Goal: Information Seeking & Learning: Compare options

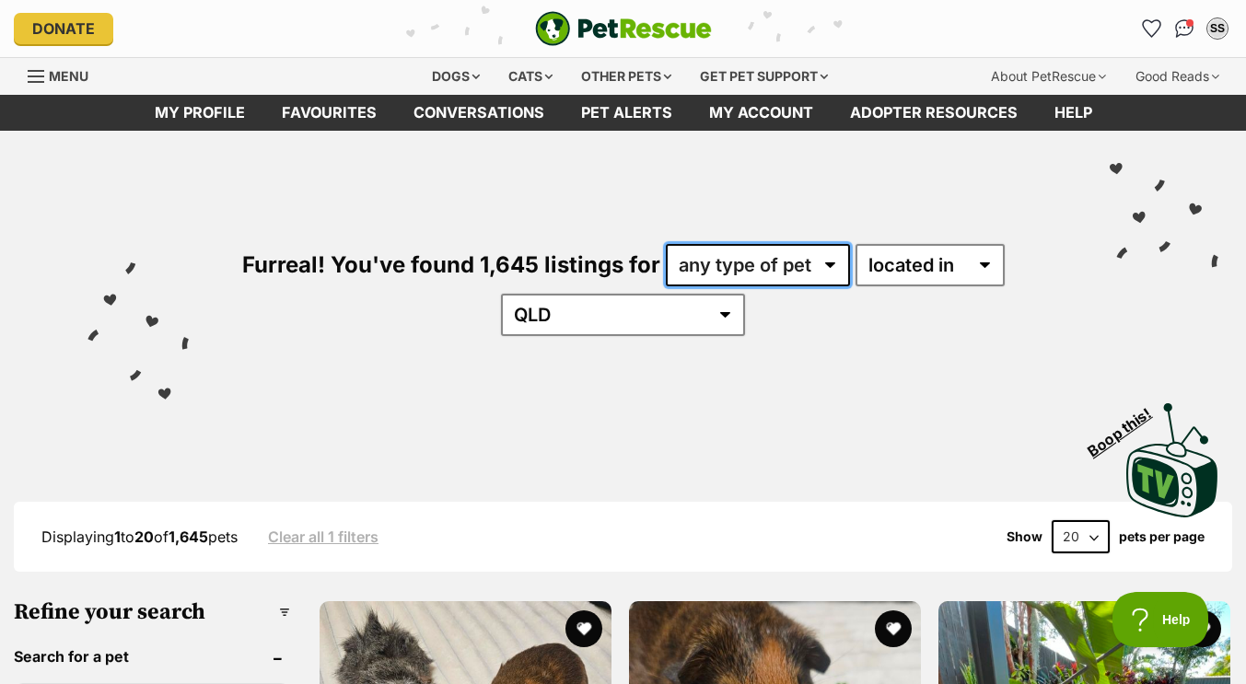
click at [794, 254] on select "any type of pet cats dogs other pets" at bounding box center [758, 265] width 184 height 42
select select "Dogs"
click at [666, 244] on select "any type of pet cats dogs other pets" at bounding box center [758, 265] width 184 height 42
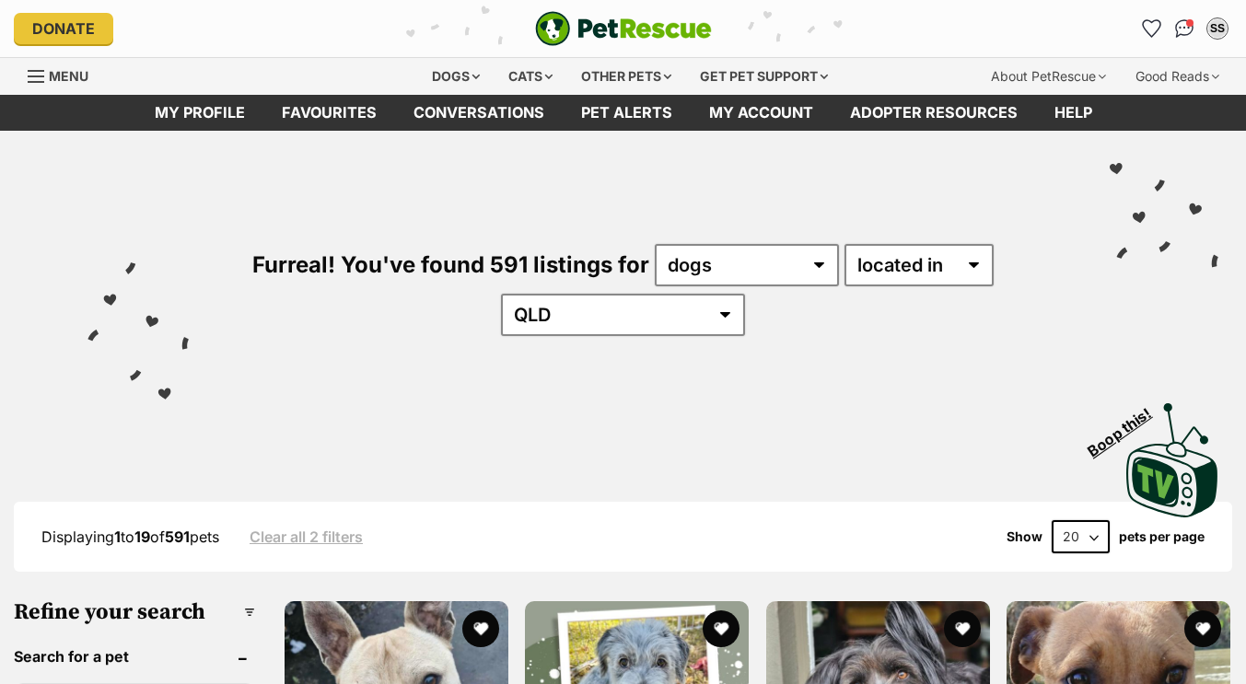
scroll to position [320, 0]
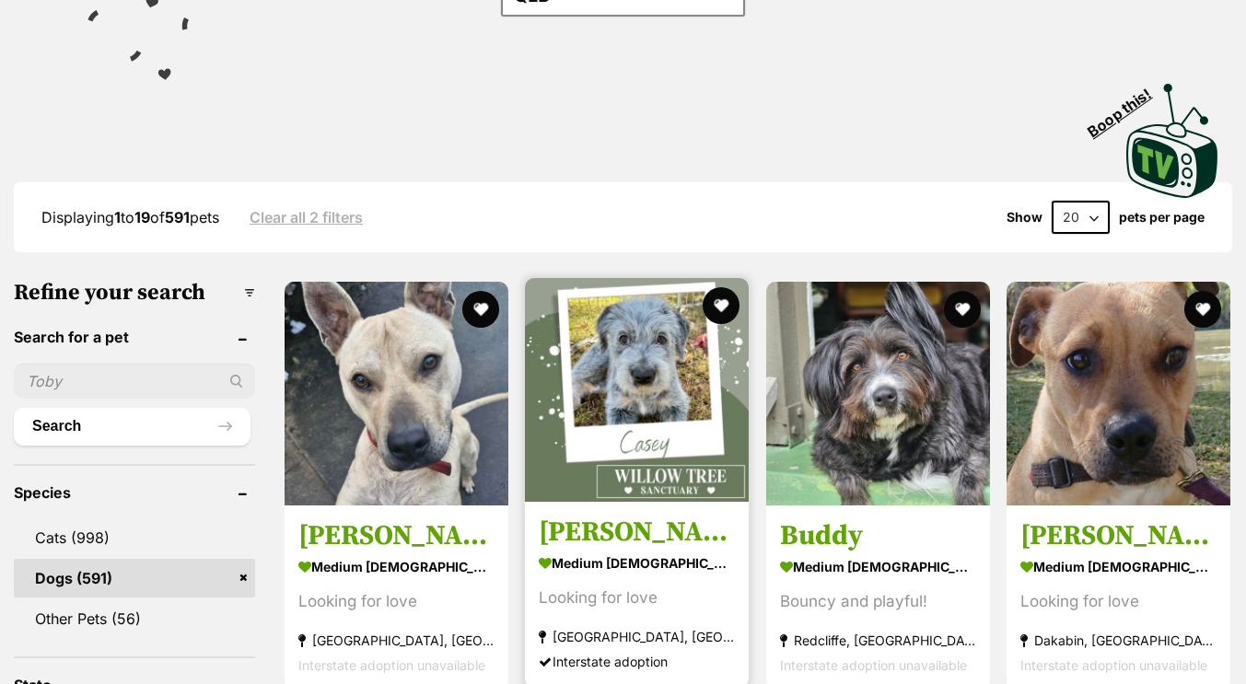
click at [613, 449] on img at bounding box center [637, 390] width 224 height 224
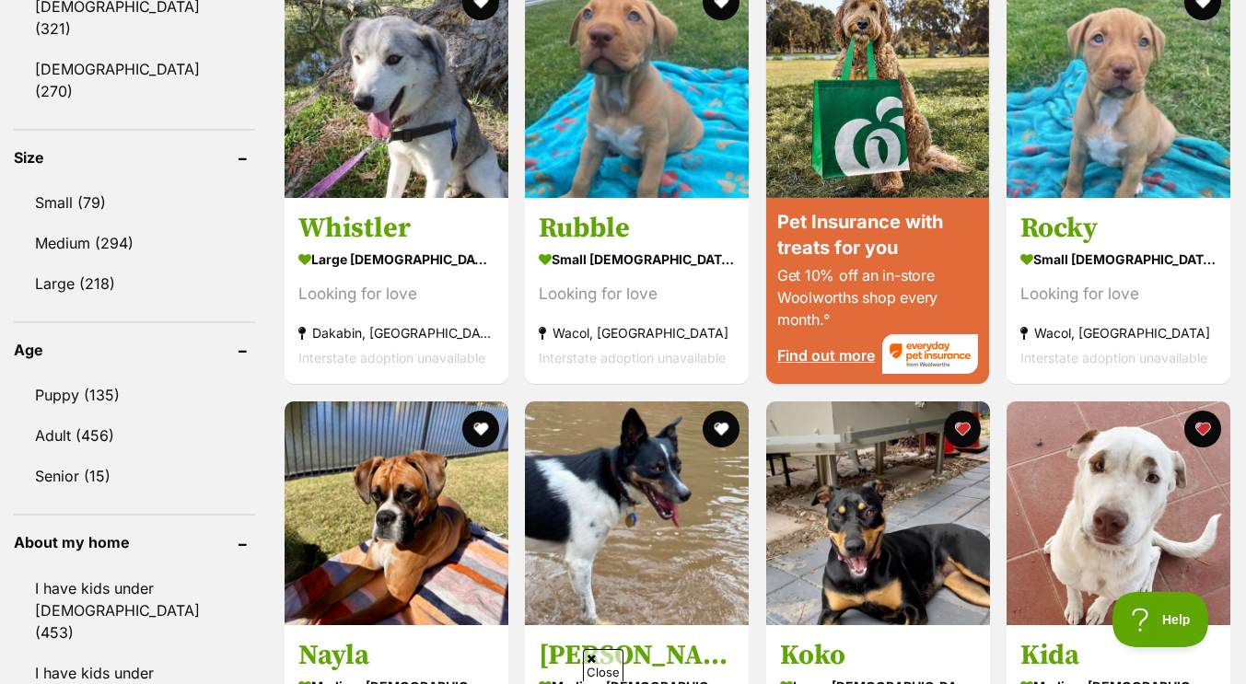
scroll to position [1659, 0]
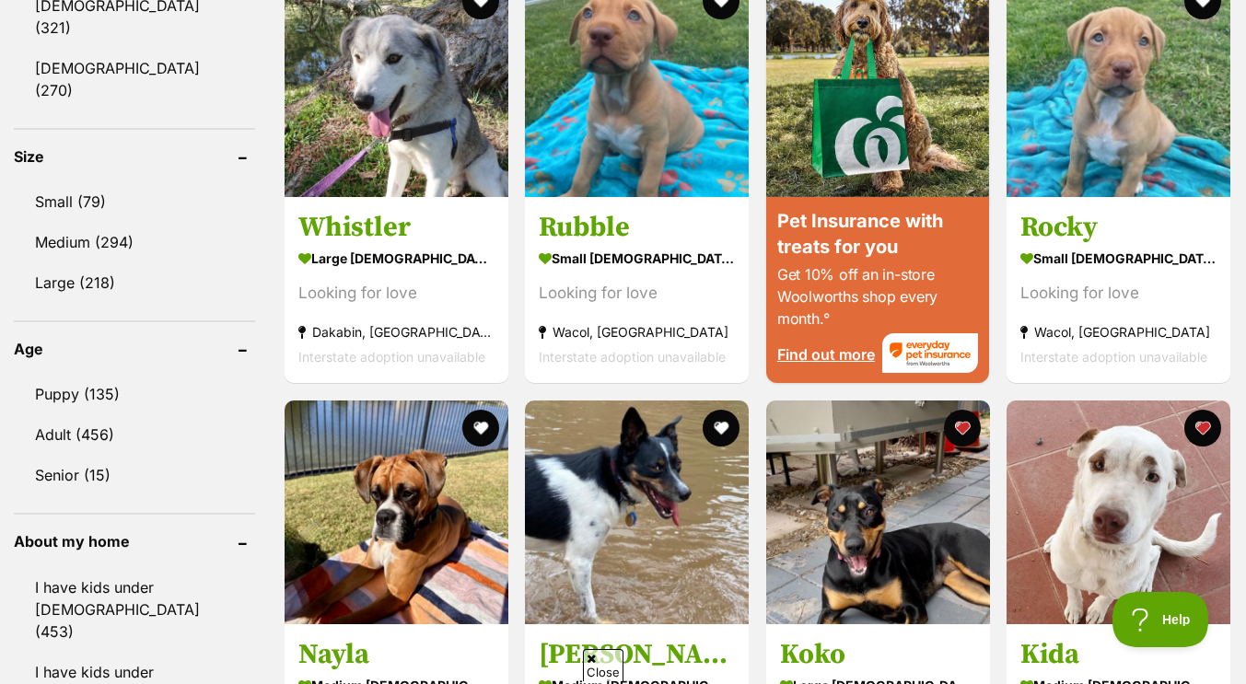
click at [1206, 0] on div at bounding box center [623, 0] width 1246 height 0
click at [1213, 0] on div at bounding box center [623, 0] width 1246 height 0
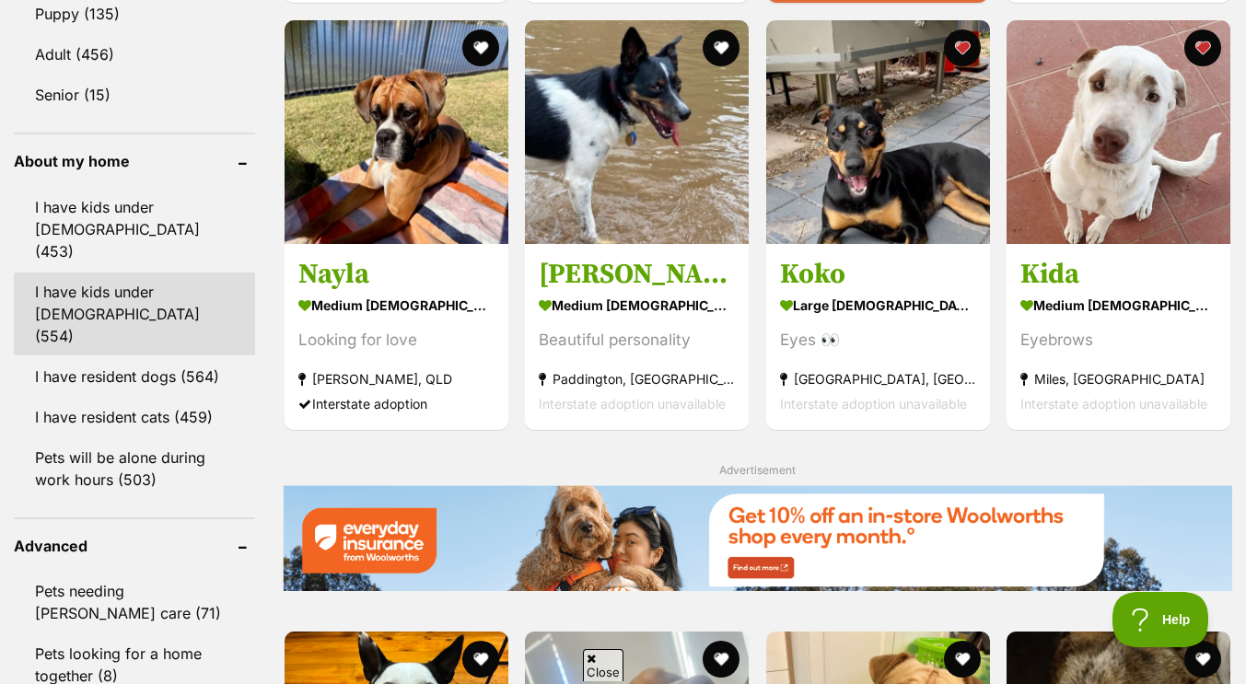
scroll to position [2040, 0]
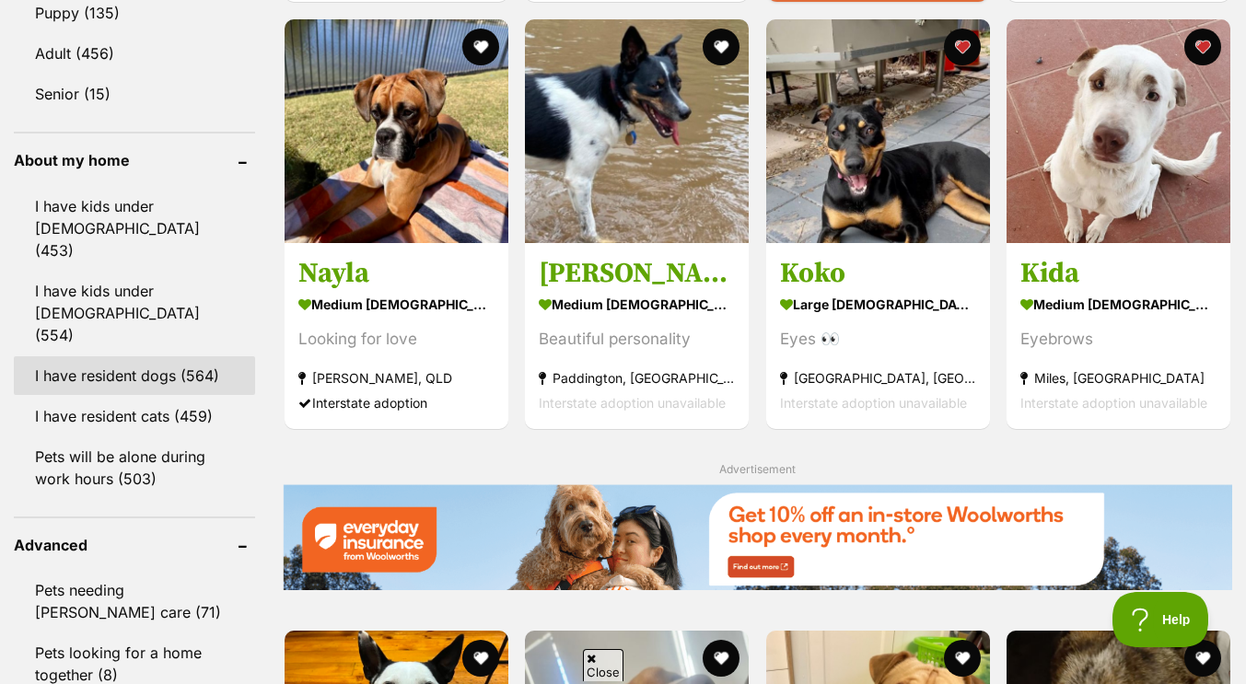
click at [186, 356] on link "I have resident dogs (564)" at bounding box center [134, 375] width 241 height 39
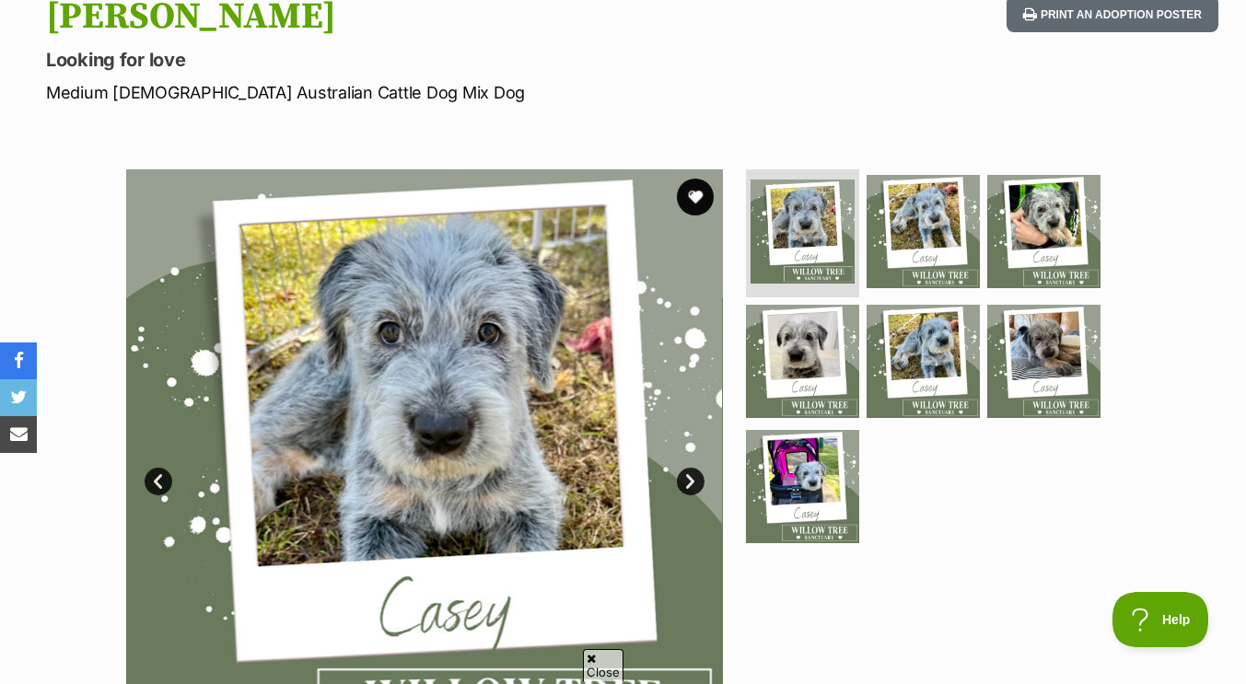
scroll to position [215, 0]
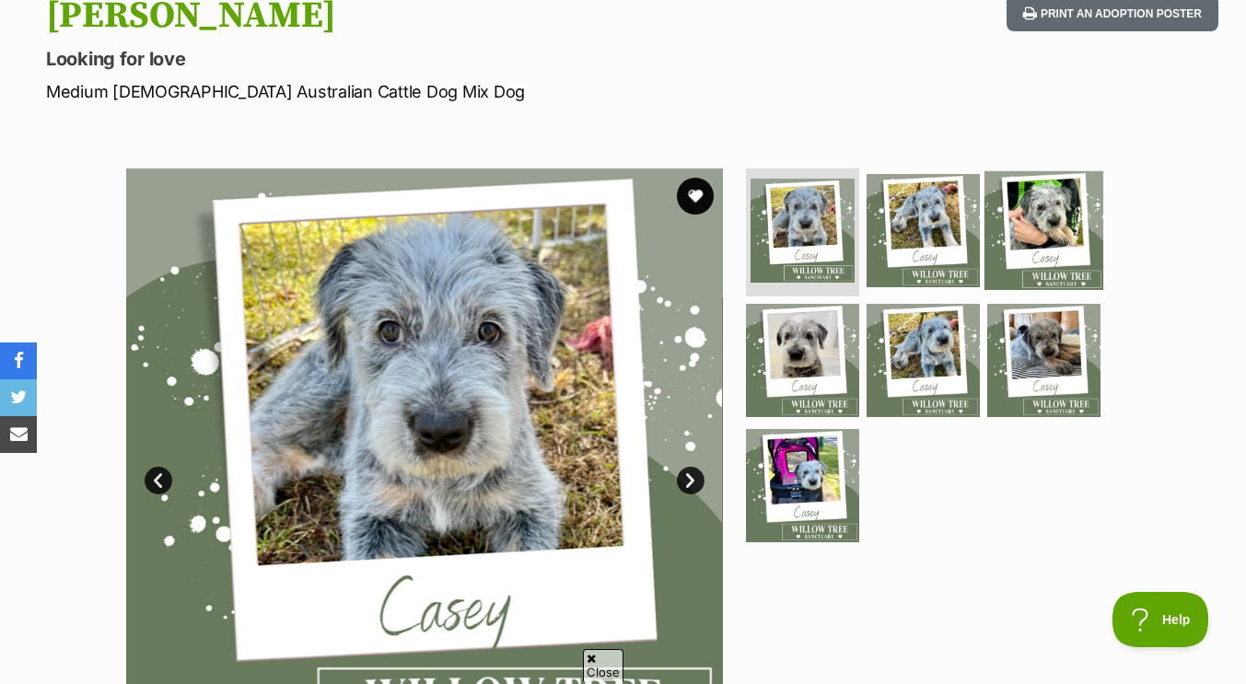
click at [1005, 236] on img at bounding box center [1044, 229] width 119 height 119
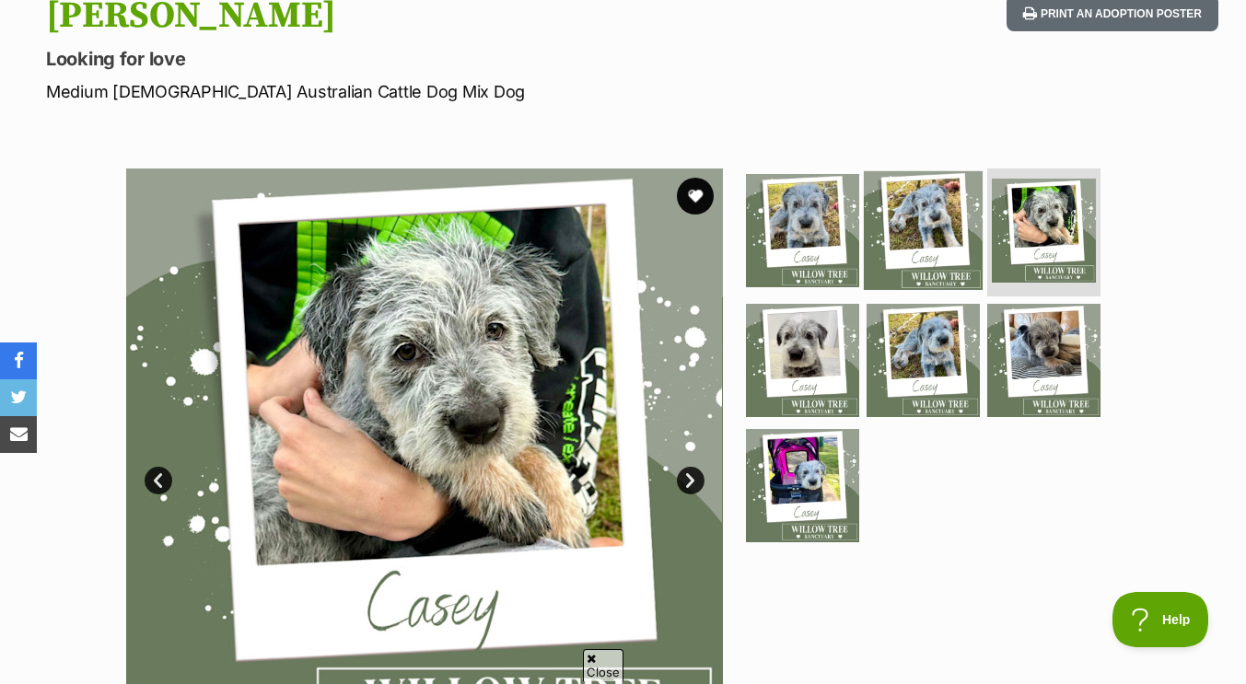
click at [948, 225] on img at bounding box center [923, 229] width 119 height 119
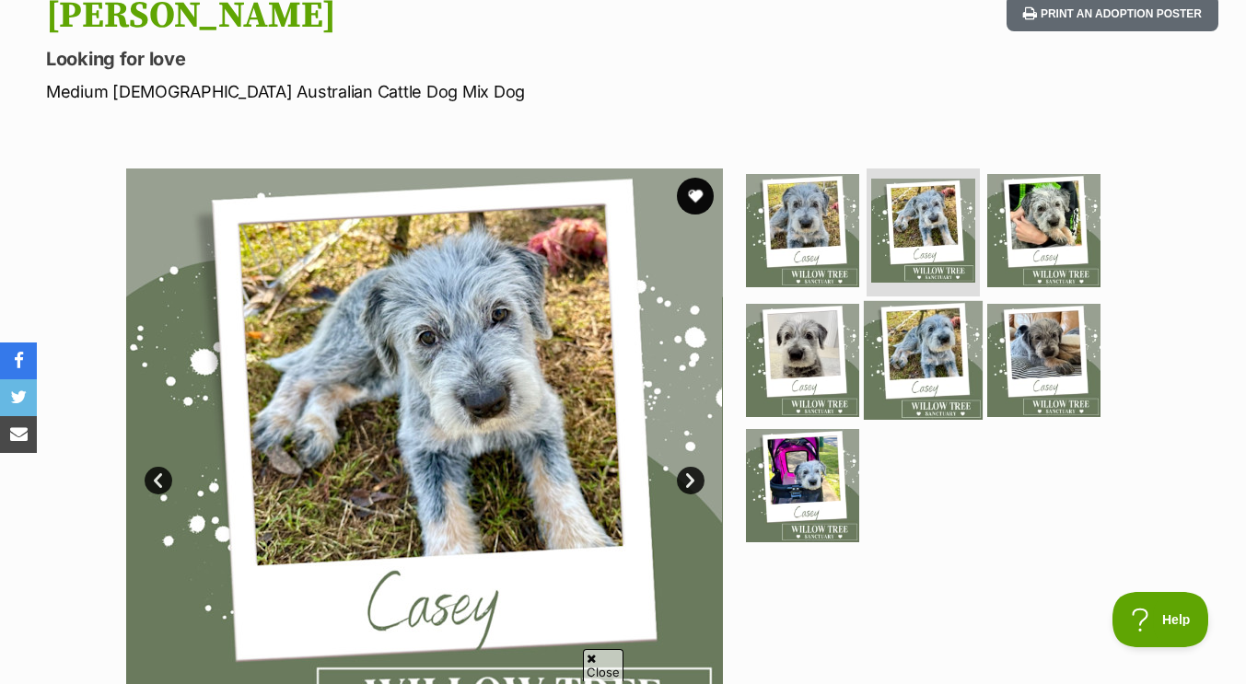
click at [915, 371] on img at bounding box center [923, 360] width 119 height 119
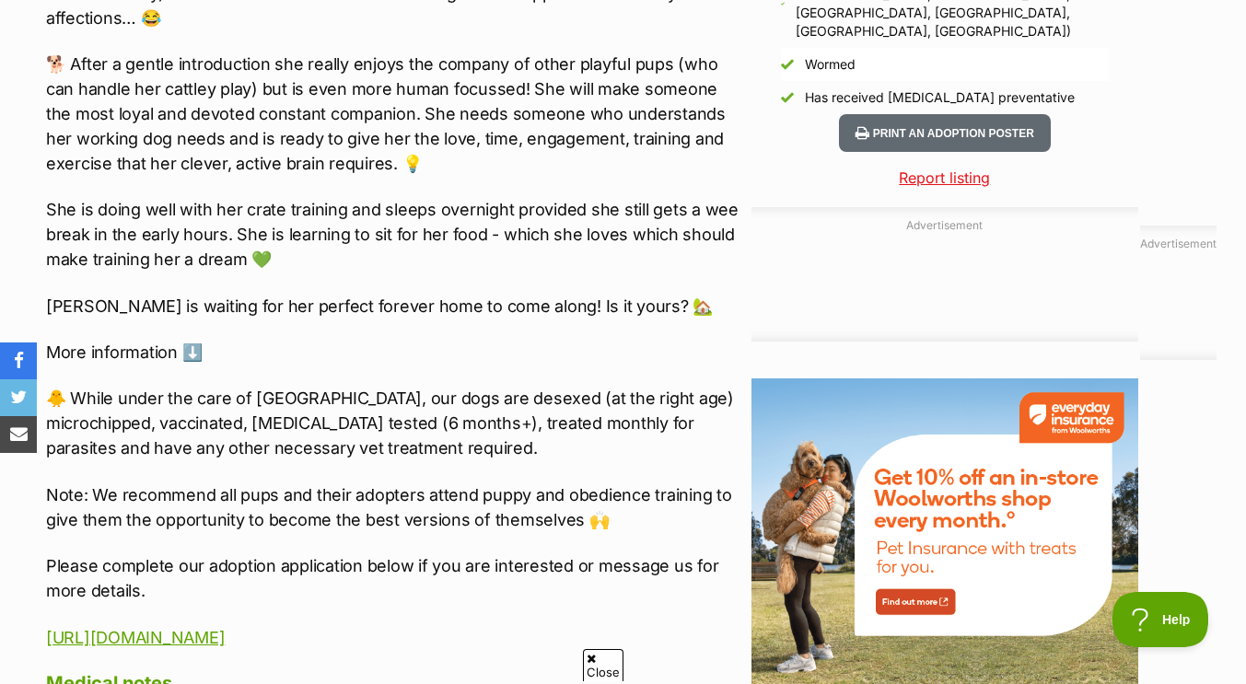
scroll to position [1856, 0]
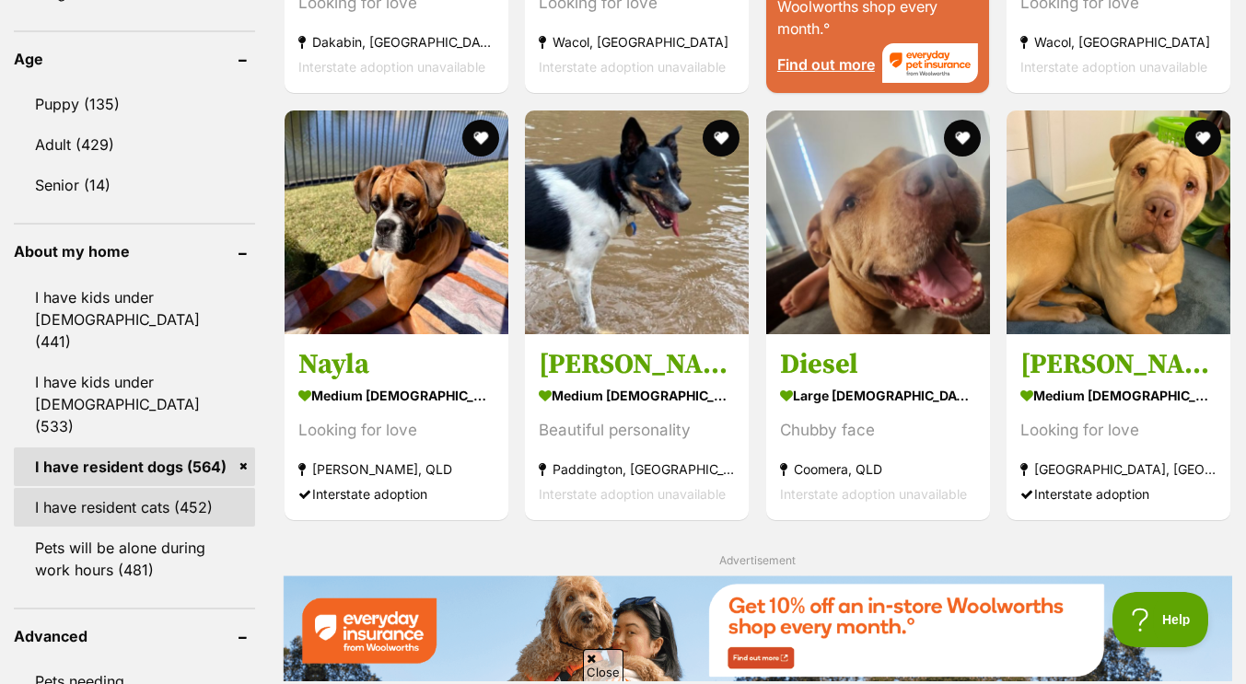
click at [180, 488] on link "I have resident cats (452)" at bounding box center [134, 507] width 241 height 39
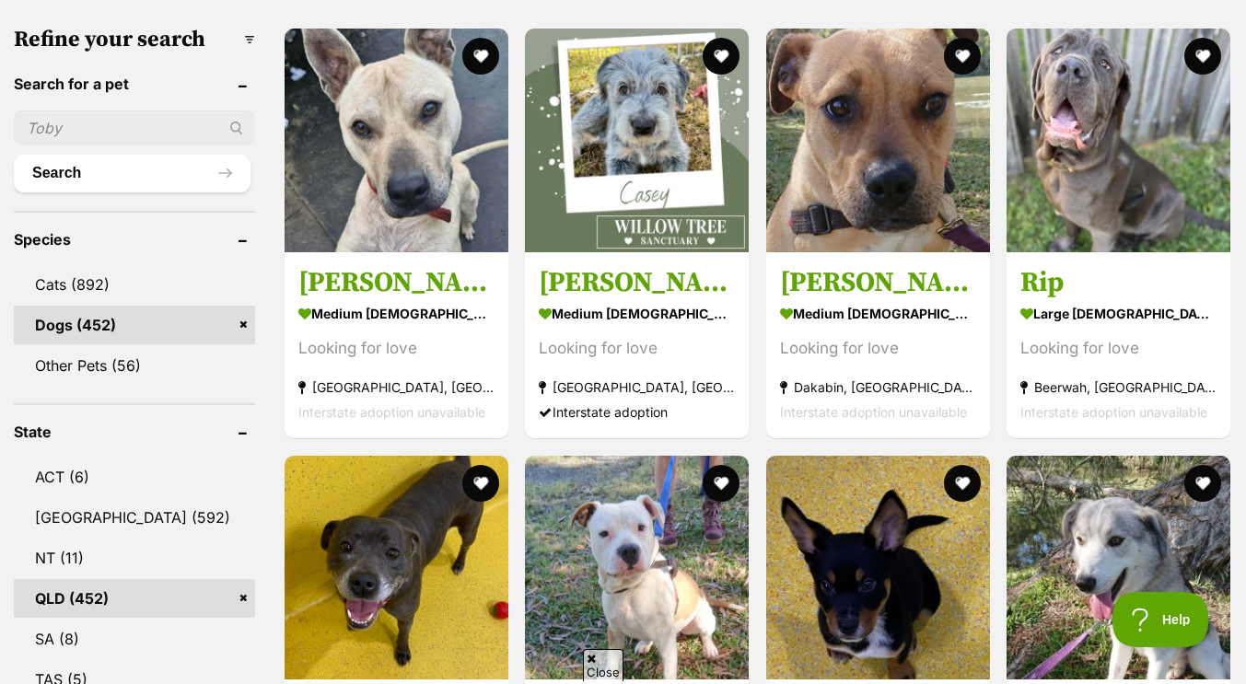
scroll to position [575, 0]
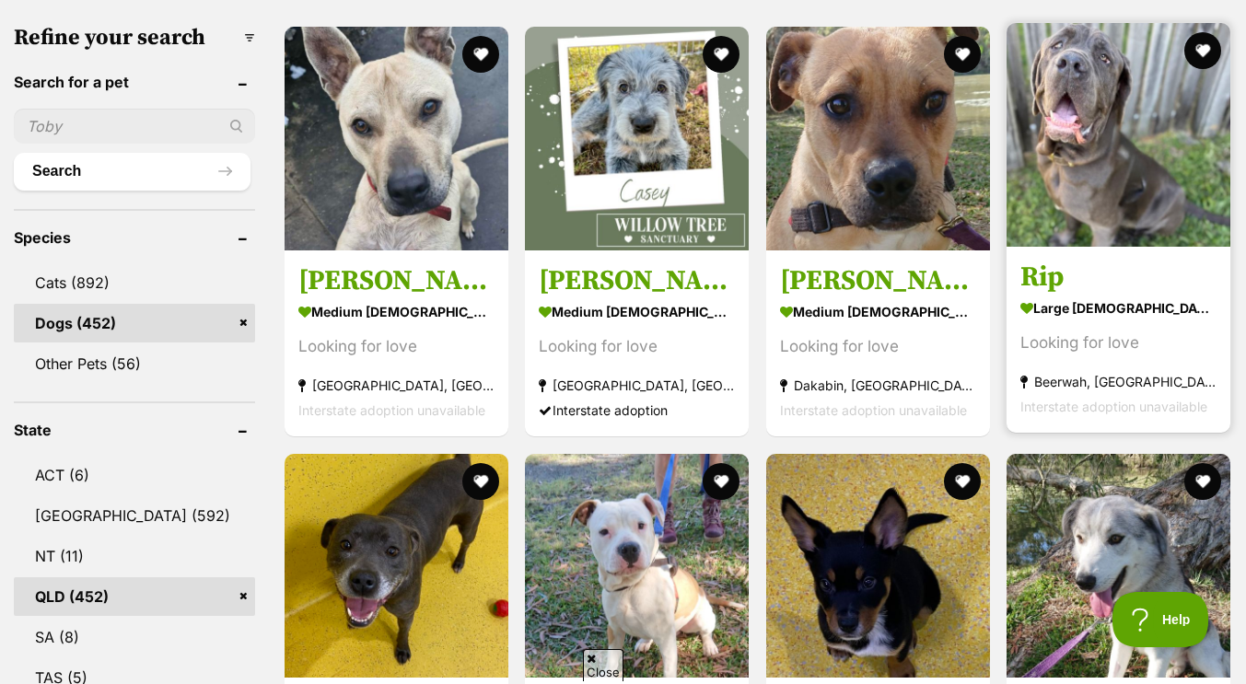
click at [1116, 81] on img at bounding box center [1119, 135] width 224 height 224
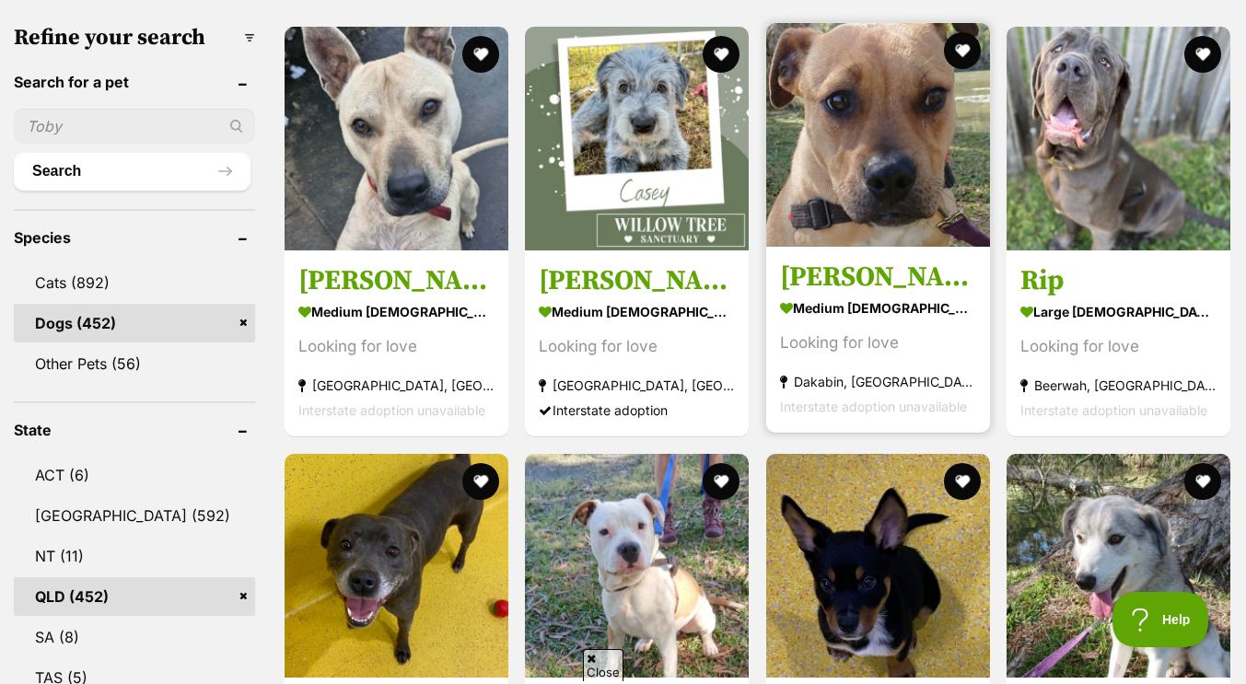
scroll to position [808, 0]
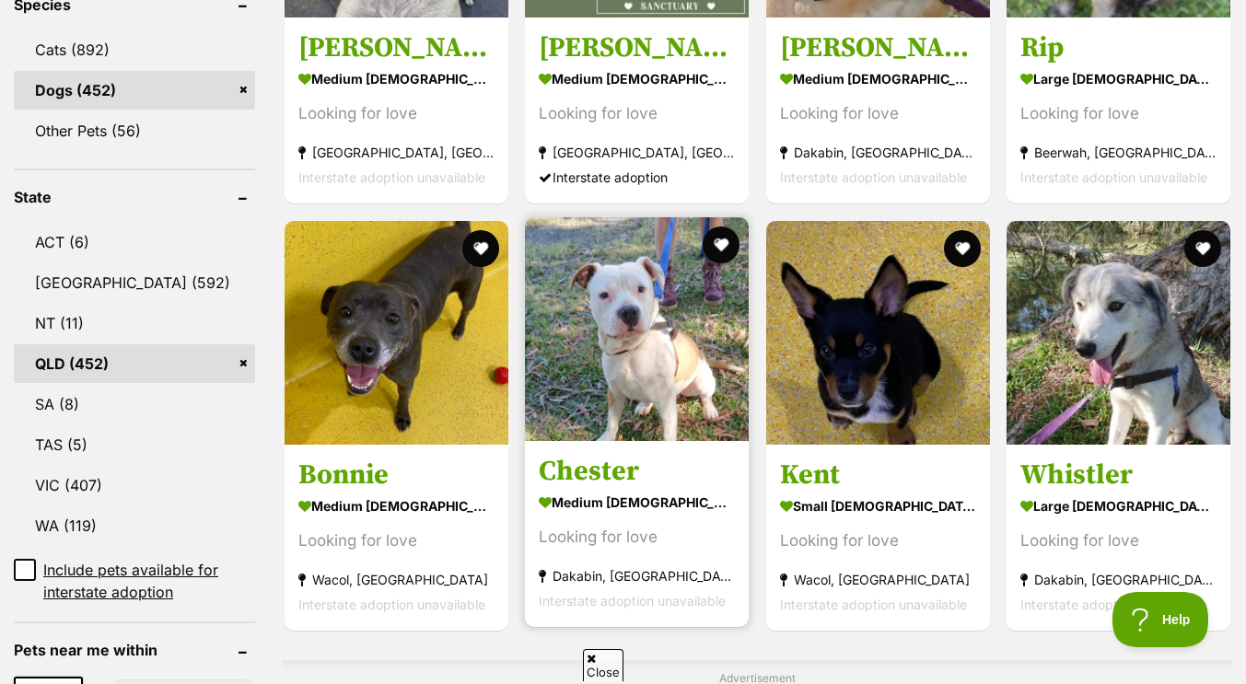
click at [659, 339] on img at bounding box center [637, 329] width 224 height 224
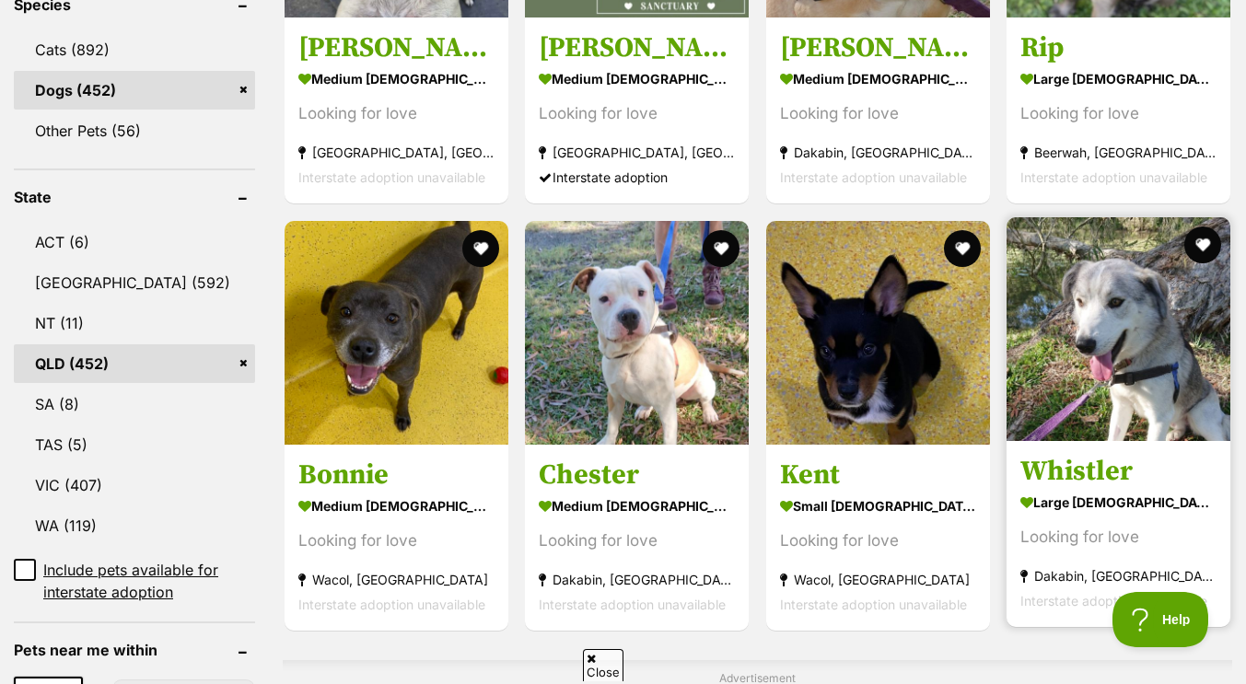
click at [1058, 314] on img at bounding box center [1119, 329] width 224 height 224
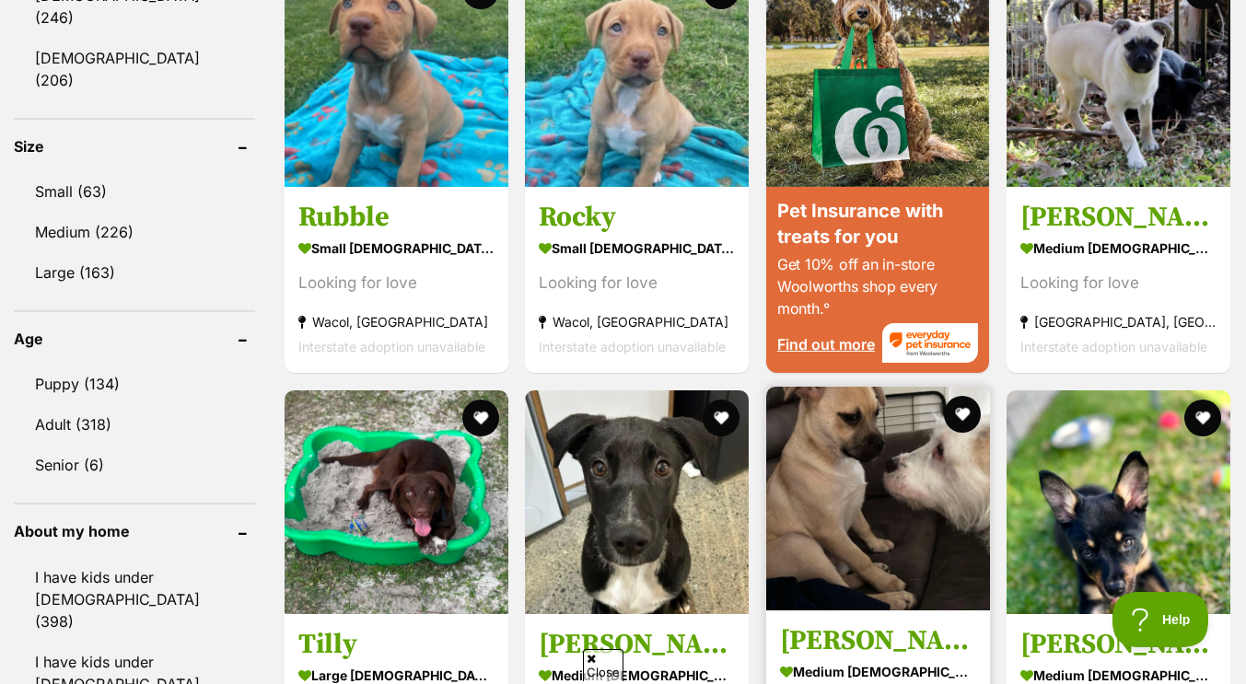
scroll to position [1667, 0]
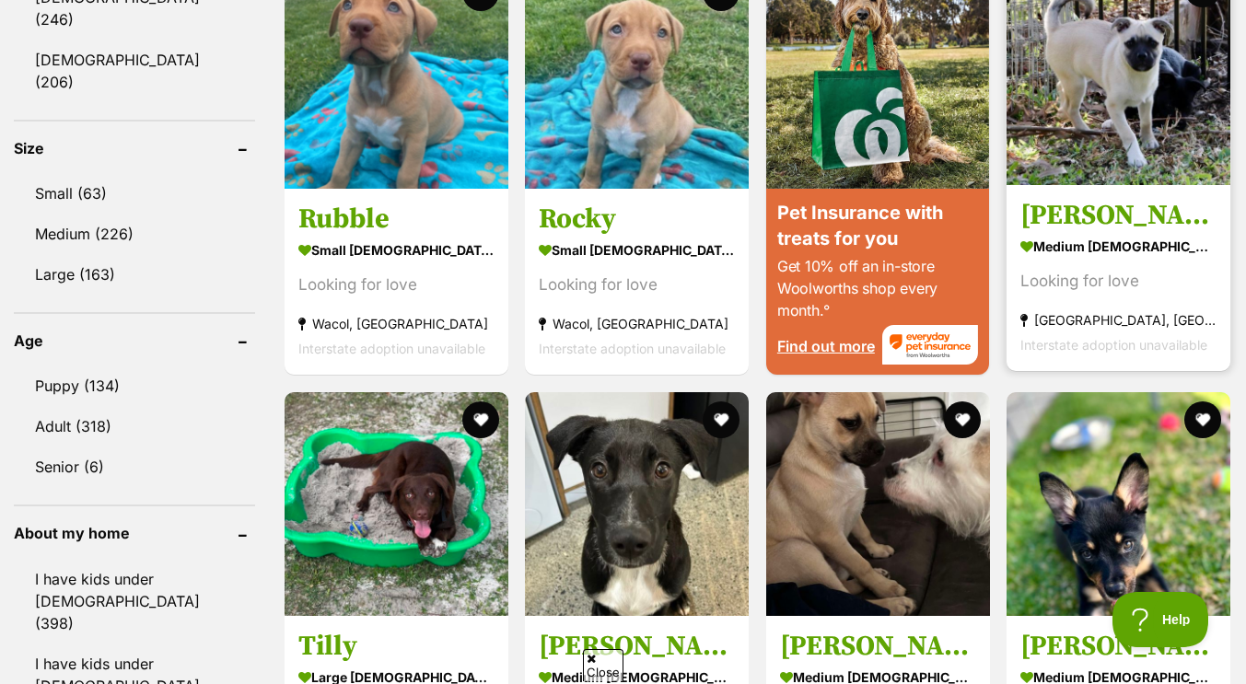
click at [1051, 182] on img at bounding box center [1119, 73] width 224 height 224
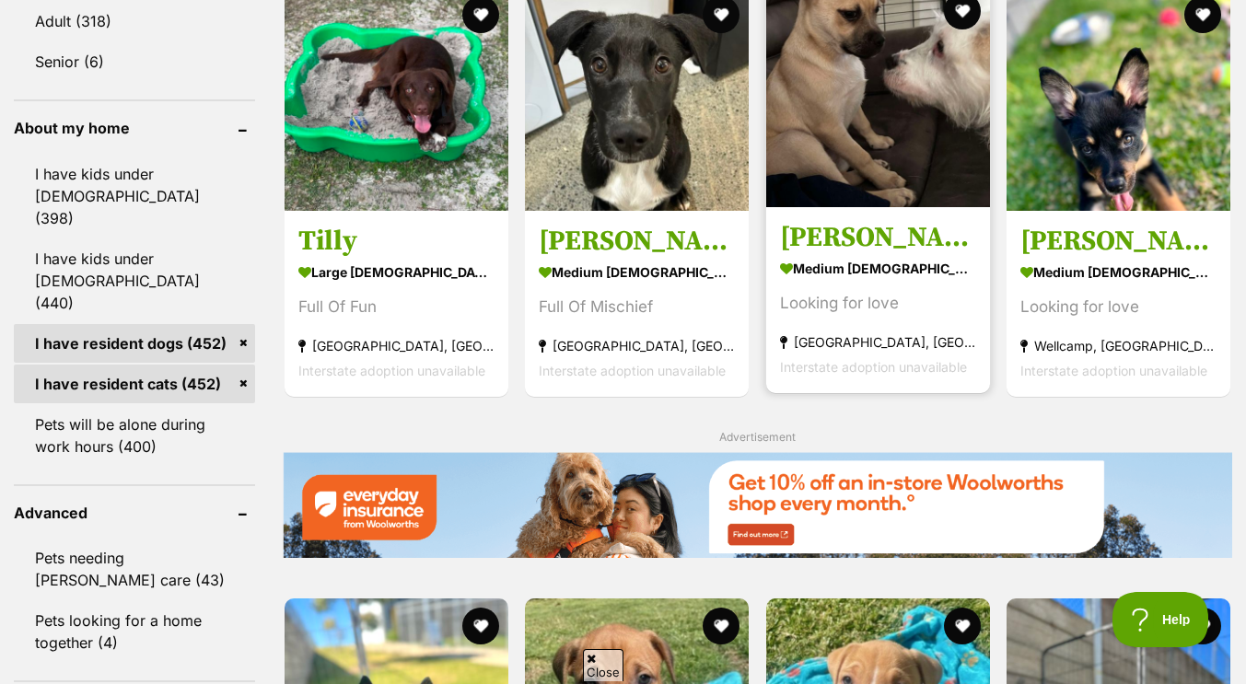
scroll to position [2072, 0]
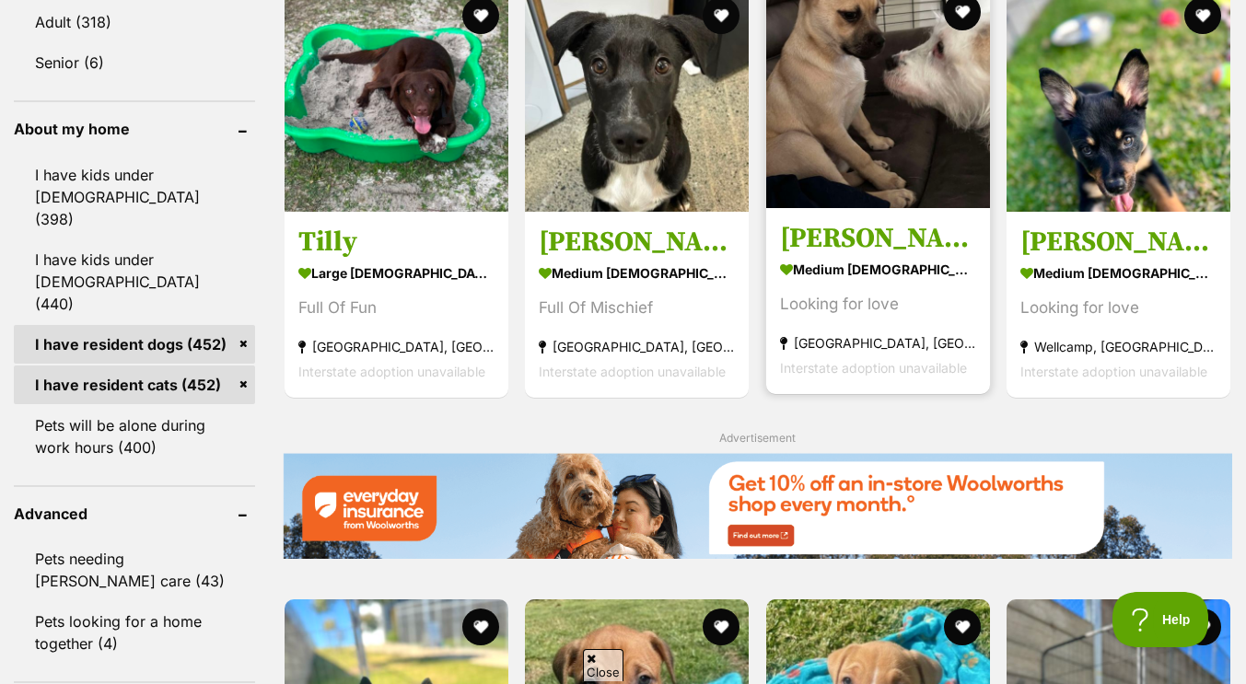
click at [940, 163] on img at bounding box center [878, 96] width 224 height 224
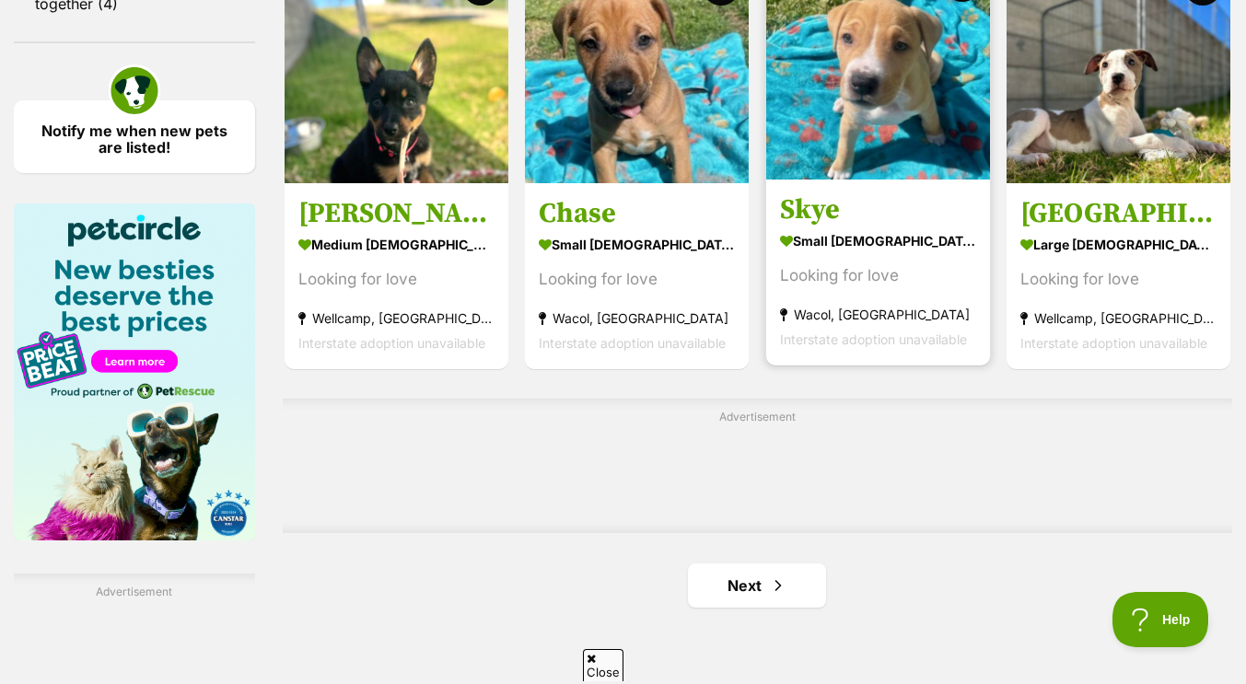
scroll to position [2724, 0]
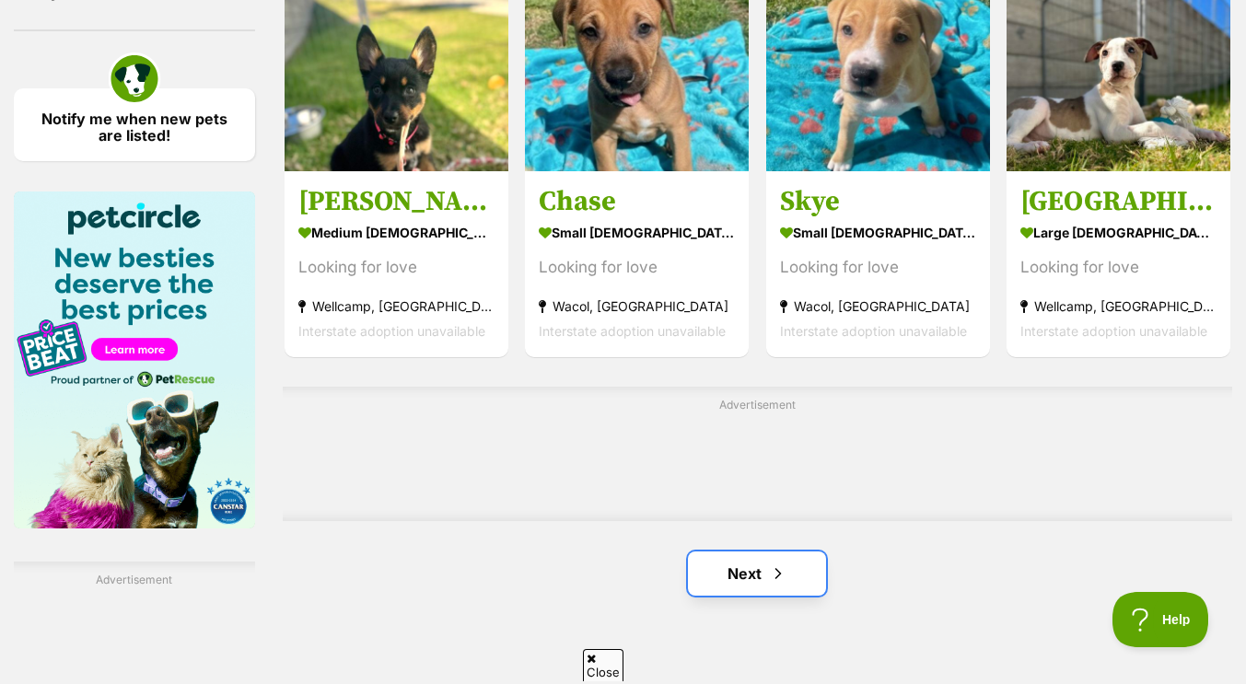
click at [754, 575] on link "Next" at bounding box center [757, 574] width 138 height 44
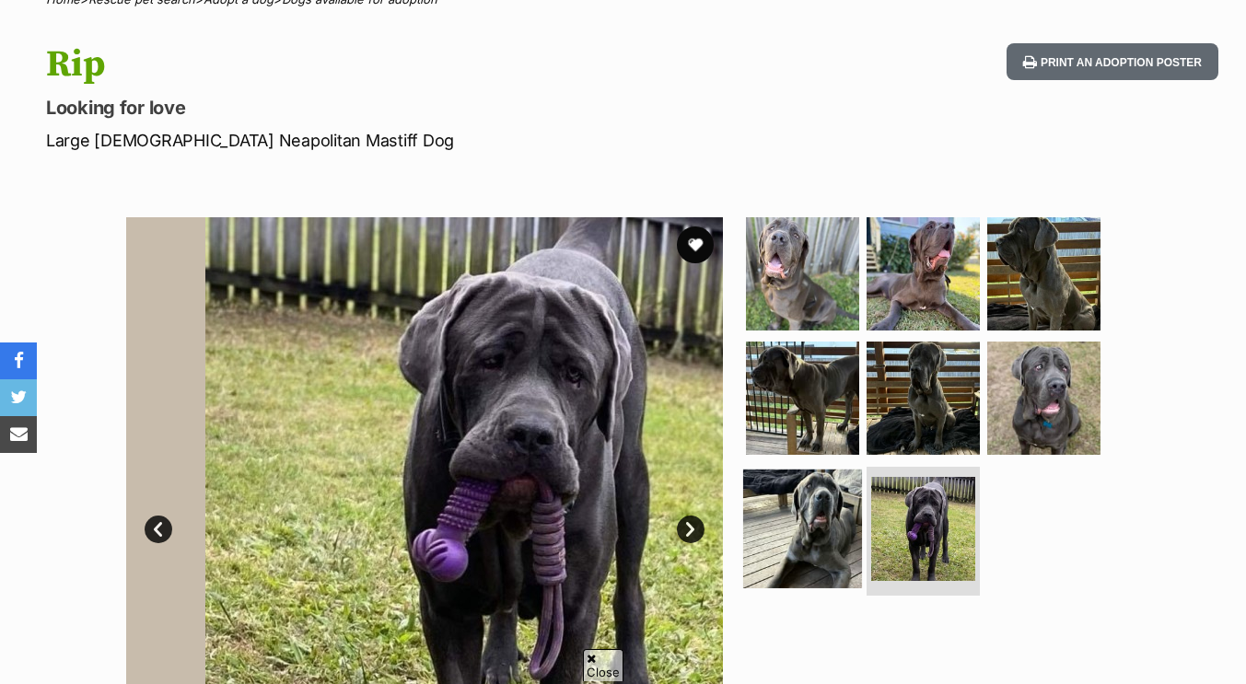
scroll to position [166, 0]
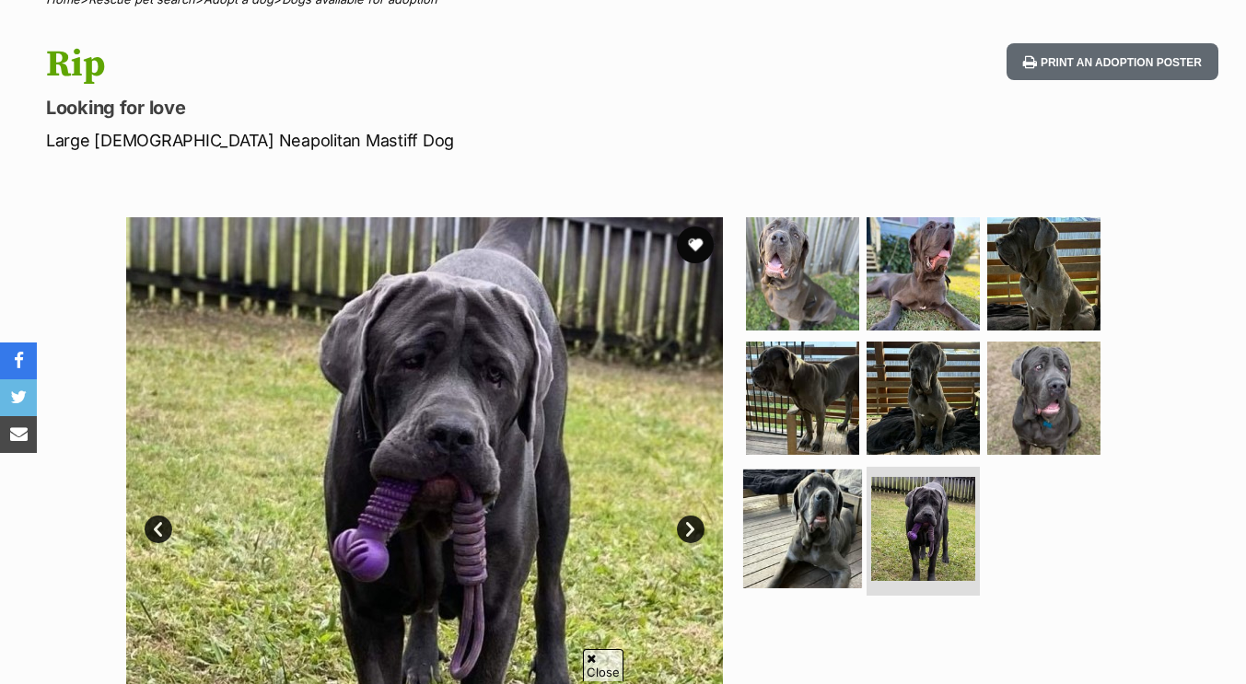
click at [796, 522] on img at bounding box center [802, 529] width 119 height 119
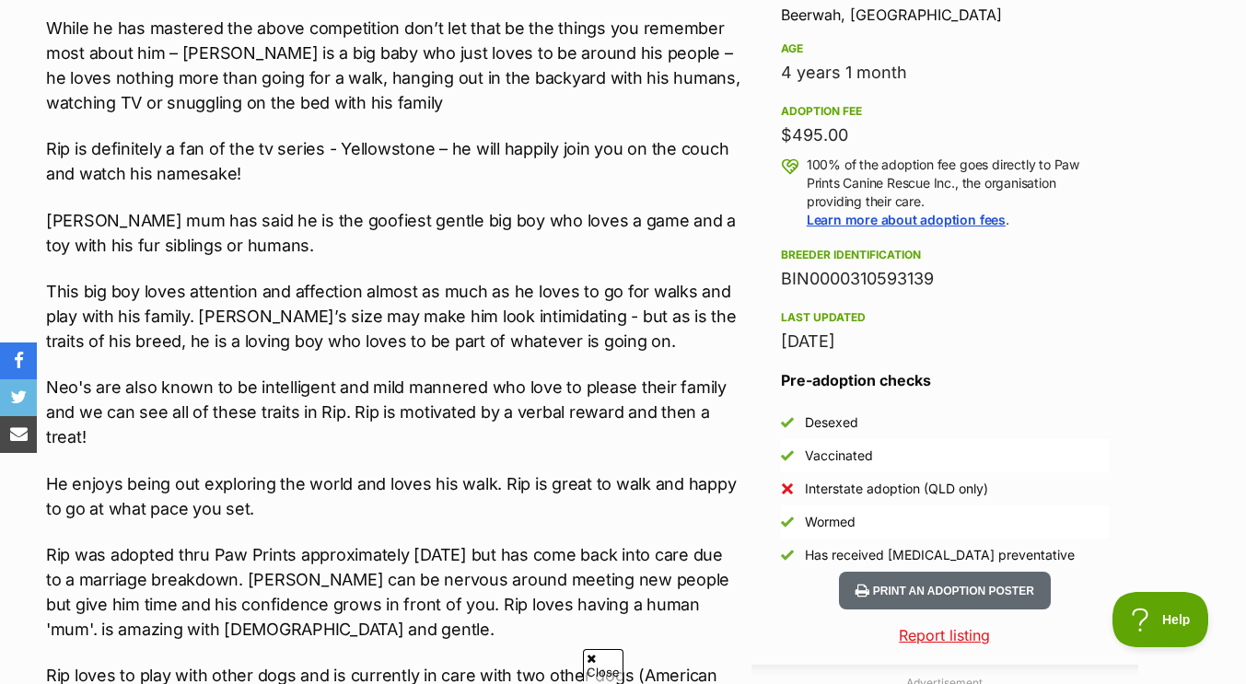
scroll to position [1255, 0]
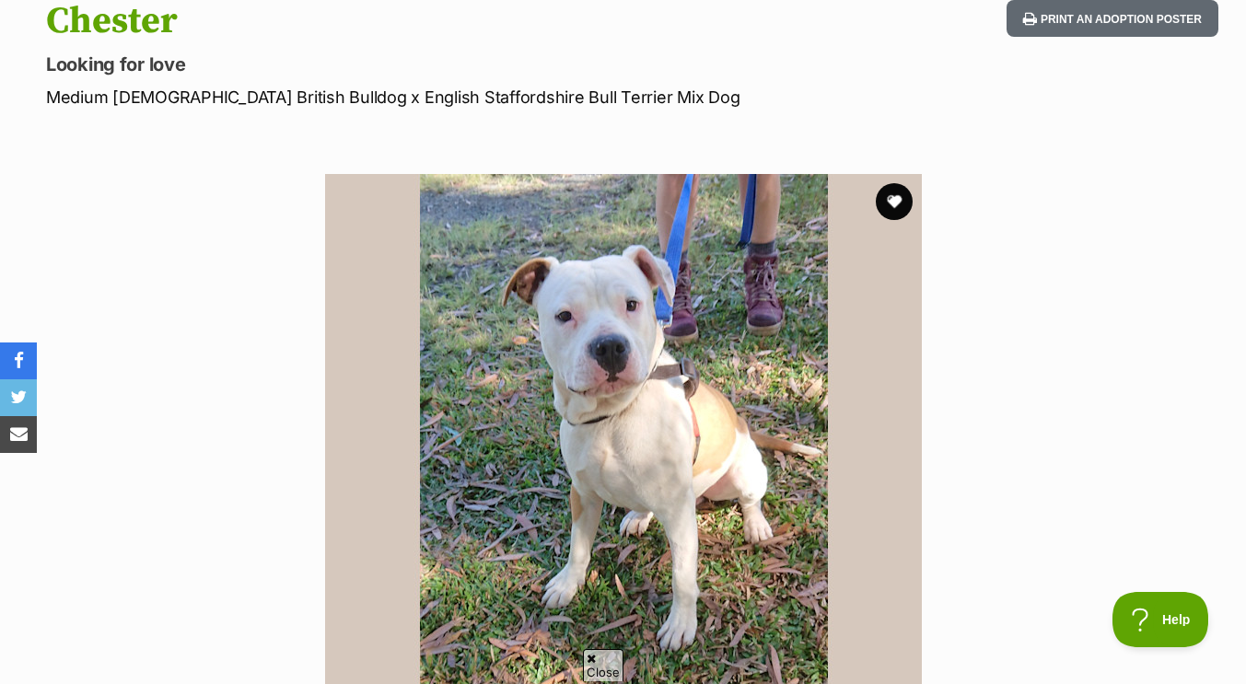
scroll to position [340, 0]
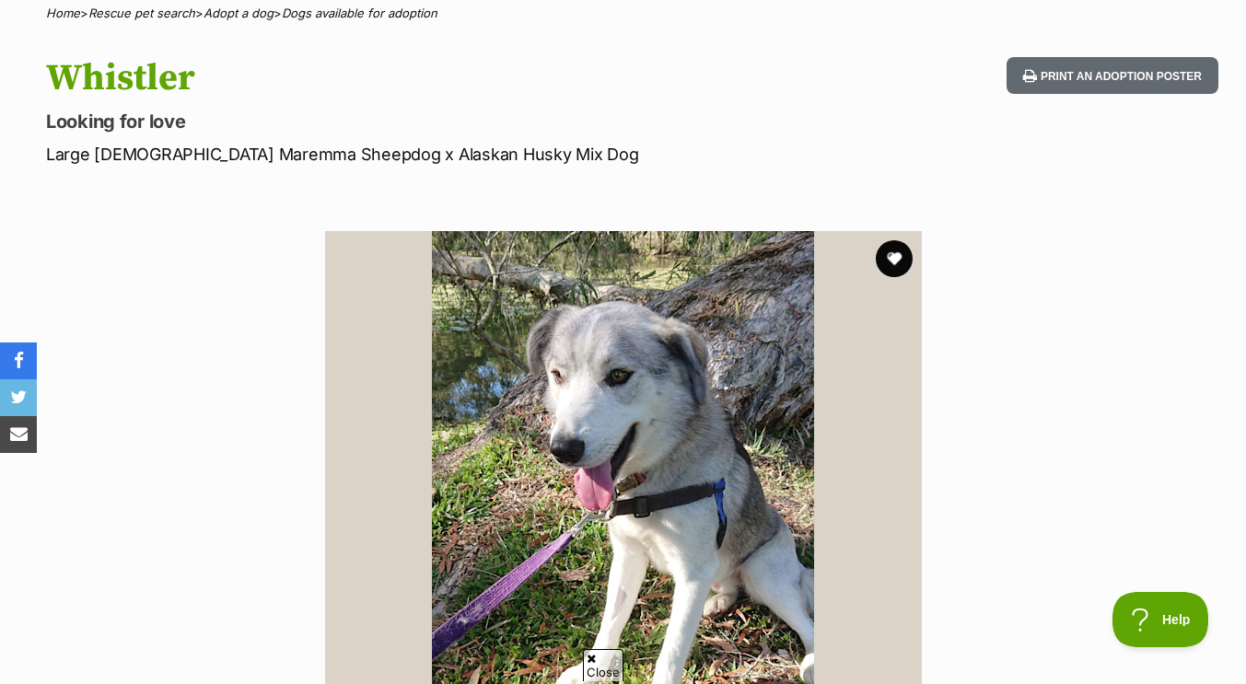
scroll to position [149, 0]
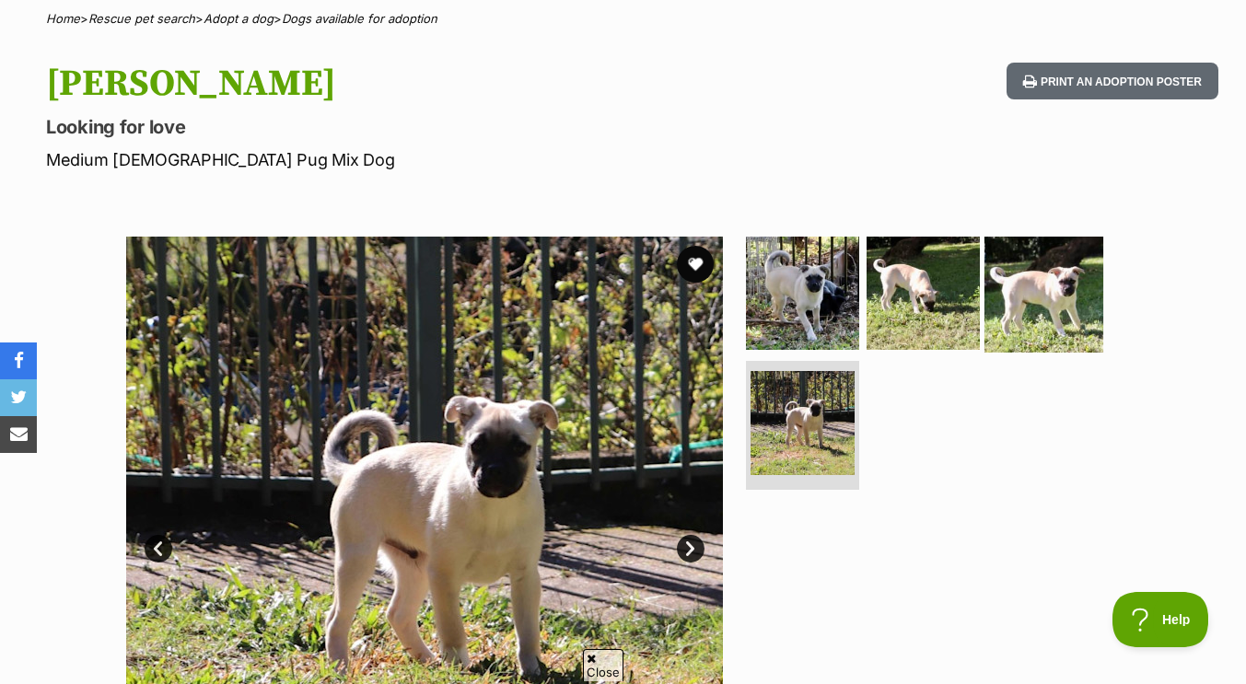
click at [1011, 282] on img at bounding box center [1044, 292] width 119 height 119
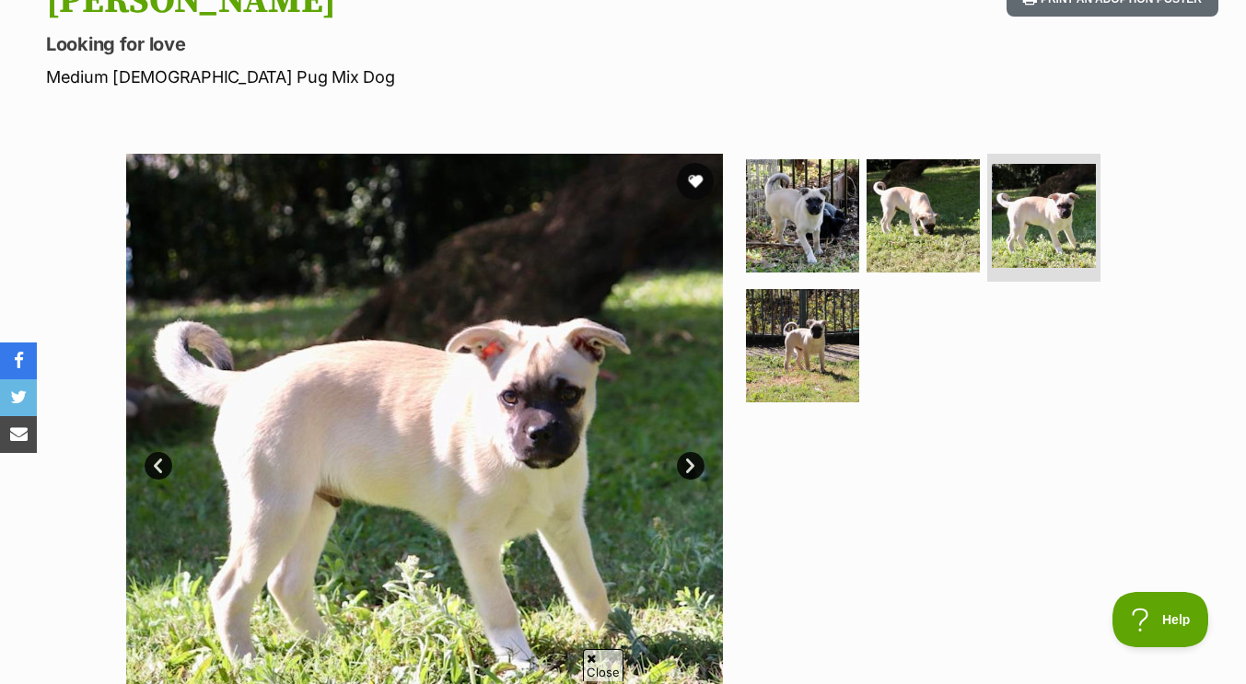
scroll to position [227, 0]
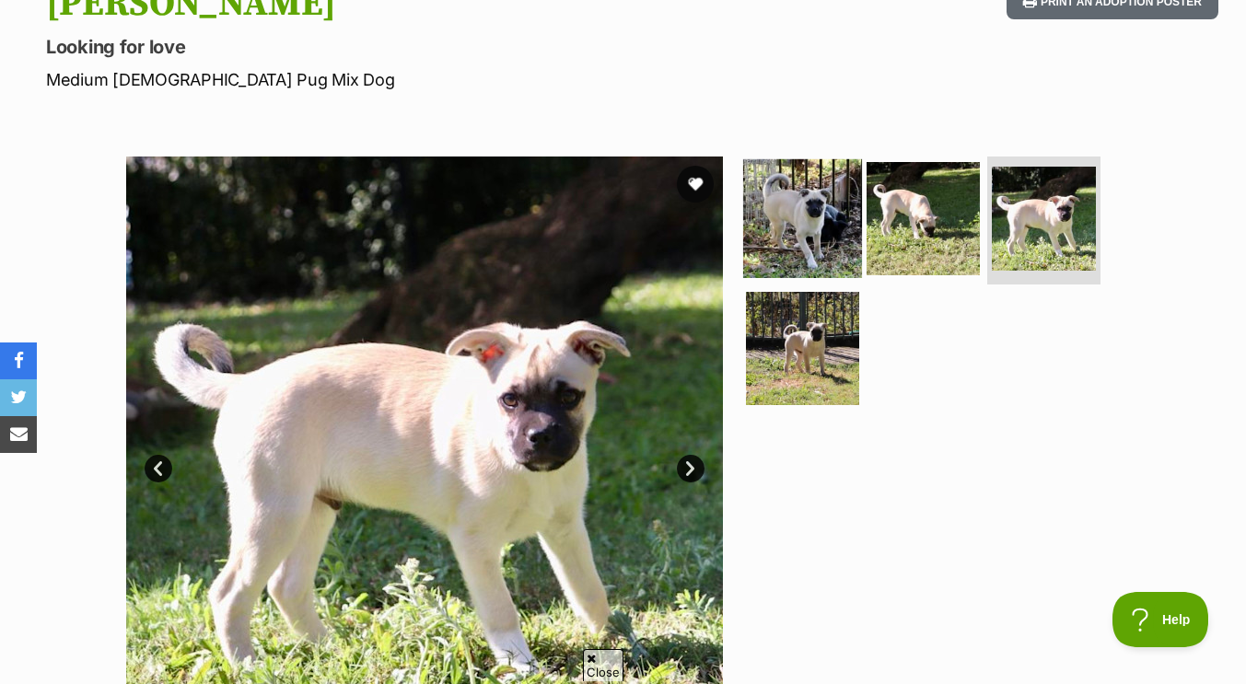
click at [827, 240] on img at bounding box center [802, 217] width 119 height 119
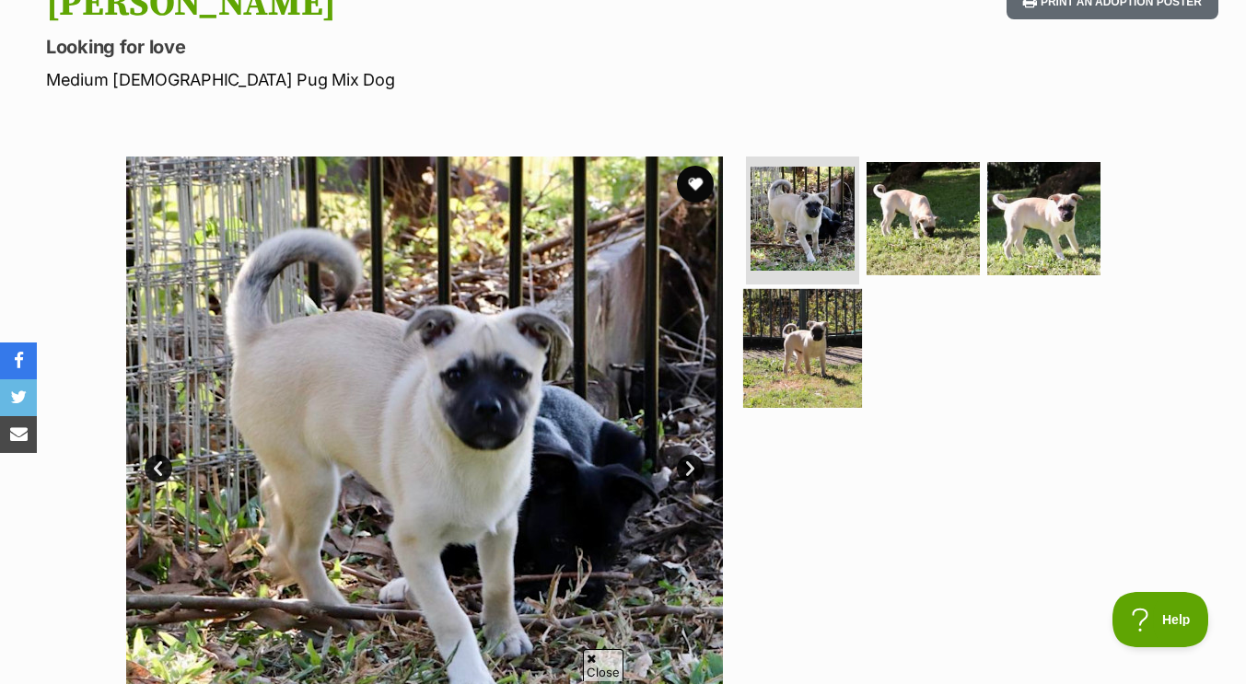
click at [806, 346] on img at bounding box center [802, 348] width 119 height 119
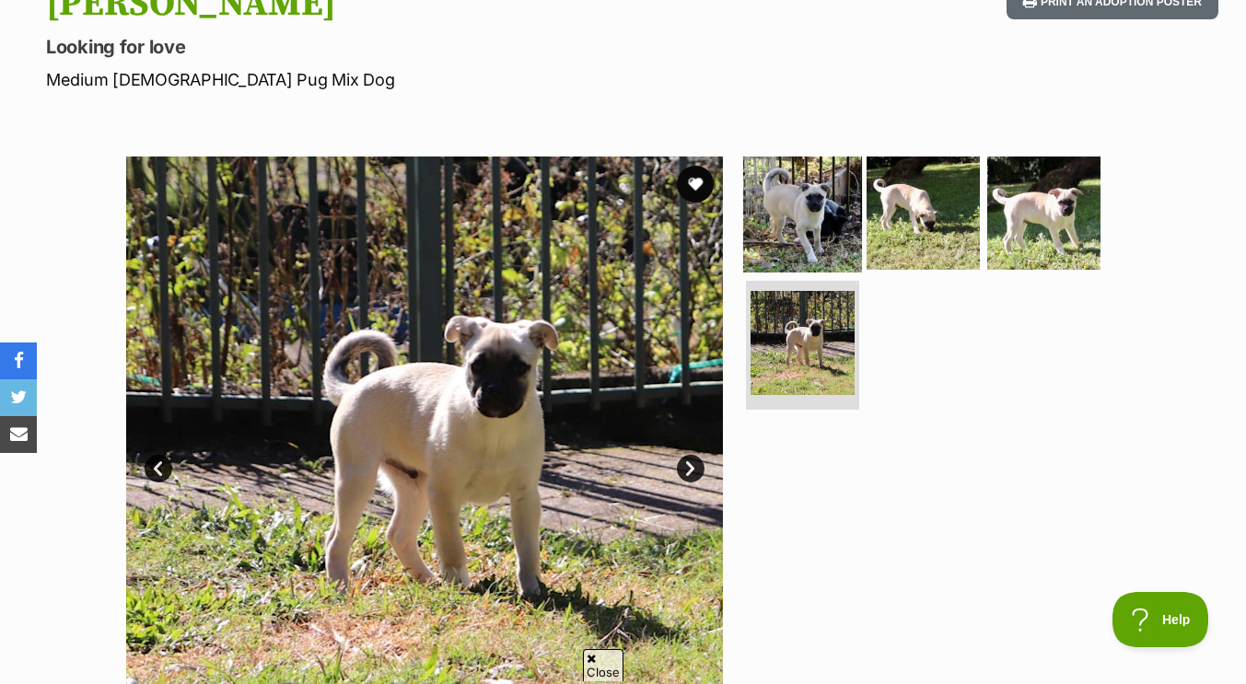
click at [813, 242] on img at bounding box center [802, 212] width 119 height 119
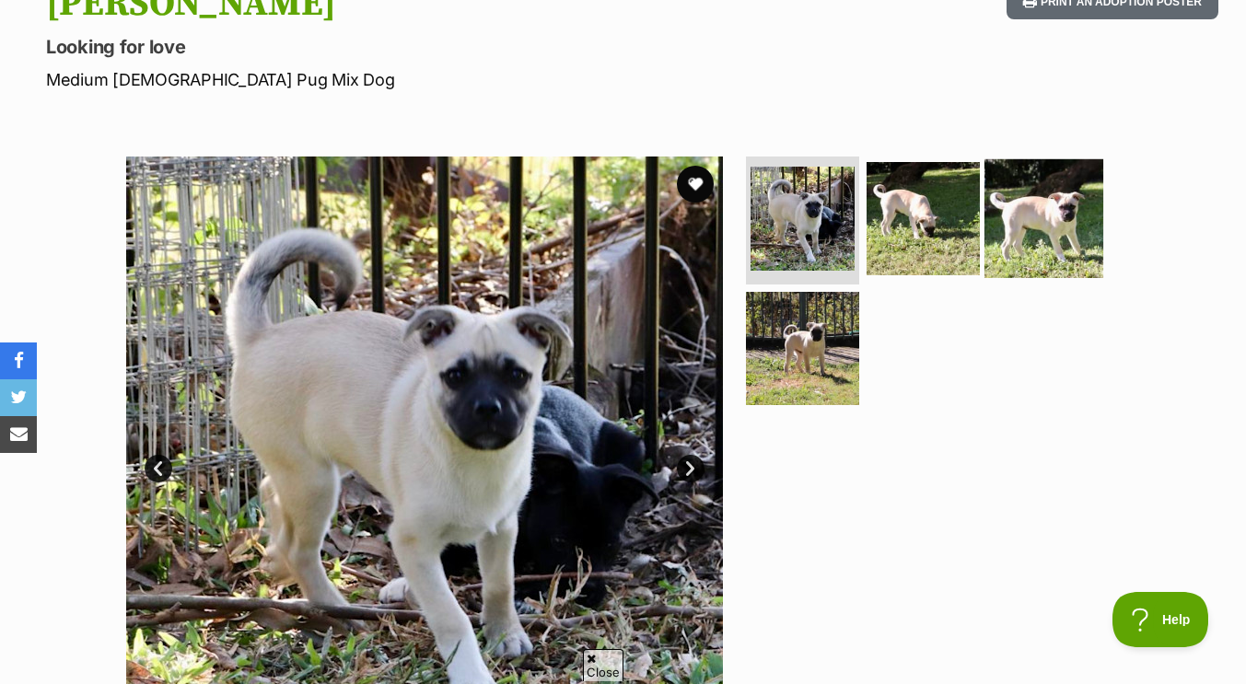
click at [1016, 193] on img at bounding box center [1044, 217] width 119 height 119
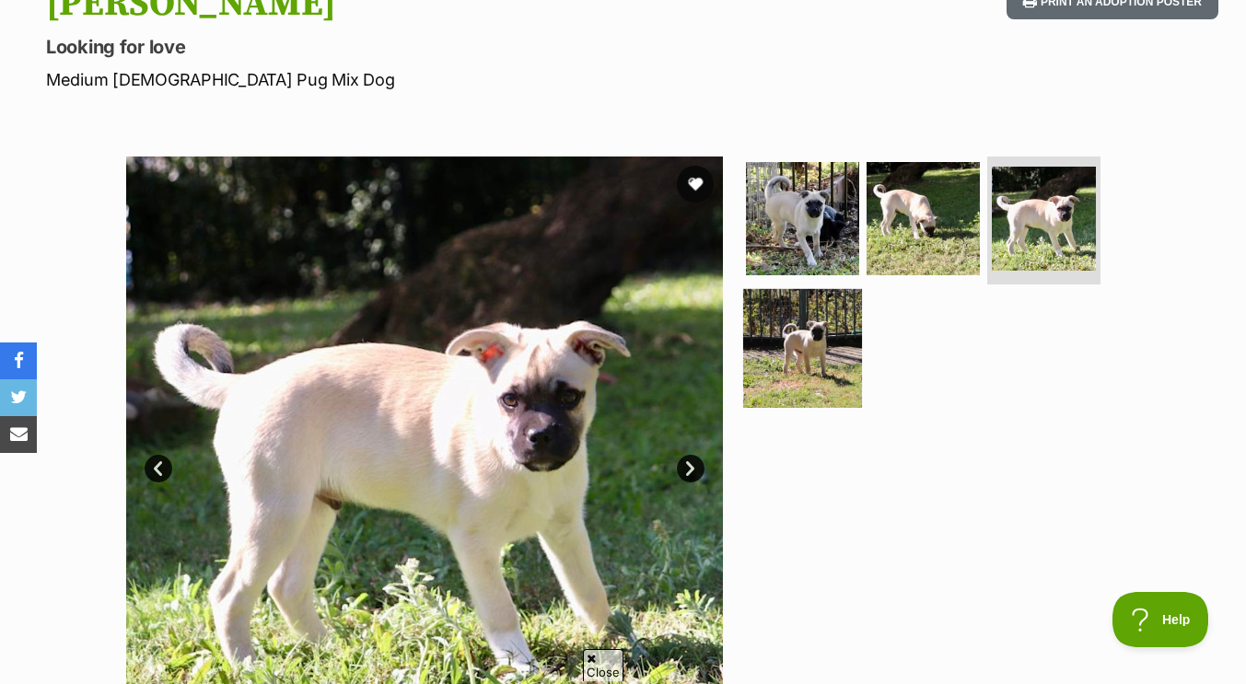
click at [800, 324] on img at bounding box center [802, 348] width 119 height 119
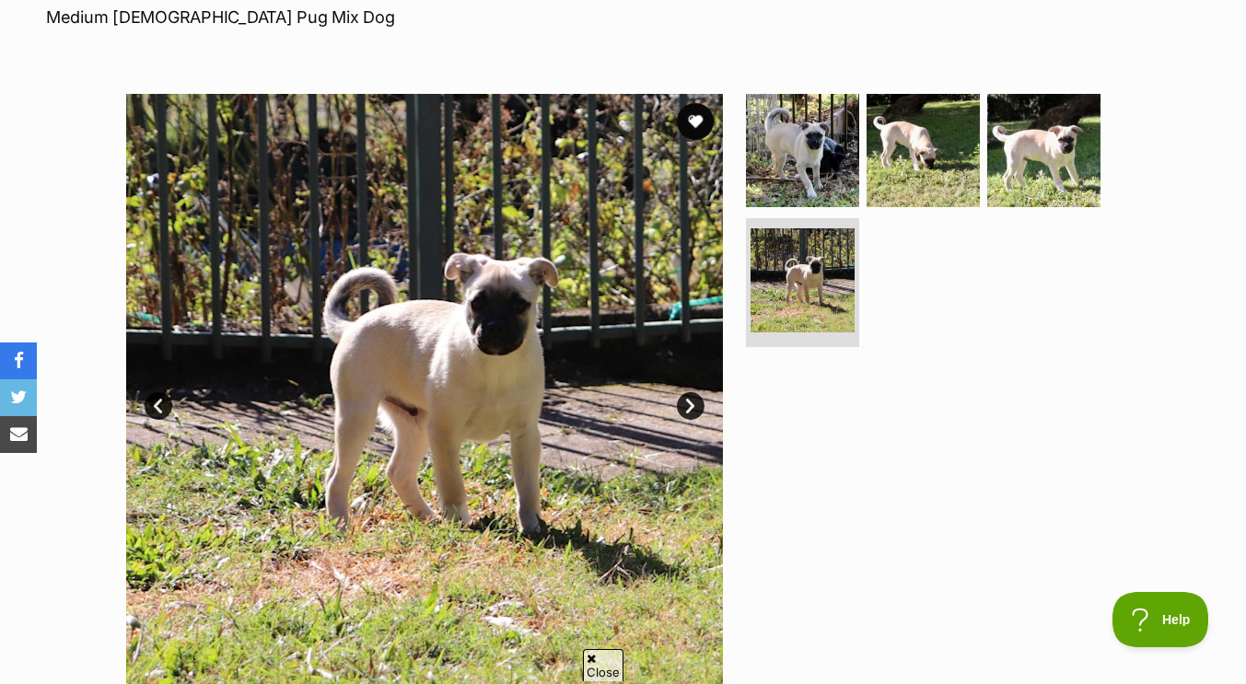
scroll to position [209, 0]
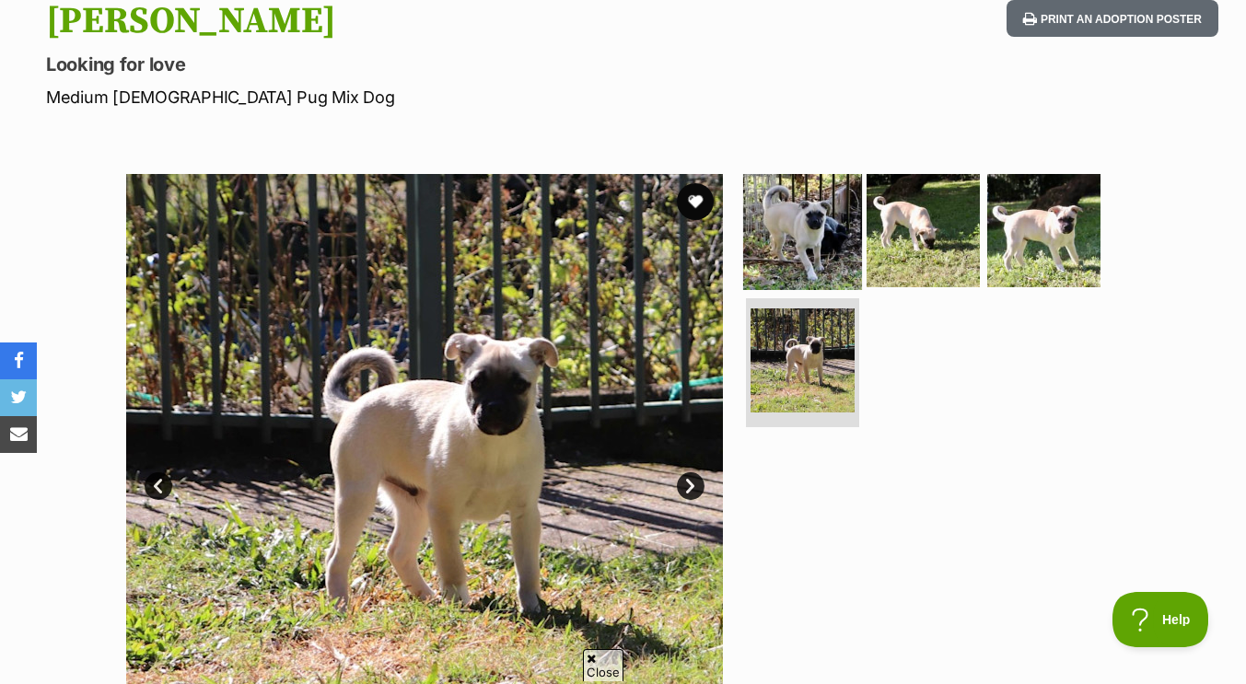
click at [760, 216] on img at bounding box center [802, 229] width 119 height 119
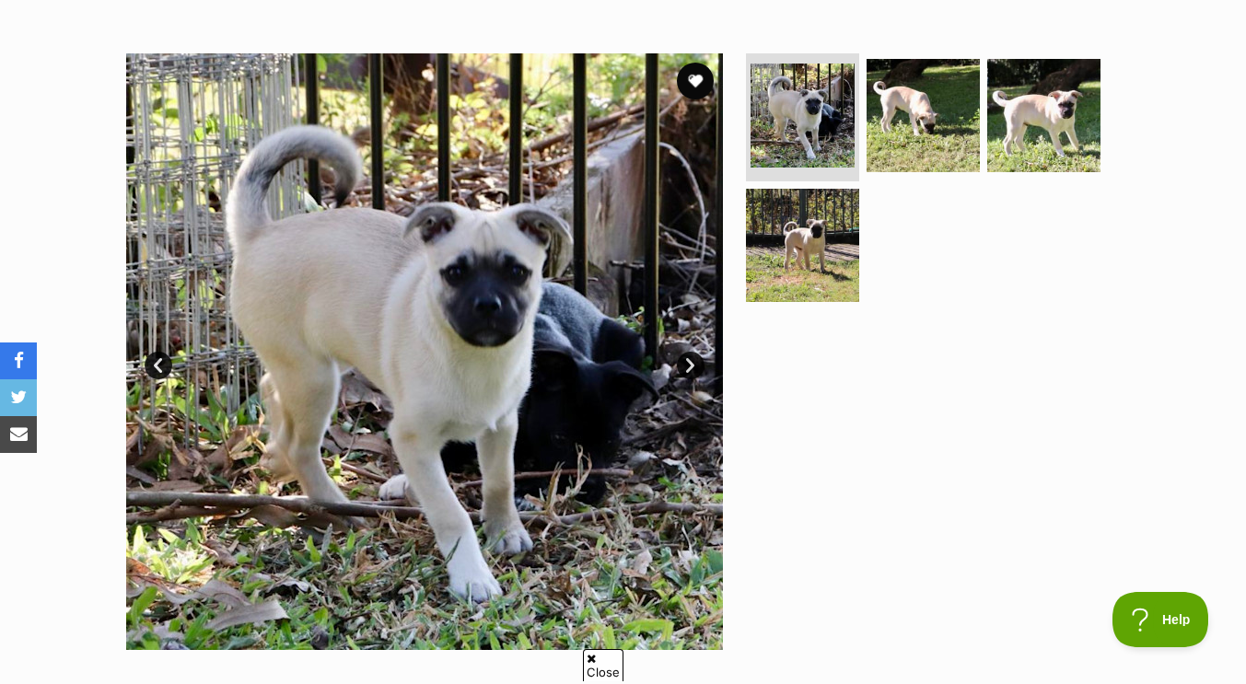
scroll to position [331, 0]
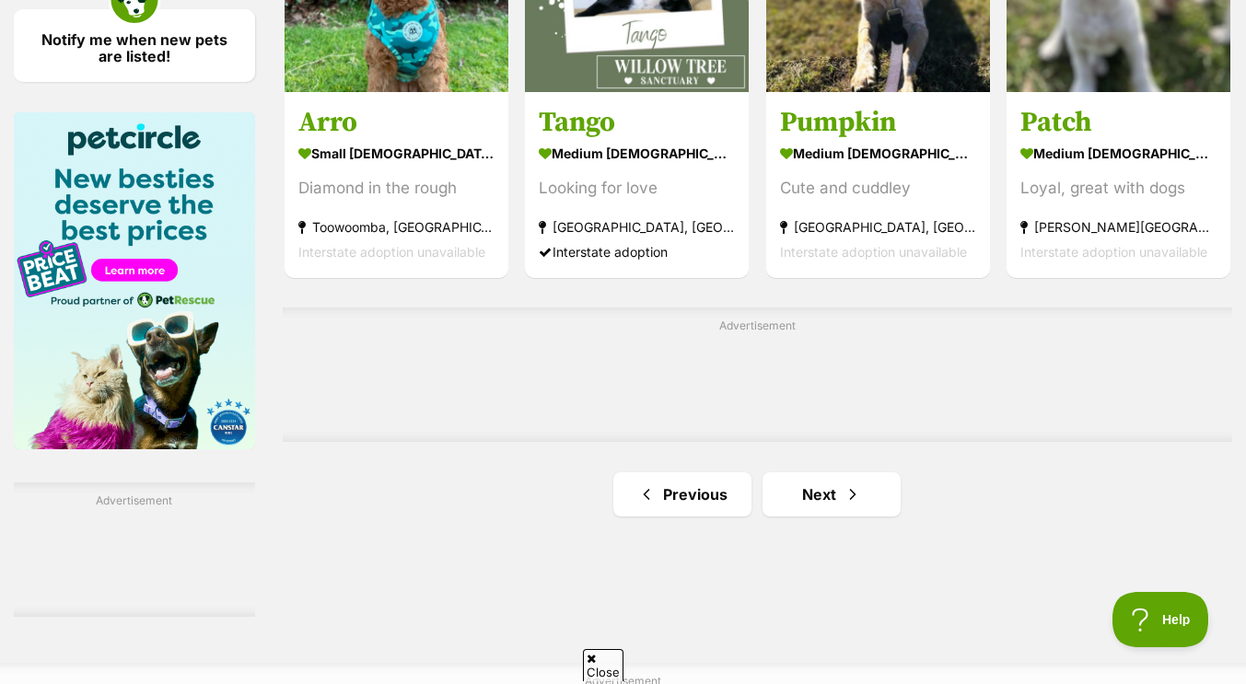
scroll to position [2804, 0]
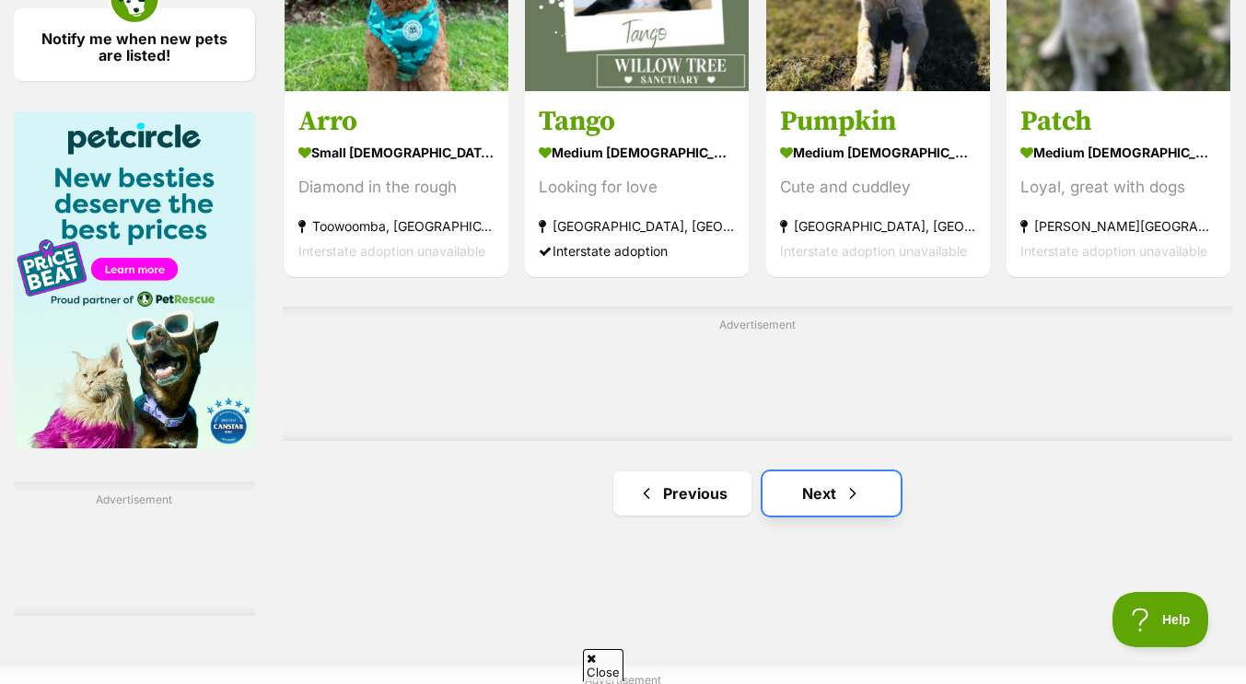
click at [800, 506] on link "Next" at bounding box center [832, 494] width 138 height 44
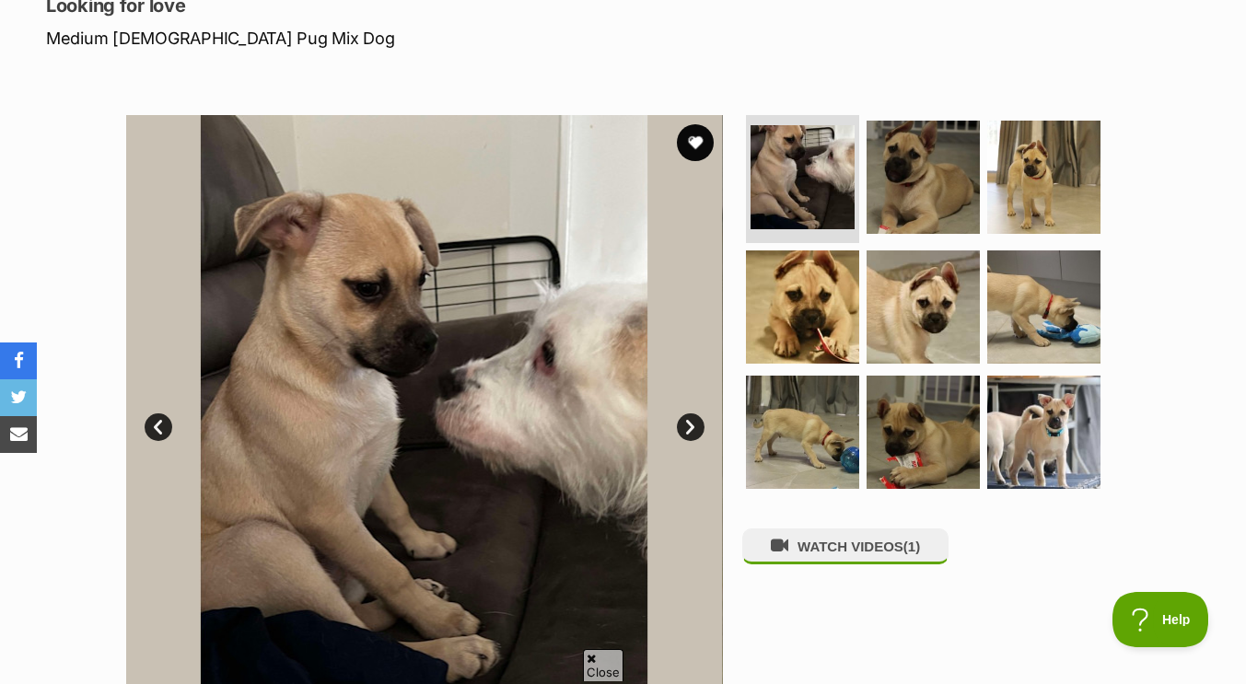
scroll to position [269, 0]
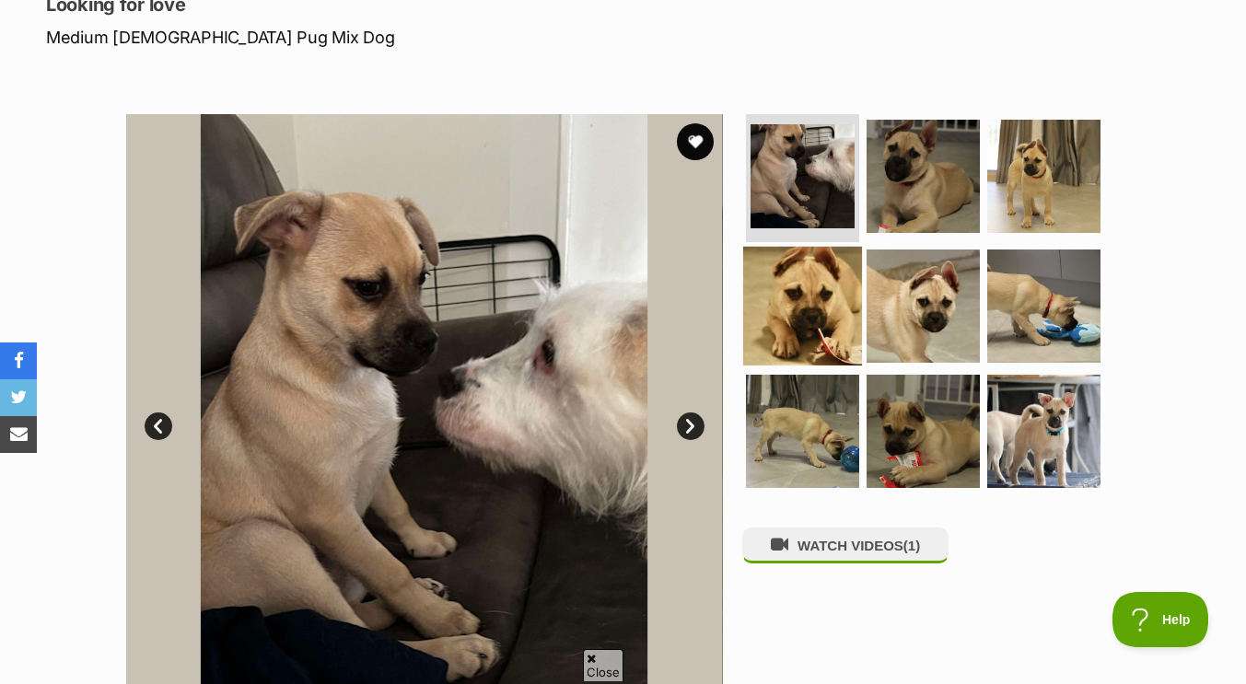
click at [809, 314] on img at bounding box center [802, 306] width 119 height 119
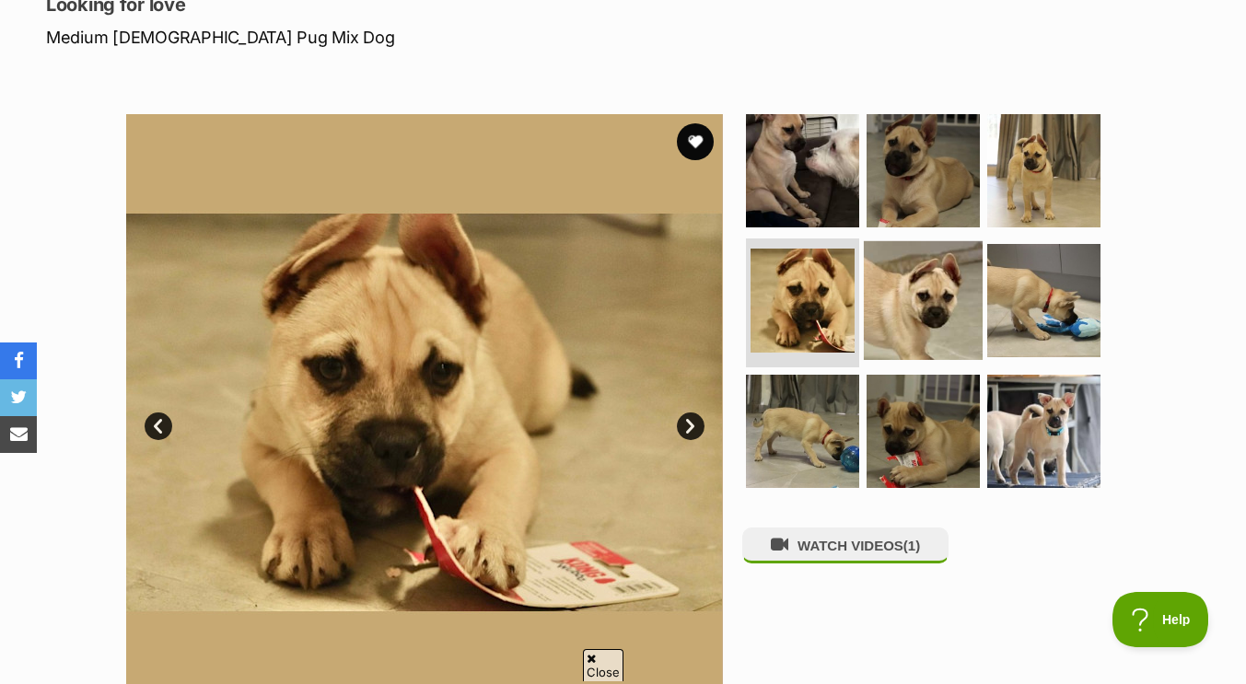
click at [927, 320] on img at bounding box center [923, 300] width 119 height 119
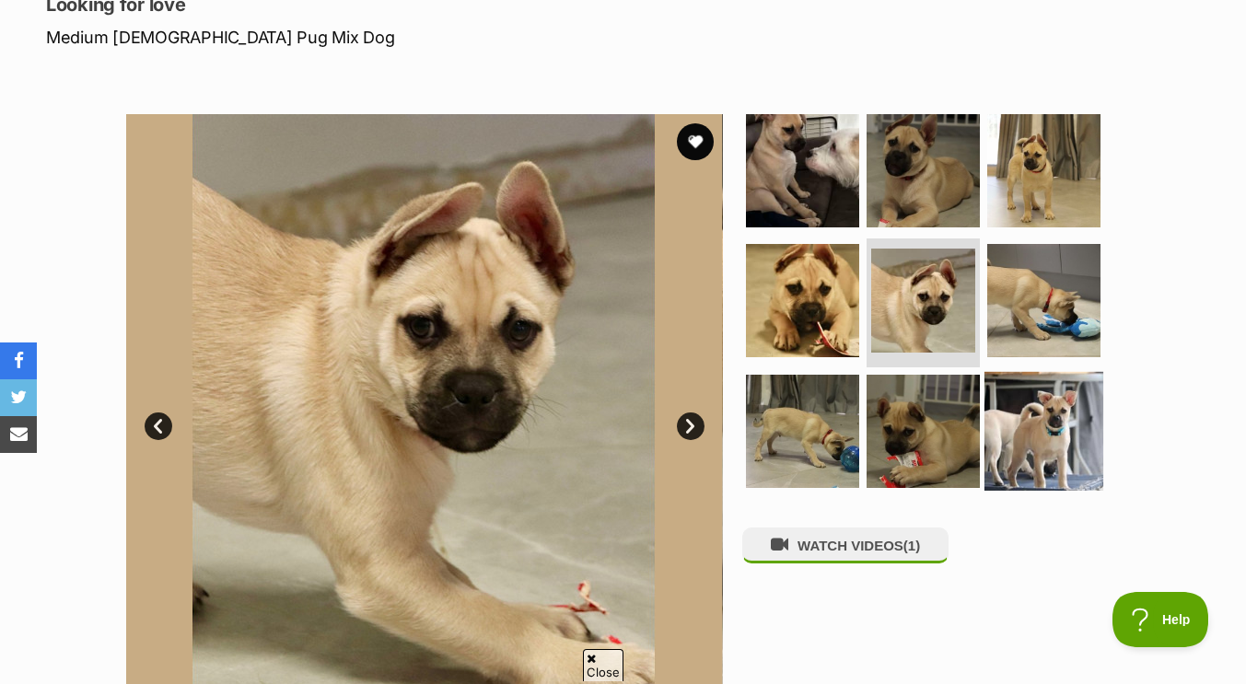
click at [1045, 414] on img at bounding box center [1044, 431] width 119 height 119
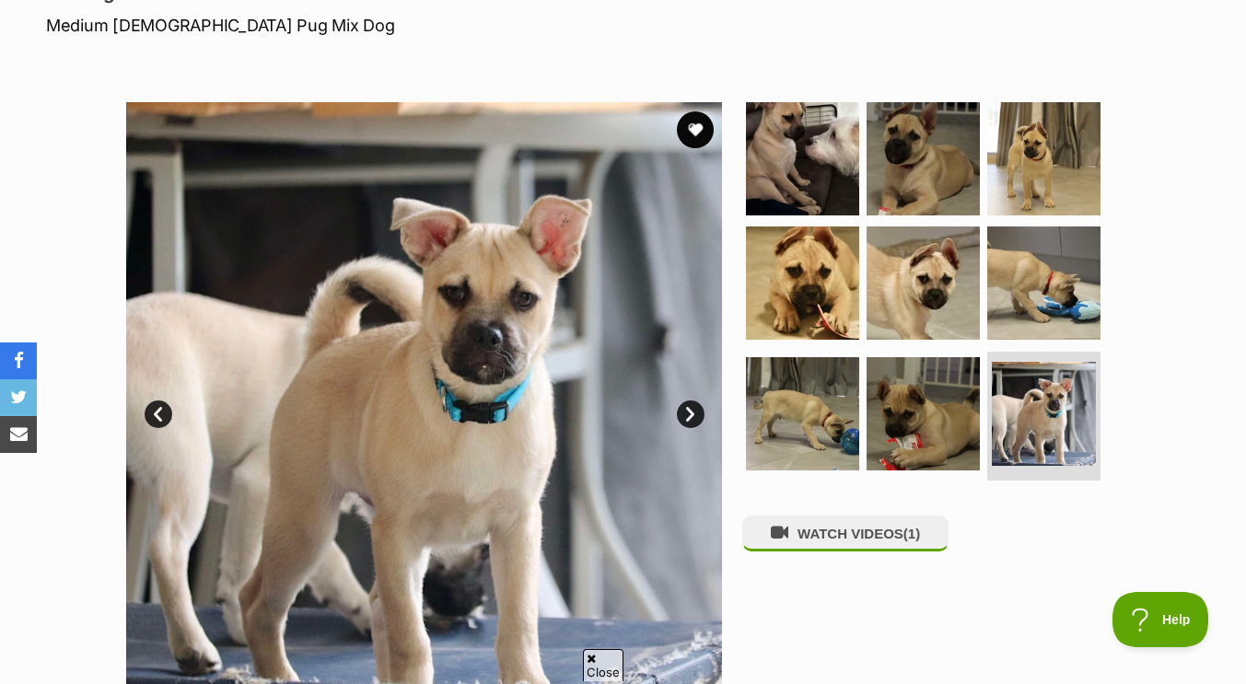
scroll to position [282, 0]
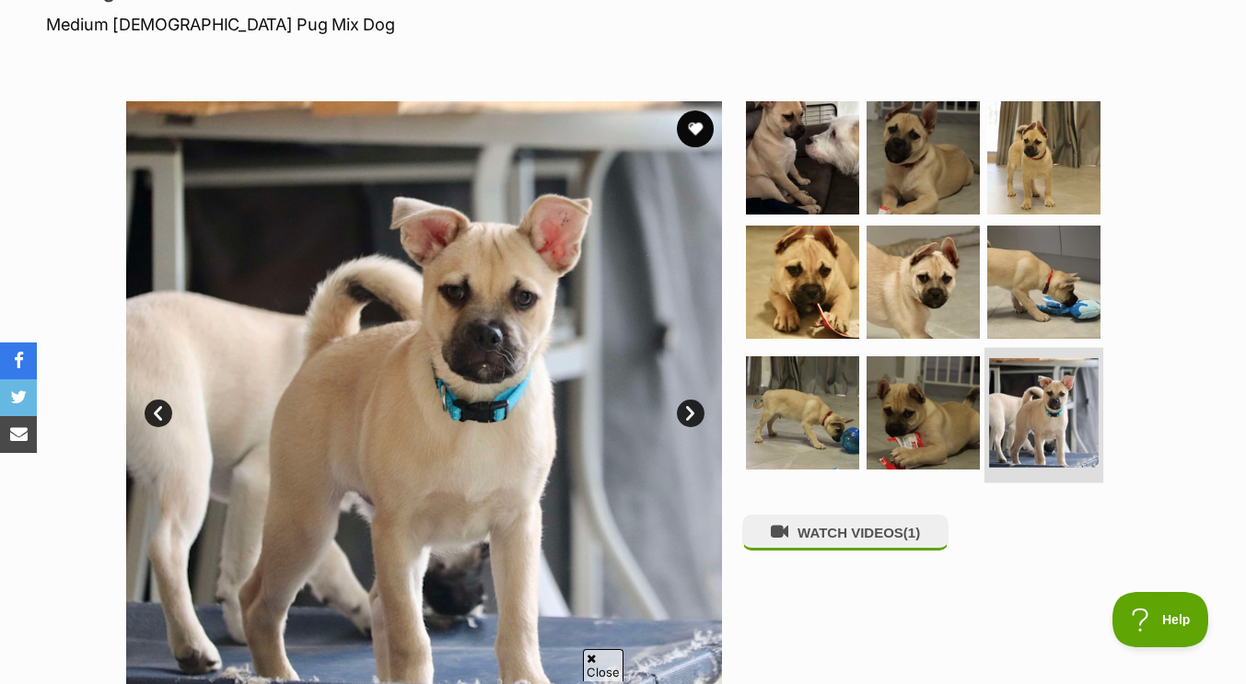
click at [997, 363] on img at bounding box center [1044, 413] width 110 height 110
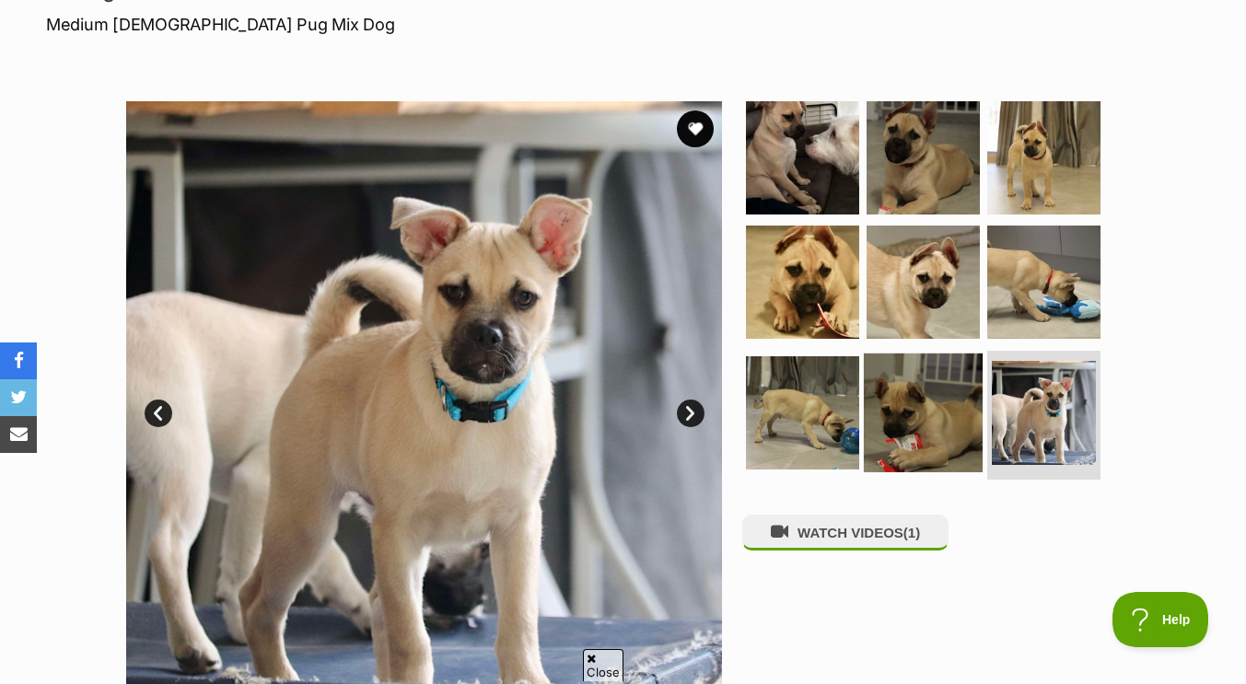
click at [922, 395] on img at bounding box center [923, 413] width 119 height 119
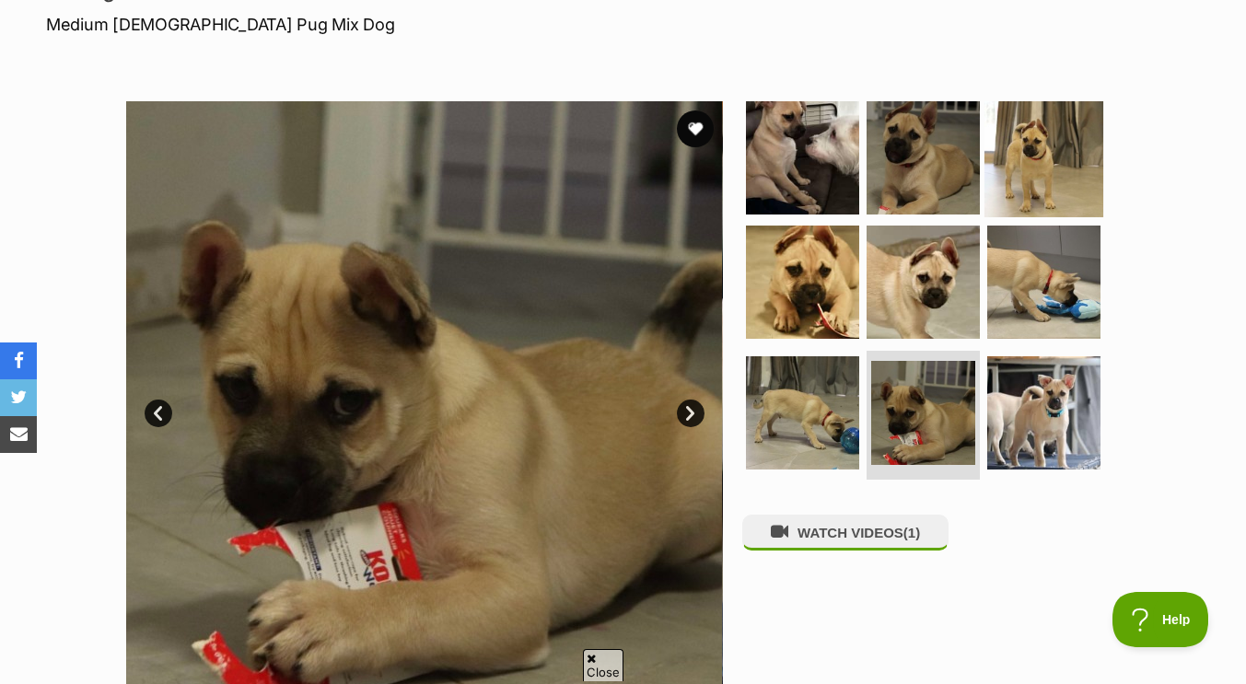
click at [1053, 167] on img at bounding box center [1044, 157] width 119 height 119
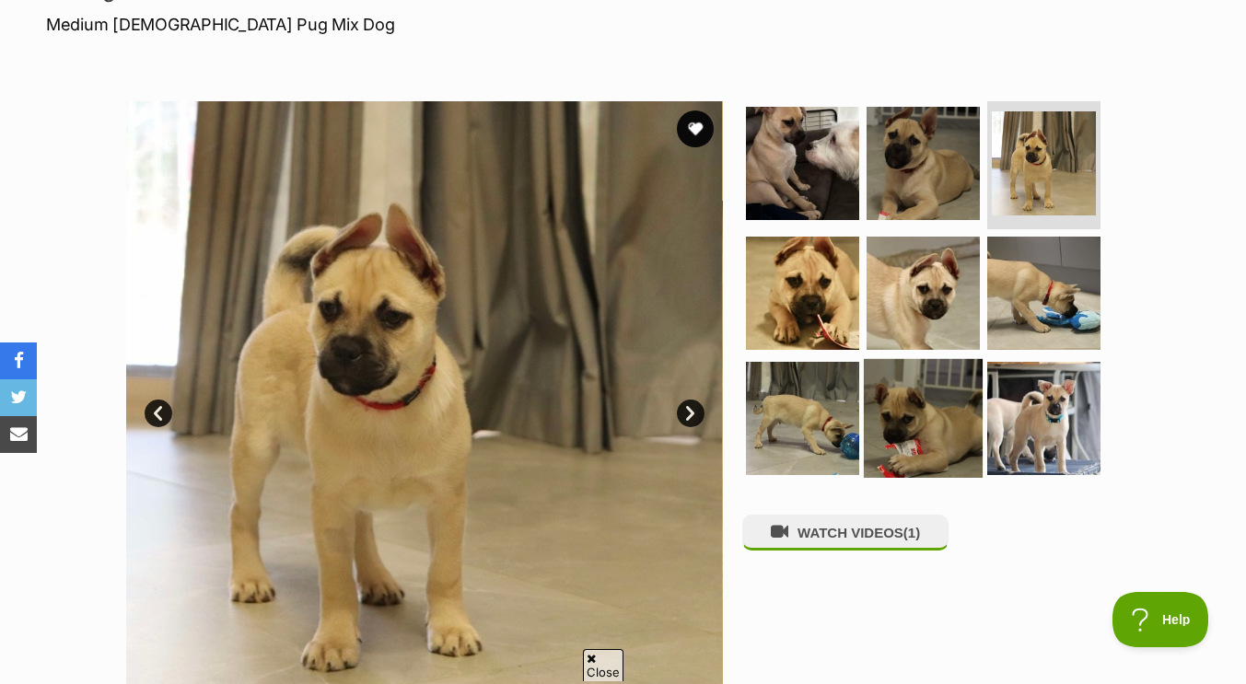
click at [938, 437] on img at bounding box center [923, 418] width 119 height 119
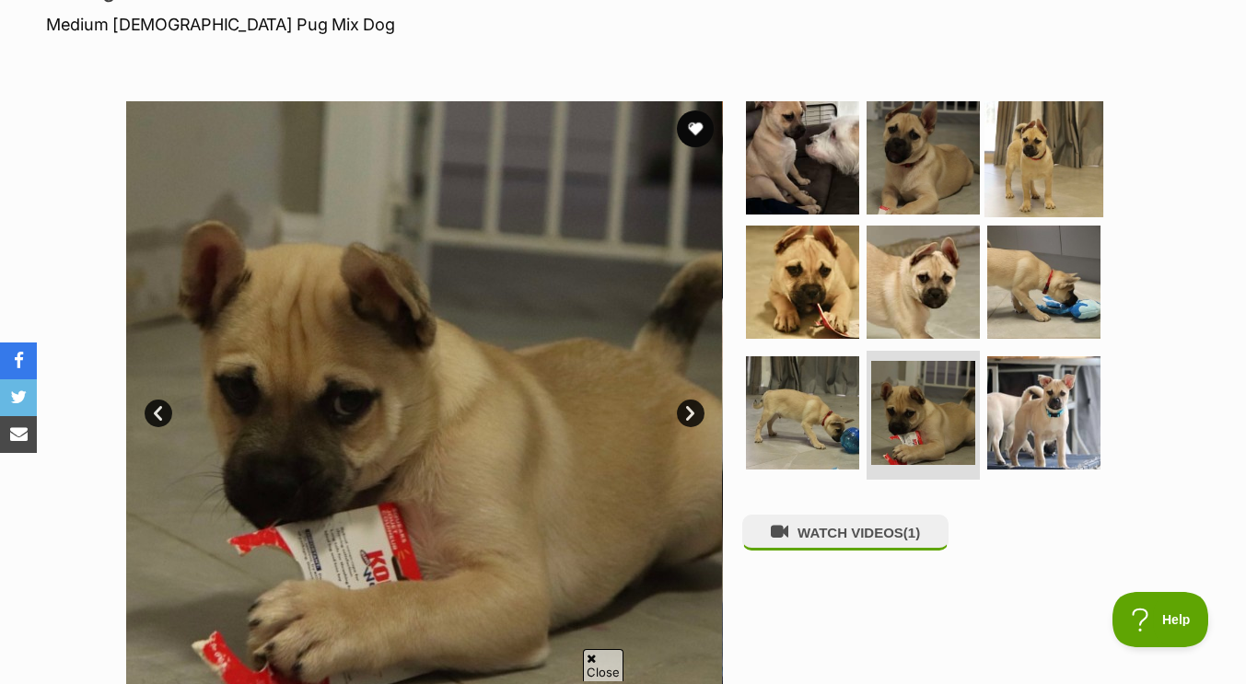
click at [1017, 155] on img at bounding box center [1044, 157] width 119 height 119
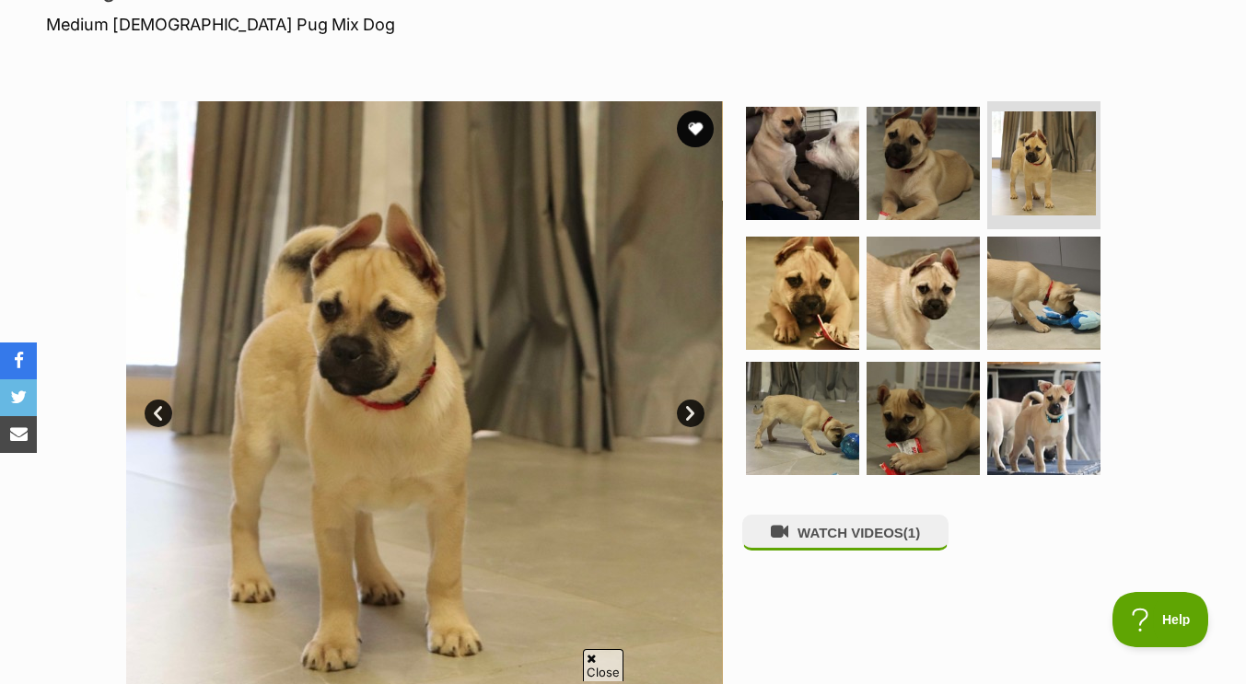
scroll to position [320, 0]
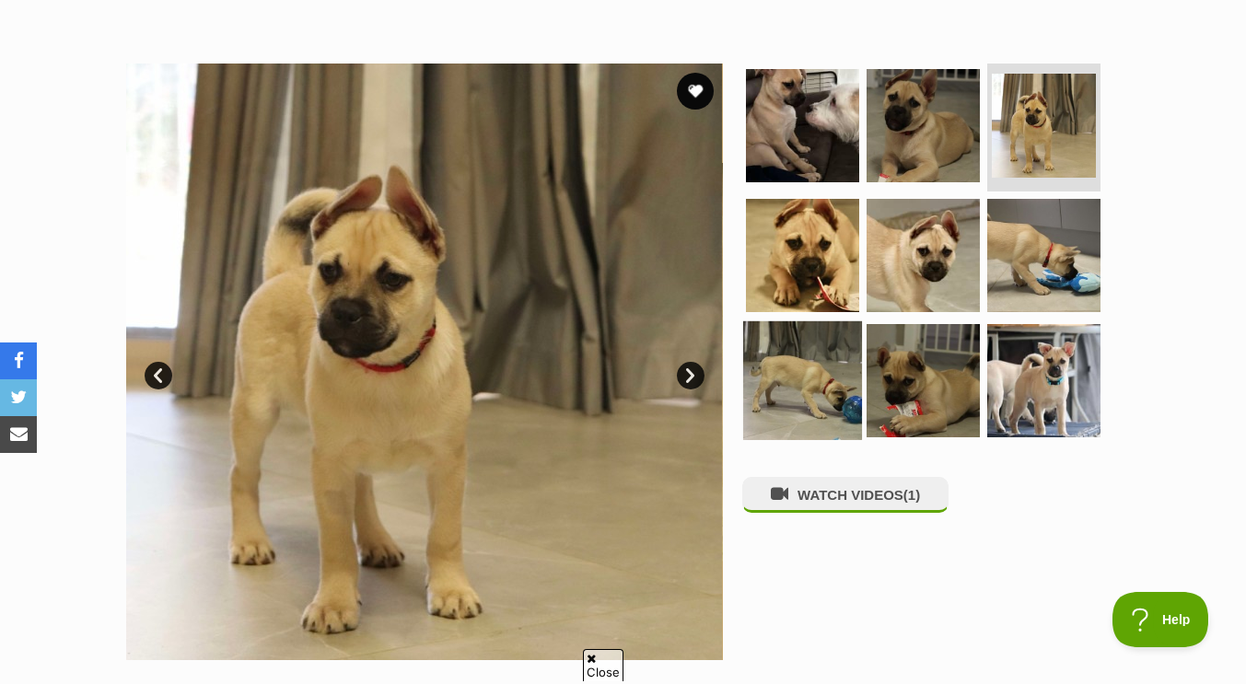
click at [790, 368] on img at bounding box center [802, 380] width 119 height 119
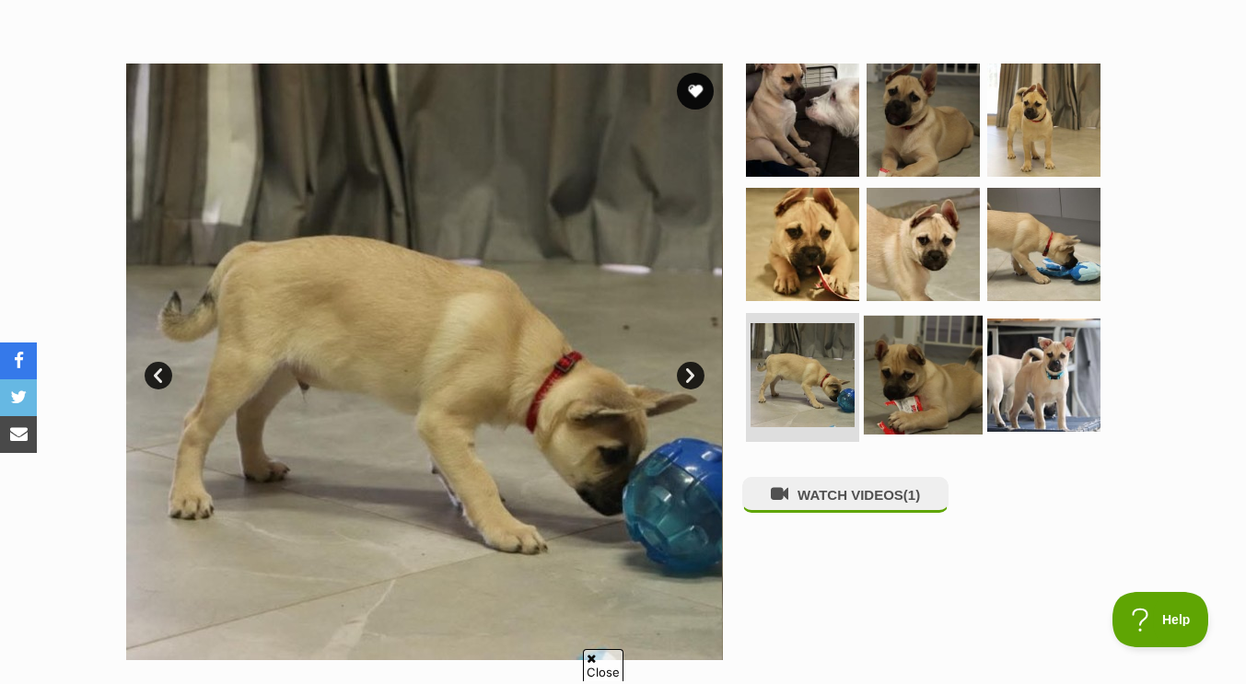
click at [968, 331] on img at bounding box center [923, 375] width 119 height 119
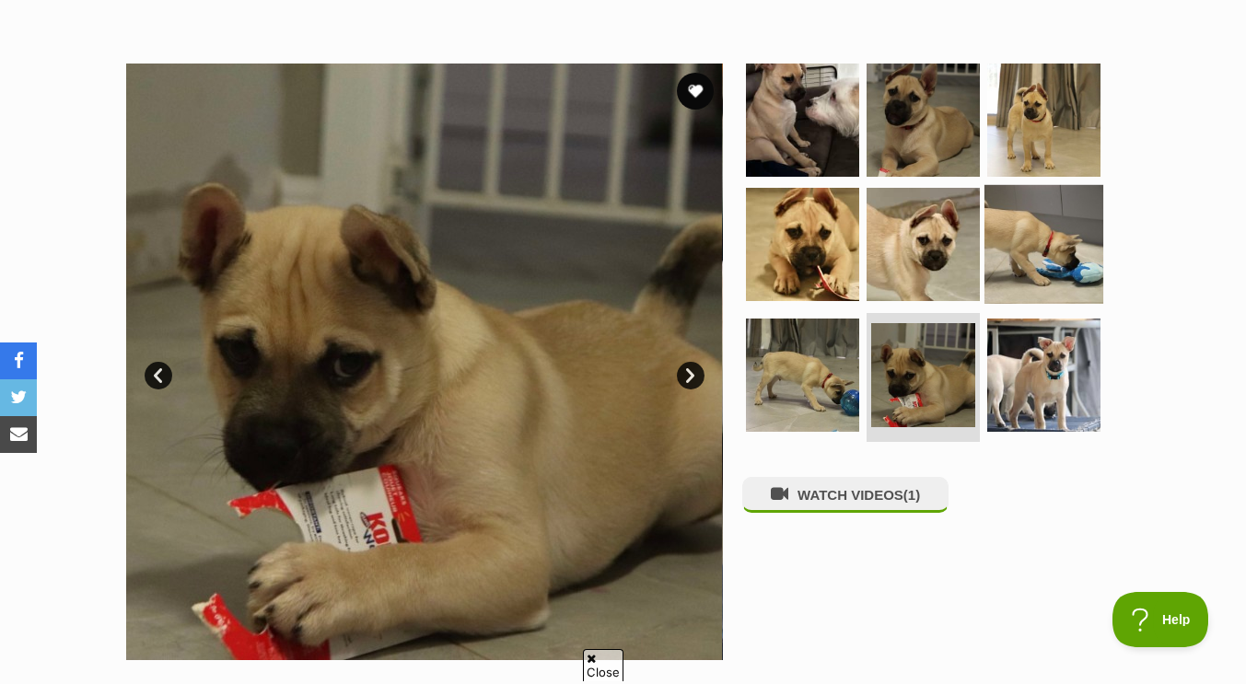
click at [1032, 272] on img at bounding box center [1044, 244] width 119 height 119
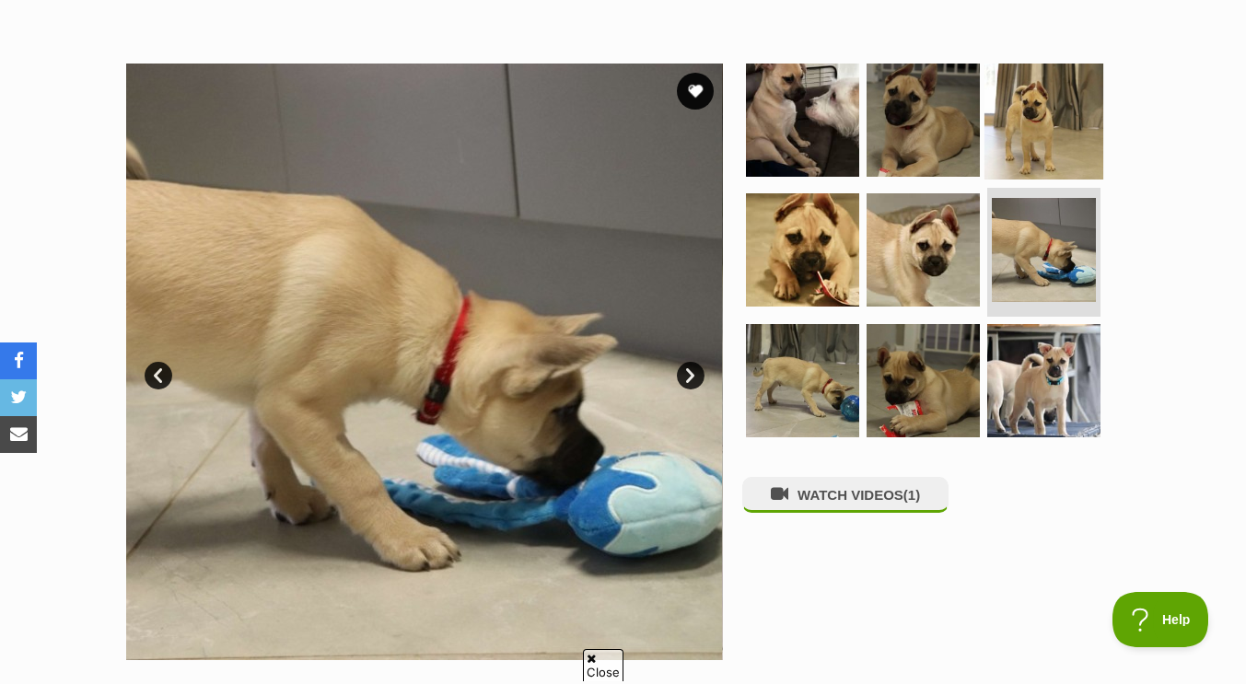
click at [1040, 134] on img at bounding box center [1044, 119] width 119 height 119
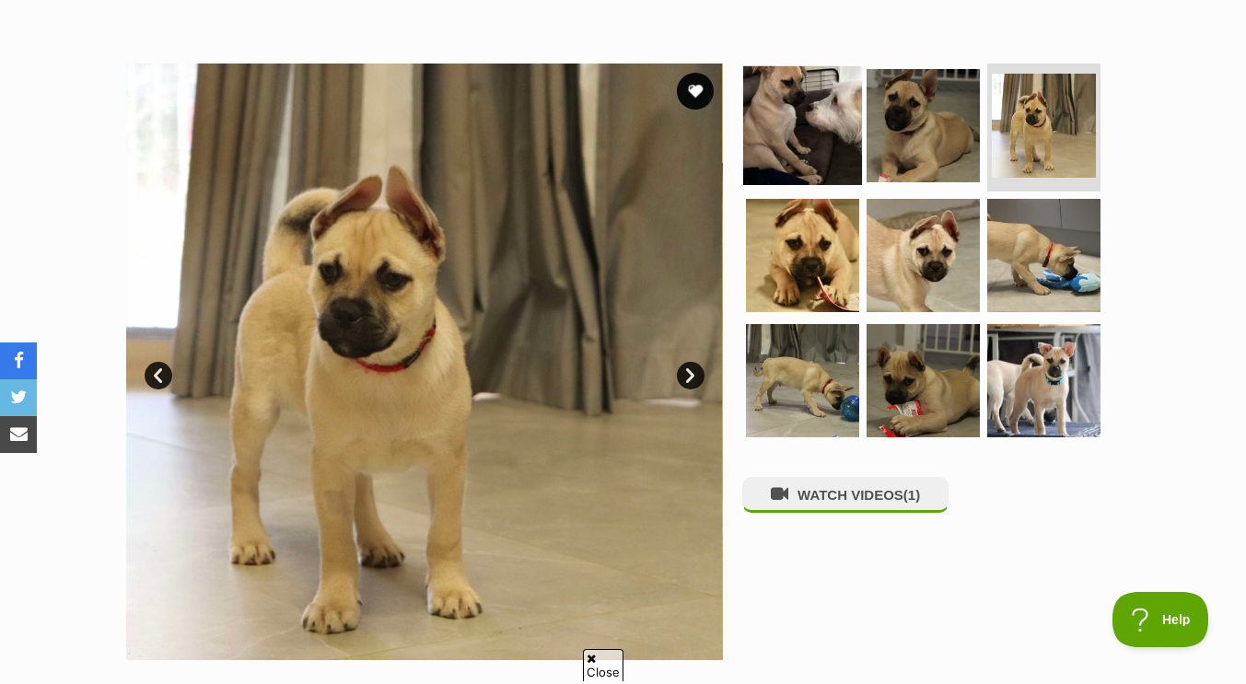
click at [840, 158] on img at bounding box center [802, 124] width 119 height 119
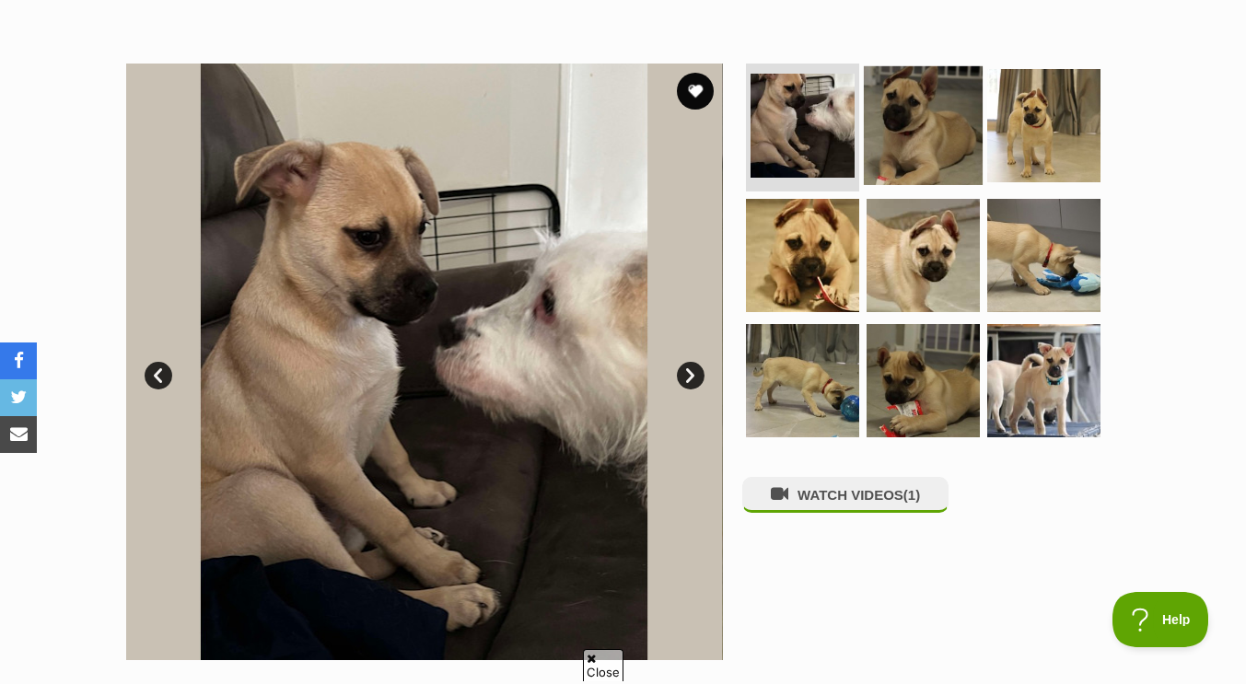
click at [974, 129] on img at bounding box center [923, 124] width 119 height 119
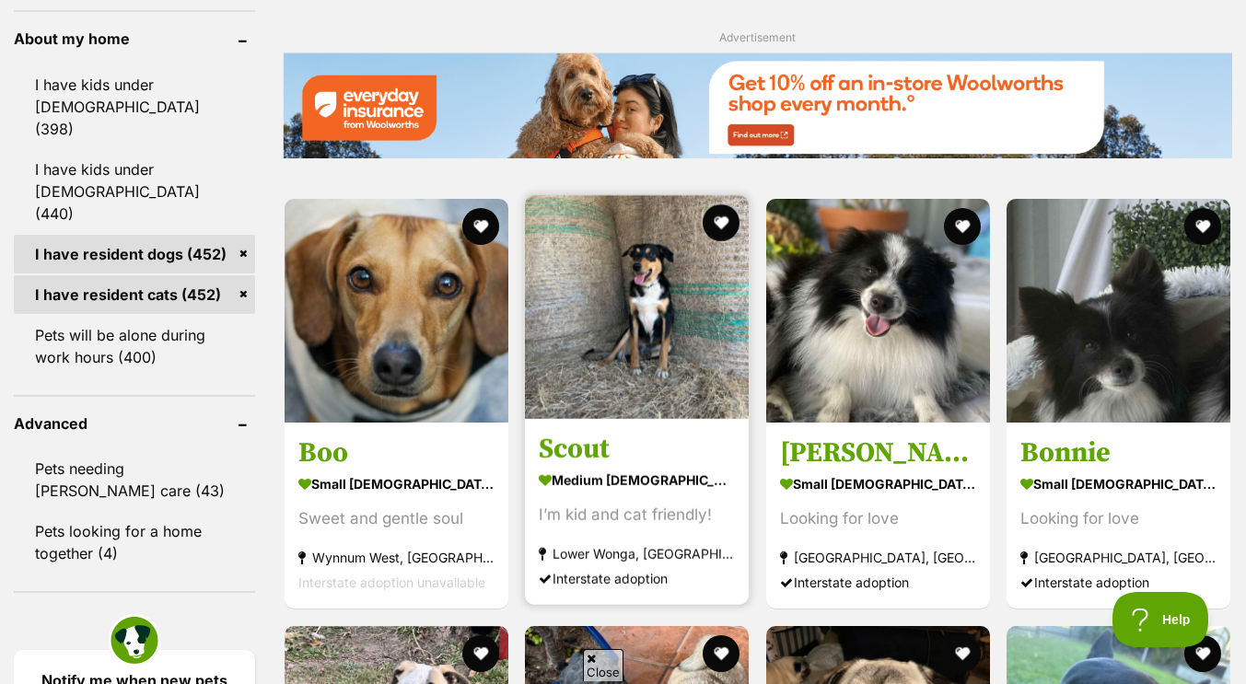
scroll to position [2406, 0]
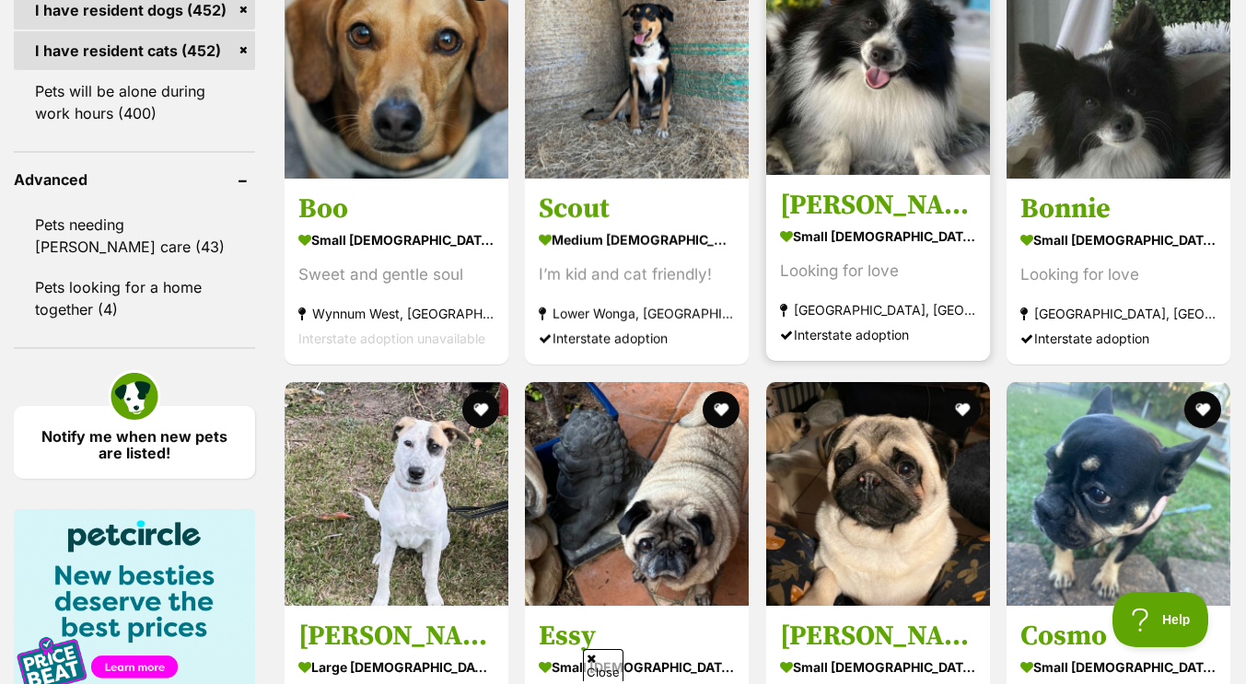
click at [830, 142] on img at bounding box center [878, 63] width 224 height 224
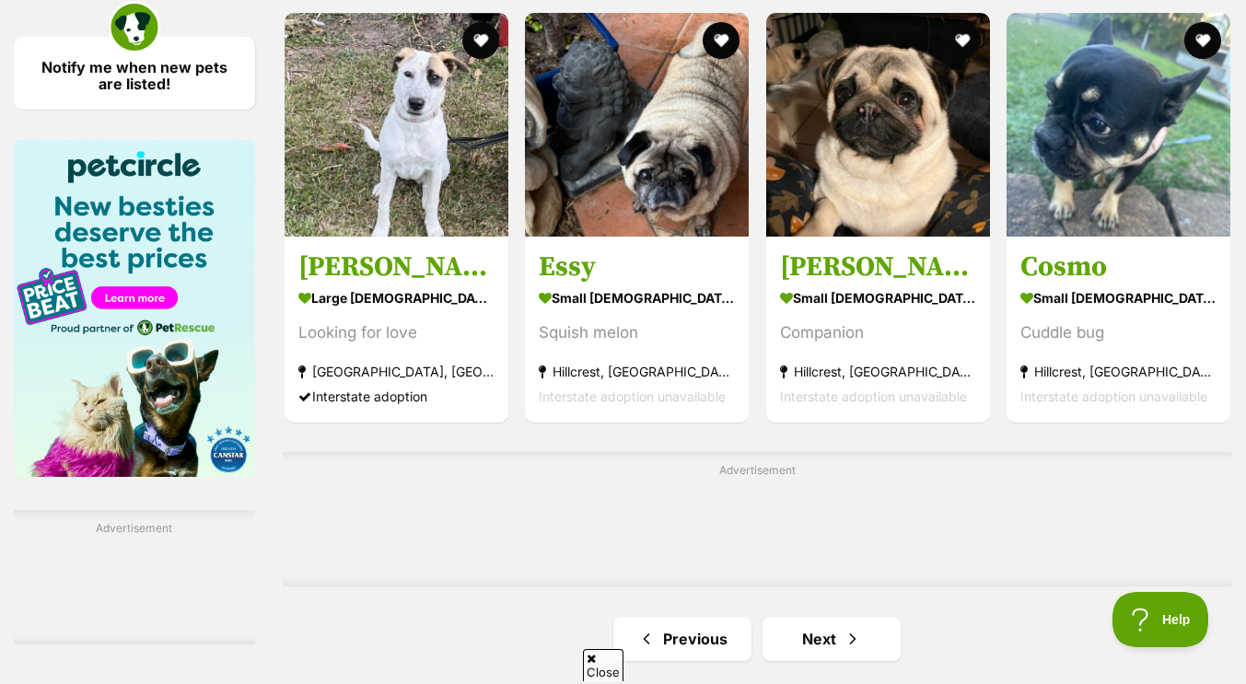
scroll to position [2897, 0]
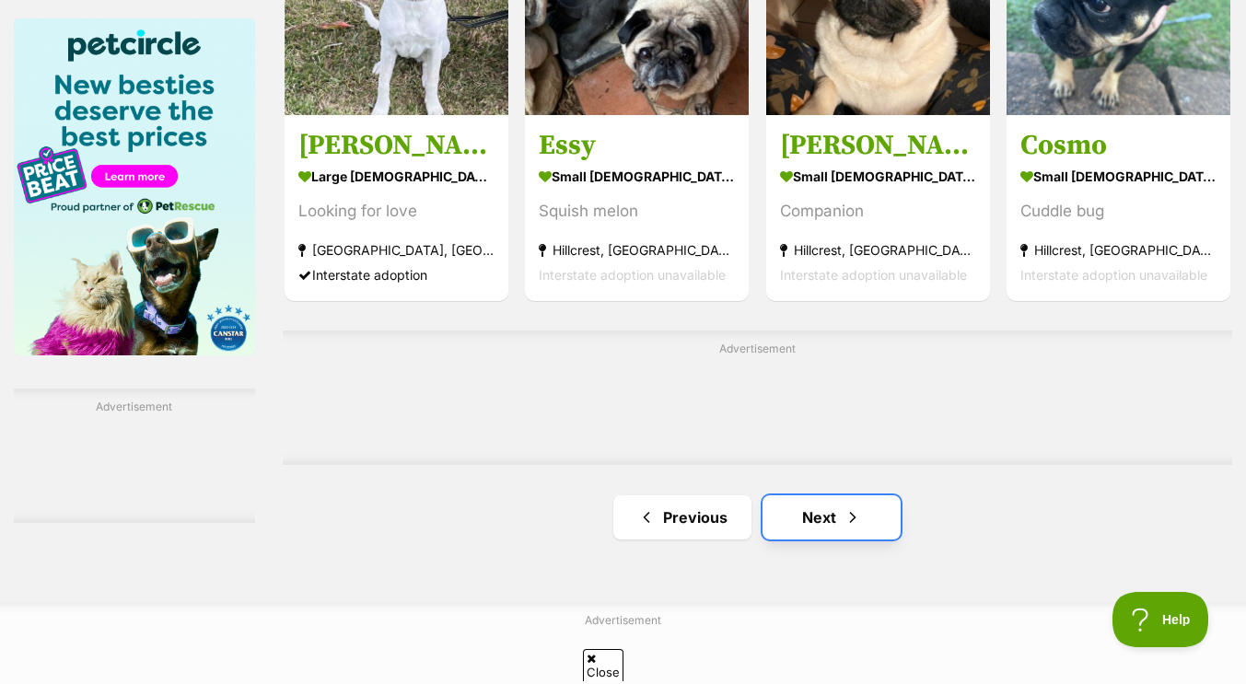
click at [819, 515] on link "Next" at bounding box center [832, 518] width 138 height 44
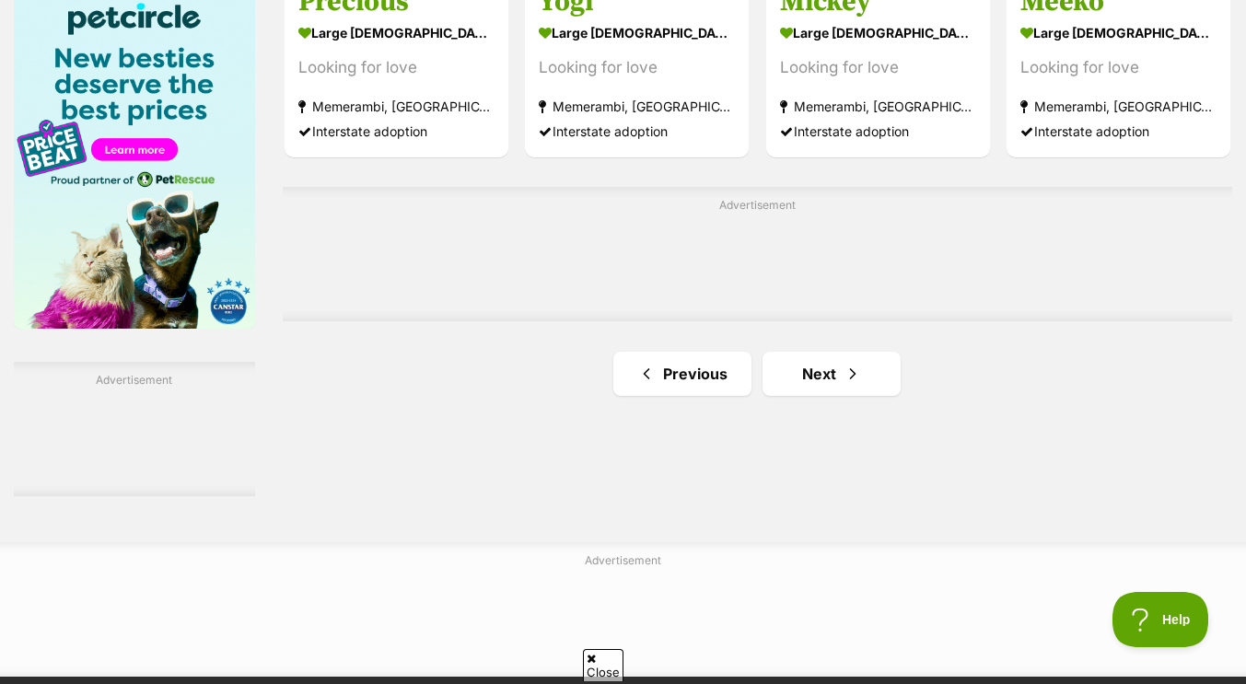
scroll to position [2937, 0]
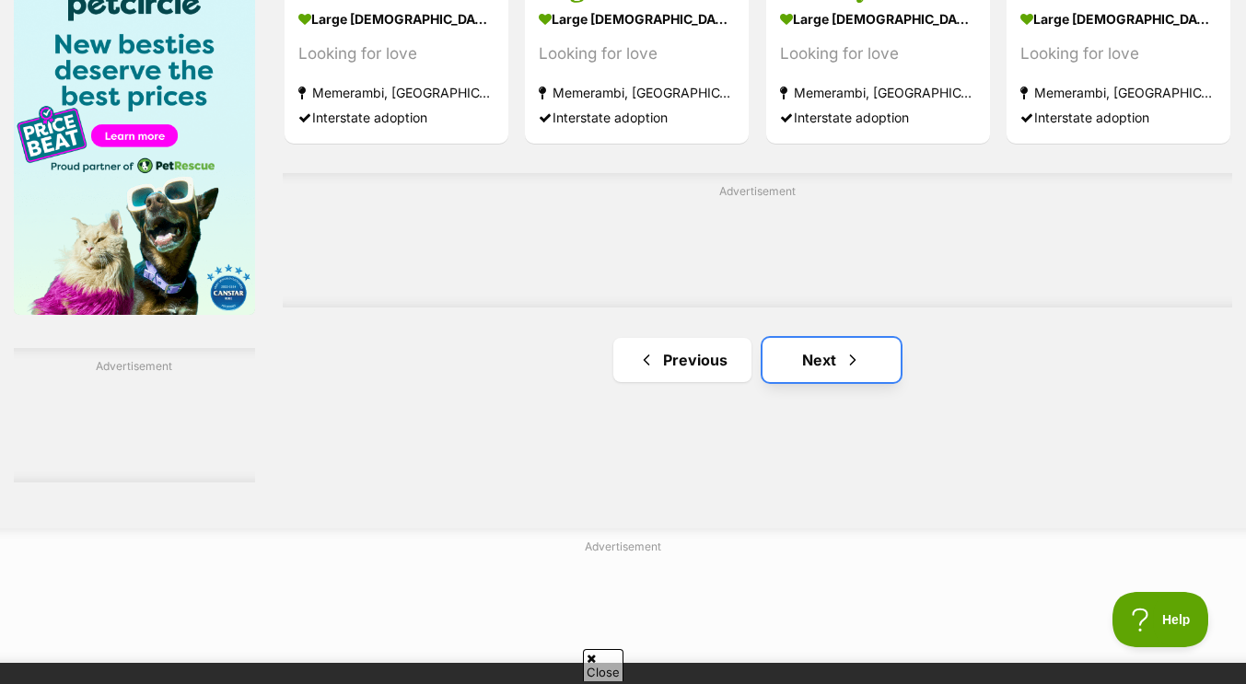
click at [847, 354] on span "Next page" at bounding box center [853, 360] width 18 height 22
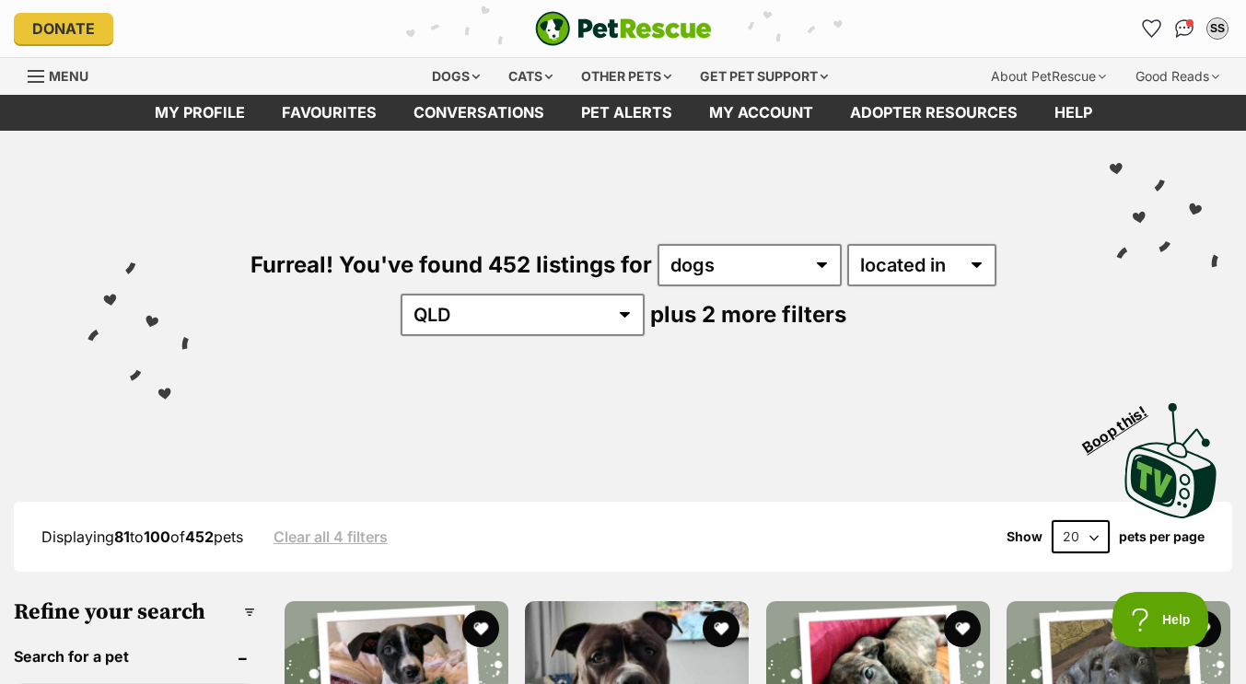
click at [867, 414] on div "Visit PetRescue TV (external site) Boop this!" at bounding box center [623, 454] width 1191 height 134
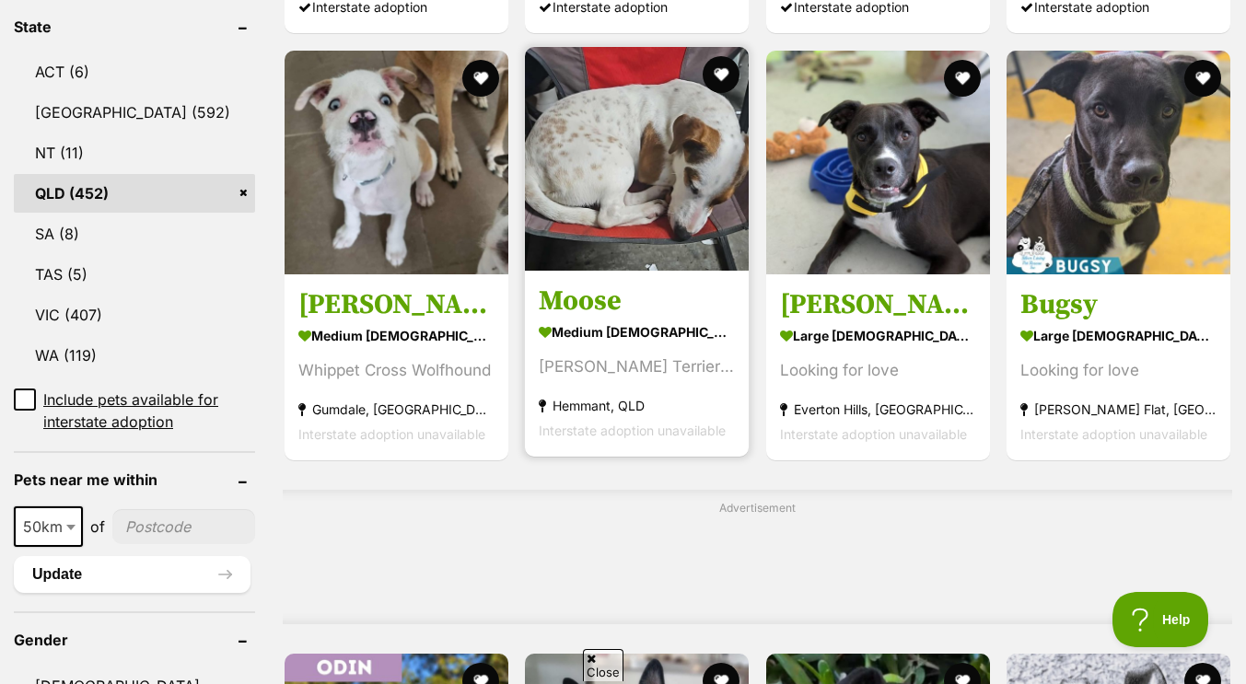
scroll to position [953, 0]
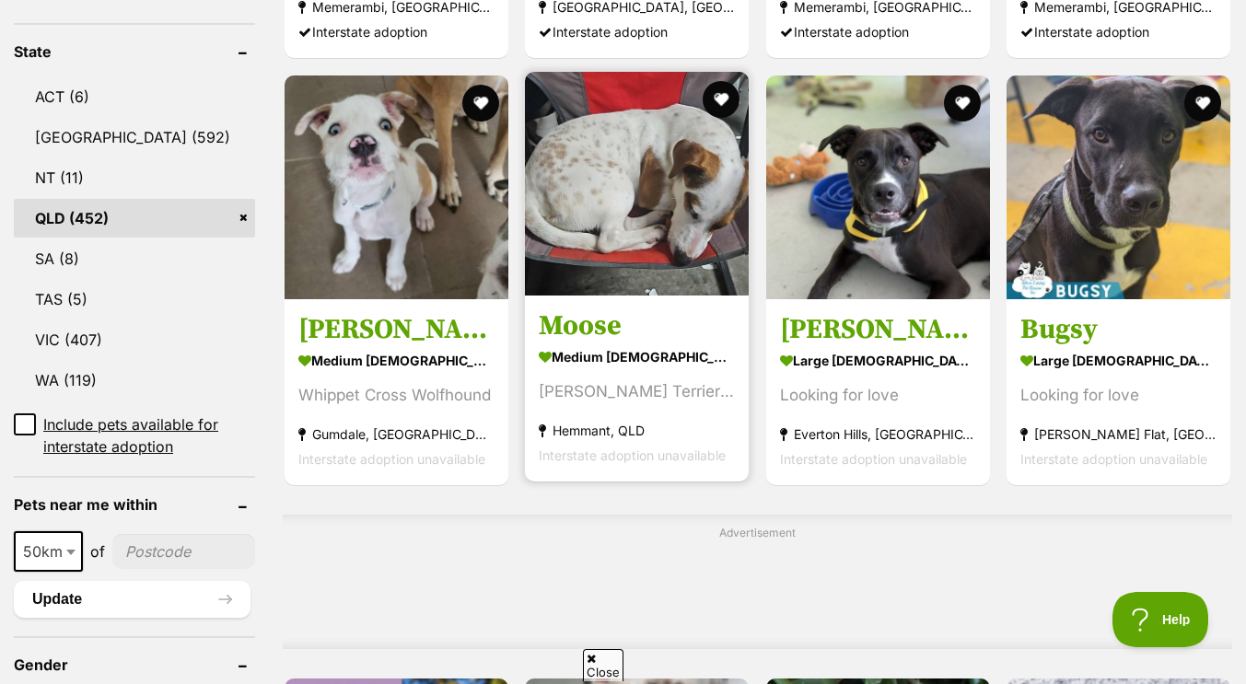
click at [667, 256] on img at bounding box center [637, 184] width 224 height 224
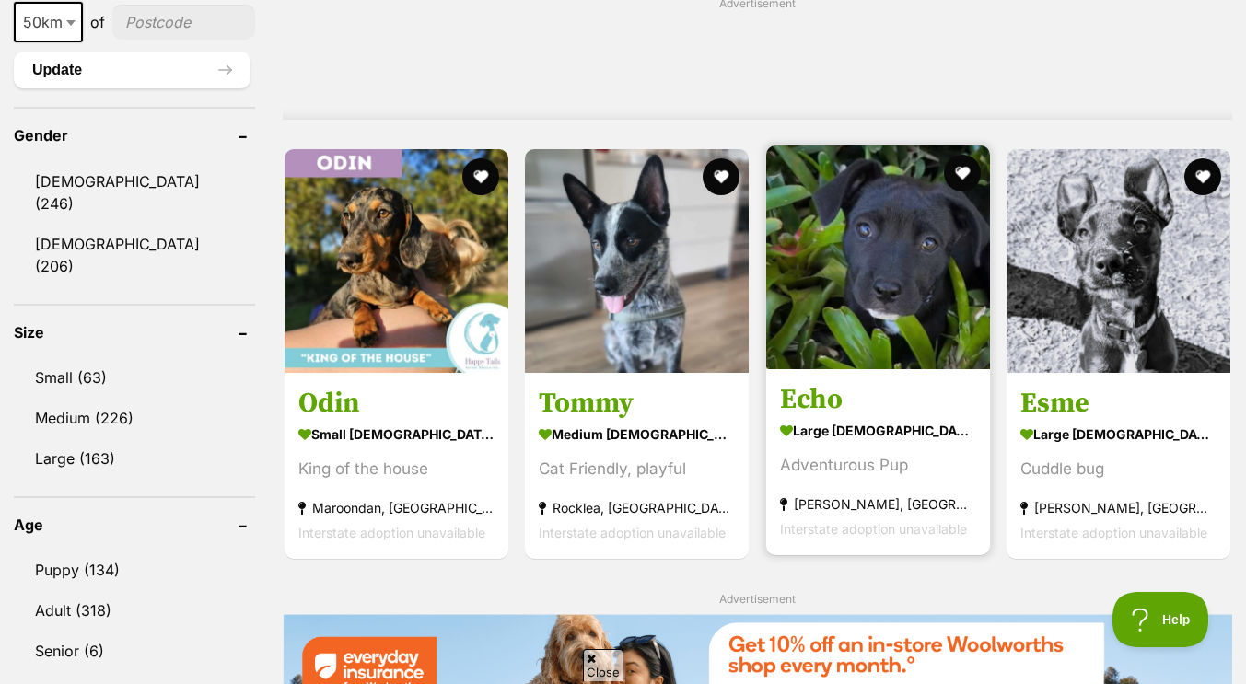
scroll to position [1484, 0]
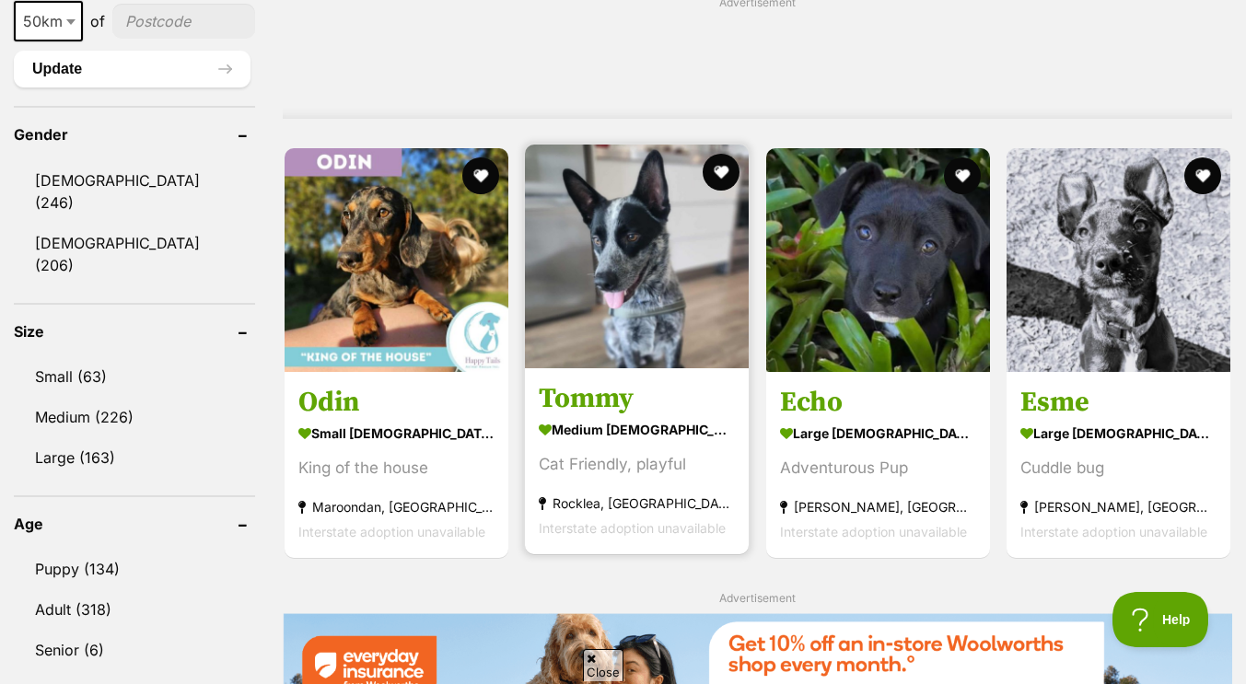
click at [672, 379] on link "Tommy medium male Dog Cat Friendly, playful Rocklea, QLD Interstate adoption un…" at bounding box center [637, 461] width 224 height 187
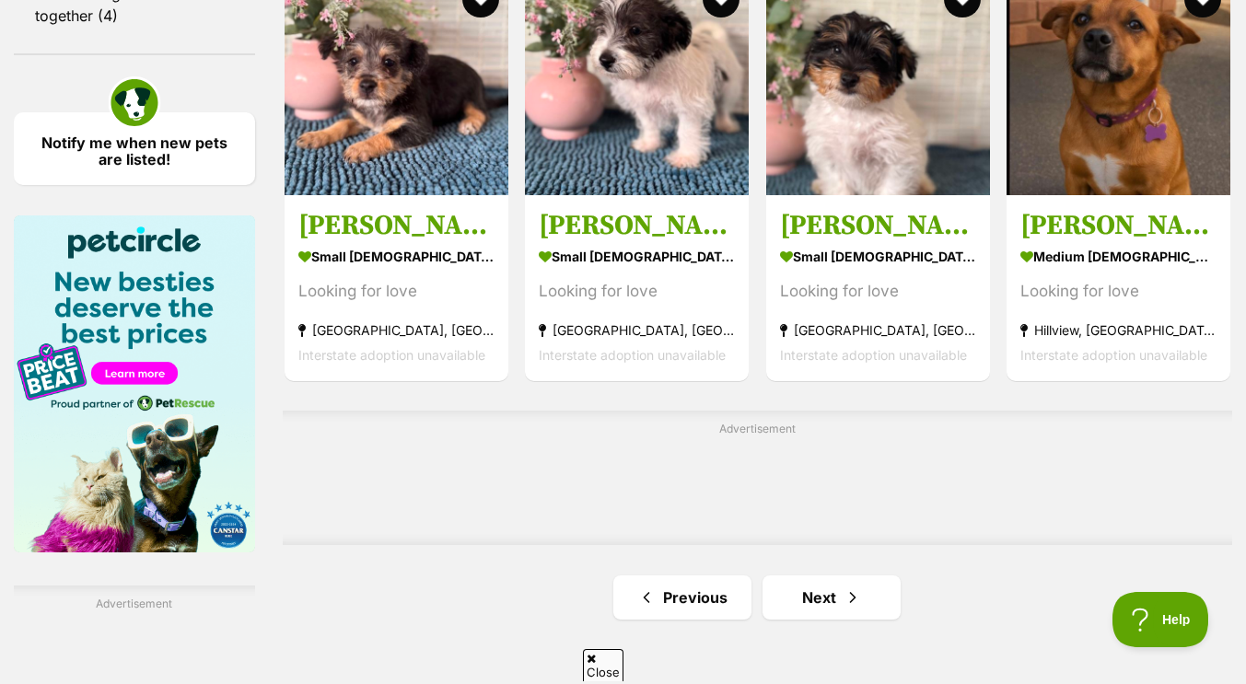
scroll to position [2762, 0]
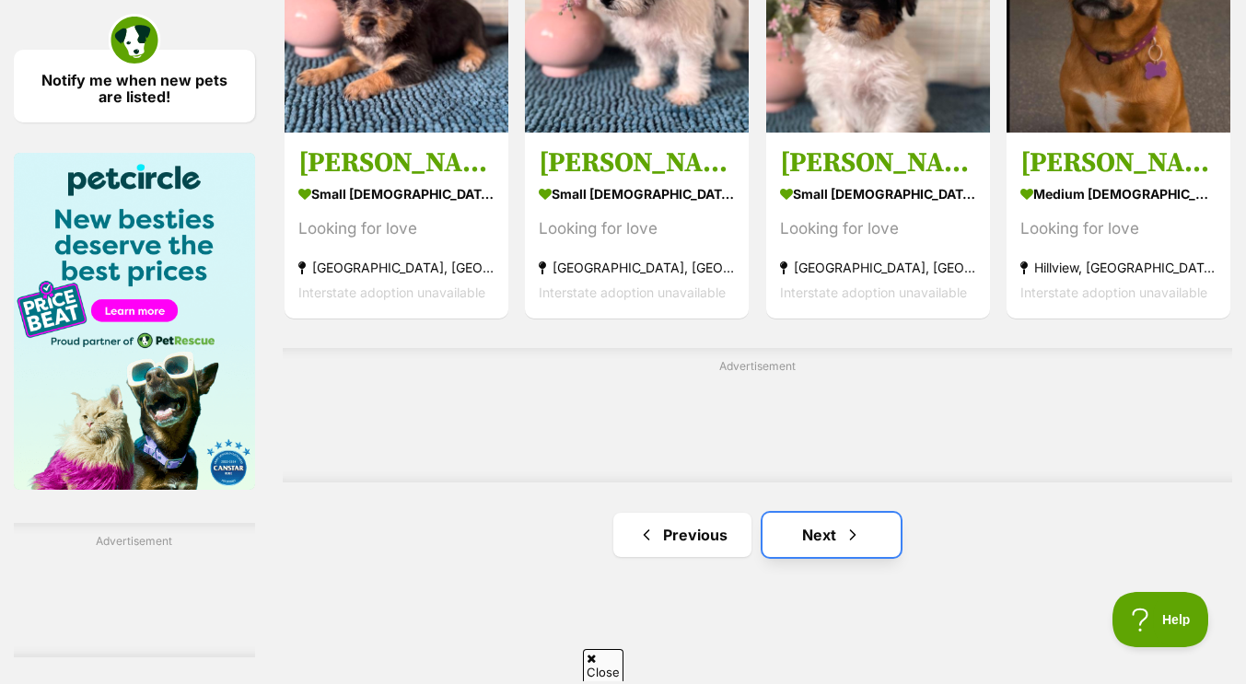
click at [828, 543] on link "Next" at bounding box center [832, 535] width 138 height 44
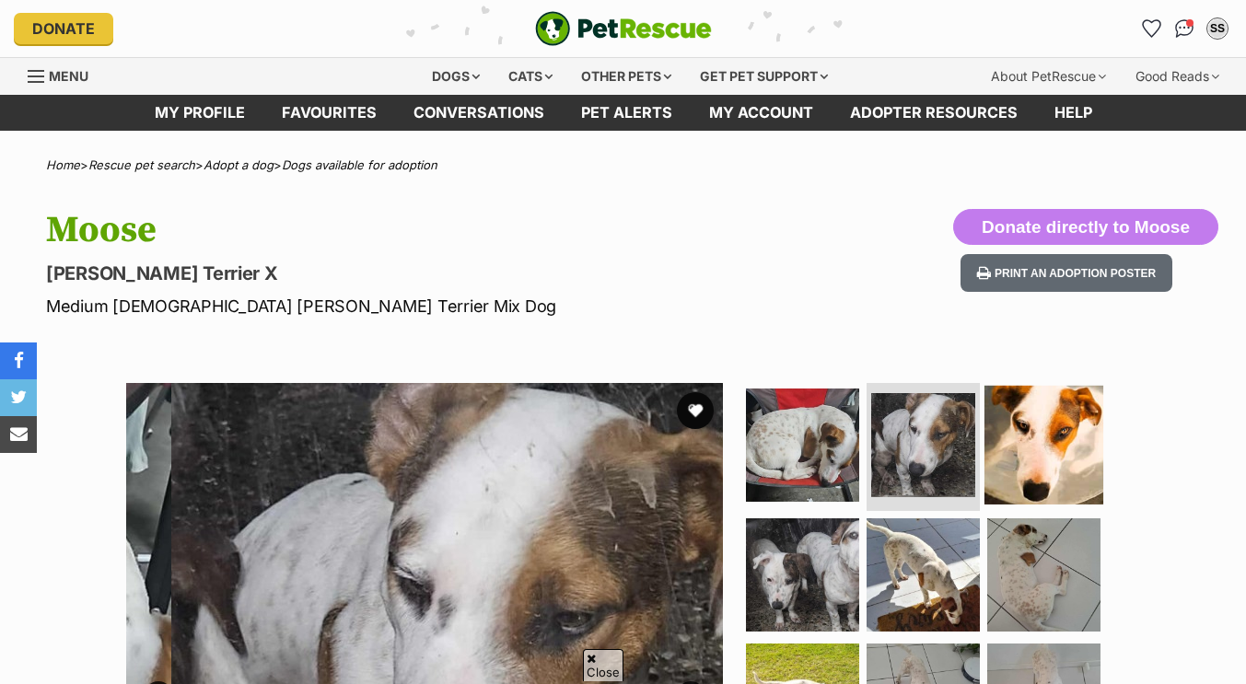
scroll to position [162, 0]
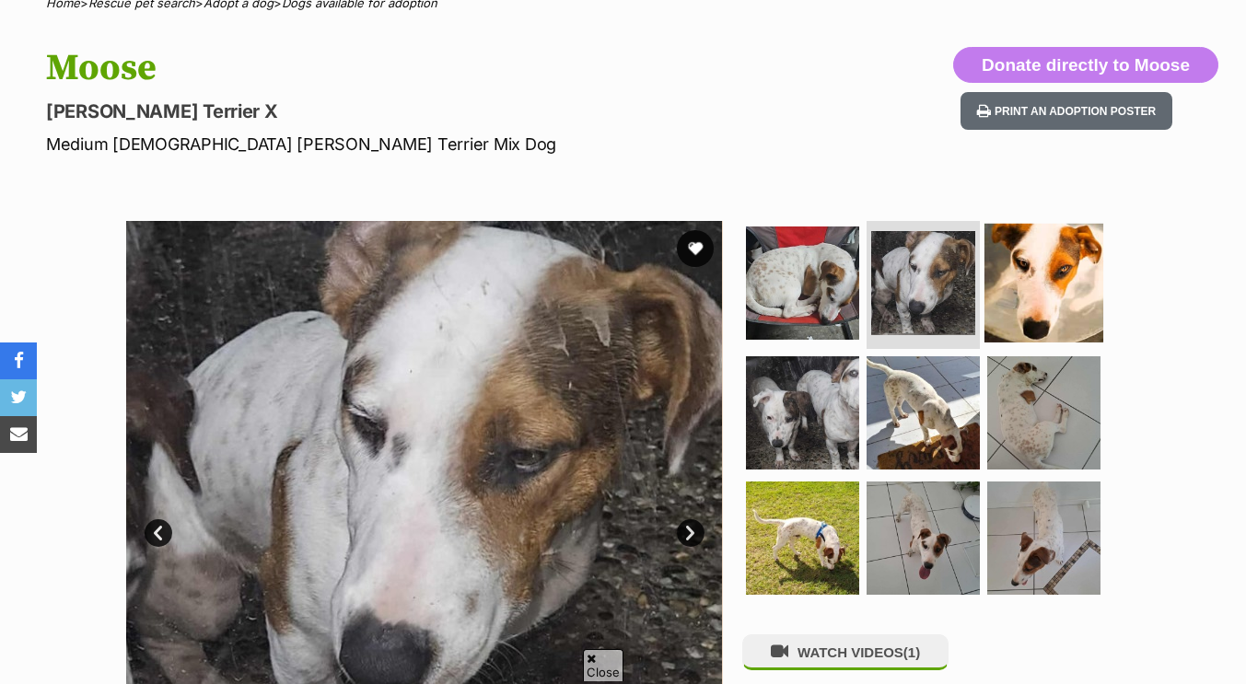
click at [998, 286] on img at bounding box center [1044, 282] width 119 height 119
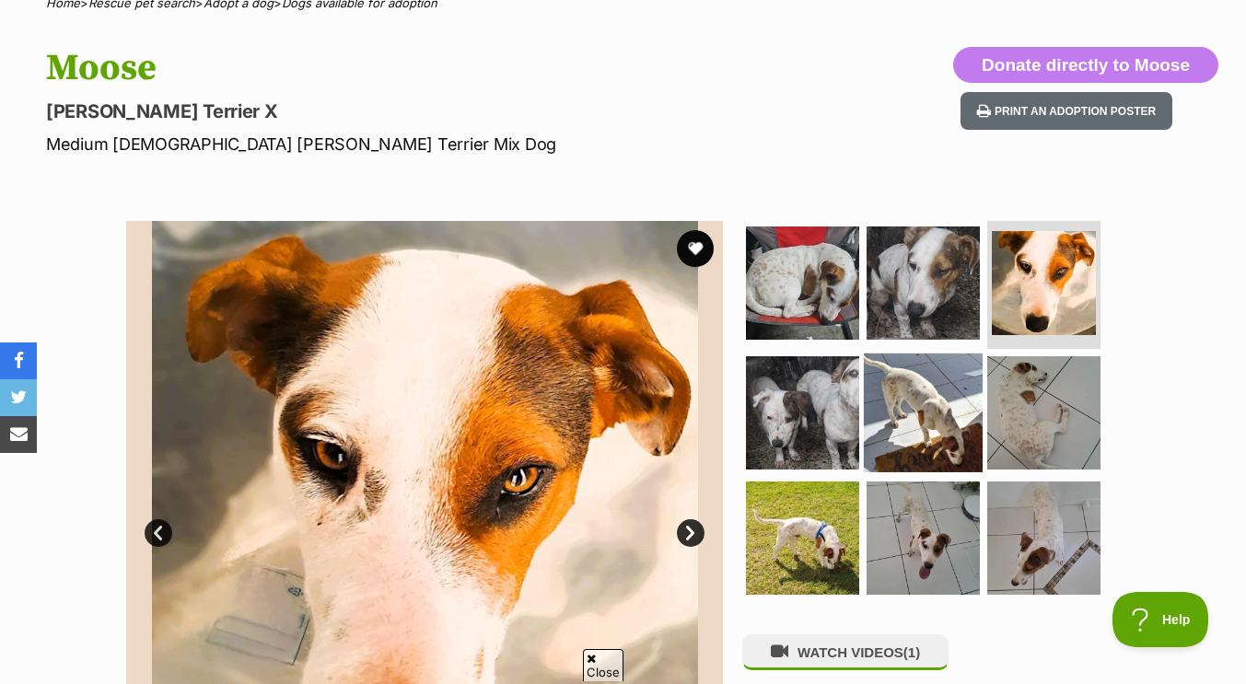
scroll to position [0, 0]
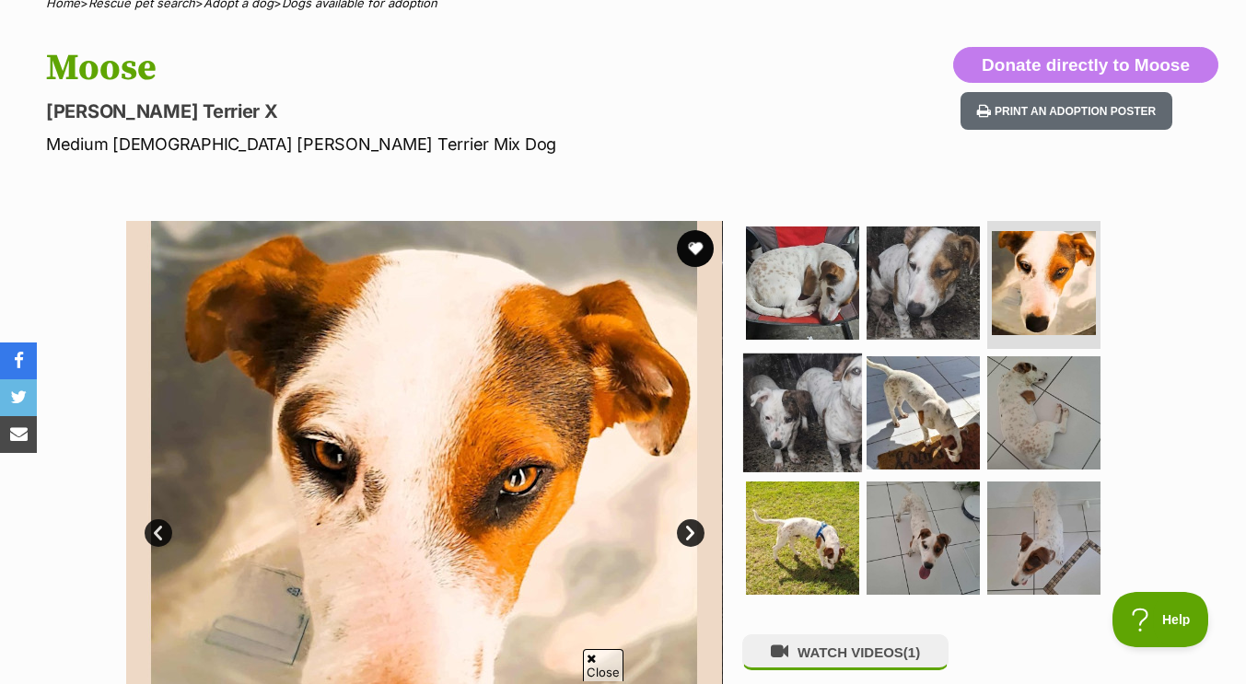
click at [803, 413] on img at bounding box center [802, 413] width 119 height 119
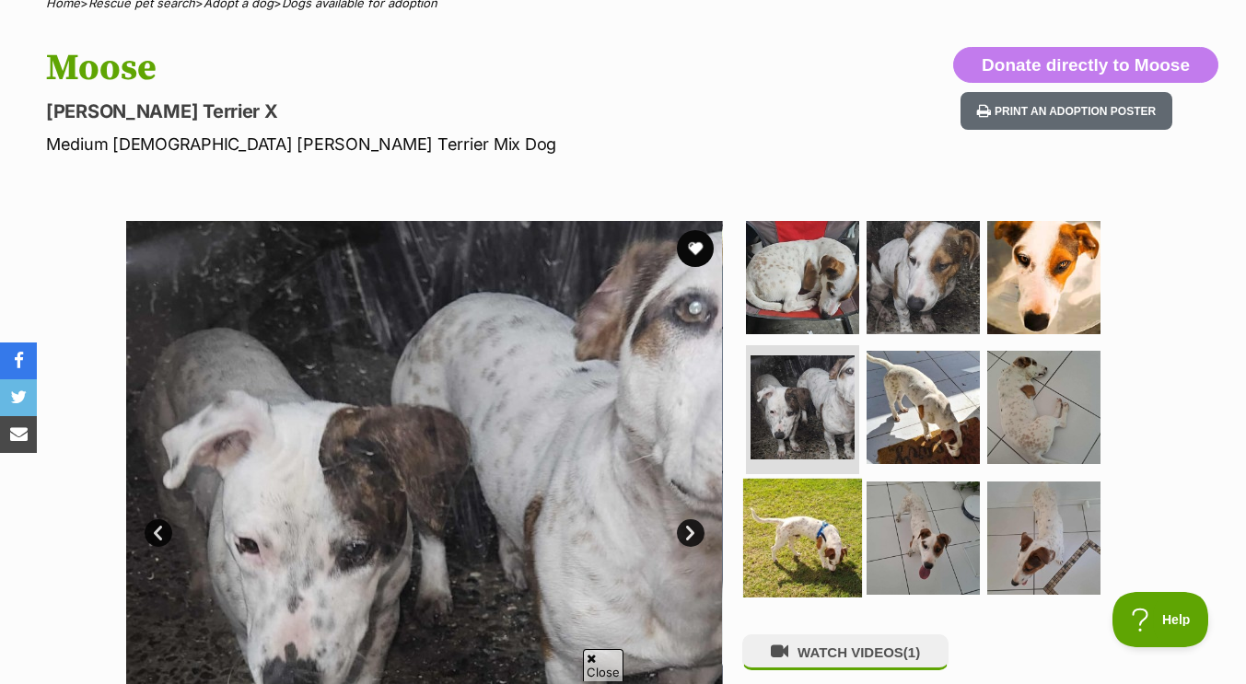
click at [801, 548] on img at bounding box center [802, 538] width 119 height 119
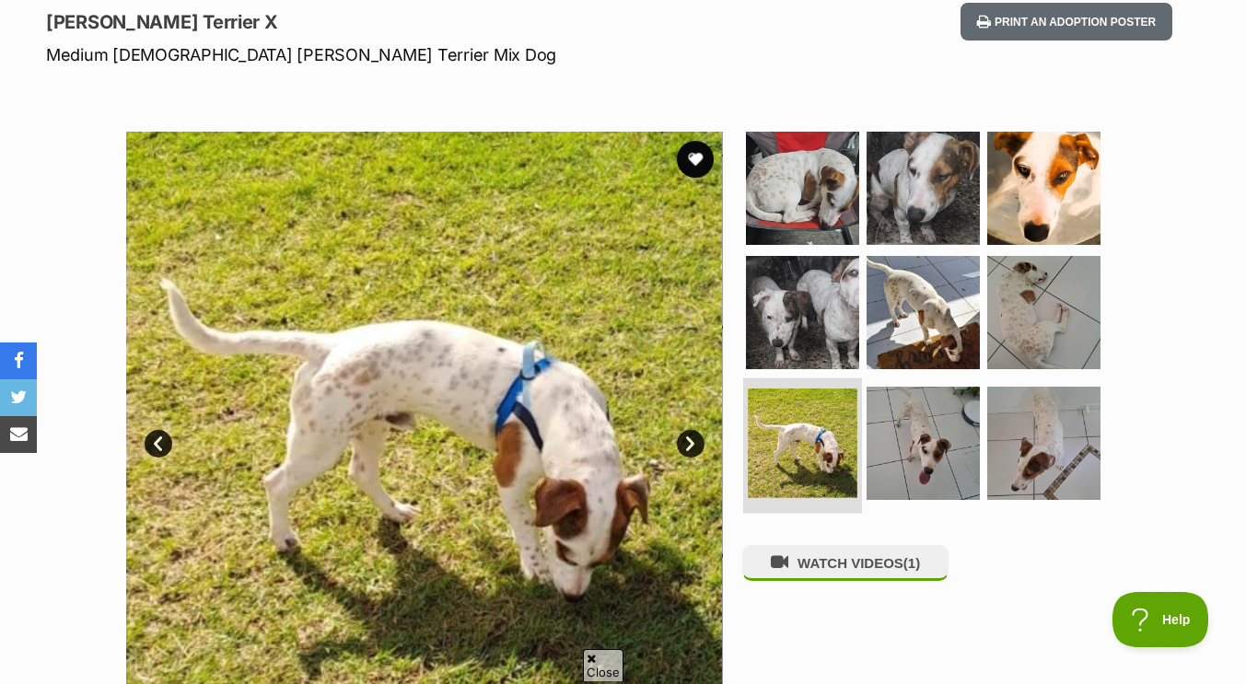
scroll to position [252, 0]
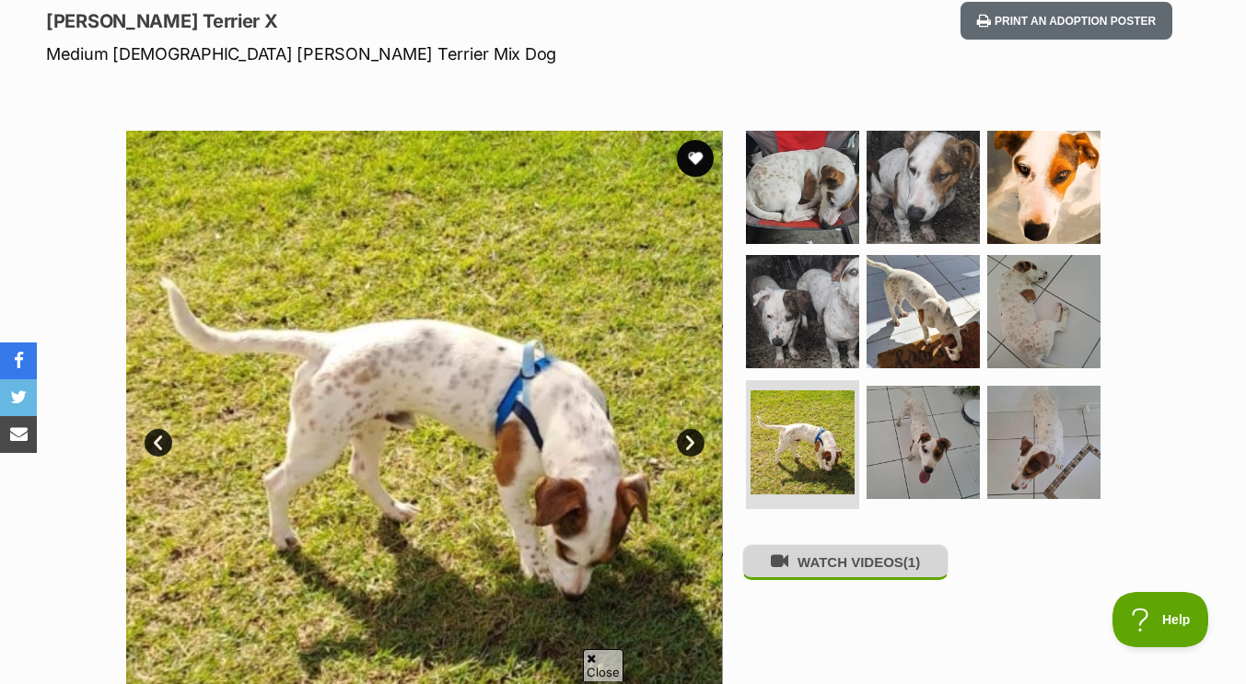
click at [885, 565] on button "WATCH VIDEOS (1)" at bounding box center [845, 562] width 206 height 36
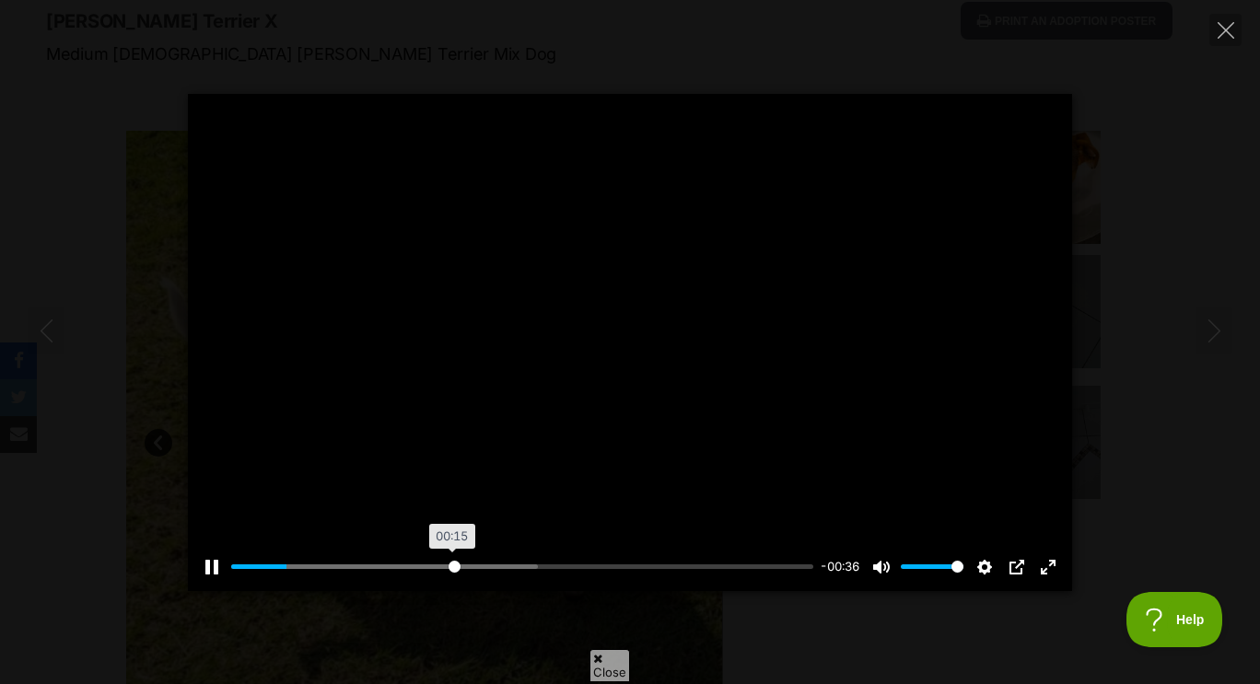
click at [453, 564] on input "Seek" at bounding box center [522, 567] width 582 height 18
click at [746, 556] on div "Pause Play % buffered 00:35 -00:23 Unmute Mute Disable captions Enable captions…" at bounding box center [630, 555] width 884 height 71
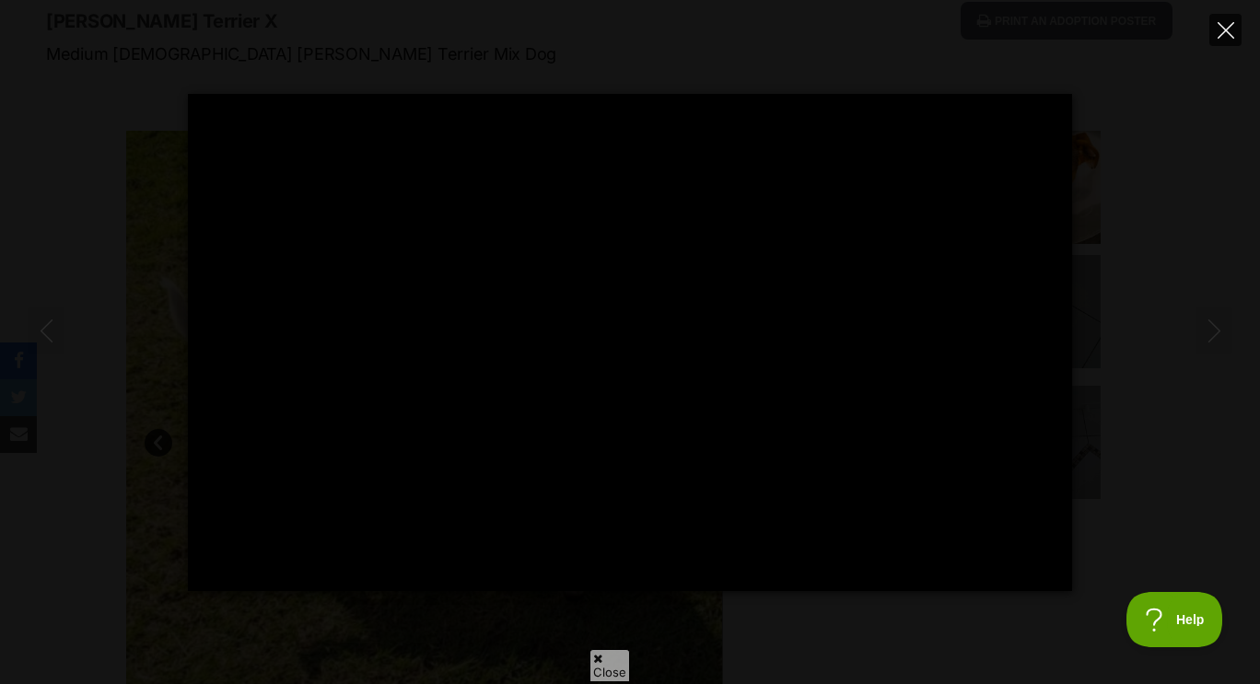
click at [1234, 32] on button "Close" at bounding box center [1225, 30] width 32 height 32
type input "47.41"
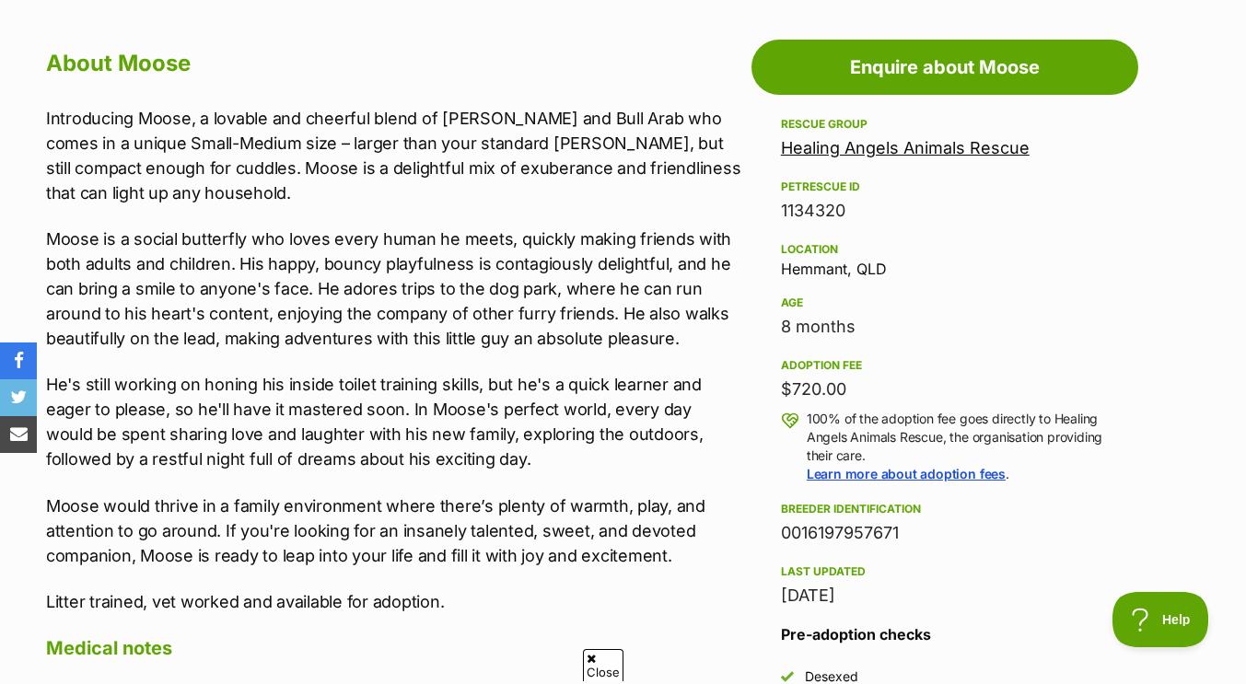
scroll to position [1000, 0]
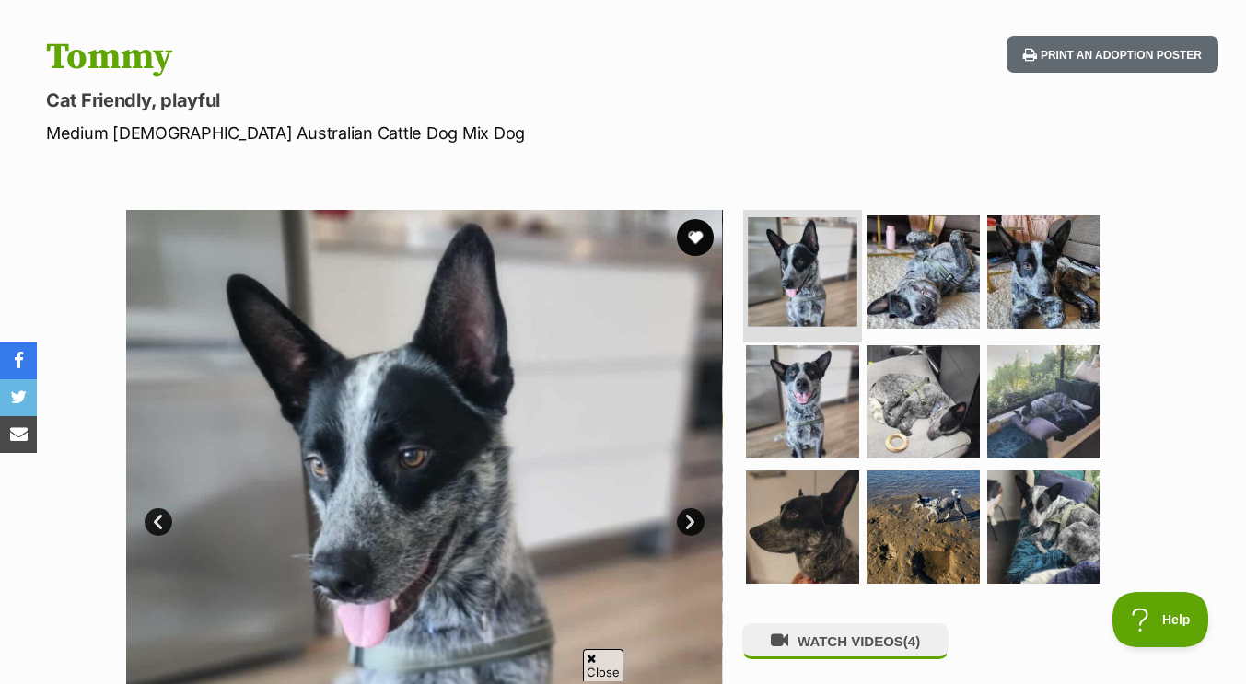
scroll to position [174, 0]
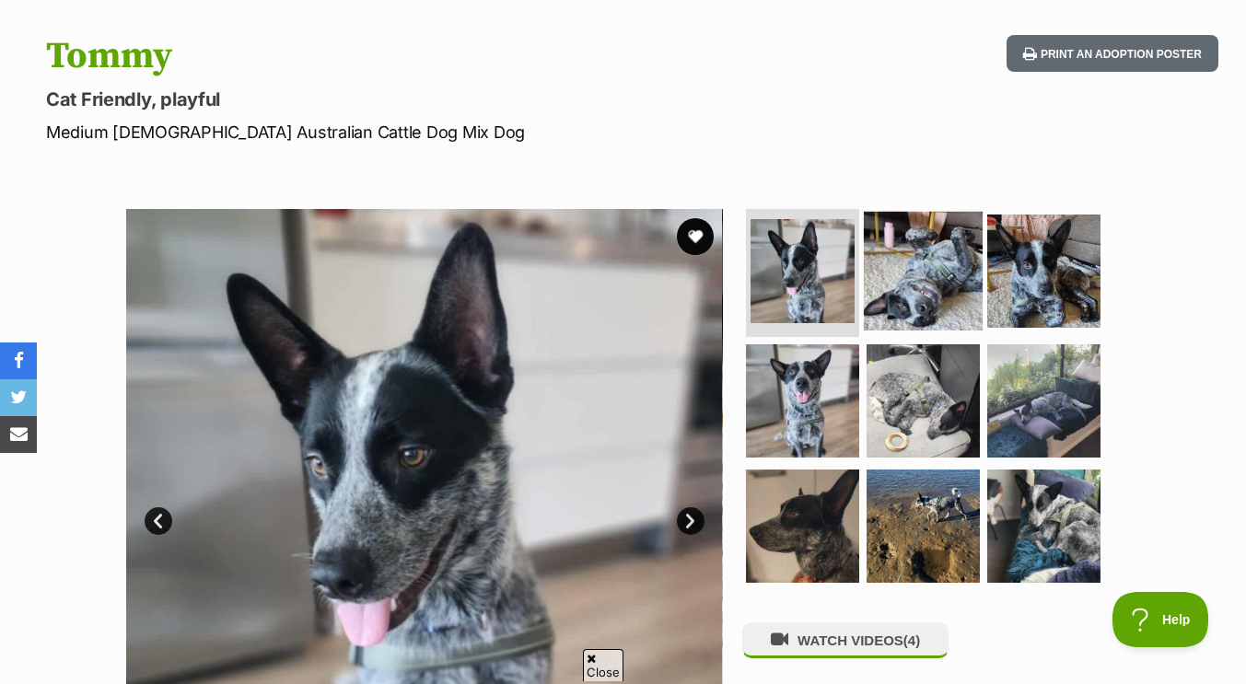
click at [954, 291] on img at bounding box center [923, 270] width 119 height 119
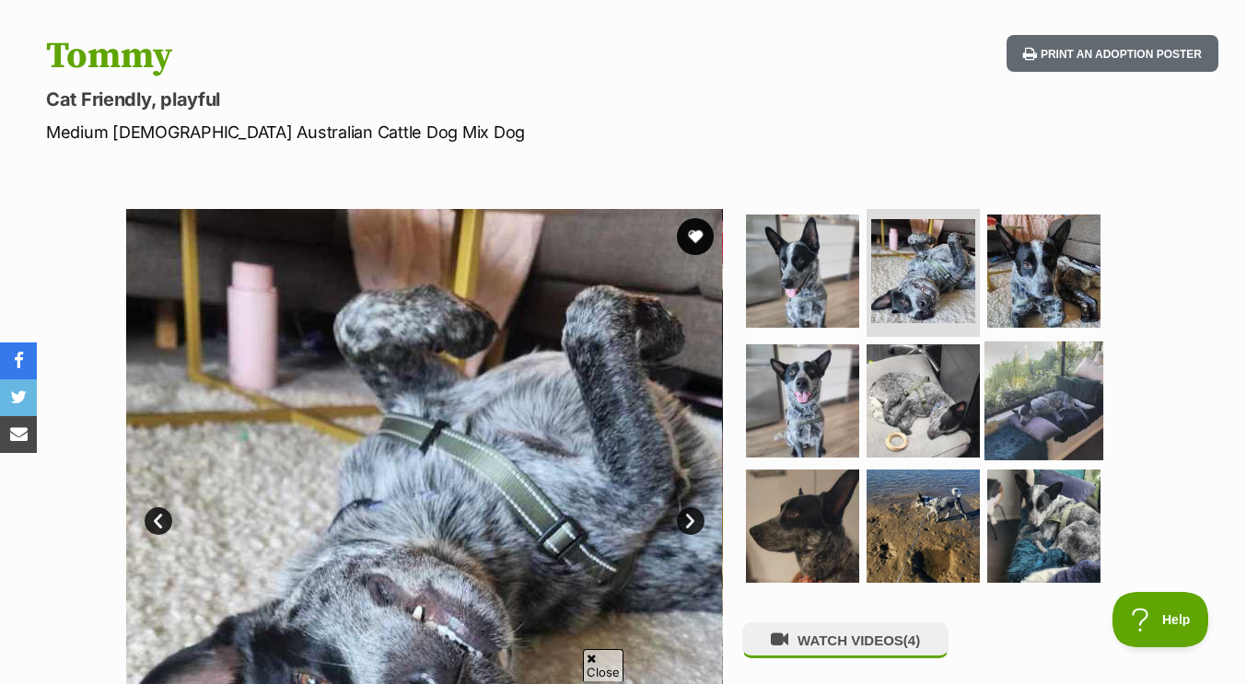
scroll to position [280, 0]
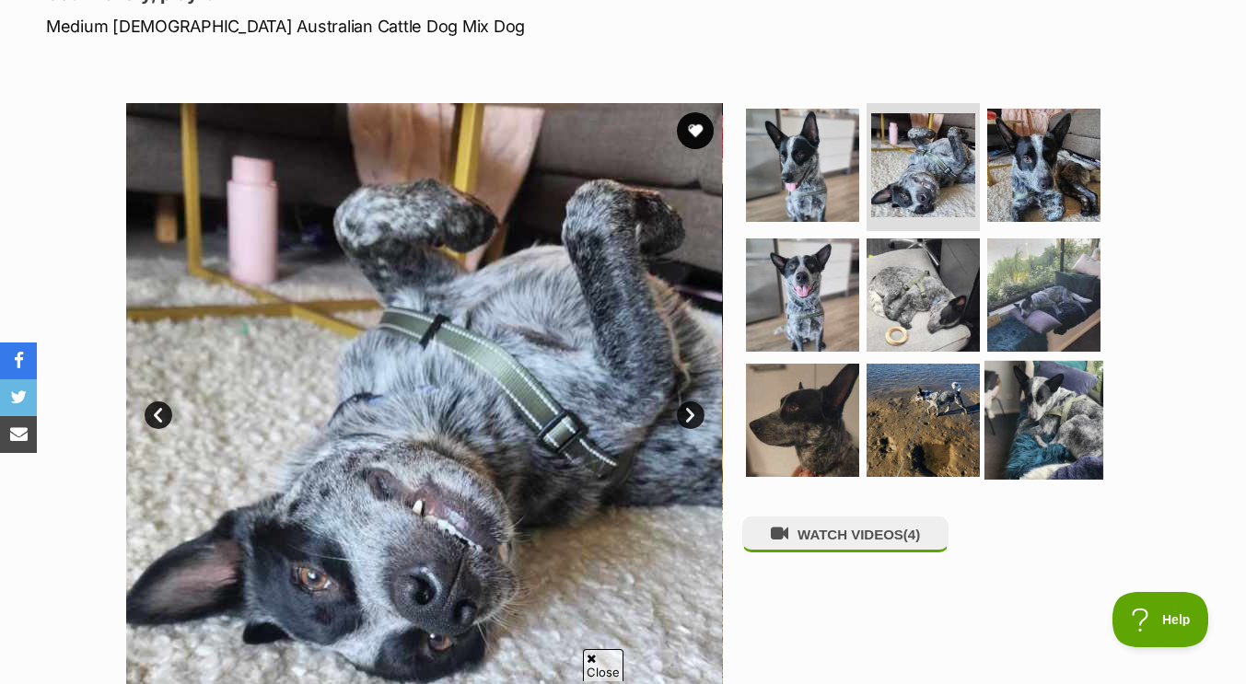
click at [1021, 377] on img at bounding box center [1044, 420] width 119 height 119
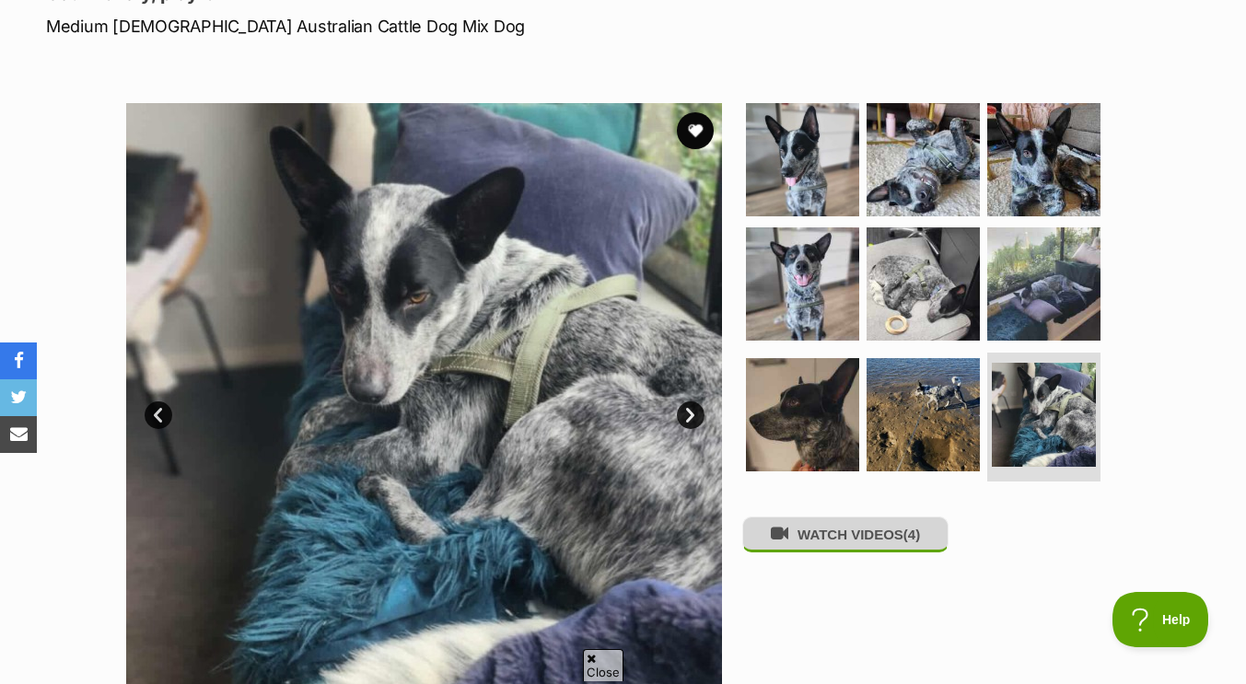
click at [889, 531] on button "WATCH VIDEOS (4)" at bounding box center [845, 535] width 206 height 36
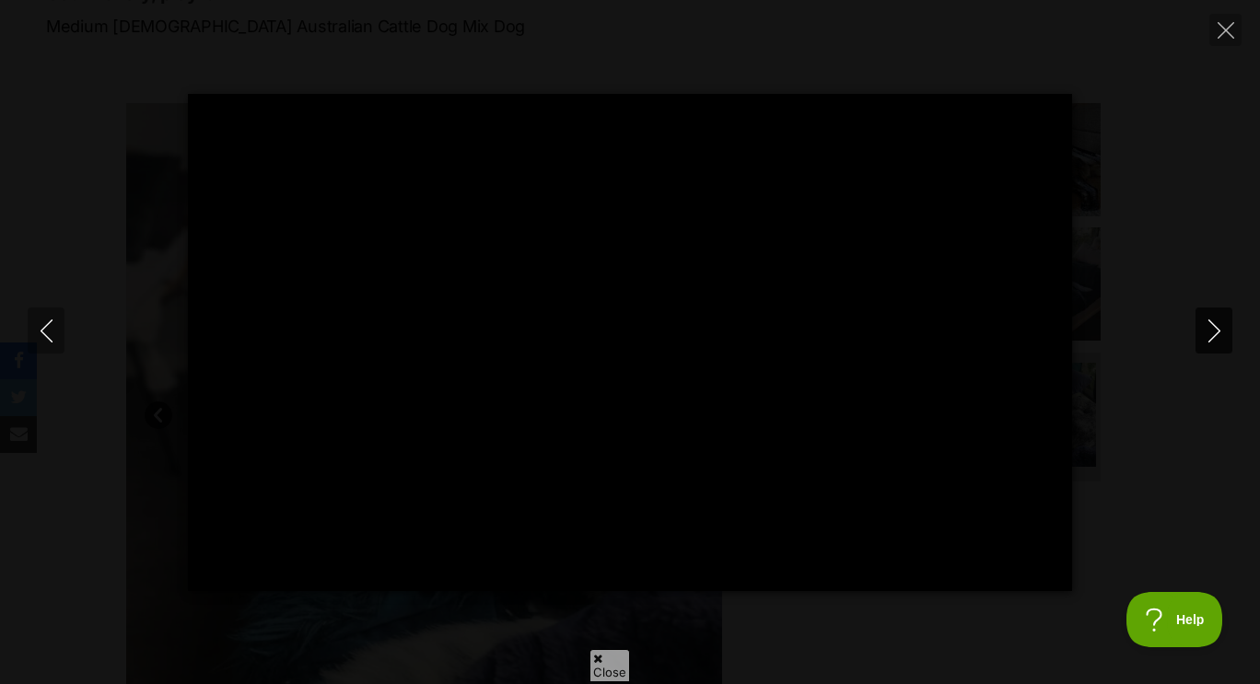
click at [1221, 339] on icon "Next" at bounding box center [1214, 331] width 23 height 23
type input "14.72"
click at [1207, 328] on icon "Next" at bounding box center [1214, 331] width 23 height 23
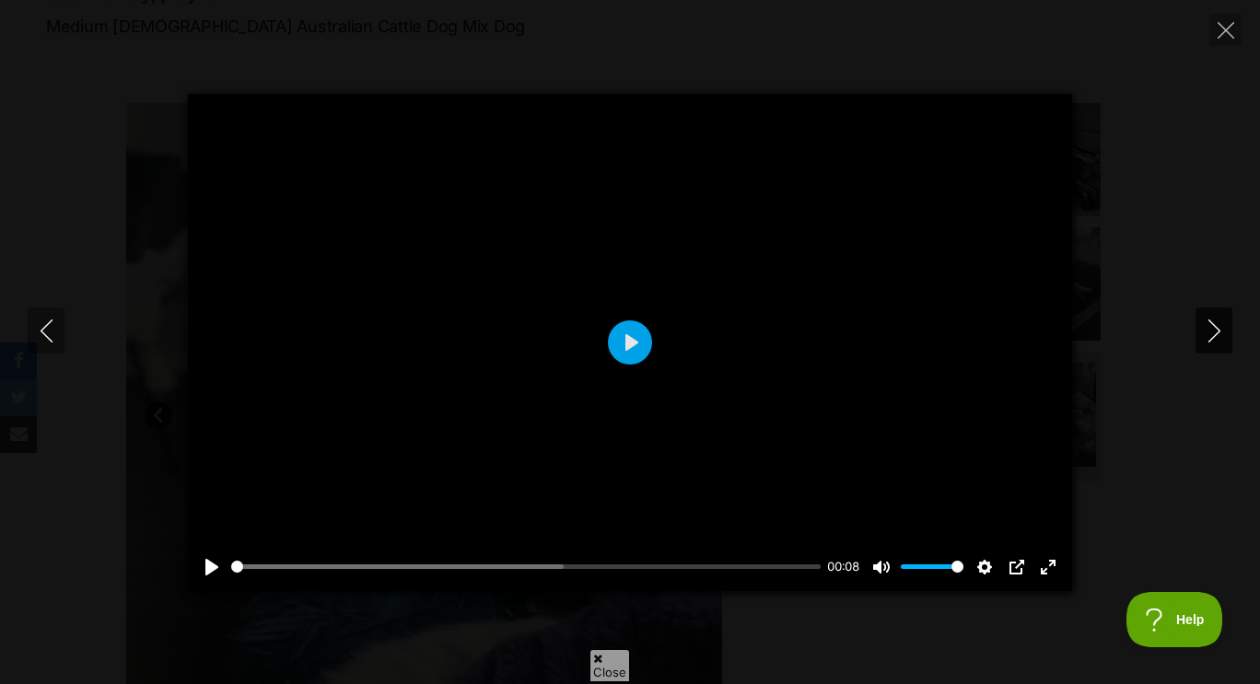
type input "44.56"
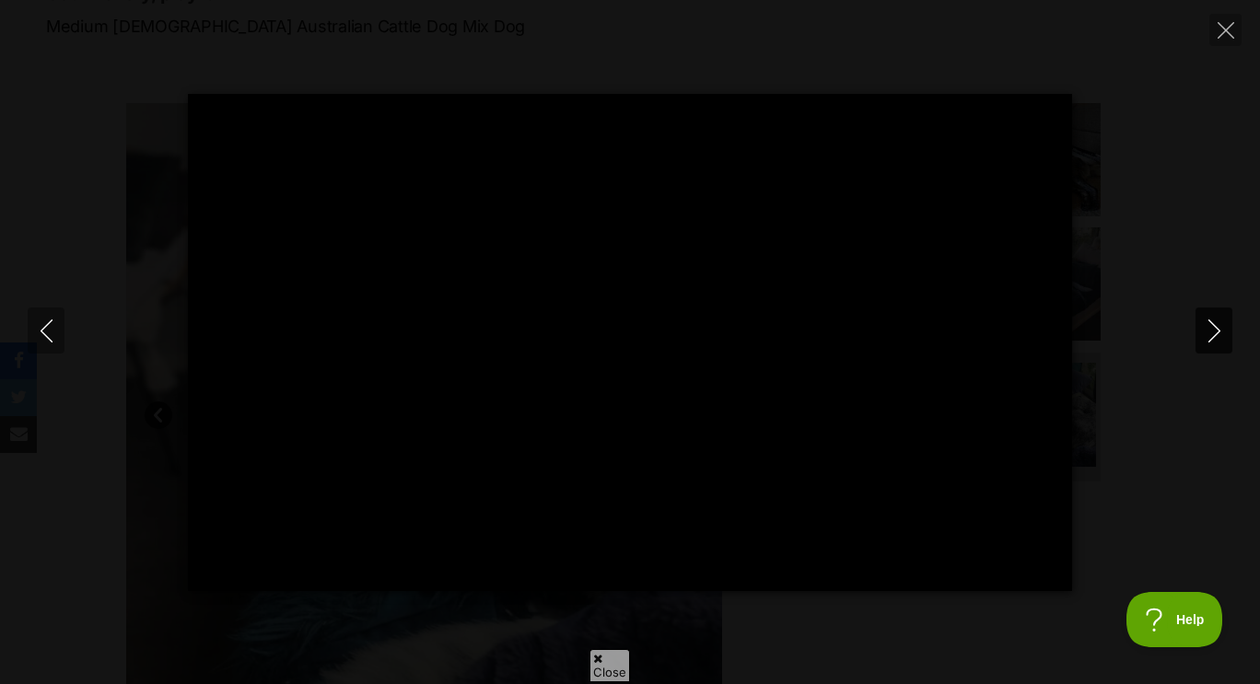
click at [1207, 328] on icon "Next" at bounding box center [1214, 331] width 23 height 23
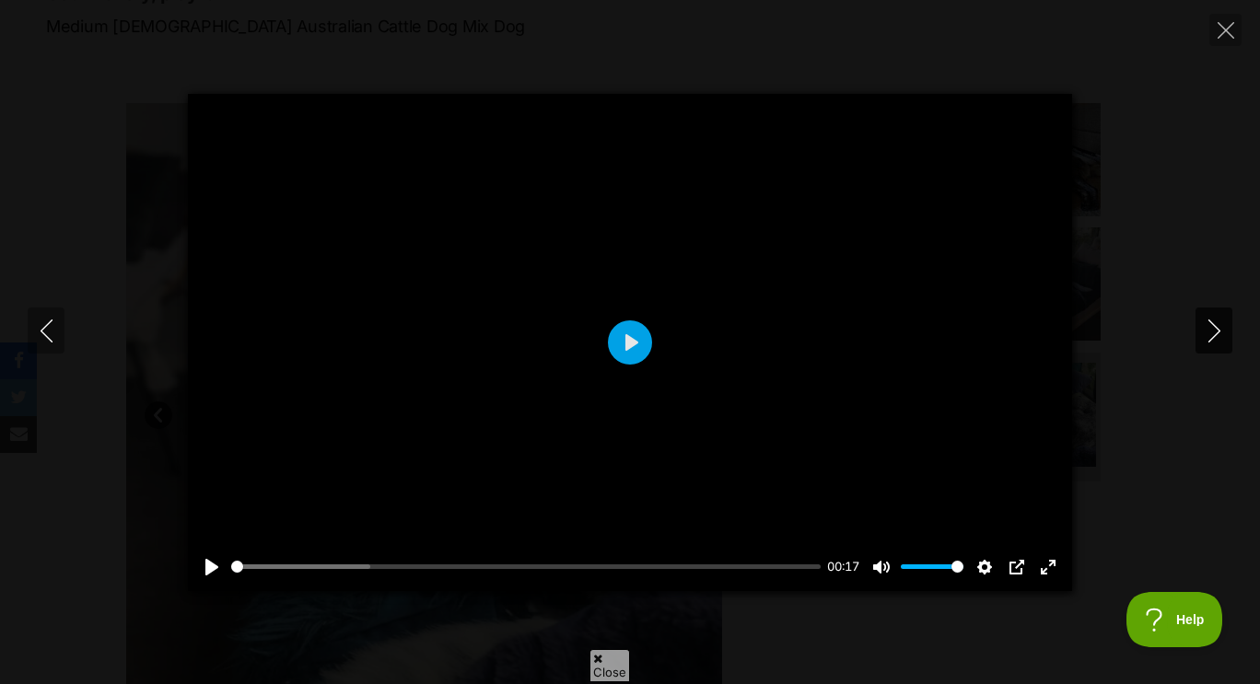
type input "12.01"
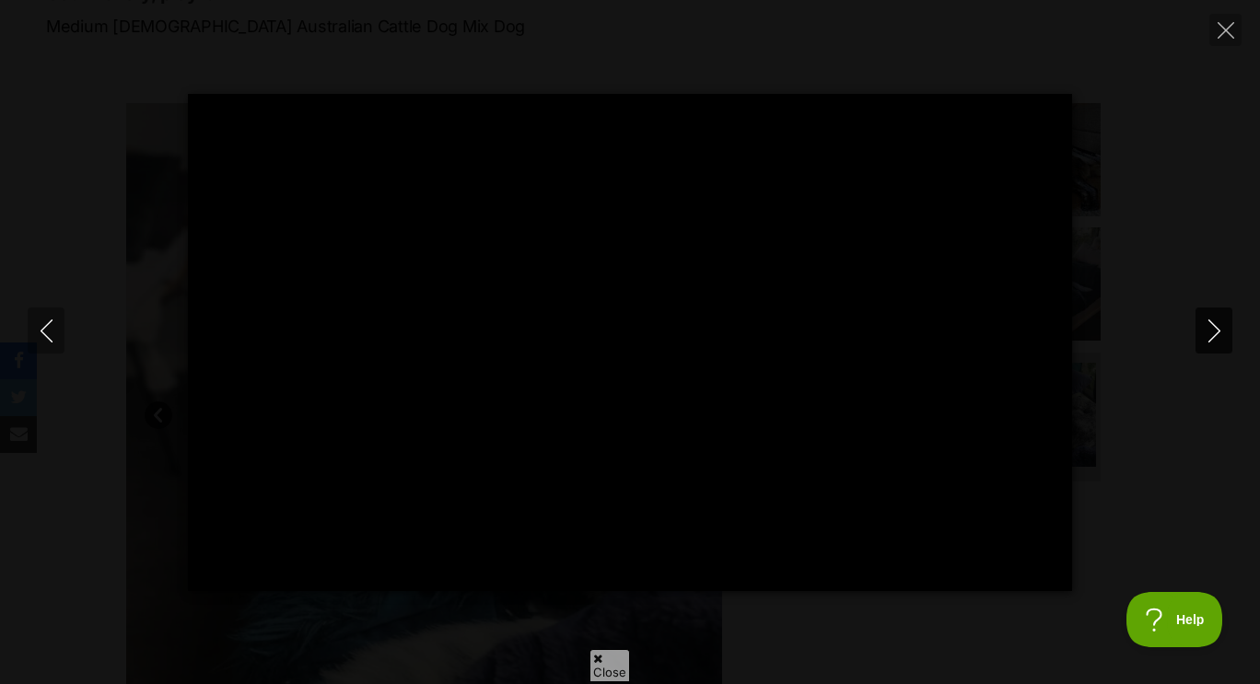
click at [1207, 328] on icon "Next" at bounding box center [1214, 331] width 23 height 23
type input "6.88"
click at [1217, 41] on button "Close" at bounding box center [1225, 30] width 32 height 32
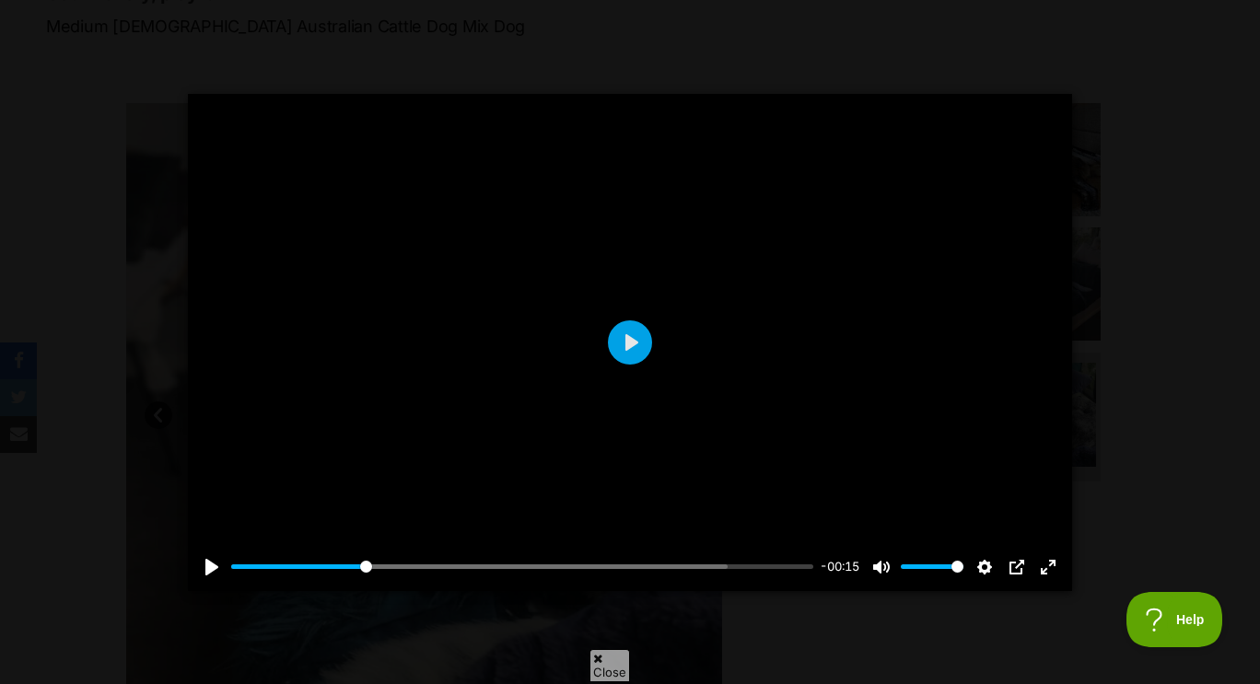
type input "23.78"
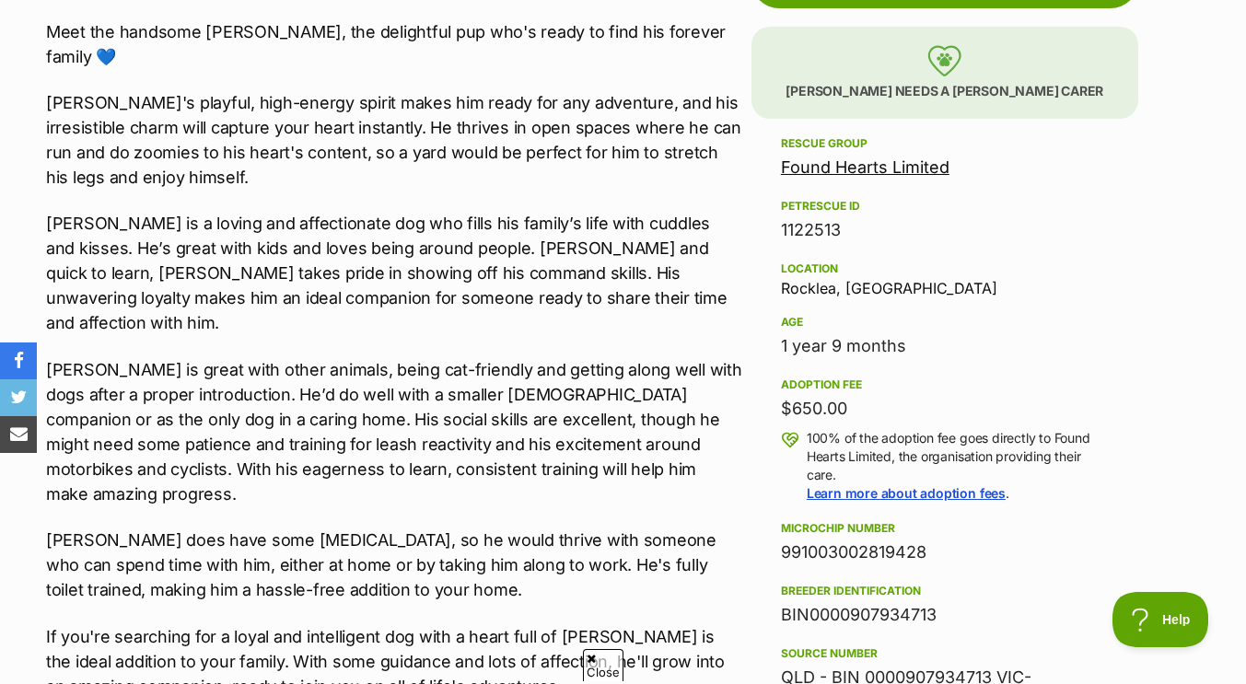
scroll to position [1083, 0]
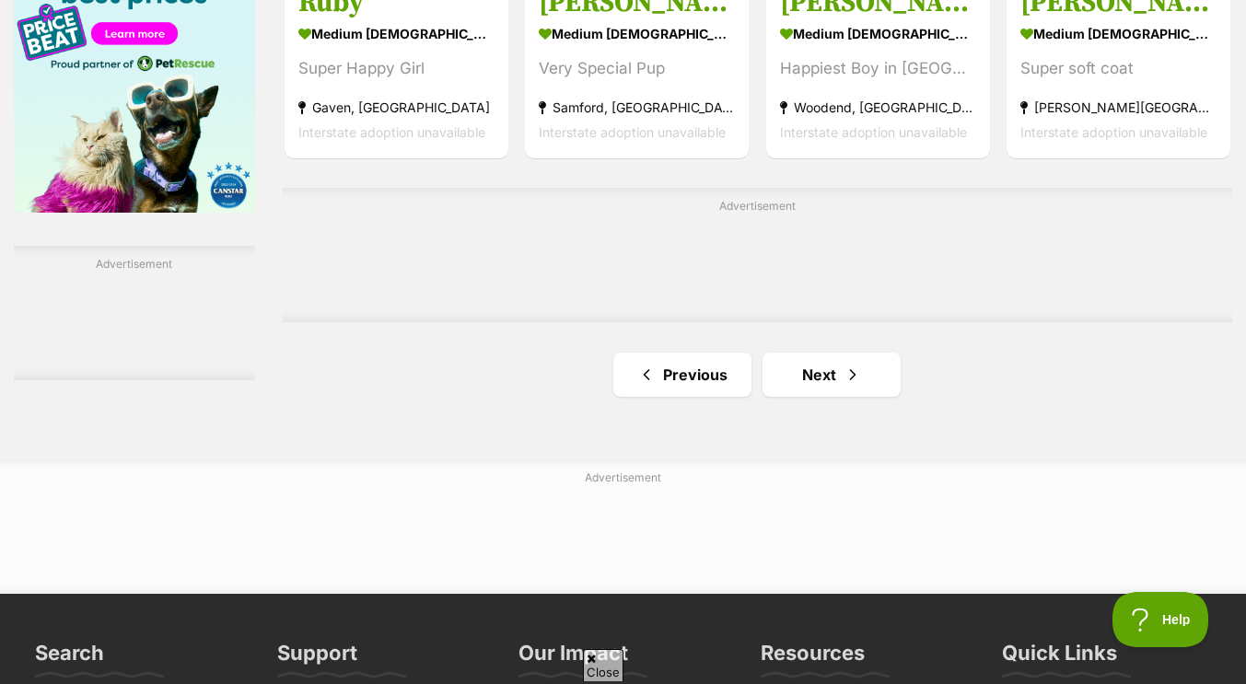
scroll to position [3238, 0]
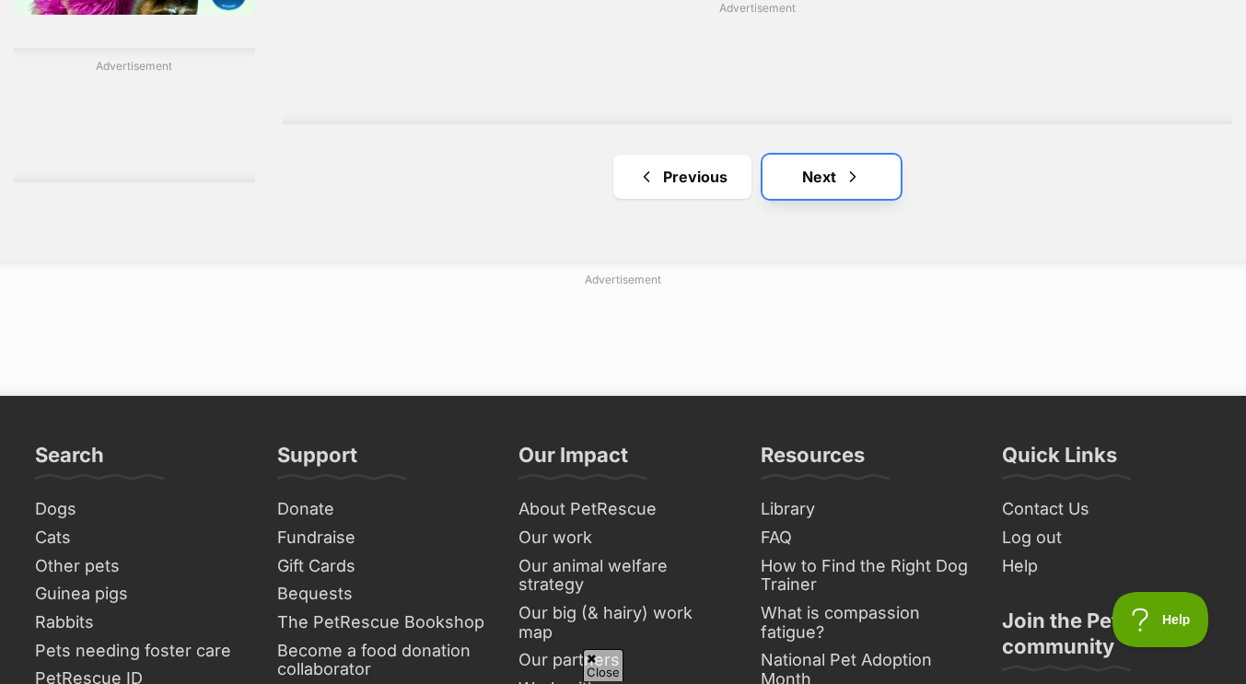
click at [810, 181] on link "Next" at bounding box center [832, 177] width 138 height 44
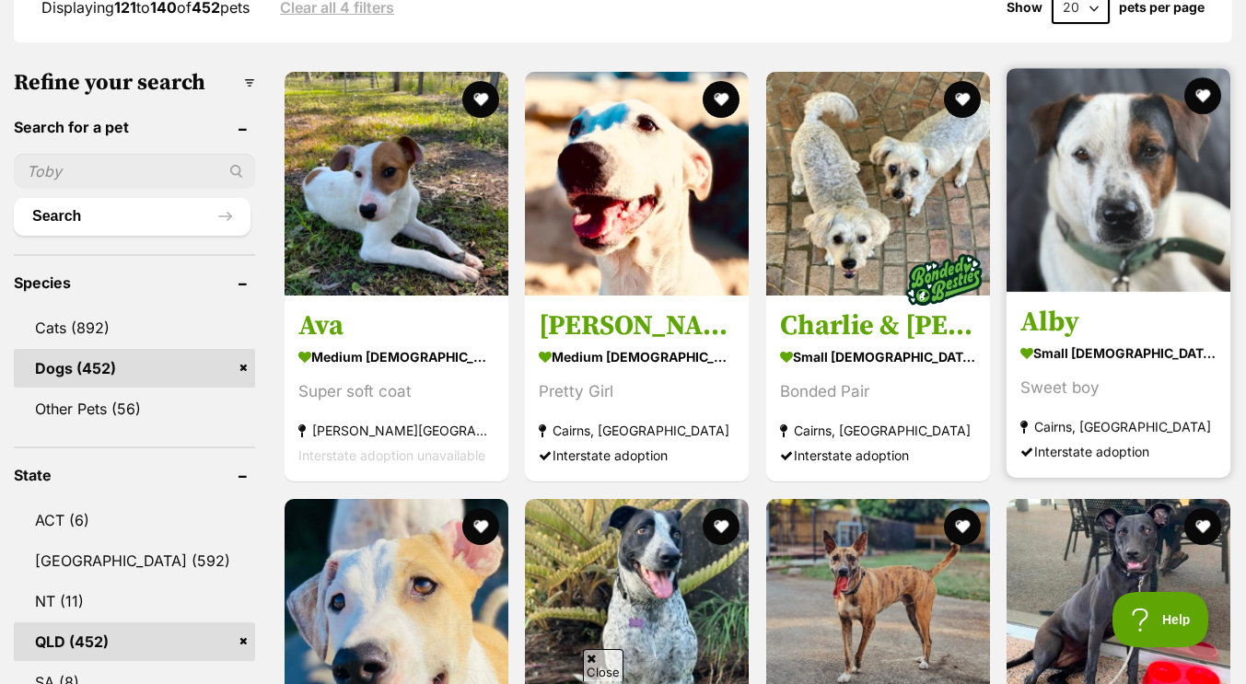
scroll to position [520, 0]
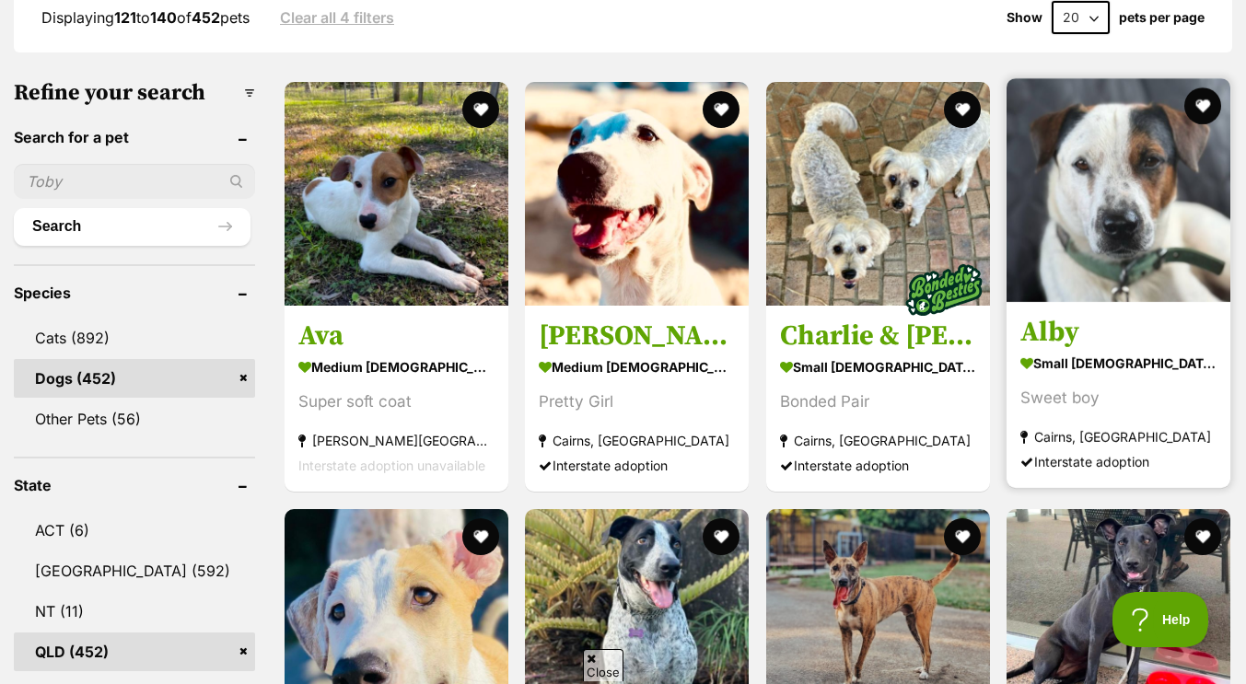
click at [1095, 252] on img at bounding box center [1119, 190] width 224 height 224
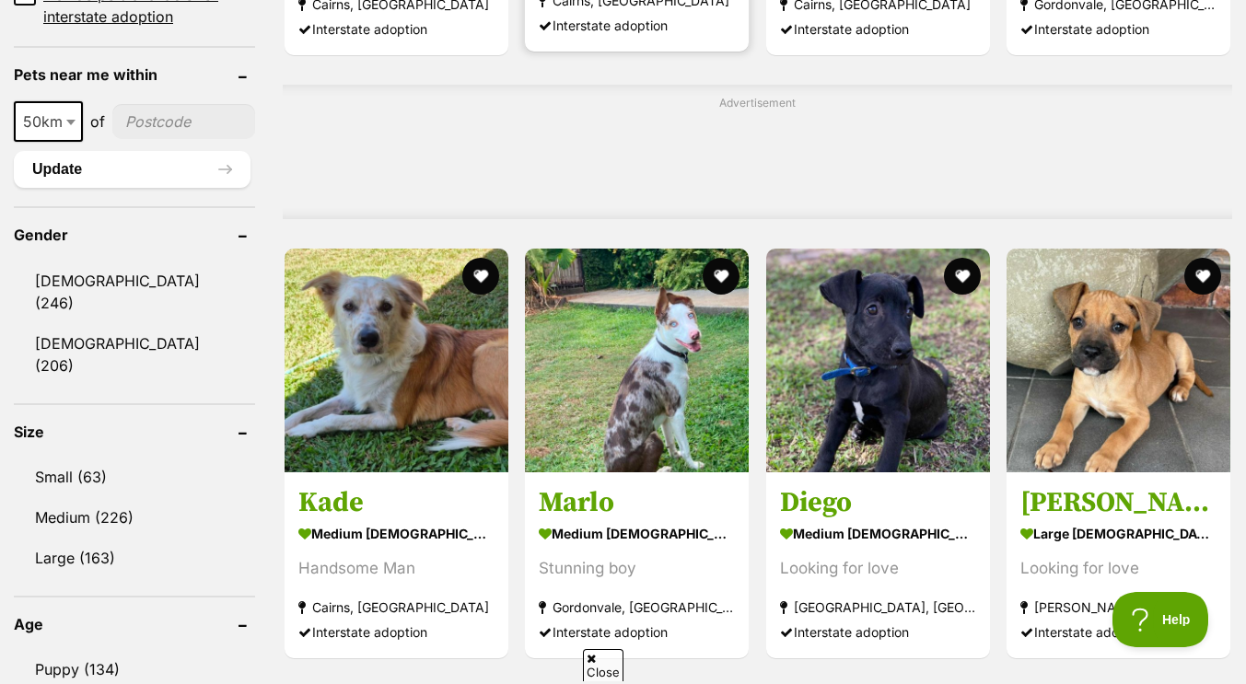
scroll to position [1444, 0]
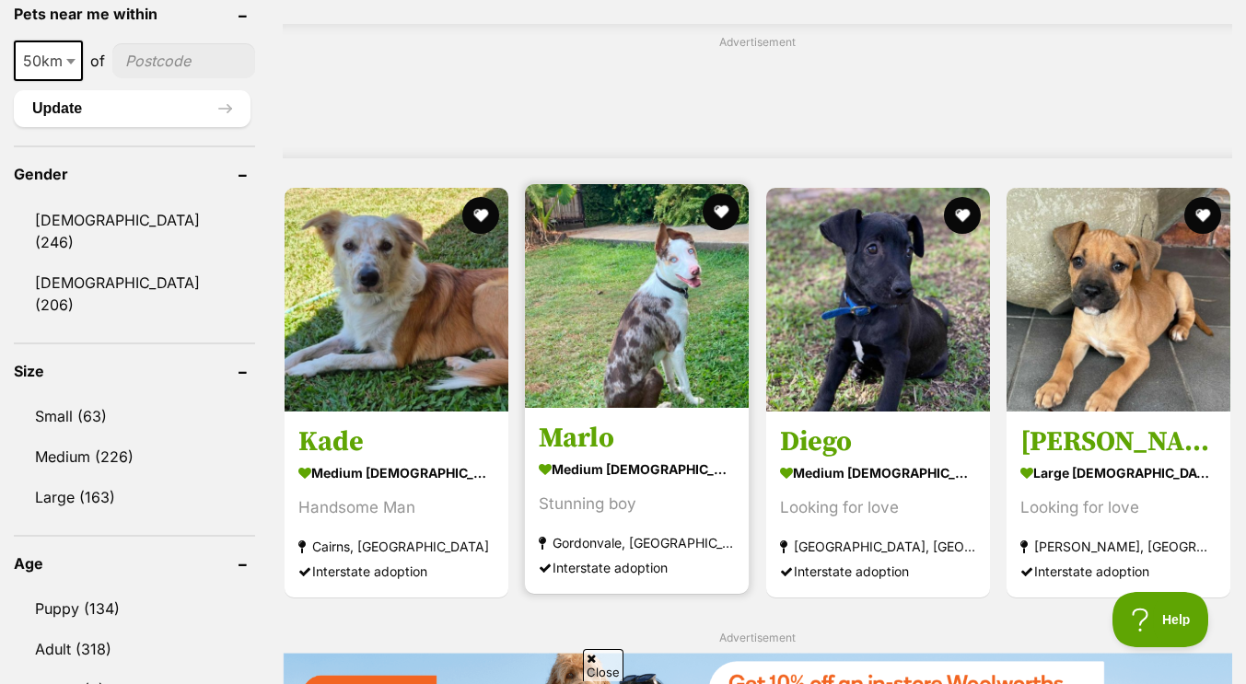
click at [660, 308] on img at bounding box center [637, 296] width 224 height 224
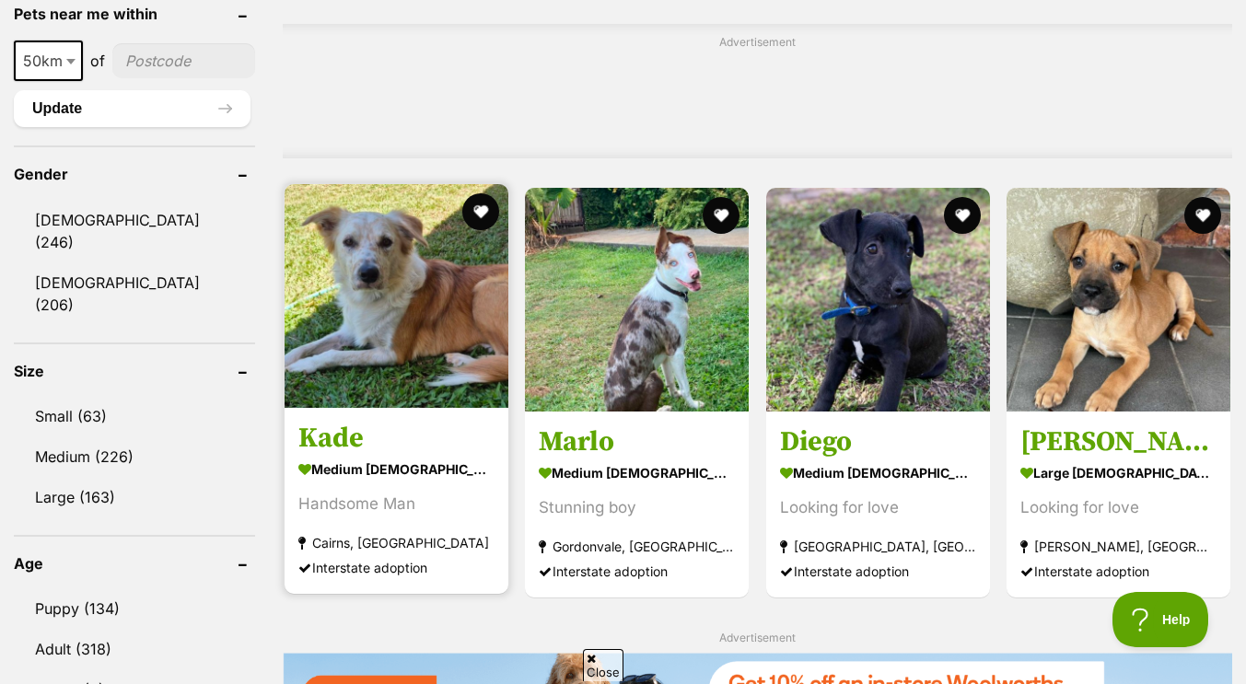
click at [439, 288] on img at bounding box center [397, 296] width 224 height 224
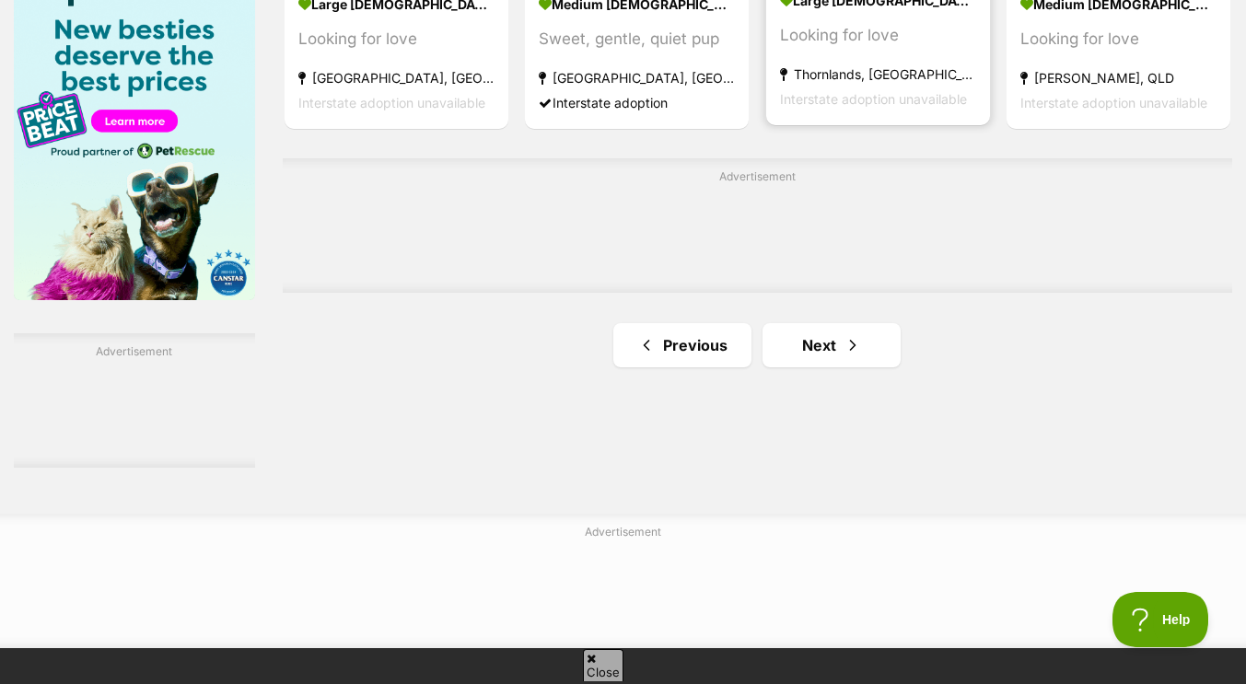
scroll to position [2961, 0]
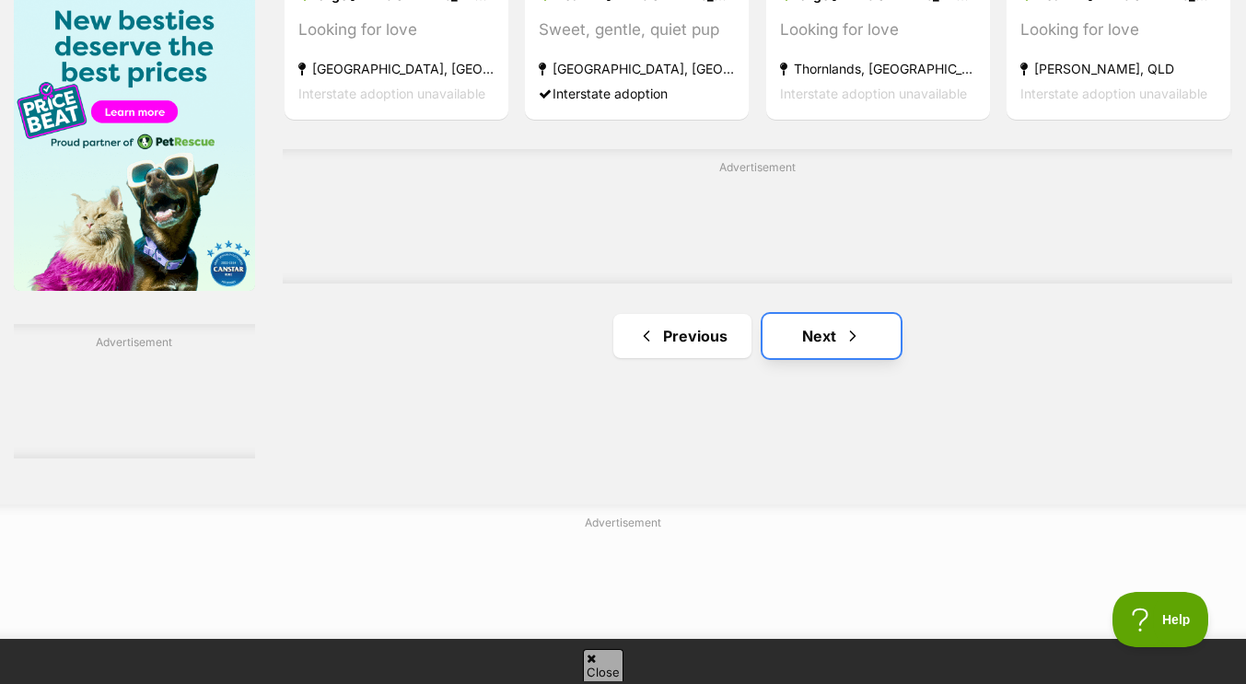
click at [838, 329] on link "Next" at bounding box center [832, 336] width 138 height 44
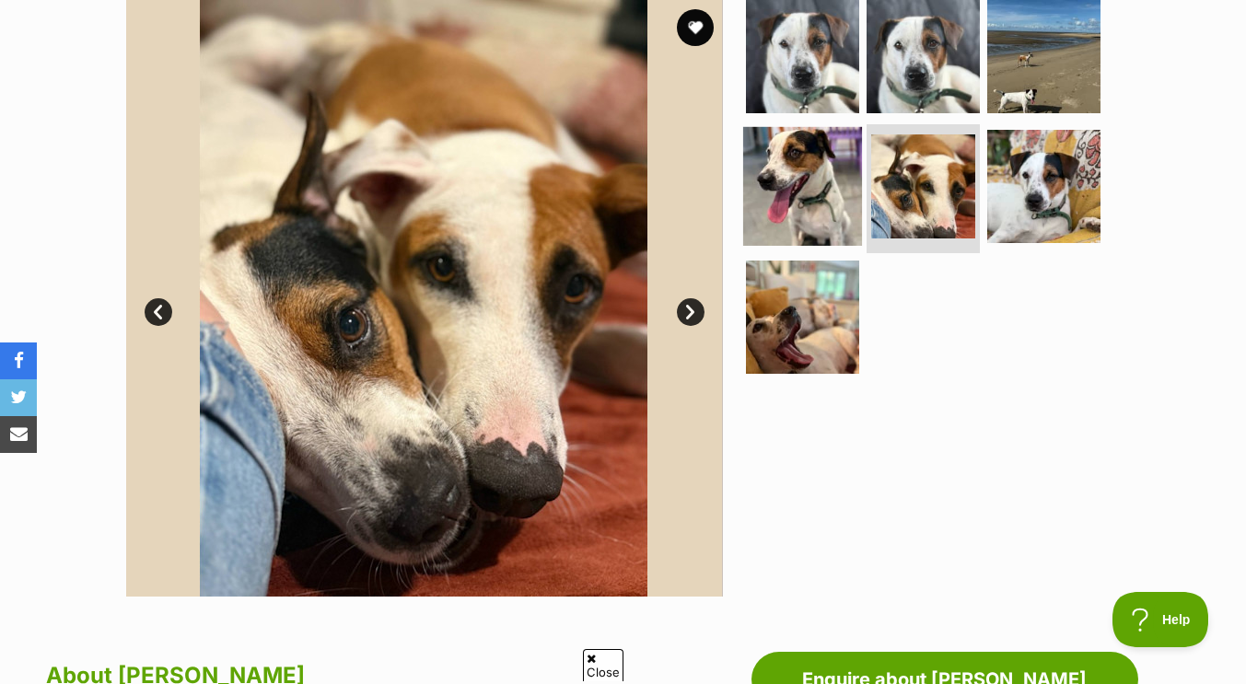
click at [826, 209] on img at bounding box center [802, 186] width 119 height 119
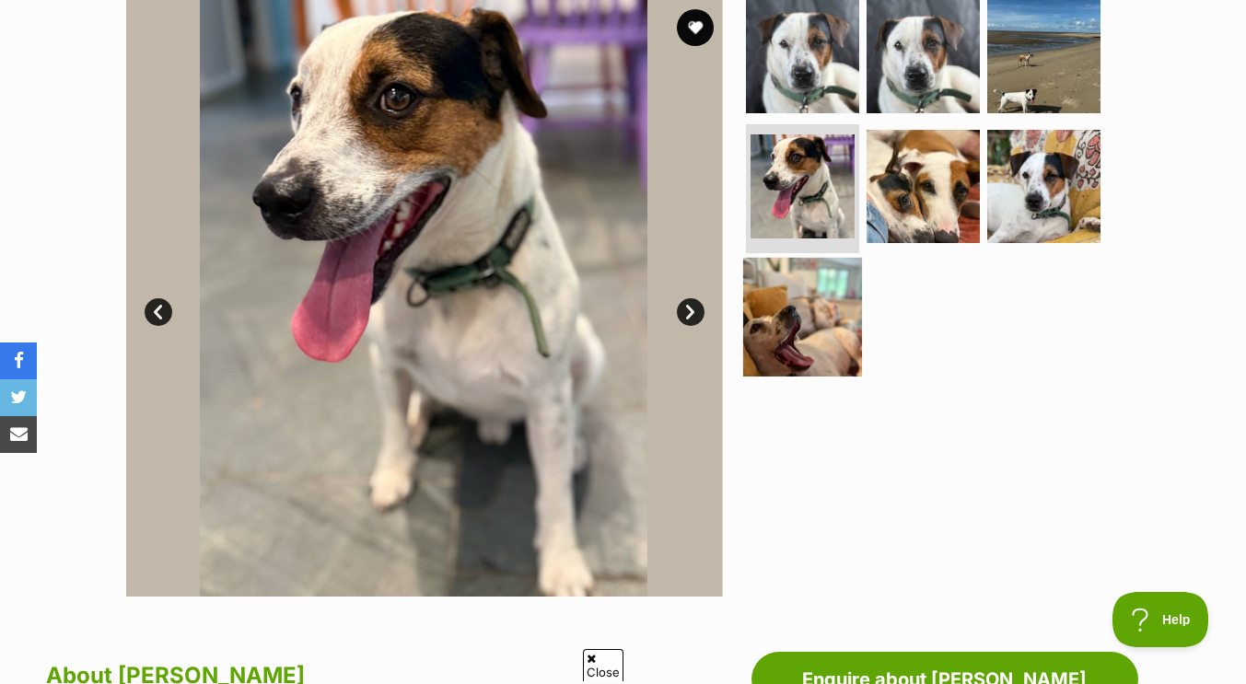
click at [795, 344] on img at bounding box center [802, 317] width 119 height 119
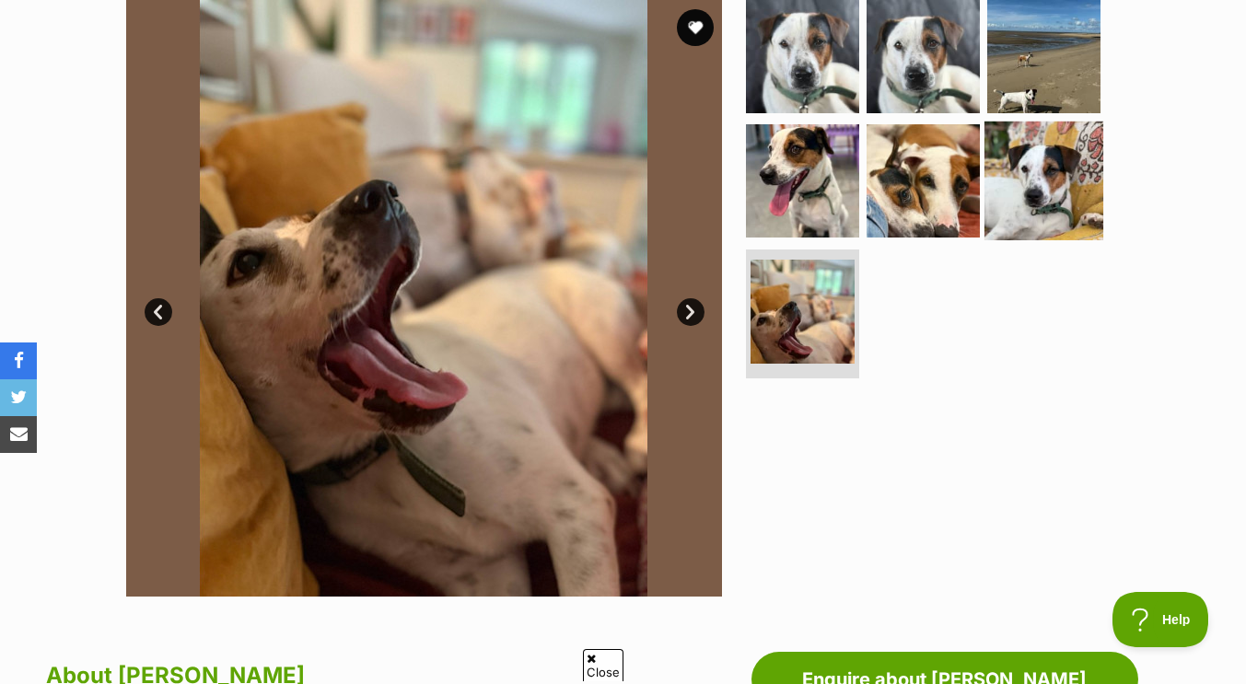
click at [1050, 158] on img at bounding box center [1044, 181] width 119 height 119
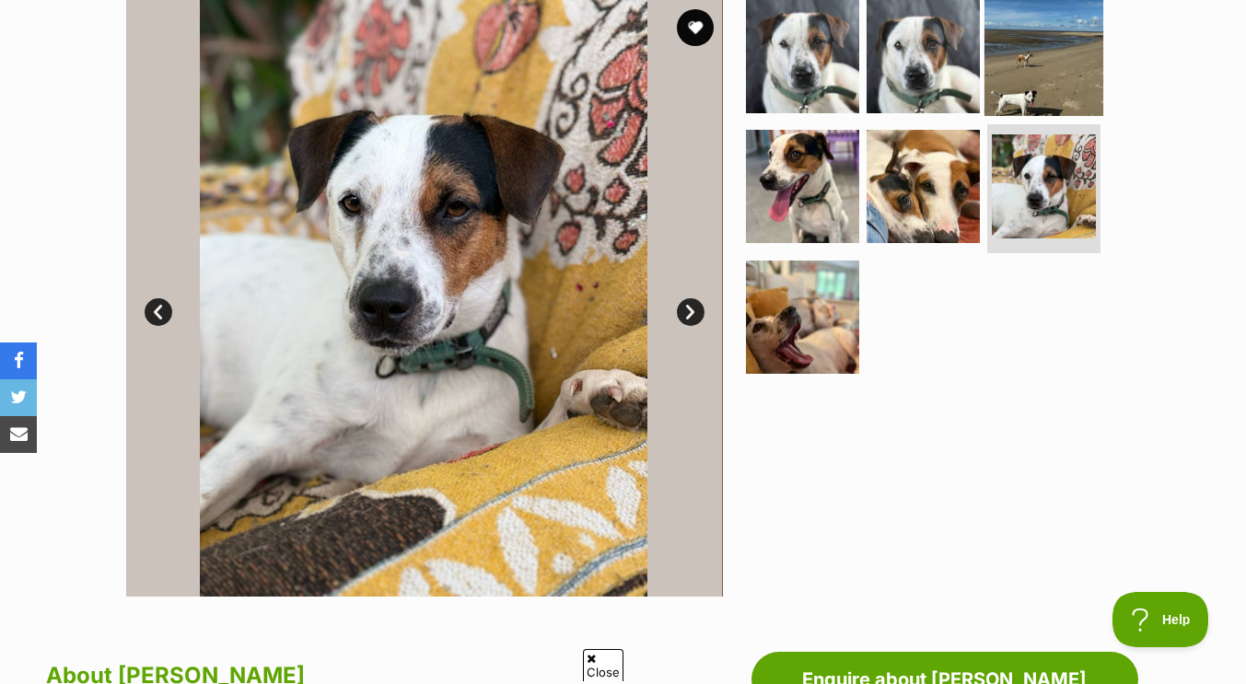
click at [1042, 29] on img at bounding box center [1044, 55] width 119 height 119
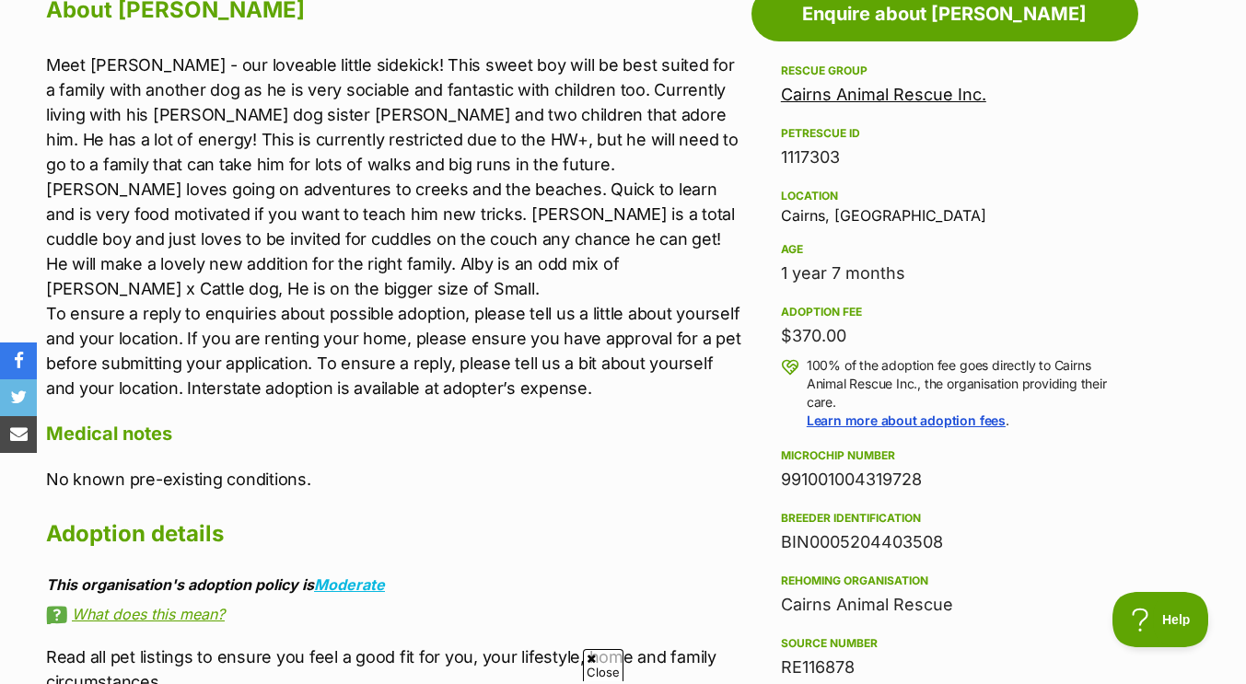
scroll to position [1047, 0]
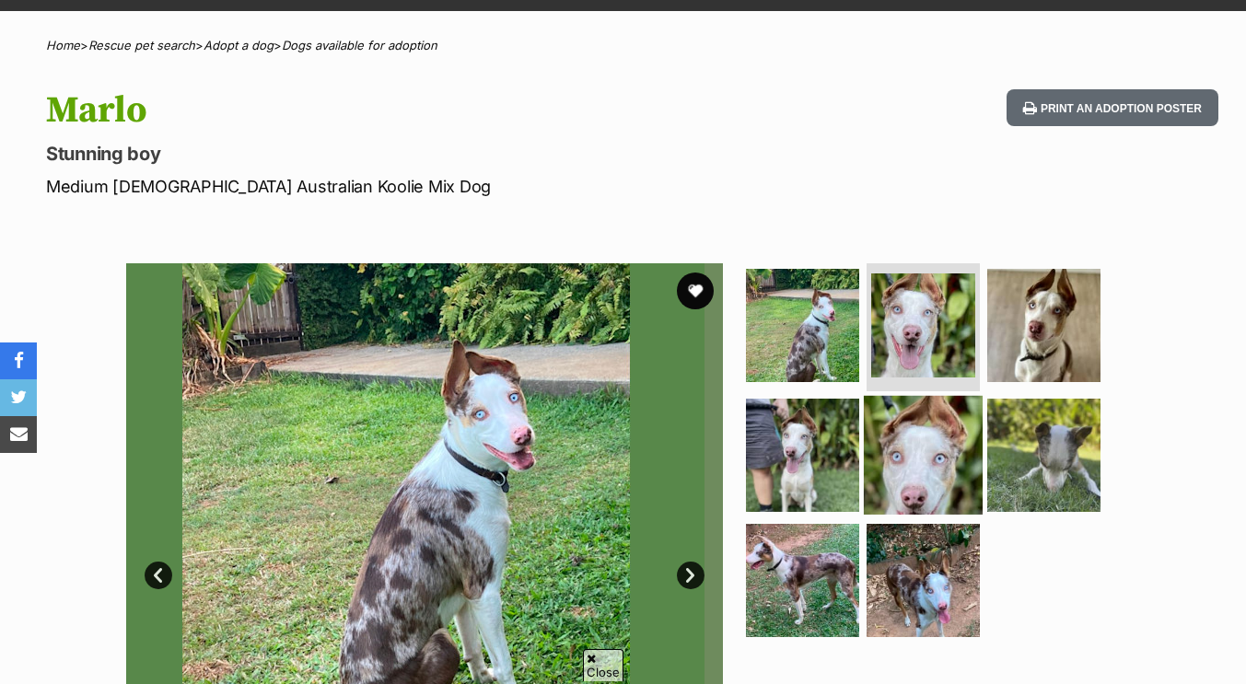
scroll to position [120, 0]
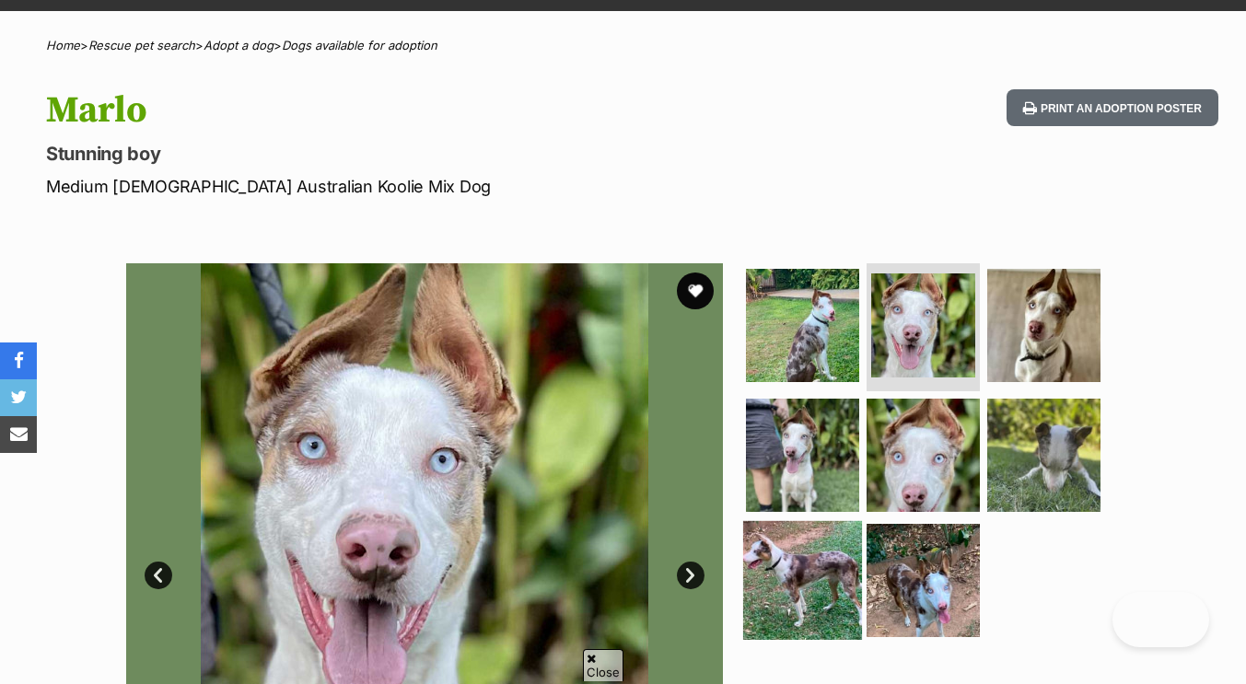
click at [853, 626] on img at bounding box center [802, 580] width 119 height 119
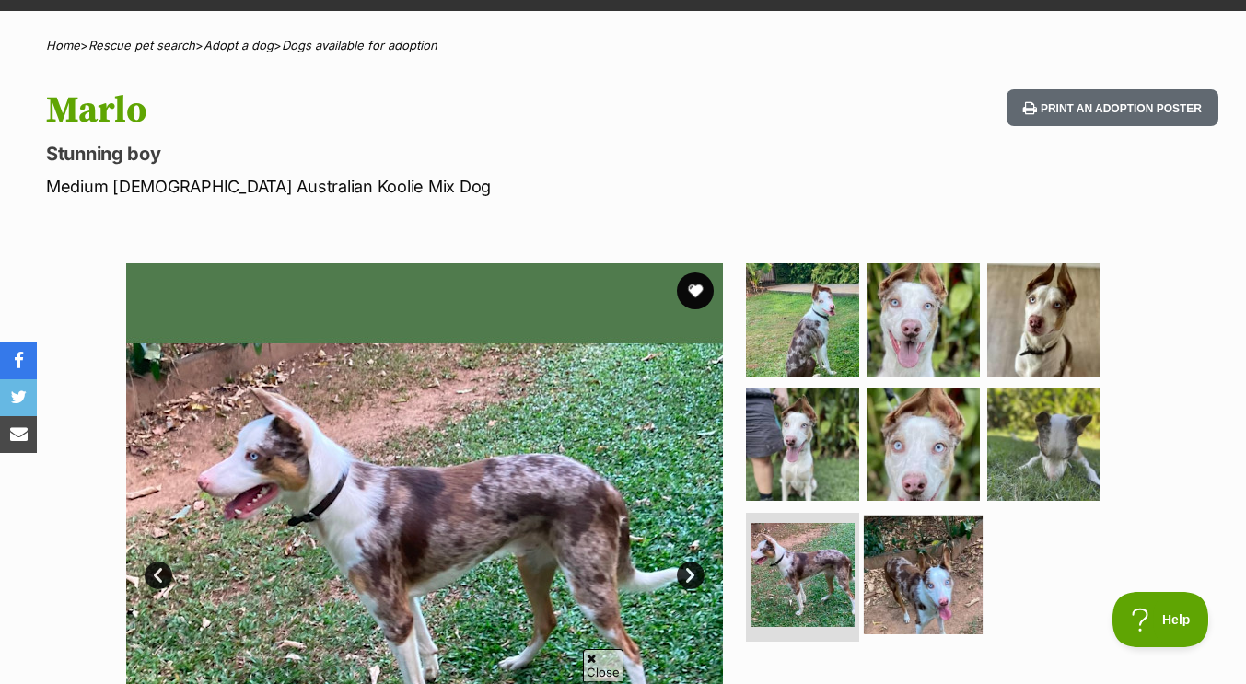
click at [923, 580] on img at bounding box center [923, 575] width 119 height 119
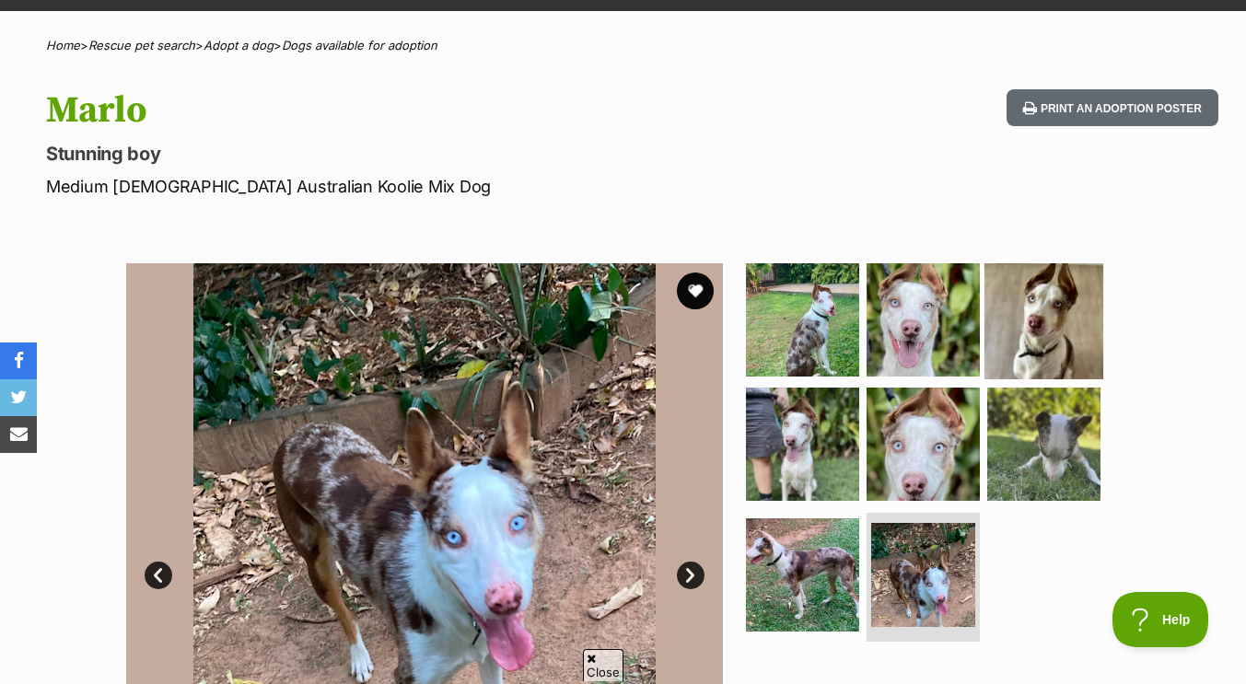
click at [1069, 319] on img at bounding box center [1044, 319] width 119 height 119
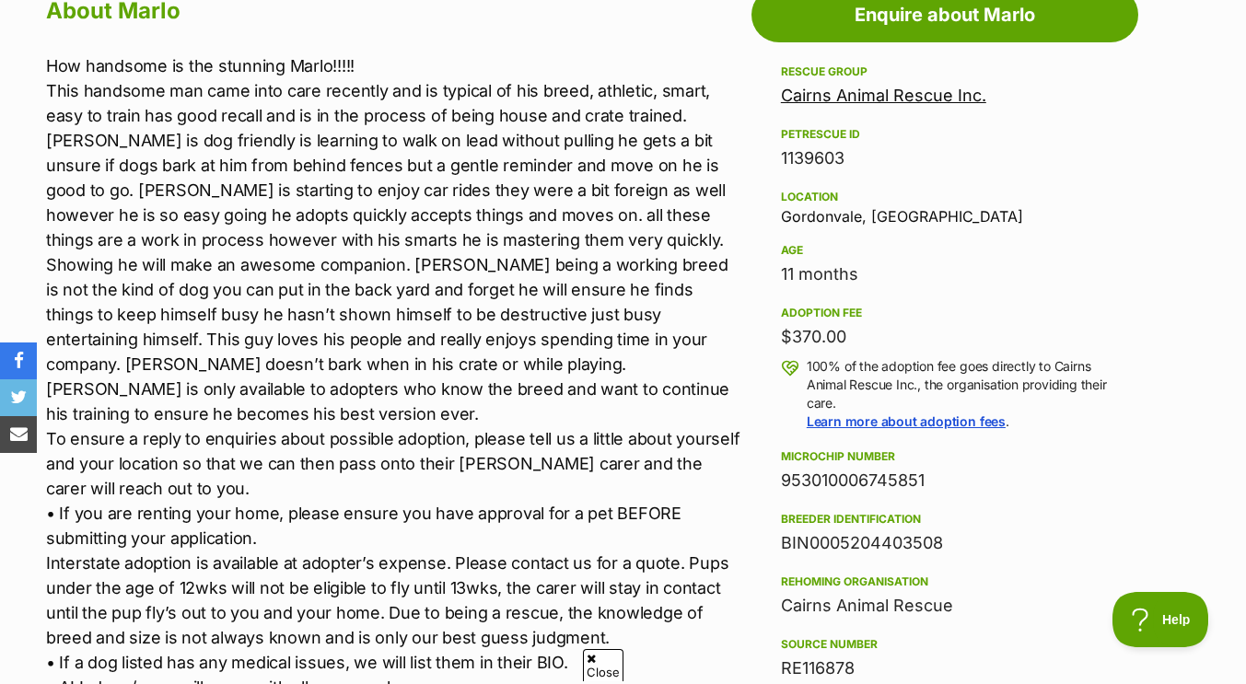
scroll to position [1052, 0]
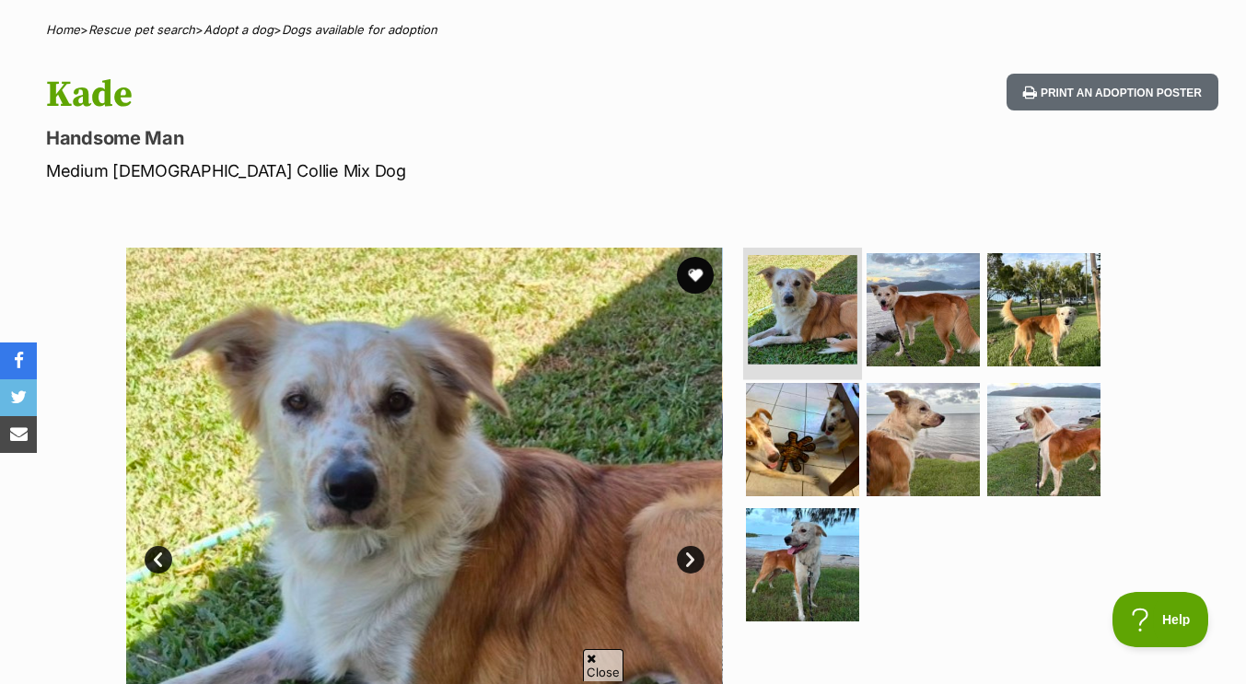
scroll to position [136, 0]
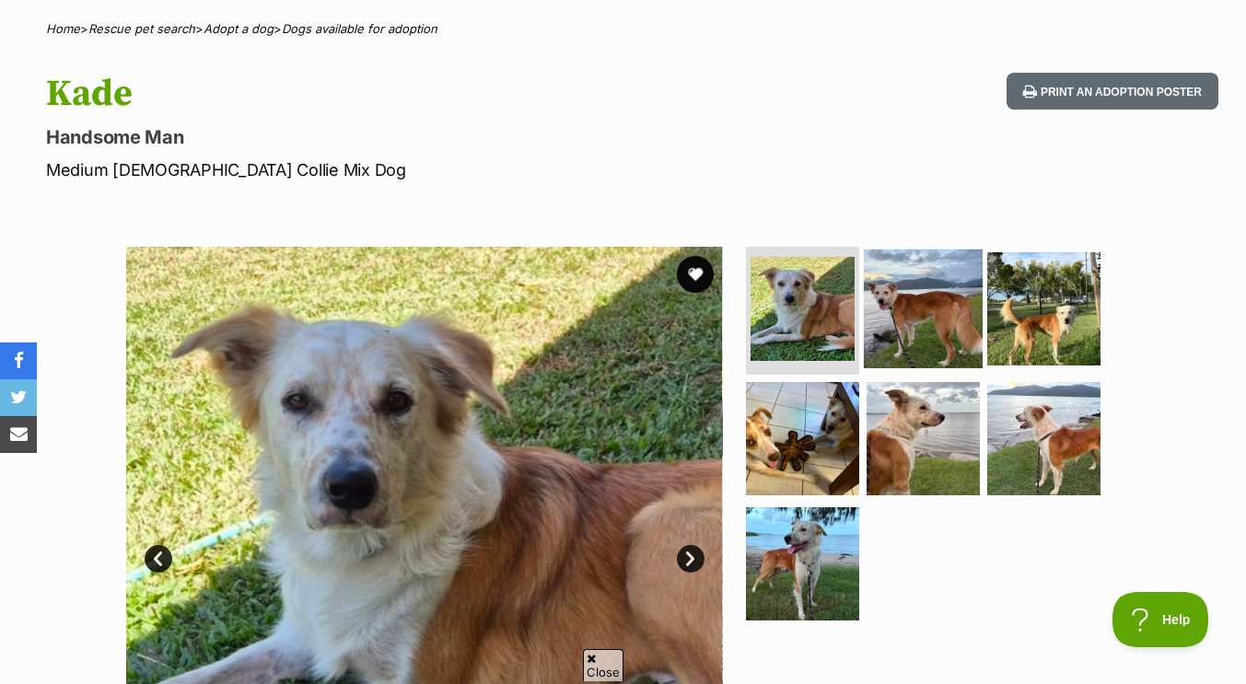
click at [919, 333] on img at bounding box center [923, 308] width 119 height 119
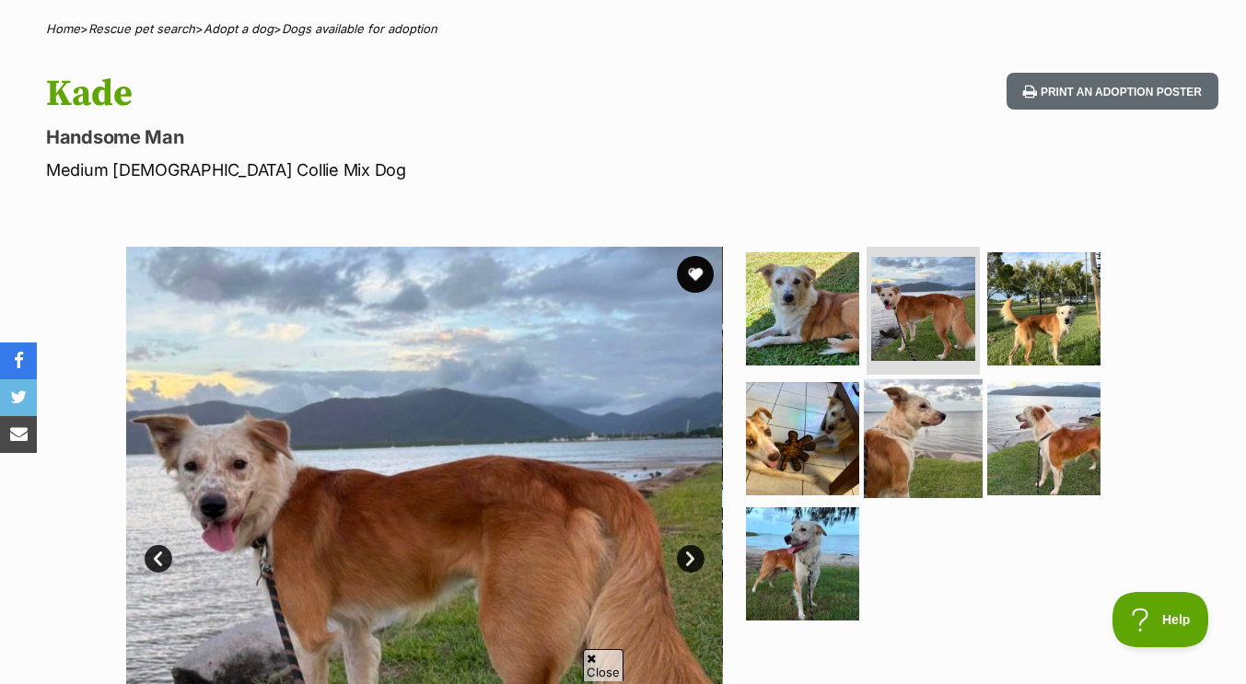
click at [932, 441] on img at bounding box center [923, 438] width 119 height 119
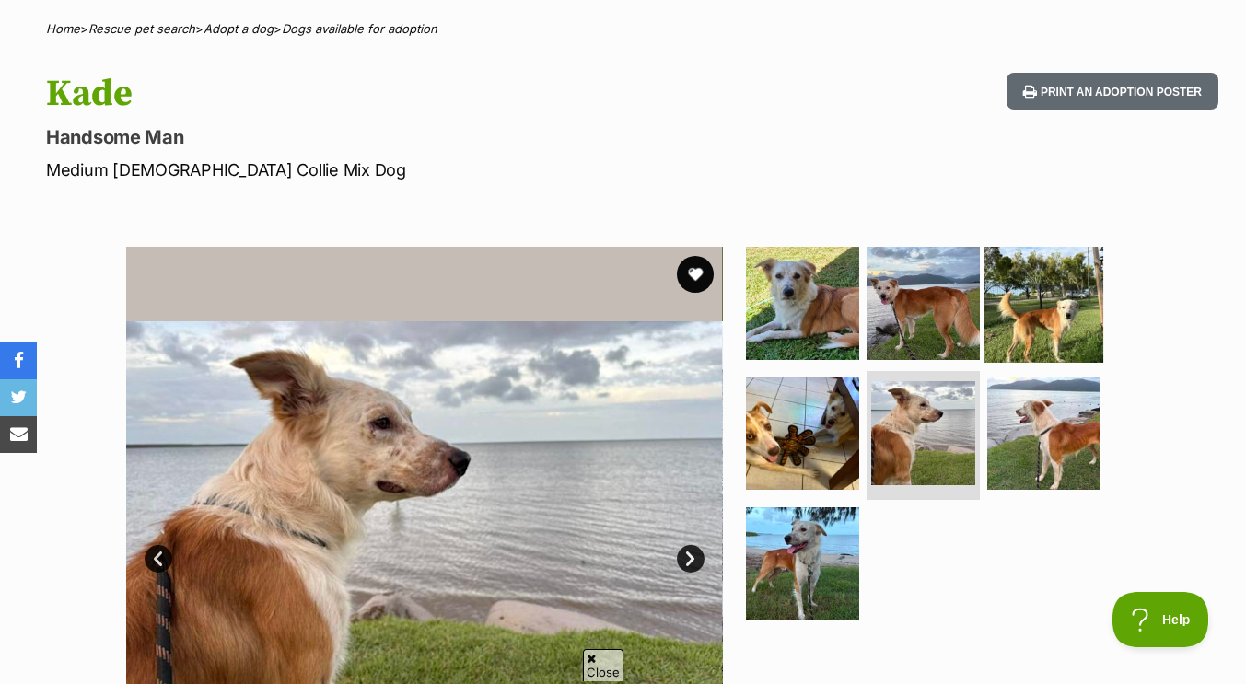
click at [1044, 298] on img at bounding box center [1044, 302] width 119 height 119
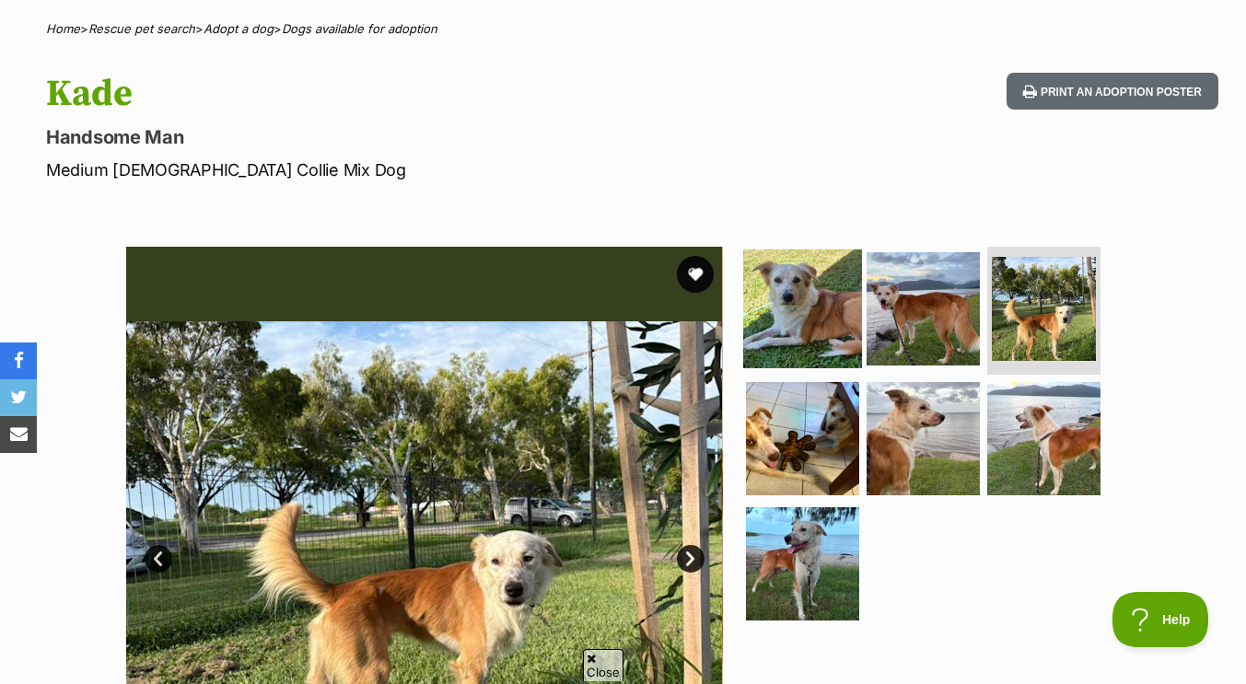
click at [796, 367] on link at bounding box center [802, 362] width 119 height 20
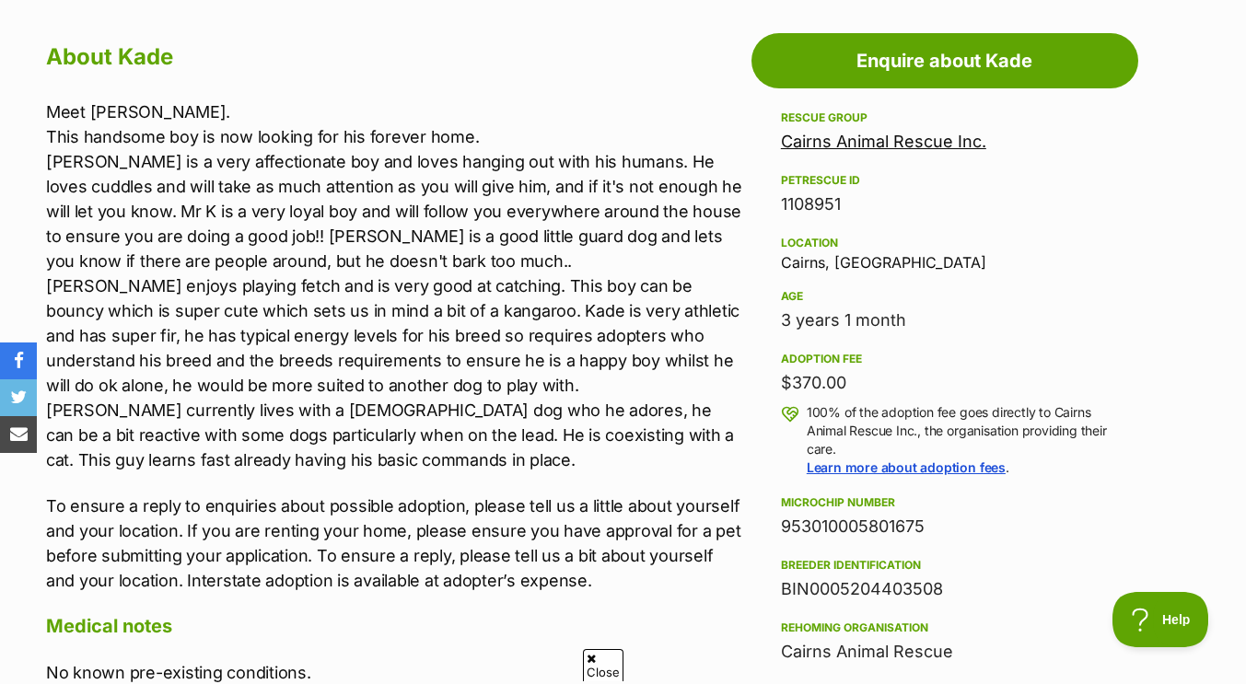
scroll to position [1000, 0]
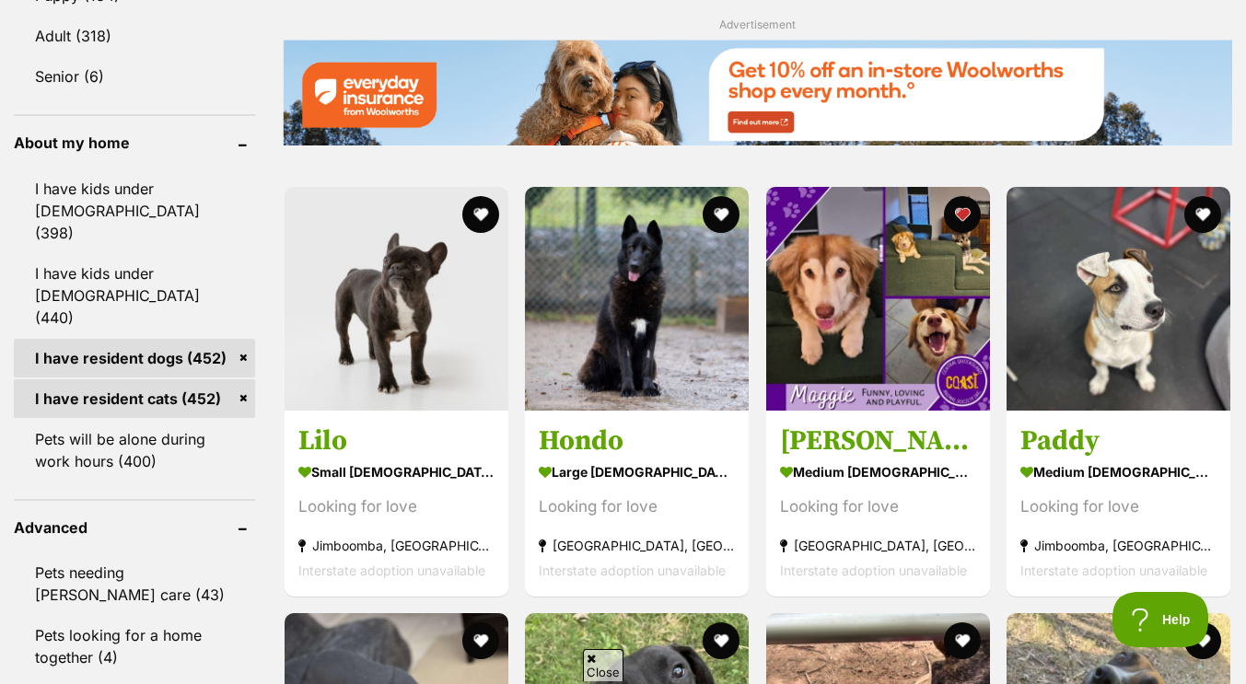
scroll to position [2059, 0]
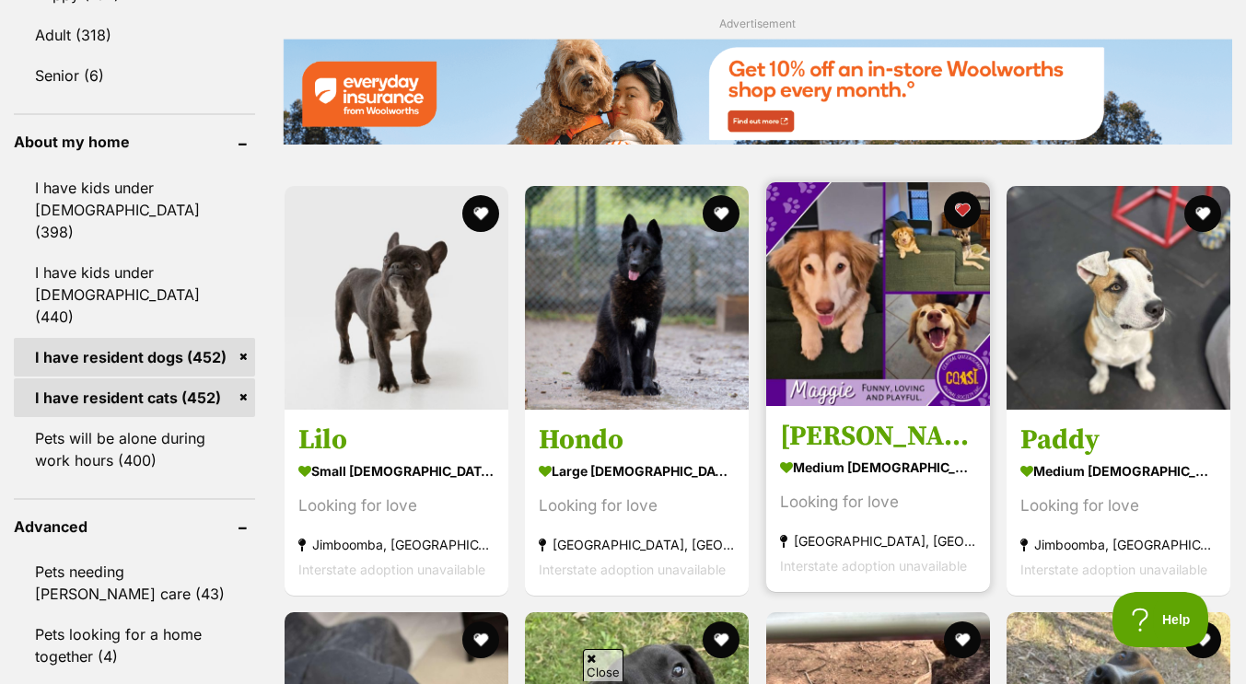
click at [891, 293] on img at bounding box center [878, 294] width 224 height 224
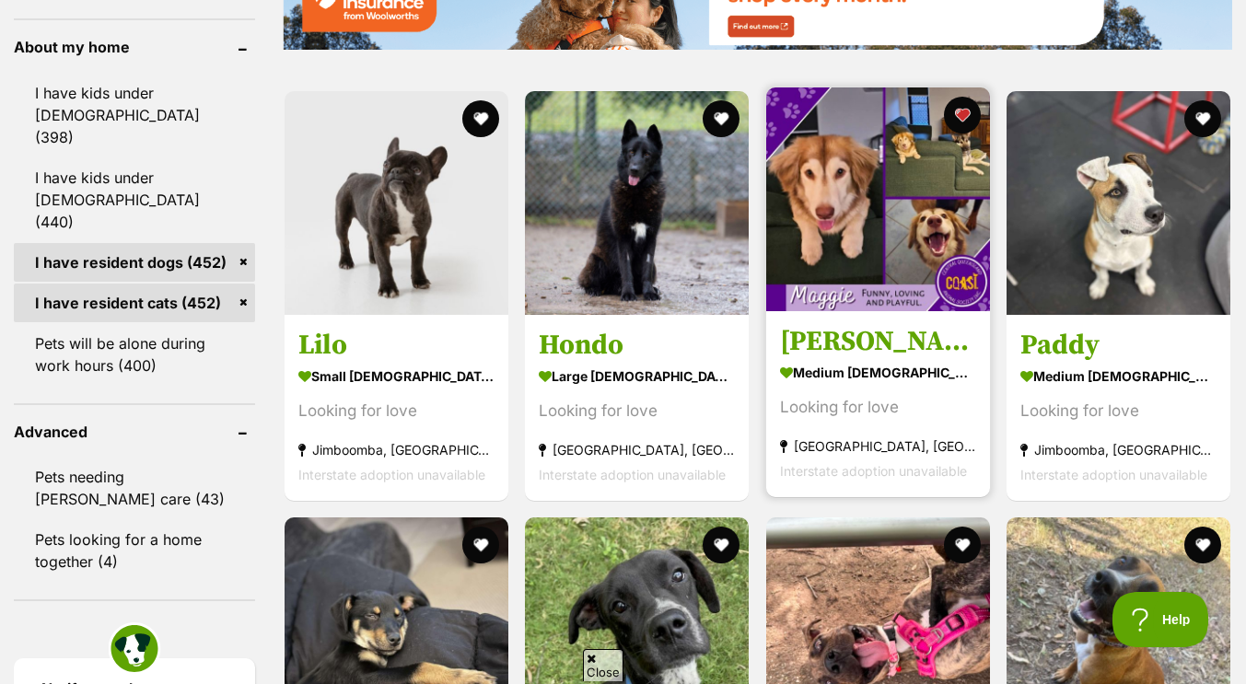
scroll to position [2096, 0]
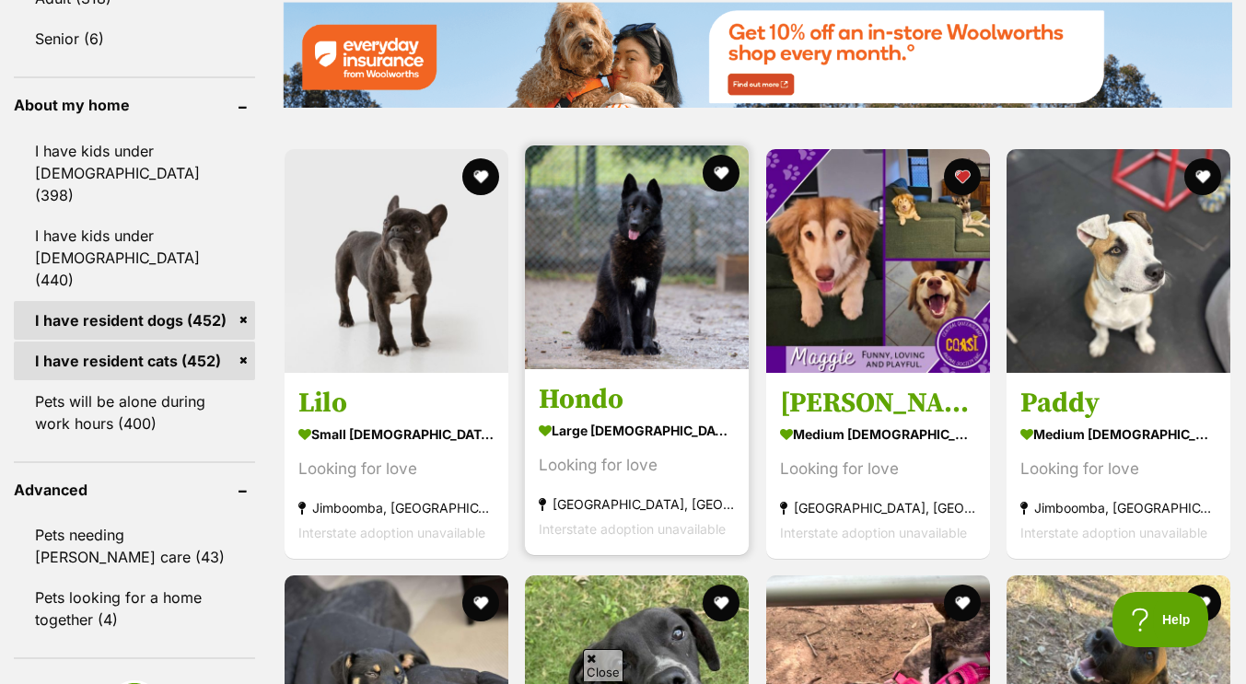
click at [698, 334] on img at bounding box center [637, 258] width 224 height 224
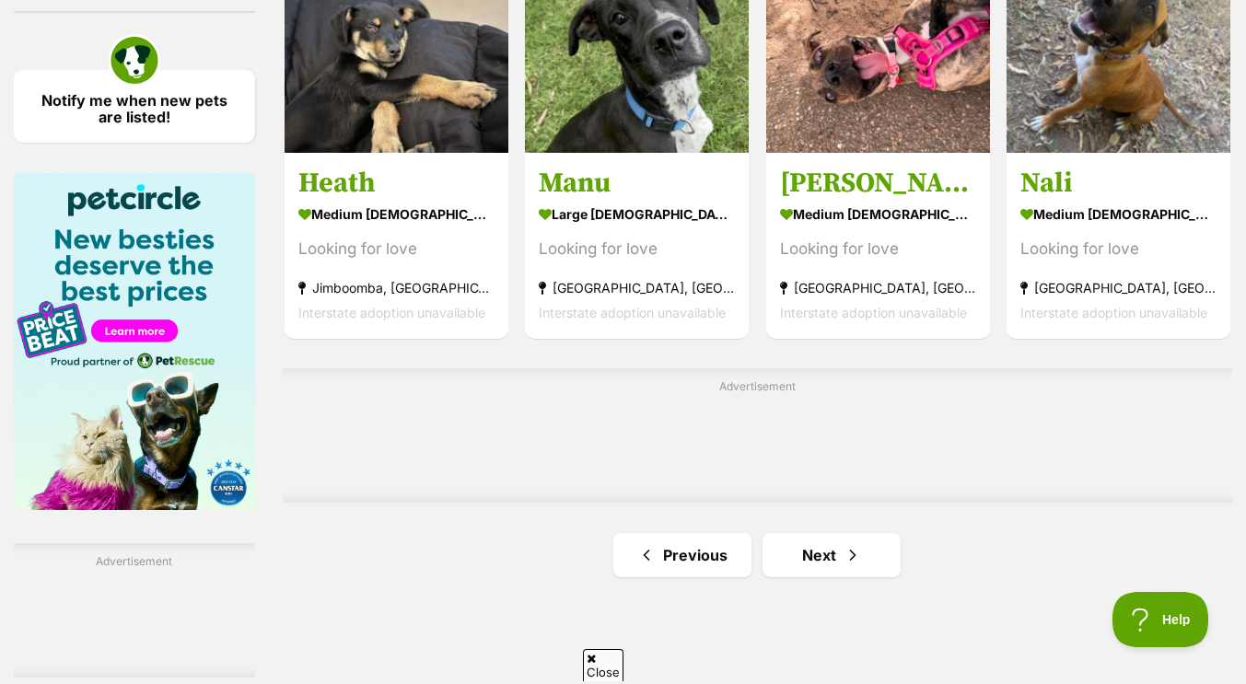
scroll to position [2743, 0]
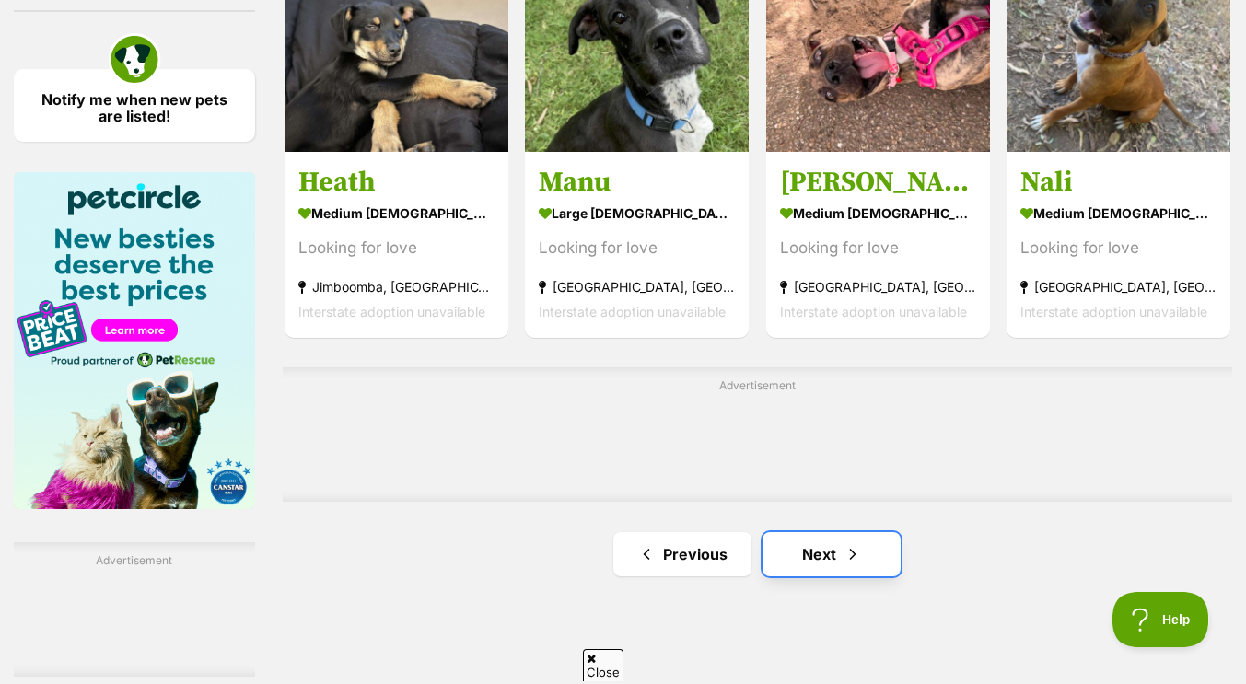
click at [828, 548] on link "Next" at bounding box center [832, 554] width 138 height 44
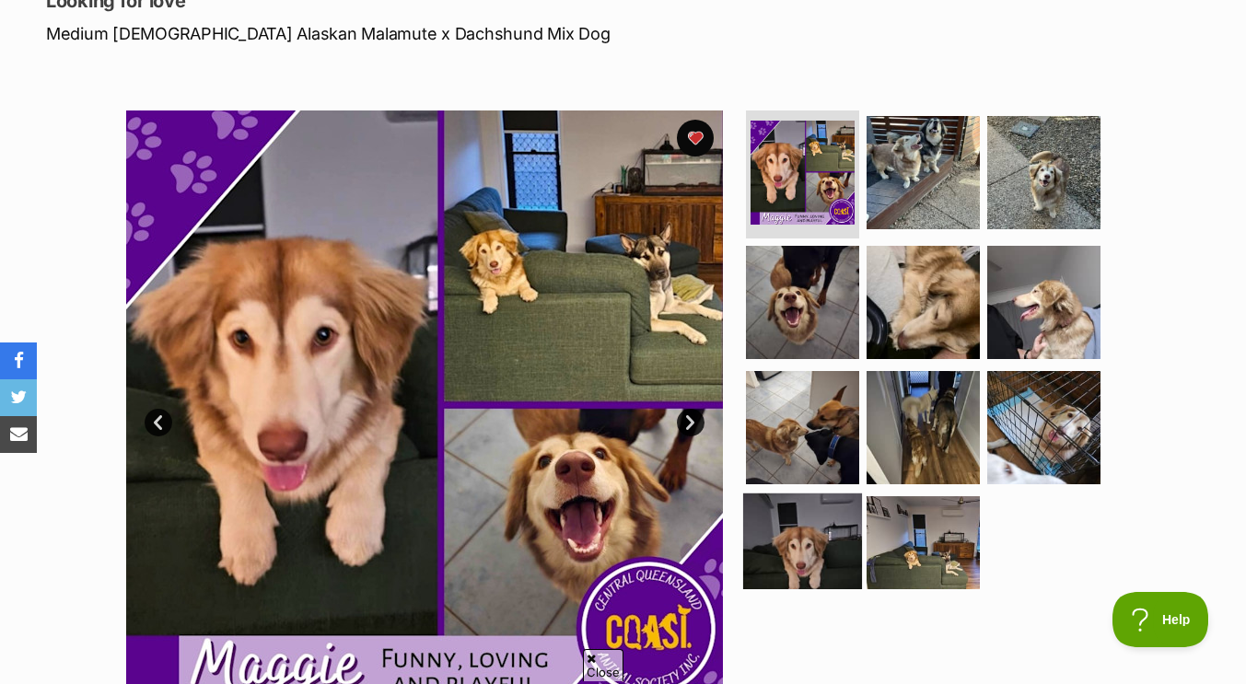
click at [810, 517] on img at bounding box center [802, 553] width 119 height 119
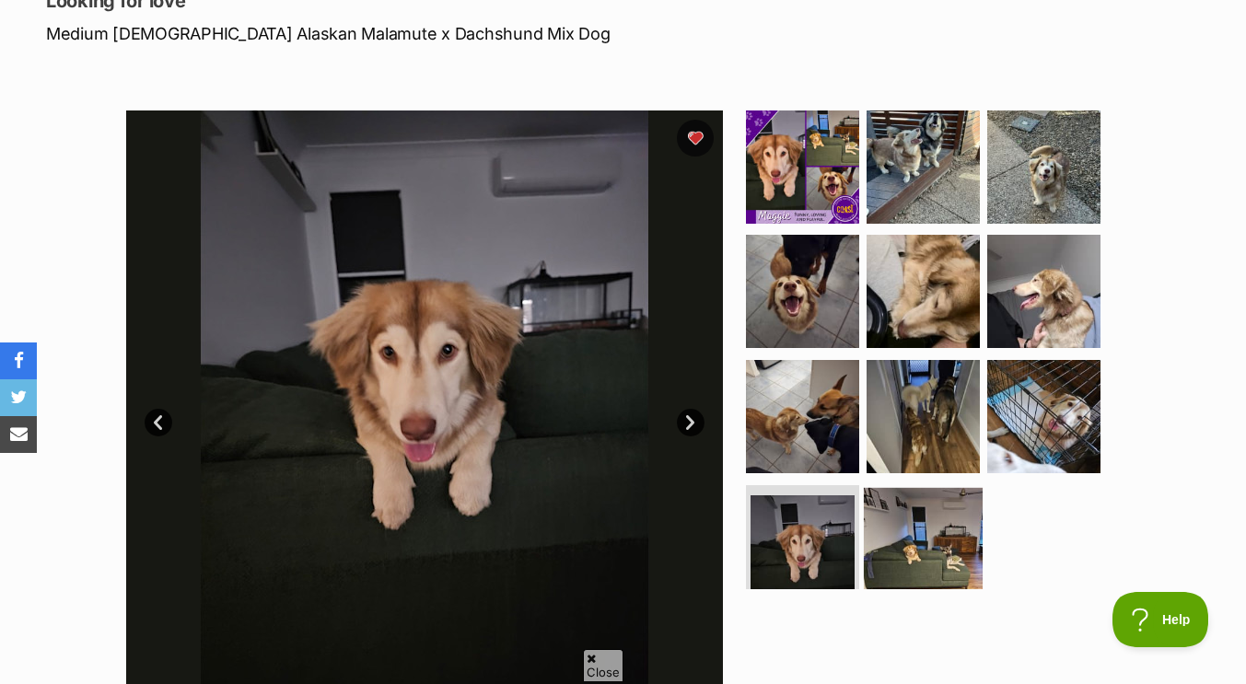
click at [914, 550] on img at bounding box center [923, 547] width 119 height 119
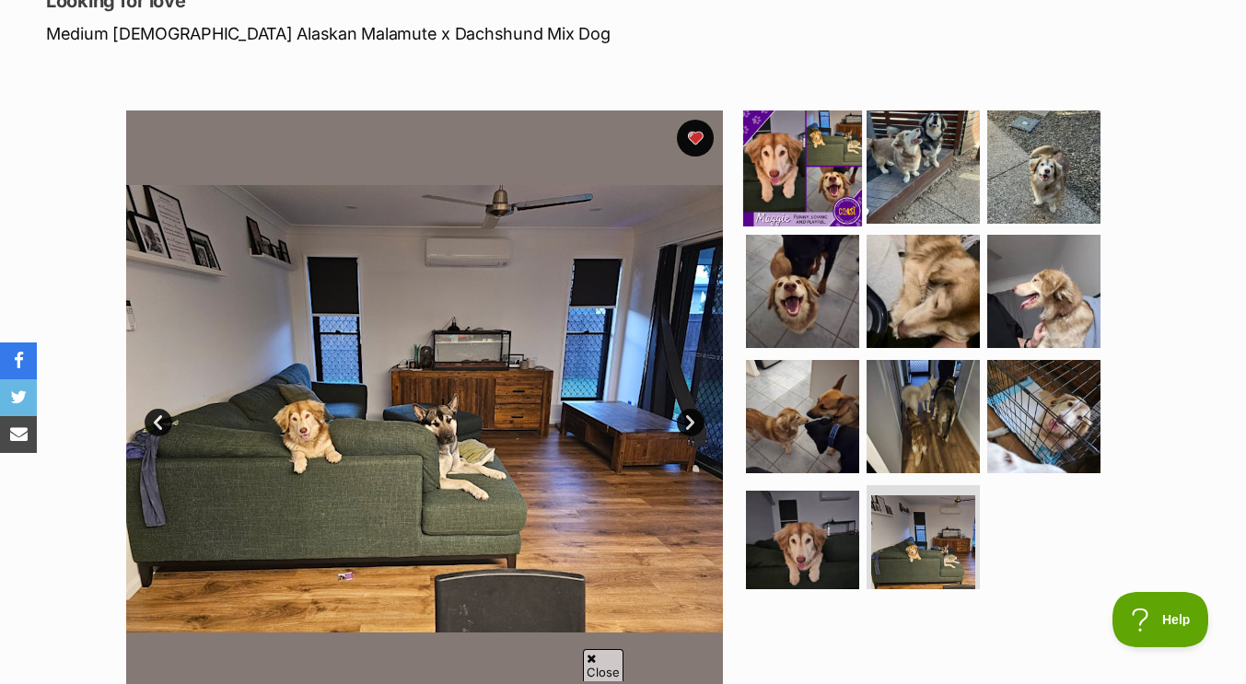
click at [844, 171] on img at bounding box center [802, 166] width 119 height 119
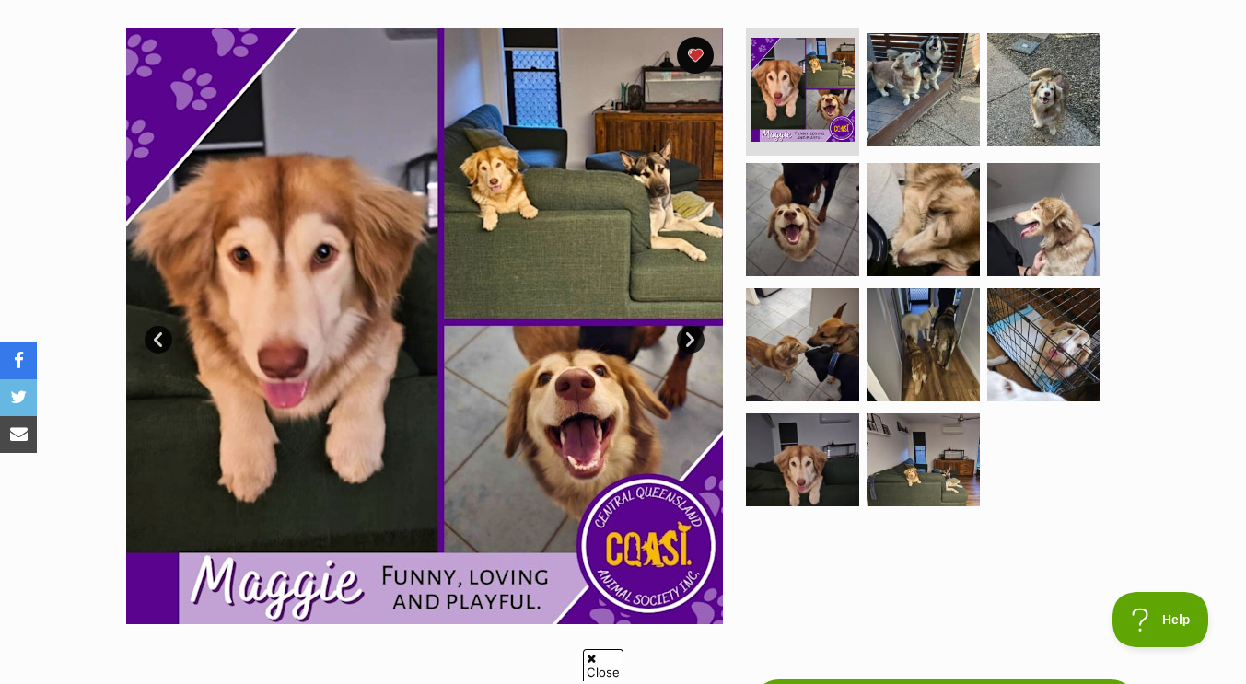
scroll to position [356, 0]
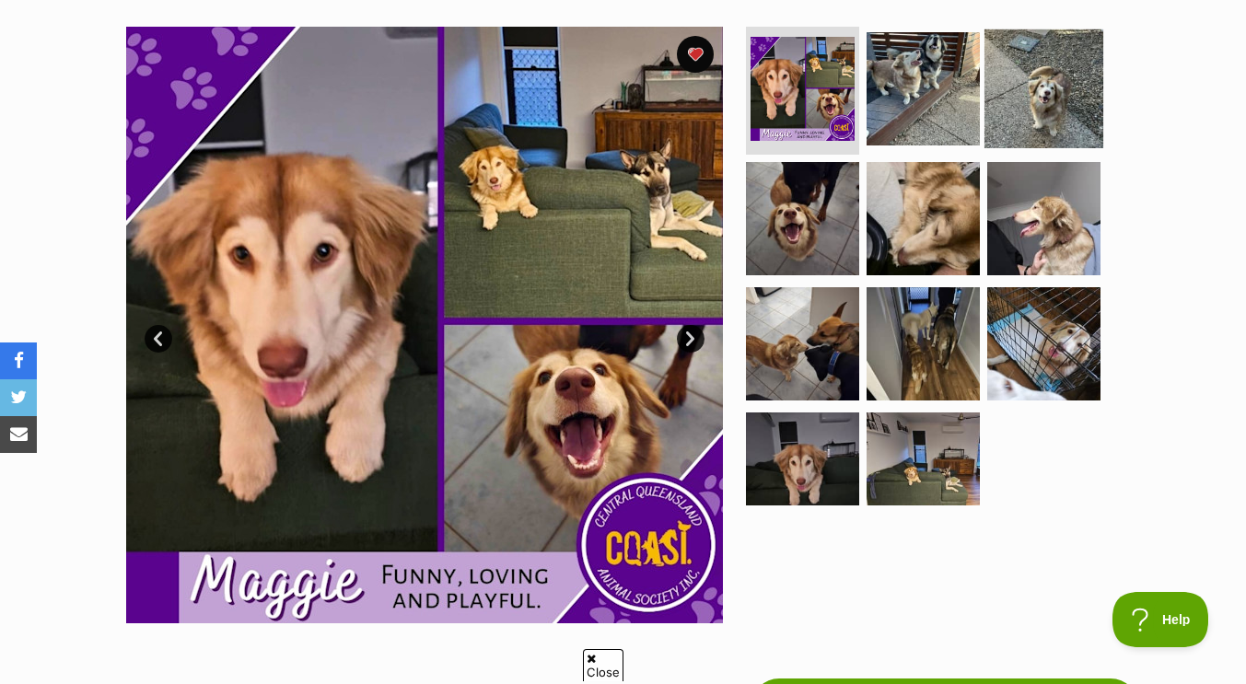
click at [1022, 114] on img at bounding box center [1044, 88] width 119 height 119
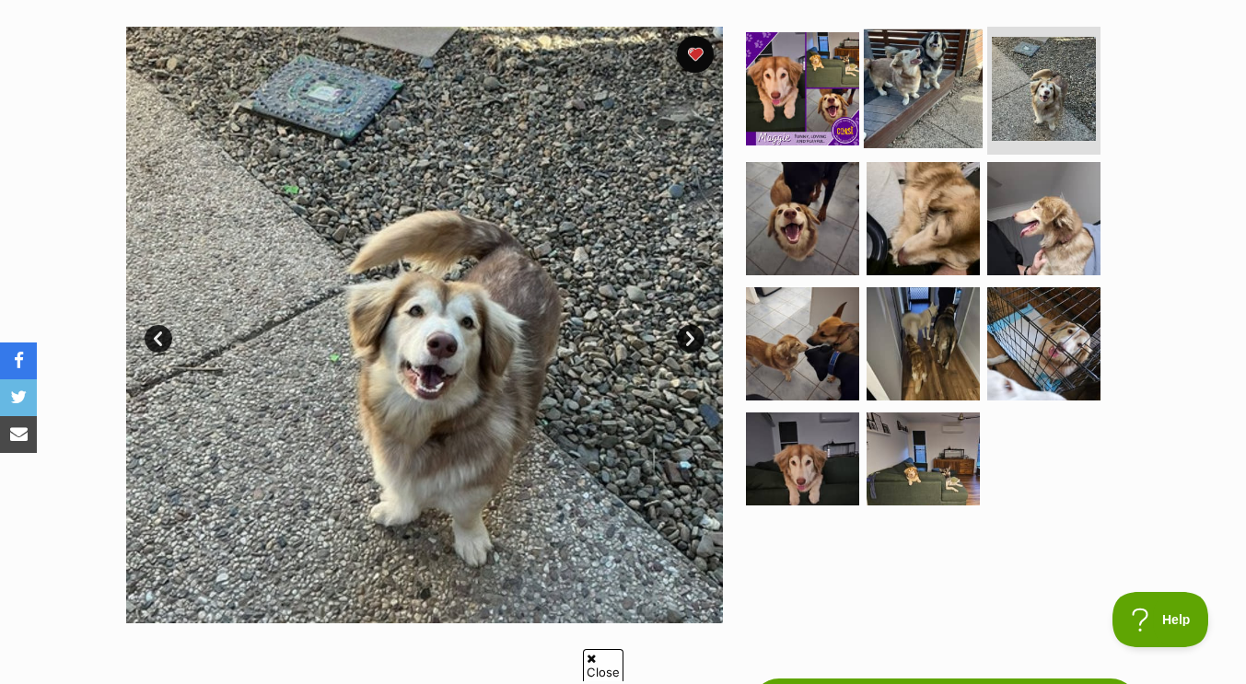
click at [919, 86] on img at bounding box center [923, 88] width 119 height 119
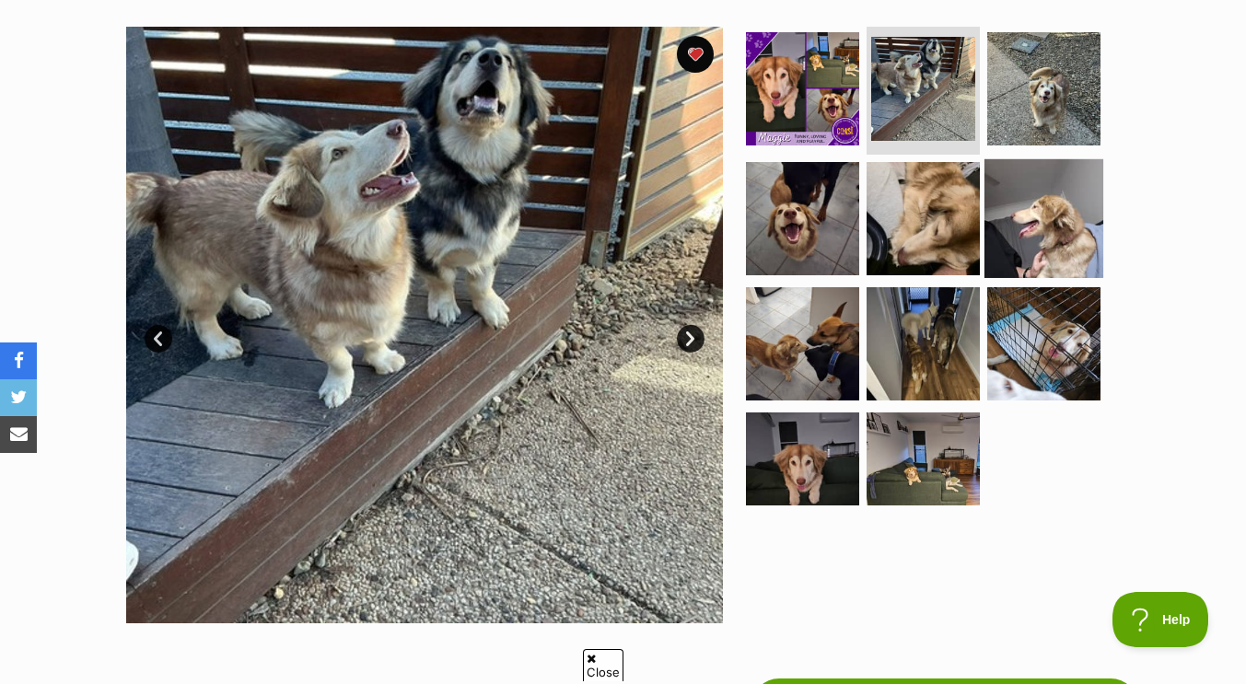
click at [1032, 191] on img at bounding box center [1044, 218] width 119 height 119
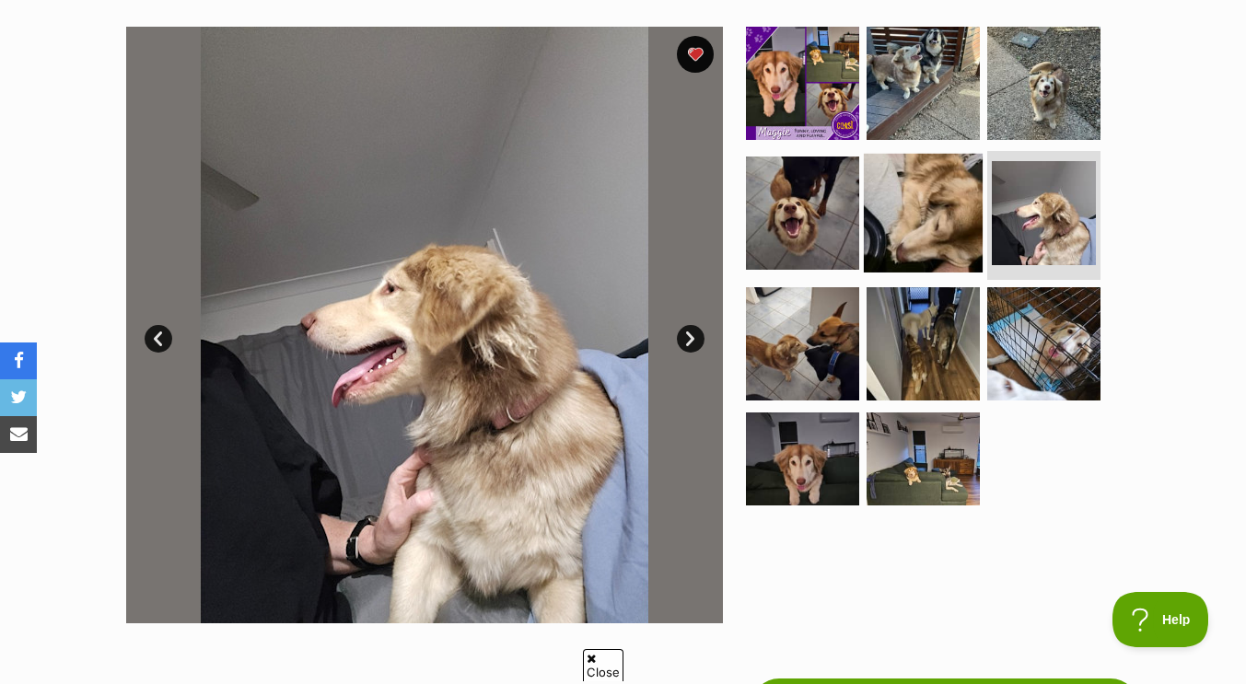
click at [923, 181] on img at bounding box center [923, 213] width 119 height 119
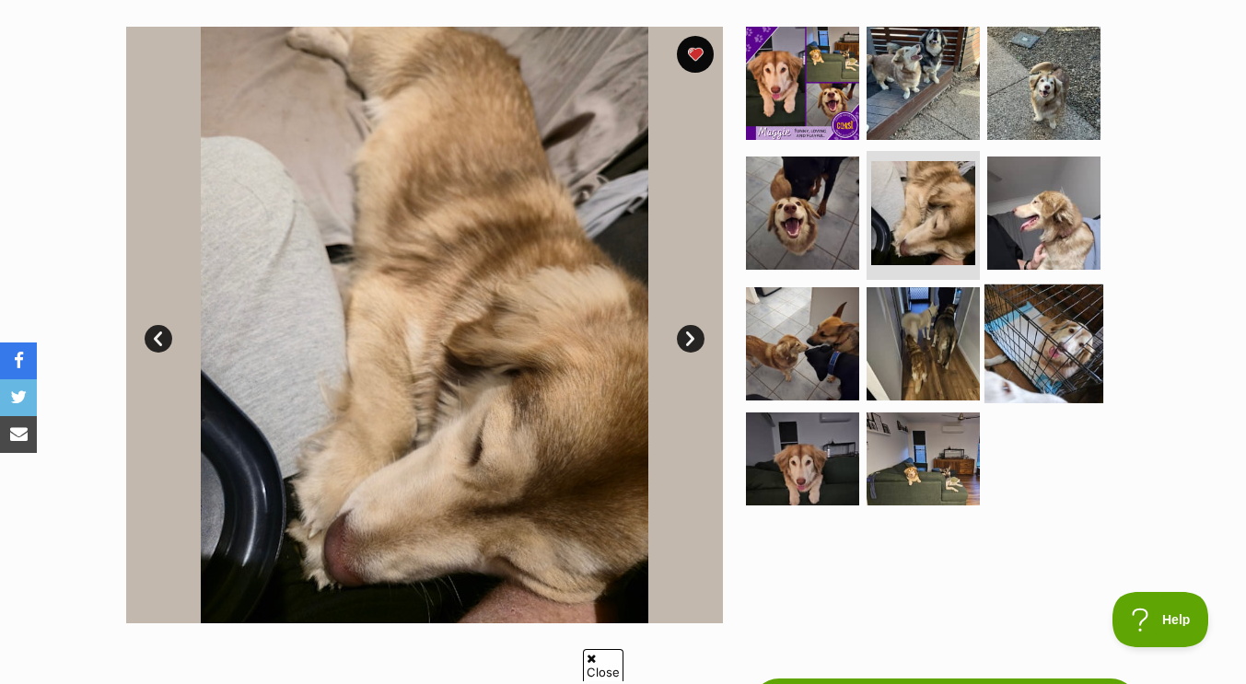
click at [1025, 370] on img at bounding box center [1044, 344] width 119 height 119
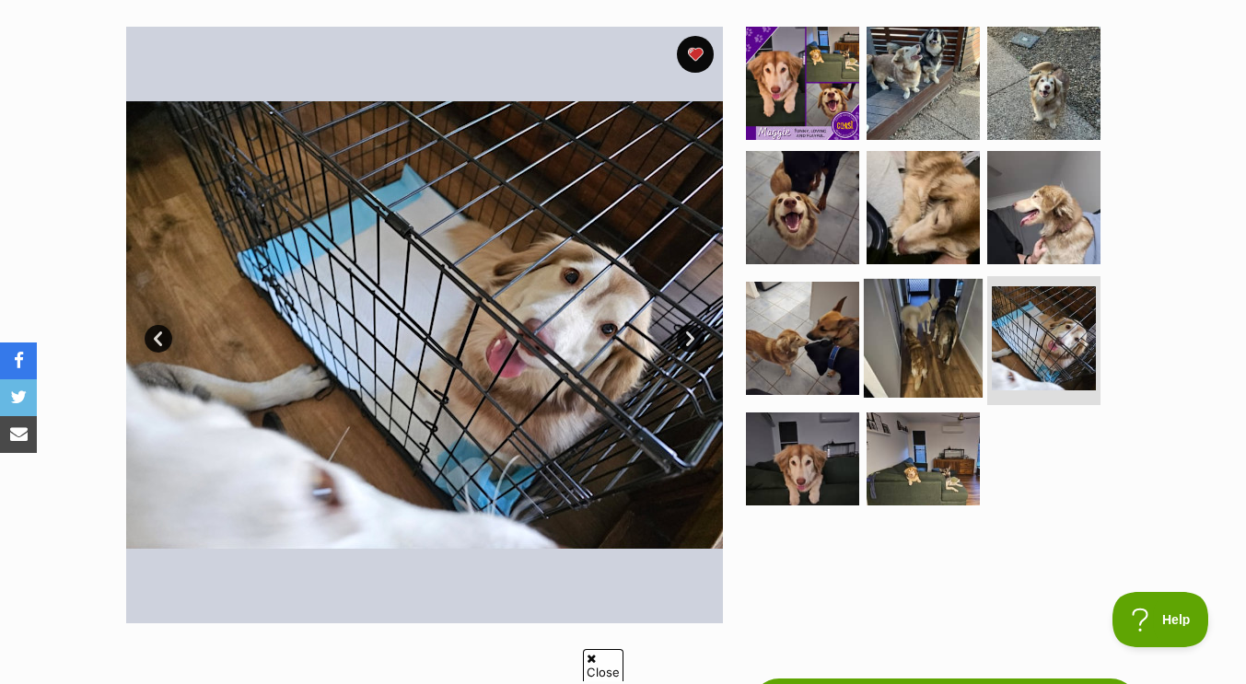
click at [914, 353] on img at bounding box center [923, 338] width 119 height 119
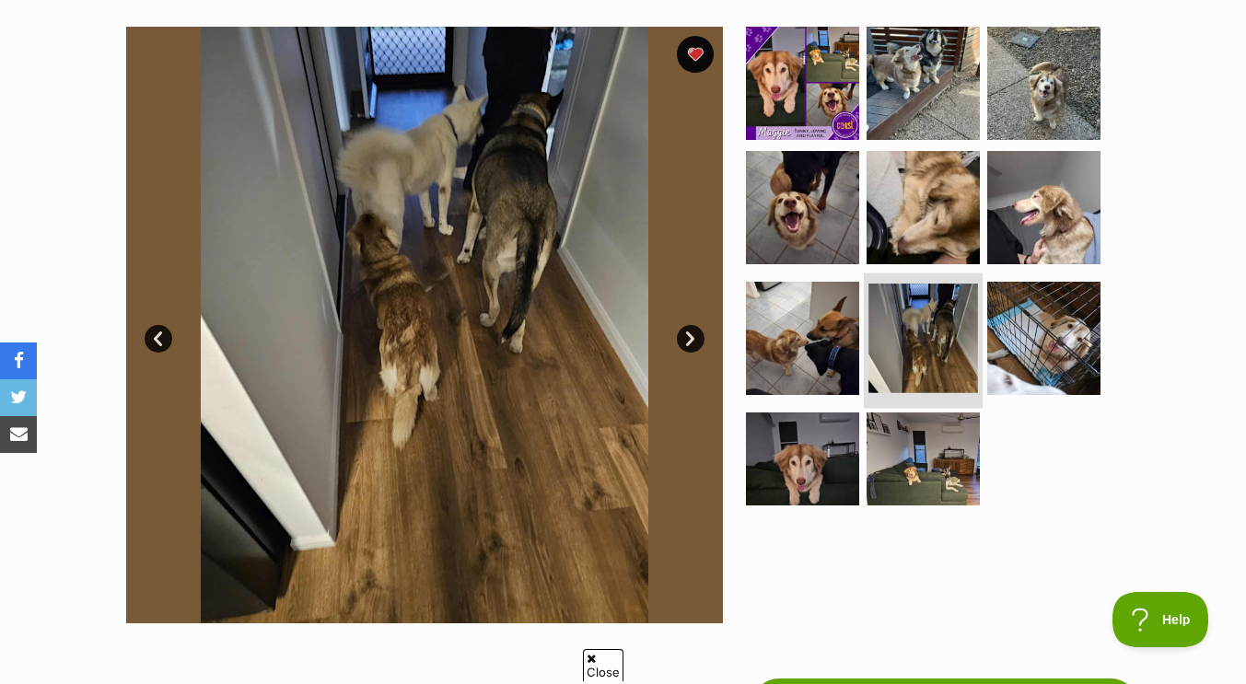
scroll to position [375, 0]
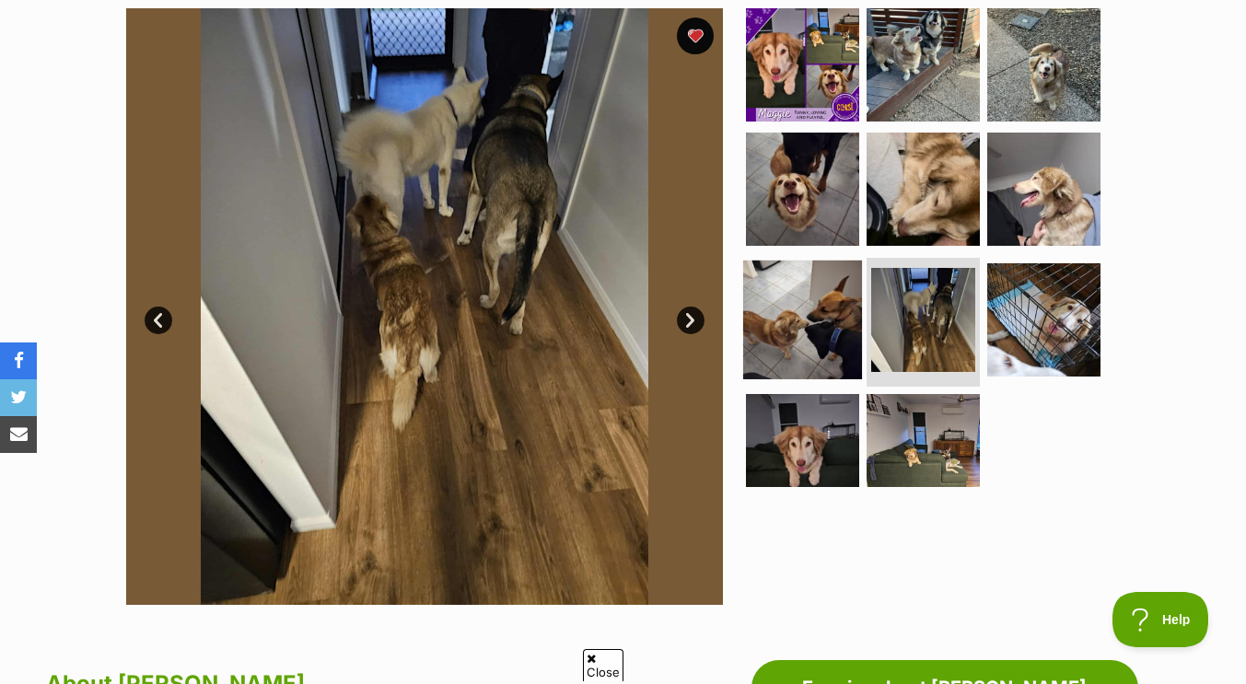
click at [810, 315] on img at bounding box center [802, 320] width 119 height 119
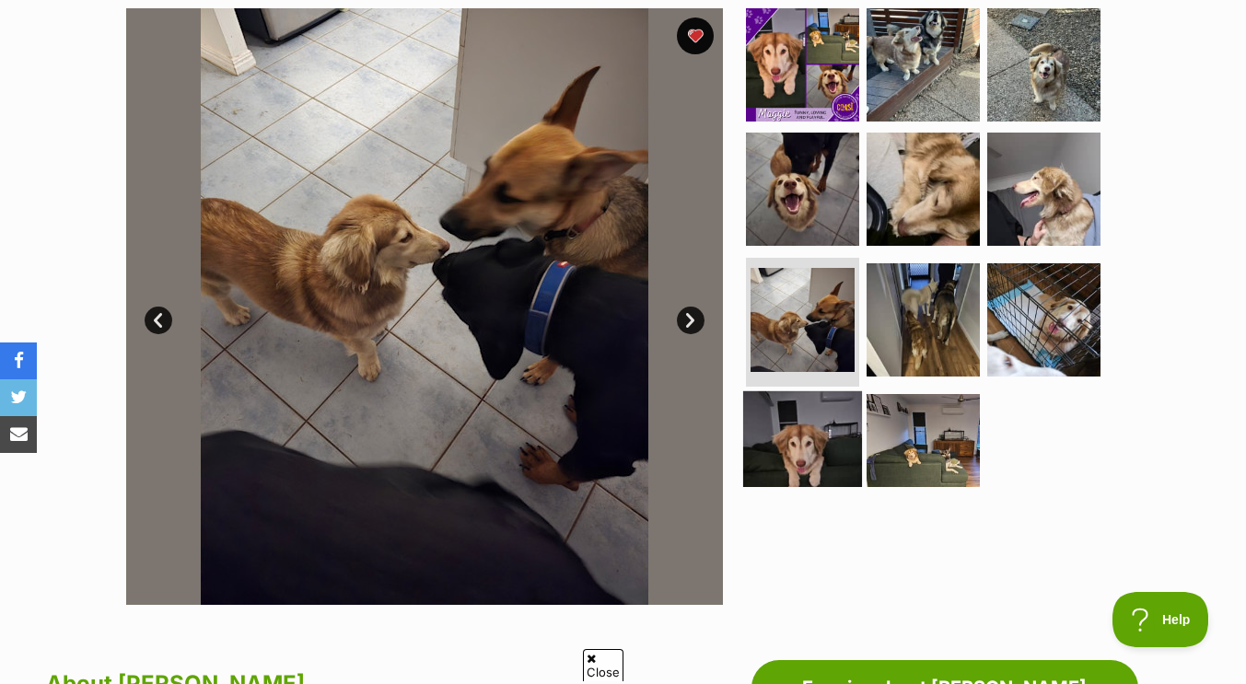
click at [794, 424] on img at bounding box center [802, 450] width 119 height 119
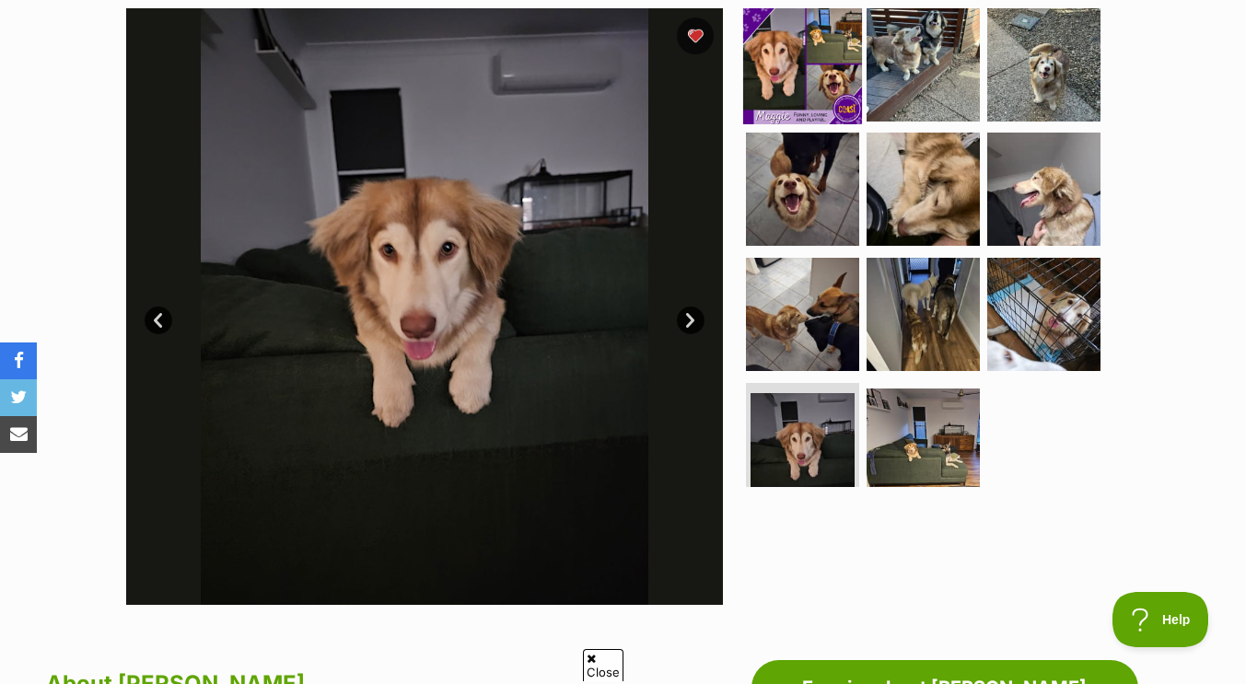
click at [822, 74] on img at bounding box center [802, 64] width 119 height 119
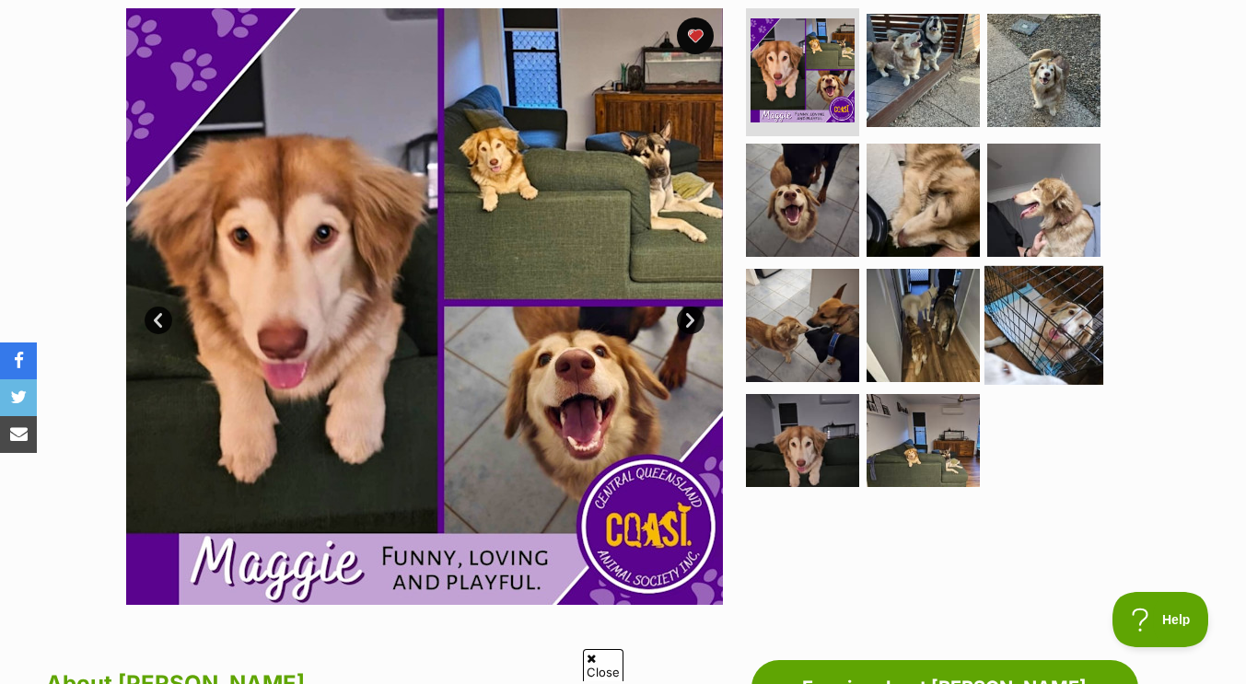
scroll to position [37, 0]
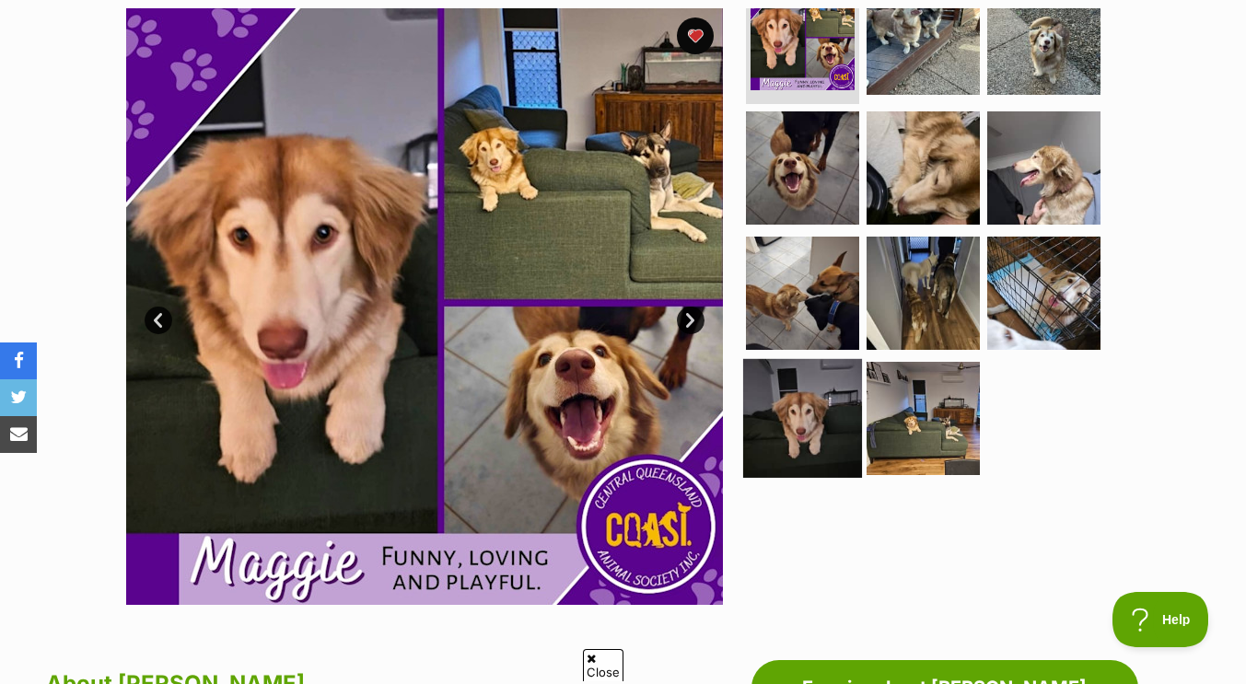
click at [818, 404] on img at bounding box center [802, 418] width 119 height 119
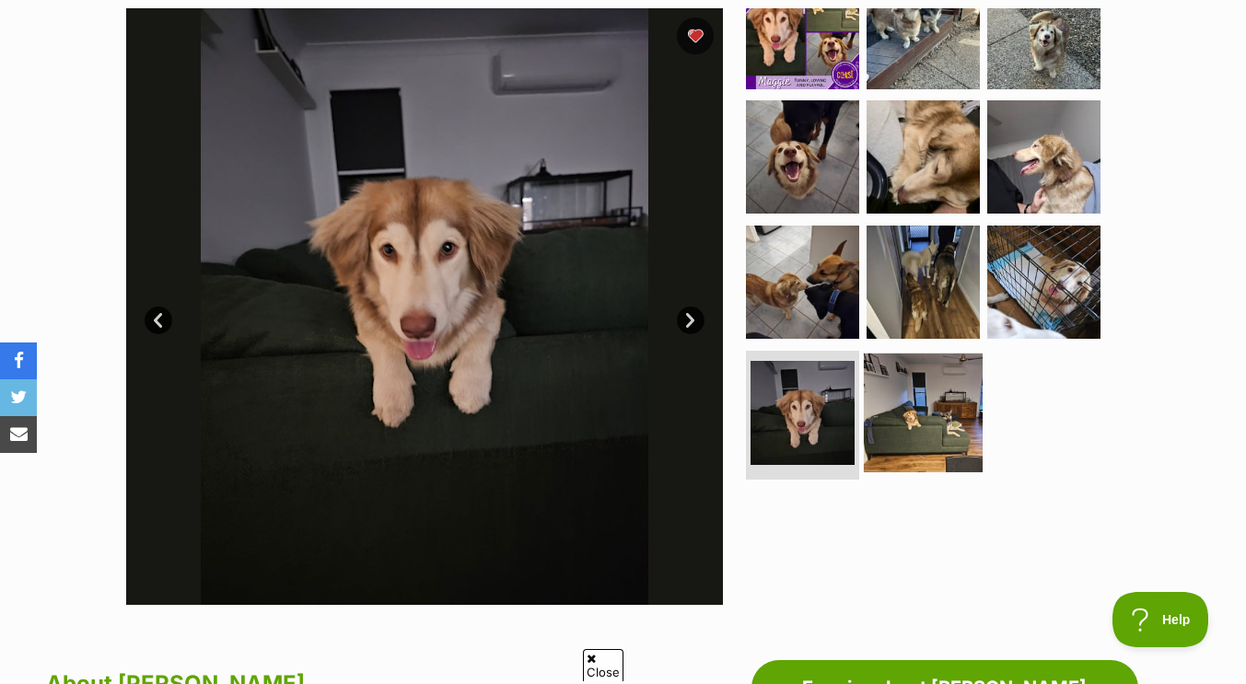
click at [917, 435] on img at bounding box center [923, 413] width 119 height 119
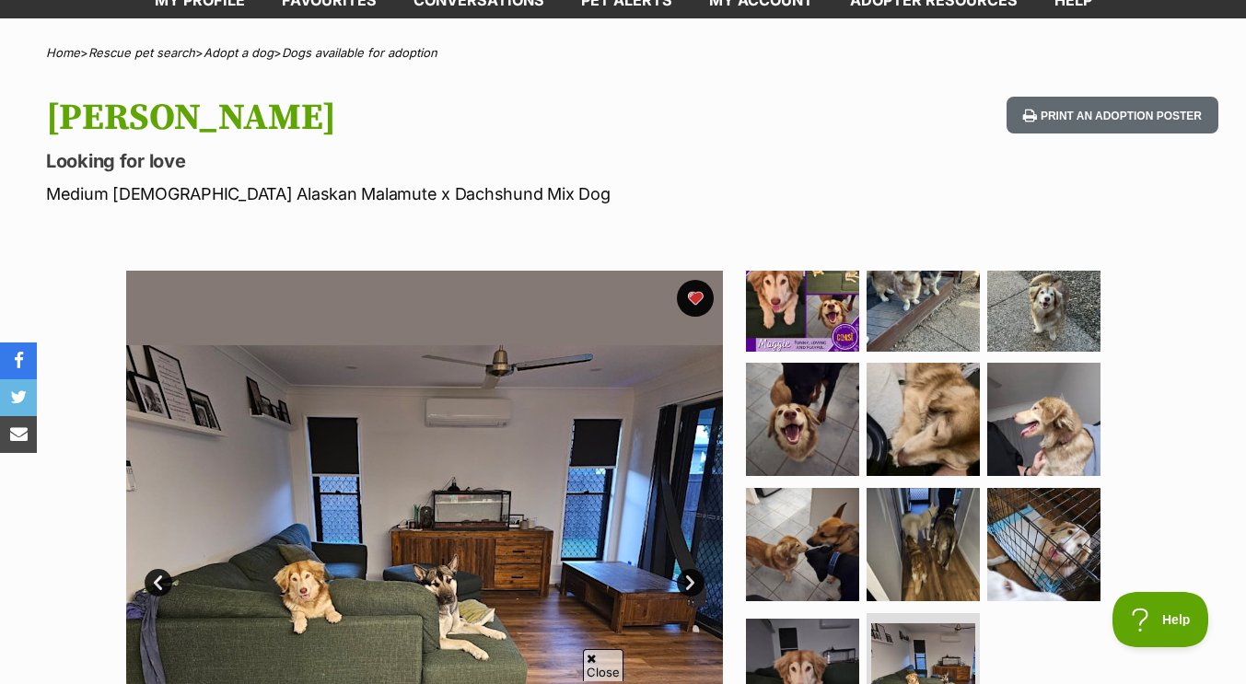
scroll to position [111, 0]
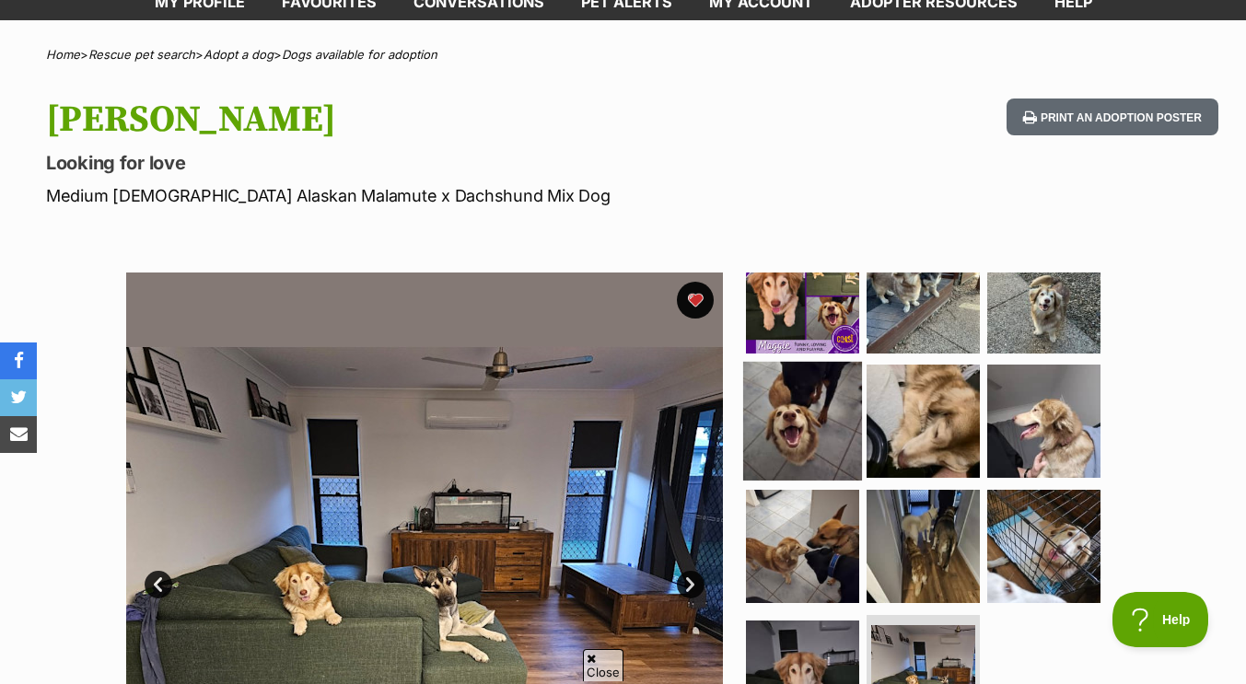
click at [821, 378] on img at bounding box center [802, 421] width 119 height 119
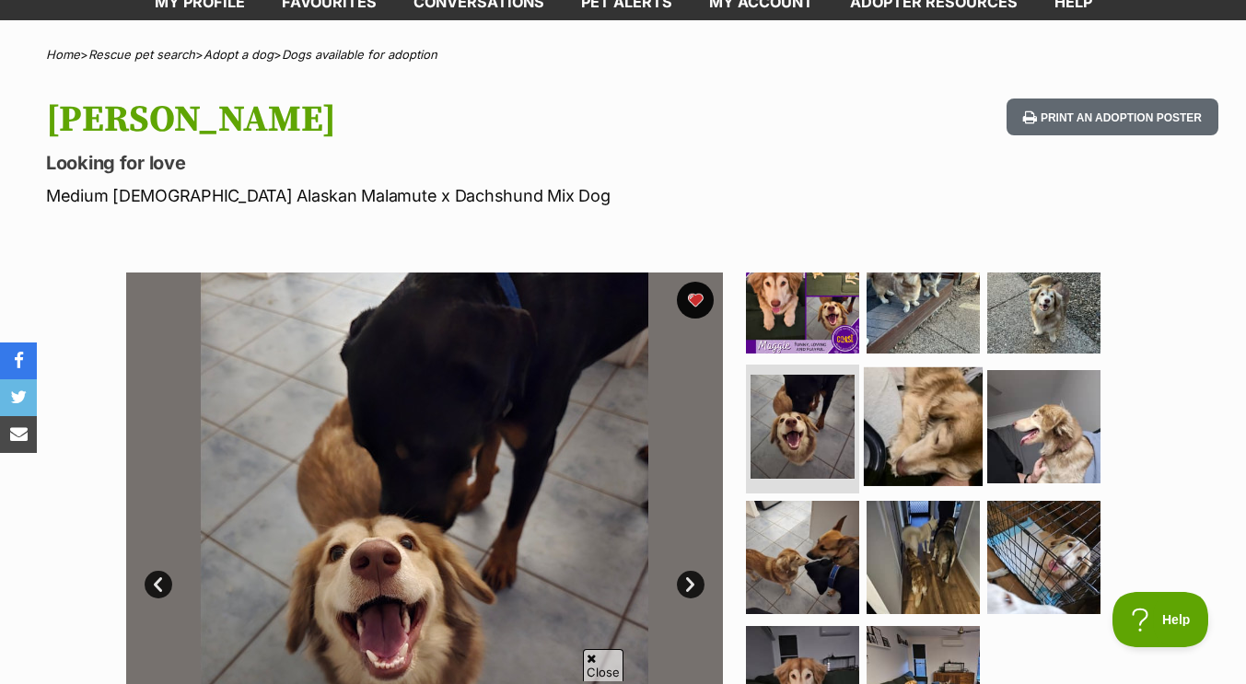
click at [969, 406] on img at bounding box center [923, 427] width 119 height 119
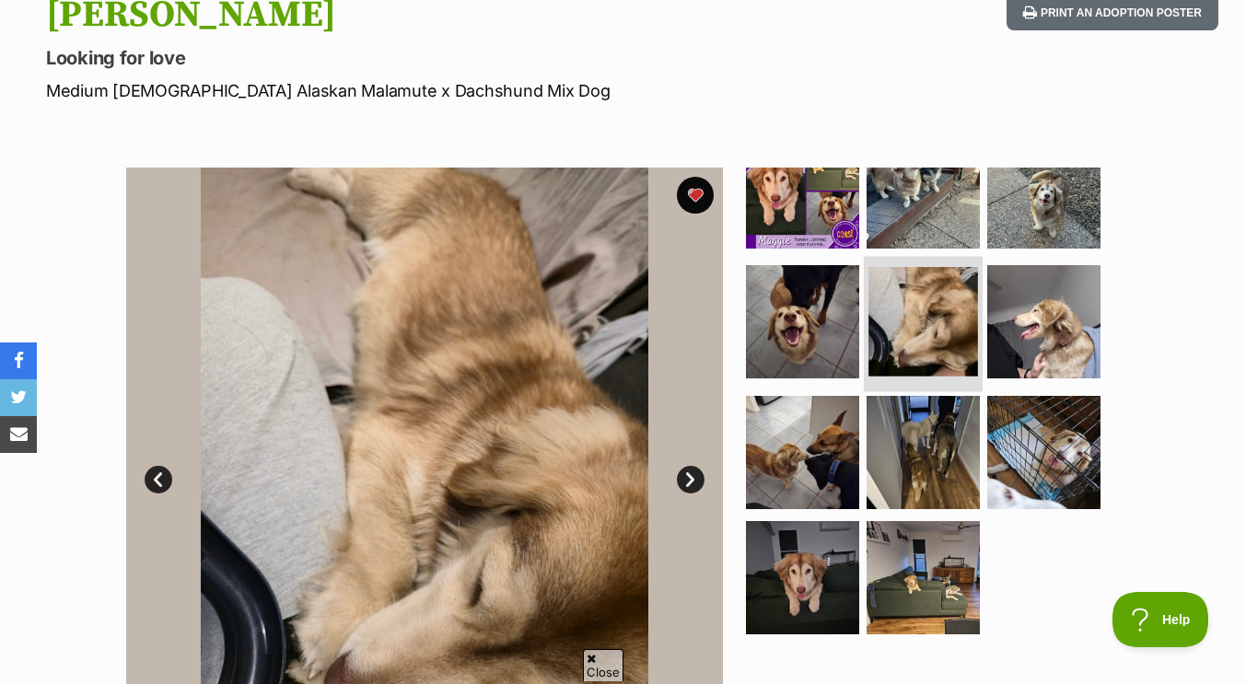
scroll to position [215, 0]
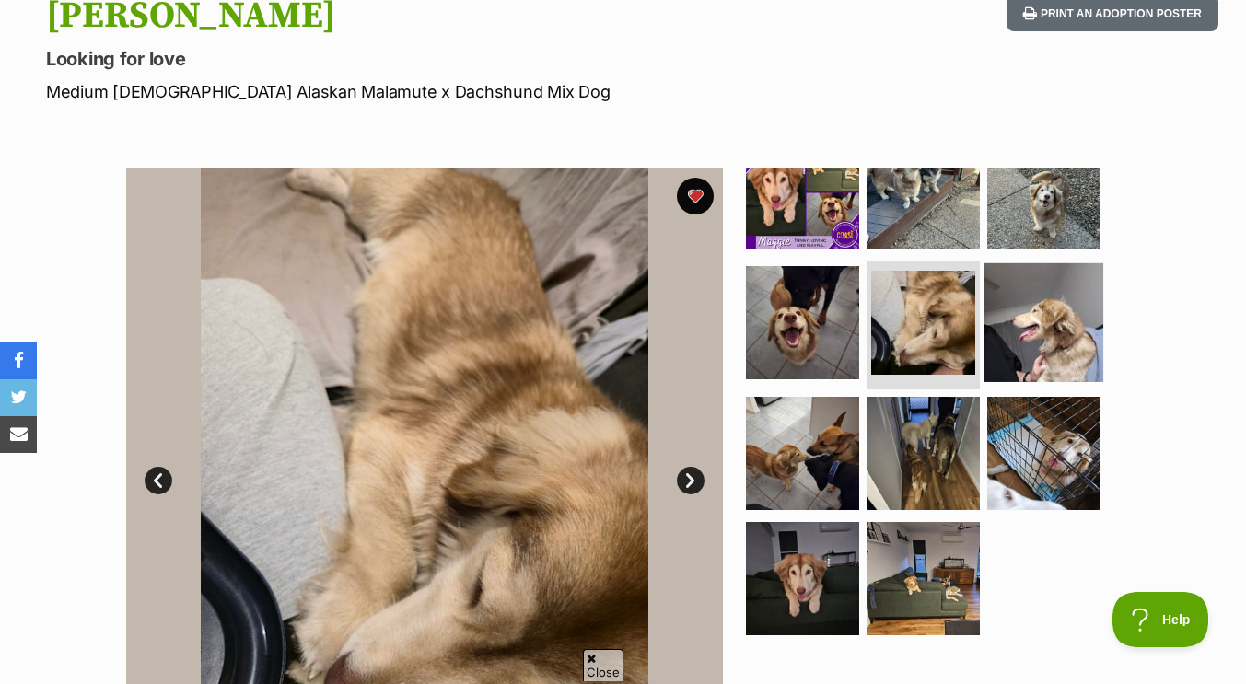
click at [1034, 335] on img at bounding box center [1044, 322] width 119 height 119
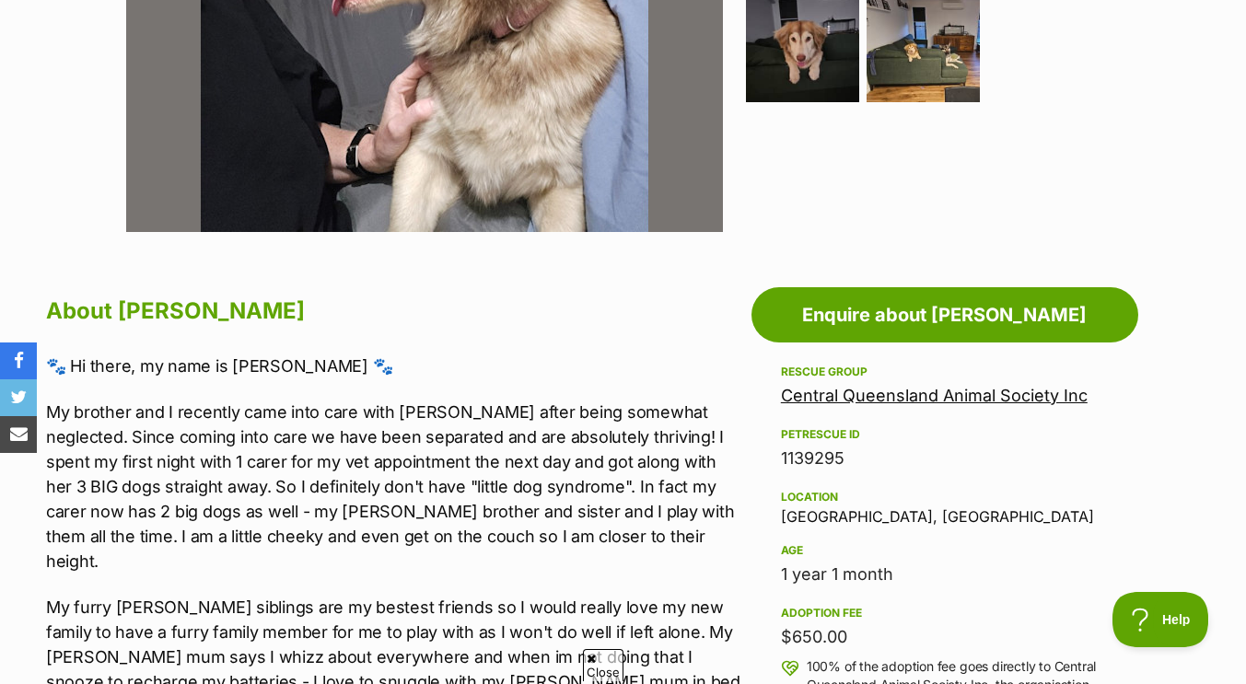
scroll to position [923, 0]
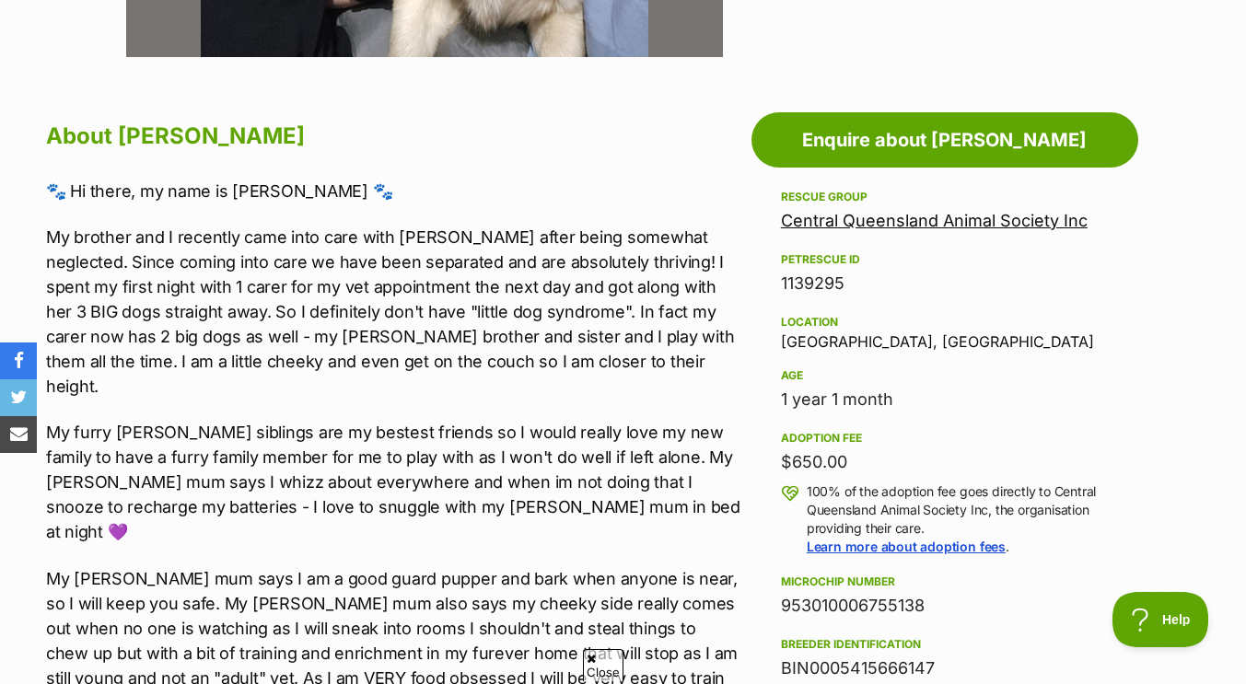
click at [897, 216] on link "Central Queensland Animal Society Inc" at bounding box center [934, 220] width 307 height 19
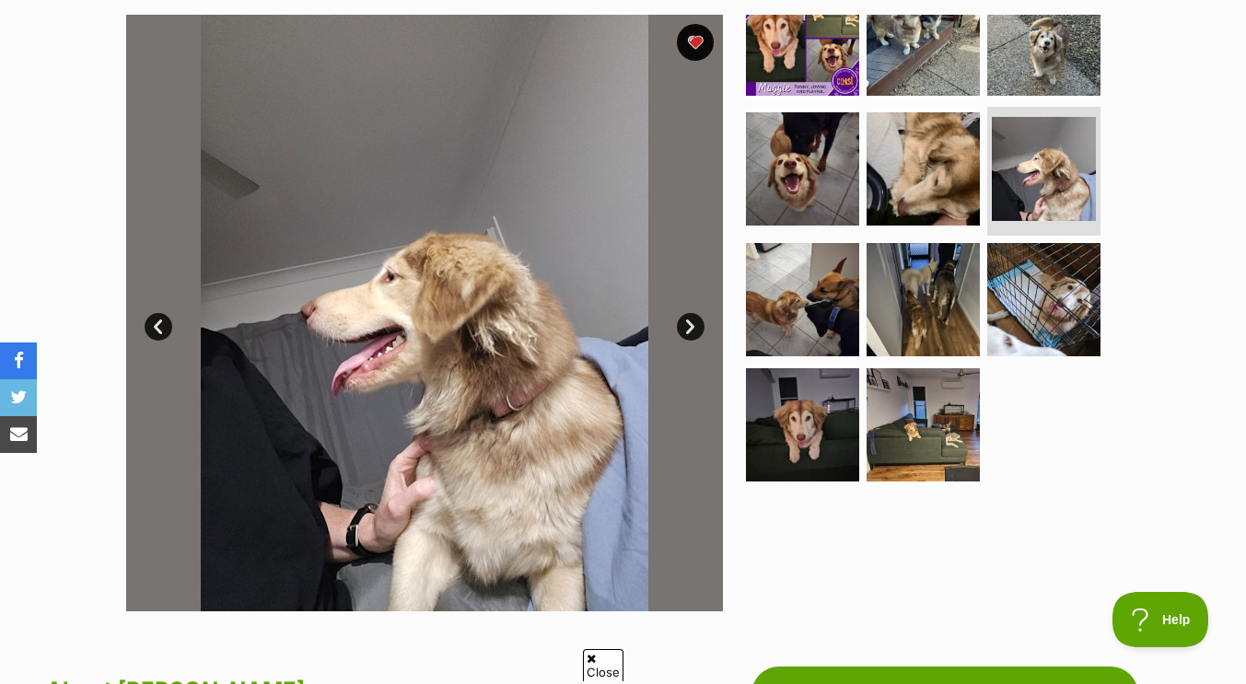
scroll to position [376, 0]
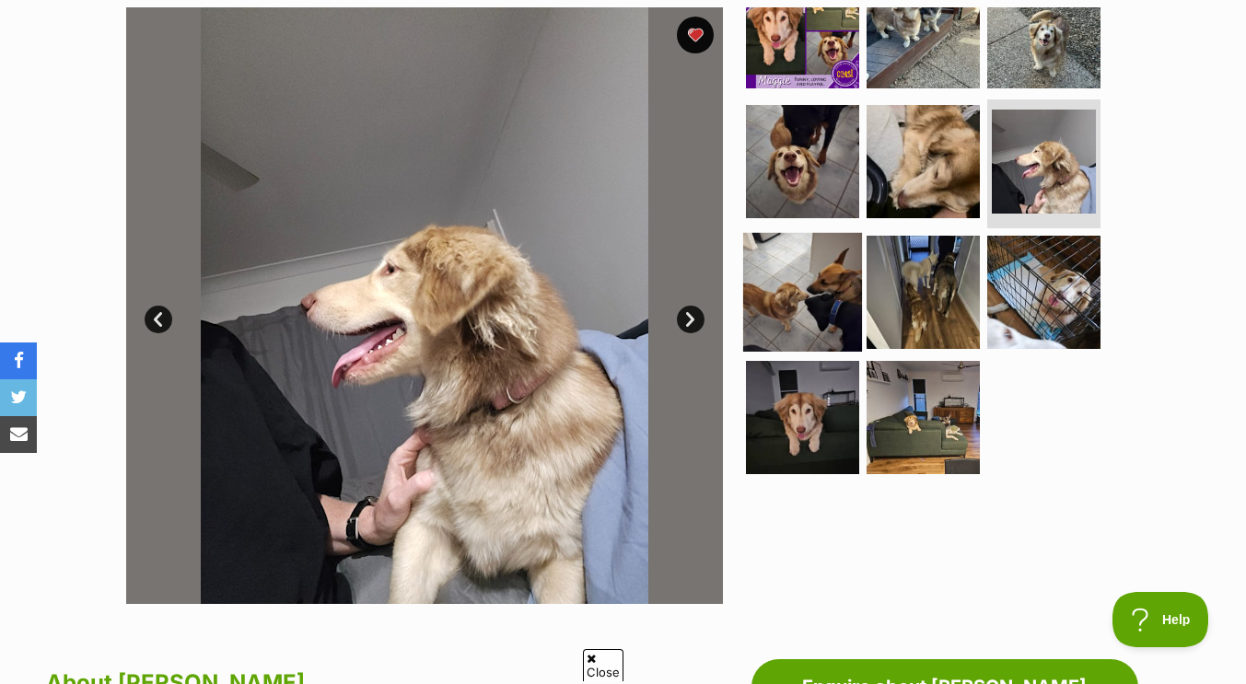
click at [807, 299] on img at bounding box center [802, 292] width 119 height 119
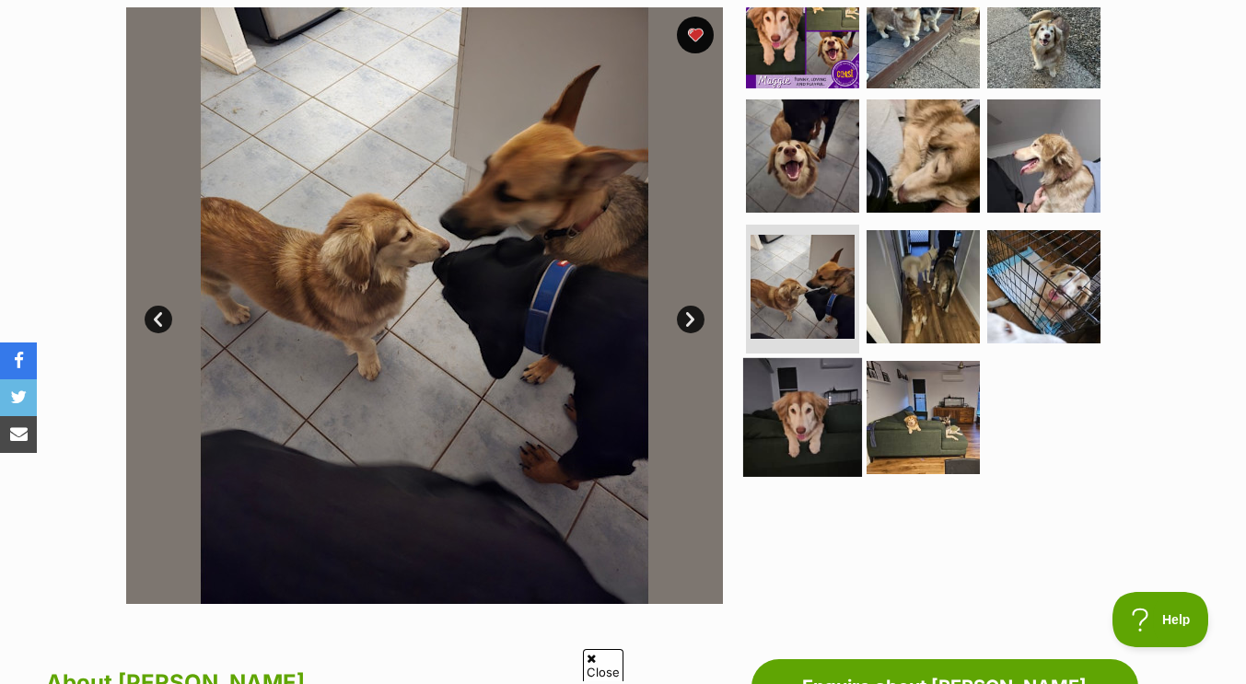
click at [800, 400] on img at bounding box center [802, 417] width 119 height 119
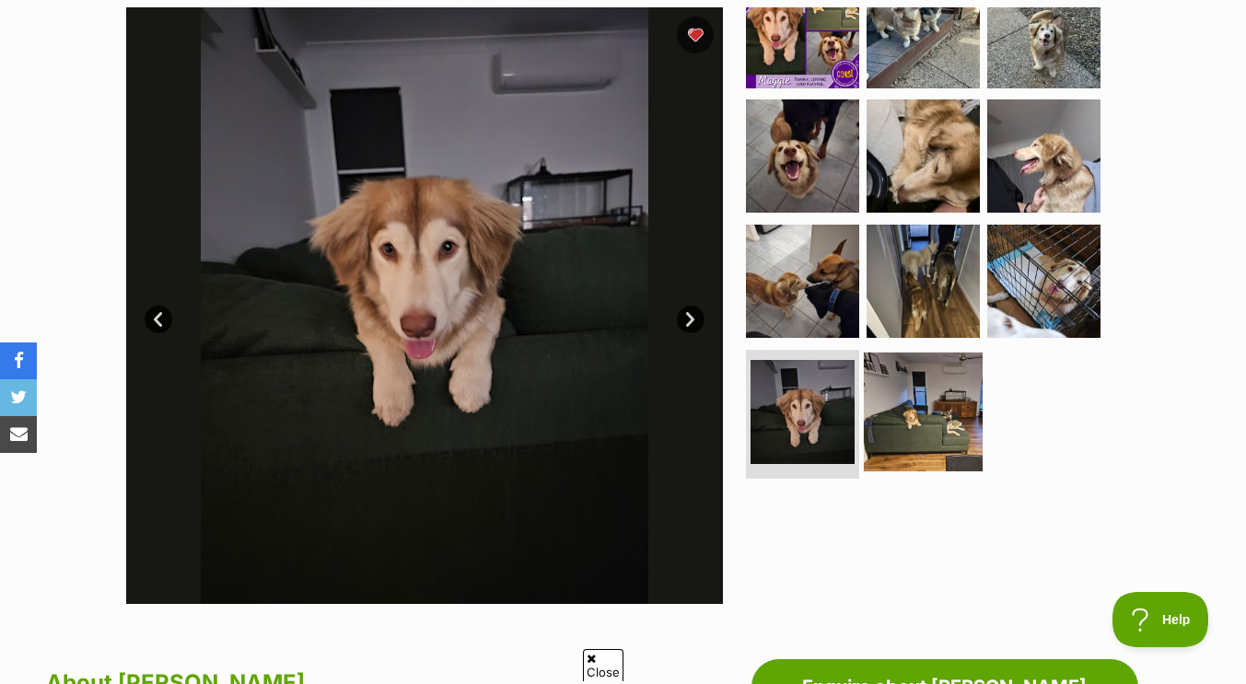
click at [912, 403] on img at bounding box center [923, 412] width 119 height 119
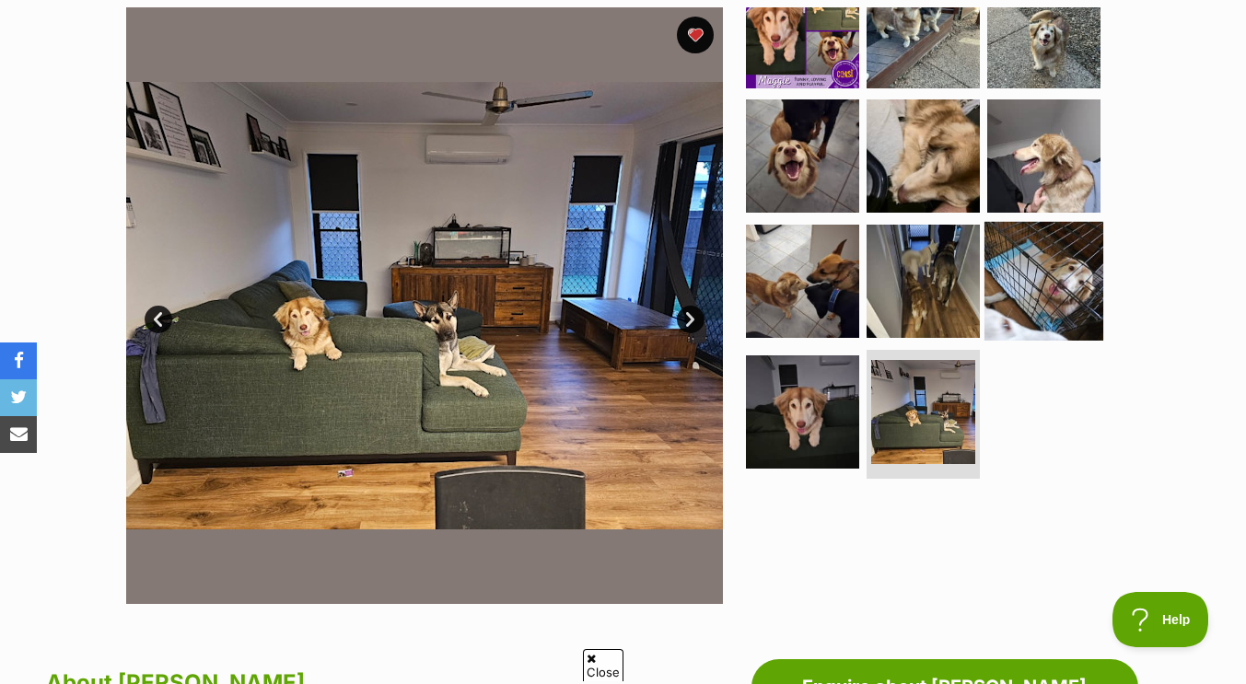
scroll to position [0, 0]
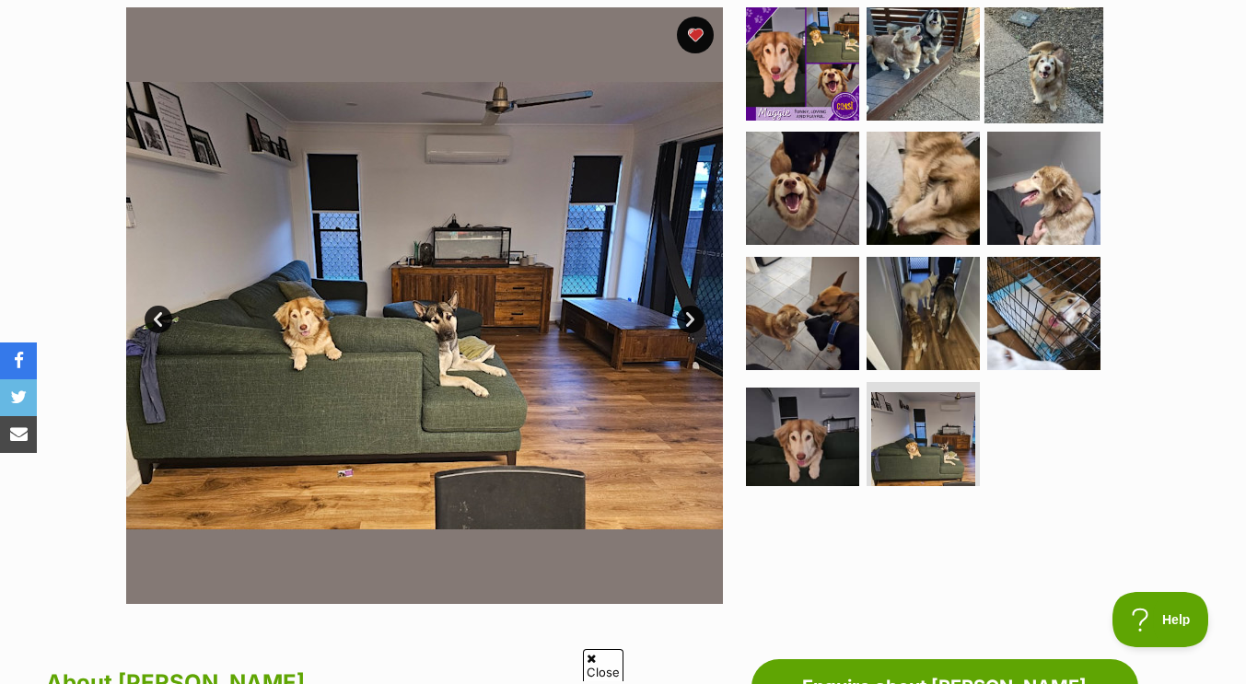
click at [1004, 98] on img at bounding box center [1044, 63] width 119 height 119
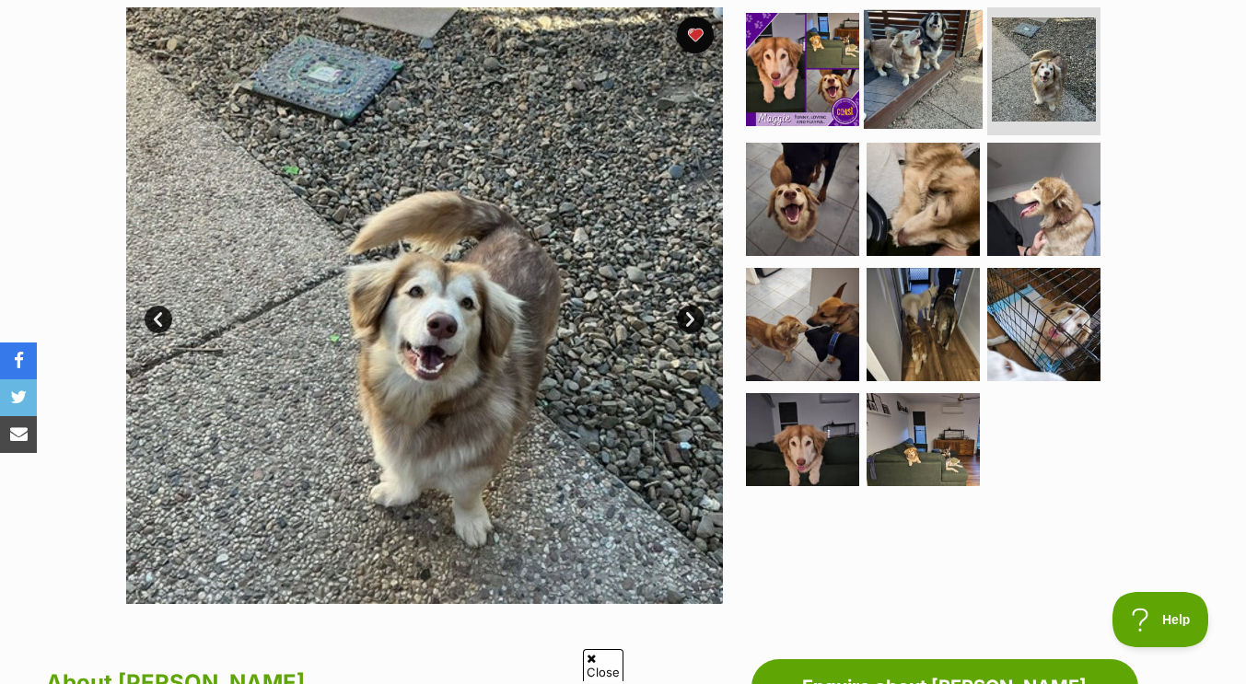
click at [934, 77] on img at bounding box center [923, 68] width 119 height 119
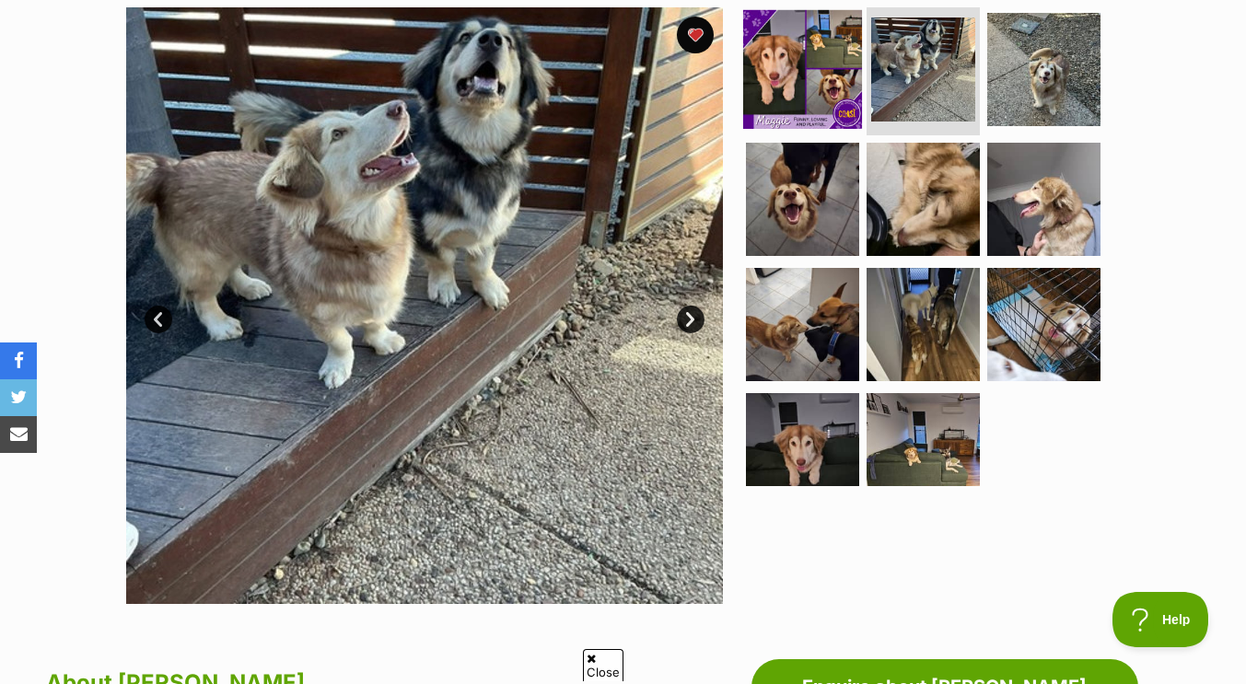
click at [832, 70] on img at bounding box center [802, 68] width 119 height 119
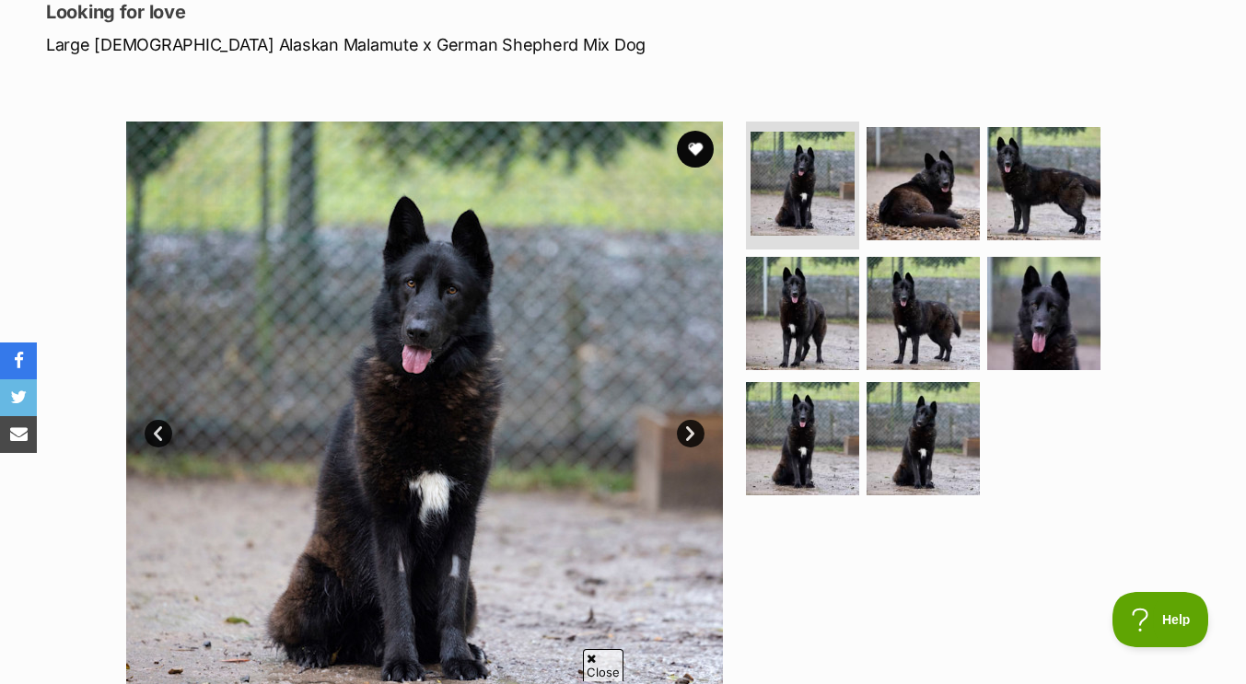
scroll to position [263, 0]
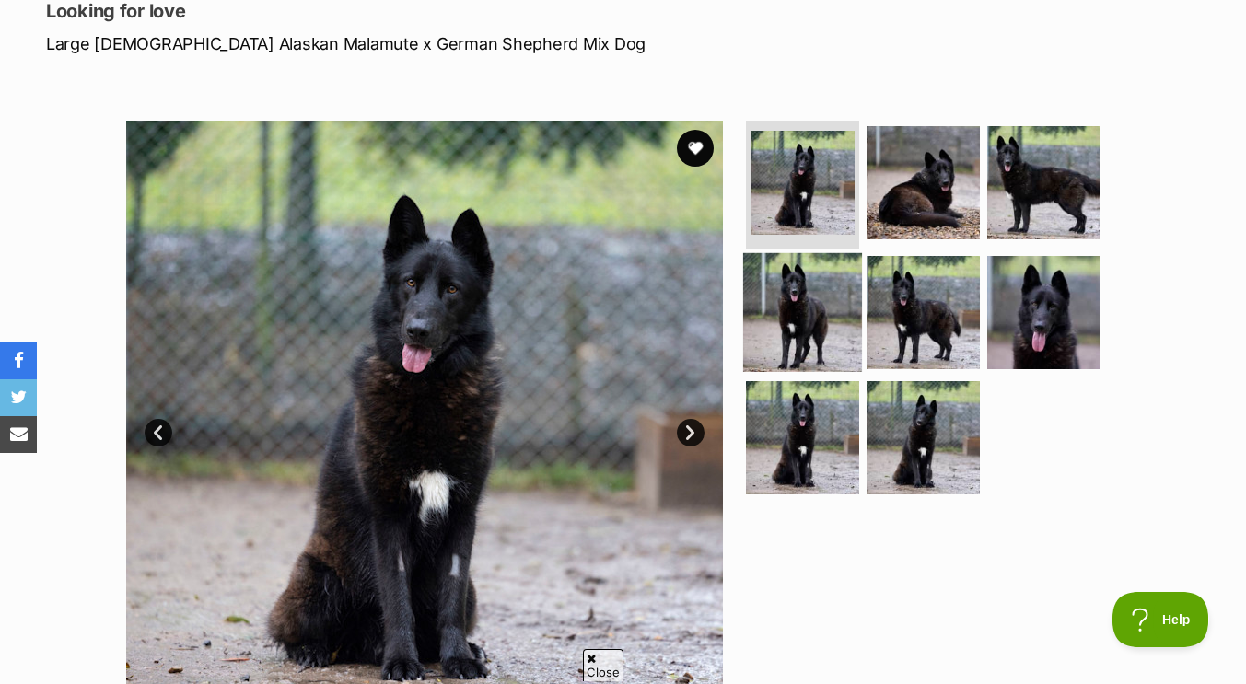
click at [779, 344] on img at bounding box center [802, 312] width 119 height 119
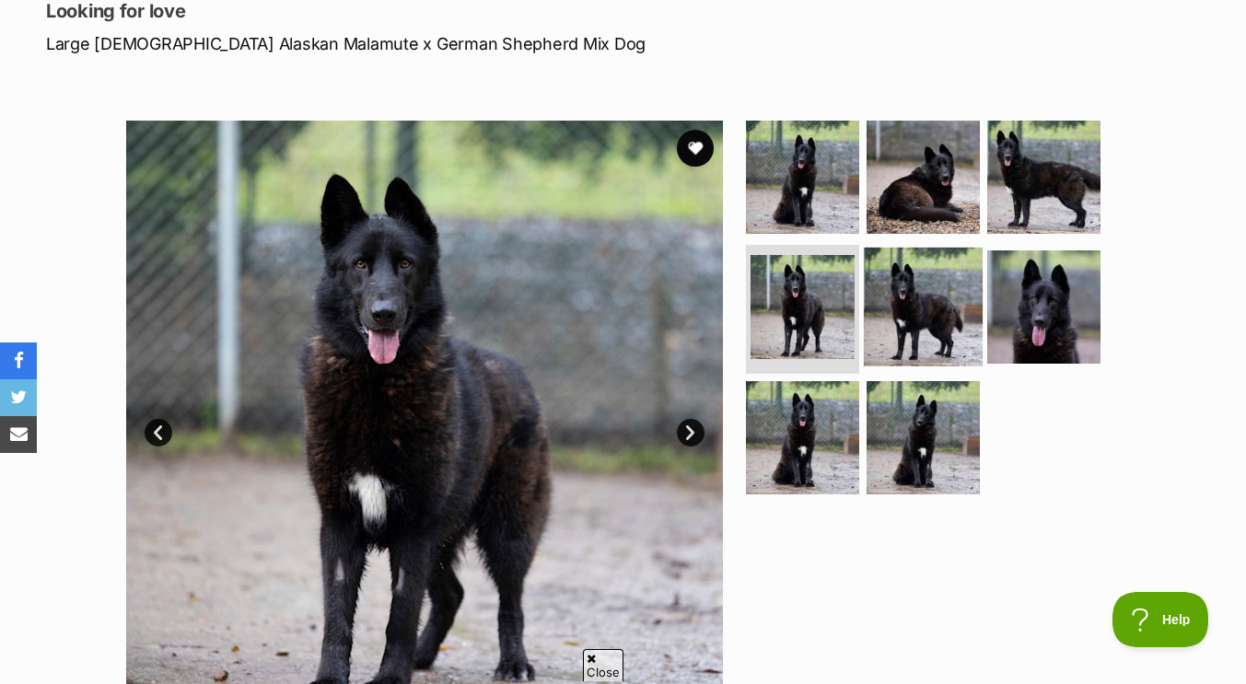
click at [871, 333] on img at bounding box center [923, 307] width 119 height 119
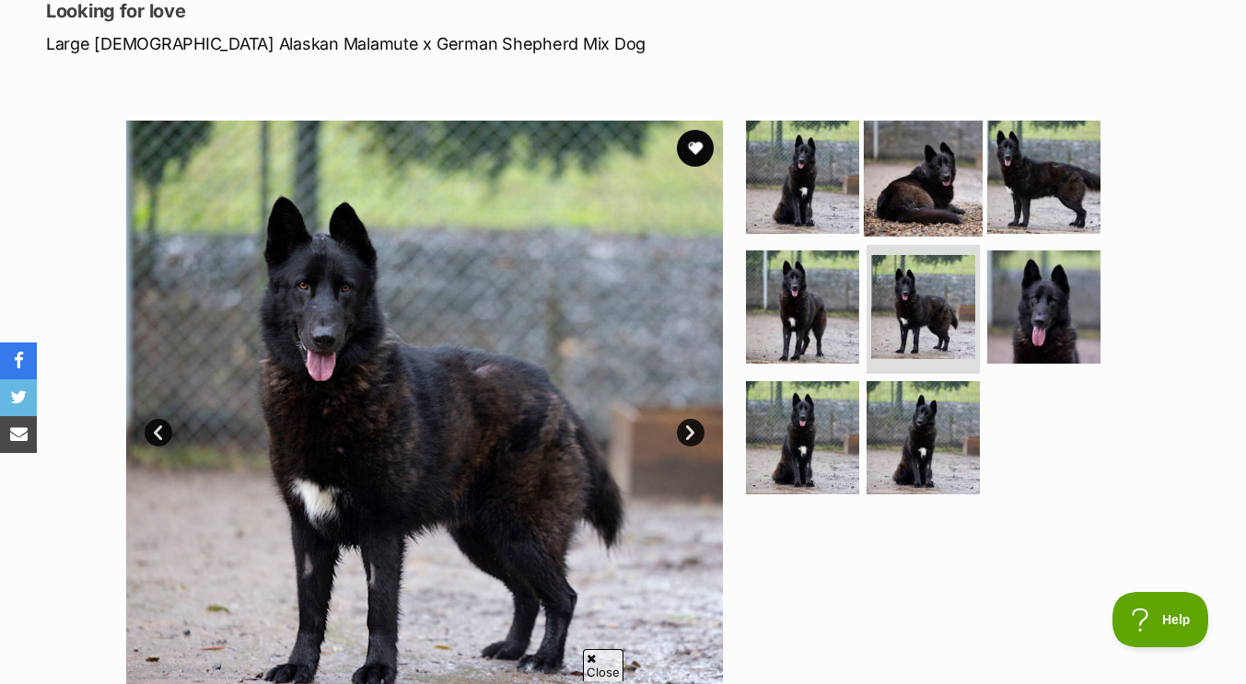
click at [896, 196] on img at bounding box center [923, 176] width 119 height 119
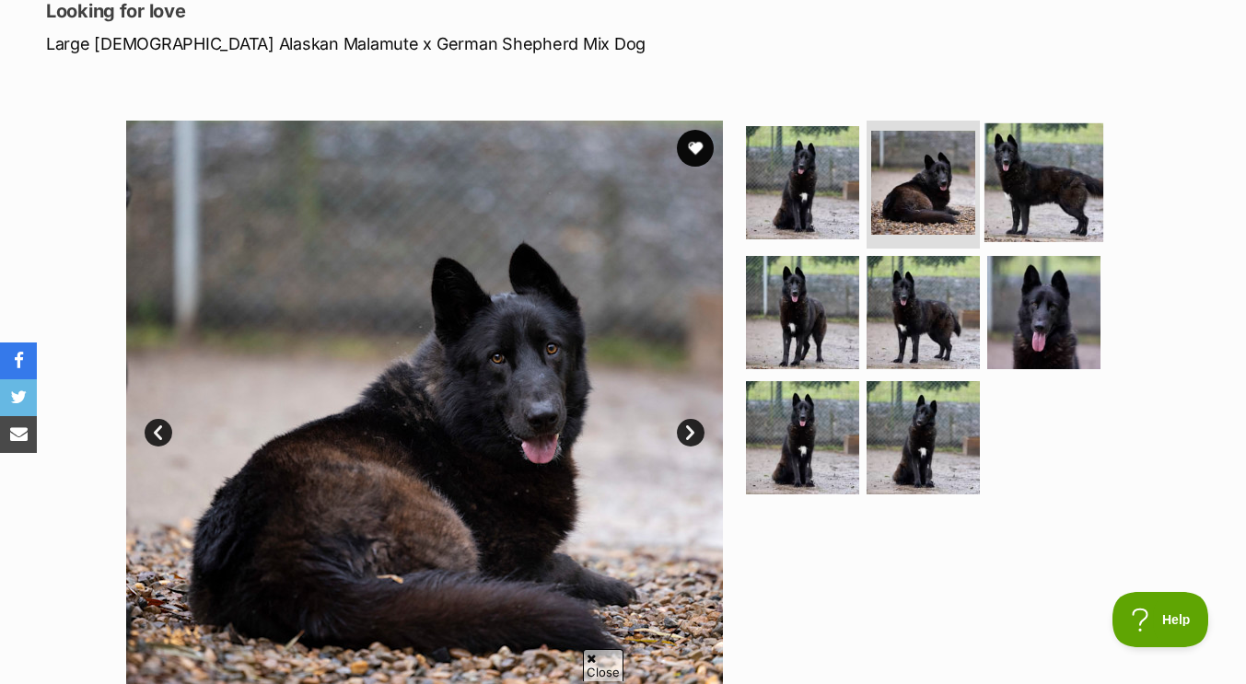
click at [1000, 192] on img at bounding box center [1044, 182] width 119 height 119
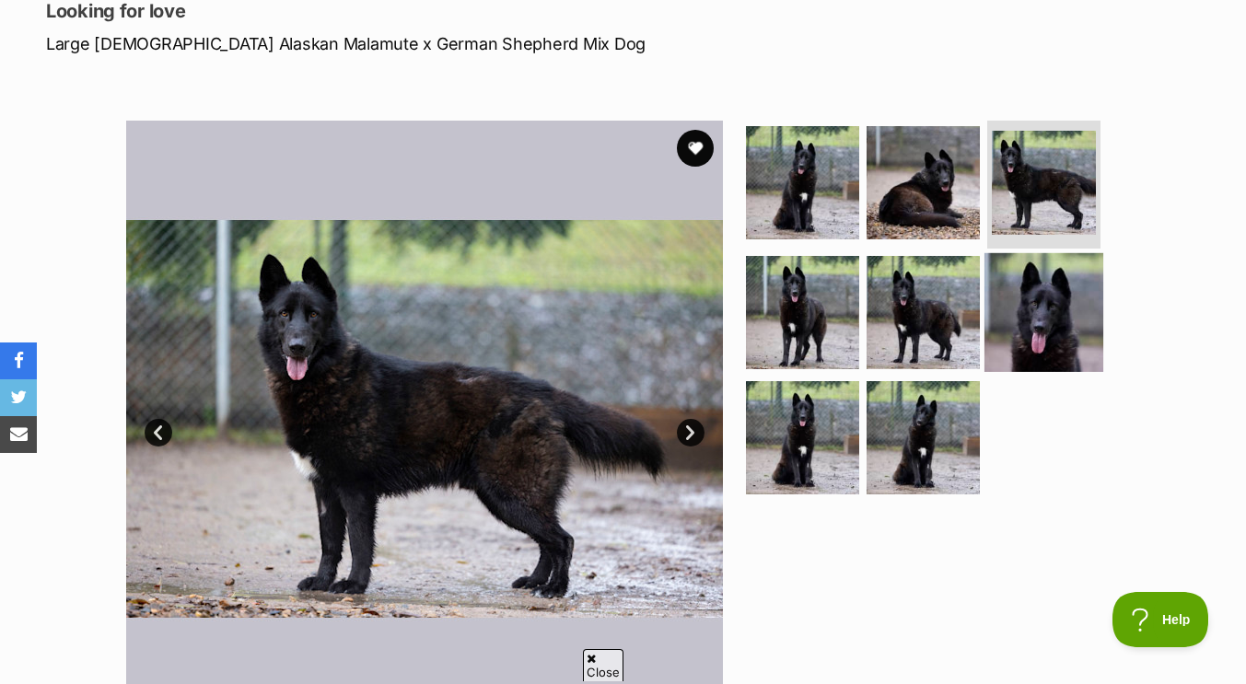
click at [998, 356] on img at bounding box center [1044, 312] width 119 height 119
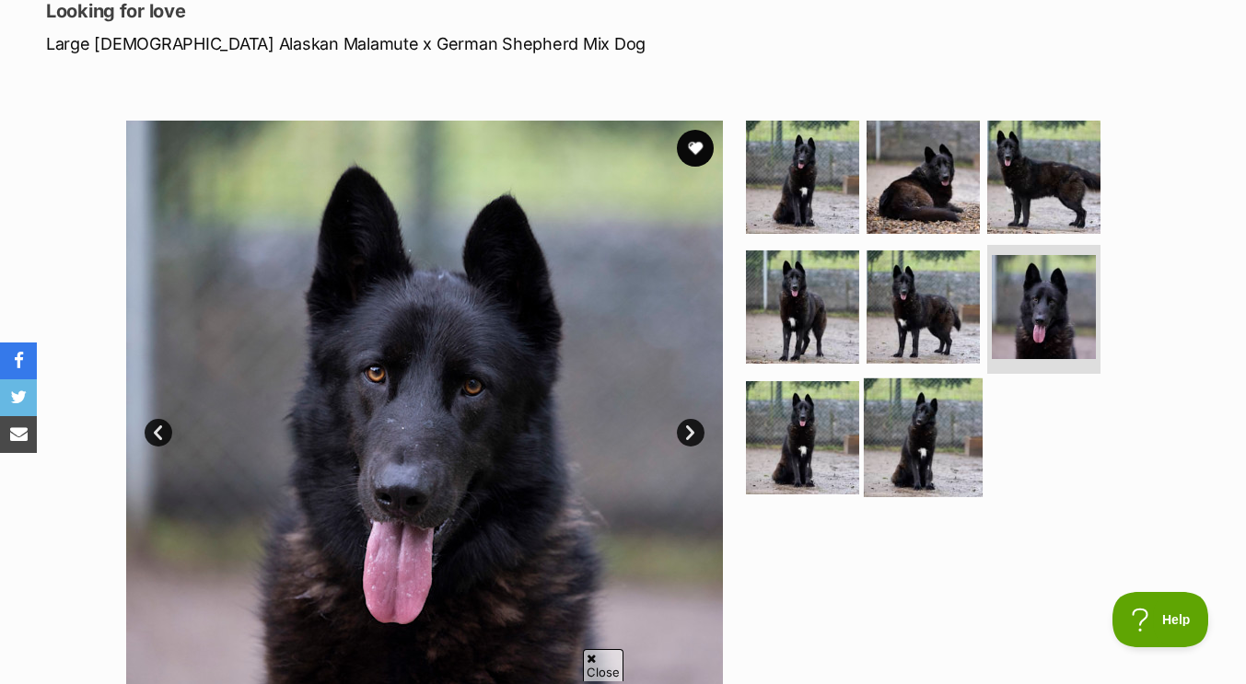
click at [937, 450] on img at bounding box center [923, 438] width 119 height 119
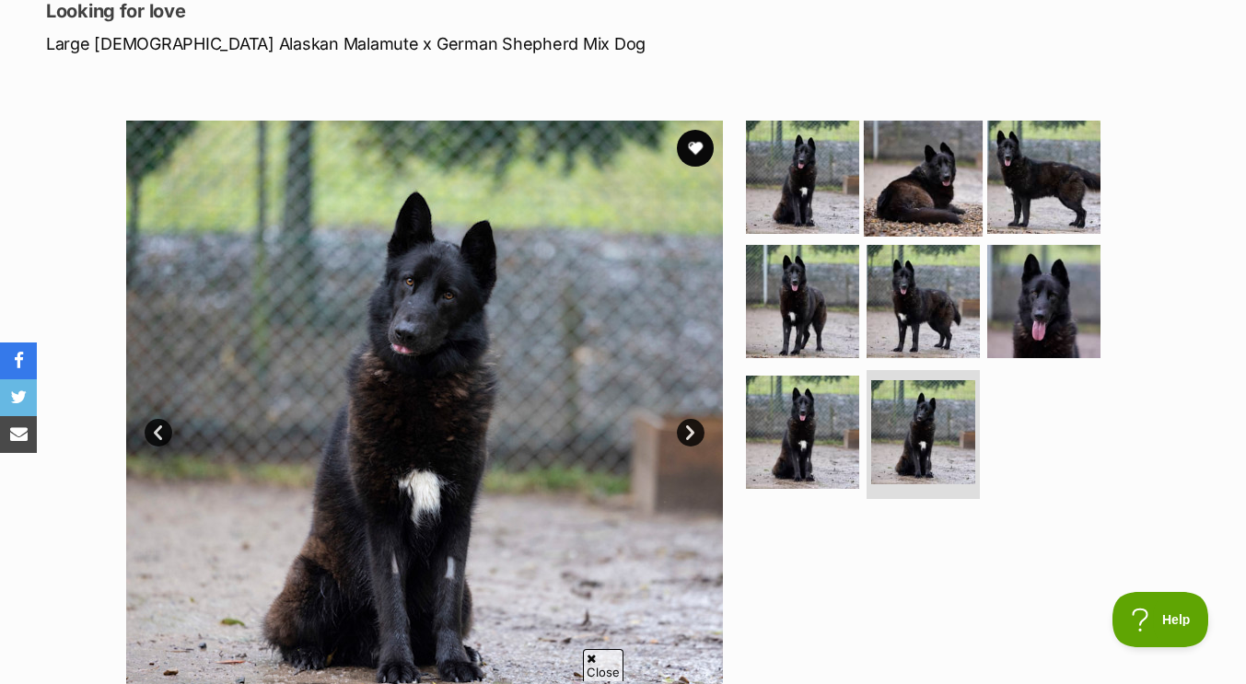
click at [928, 206] on img at bounding box center [923, 176] width 119 height 119
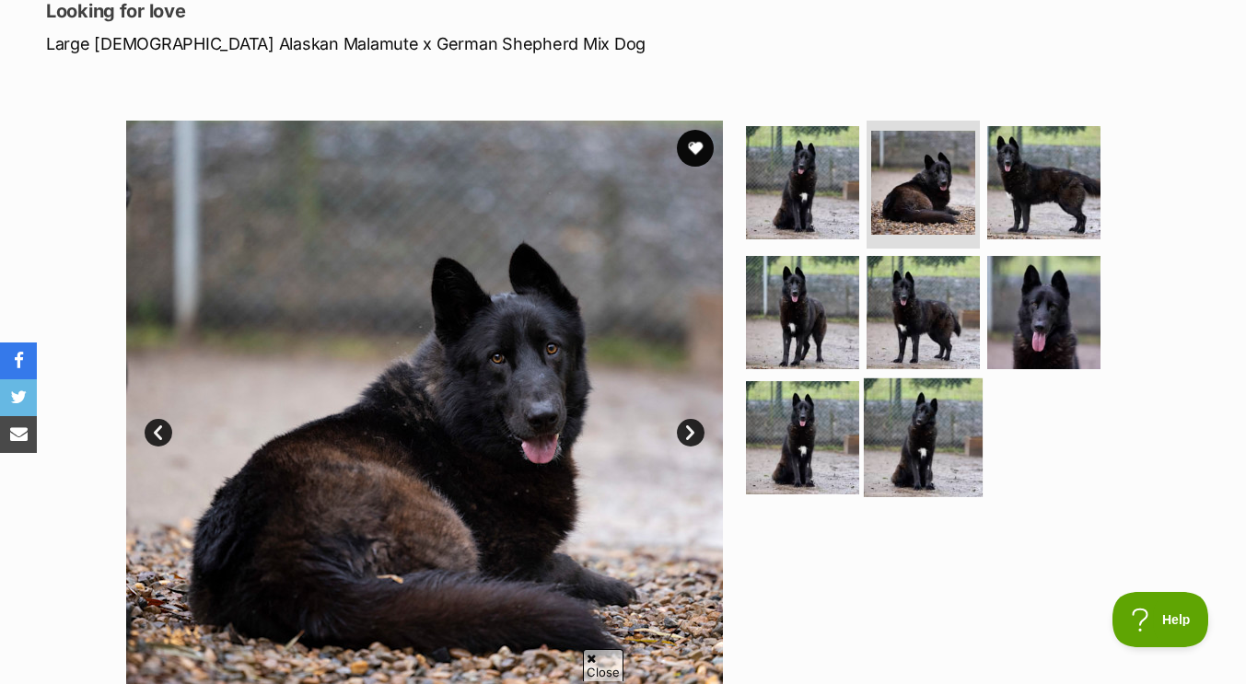
click at [943, 410] on img at bounding box center [923, 438] width 119 height 119
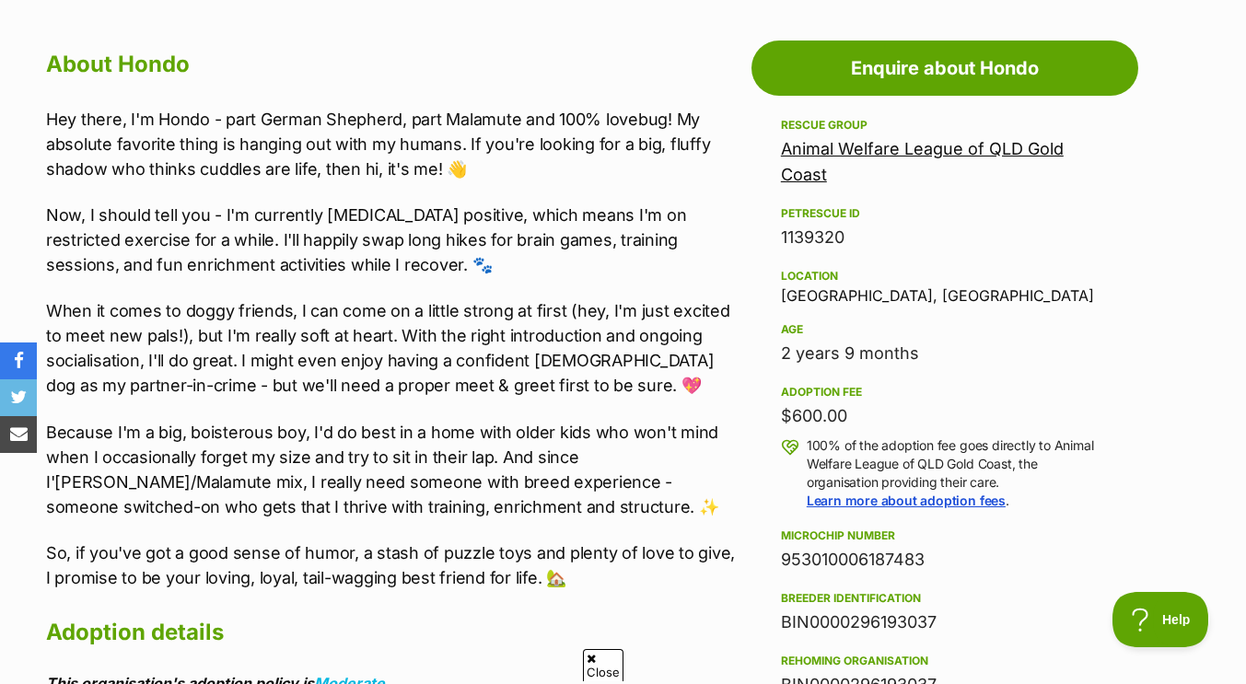
scroll to position [990, 0]
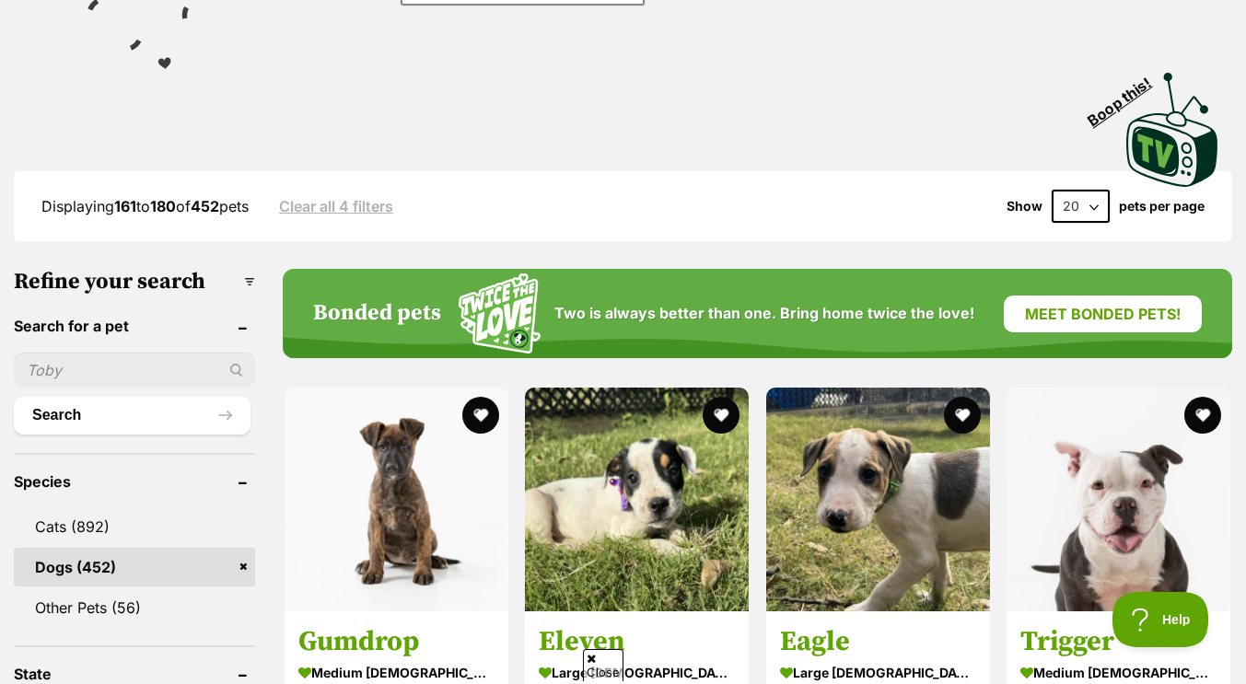
scroll to position [461, 0]
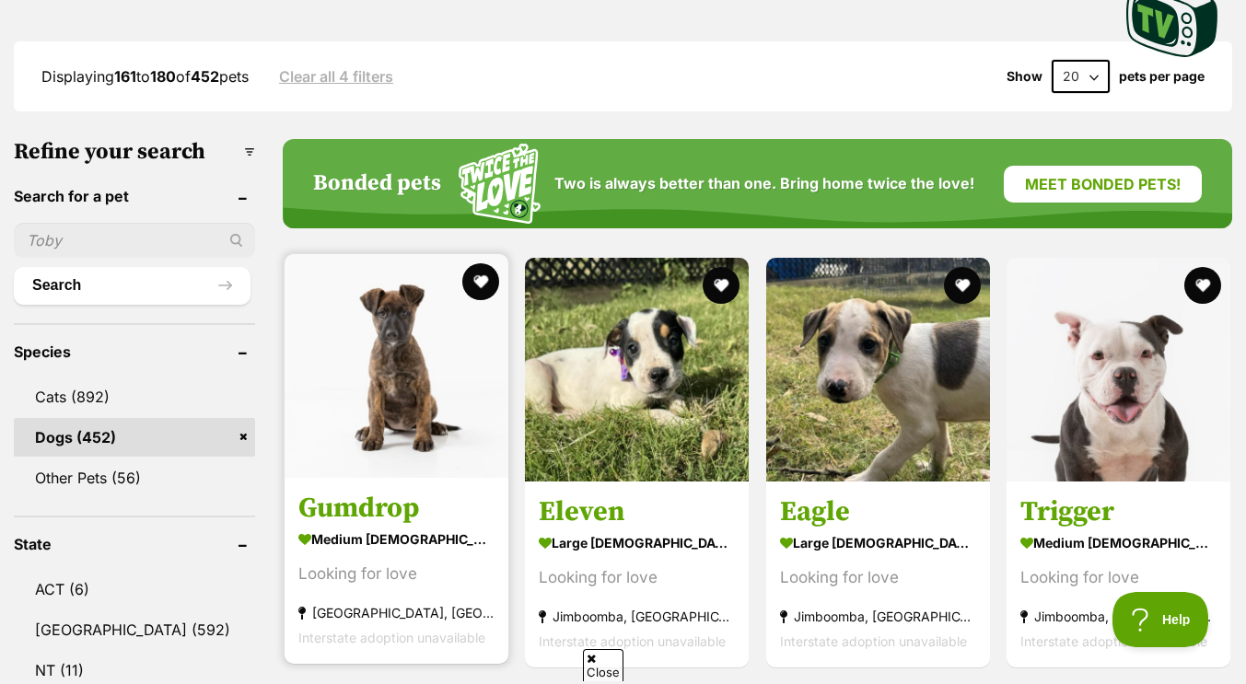
click at [394, 335] on img at bounding box center [397, 366] width 224 height 224
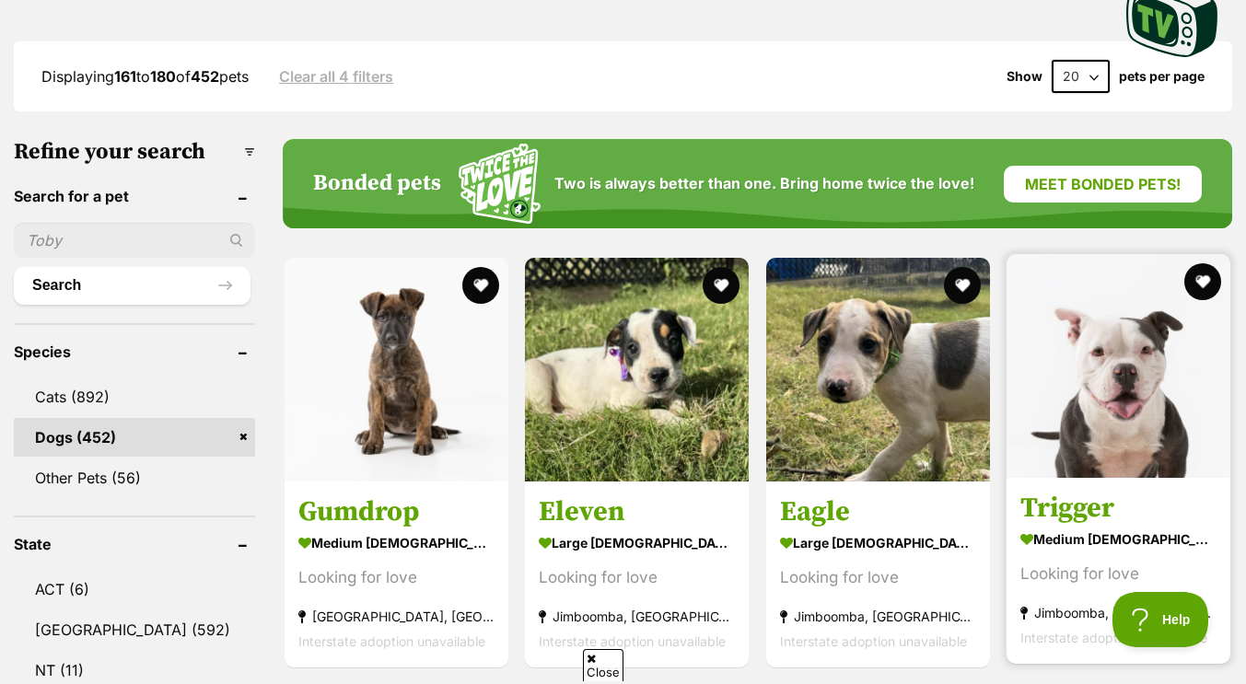
click at [1126, 418] on img at bounding box center [1119, 366] width 224 height 224
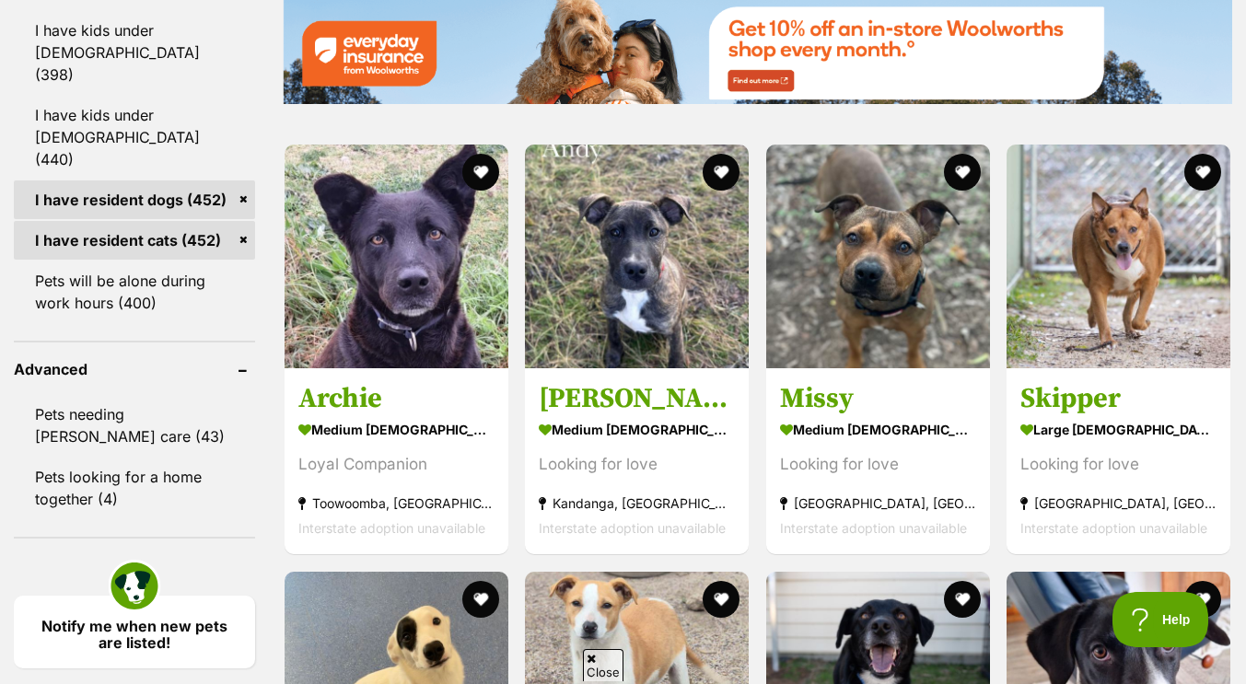
scroll to position [2217, 0]
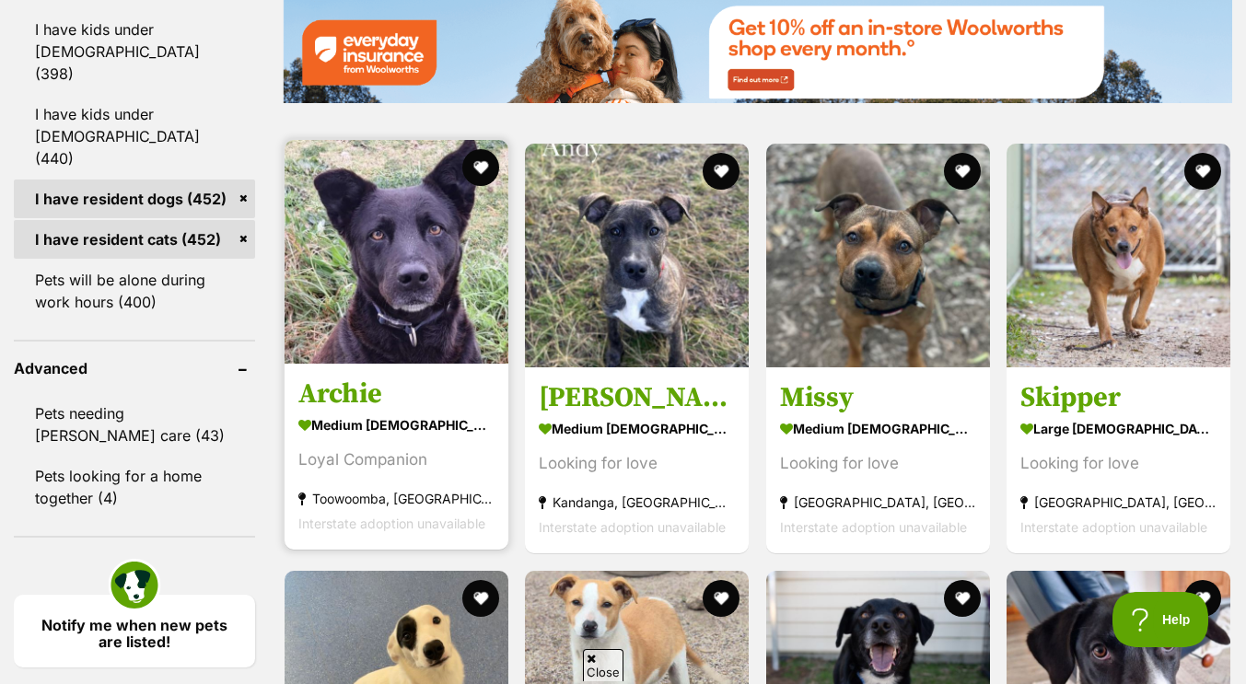
click at [408, 274] on img at bounding box center [397, 252] width 224 height 224
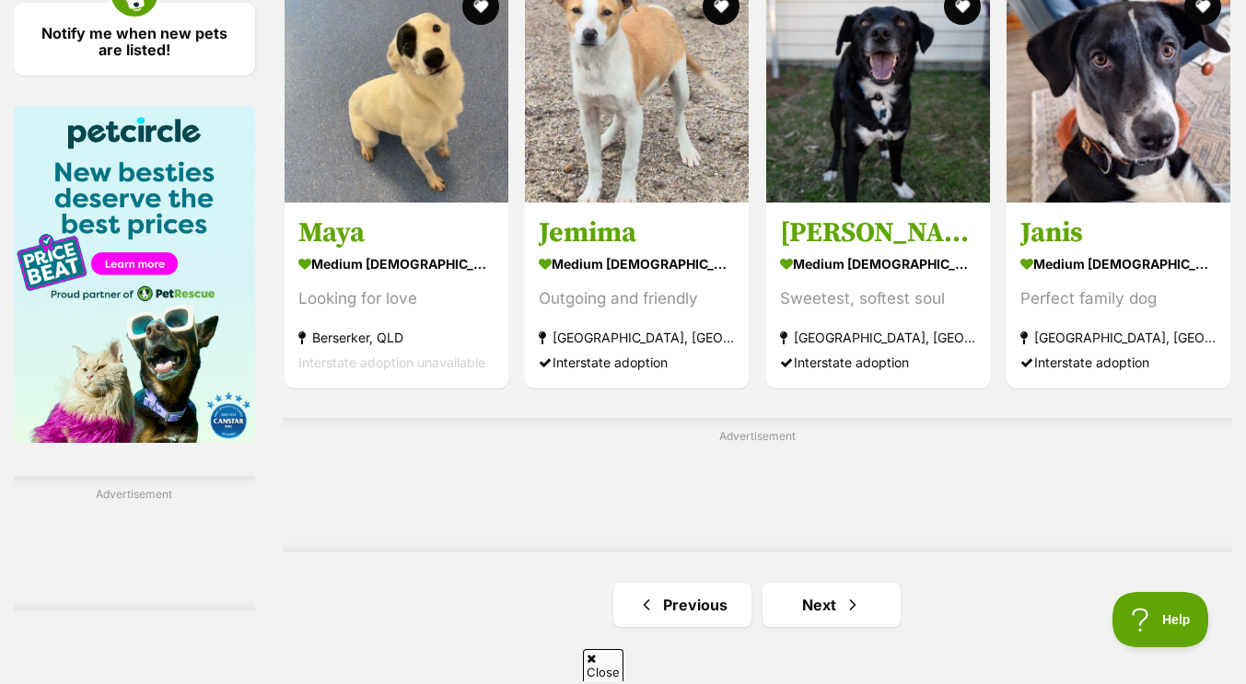
scroll to position [2807, 0]
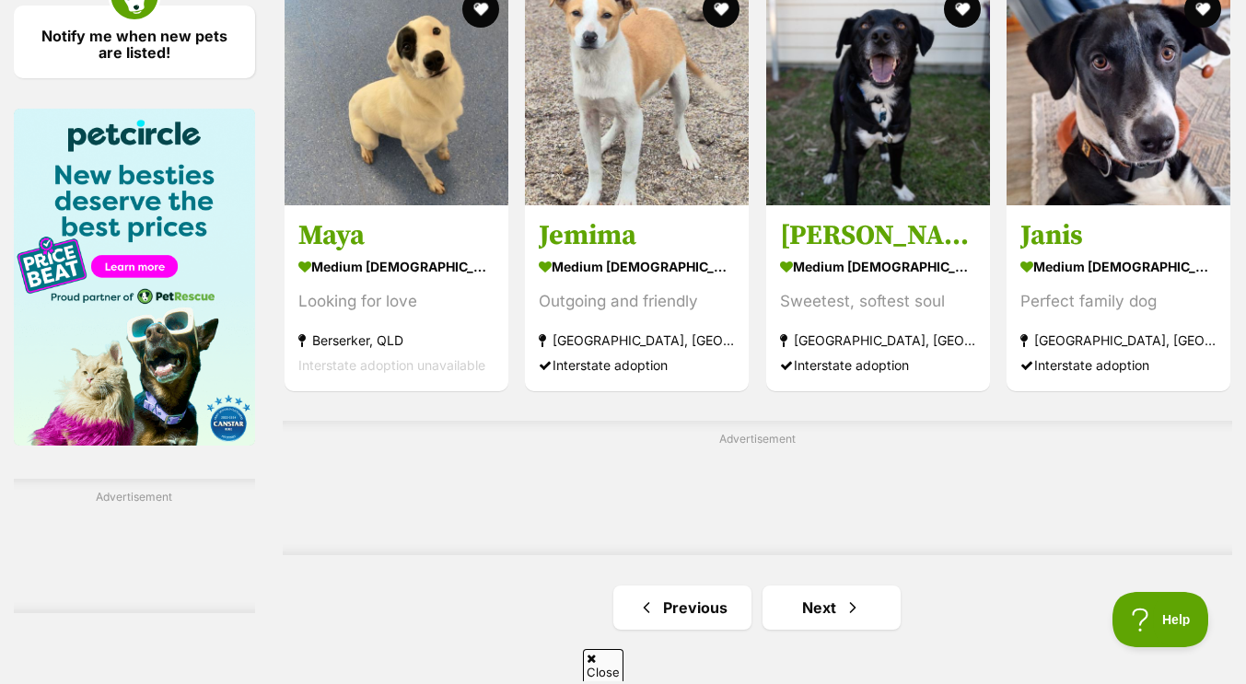
click at [823, 596] on link "Next" at bounding box center [832, 608] width 138 height 44
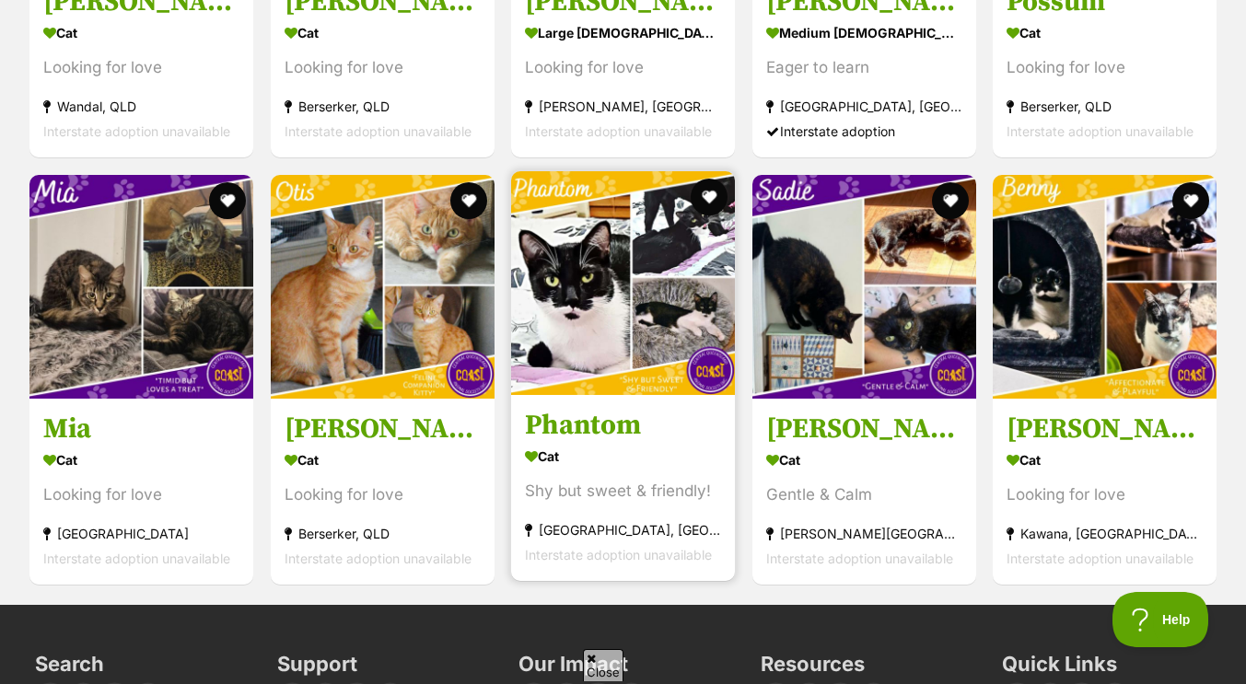
scroll to position [4446, 0]
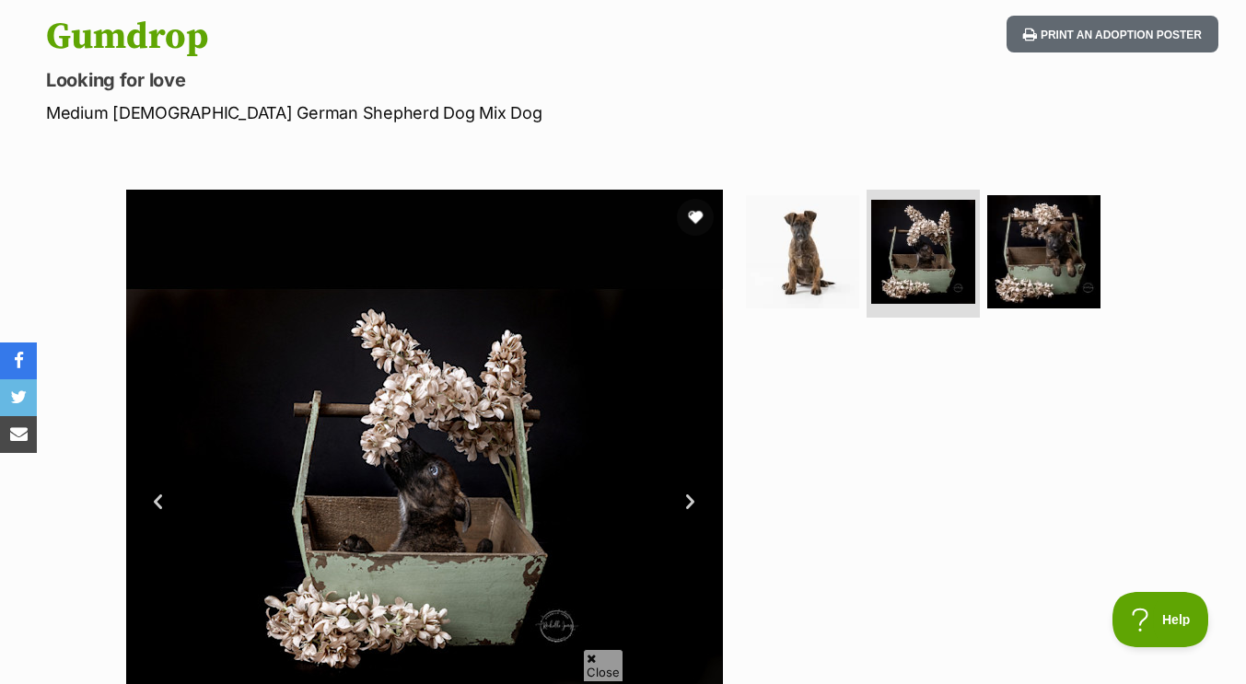
scroll to position [196, 0]
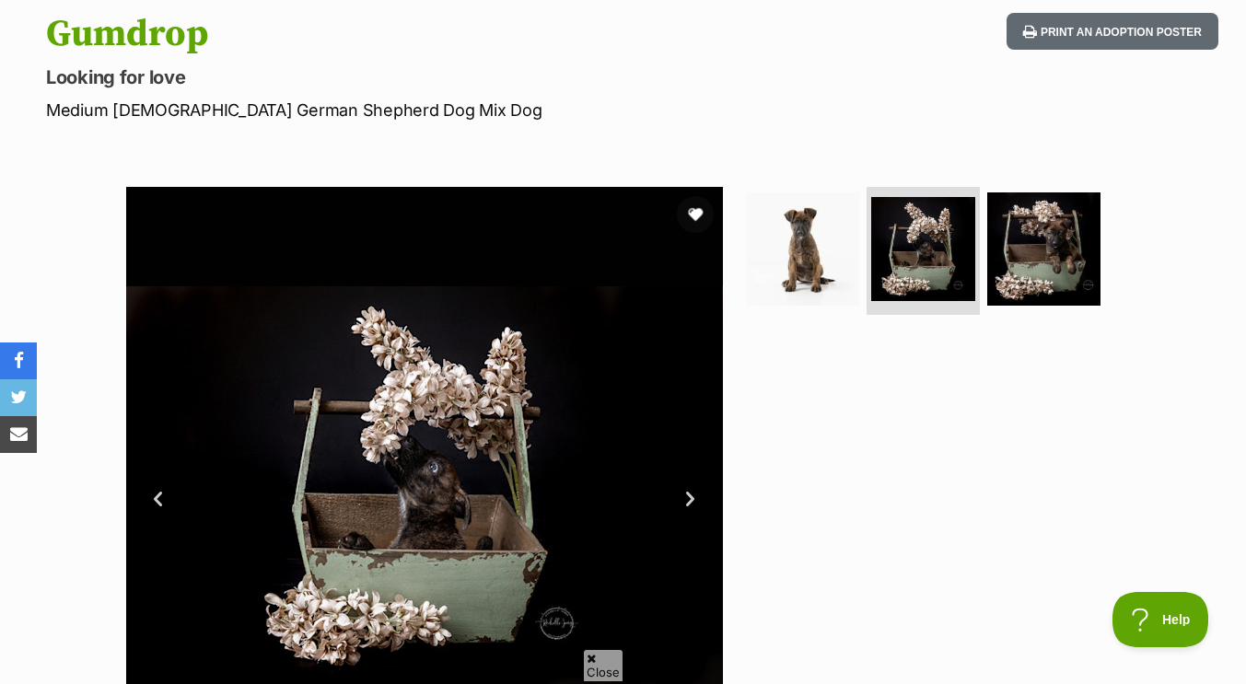
click at [975, 354] on div at bounding box center [931, 485] width 378 height 597
click at [1019, 228] on img at bounding box center [1044, 248] width 119 height 119
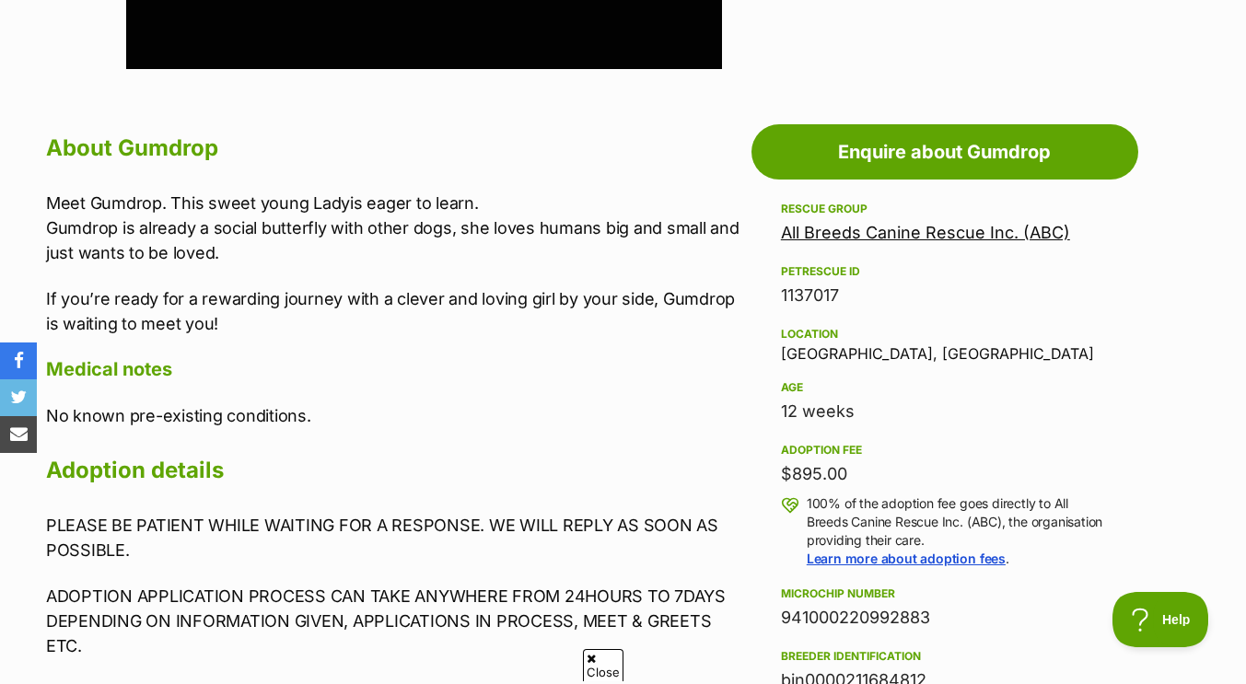
scroll to position [912, 0]
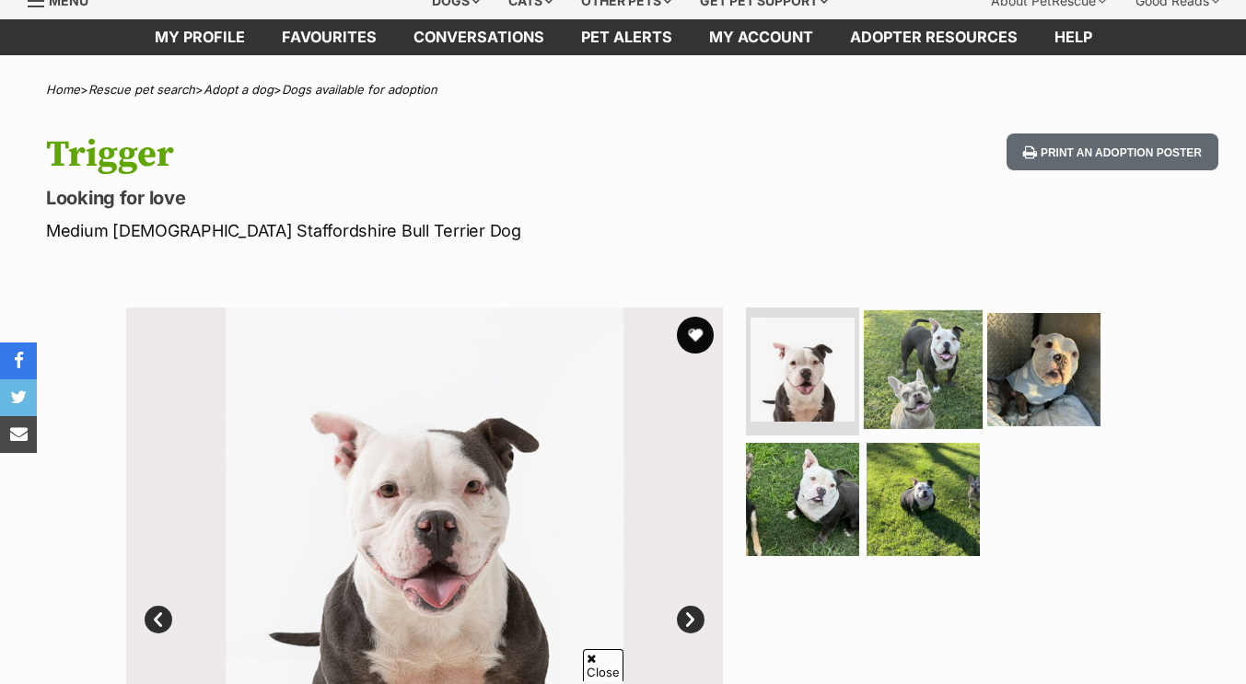
click at [969, 351] on img at bounding box center [923, 368] width 119 height 119
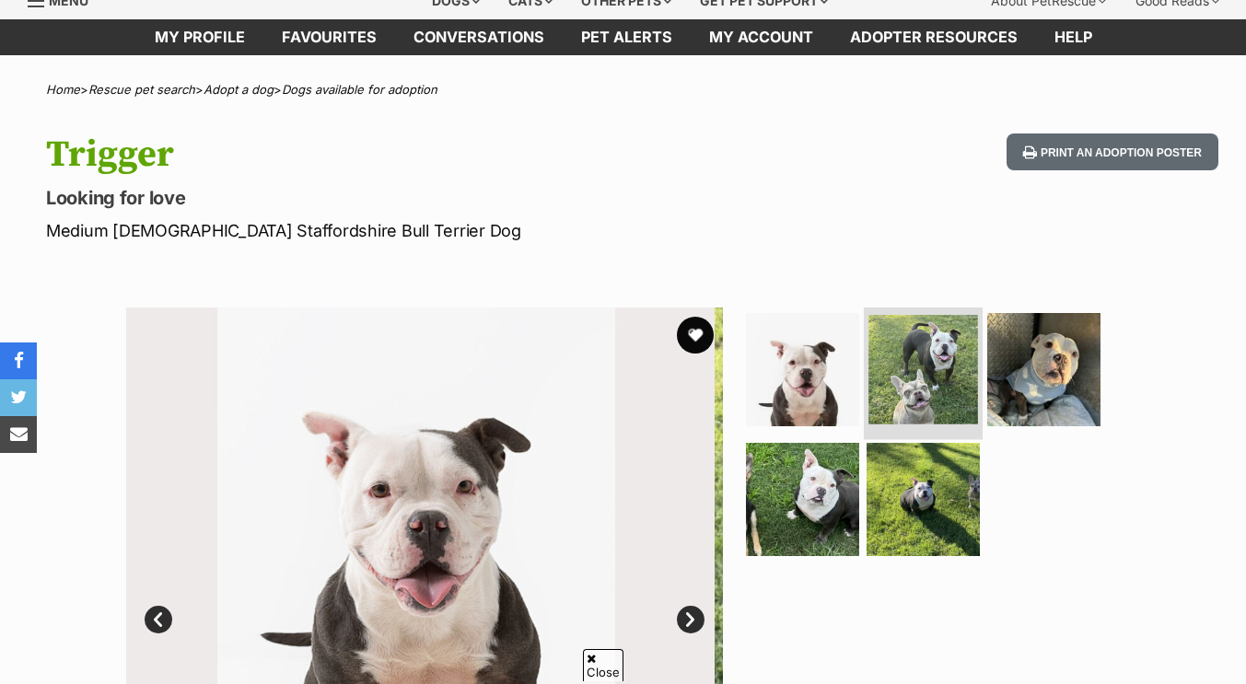
scroll to position [76, 0]
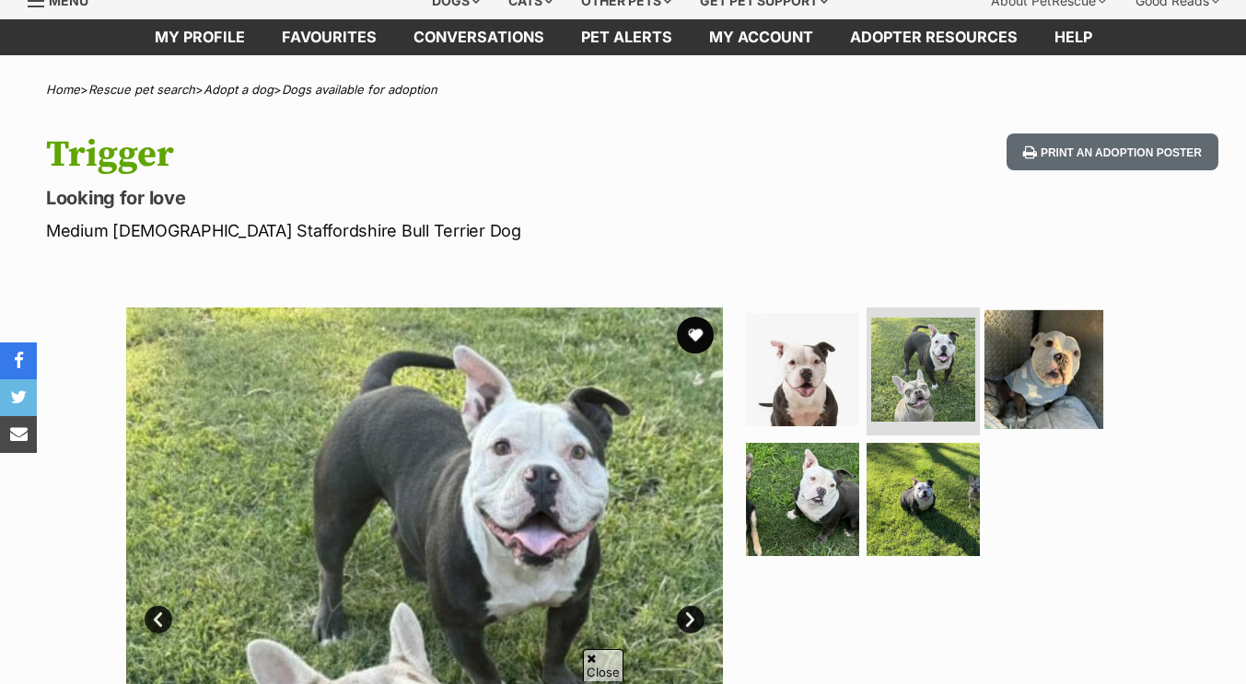
click at [1068, 356] on img at bounding box center [1044, 368] width 119 height 119
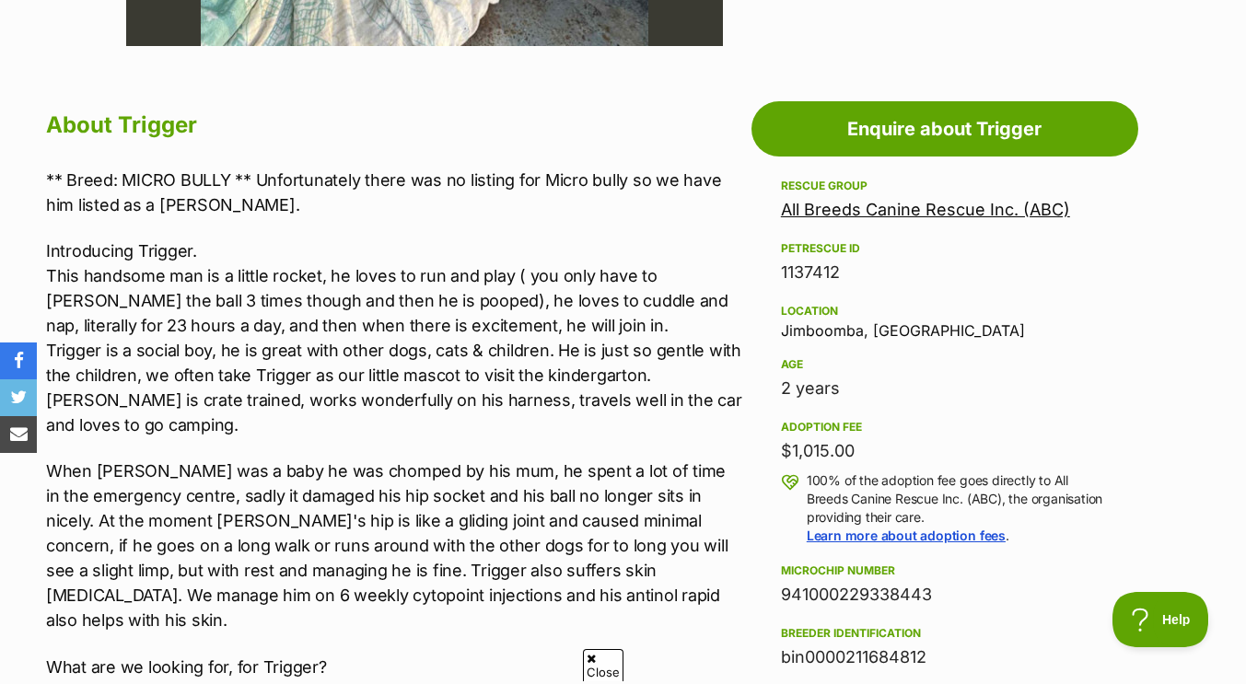
scroll to position [935, 0]
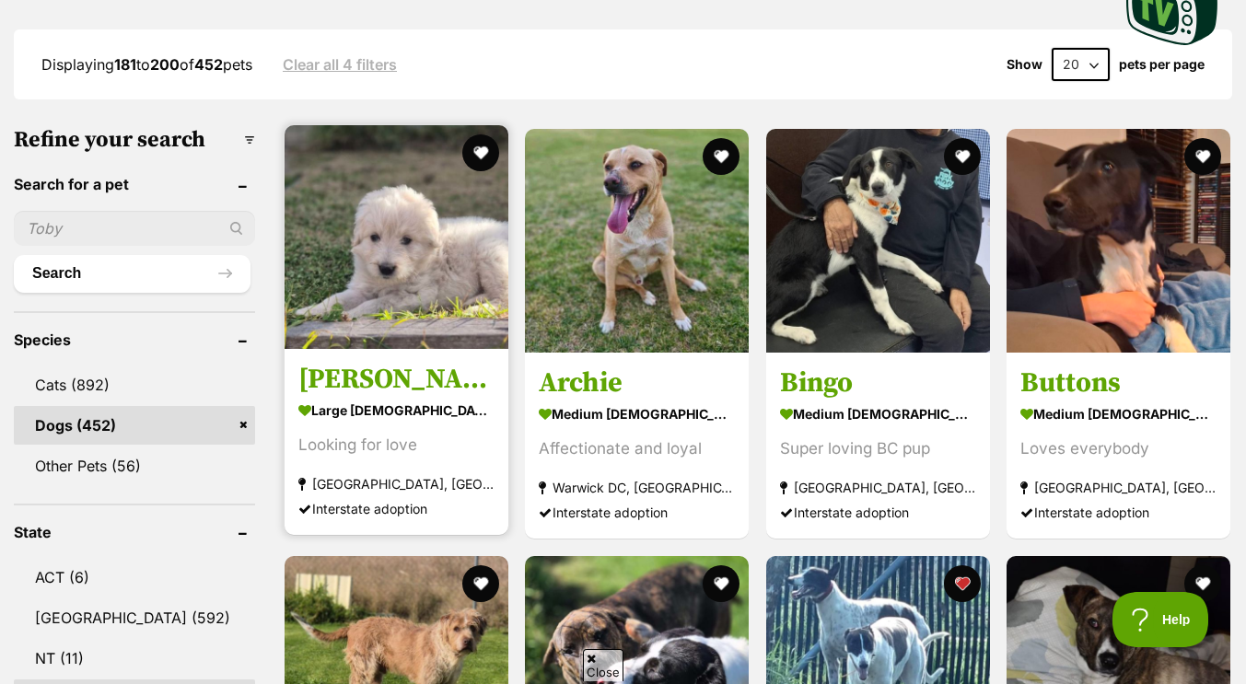
click at [461, 381] on h3 "[PERSON_NAME]" at bounding box center [396, 379] width 196 height 35
click at [408, 274] on img at bounding box center [397, 237] width 224 height 224
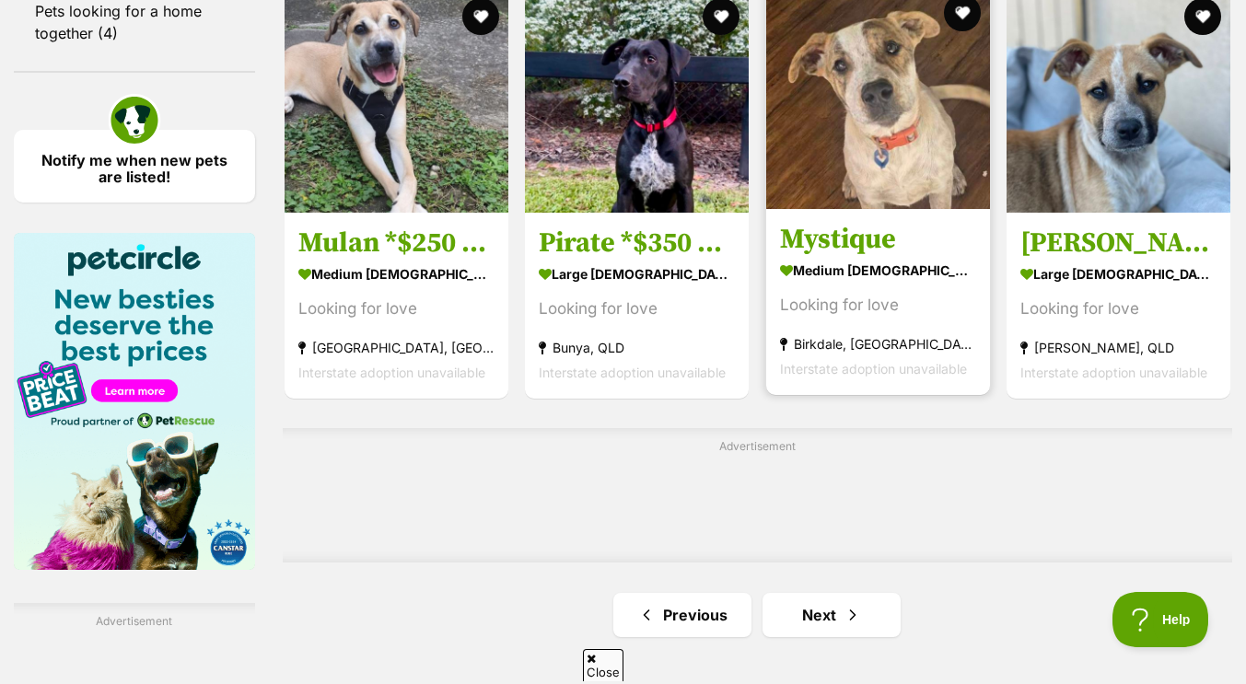
scroll to position [2683, 0]
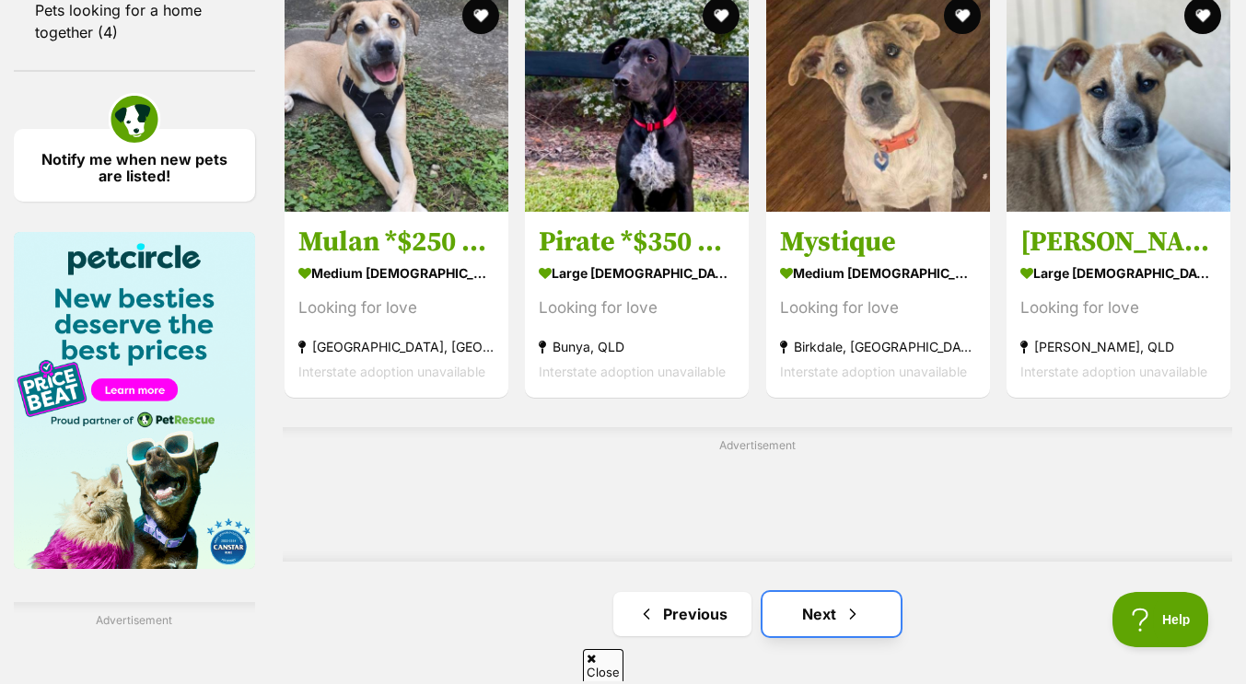
click at [819, 607] on link "Next" at bounding box center [832, 614] width 138 height 44
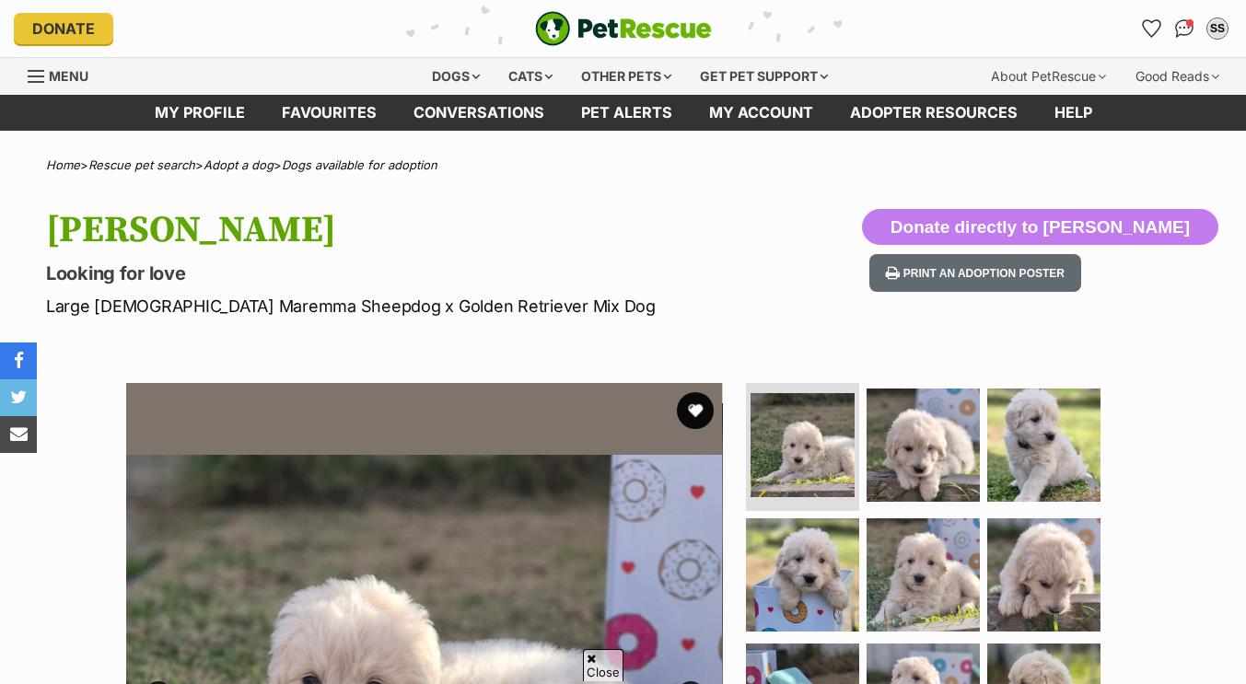
click at [936, 389] on img at bounding box center [923, 445] width 113 height 113
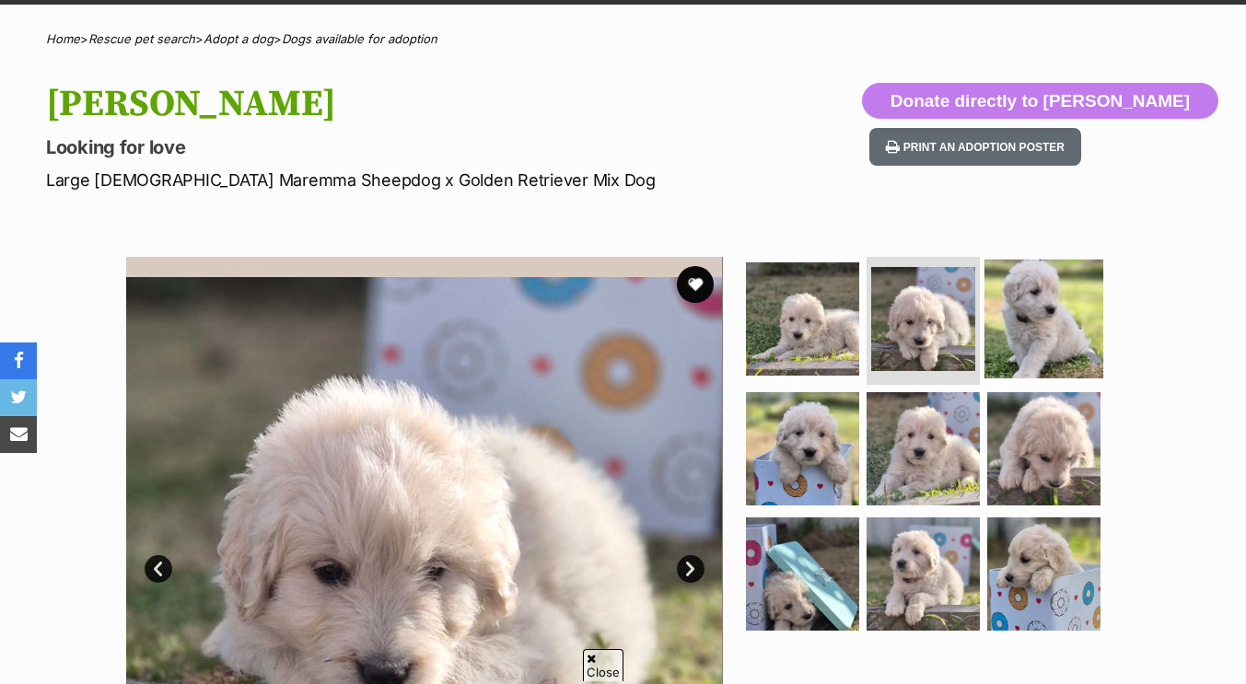
click at [1037, 316] on img at bounding box center [1044, 318] width 119 height 119
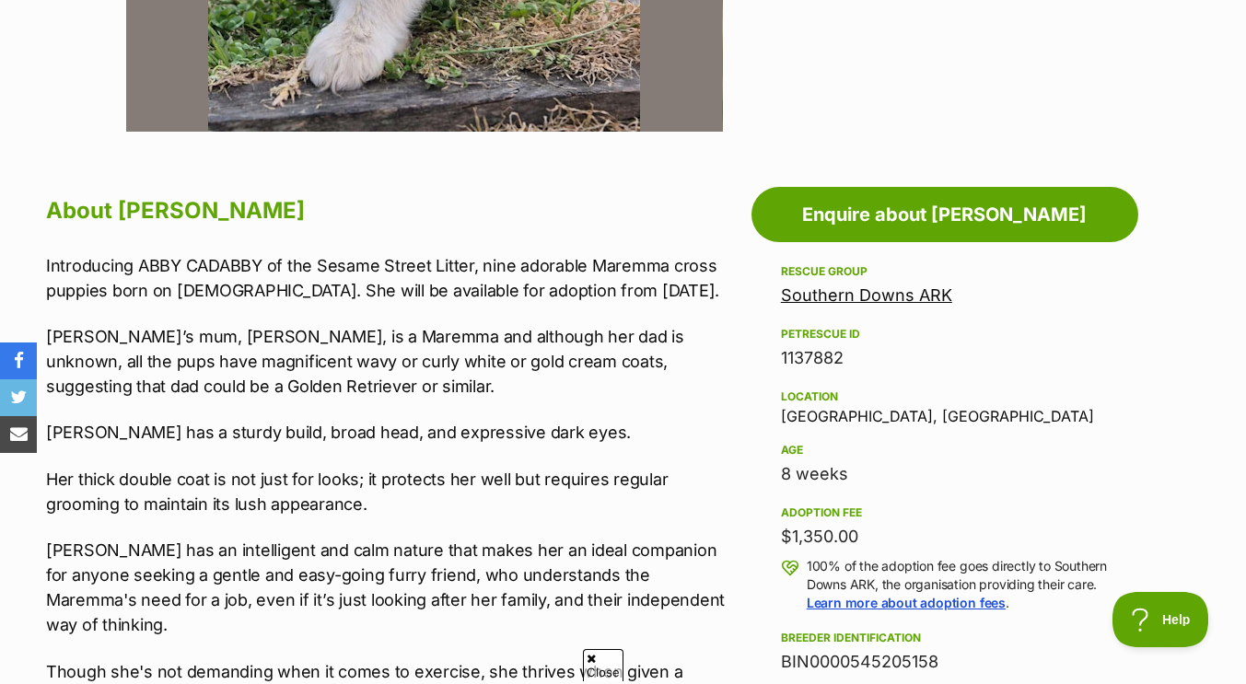
scroll to position [849, 0]
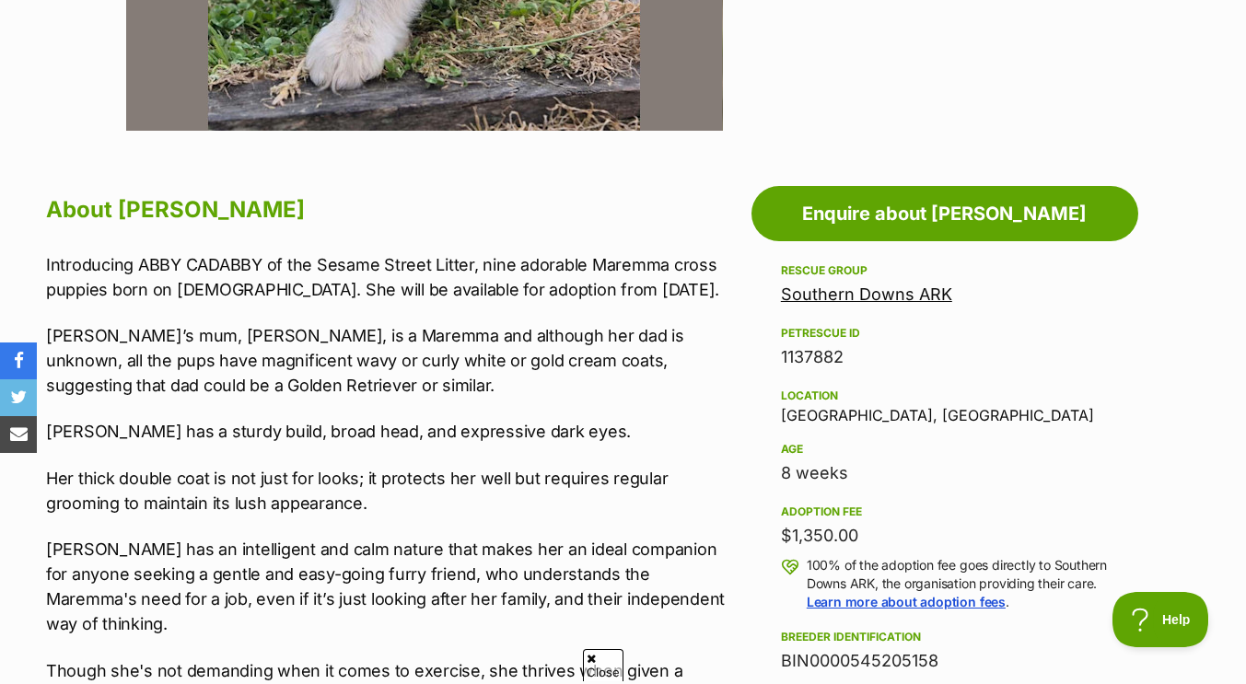
click at [886, 293] on link "Southern Downs ARK" at bounding box center [866, 294] width 171 height 19
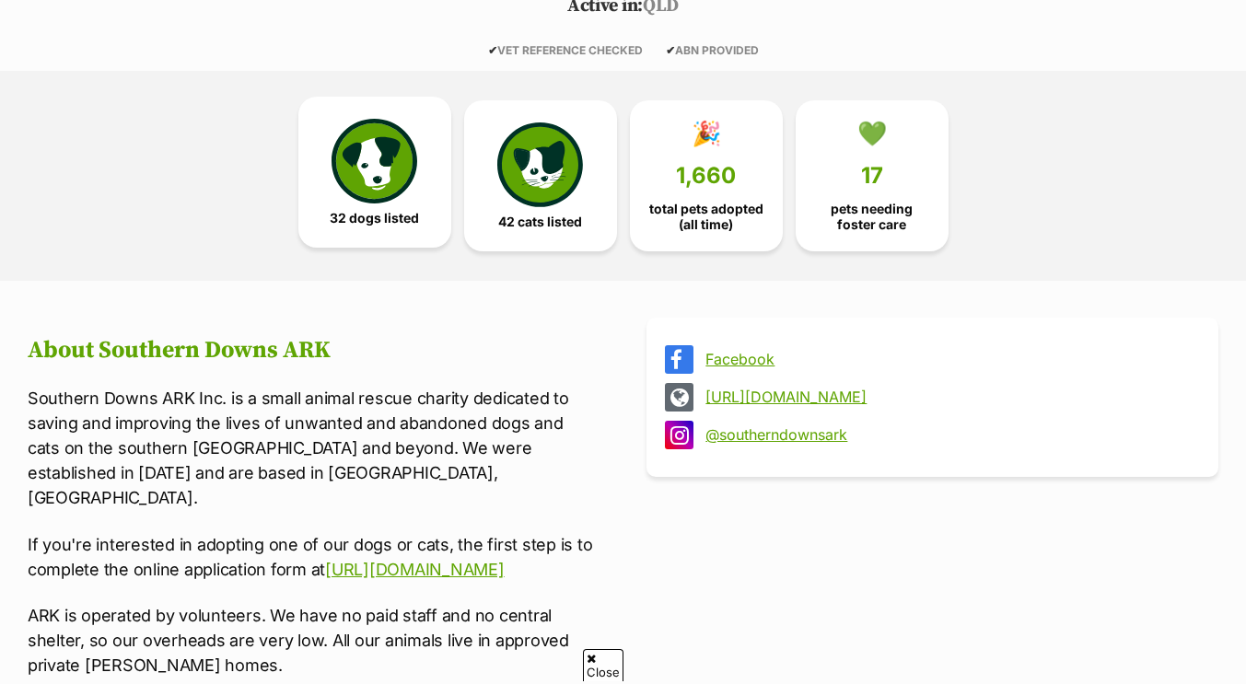
click at [398, 164] on img at bounding box center [374, 161] width 85 height 85
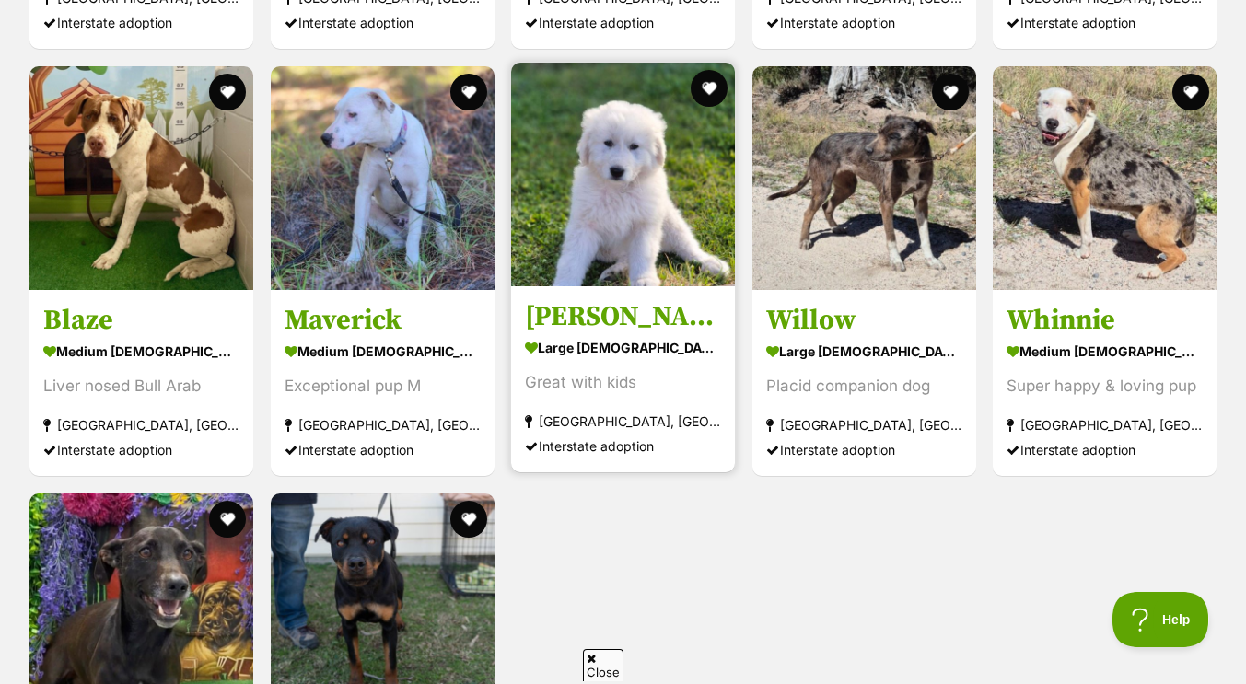
scroll to position [4174, 0]
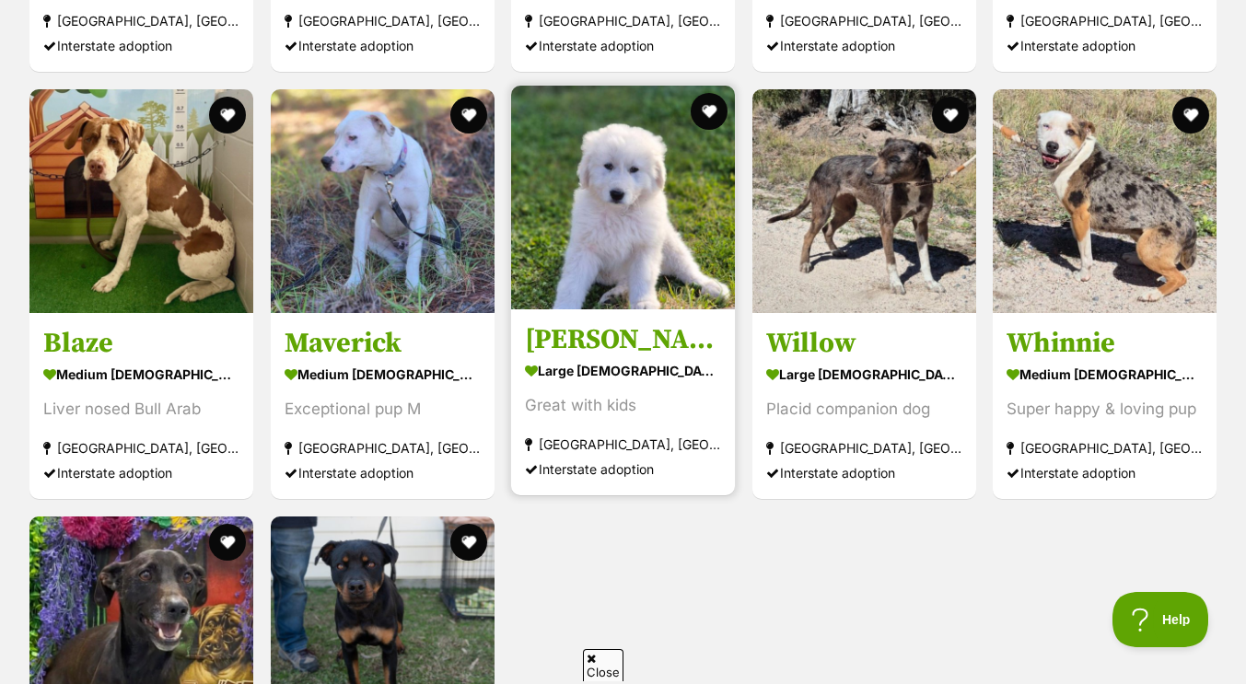
click at [603, 220] on img at bounding box center [623, 198] width 224 height 224
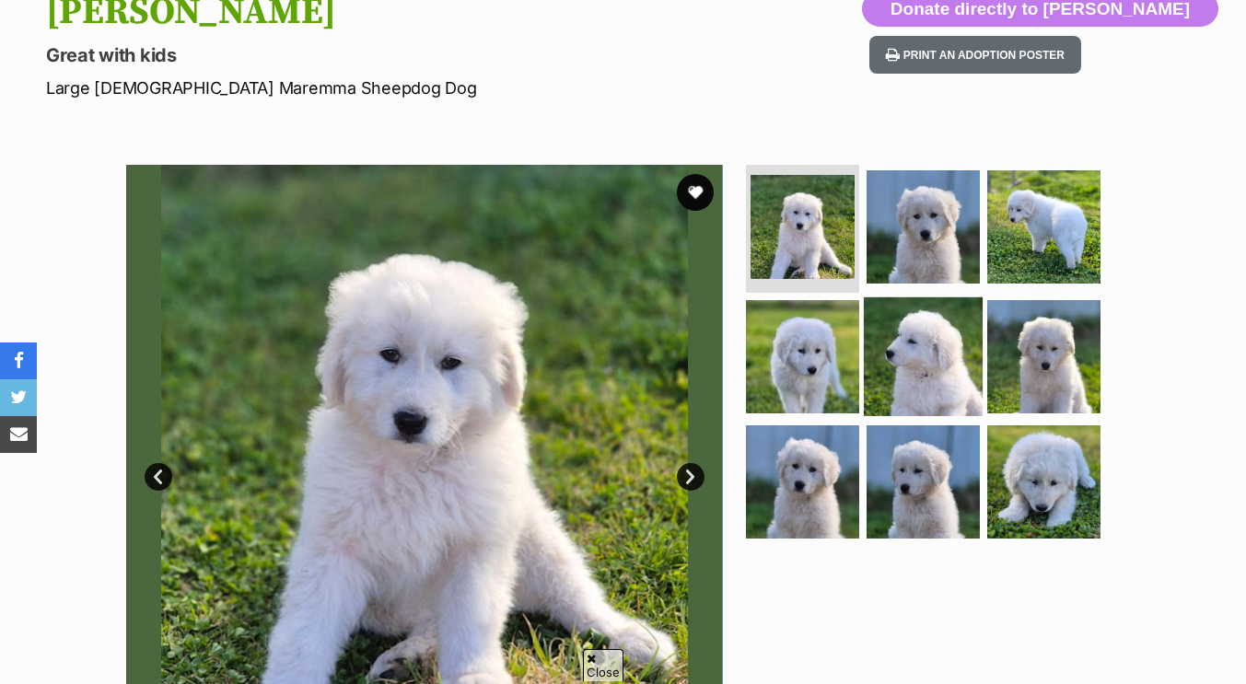
click at [925, 312] on img at bounding box center [923, 357] width 119 height 119
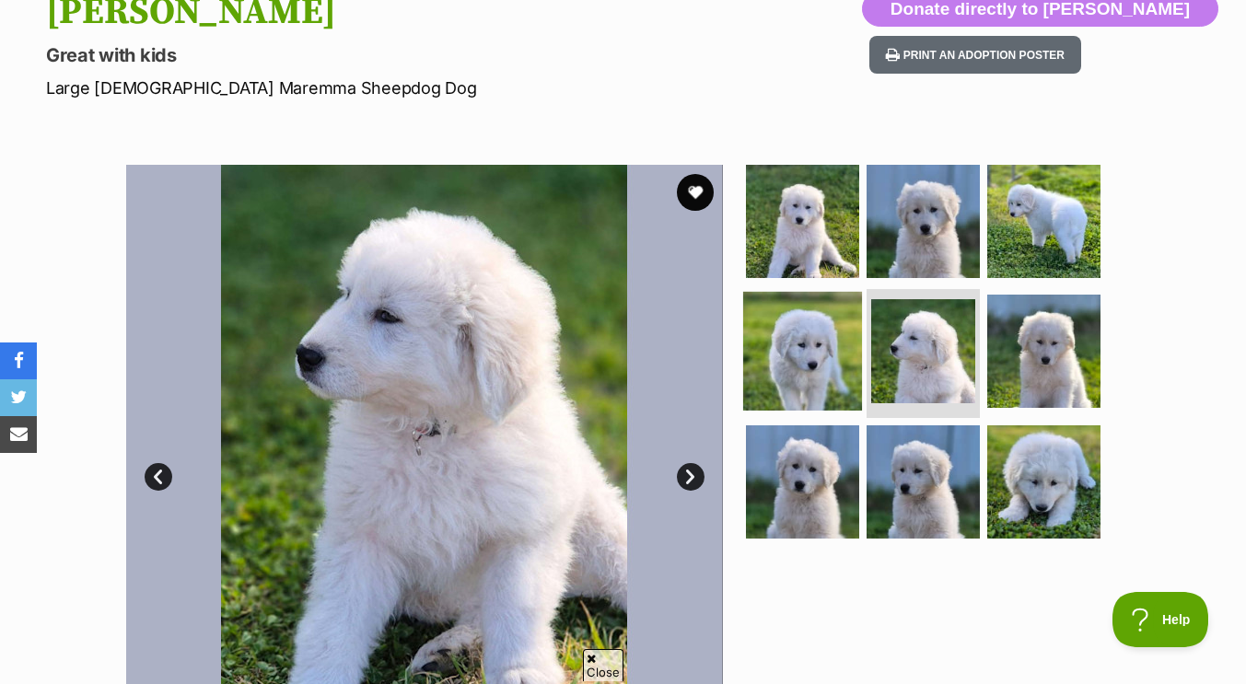
click at [811, 321] on img at bounding box center [802, 351] width 119 height 119
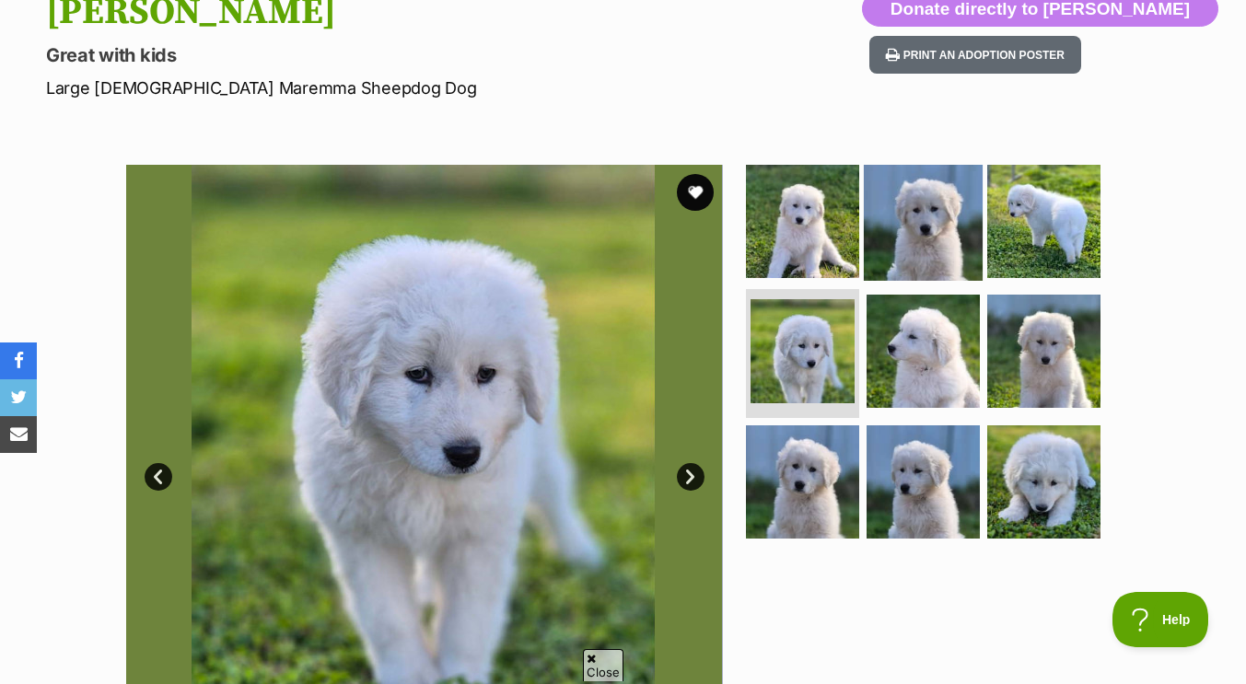
click at [908, 197] on img at bounding box center [923, 220] width 119 height 119
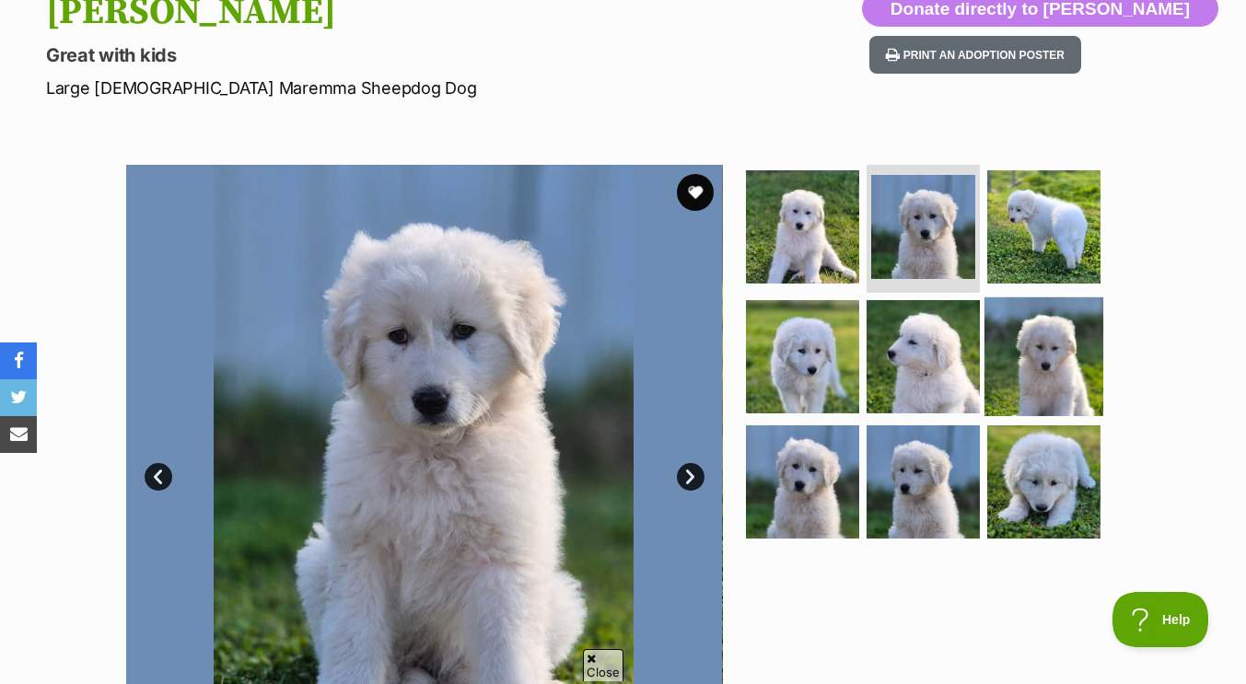
click at [1063, 360] on img at bounding box center [1044, 357] width 119 height 119
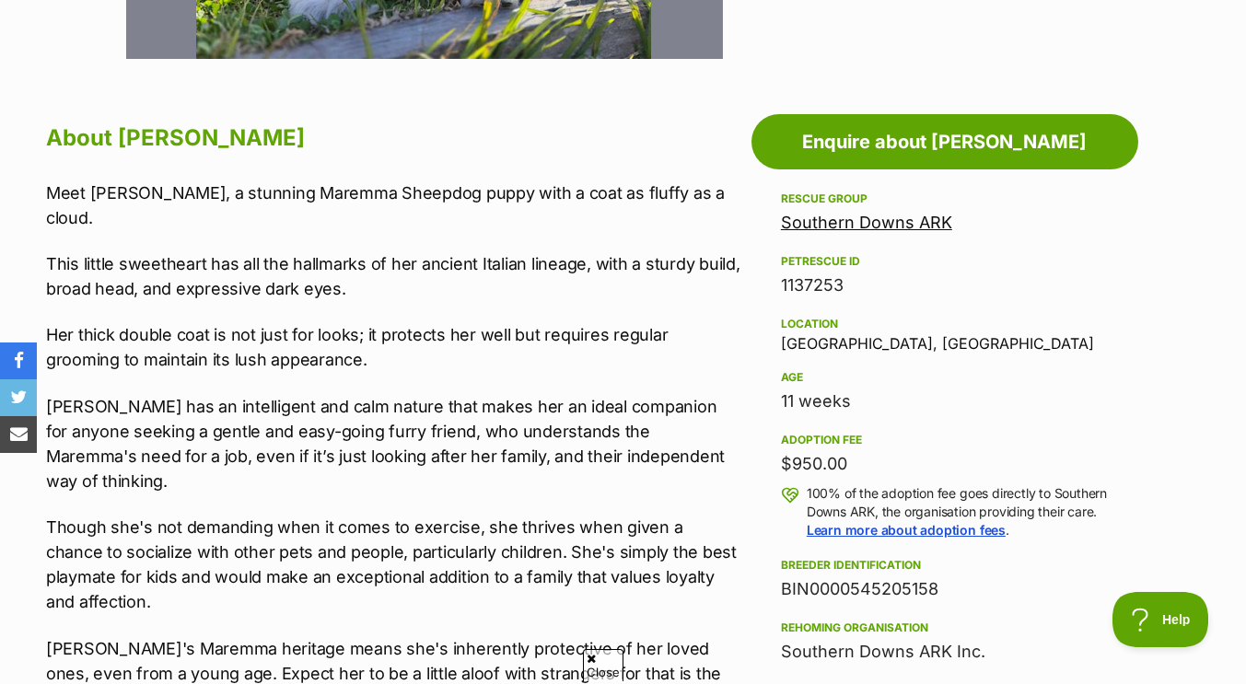
scroll to position [1047, 0]
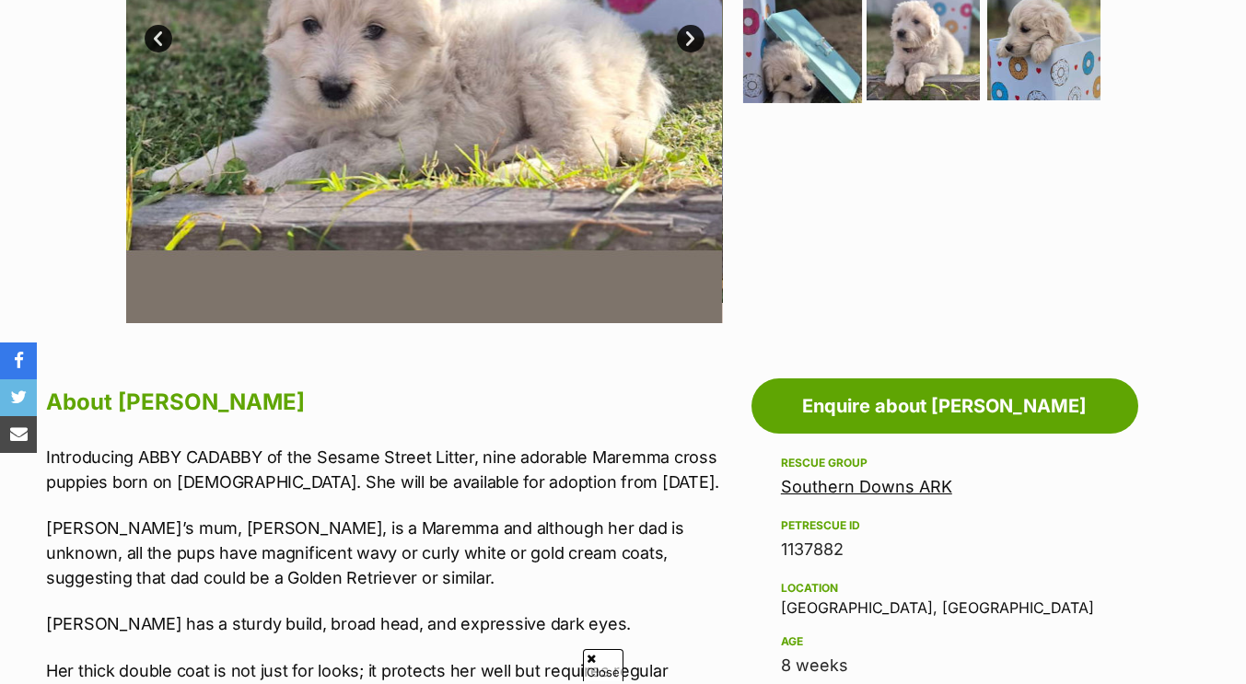
scroll to position [657, 0]
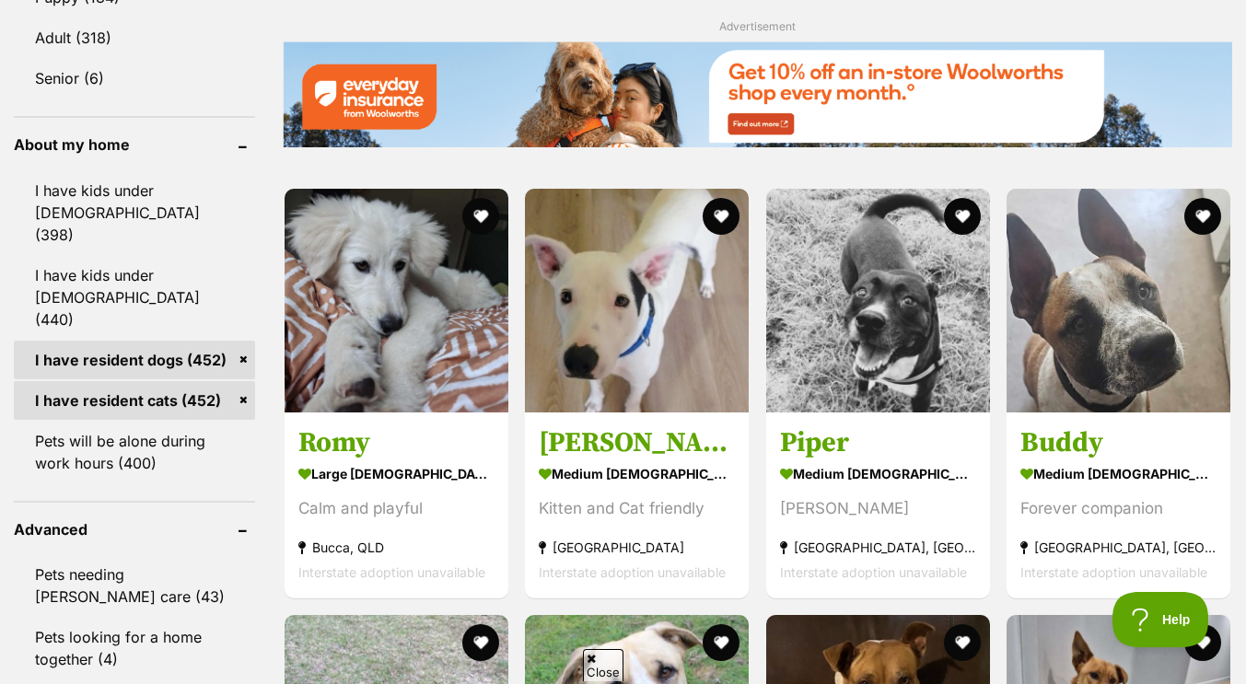
scroll to position [2059, 0]
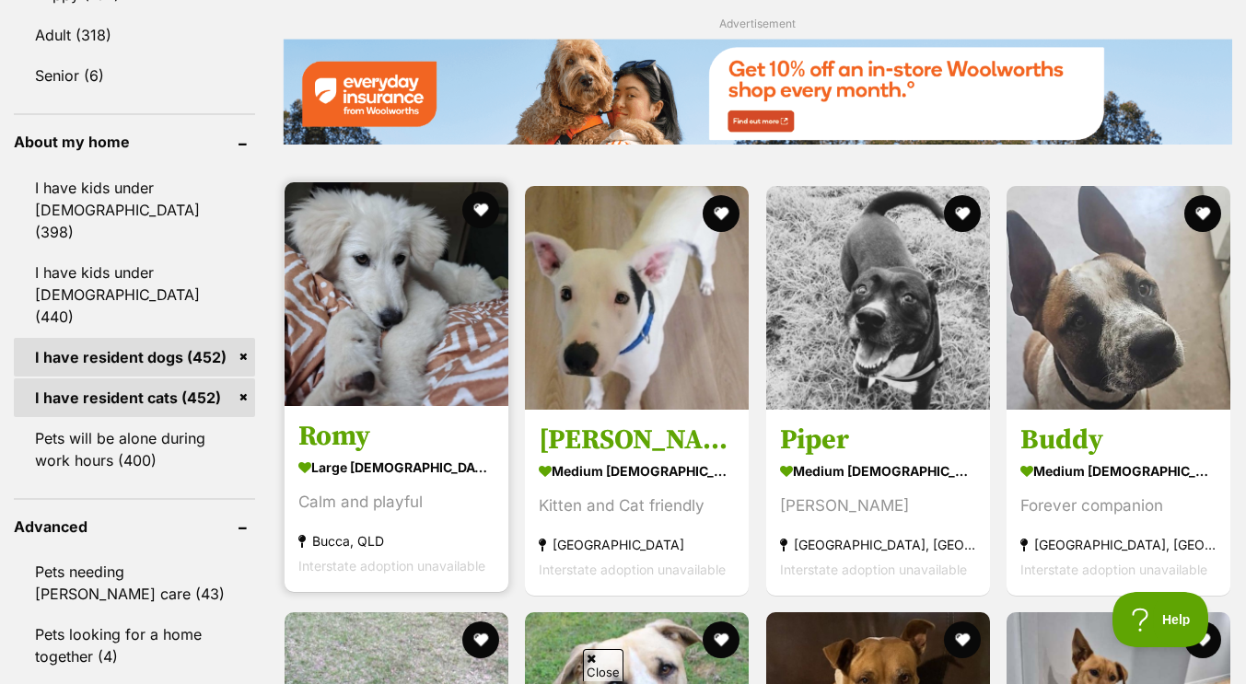
click at [425, 270] on img at bounding box center [397, 294] width 224 height 224
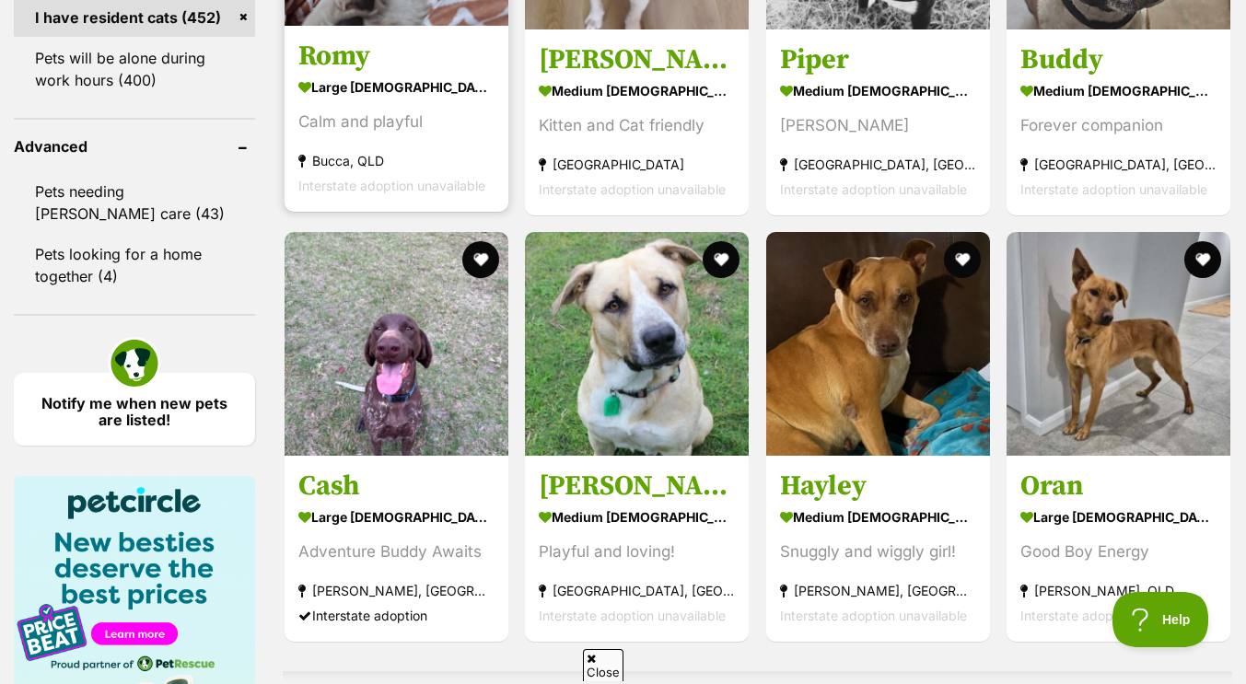
scroll to position [2467, 0]
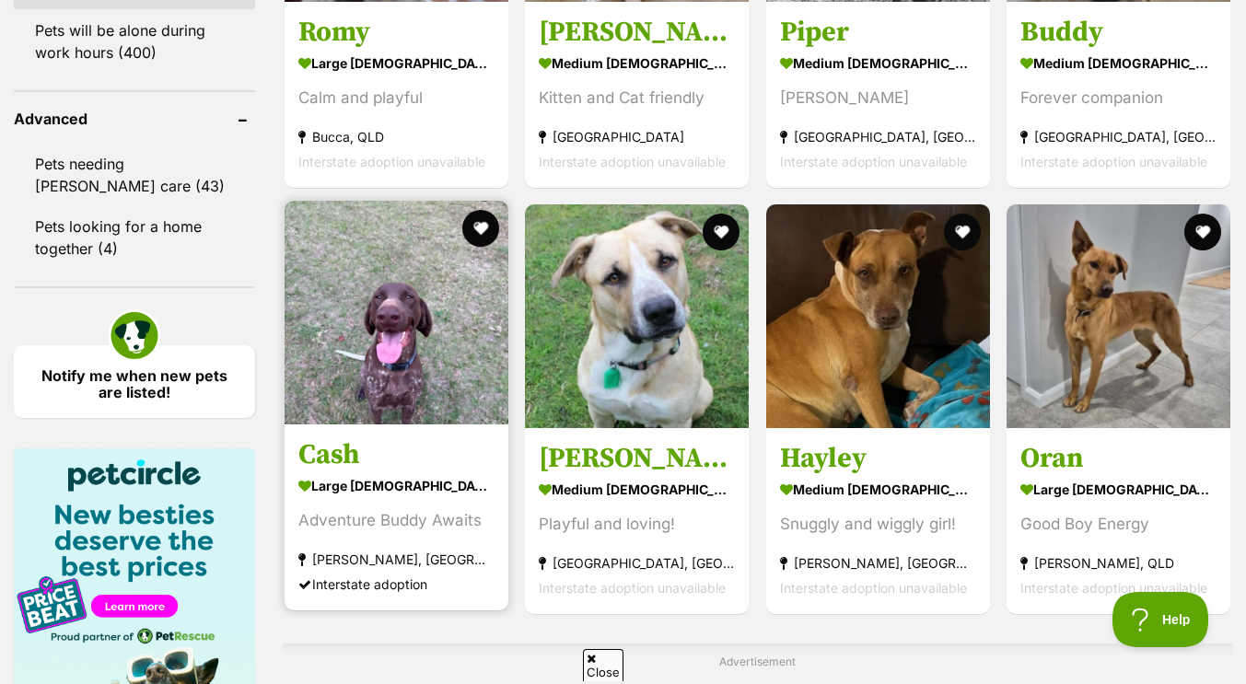
click at [426, 326] on img at bounding box center [397, 313] width 224 height 224
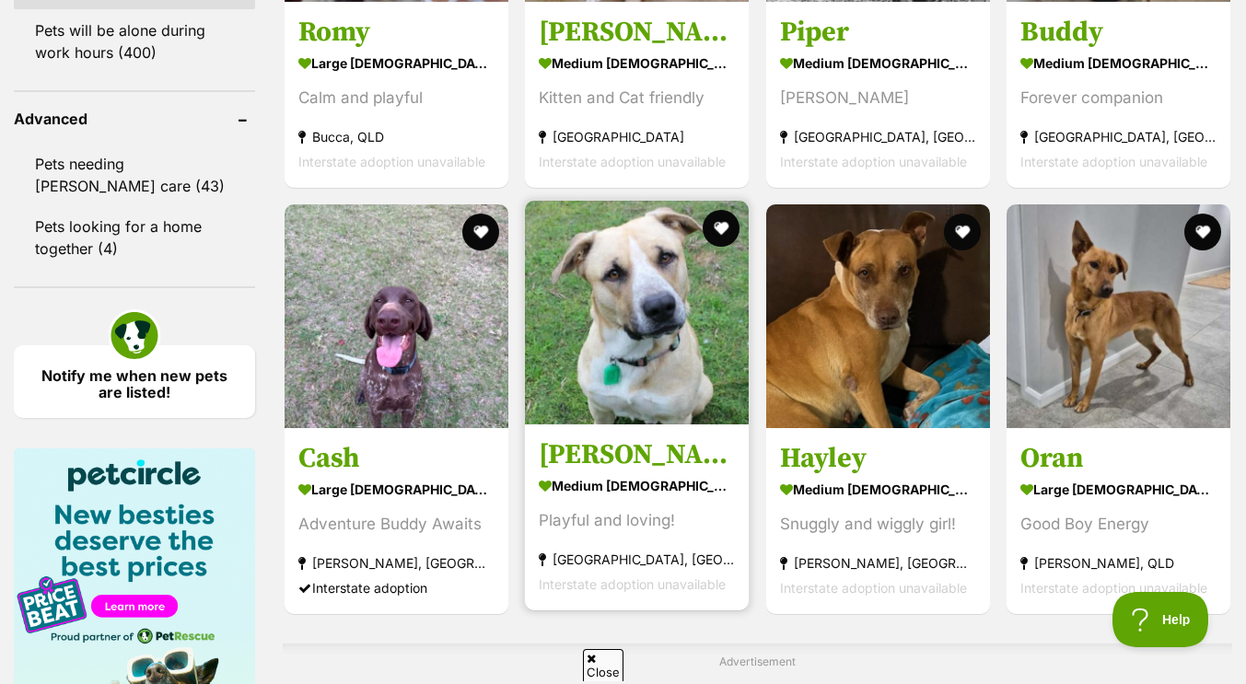
click at [630, 388] on img at bounding box center [637, 313] width 224 height 224
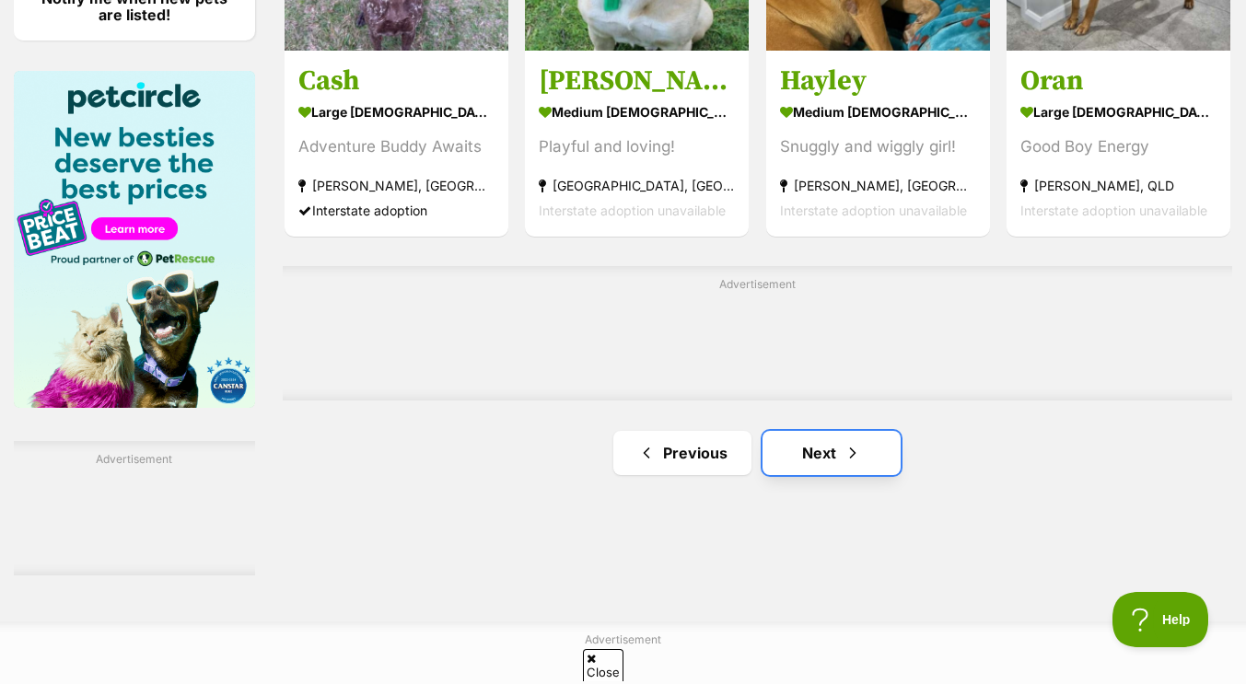
click at [828, 461] on link "Next" at bounding box center [832, 453] width 138 height 44
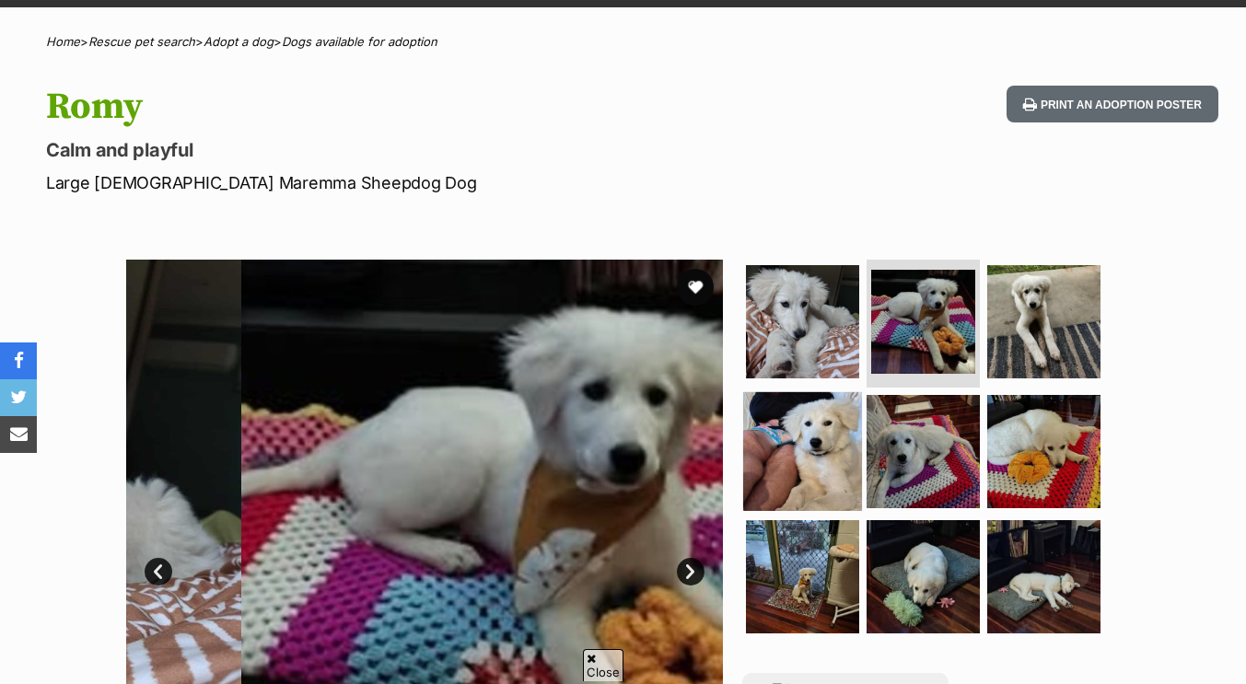
scroll to position [123, 0]
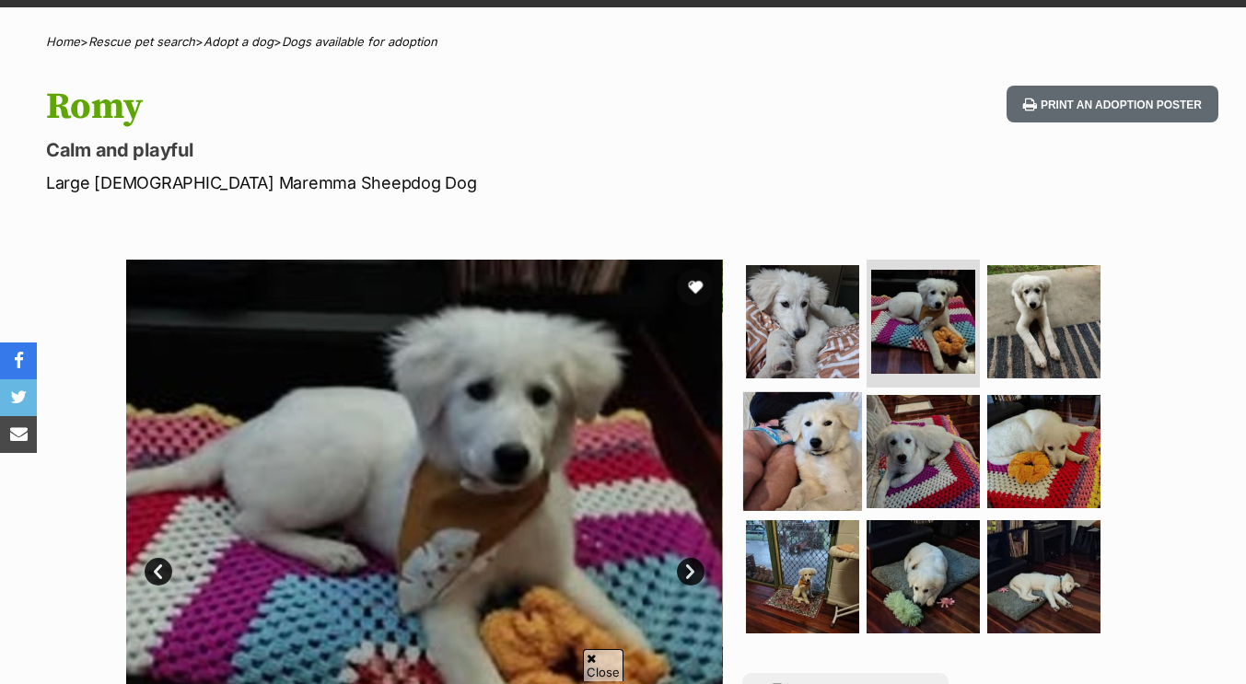
click at [802, 457] on img at bounding box center [802, 451] width 119 height 119
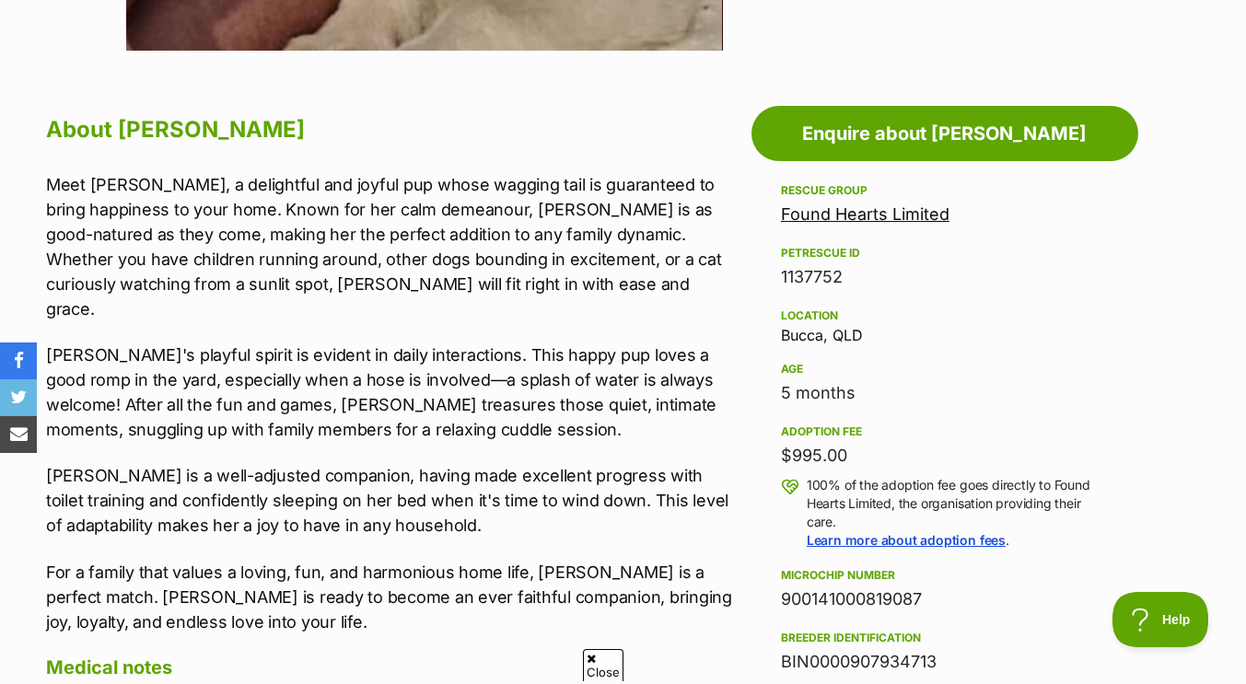
scroll to position [928, 0]
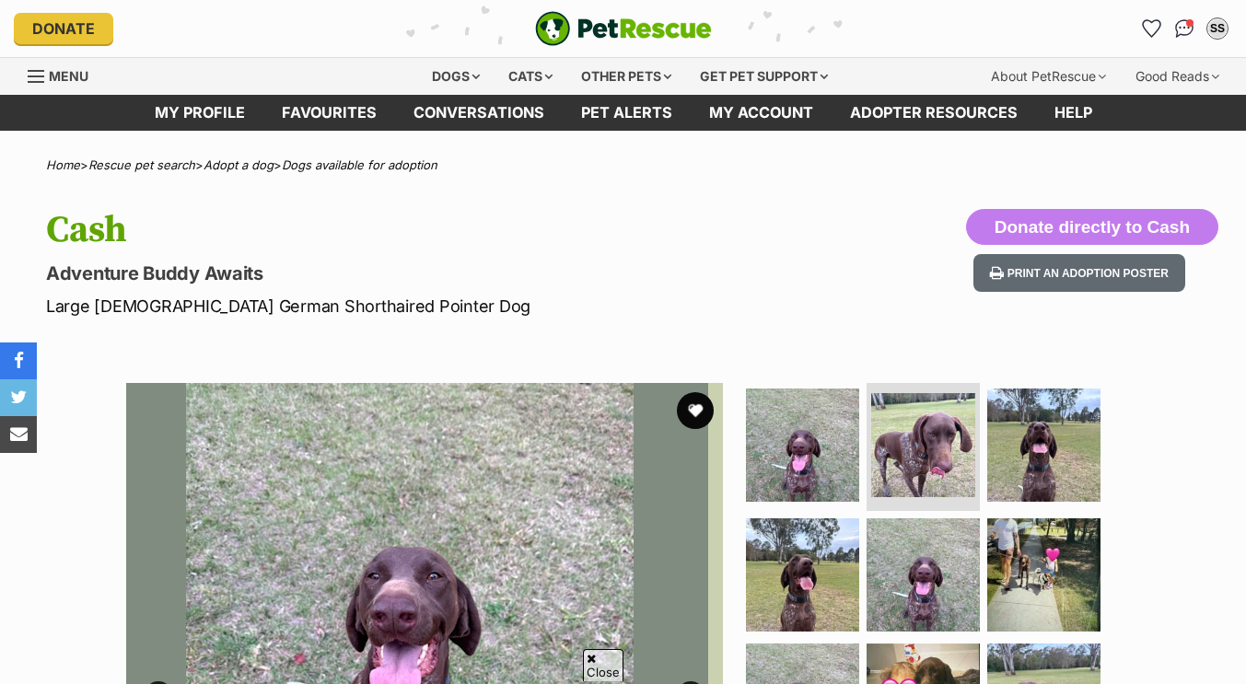
scroll to position [185, 0]
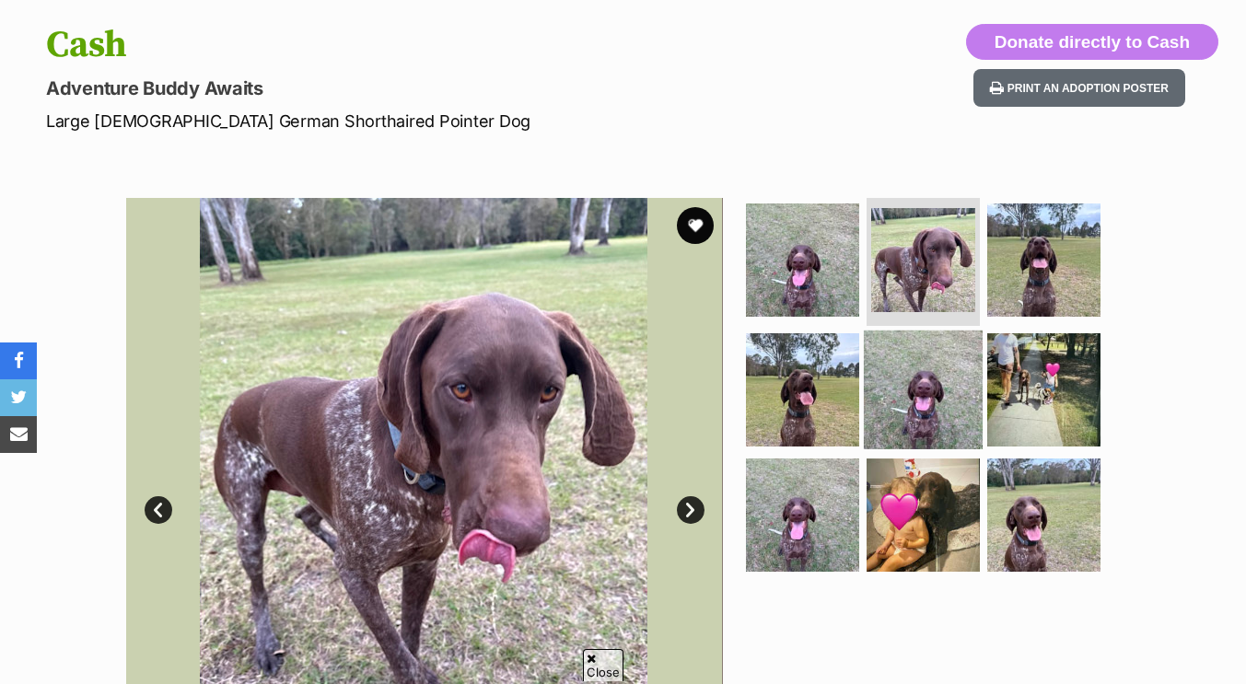
click at [897, 413] on img at bounding box center [923, 390] width 119 height 119
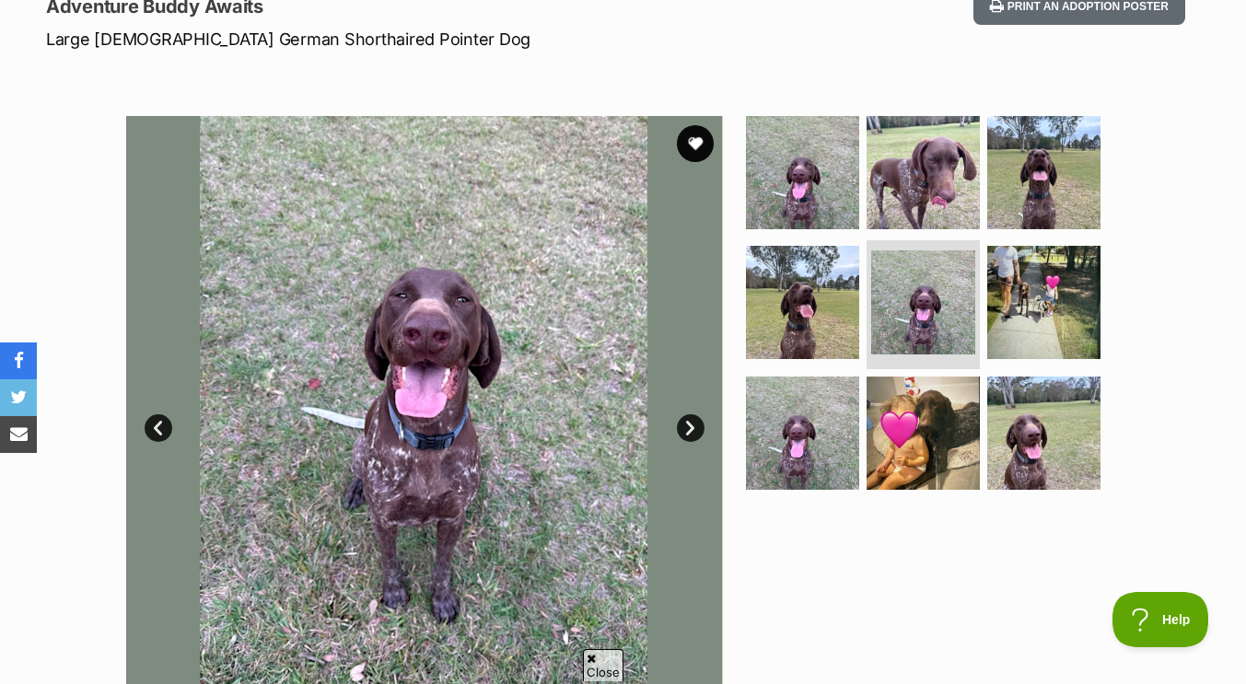
scroll to position [266, 0]
click at [819, 158] on img at bounding box center [802, 172] width 119 height 119
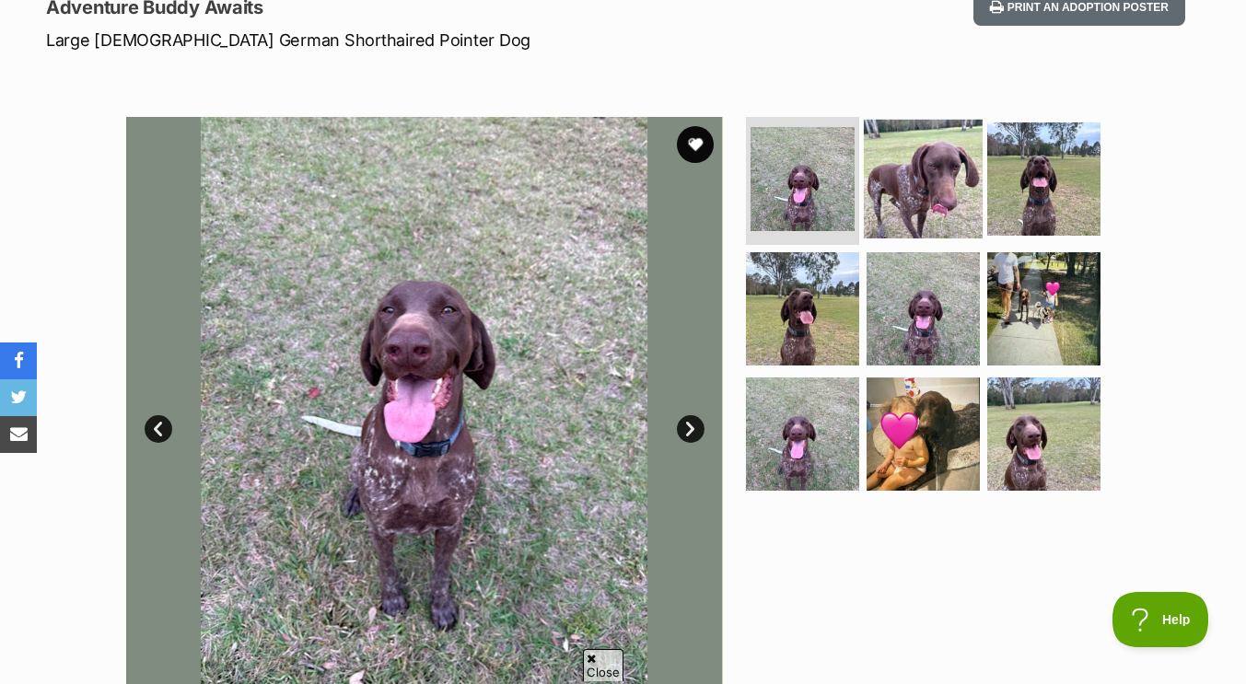
click at [928, 146] on img at bounding box center [923, 178] width 119 height 119
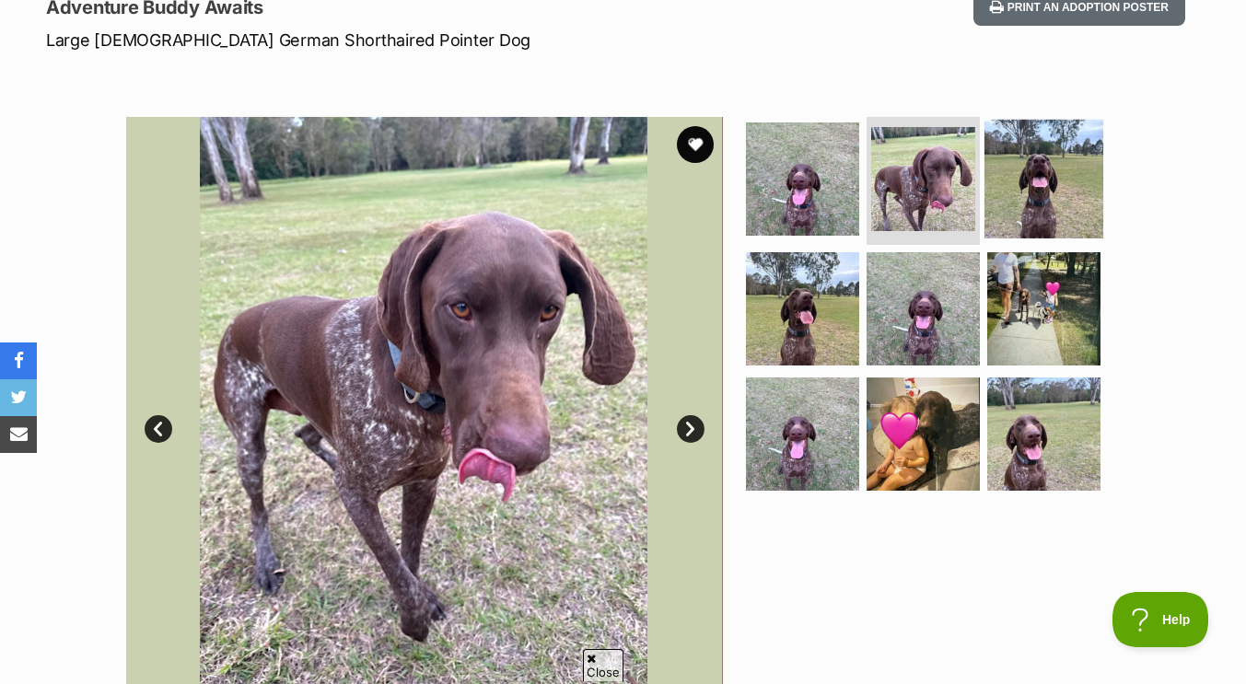
click at [1031, 150] on img at bounding box center [1044, 178] width 119 height 119
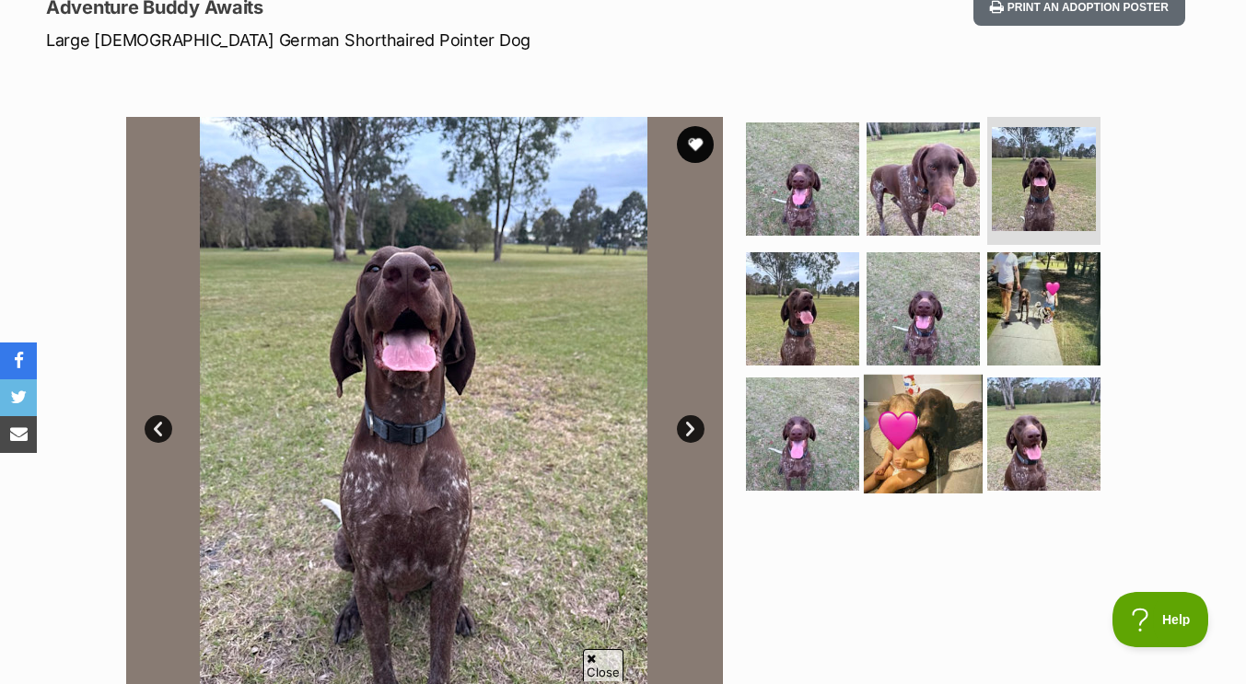
click at [888, 397] on img at bounding box center [923, 434] width 119 height 119
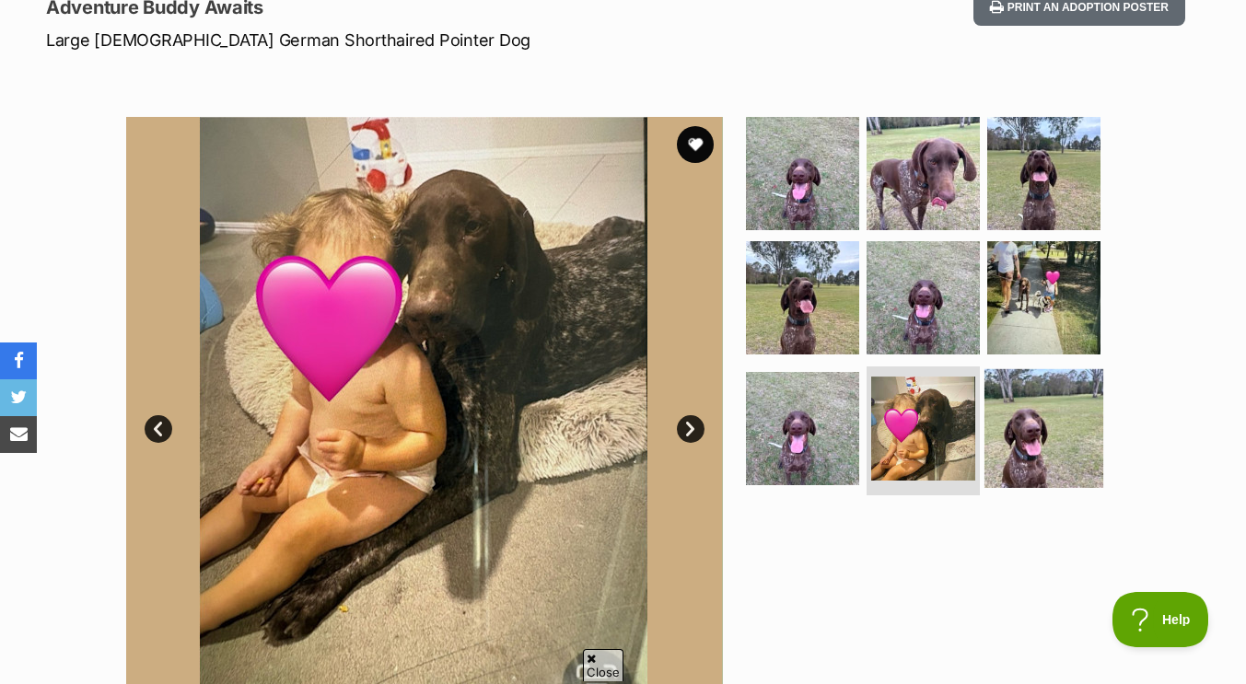
click at [1011, 409] on img at bounding box center [1044, 428] width 119 height 119
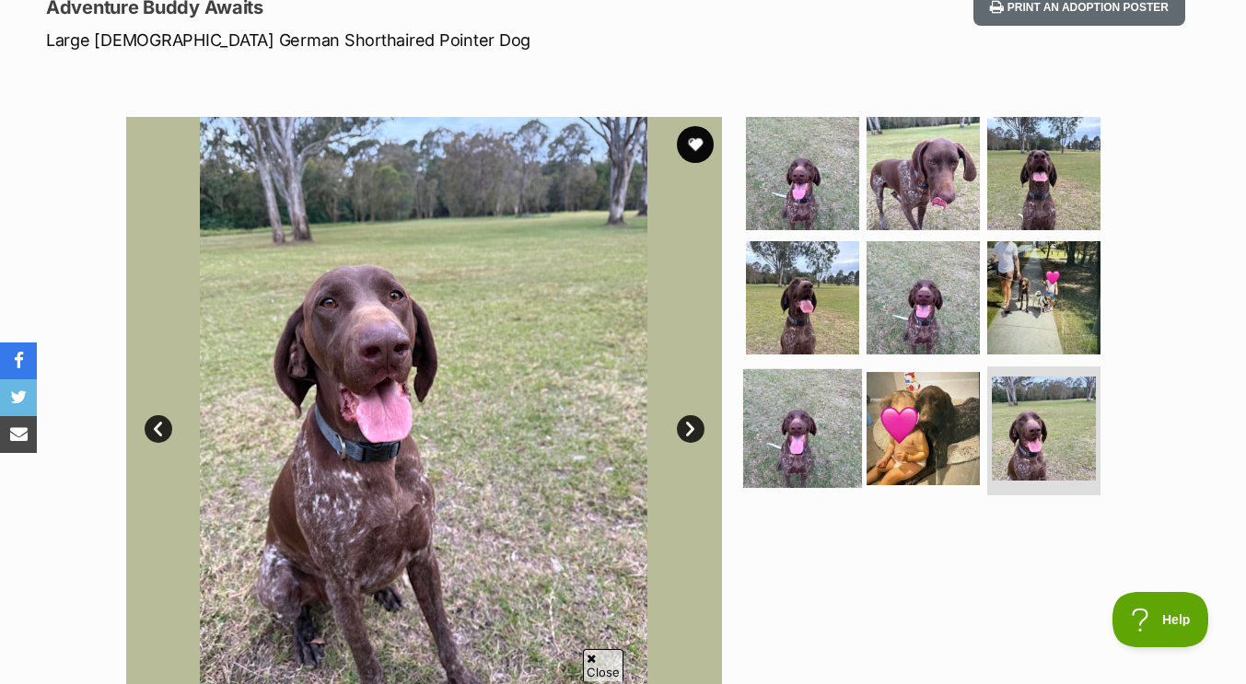
click at [832, 433] on img at bounding box center [802, 428] width 119 height 119
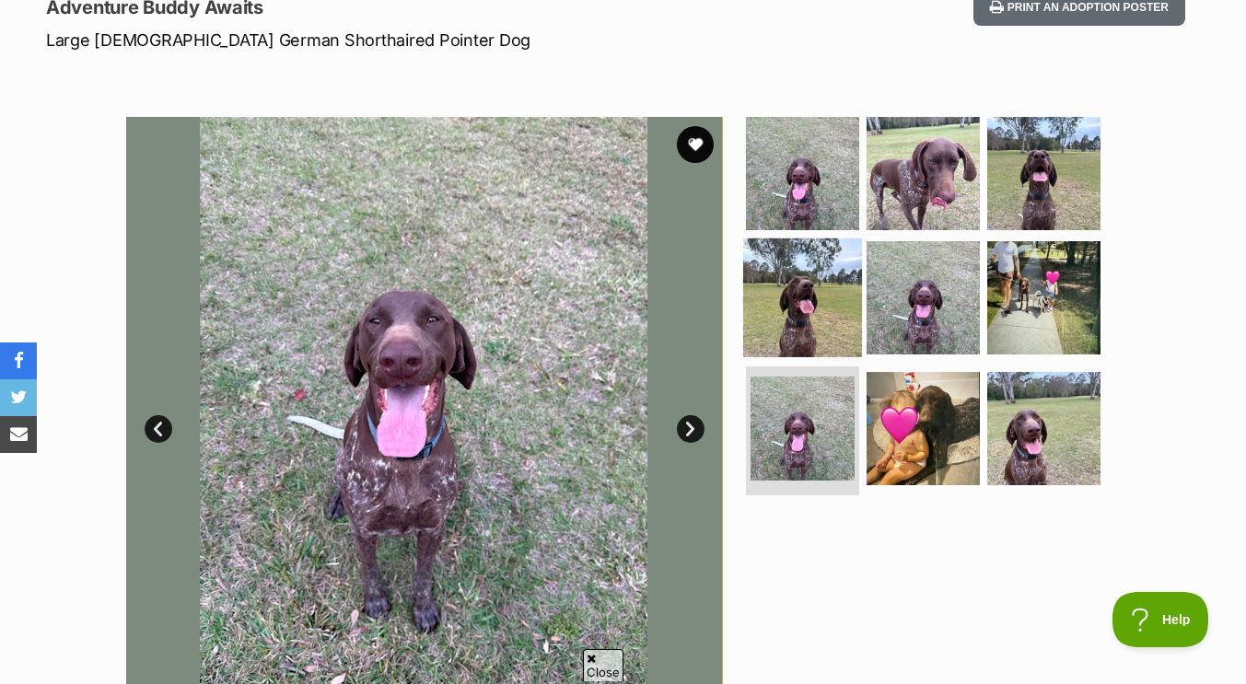
click at [827, 311] on img at bounding box center [802, 298] width 119 height 119
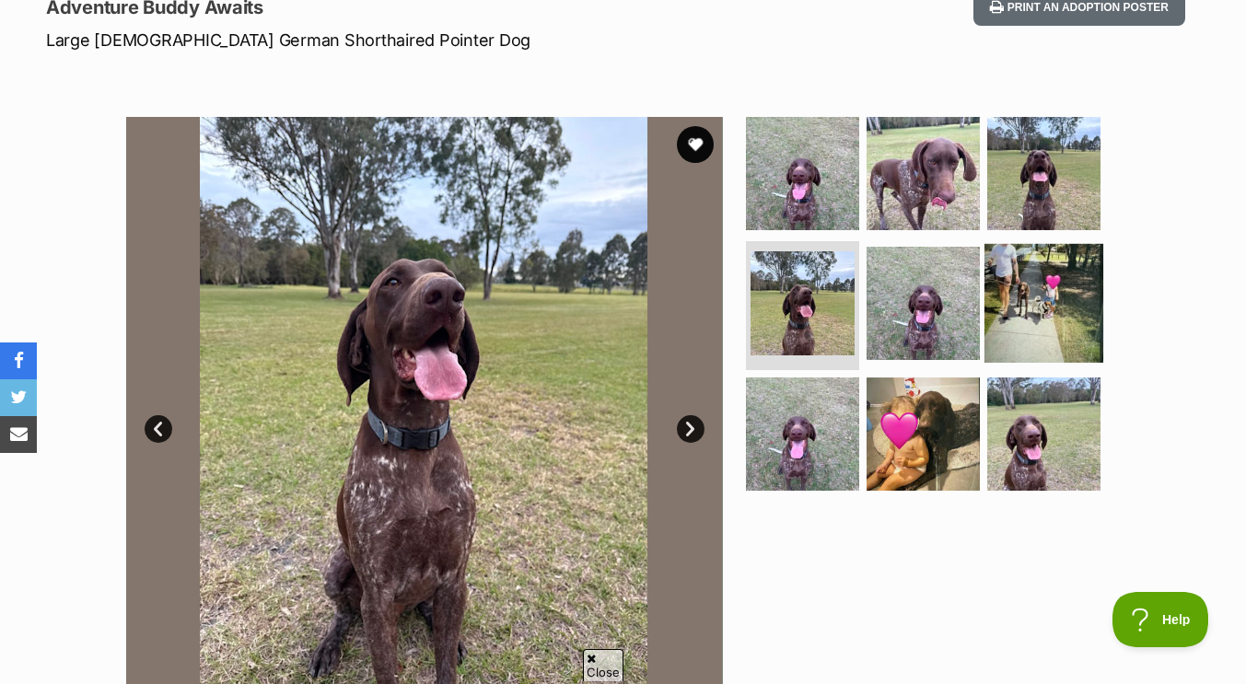
click at [1012, 281] on img at bounding box center [1044, 303] width 119 height 119
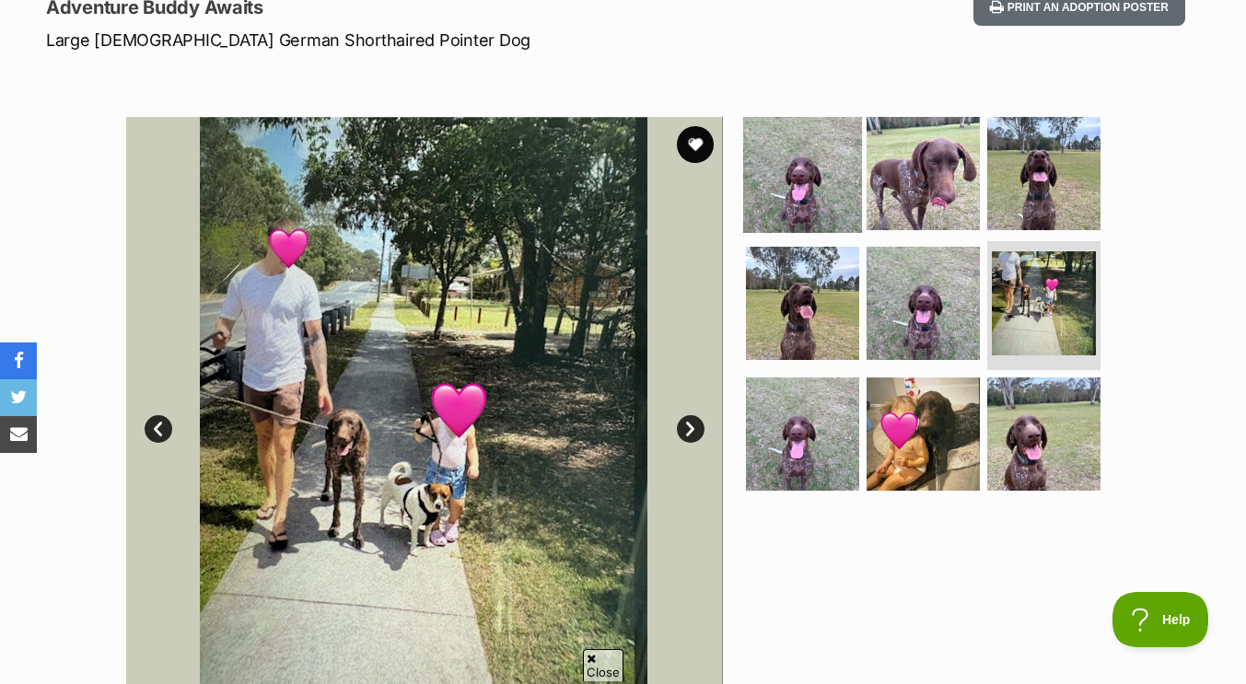
click at [834, 183] on img at bounding box center [802, 172] width 119 height 119
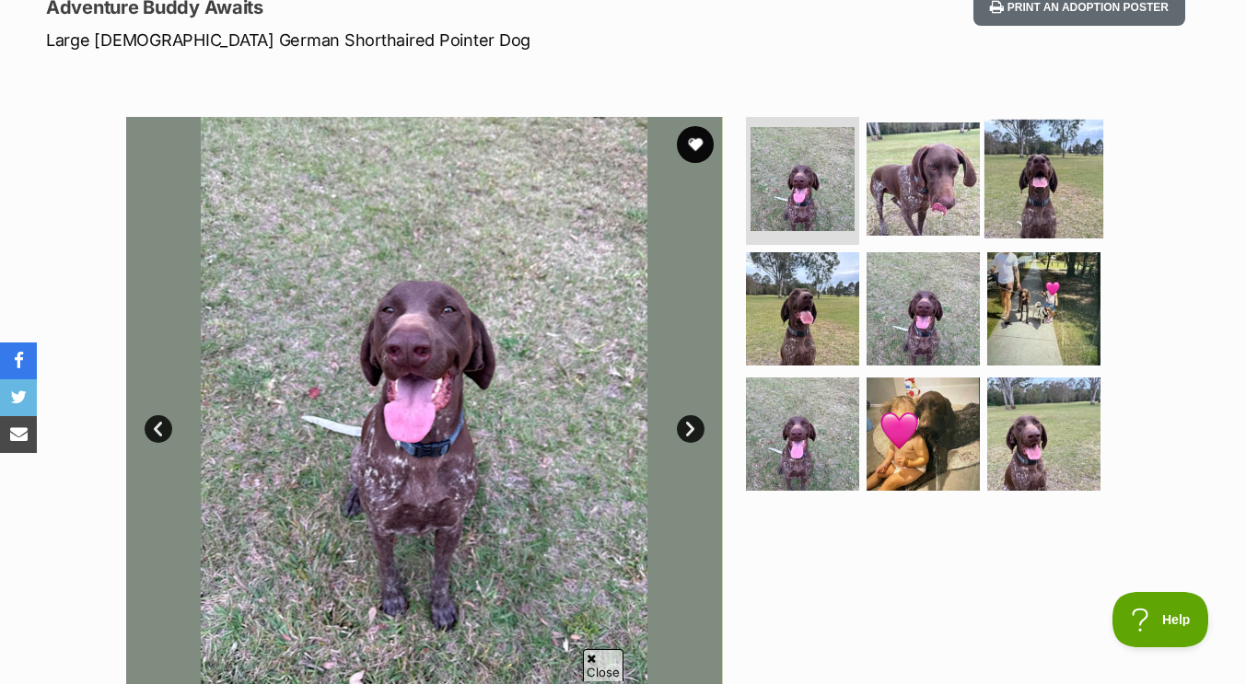
click at [1025, 160] on img at bounding box center [1044, 178] width 119 height 119
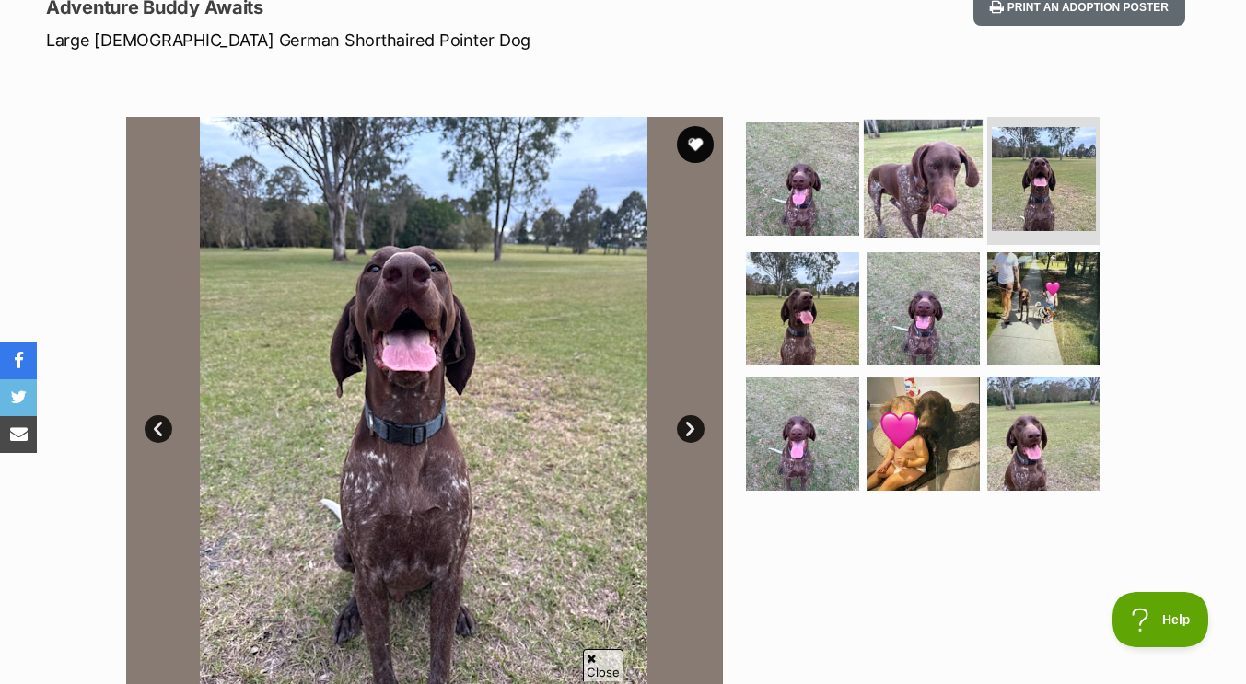
click at [952, 169] on img at bounding box center [923, 178] width 119 height 119
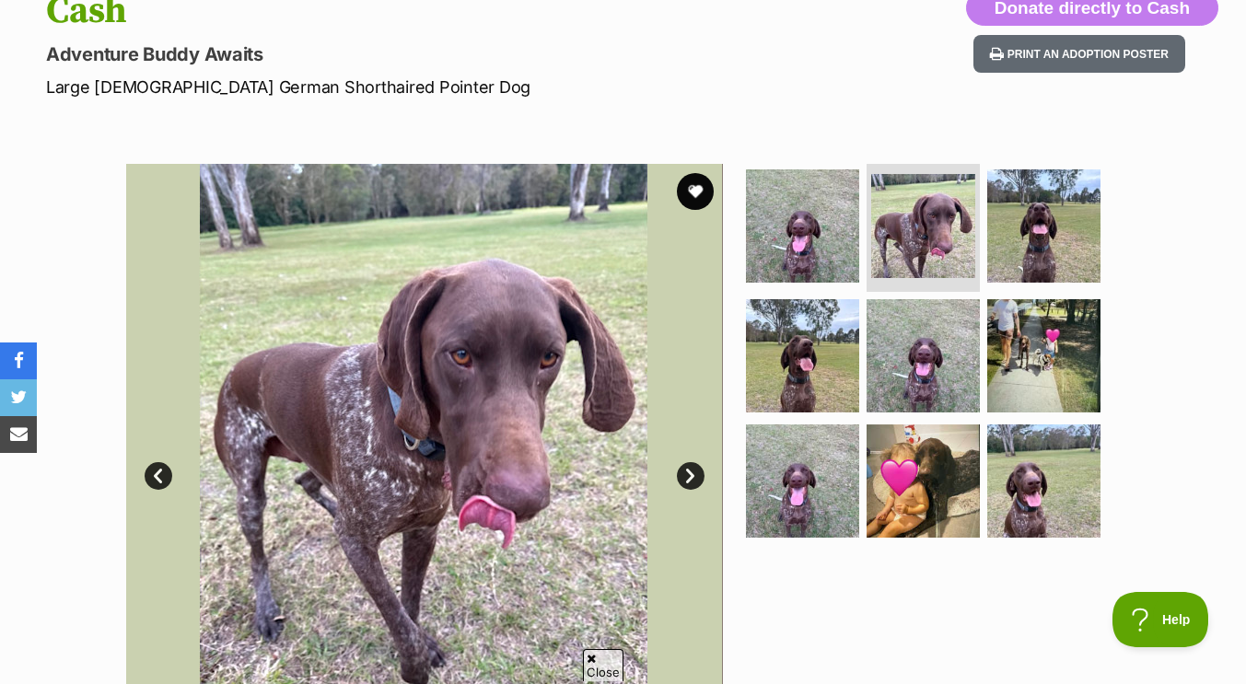
scroll to position [225, 0]
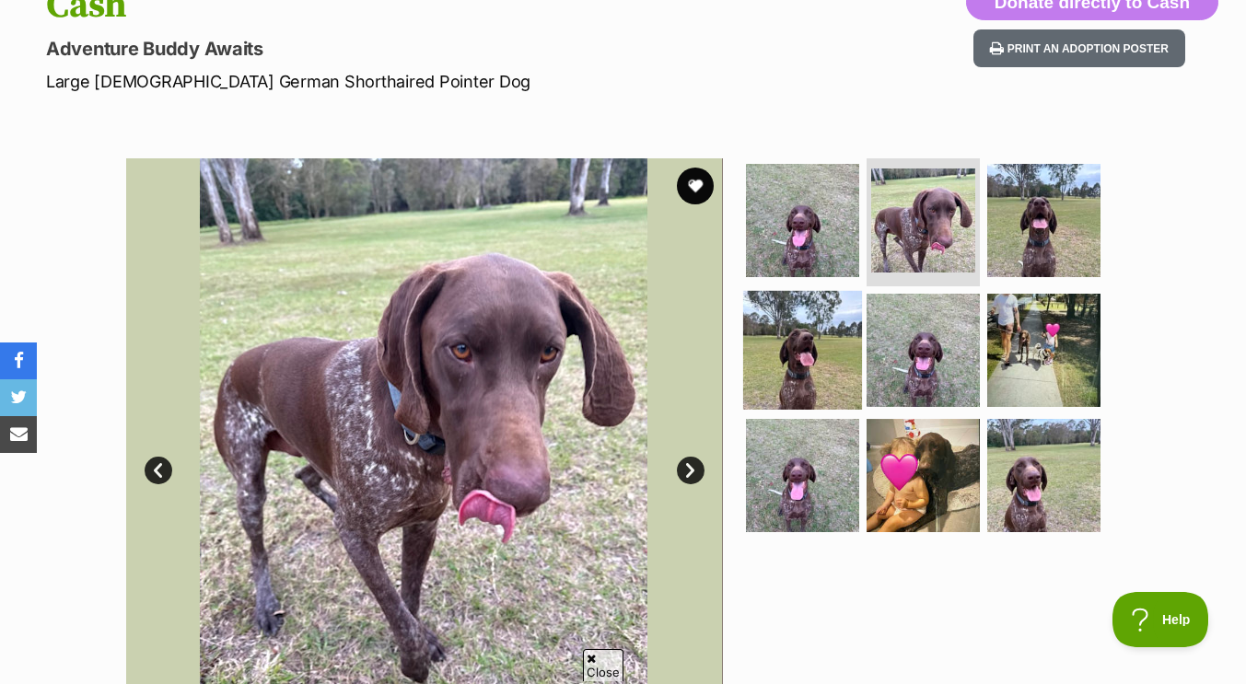
click at [819, 364] on img at bounding box center [802, 350] width 119 height 119
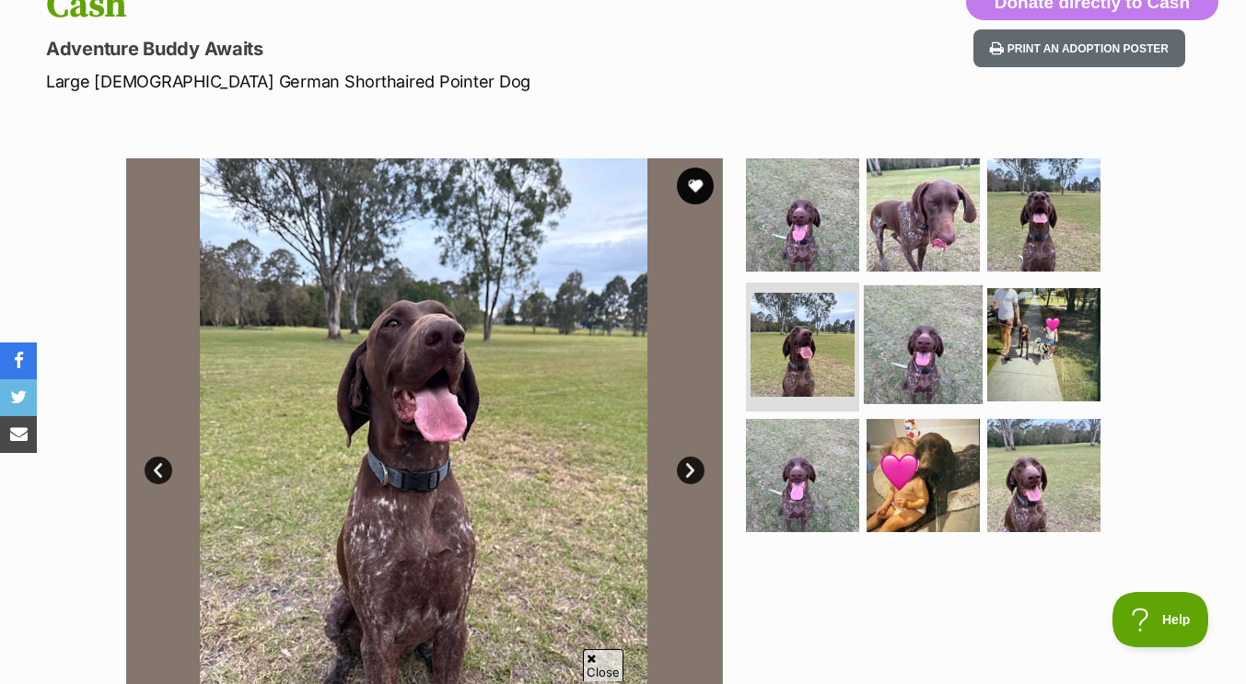
click at [940, 355] on img at bounding box center [923, 345] width 119 height 119
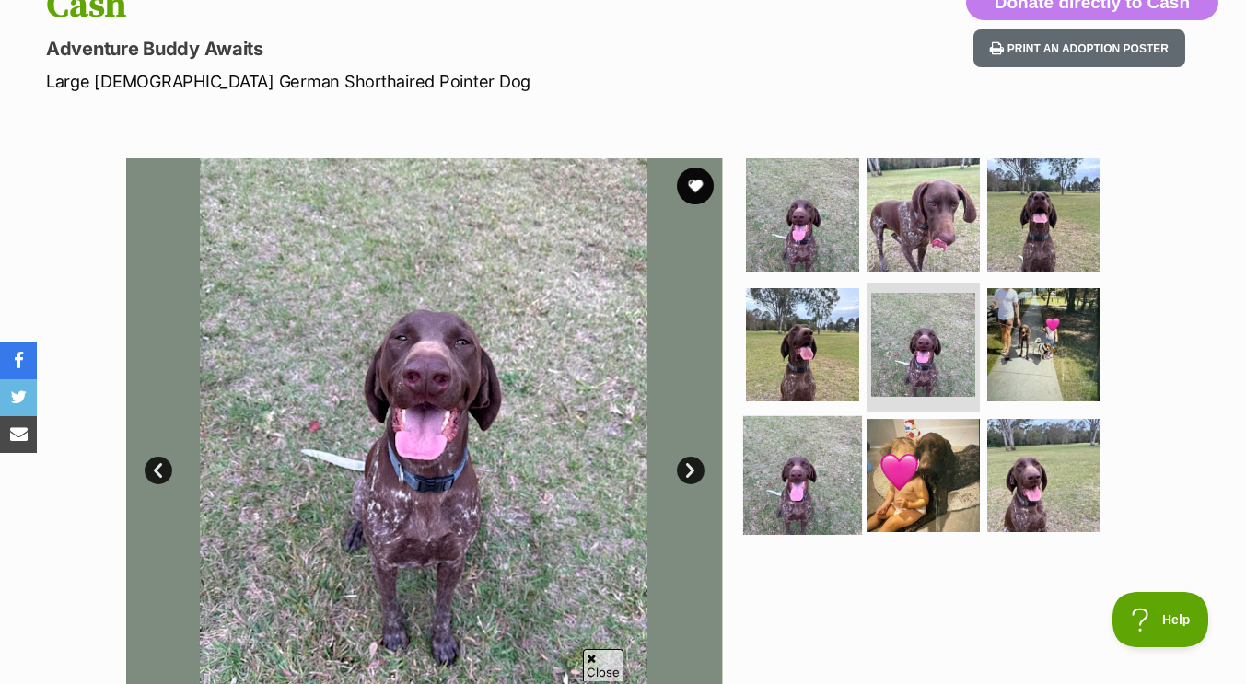
click at [816, 460] on img at bounding box center [802, 475] width 119 height 119
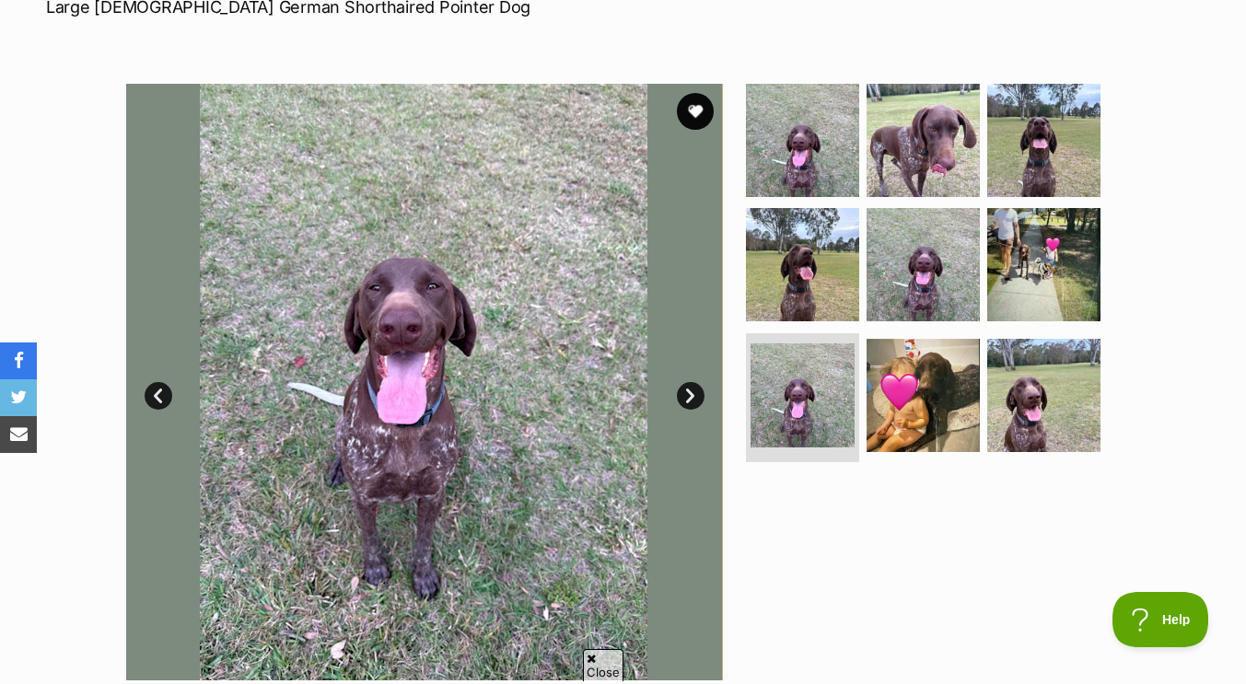
scroll to position [300, 0]
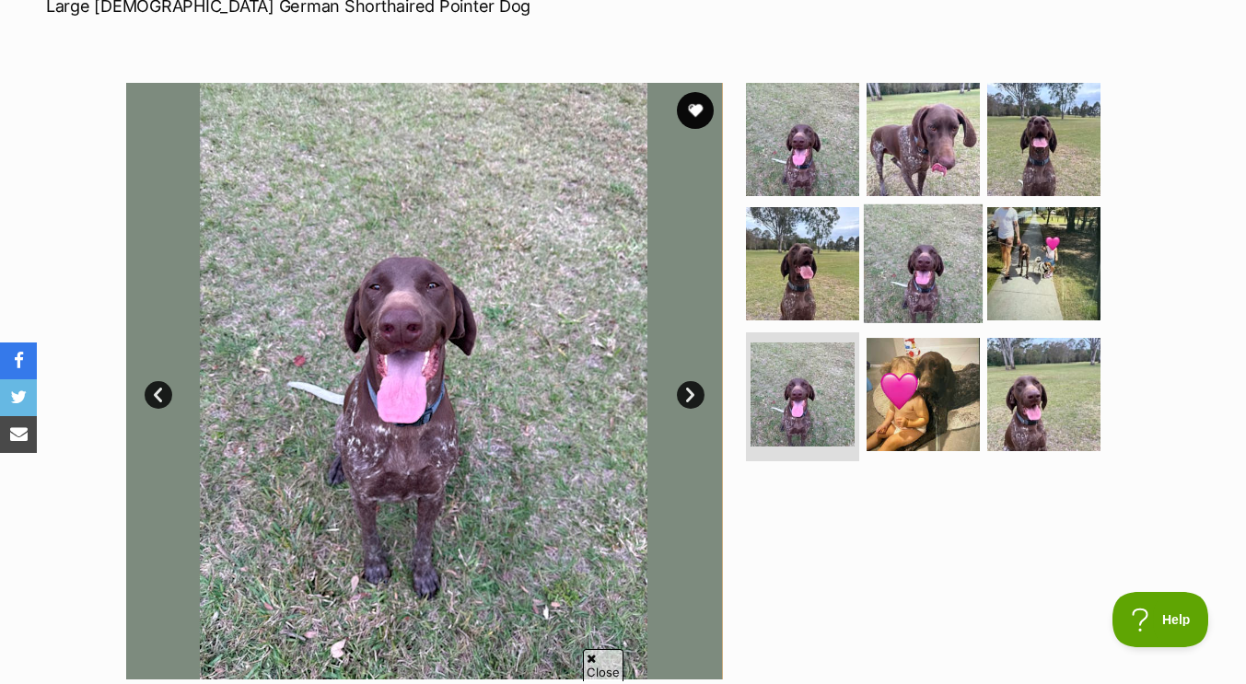
click at [895, 288] on img at bounding box center [923, 263] width 119 height 119
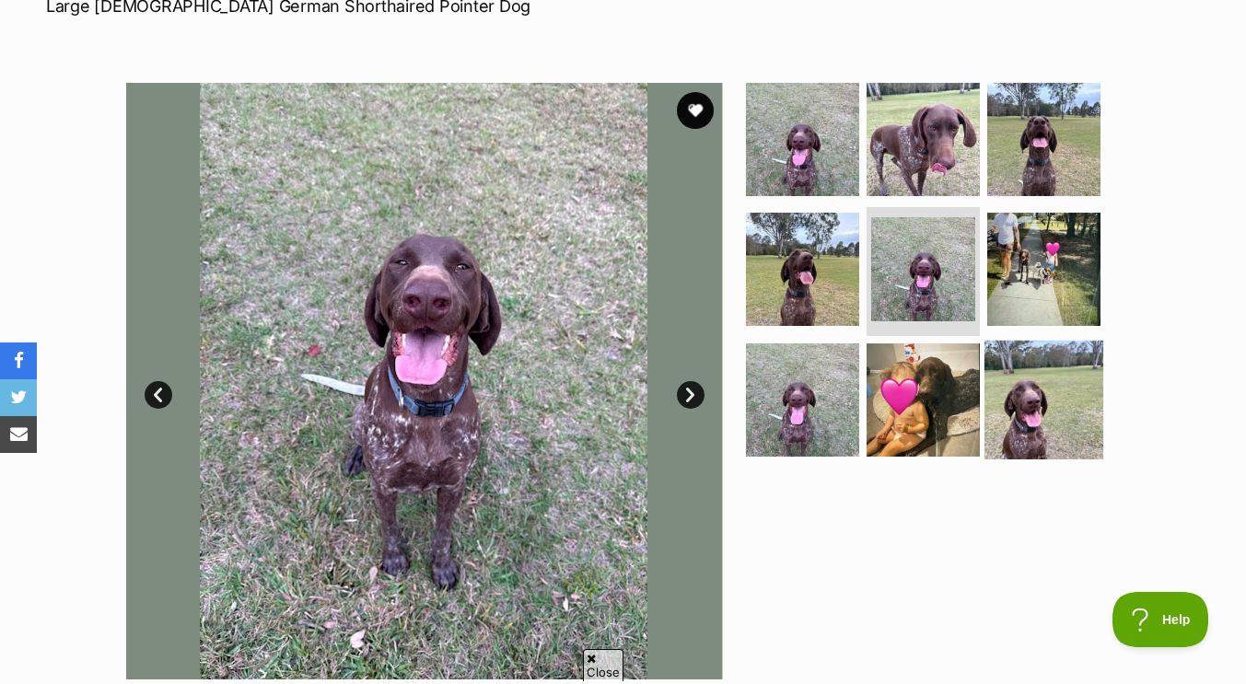
click at [1028, 382] on img at bounding box center [1044, 400] width 119 height 119
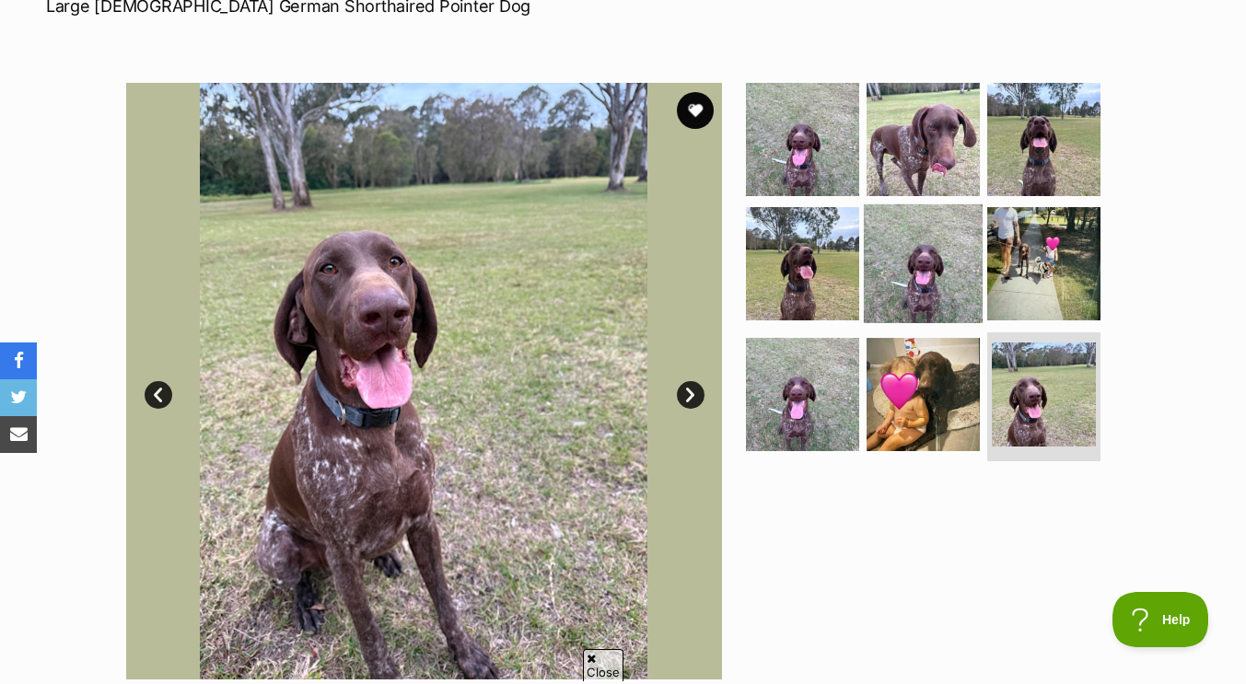
scroll to position [46, 0]
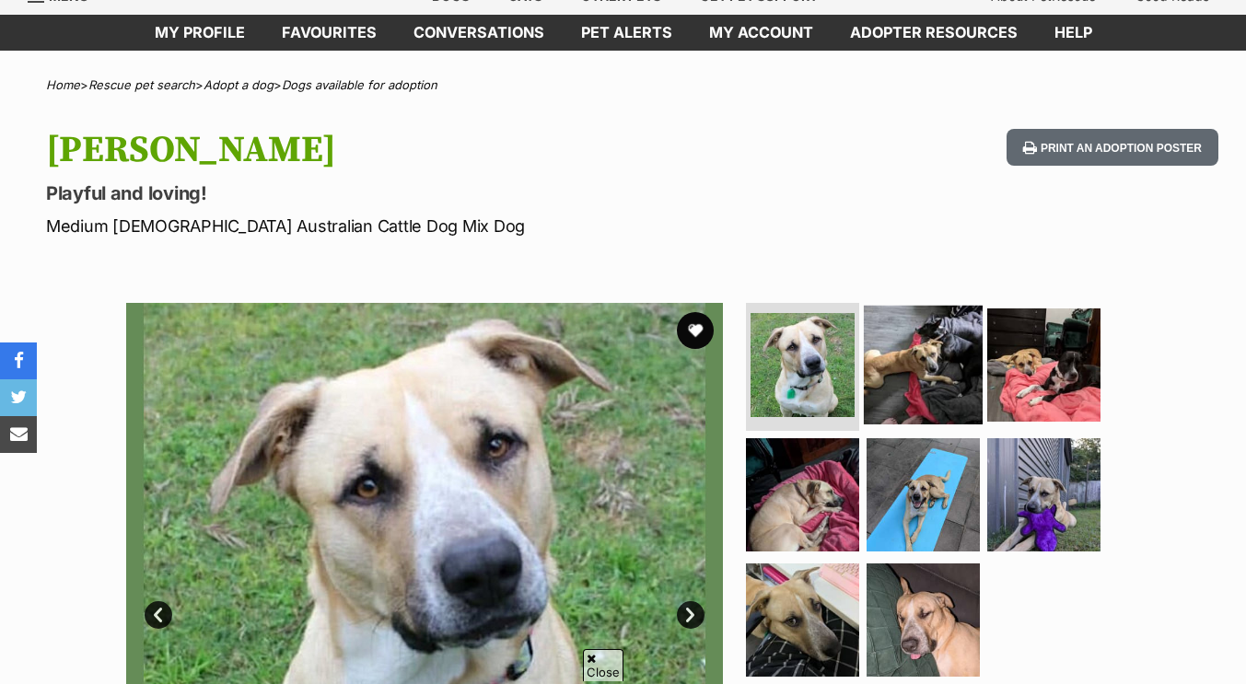
scroll to position [80, 0]
click at [887, 359] on img at bounding box center [923, 364] width 119 height 119
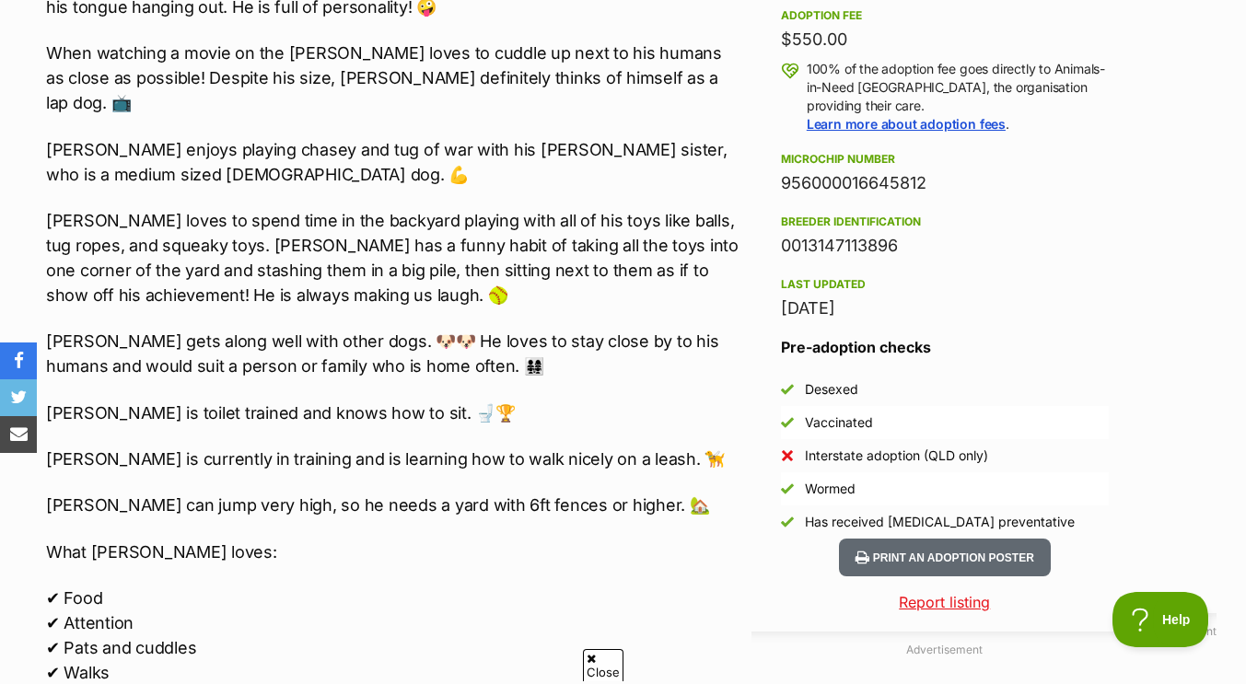
scroll to position [1624, 0]
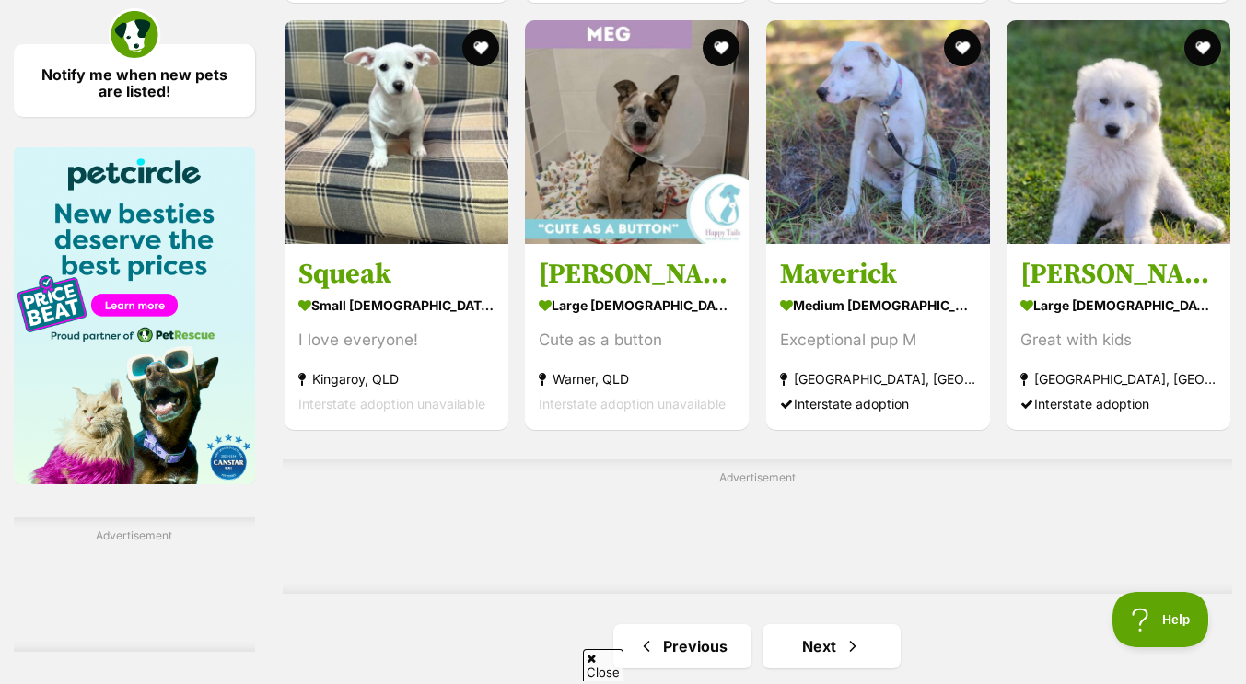
scroll to position [2769, 0]
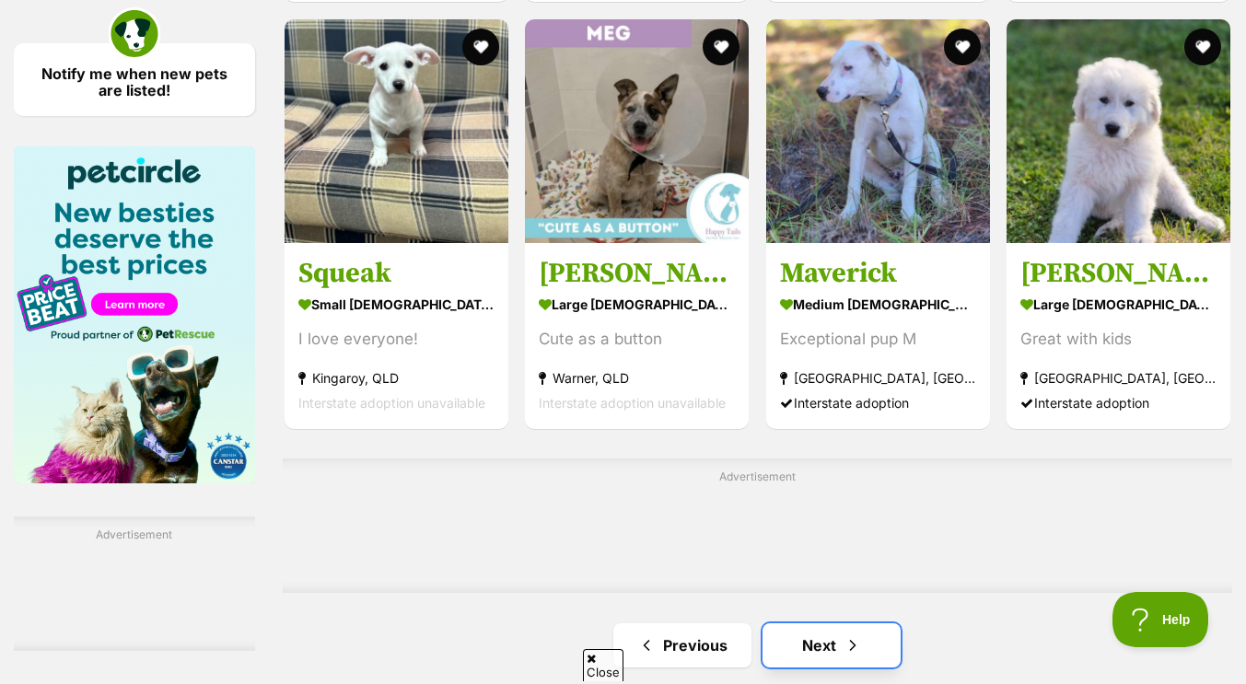
click at [877, 645] on link "Next" at bounding box center [832, 646] width 138 height 44
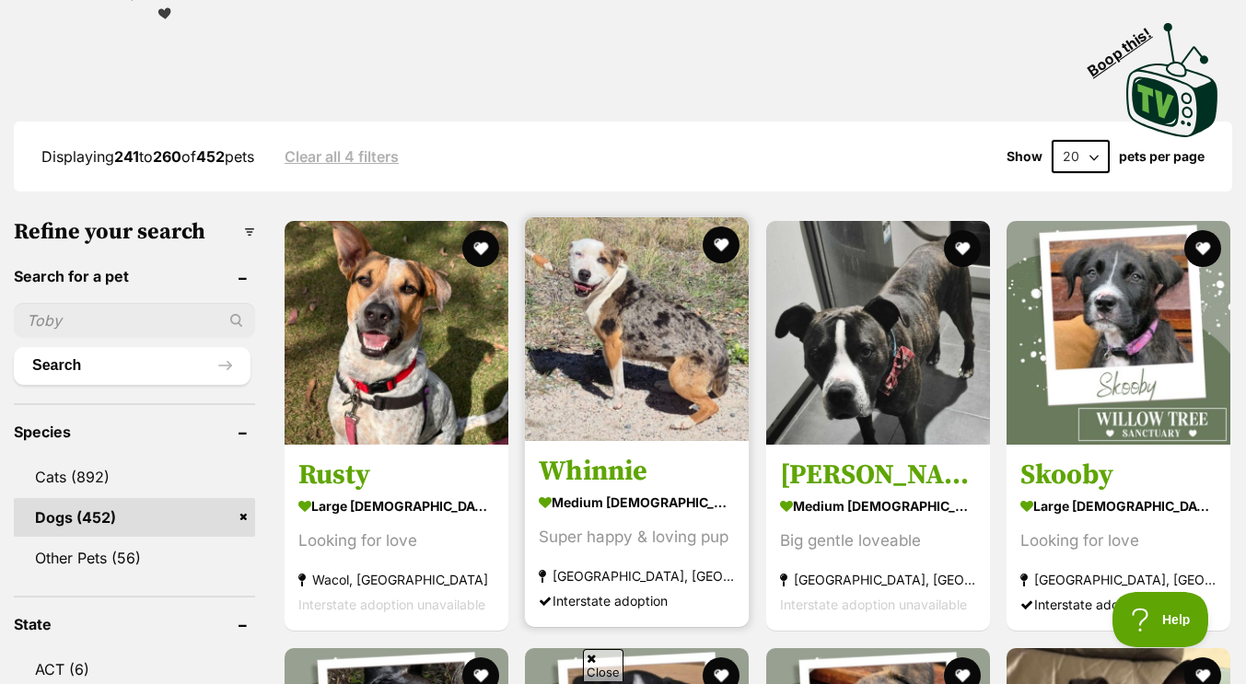
click at [617, 397] on img at bounding box center [637, 329] width 224 height 224
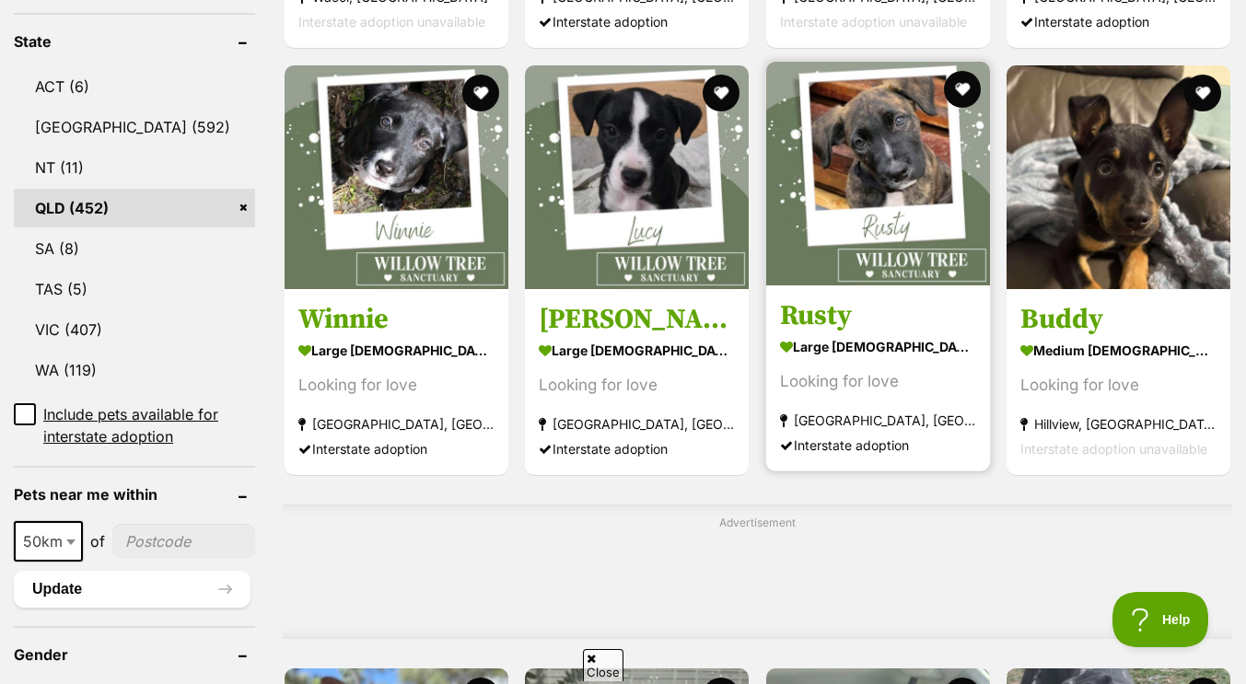
scroll to position [963, 0]
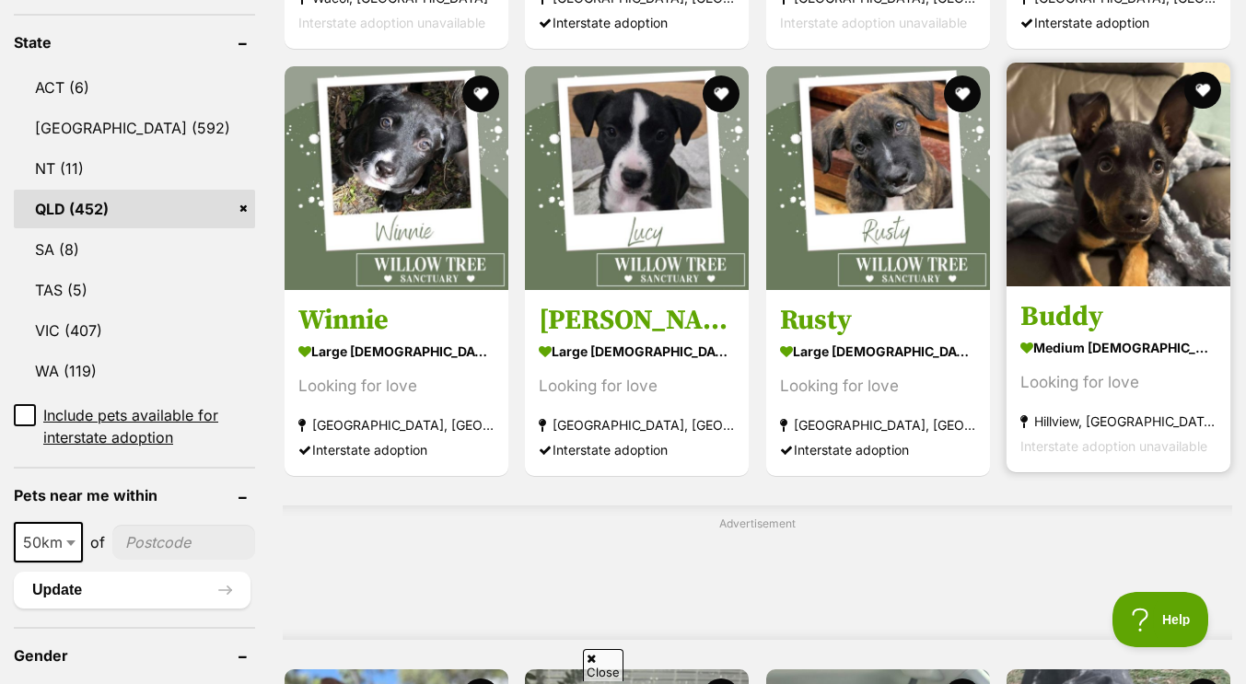
click at [1168, 240] on img at bounding box center [1119, 175] width 224 height 224
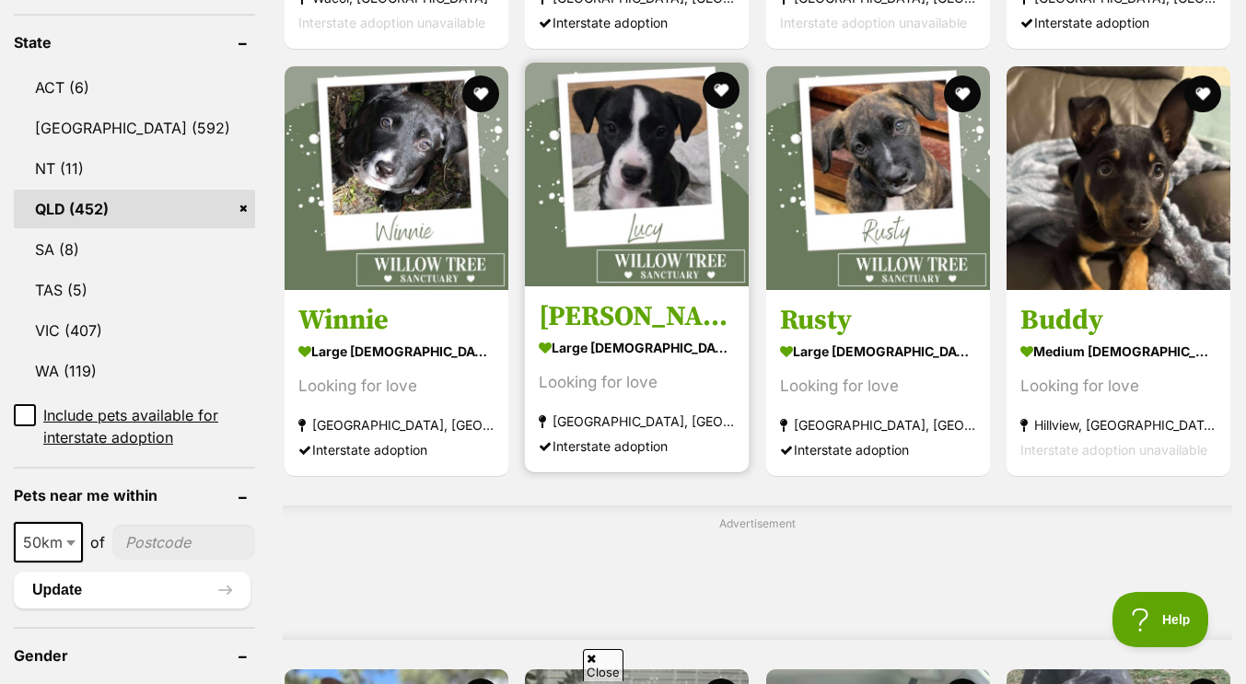
scroll to position [1443, 0]
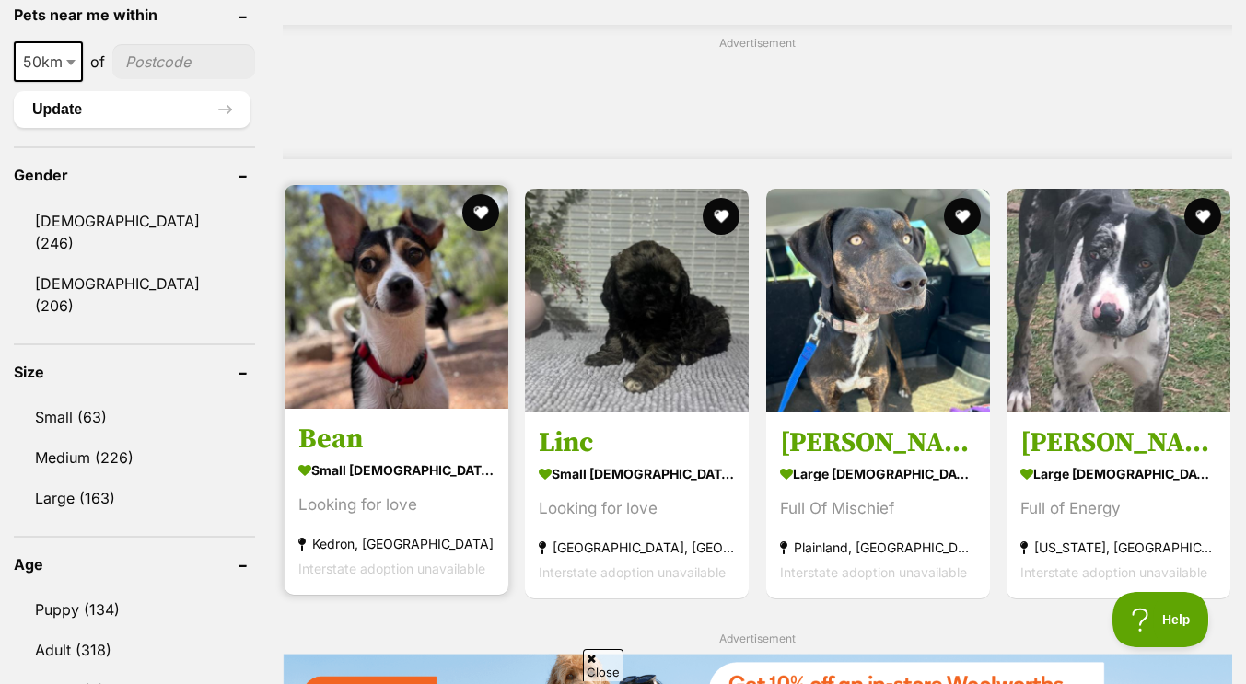
click at [439, 364] on img at bounding box center [397, 297] width 224 height 224
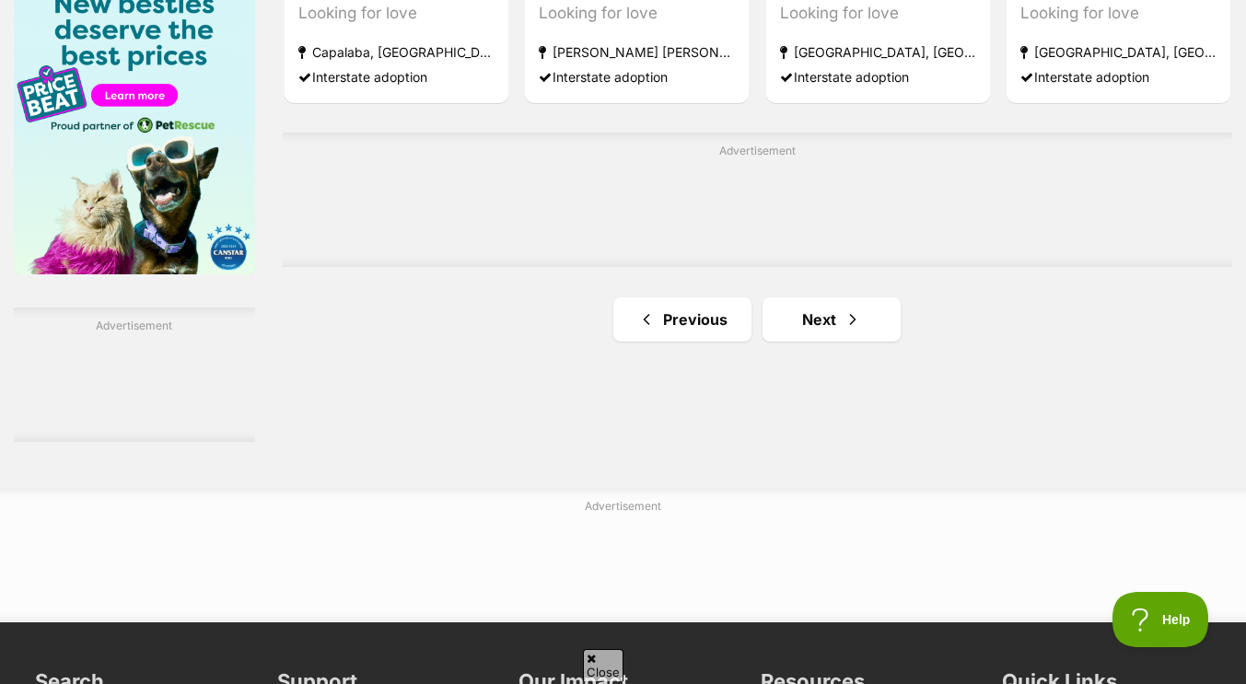
scroll to position [2982, 0]
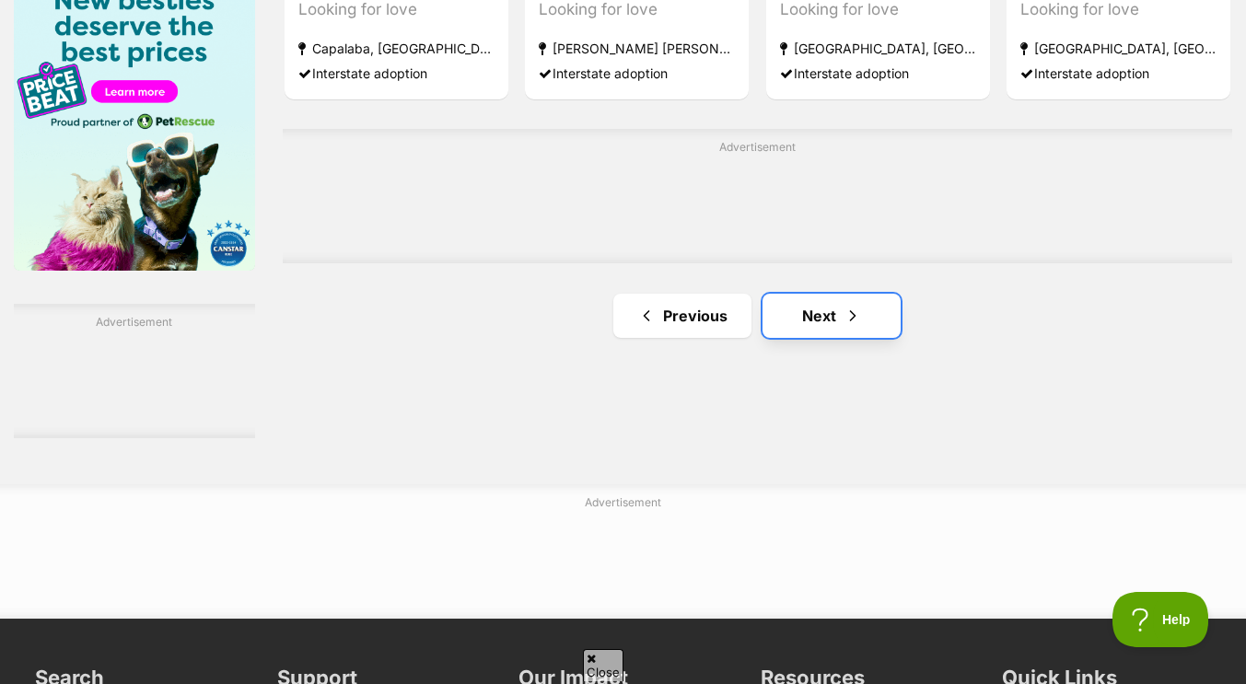
click at [835, 321] on link "Next" at bounding box center [832, 316] width 138 height 44
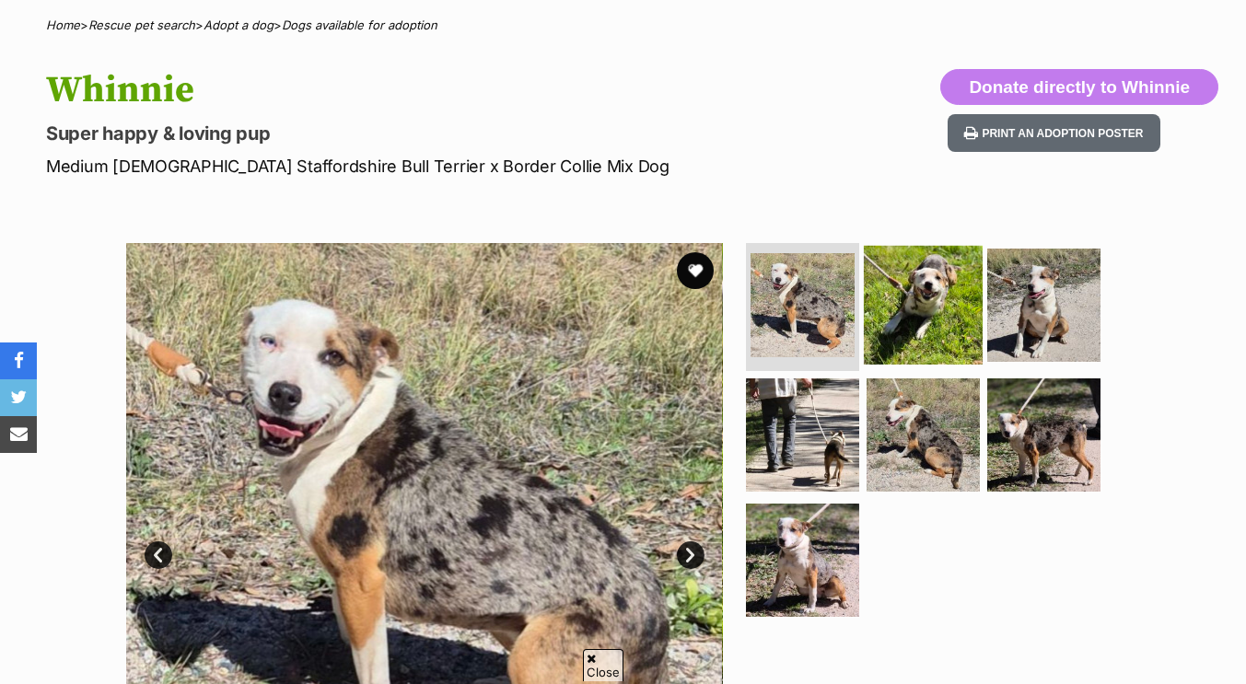
scroll to position [140, 0]
click at [926, 269] on img at bounding box center [923, 304] width 119 height 119
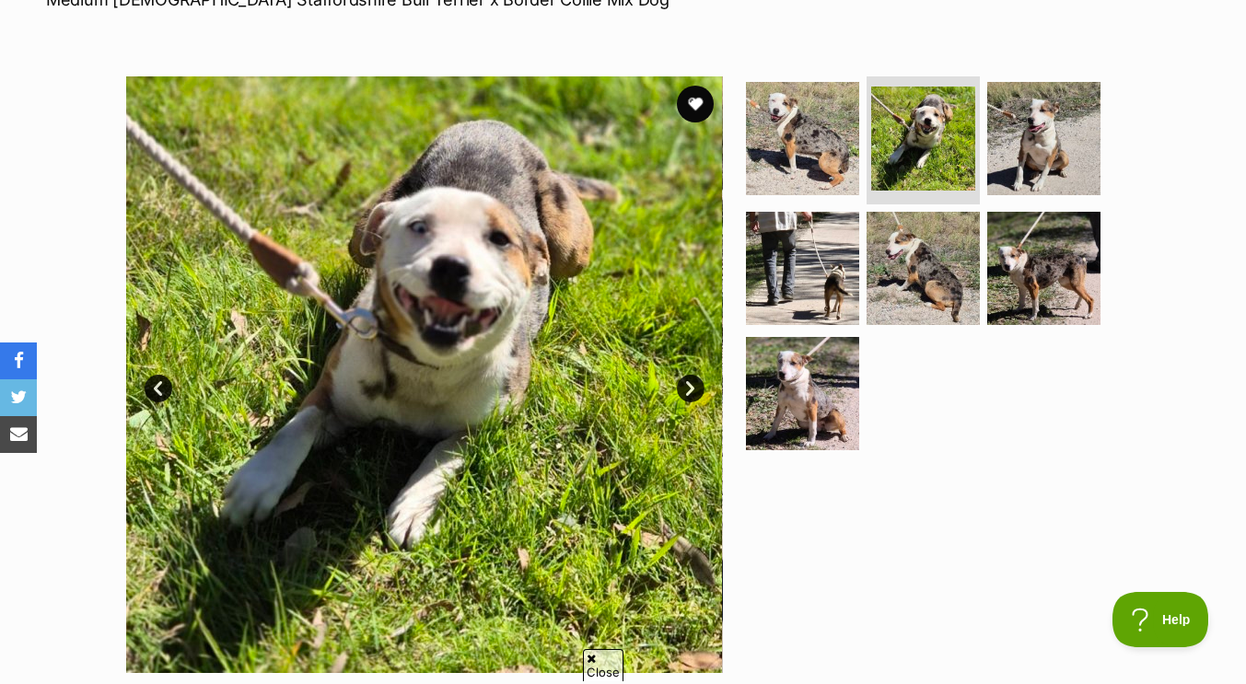
scroll to position [309, 0]
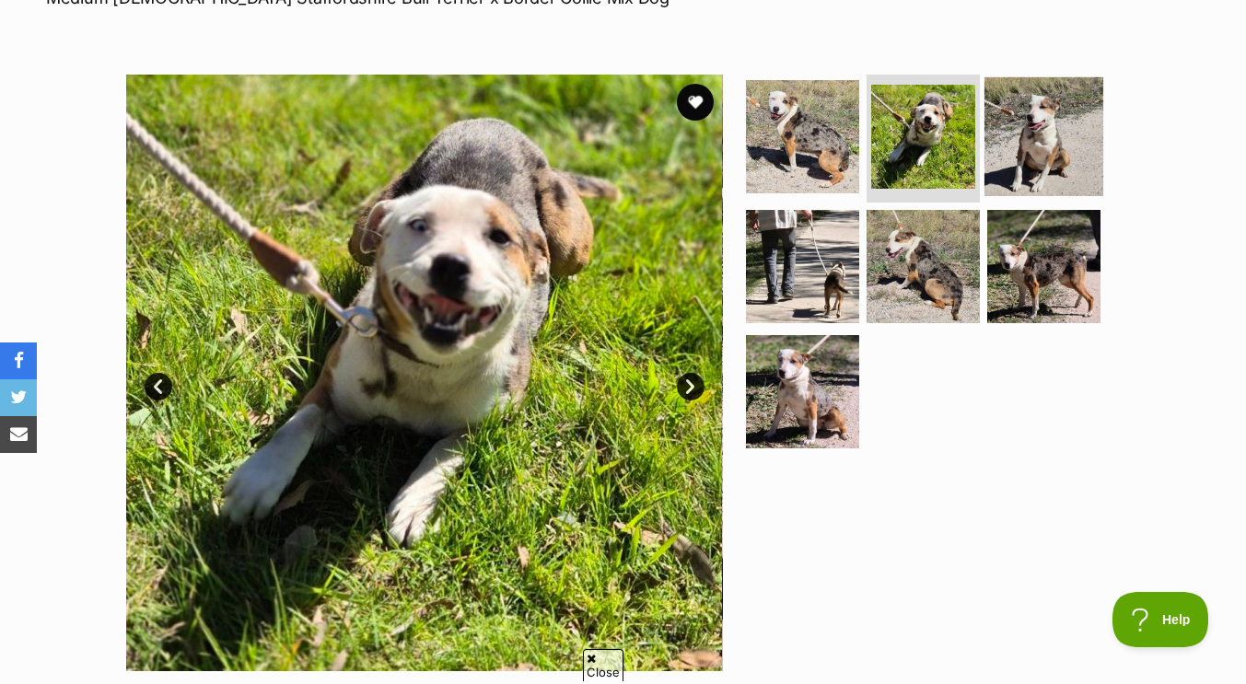
click at [1037, 117] on img at bounding box center [1044, 135] width 119 height 119
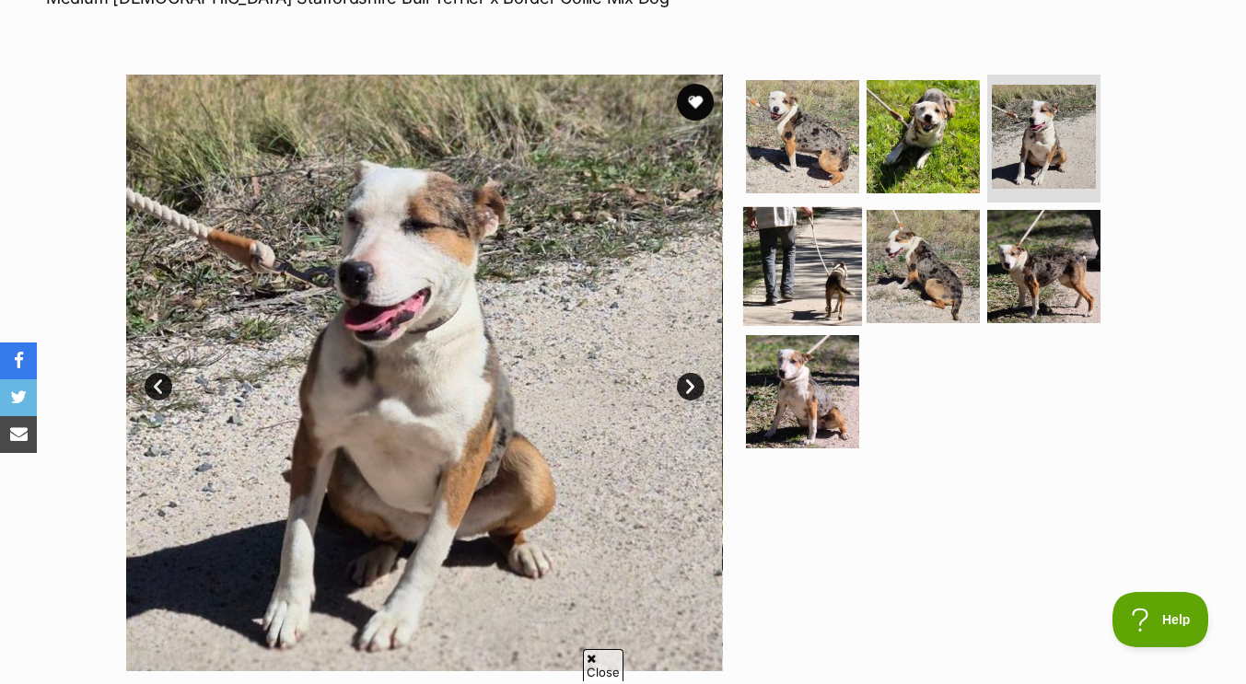
click at [835, 275] on img at bounding box center [802, 266] width 119 height 119
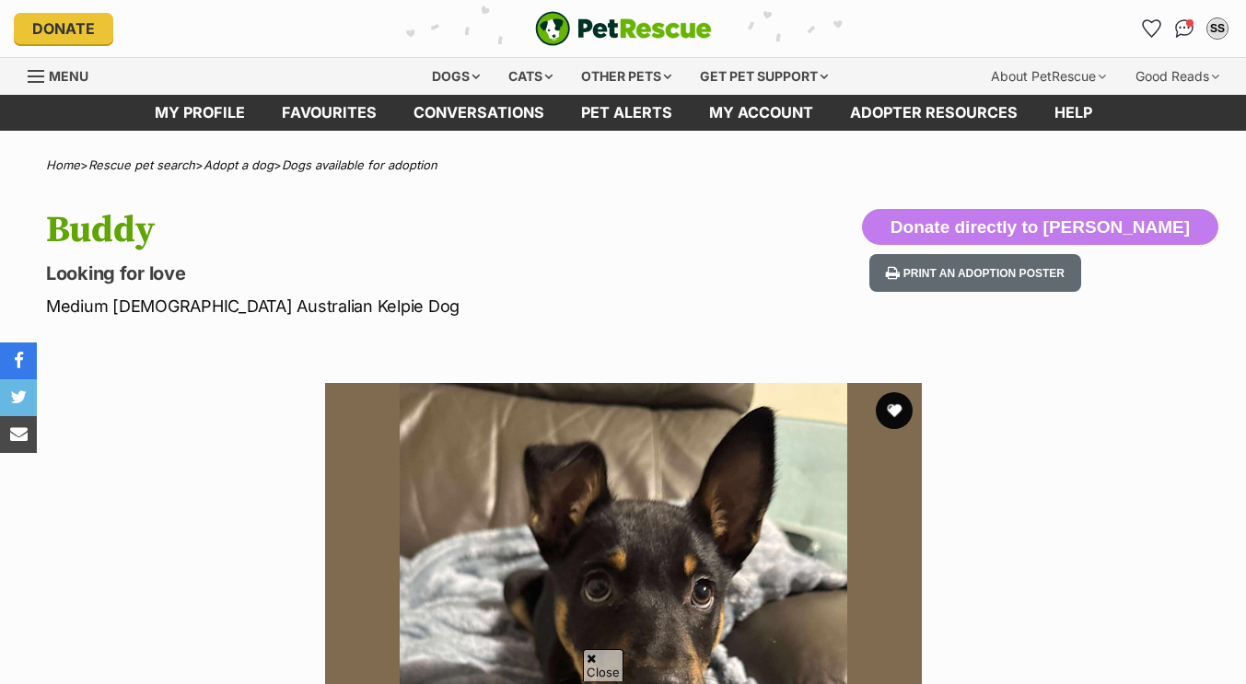
scroll to position [1056, 0]
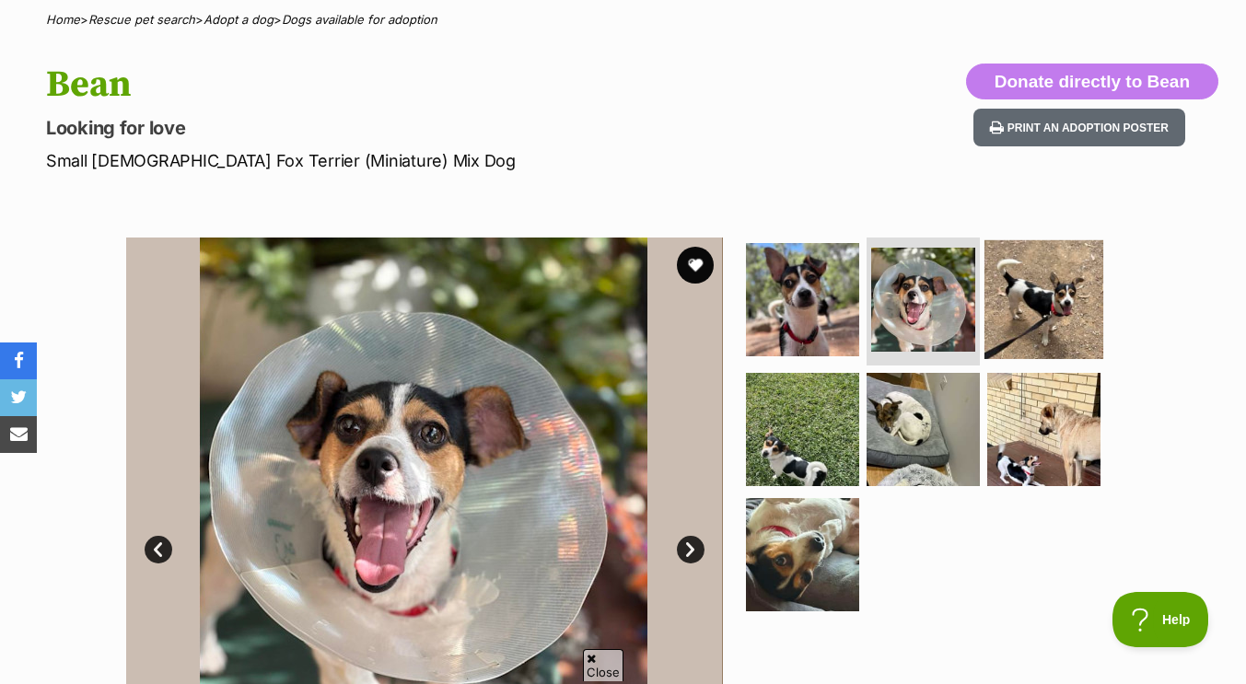
click at [1039, 286] on img at bounding box center [1044, 298] width 119 height 119
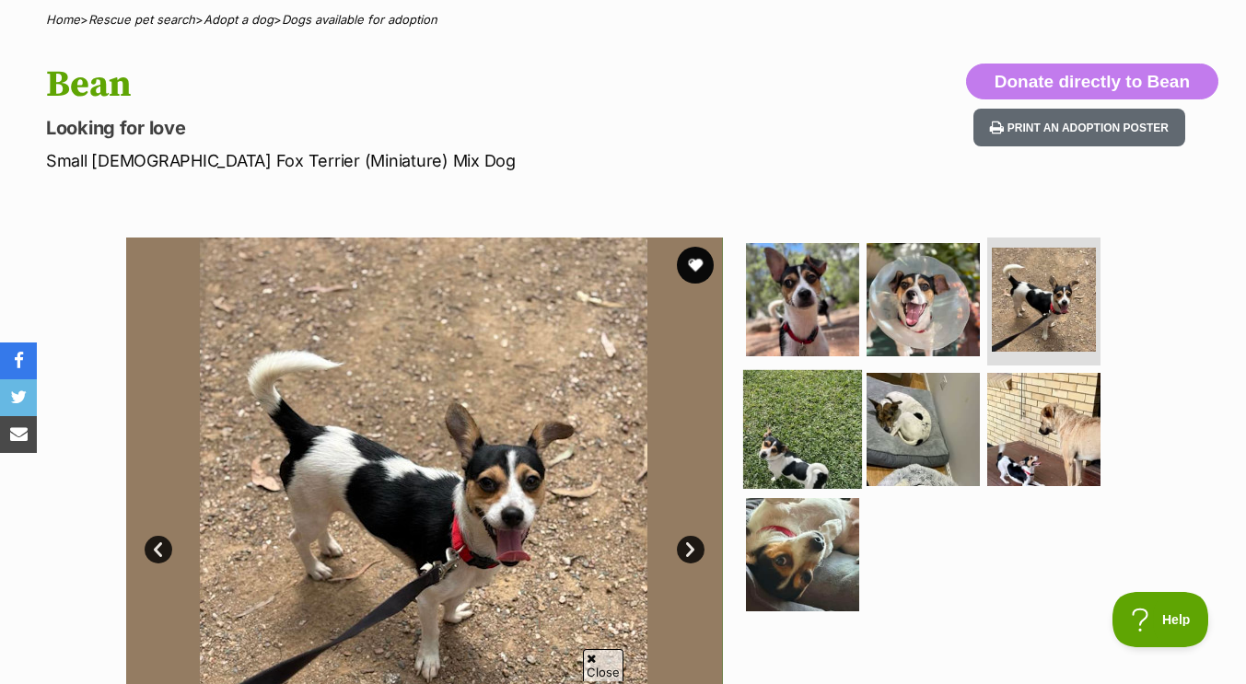
click at [807, 471] on img at bounding box center [802, 429] width 119 height 119
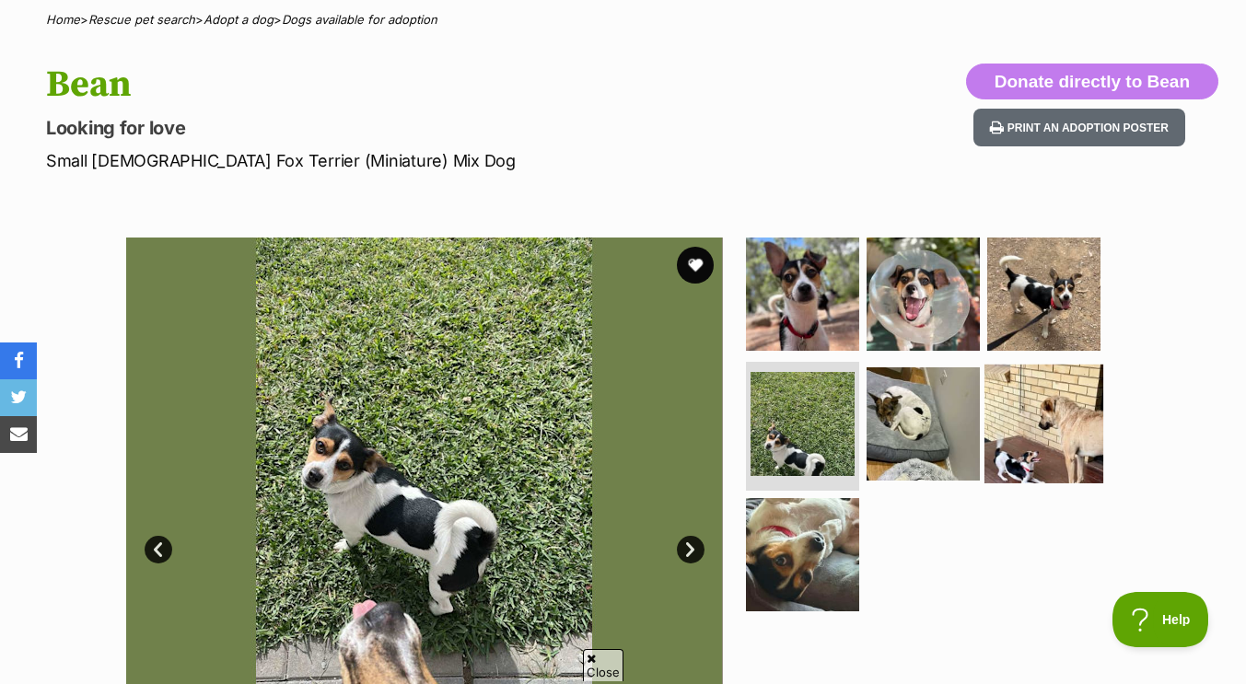
click at [1027, 400] on img at bounding box center [1044, 424] width 119 height 119
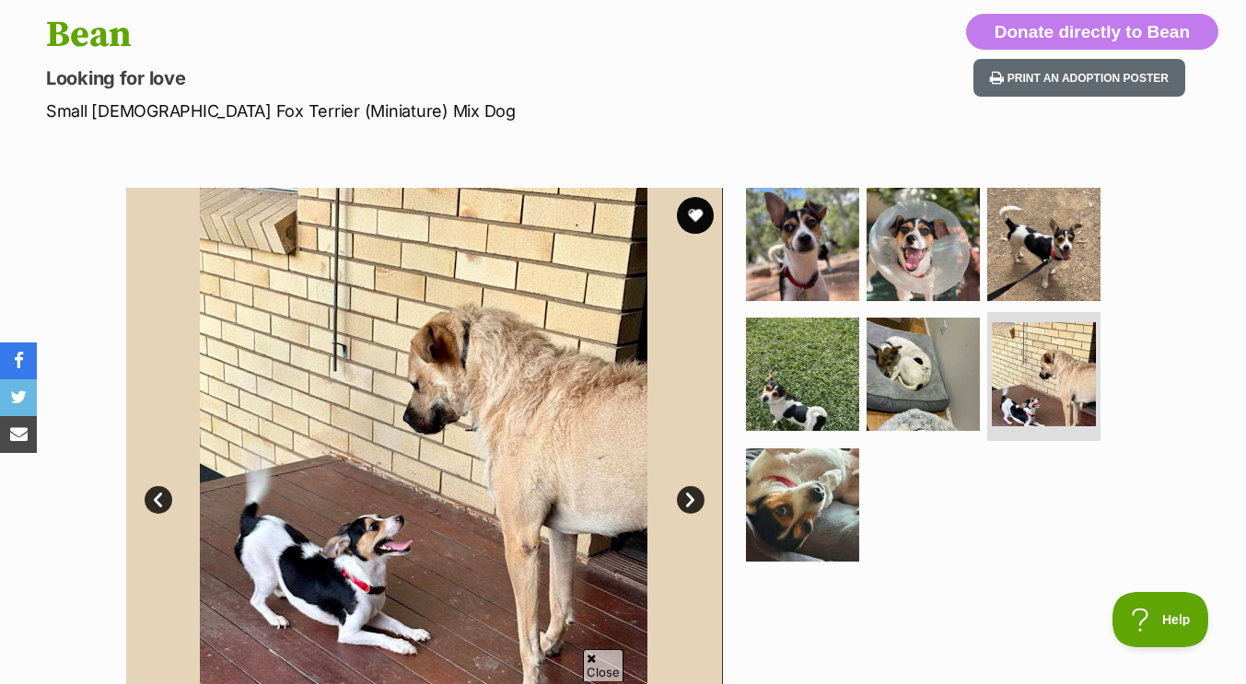
scroll to position [194, 0]
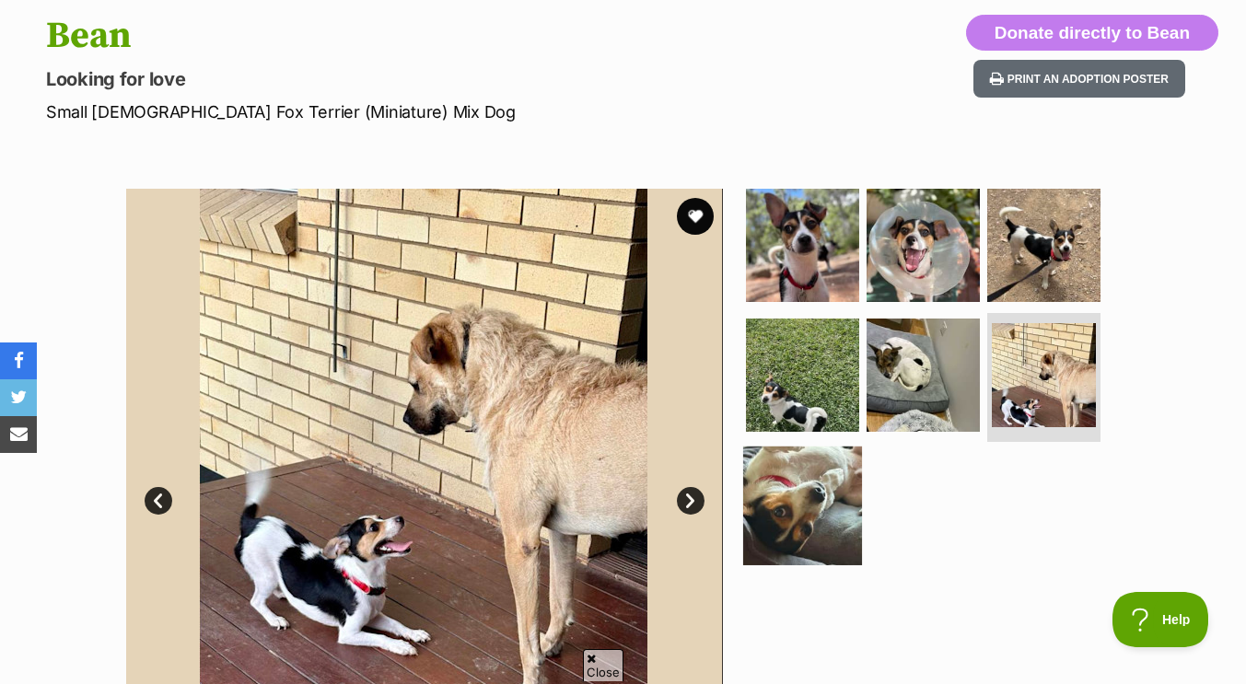
click at [826, 544] on img at bounding box center [802, 506] width 119 height 119
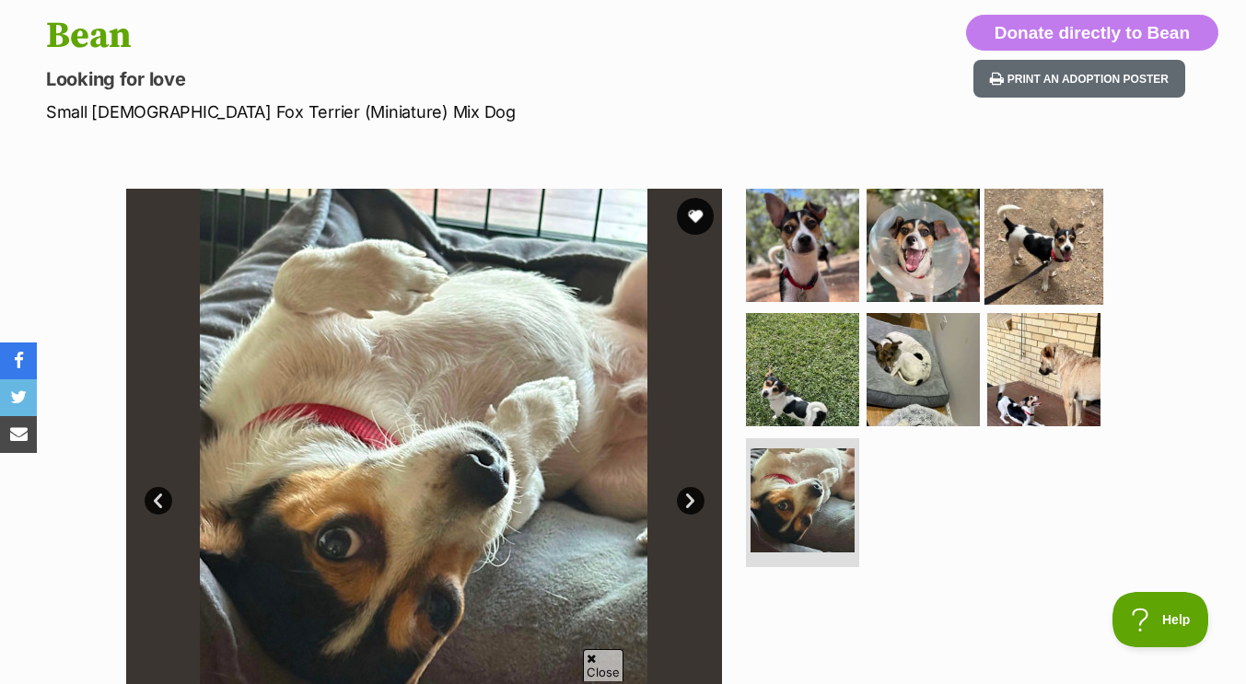
click at [1014, 269] on img at bounding box center [1044, 244] width 119 height 119
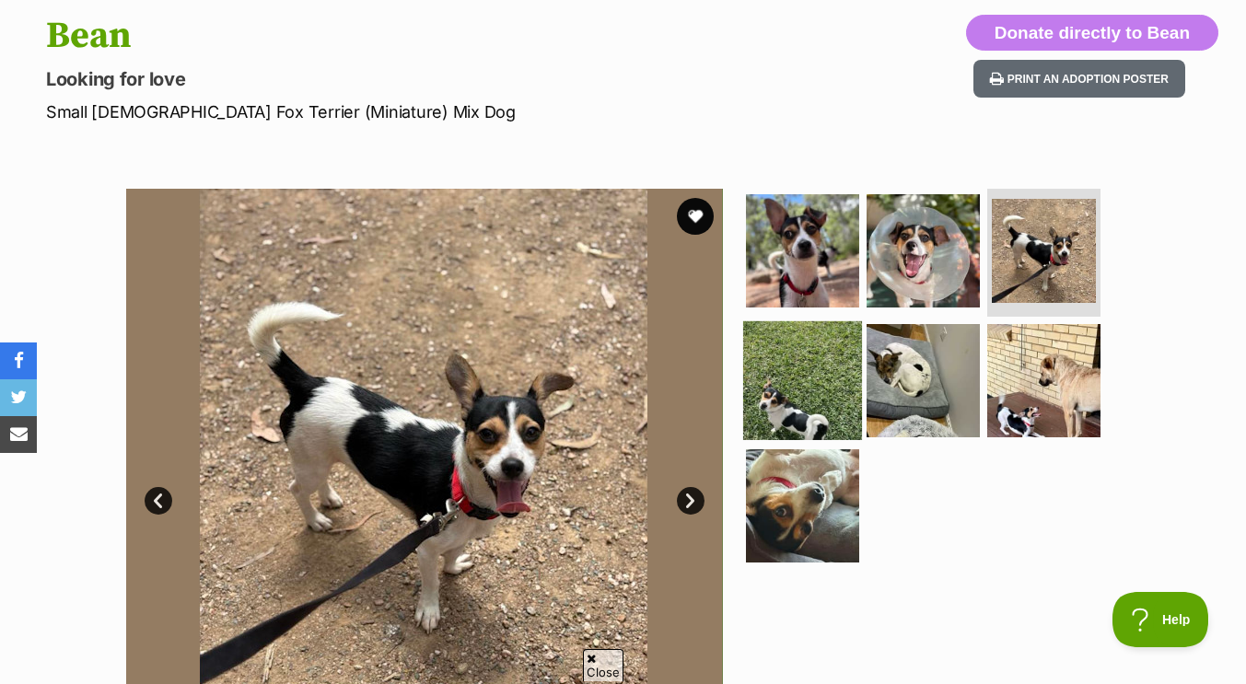
click at [824, 398] on img at bounding box center [802, 380] width 119 height 119
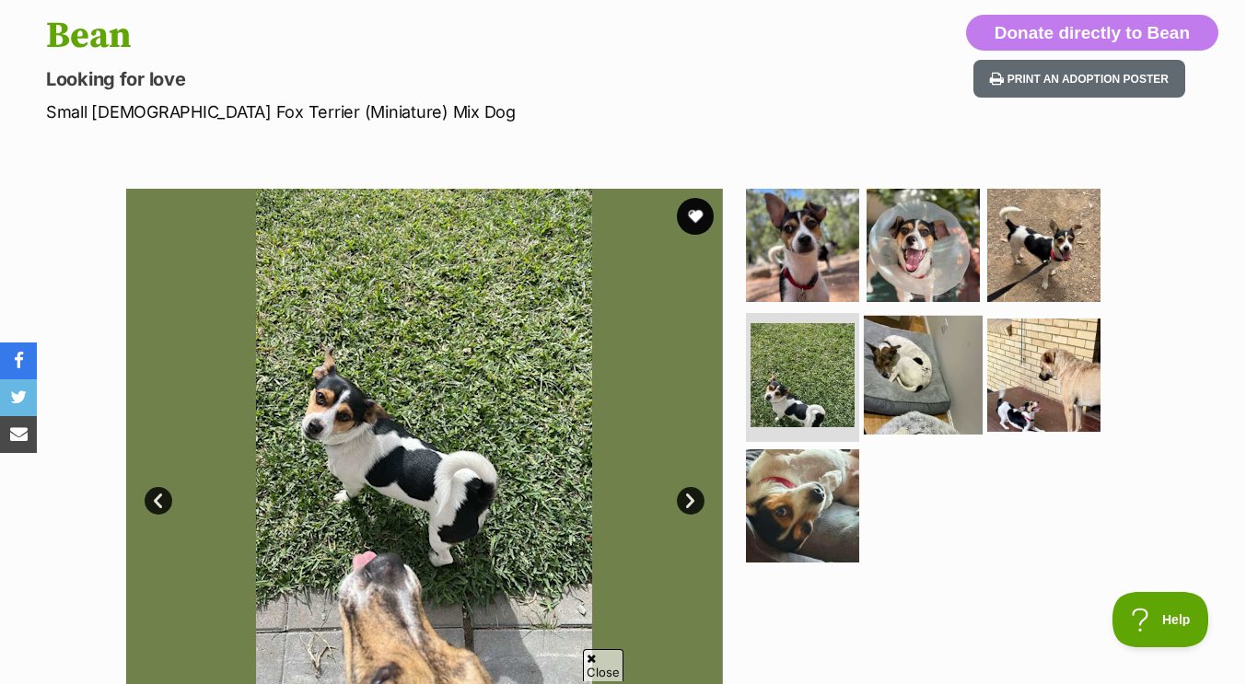
click at [915, 379] on img at bounding box center [923, 375] width 119 height 119
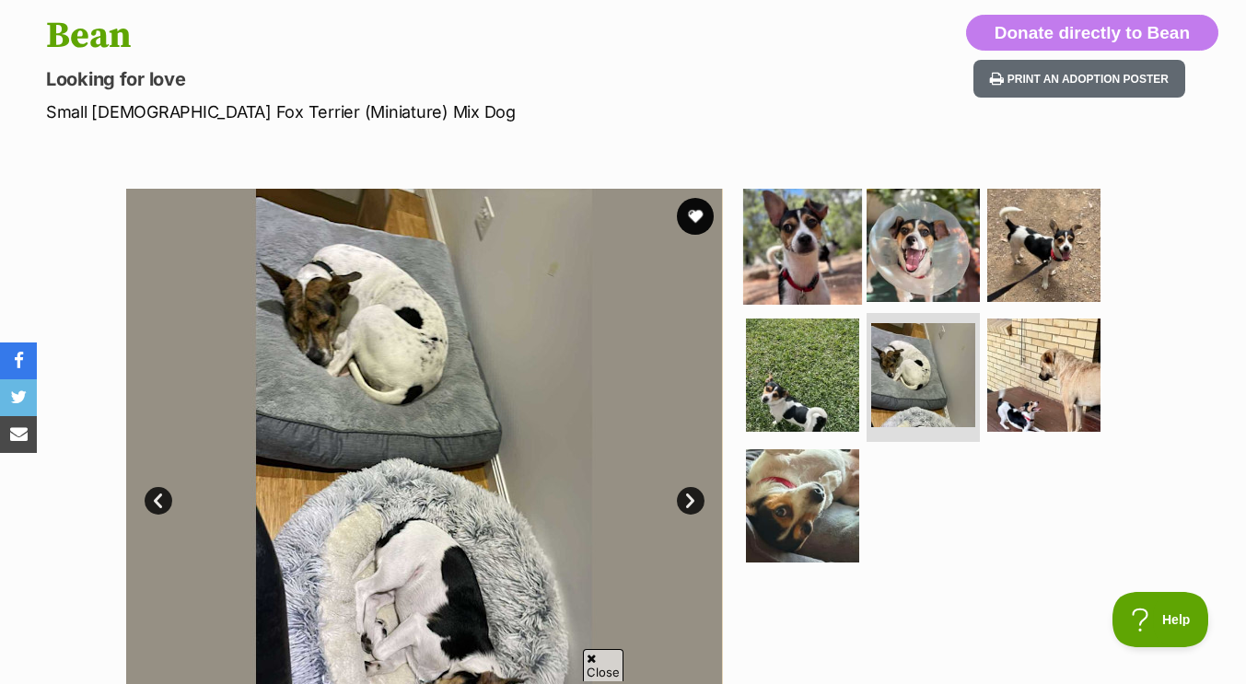
click at [827, 277] on img at bounding box center [802, 244] width 119 height 119
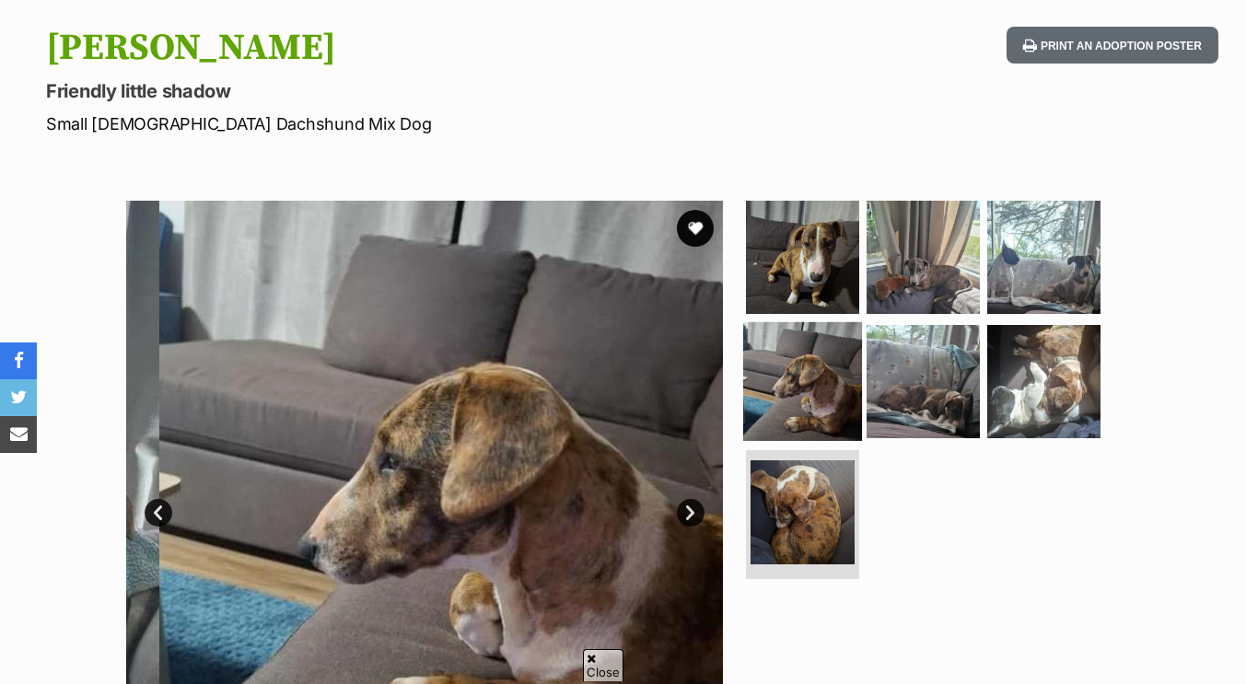
scroll to position [182, 0]
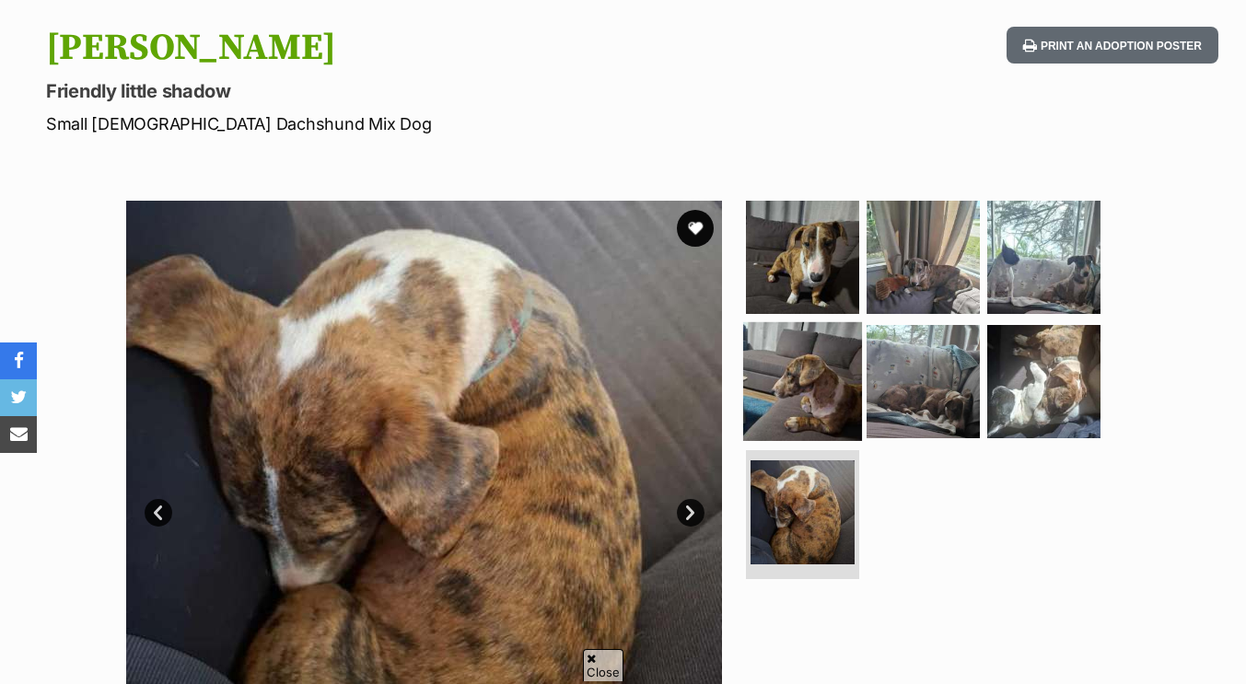
click at [822, 404] on img at bounding box center [802, 381] width 119 height 119
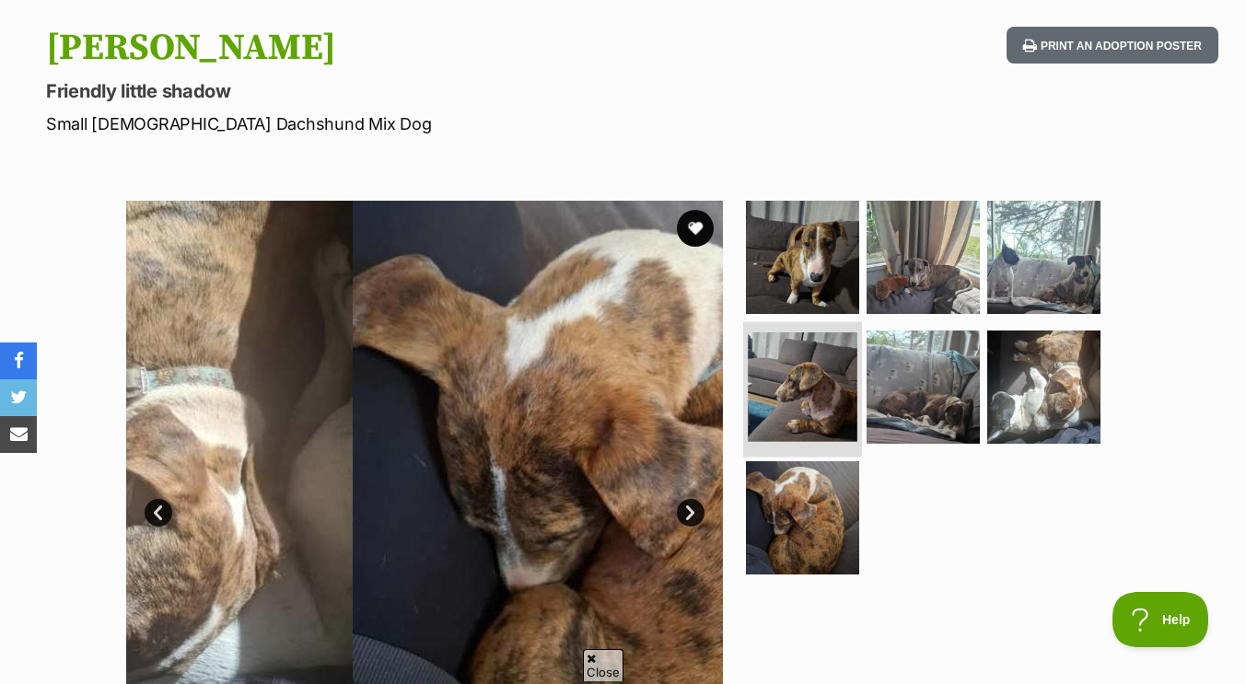
scroll to position [0, 0]
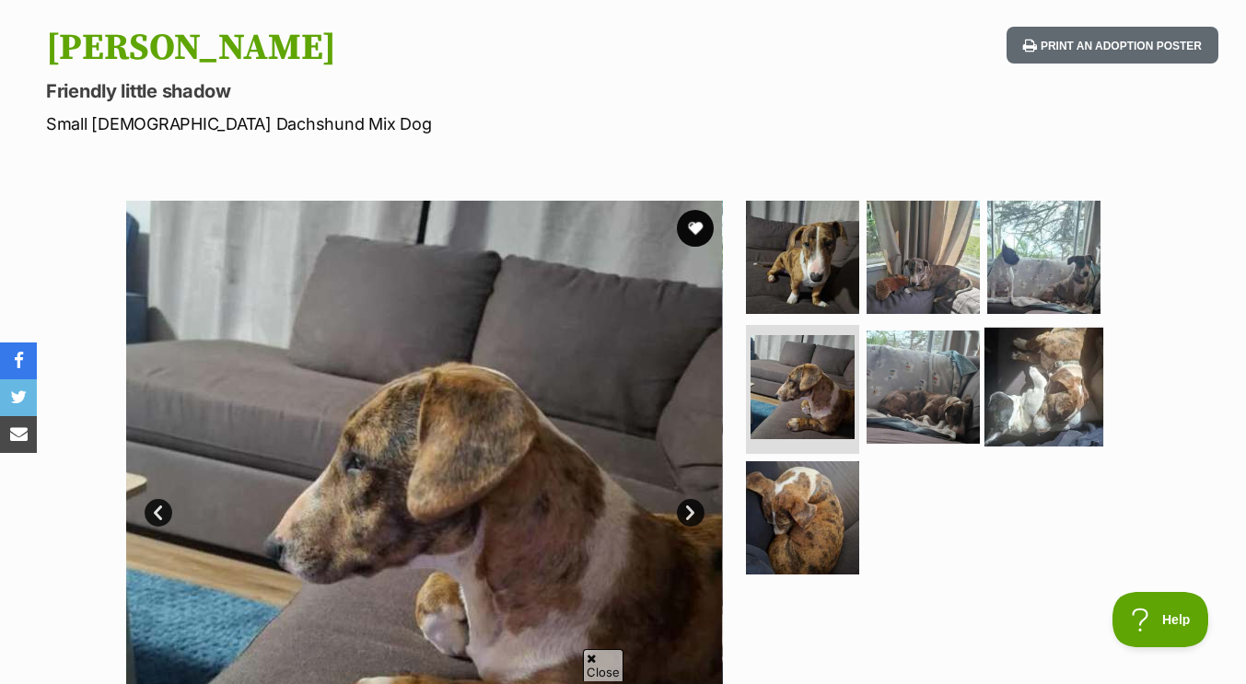
click at [1037, 365] on img at bounding box center [1044, 387] width 119 height 119
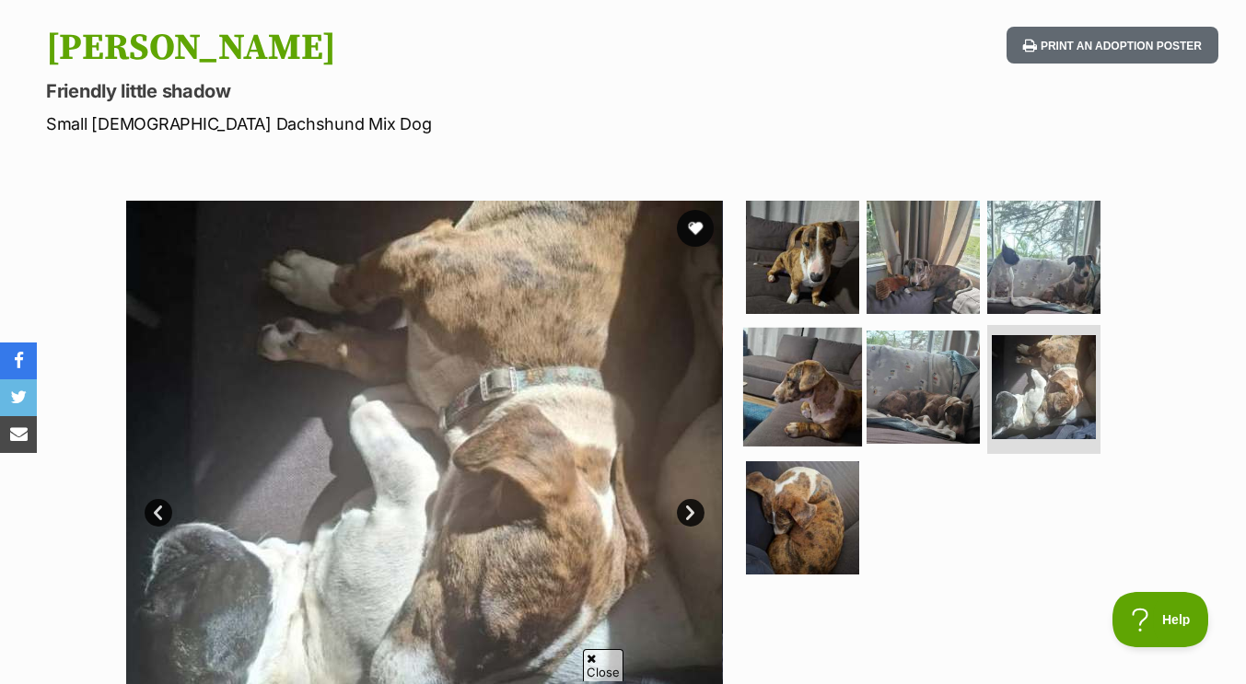
click at [799, 380] on img at bounding box center [802, 387] width 119 height 119
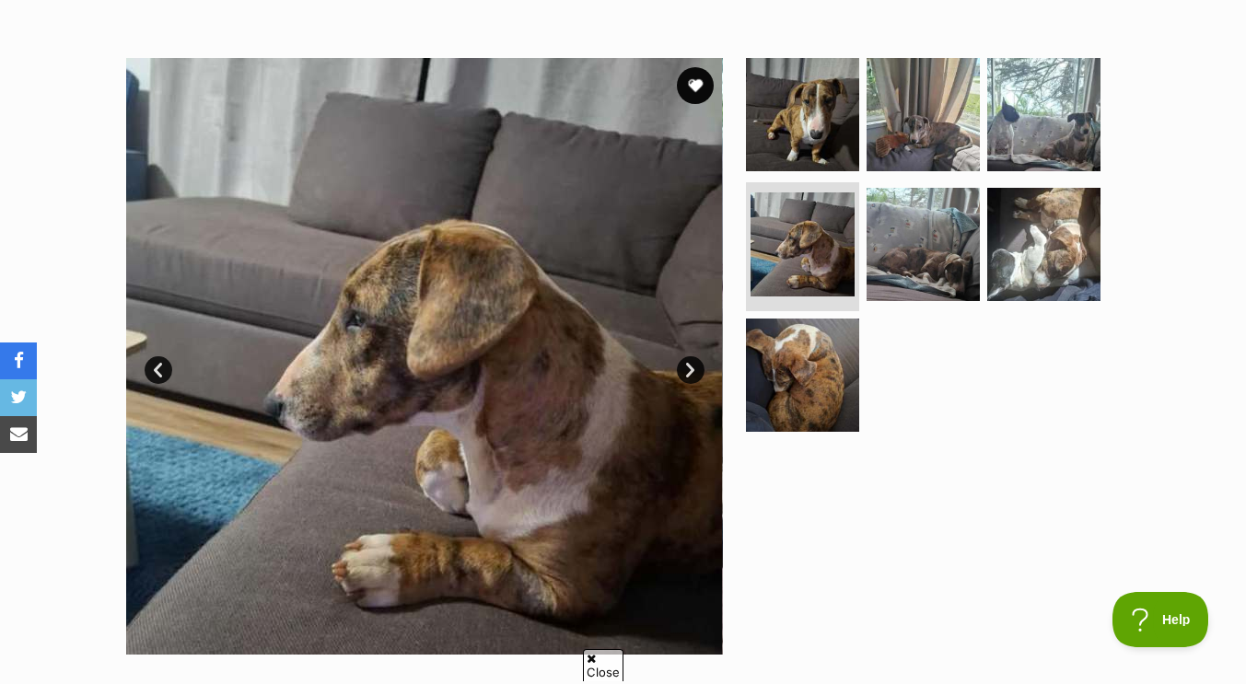
scroll to position [338, 0]
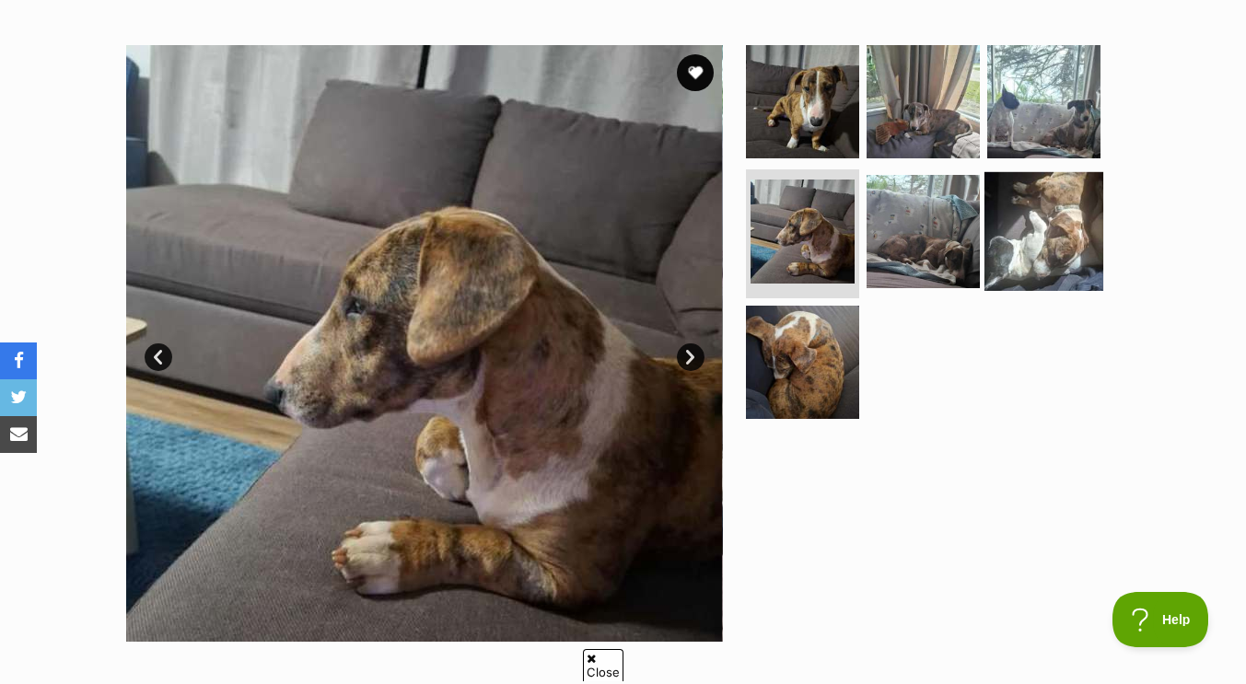
click at [1012, 214] on img at bounding box center [1044, 231] width 119 height 119
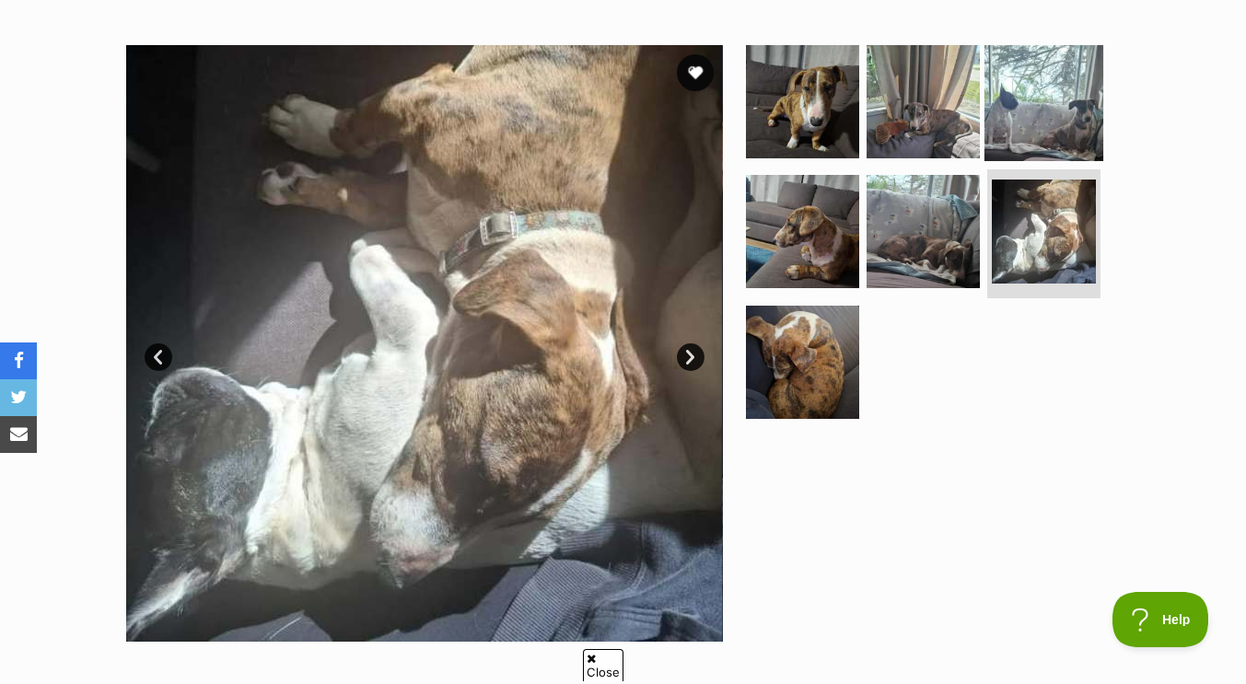
click at [1004, 95] on img at bounding box center [1044, 100] width 119 height 119
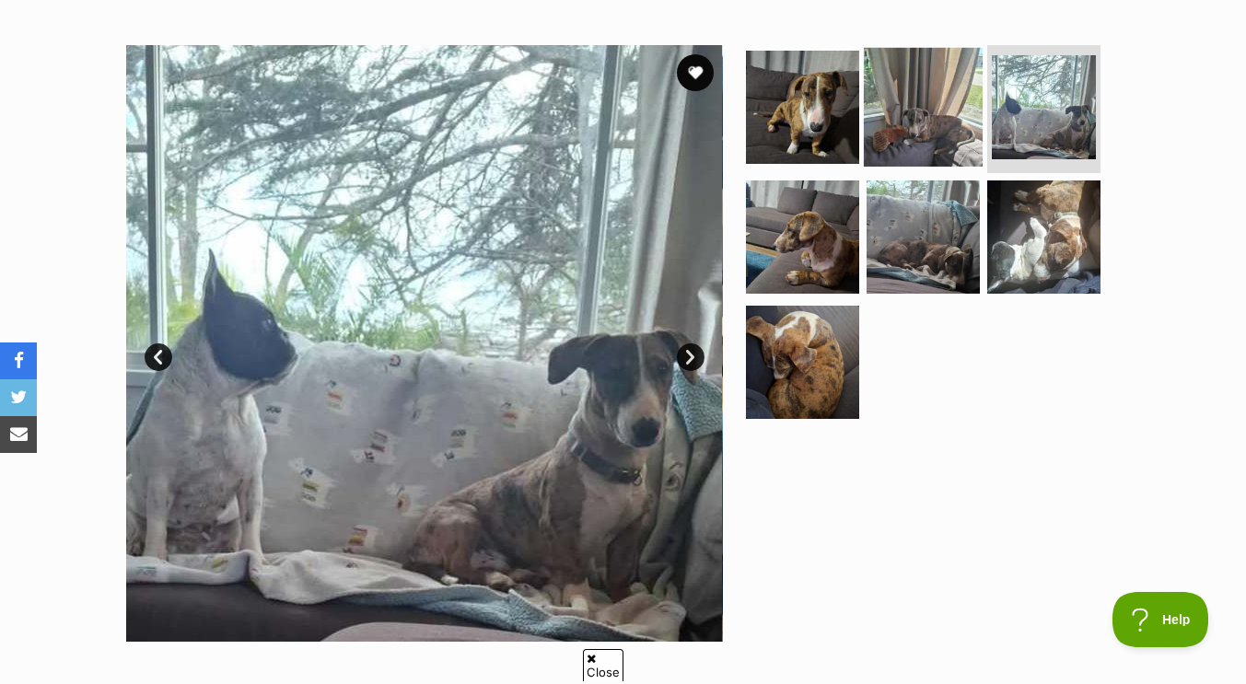
click at [890, 129] on img at bounding box center [923, 106] width 119 height 119
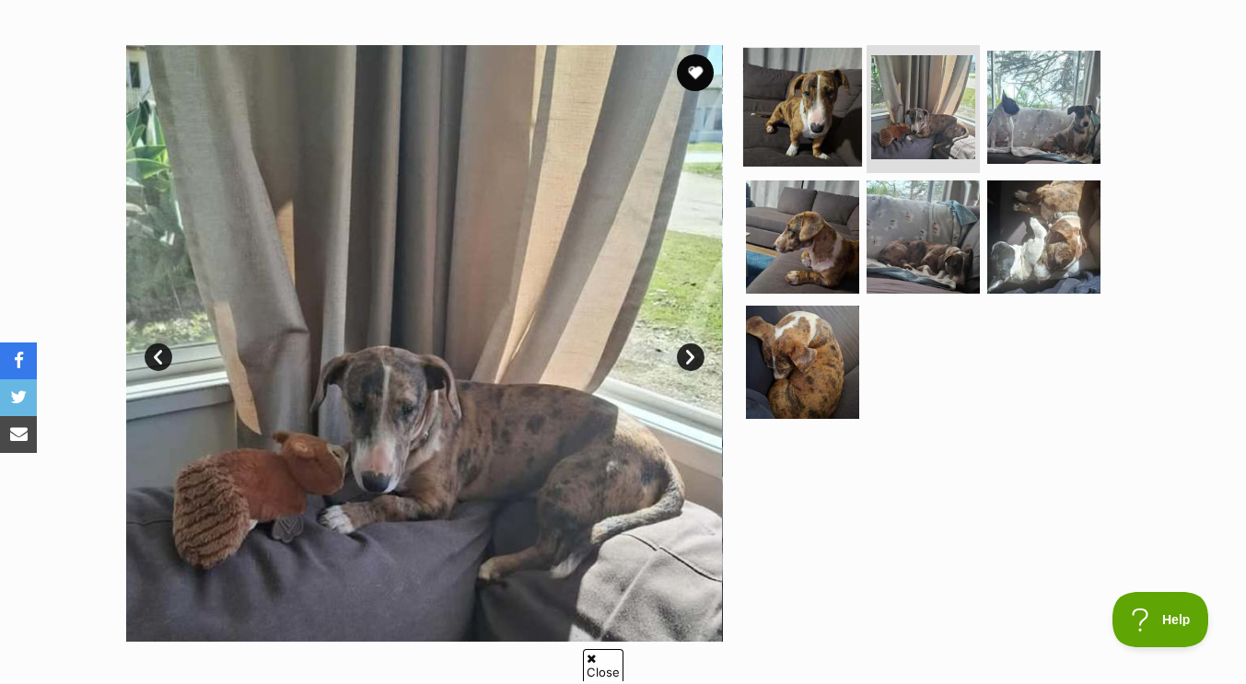
click at [818, 124] on img at bounding box center [802, 106] width 119 height 119
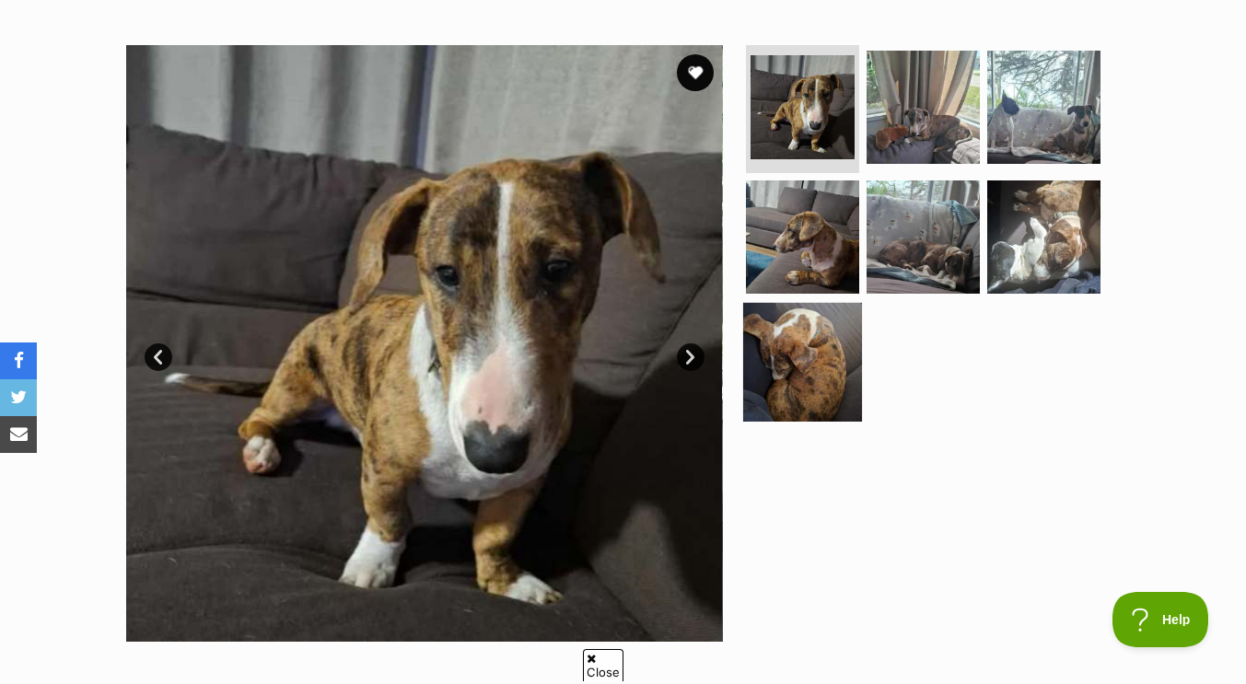
click at [810, 393] on img at bounding box center [802, 362] width 119 height 119
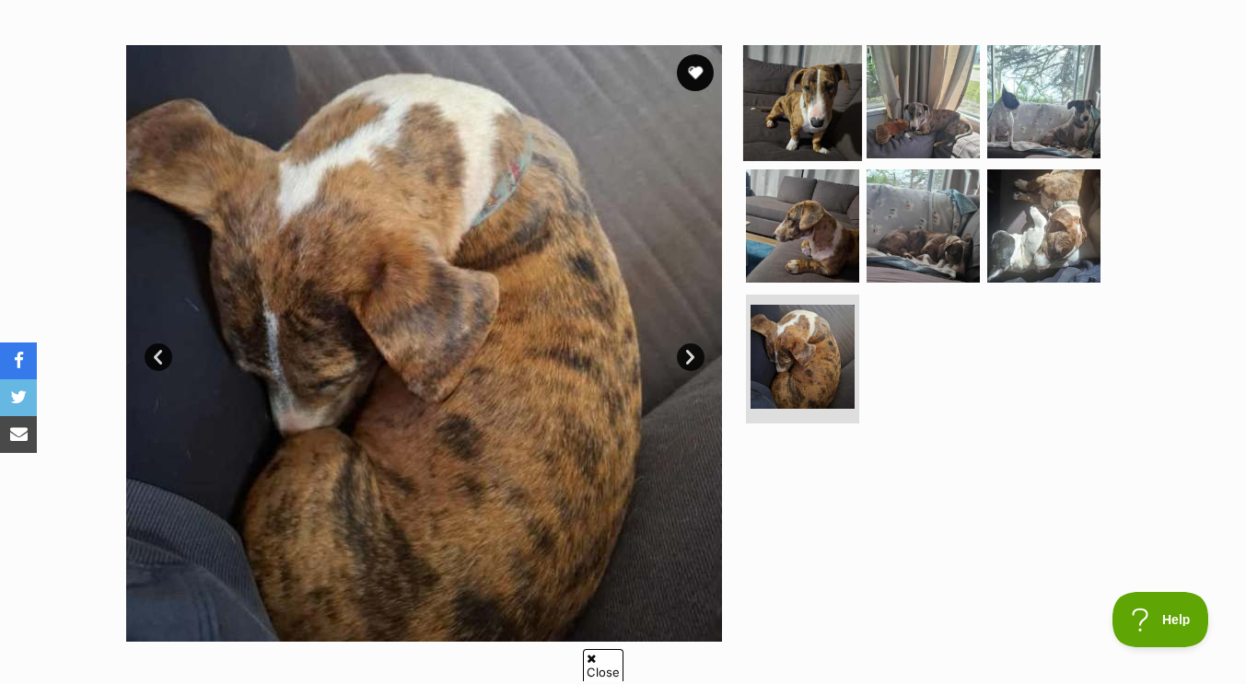
click at [800, 118] on img at bounding box center [802, 100] width 119 height 119
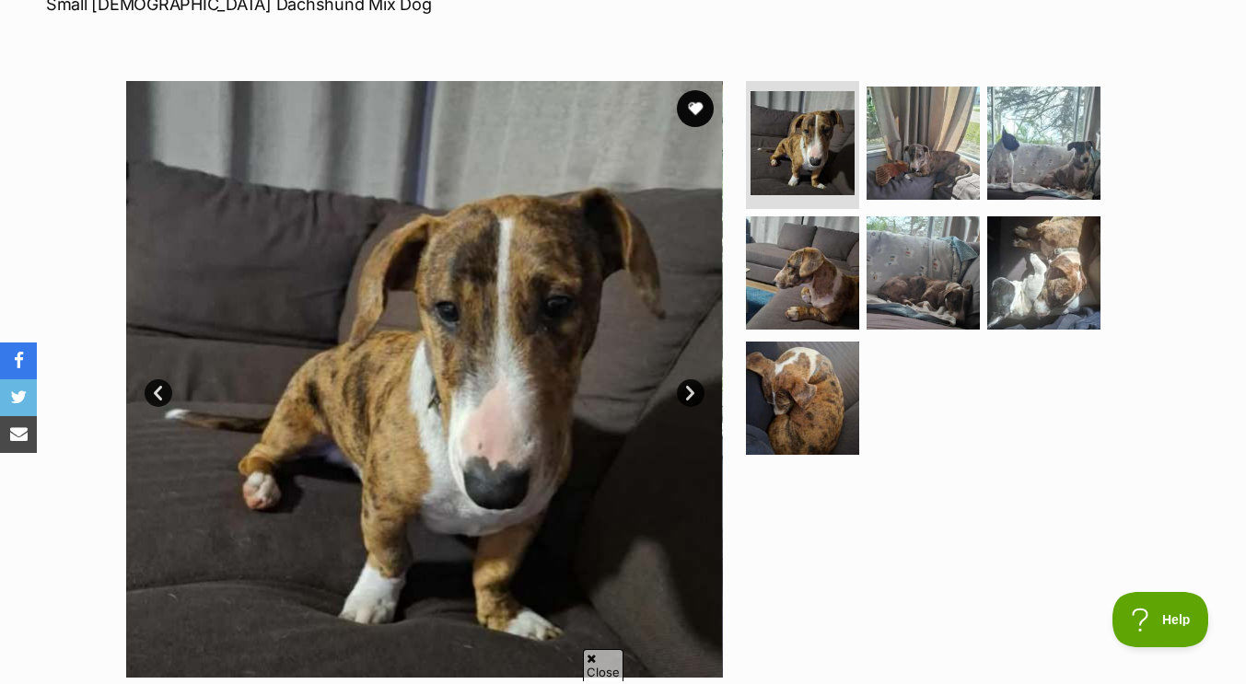
scroll to position [287, 0]
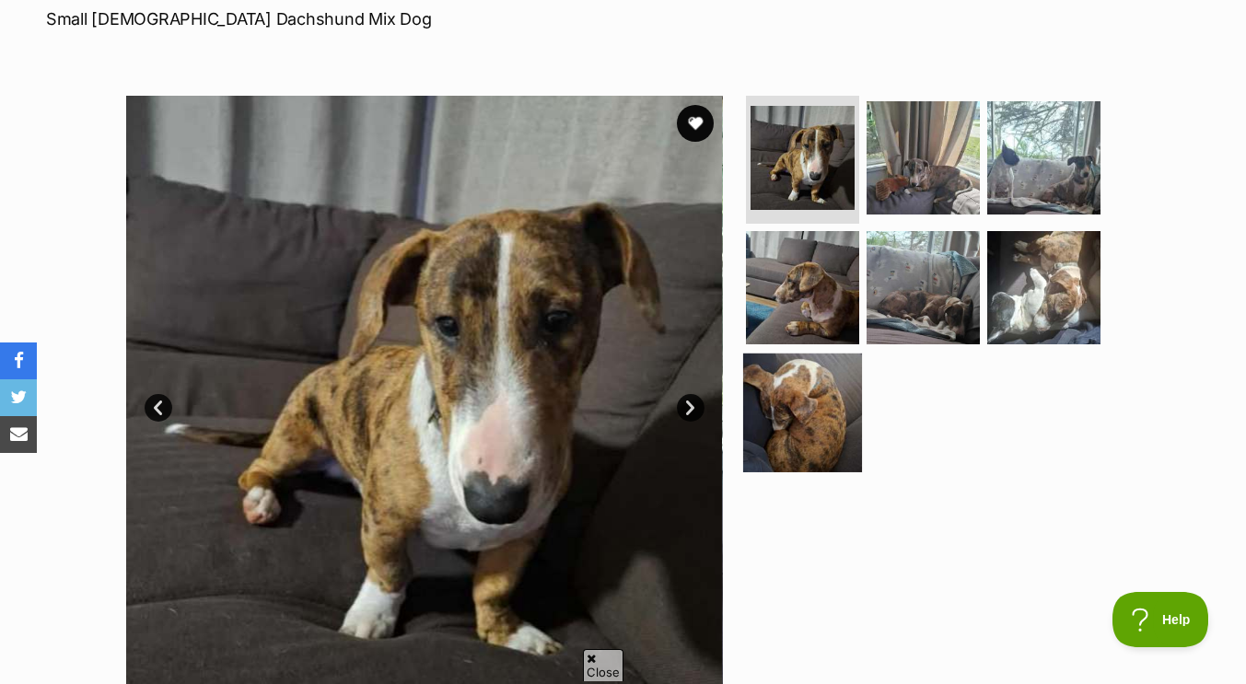
click at [822, 406] on img at bounding box center [802, 413] width 119 height 119
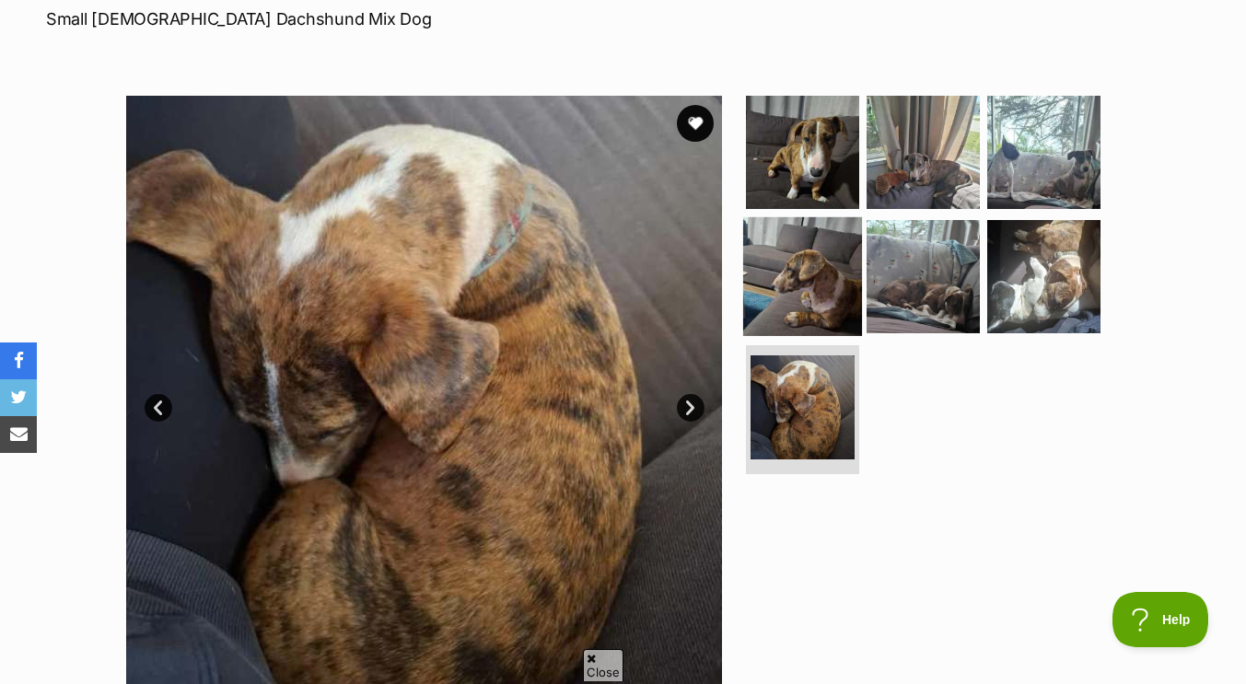
click at [800, 256] on img at bounding box center [802, 276] width 119 height 119
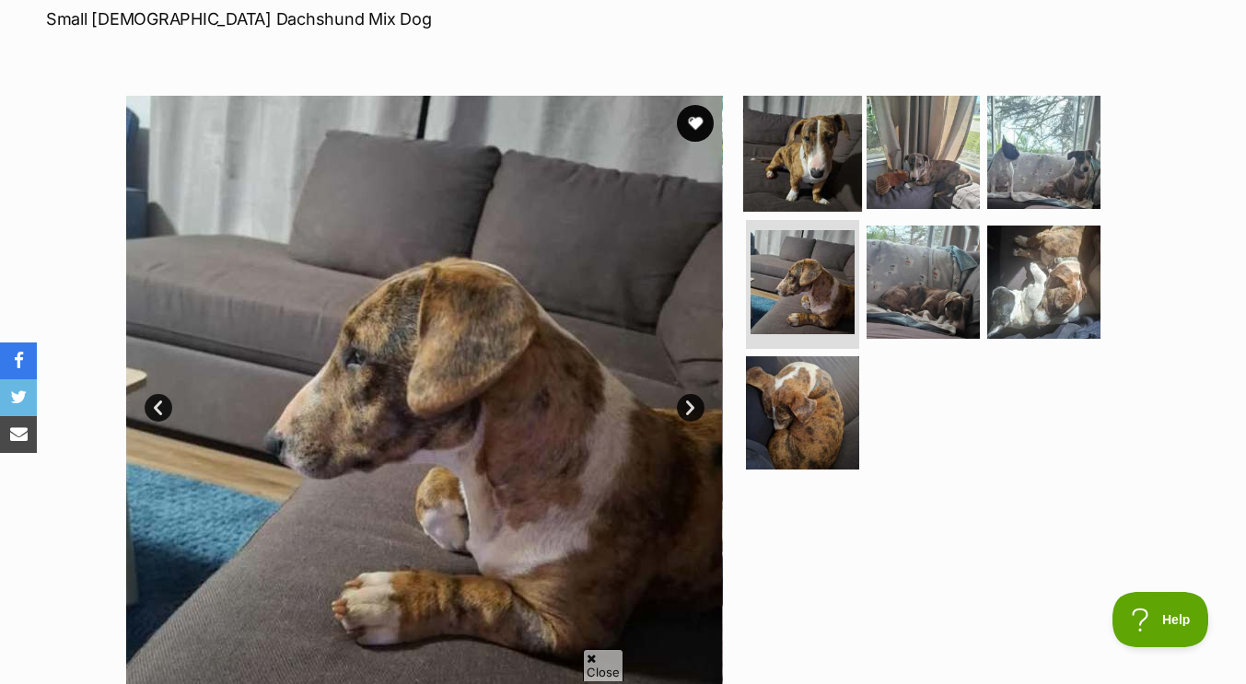
click at [792, 111] on img at bounding box center [802, 151] width 119 height 119
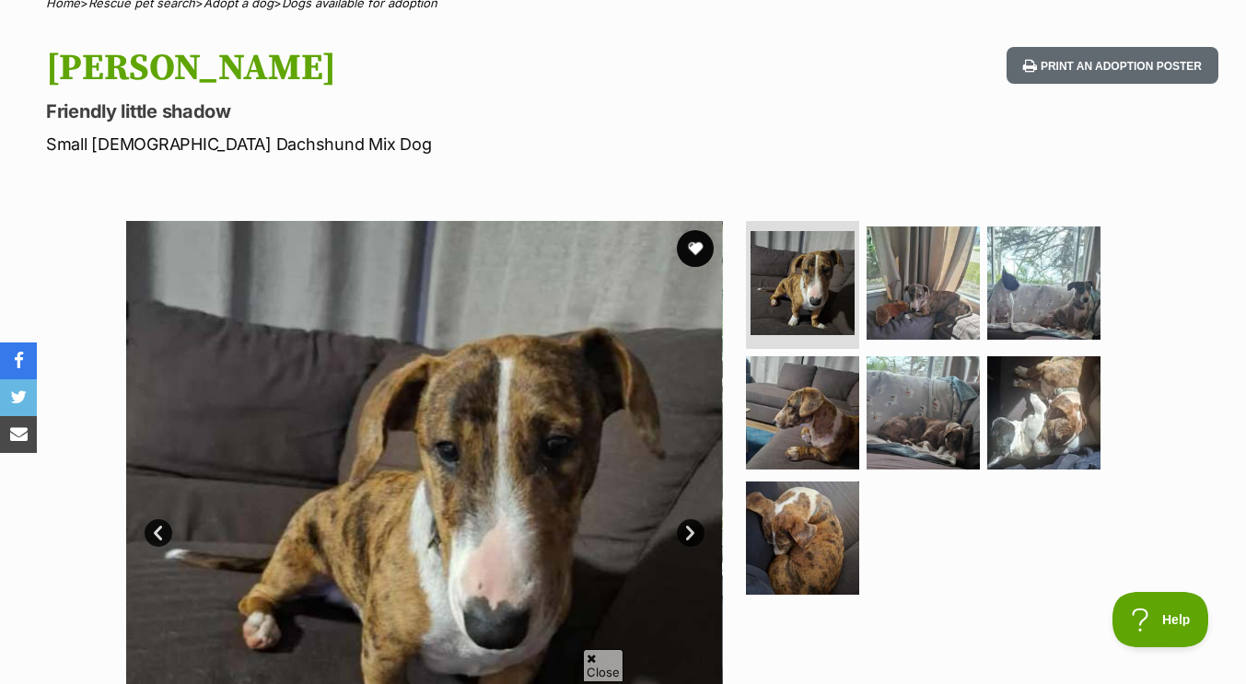
scroll to position [183, 0]
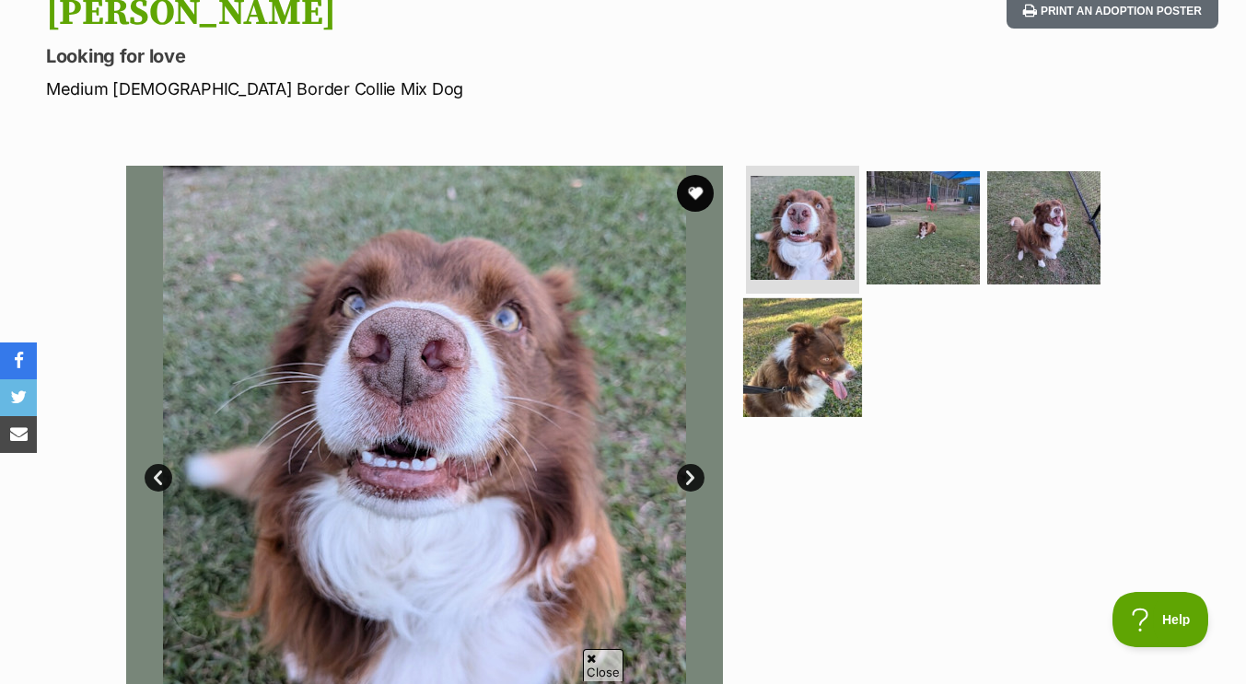
click at [811, 323] on img at bounding box center [802, 357] width 119 height 119
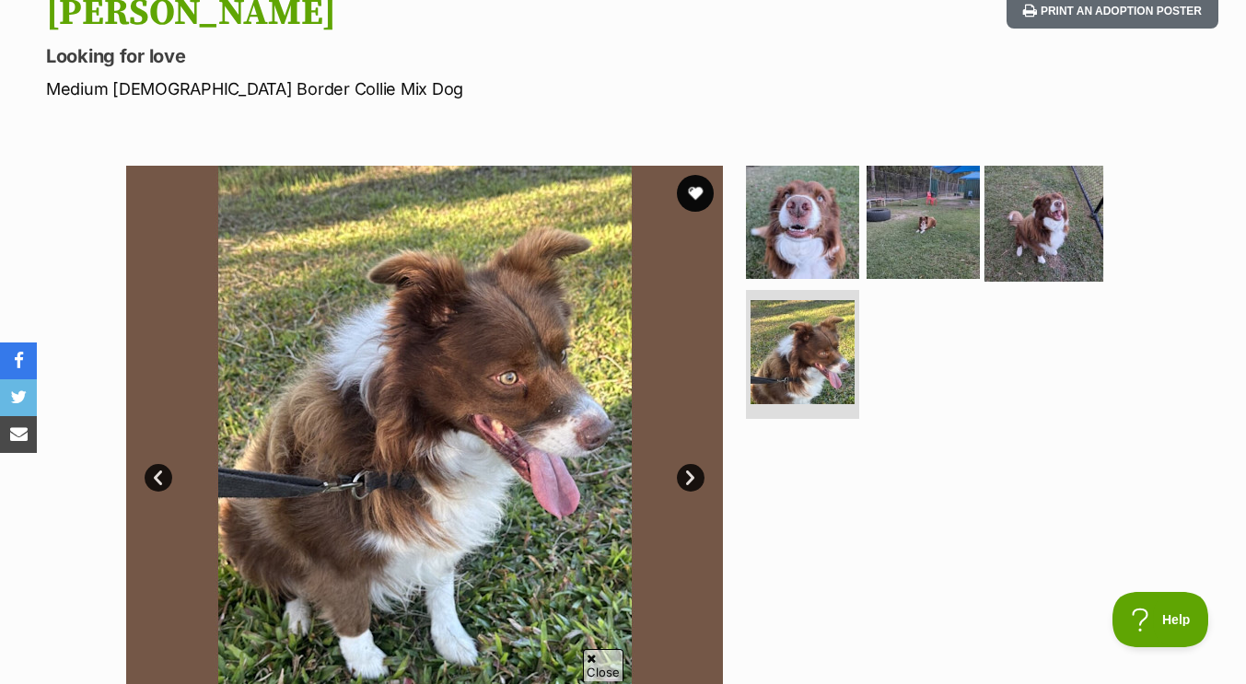
click at [1003, 225] on img at bounding box center [1044, 221] width 119 height 119
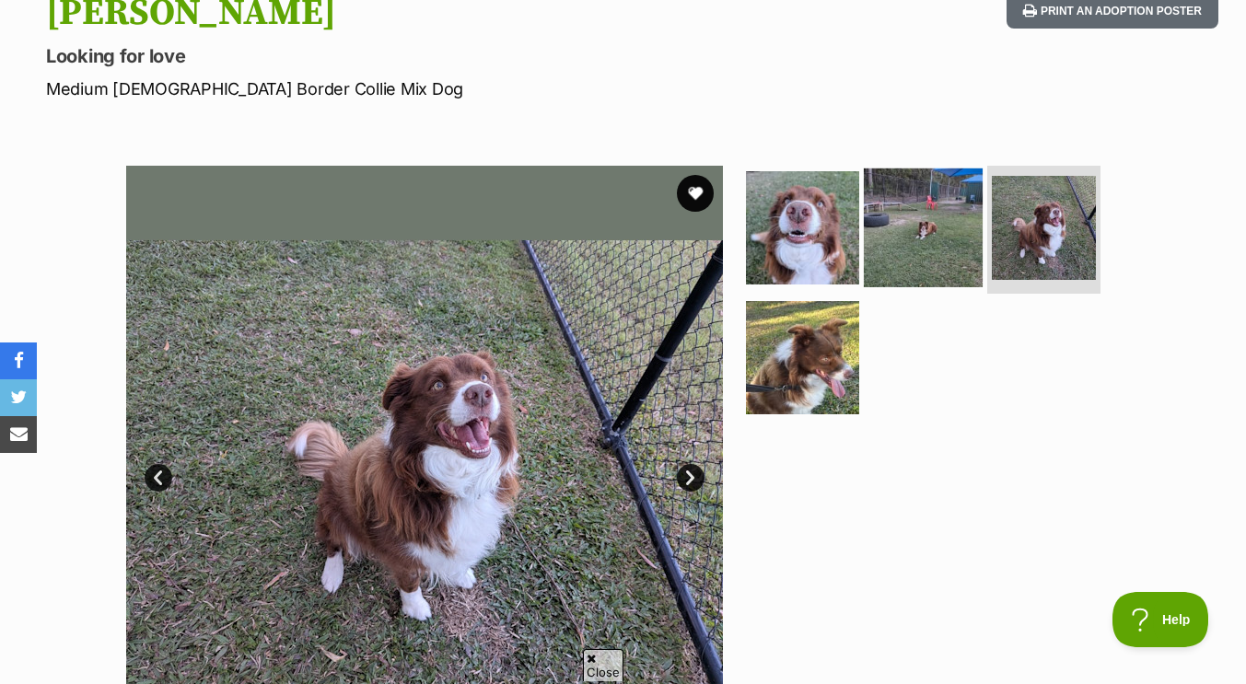
click at [919, 210] on img at bounding box center [923, 227] width 119 height 119
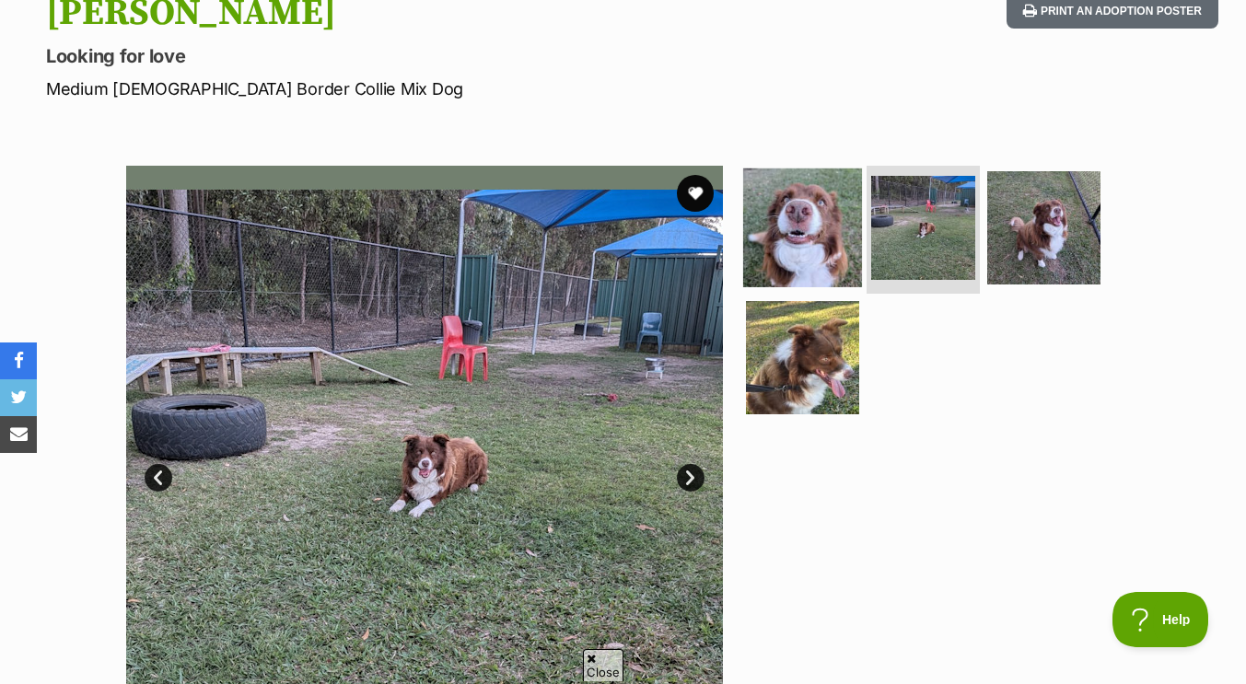
click at [801, 213] on img at bounding box center [802, 227] width 119 height 119
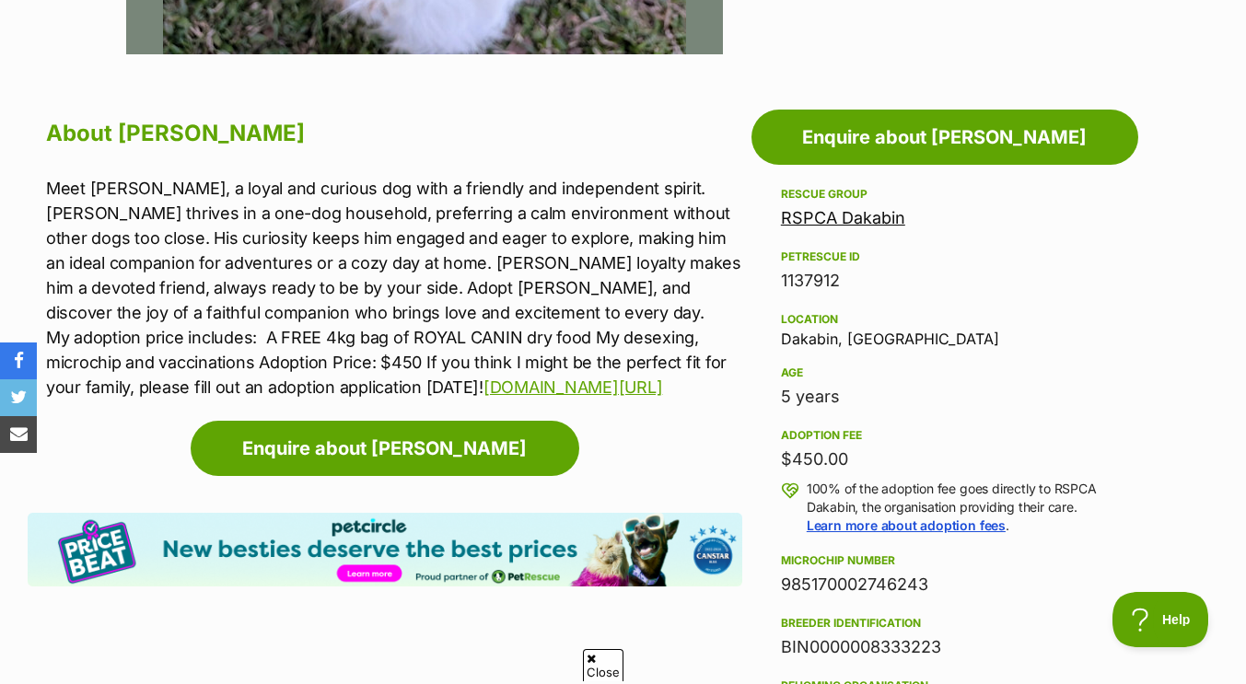
scroll to position [924, 0]
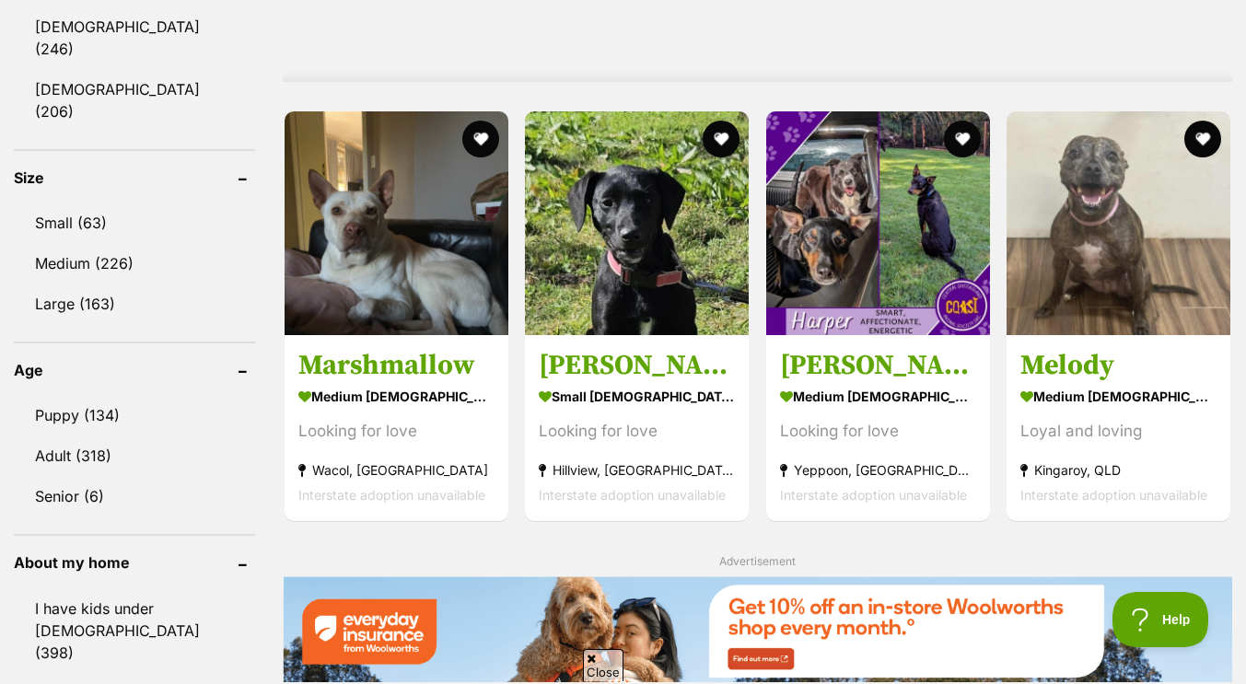
scroll to position [1639, 0]
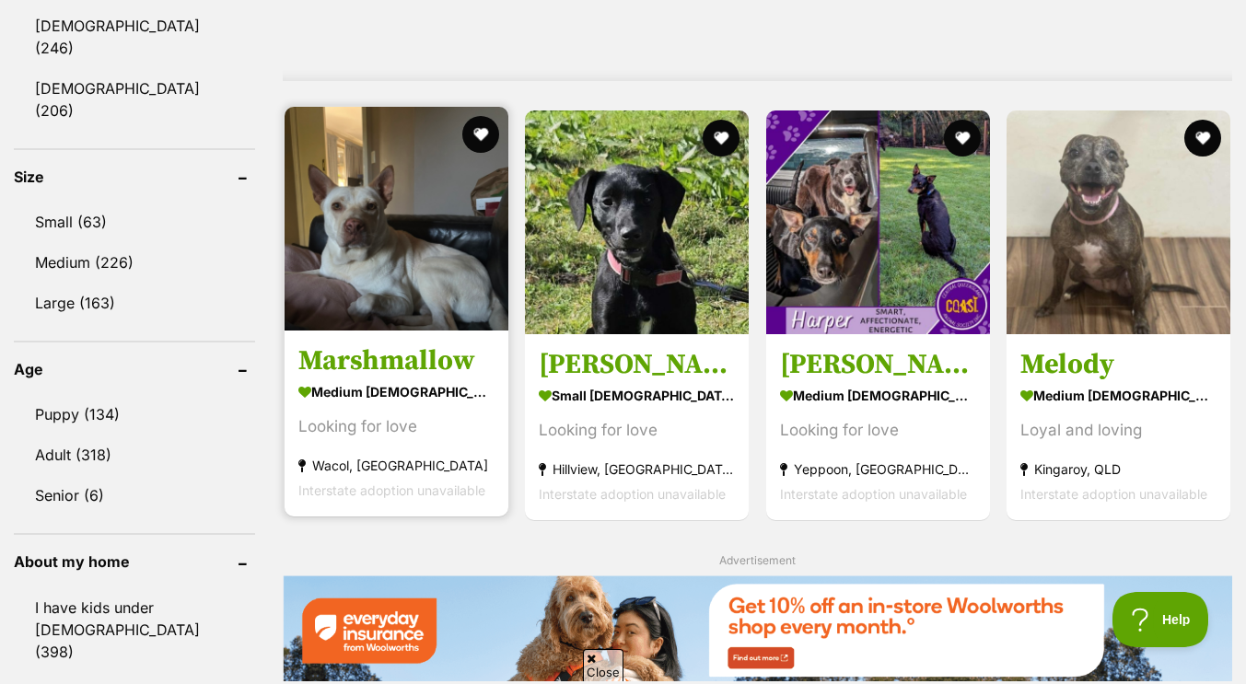
click at [392, 251] on img at bounding box center [397, 219] width 224 height 224
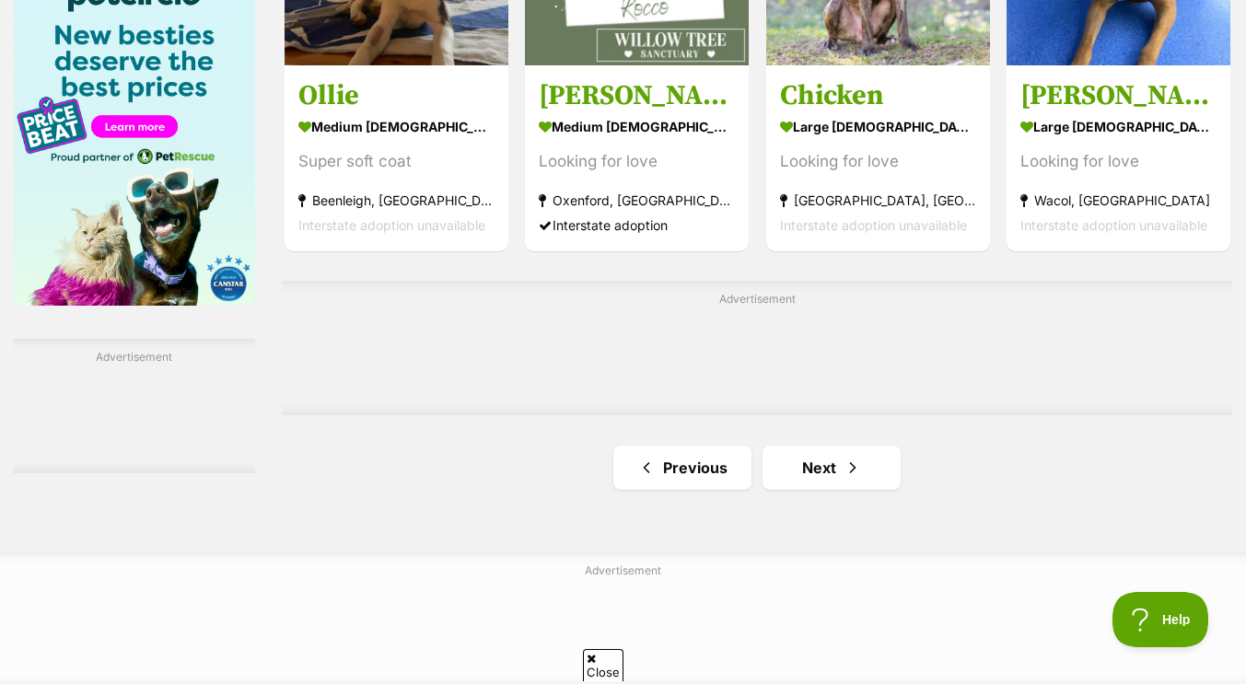
scroll to position [2948, 0]
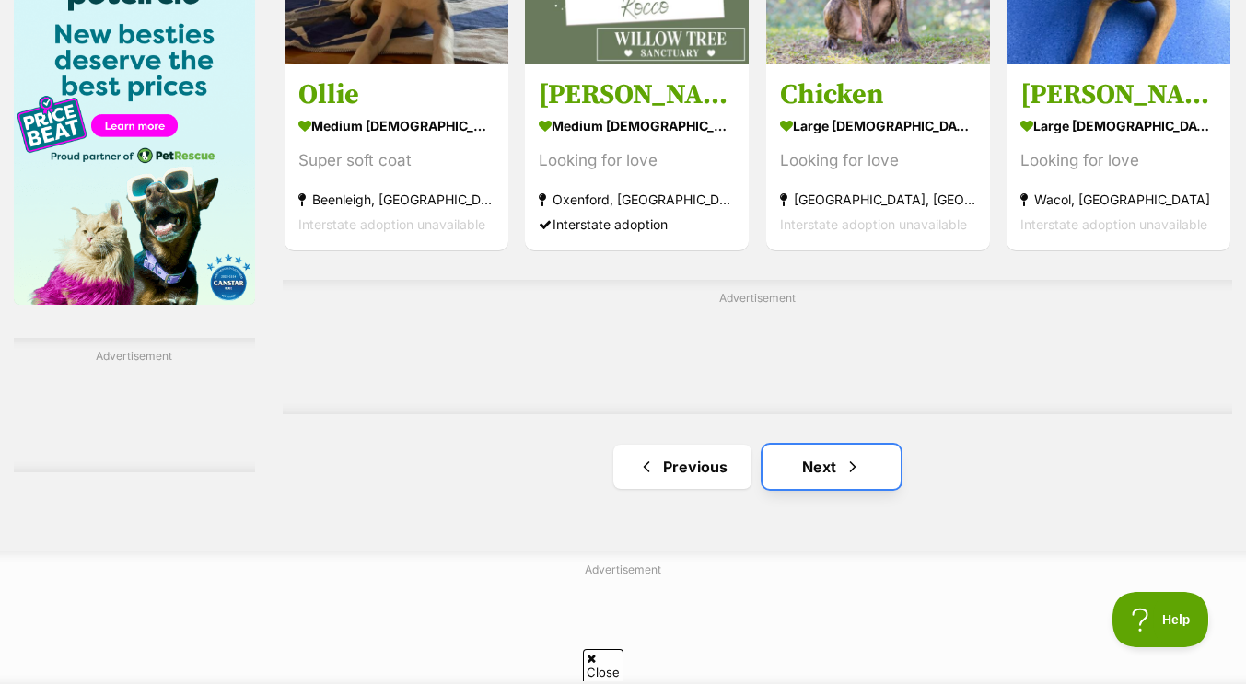
click at [801, 465] on link "Next" at bounding box center [832, 467] width 138 height 44
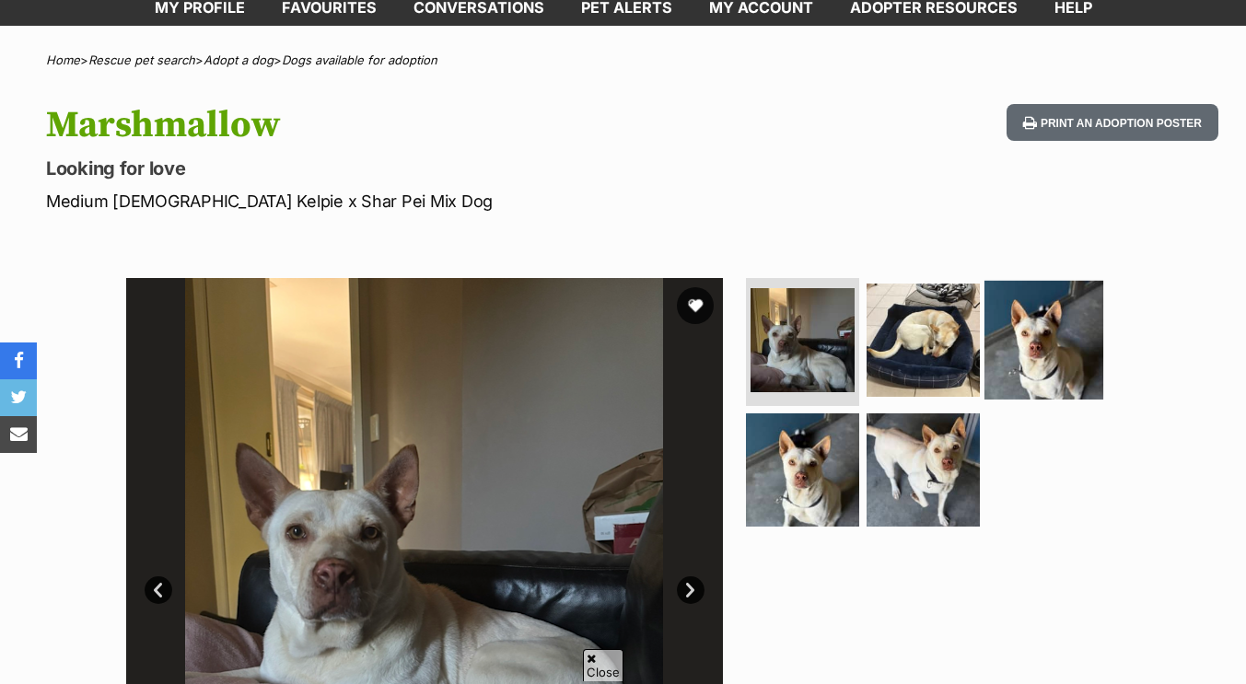
click at [1022, 367] on img at bounding box center [1044, 339] width 119 height 119
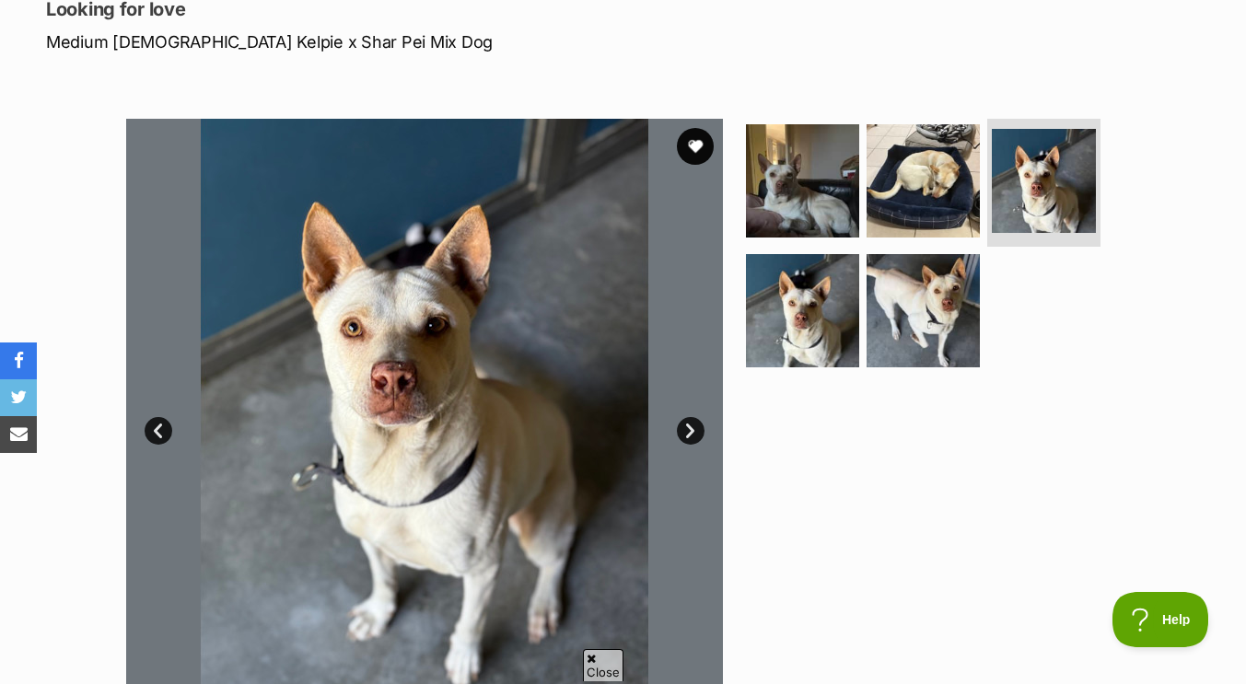
scroll to position [262, 0]
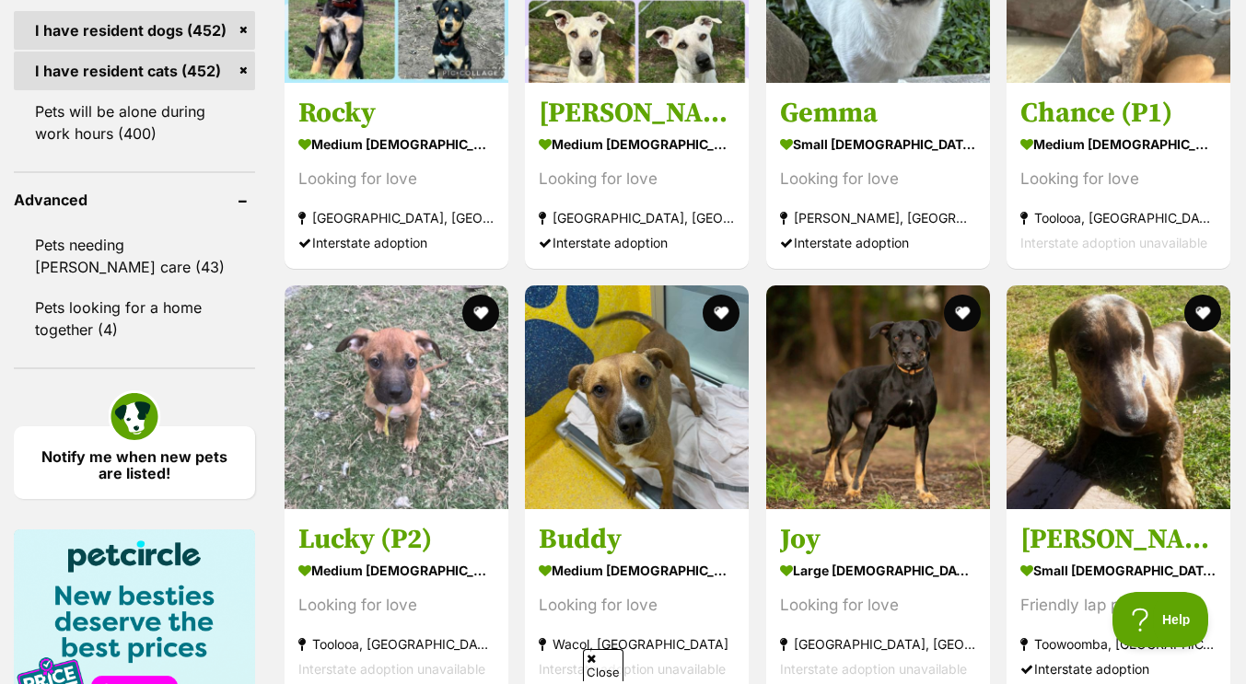
scroll to position [2535, 0]
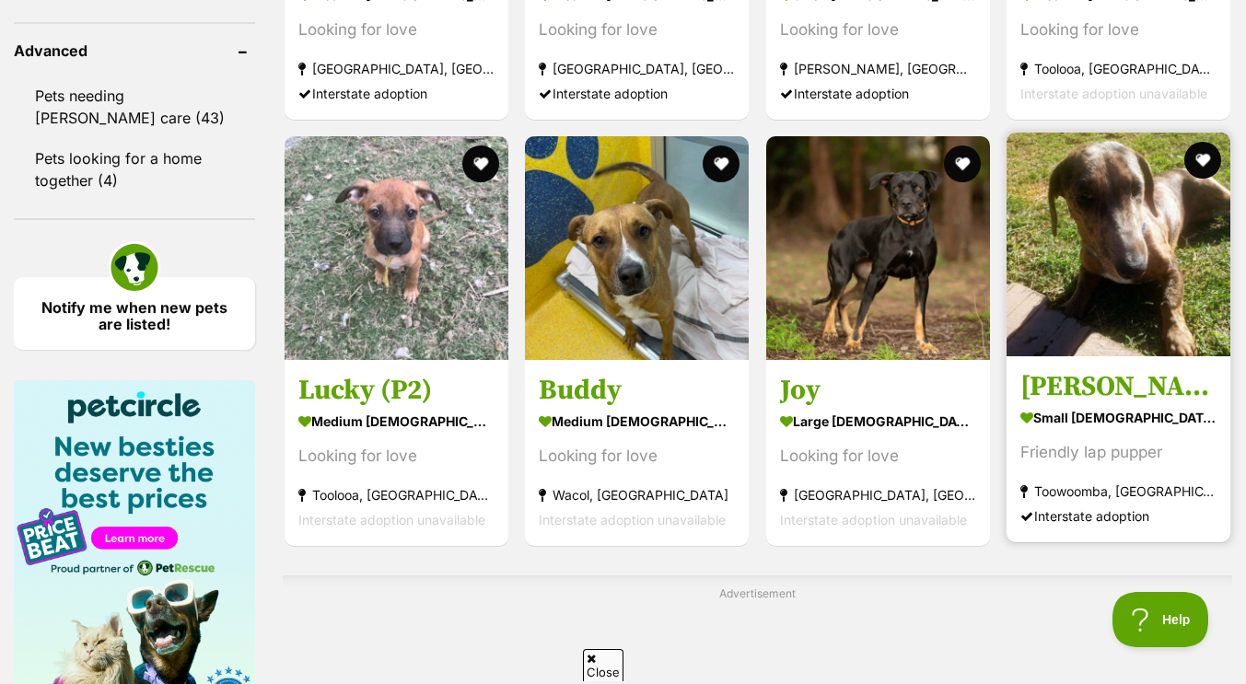
click at [1107, 244] on img at bounding box center [1119, 245] width 224 height 224
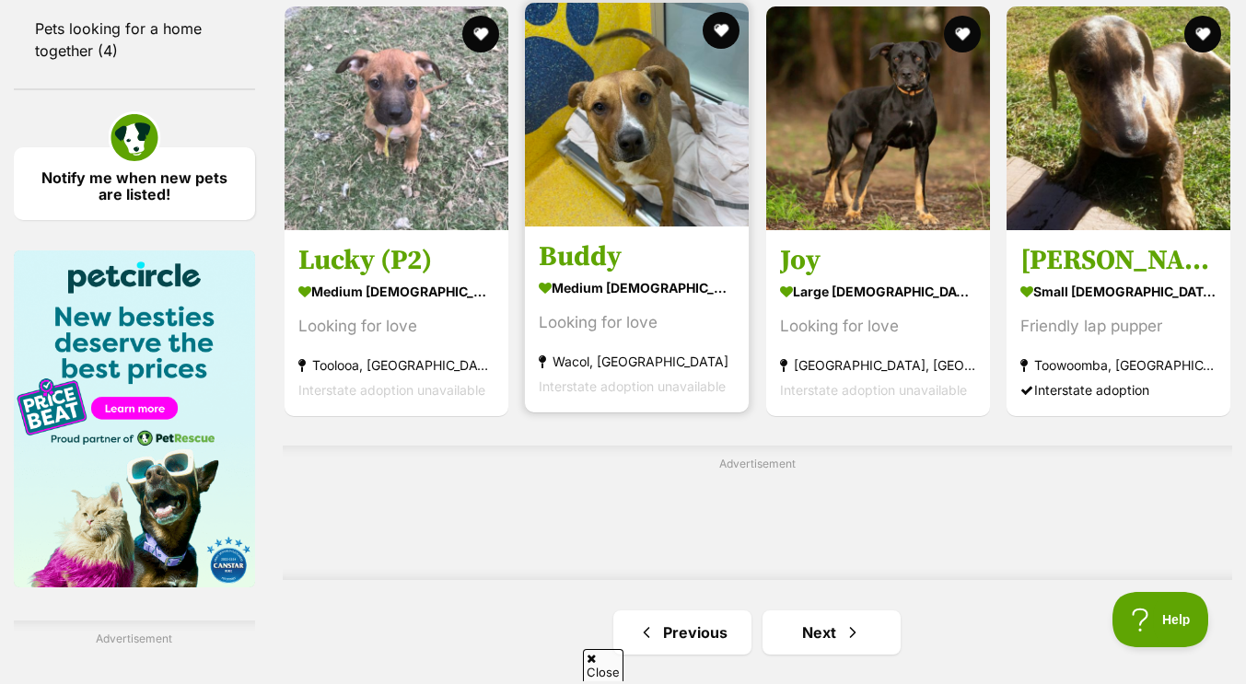
scroll to position [2770, 0]
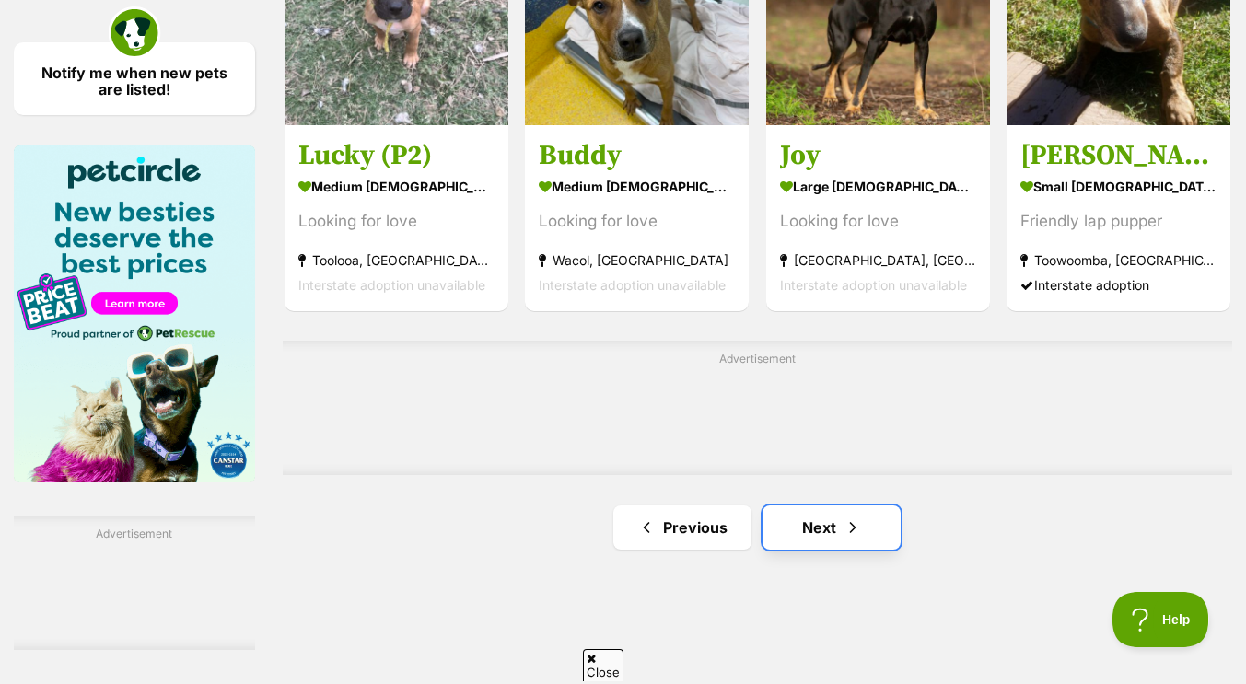
click at [820, 542] on link "Next" at bounding box center [832, 528] width 138 height 44
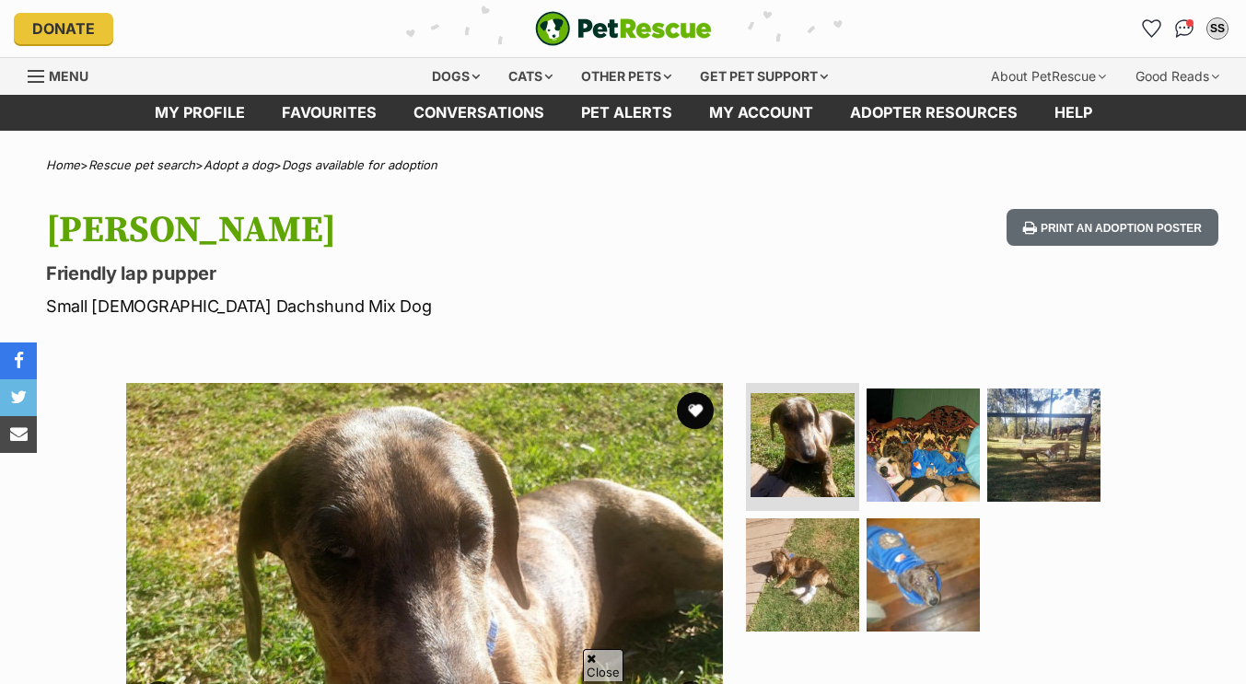
click at [807, 519] on img at bounding box center [802, 575] width 113 height 113
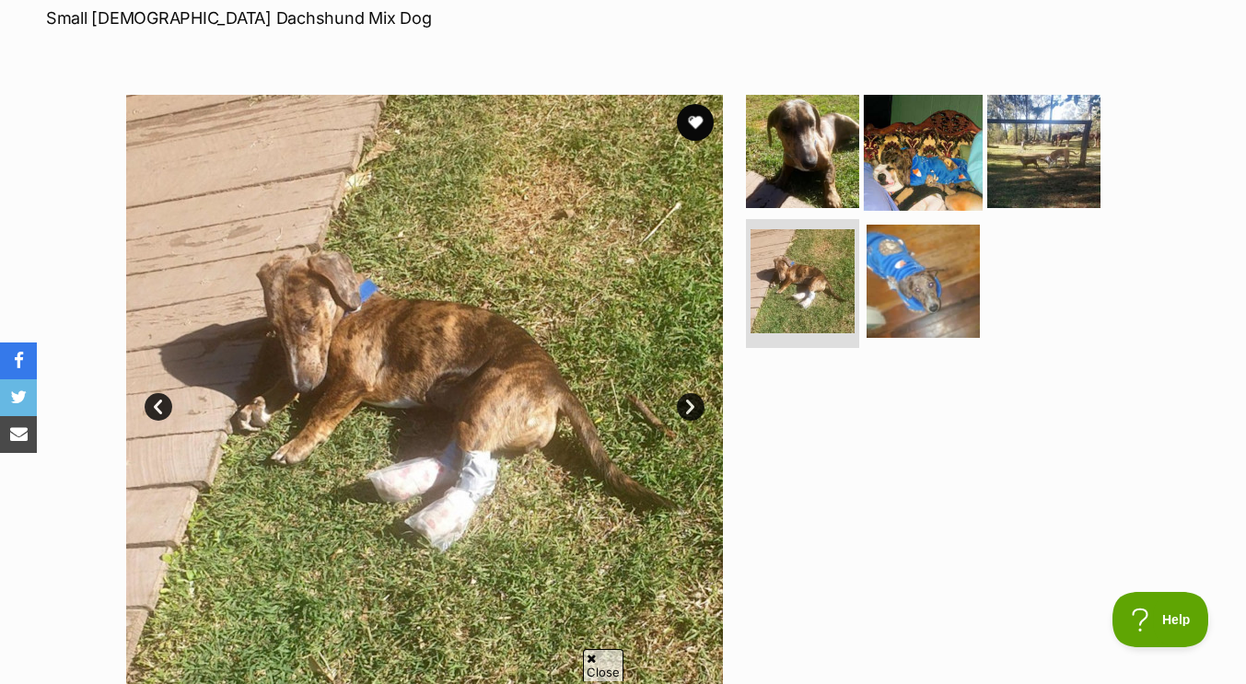
click at [921, 134] on img at bounding box center [923, 150] width 119 height 119
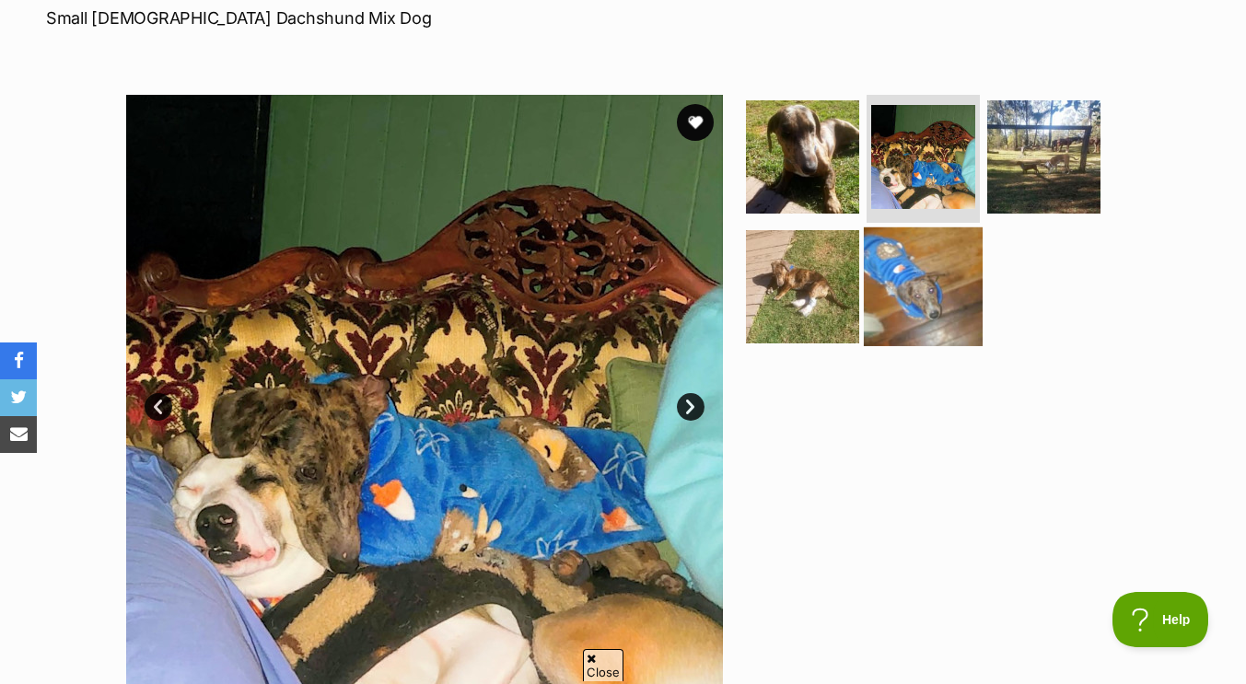
click at [927, 275] on img at bounding box center [923, 287] width 119 height 119
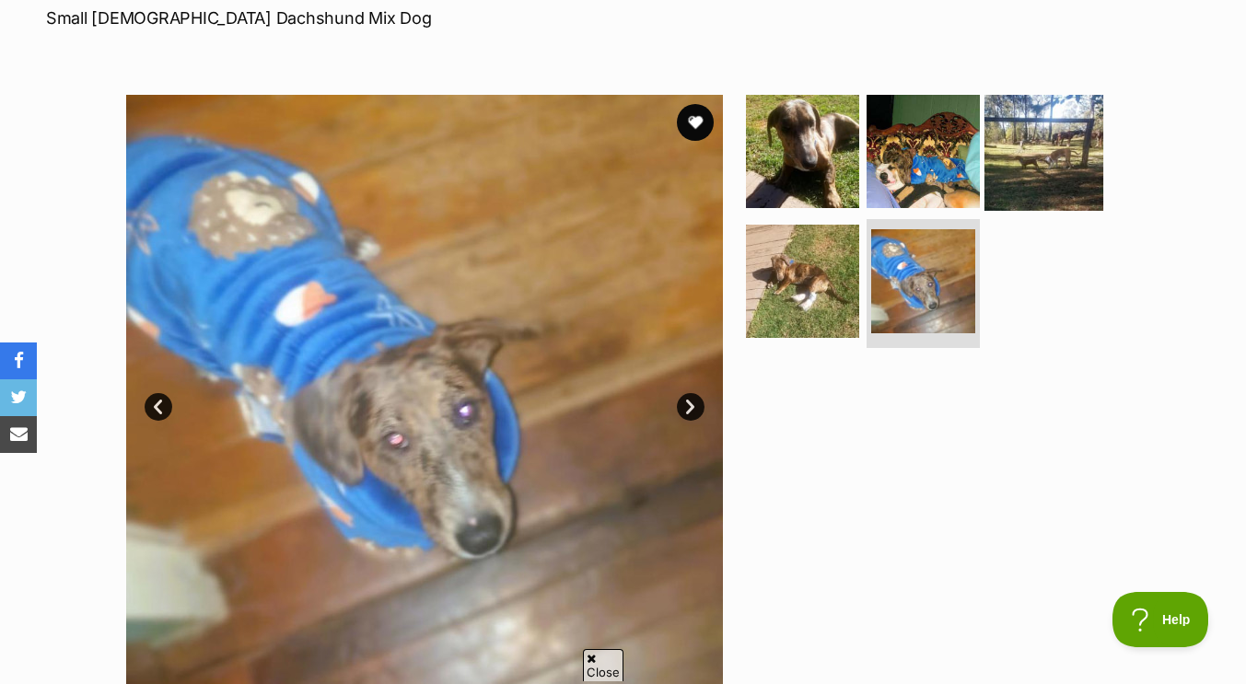
click at [1027, 174] on img at bounding box center [1044, 150] width 119 height 119
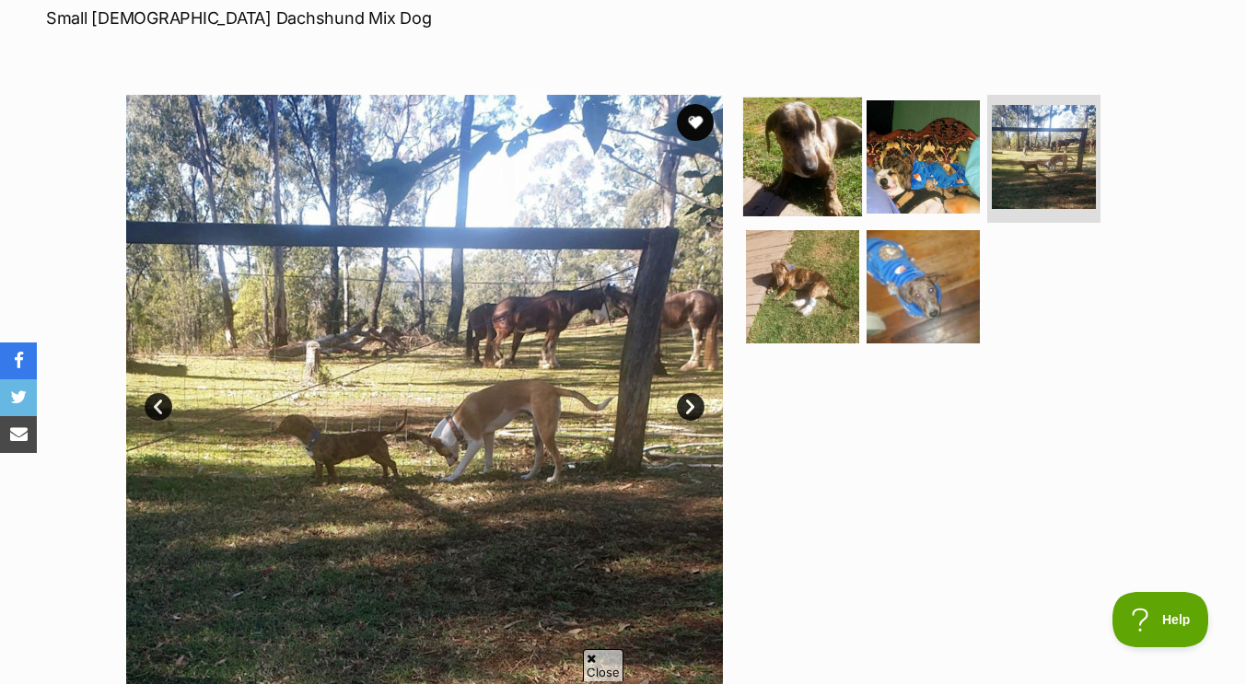
click at [813, 188] on img at bounding box center [802, 156] width 119 height 119
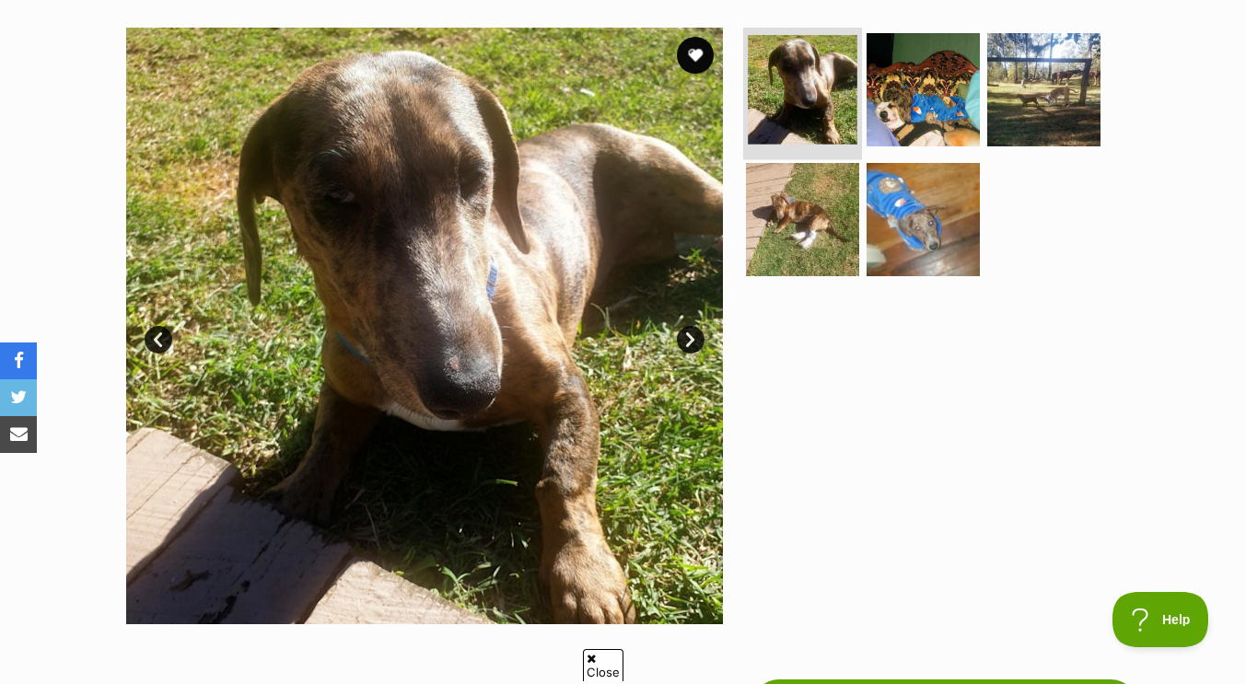
scroll to position [927, 0]
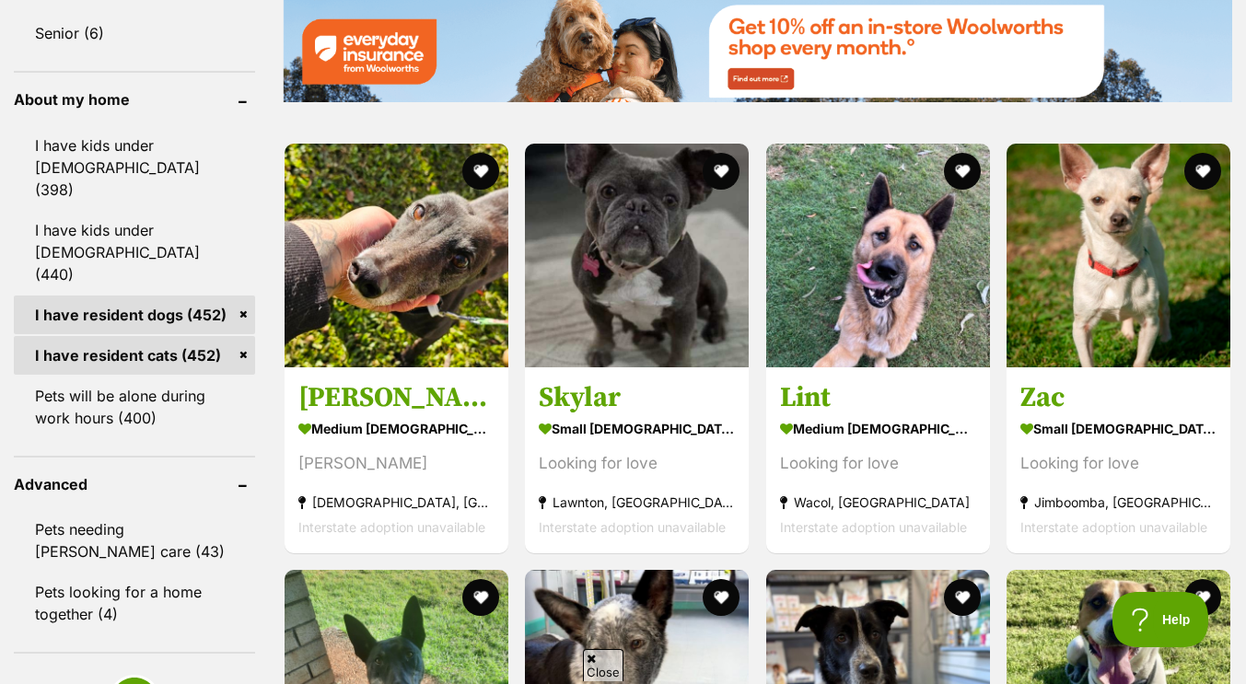
scroll to position [2096, 0]
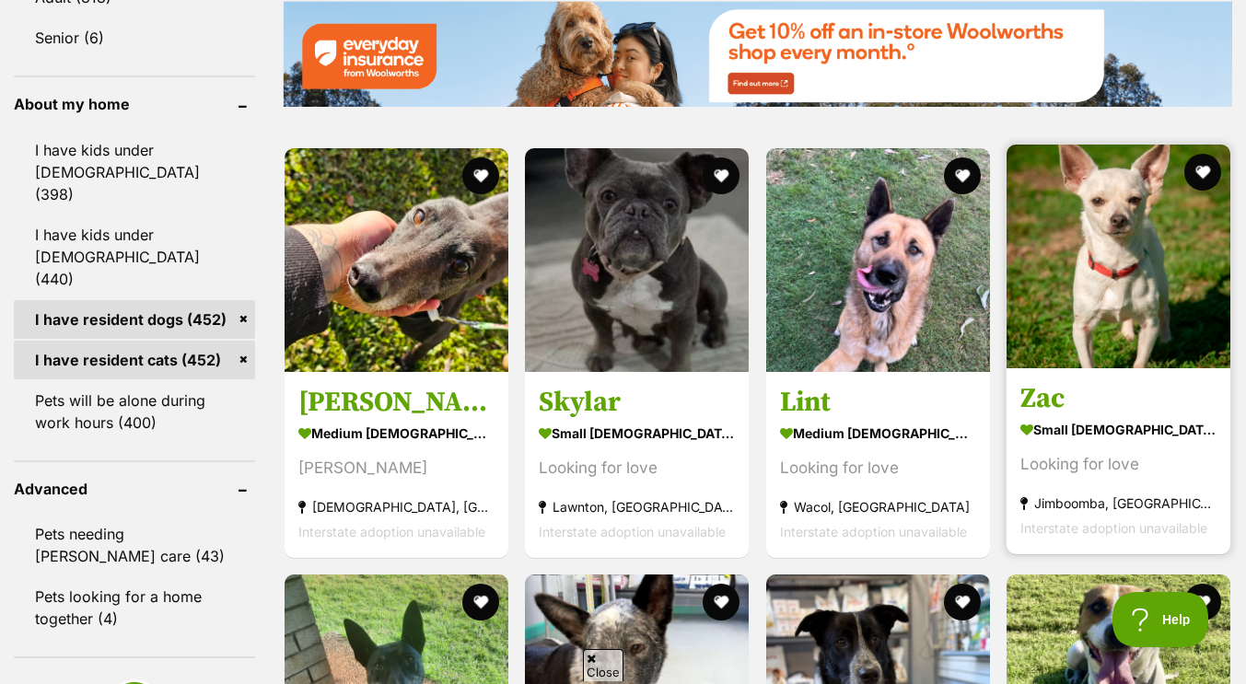
click at [1071, 321] on img at bounding box center [1119, 257] width 224 height 224
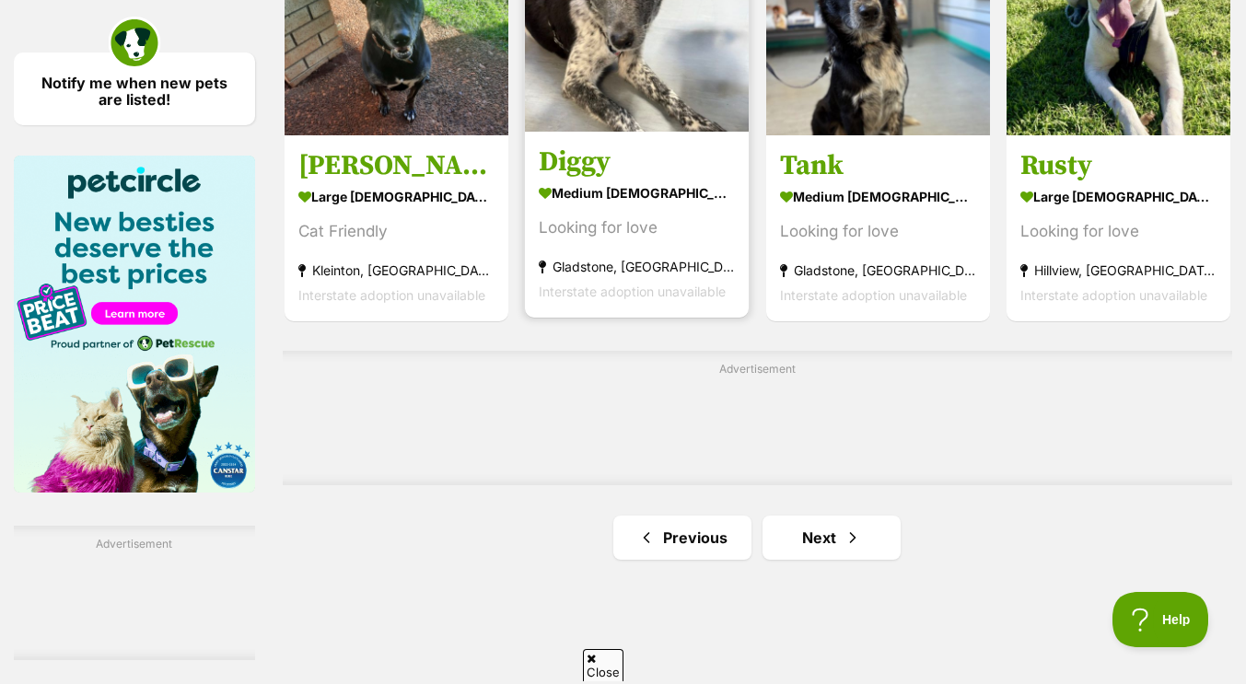
scroll to position [2766, 0]
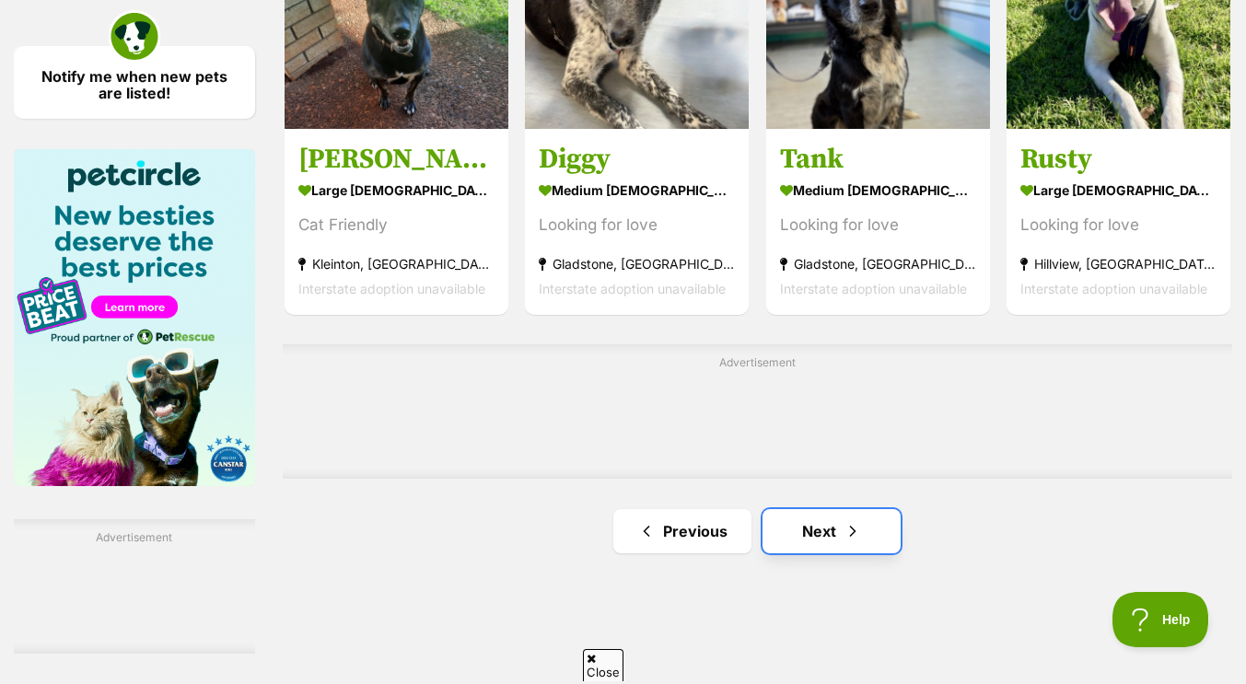
click at [811, 522] on link "Next" at bounding box center [832, 531] width 138 height 44
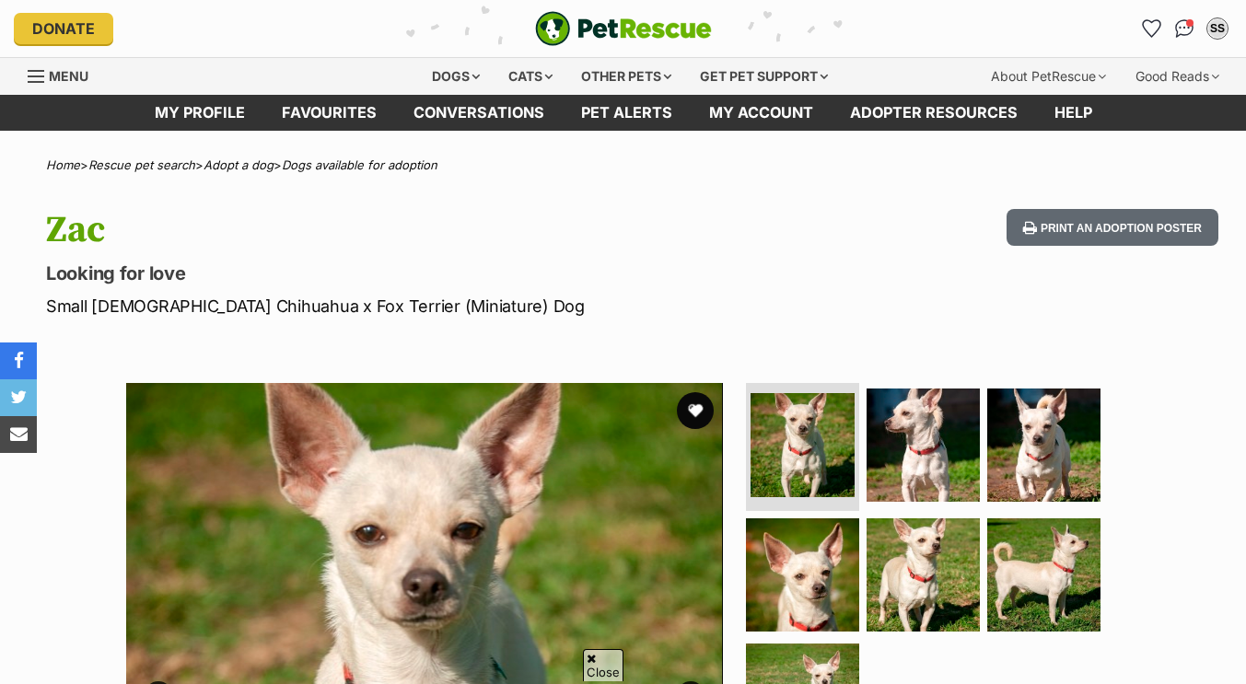
click at [1019, 519] on img at bounding box center [1043, 575] width 113 height 113
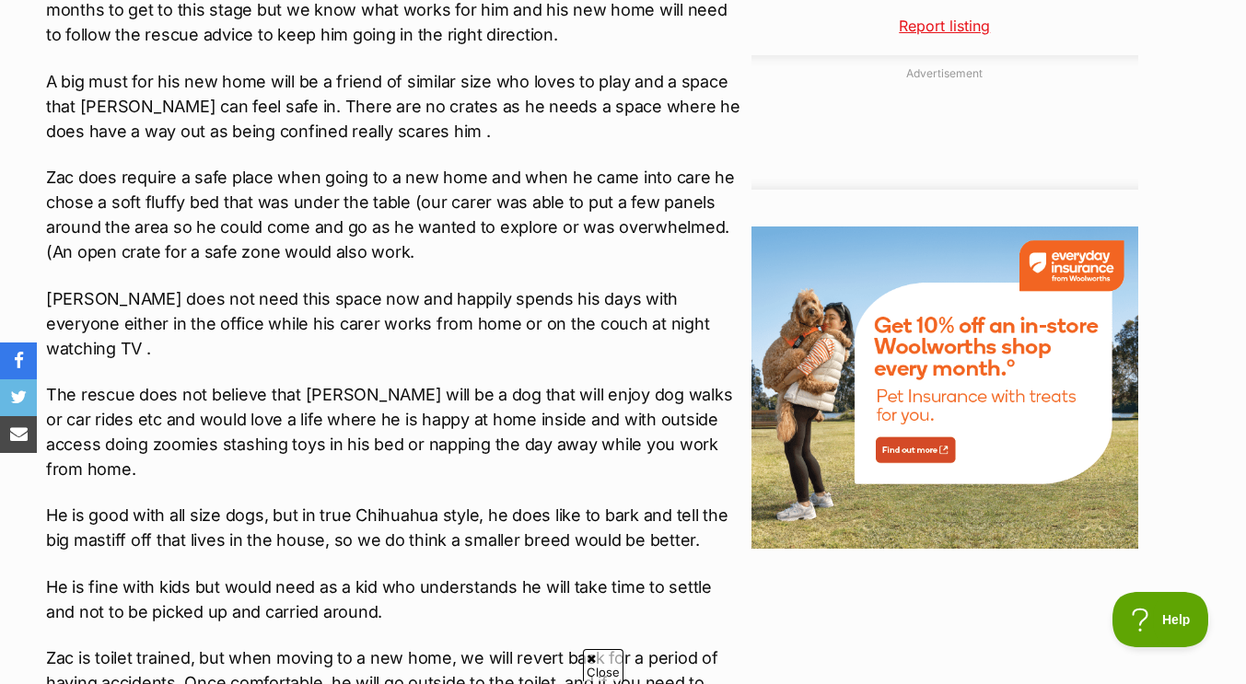
scroll to position [1967, 0]
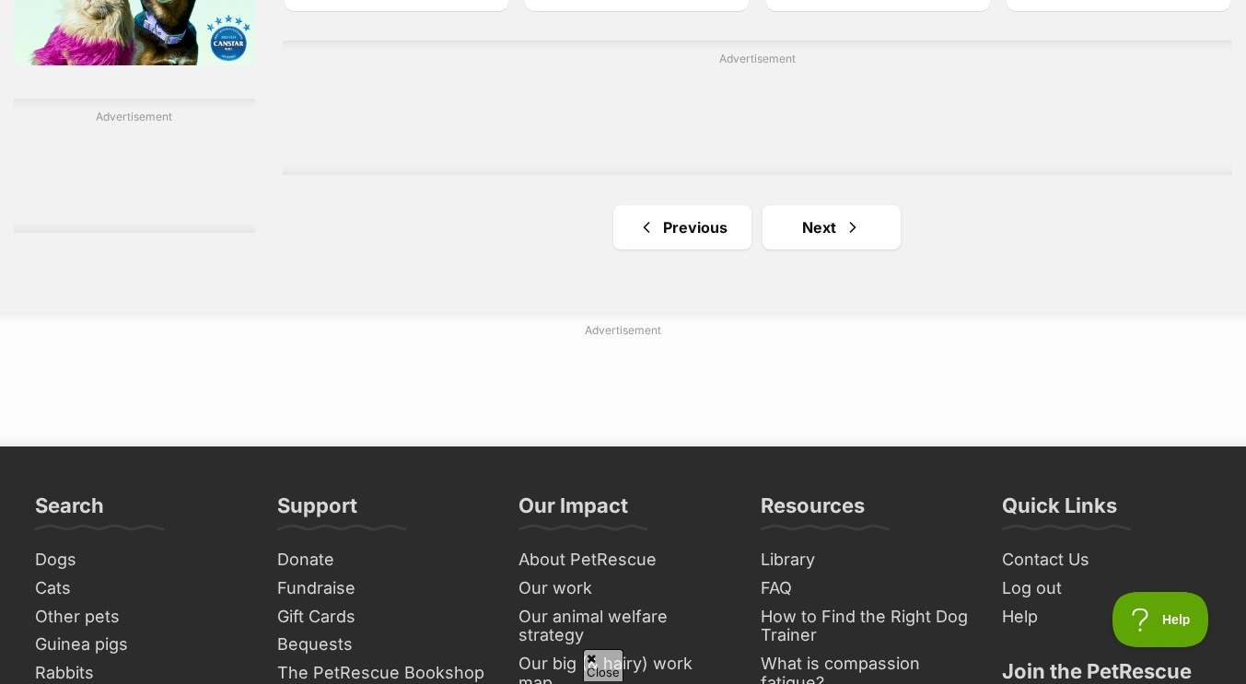
scroll to position [3216, 0]
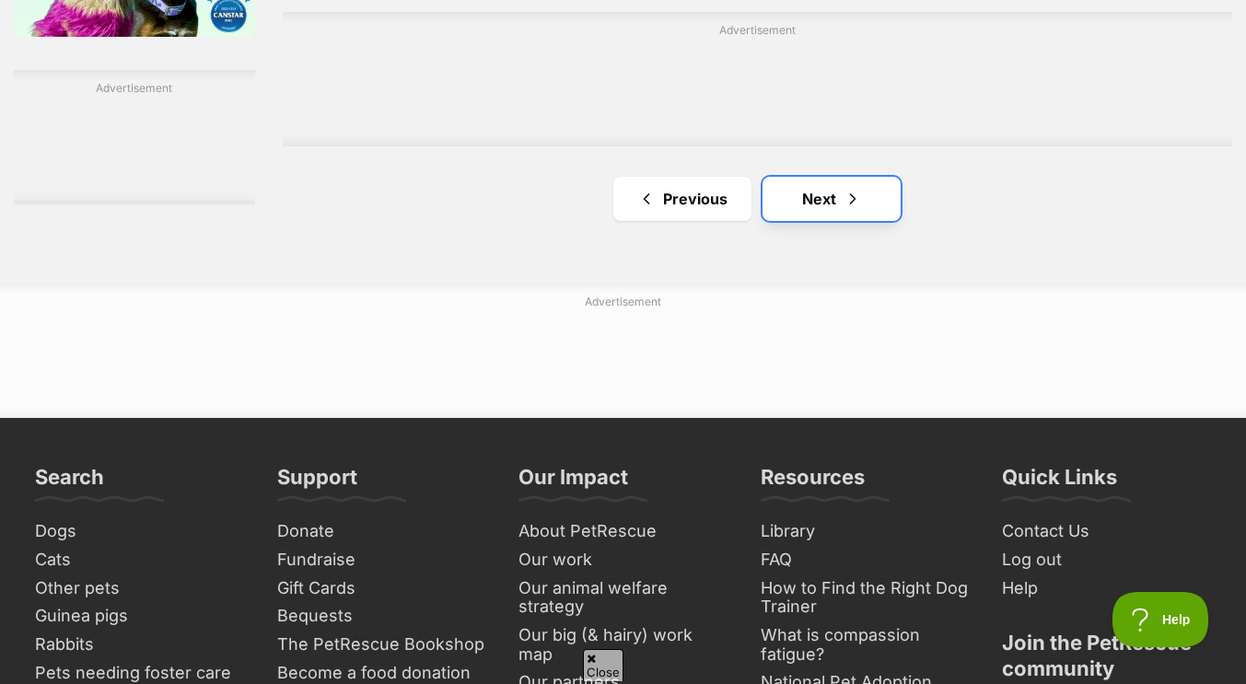
click at [853, 193] on span "Next page" at bounding box center [853, 199] width 18 height 22
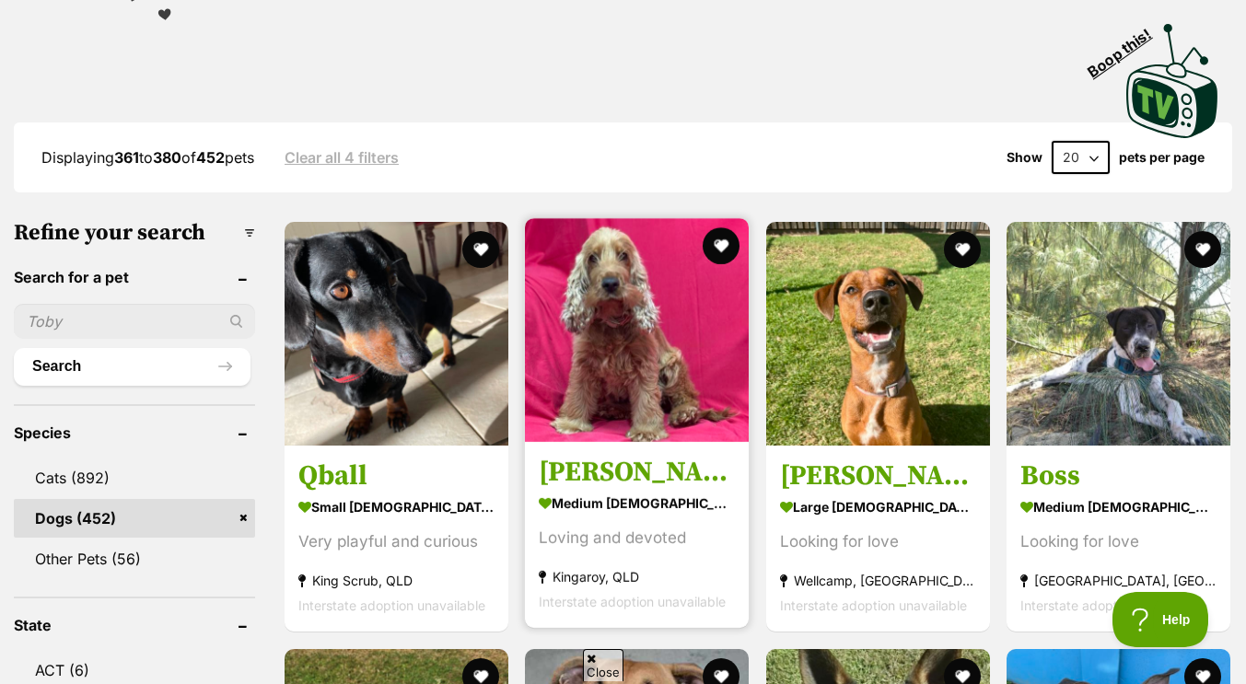
click at [619, 397] on img at bounding box center [637, 330] width 224 height 224
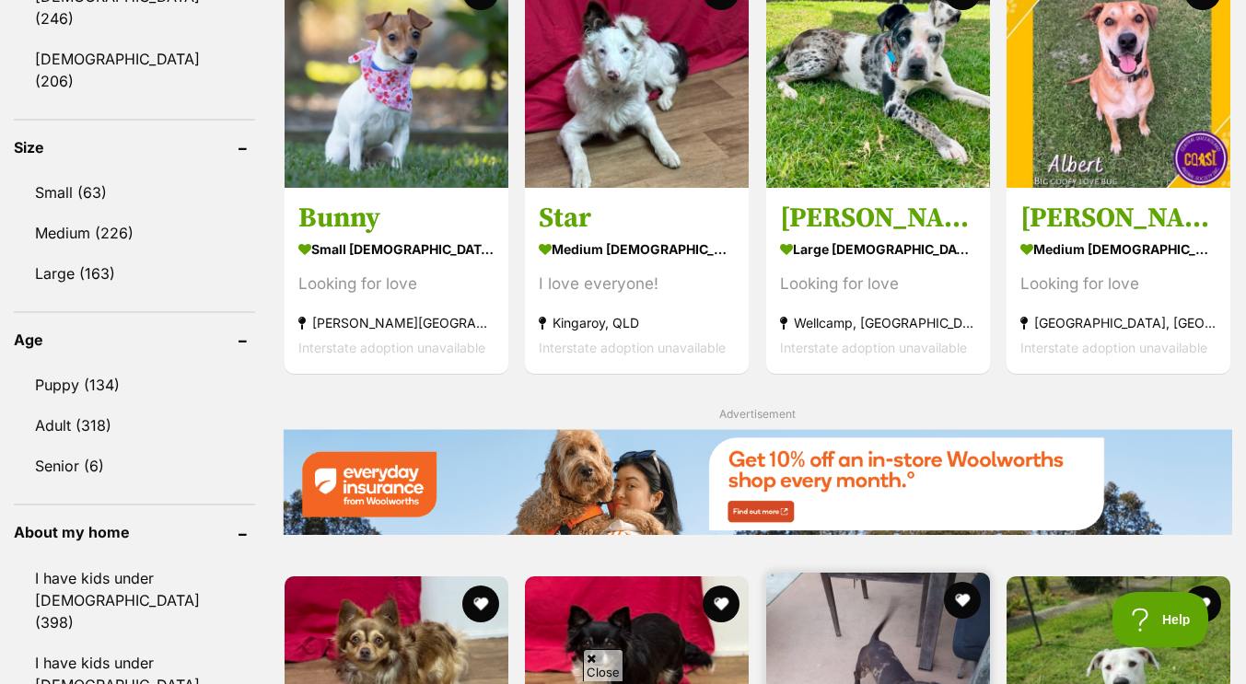
scroll to position [1629, 0]
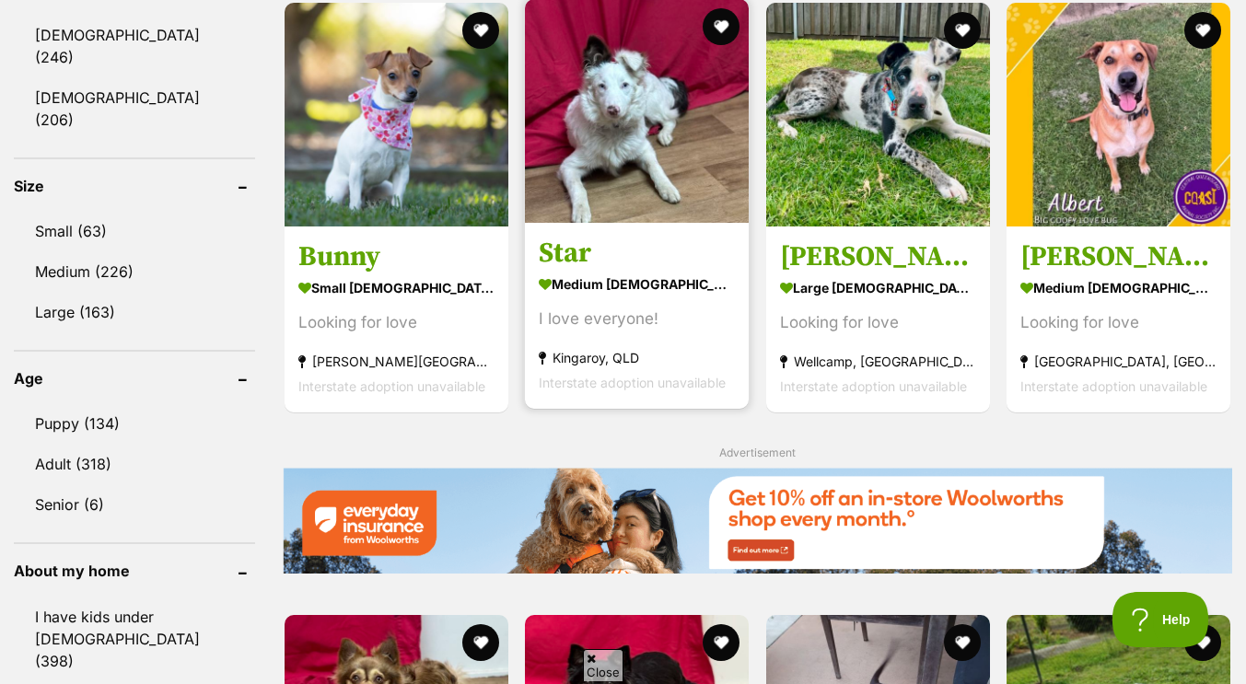
click at [692, 183] on img at bounding box center [637, 111] width 224 height 224
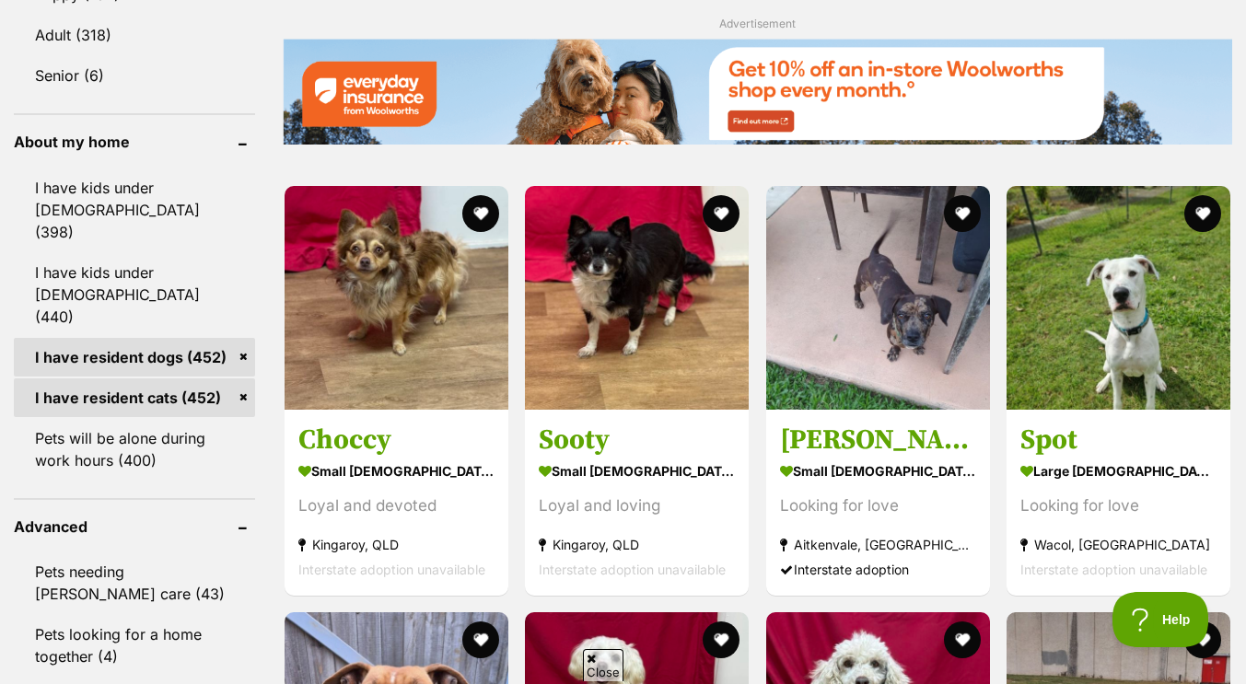
scroll to position [2060, 0]
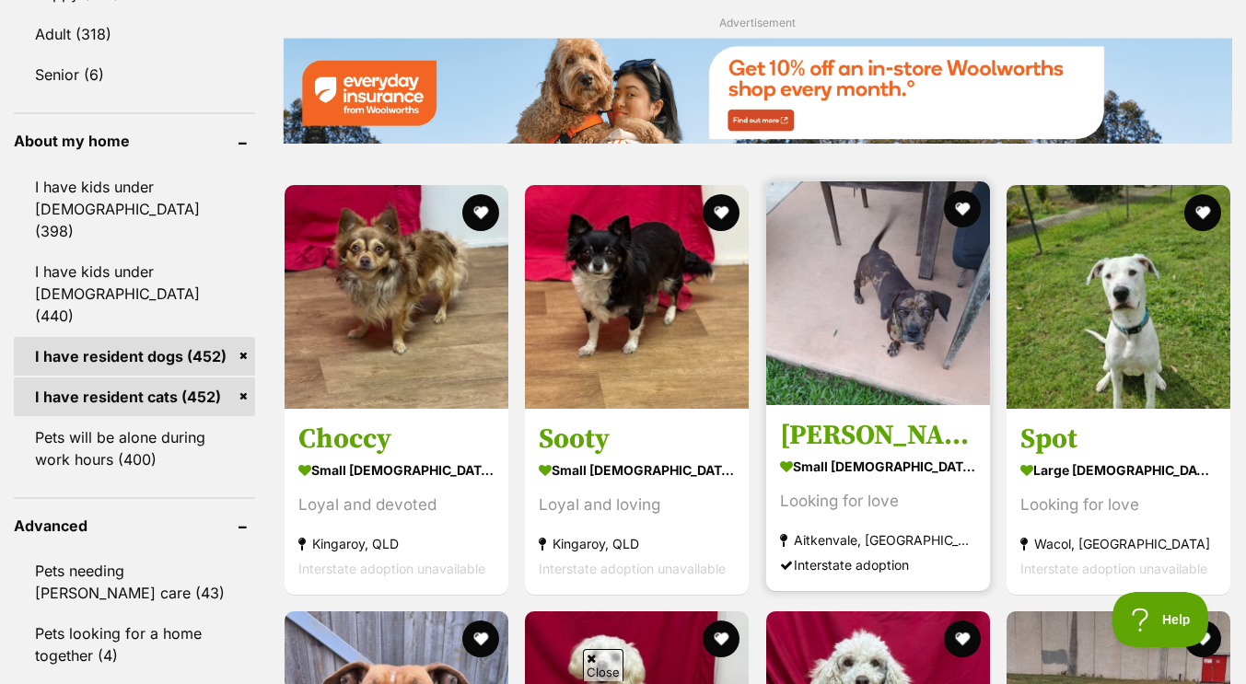
click at [869, 334] on img at bounding box center [878, 293] width 224 height 224
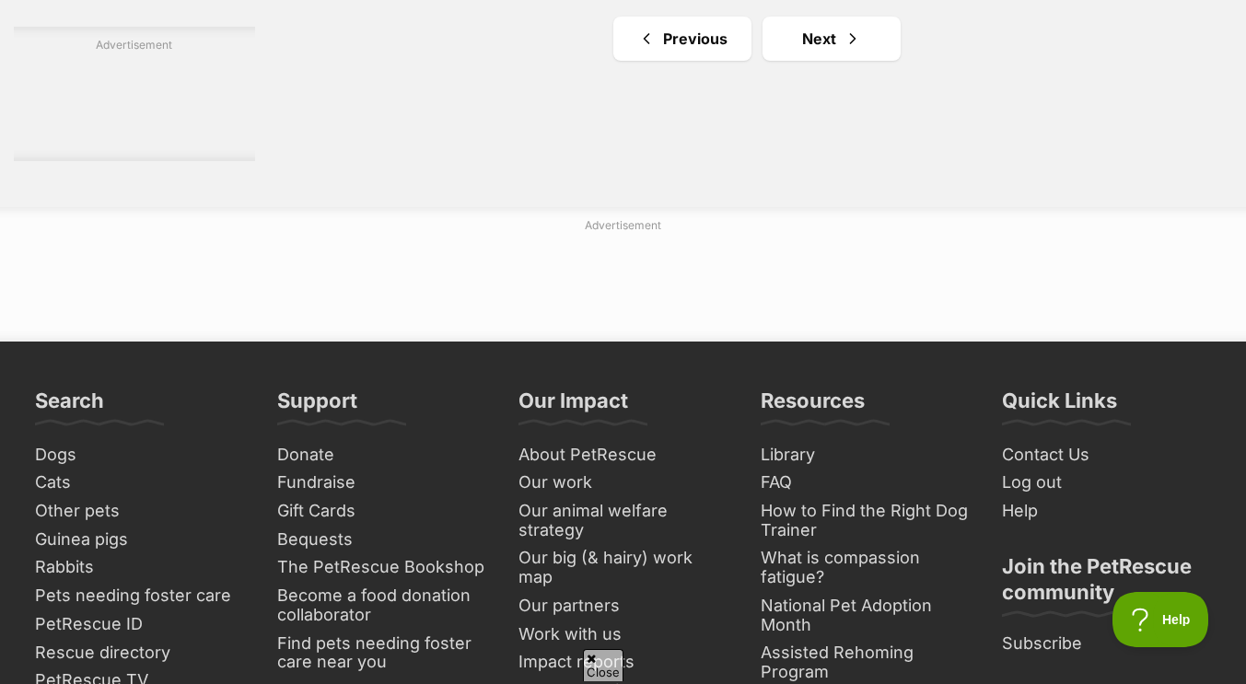
scroll to position [3260, 0]
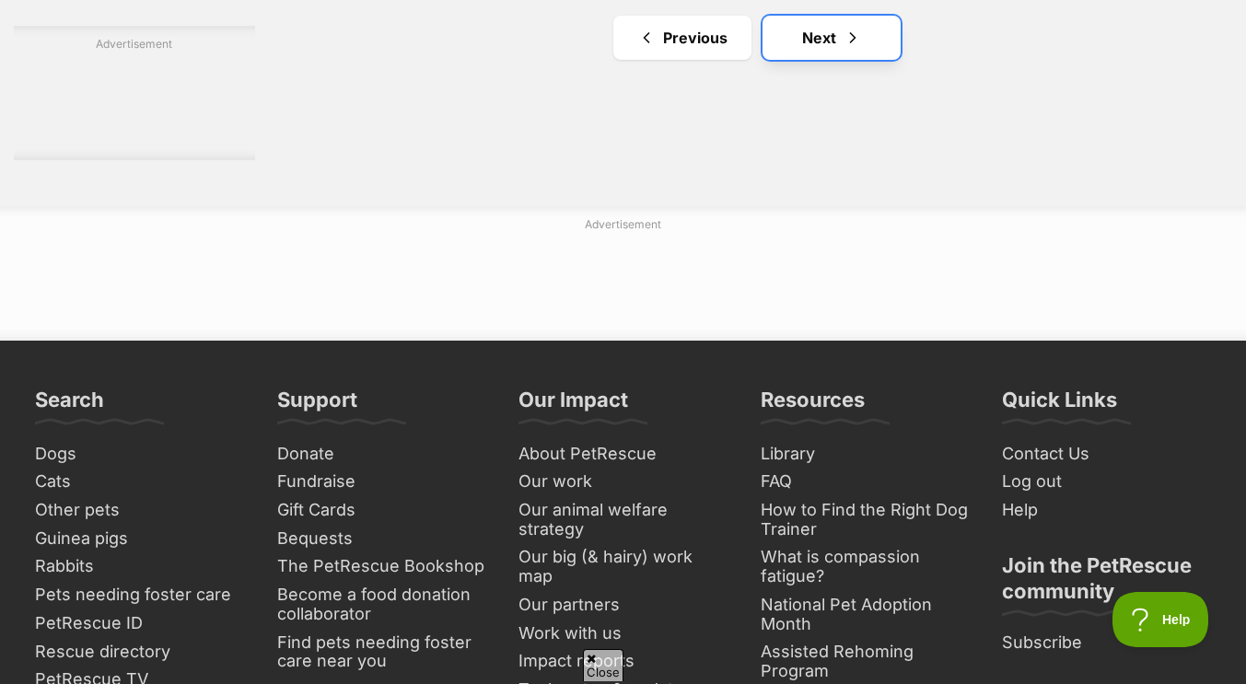
click at [860, 47] on span "Next page" at bounding box center [853, 38] width 18 height 22
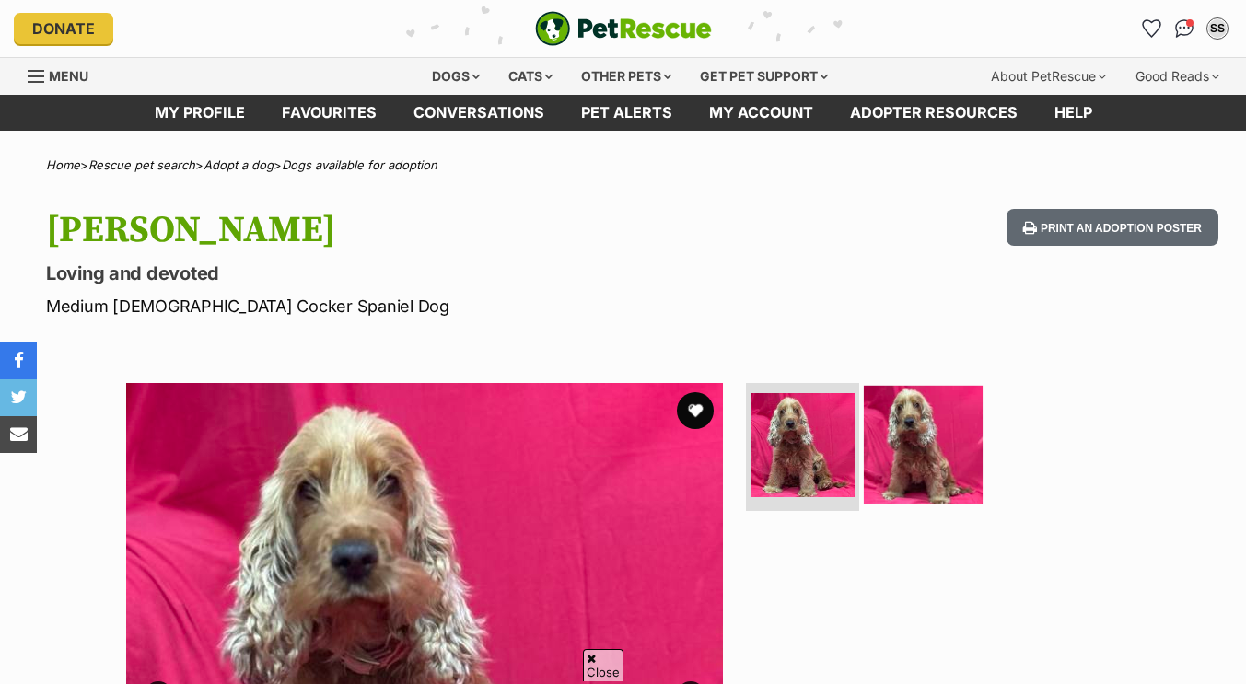
click at [917, 385] on img at bounding box center [923, 444] width 119 height 119
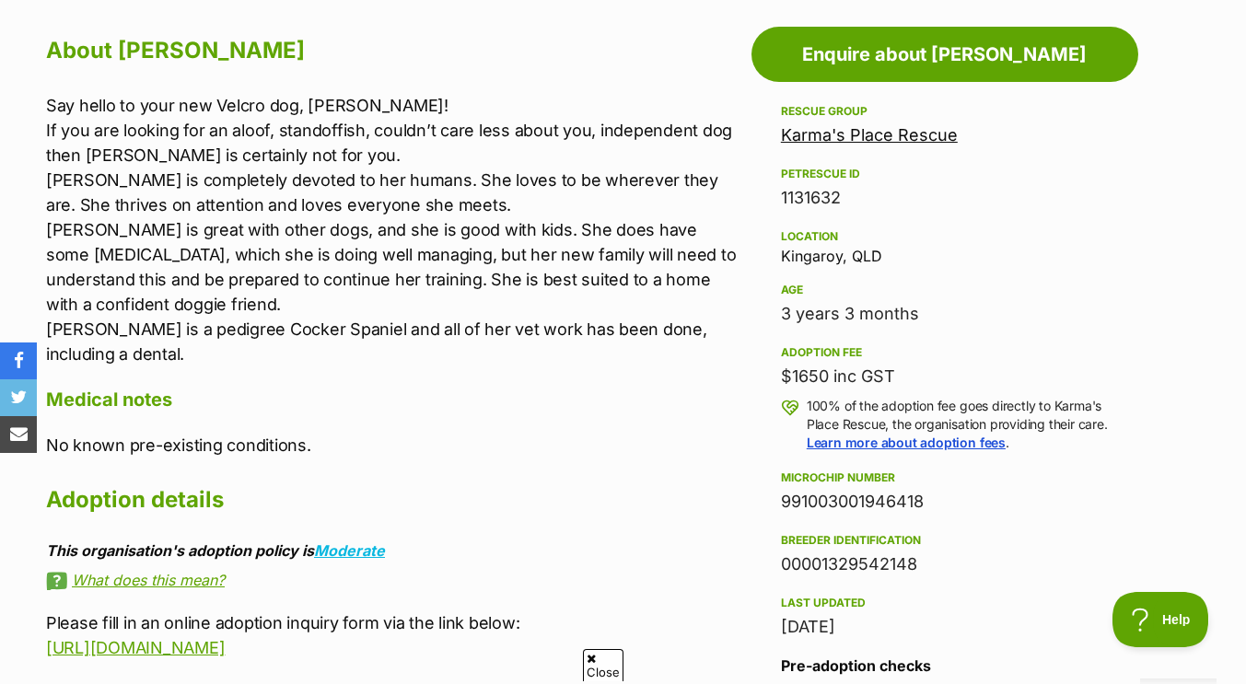
scroll to position [1009, 0]
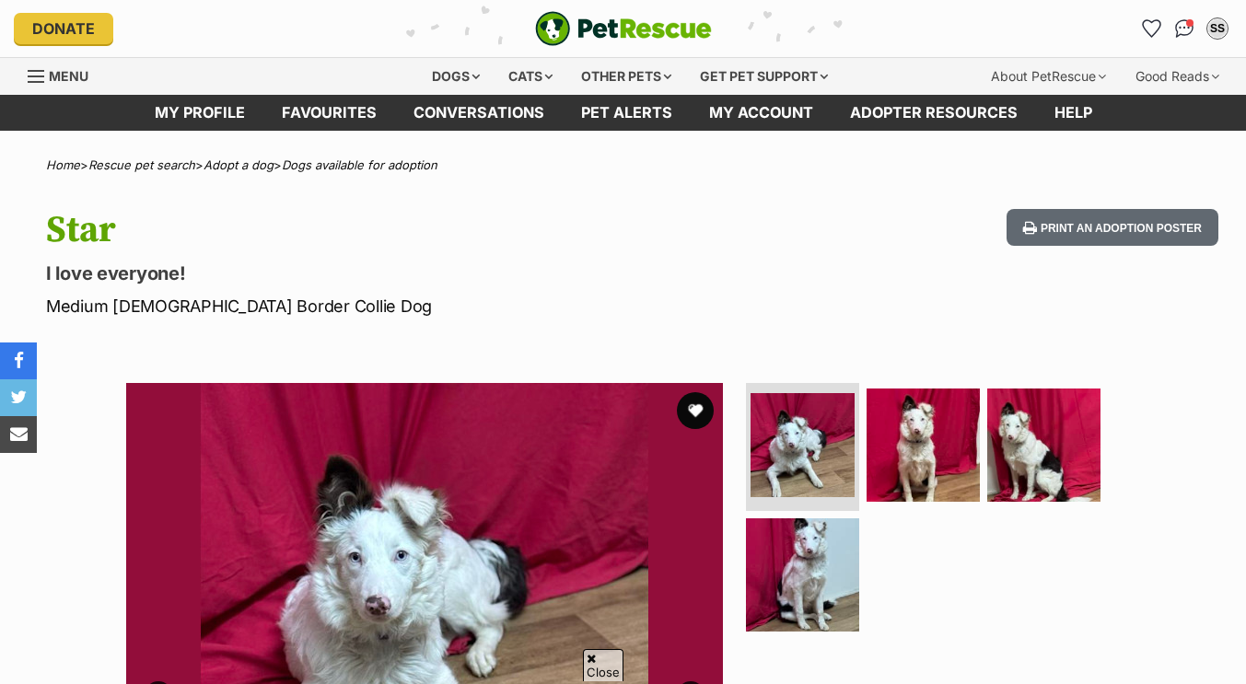
click at [908, 389] on img at bounding box center [923, 445] width 113 height 113
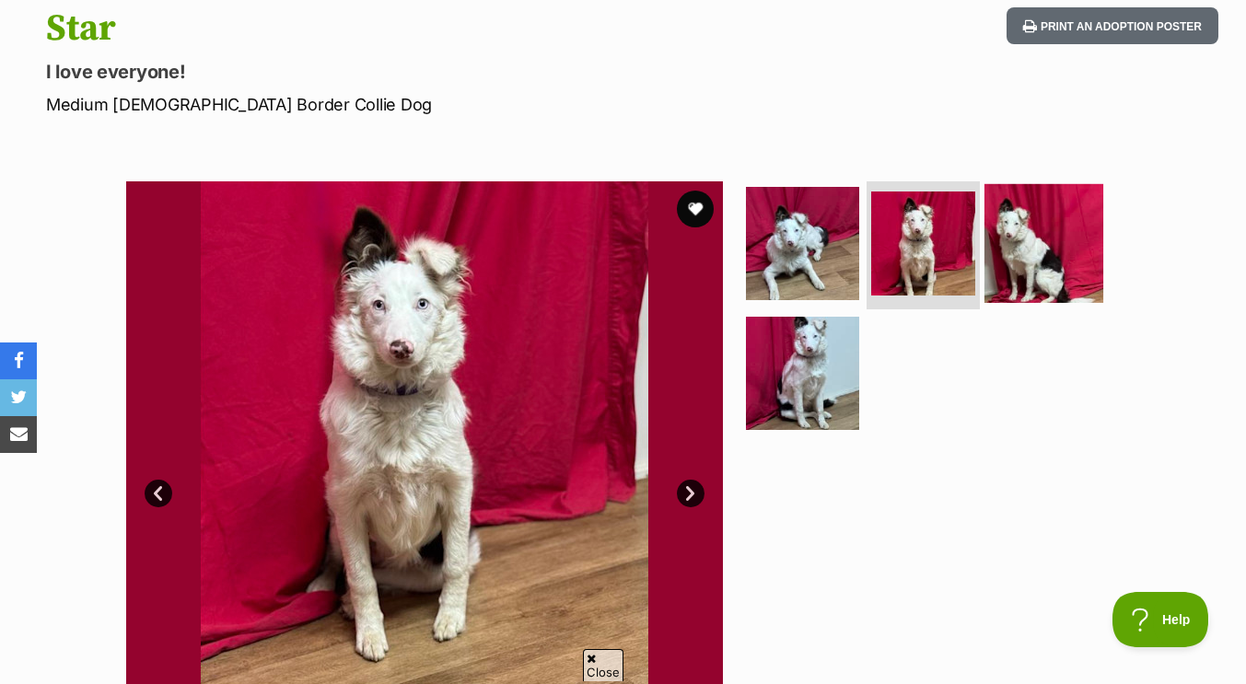
click at [1044, 251] on img at bounding box center [1044, 242] width 119 height 119
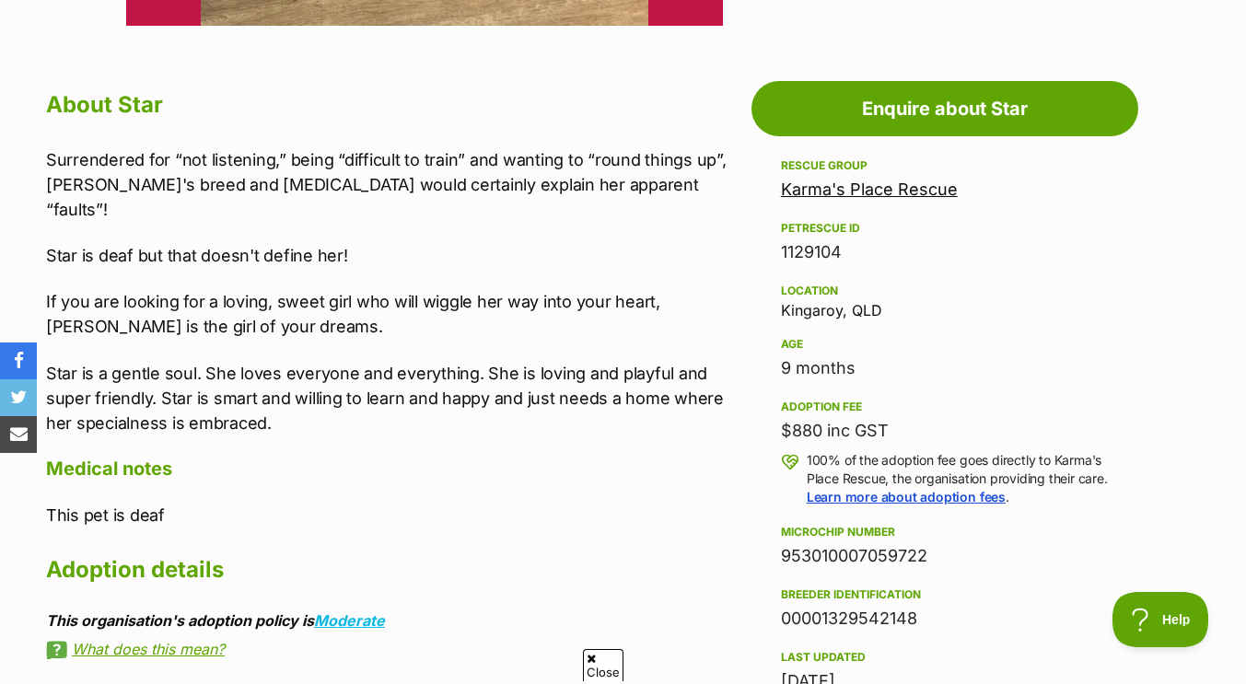
scroll to position [955, 0]
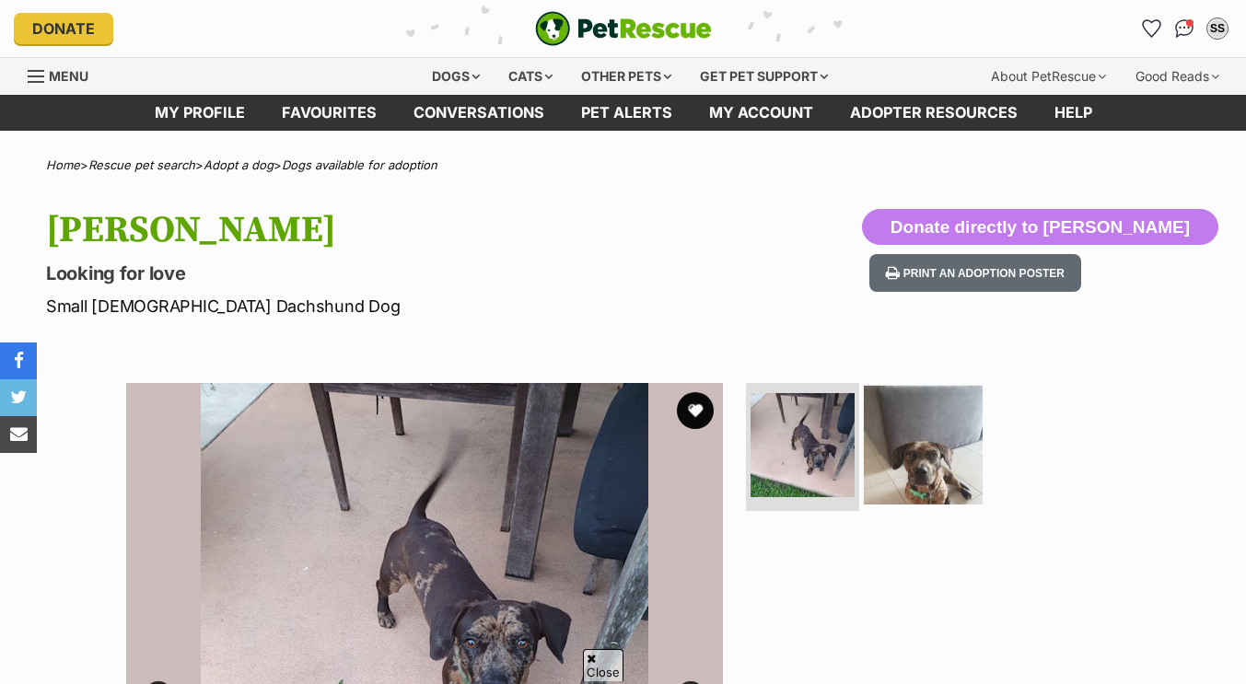
click at [876, 385] on img at bounding box center [923, 444] width 119 height 119
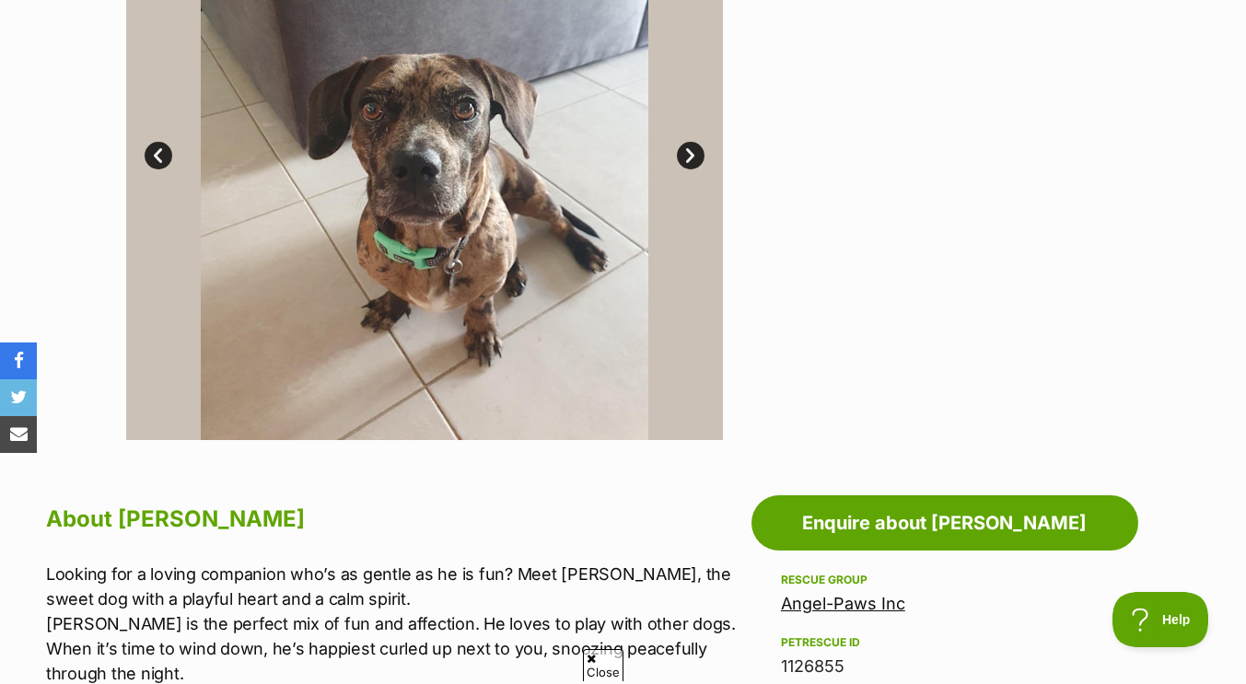
scroll to position [546, 0]
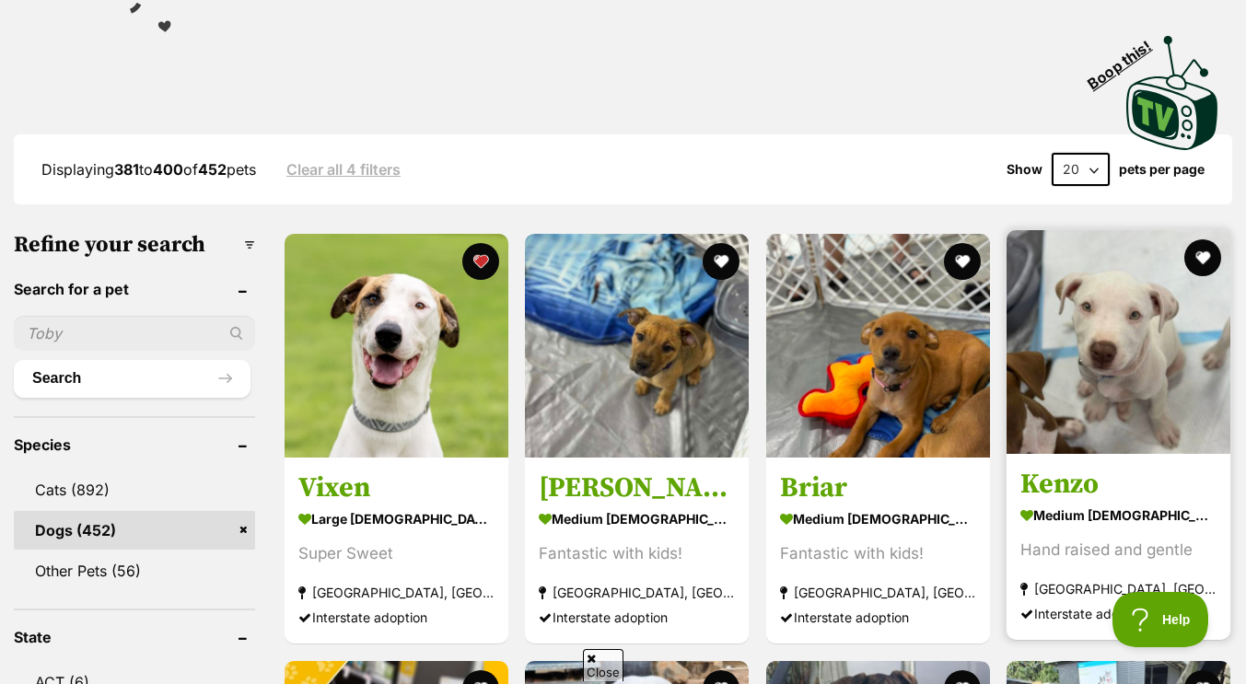
click at [1106, 363] on img at bounding box center [1119, 342] width 224 height 224
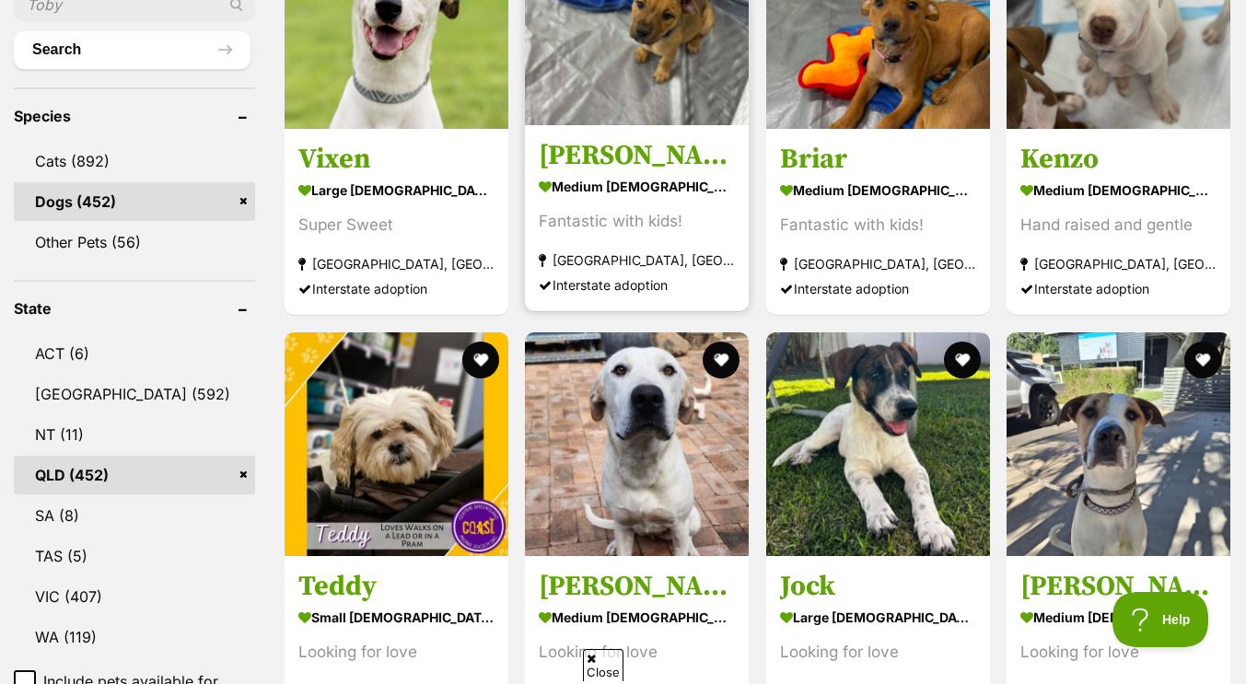
scroll to position [697, 0]
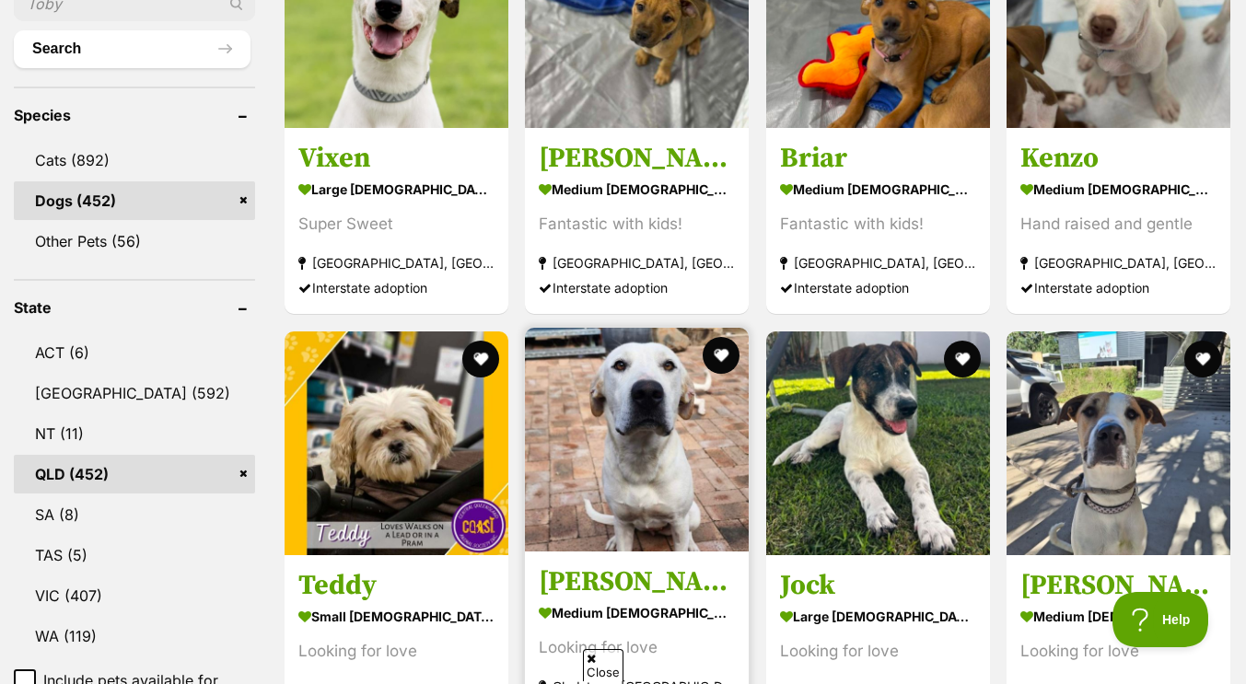
click at [638, 483] on img at bounding box center [637, 440] width 224 height 224
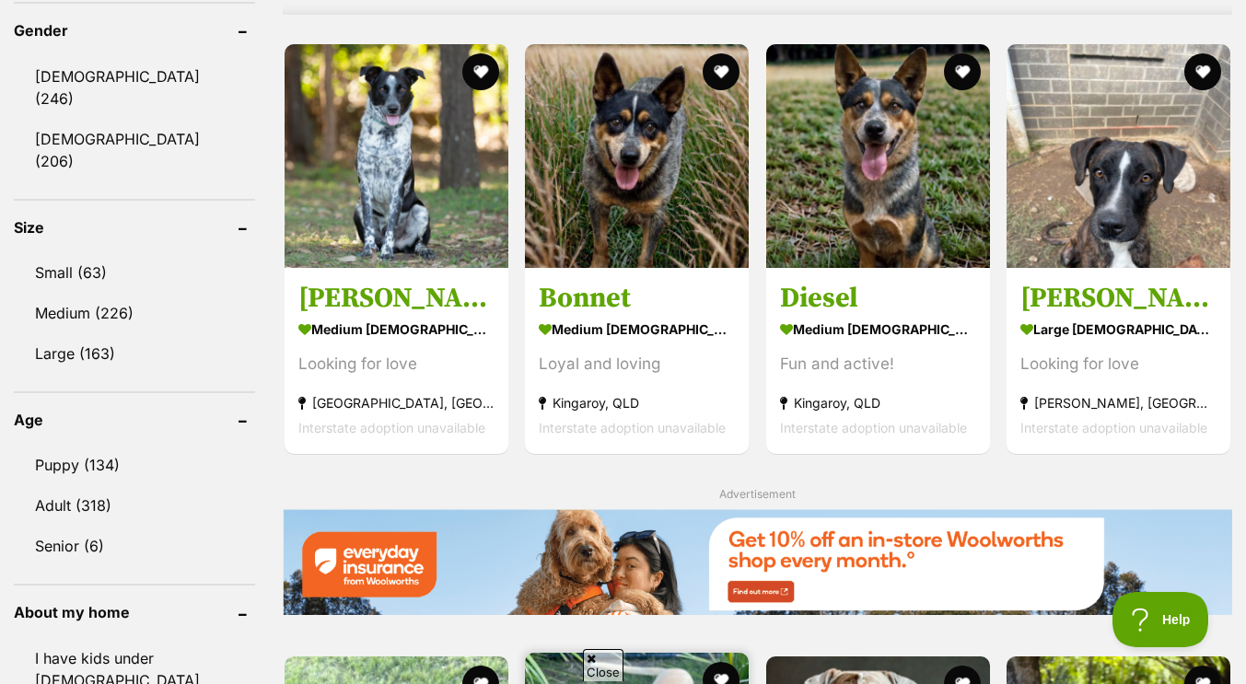
scroll to position [1587, 0]
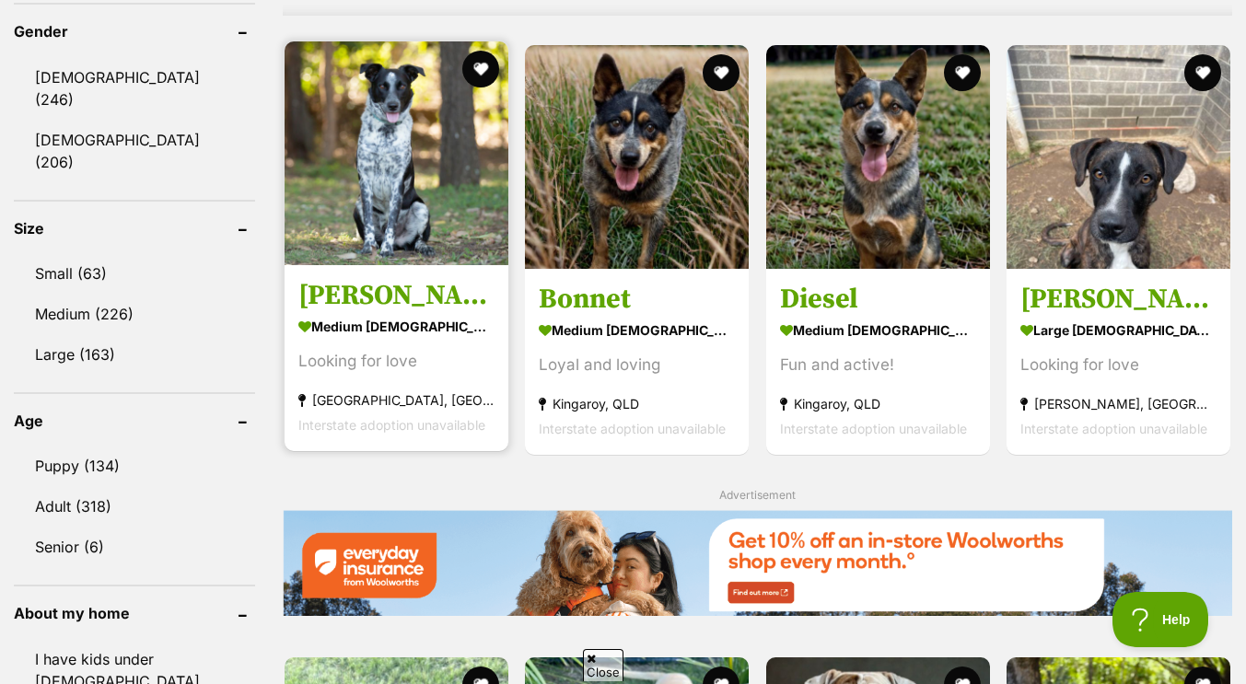
click at [378, 204] on img at bounding box center [397, 153] width 224 height 224
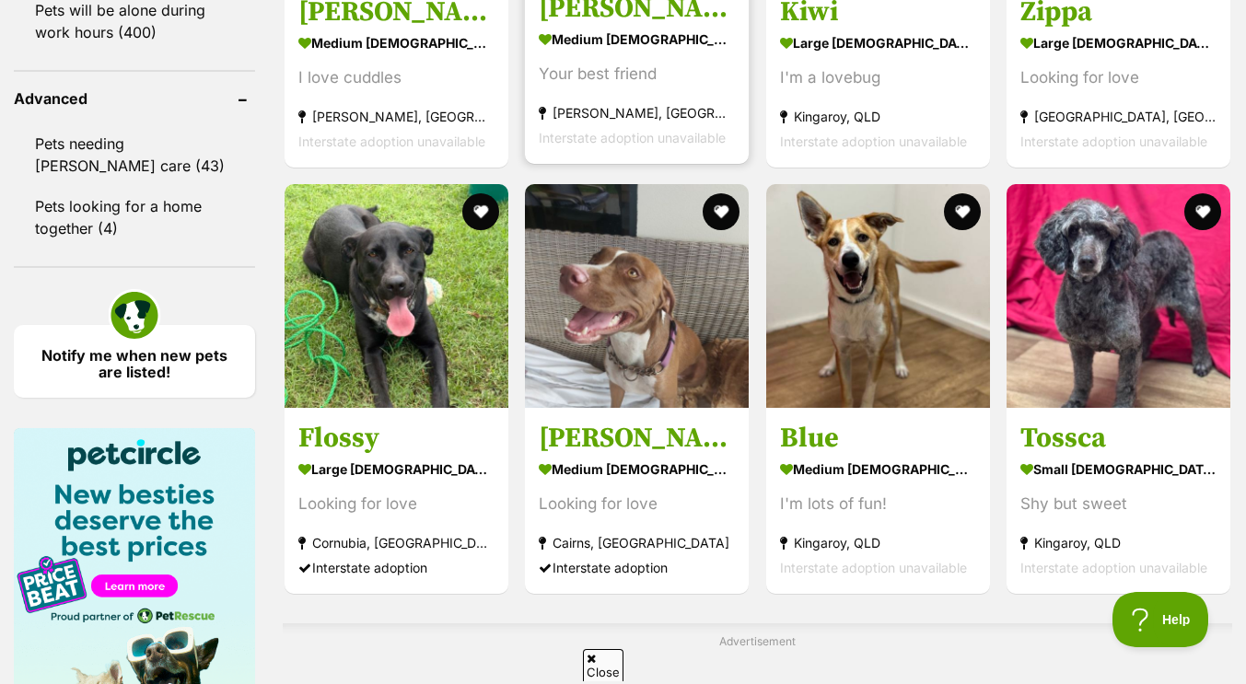
scroll to position [2937, 0]
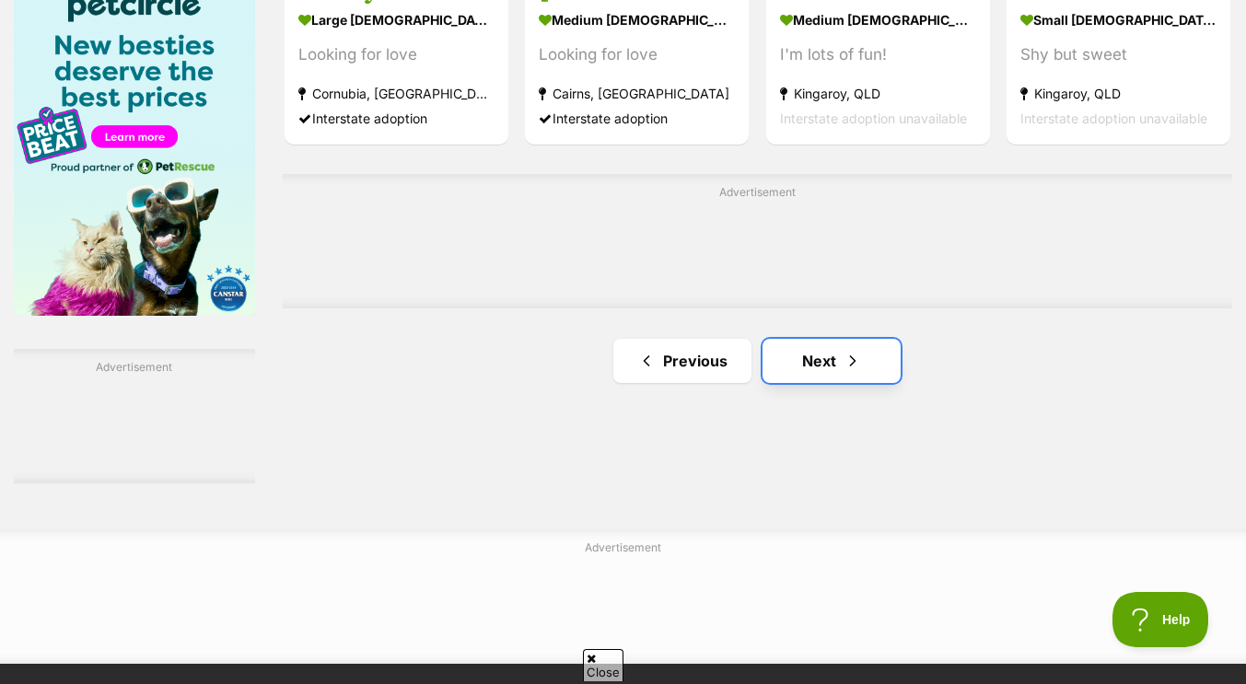
click at [793, 368] on link "Next" at bounding box center [832, 361] width 138 height 44
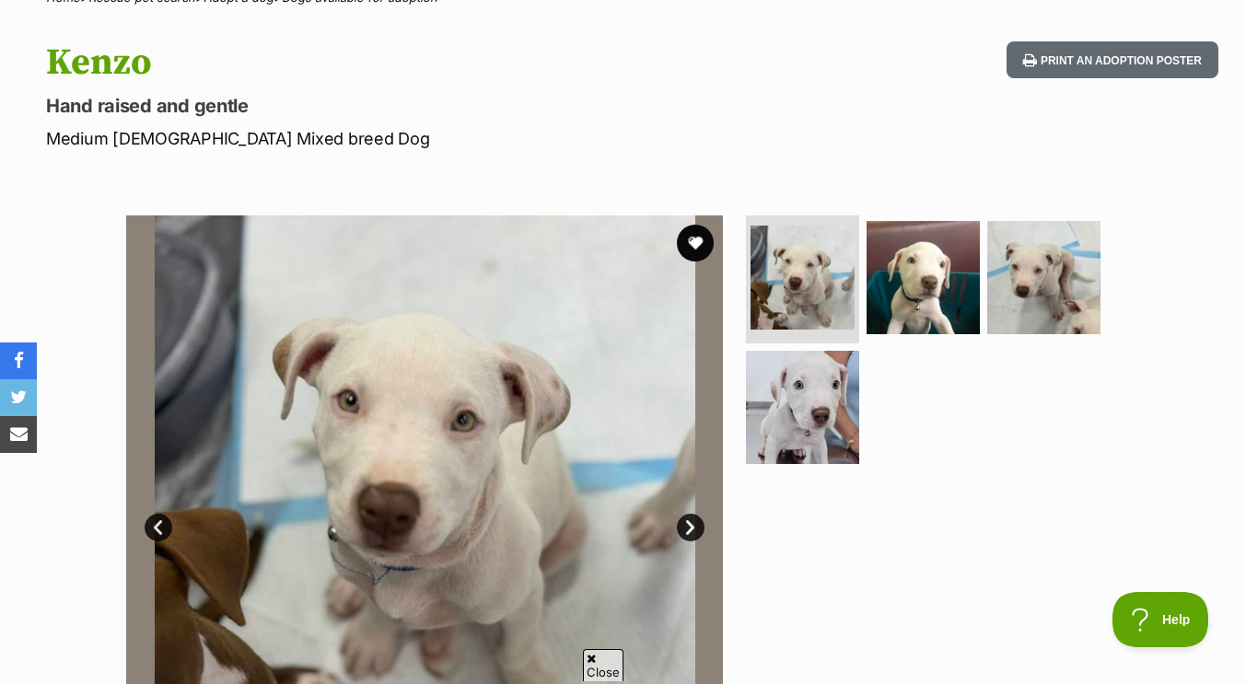
scroll to position [169, 0]
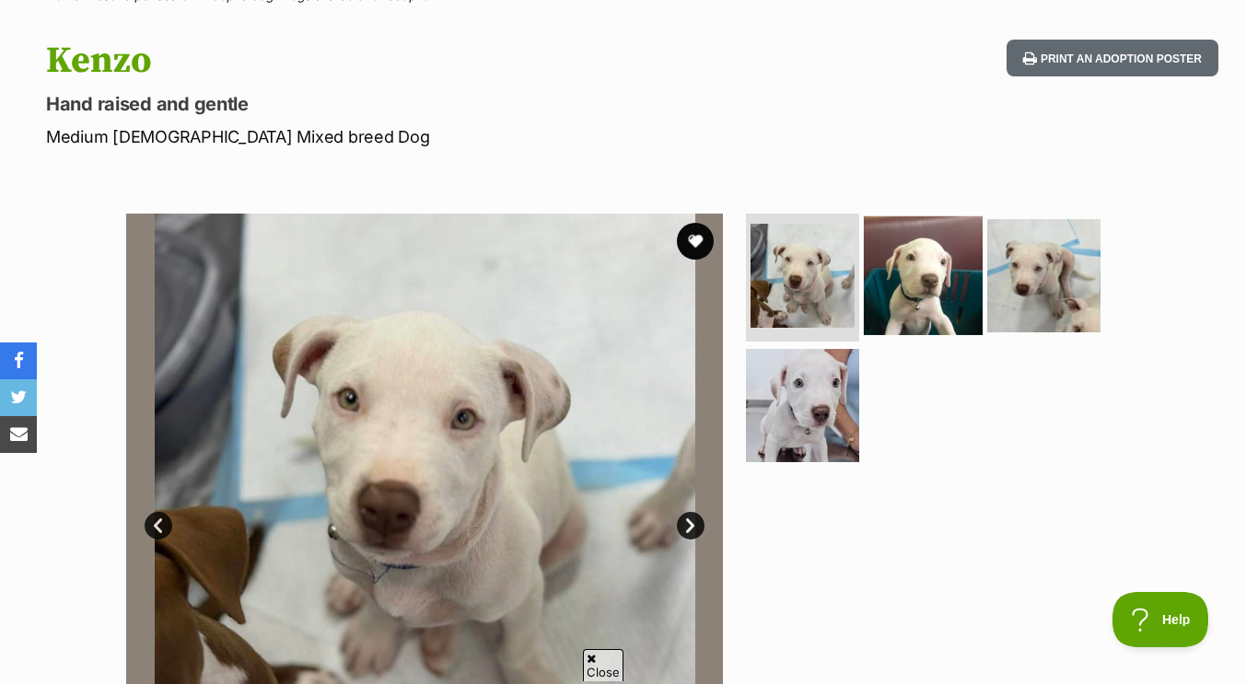
click at [917, 275] on img at bounding box center [923, 275] width 119 height 119
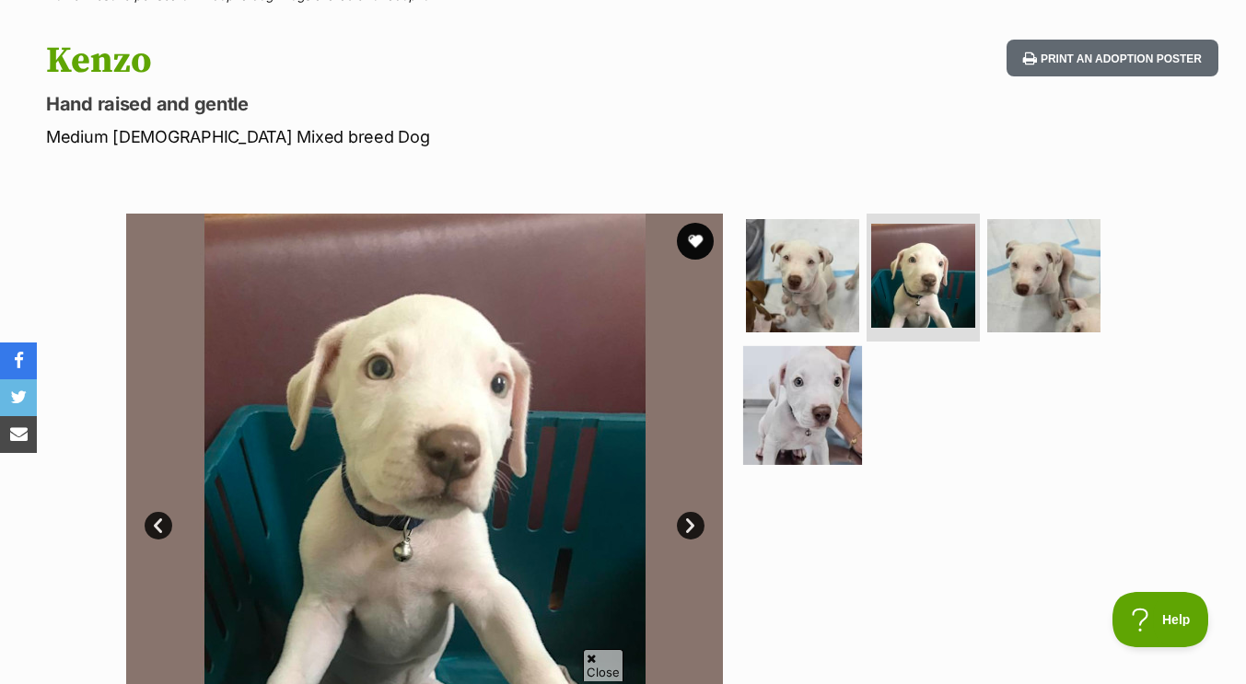
click at [816, 405] on img at bounding box center [802, 405] width 119 height 119
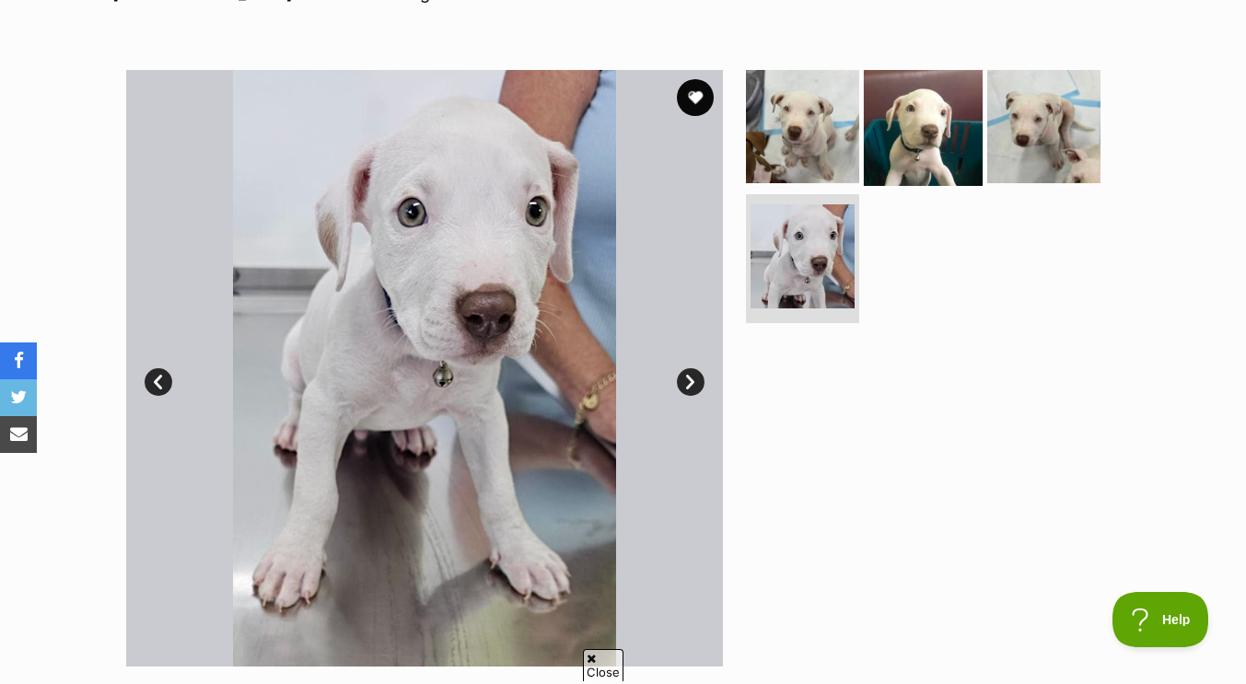
scroll to position [311, 0]
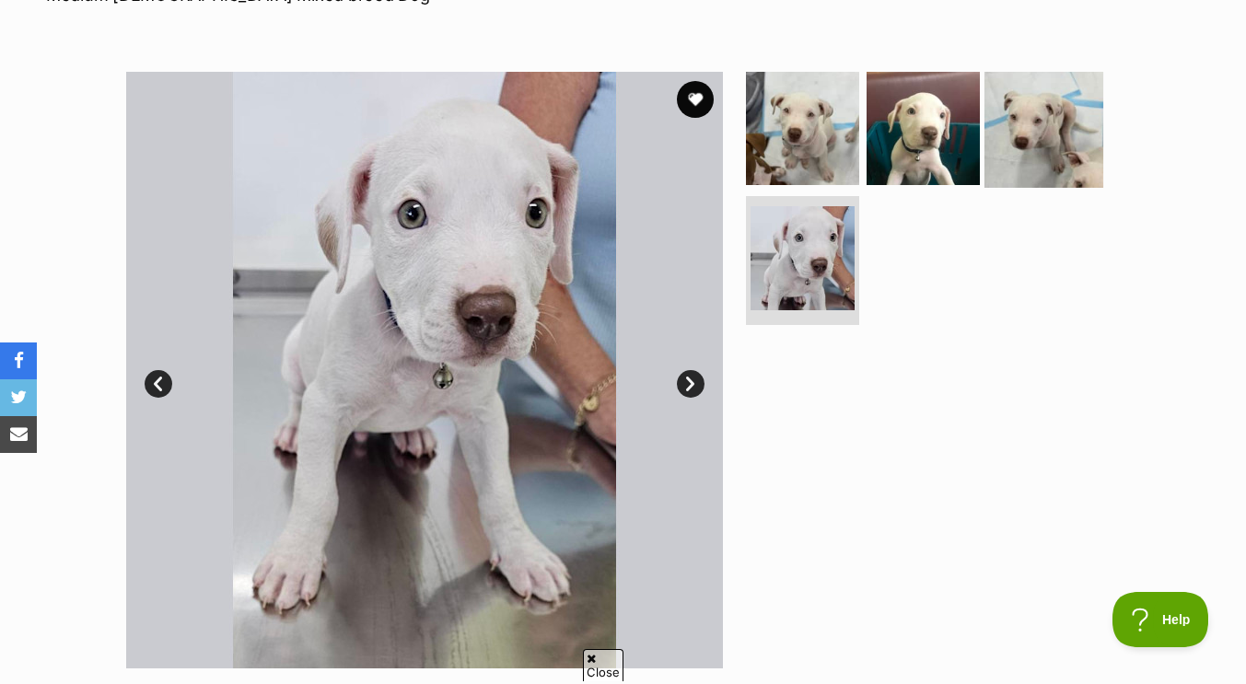
click at [1022, 131] on img at bounding box center [1044, 127] width 119 height 119
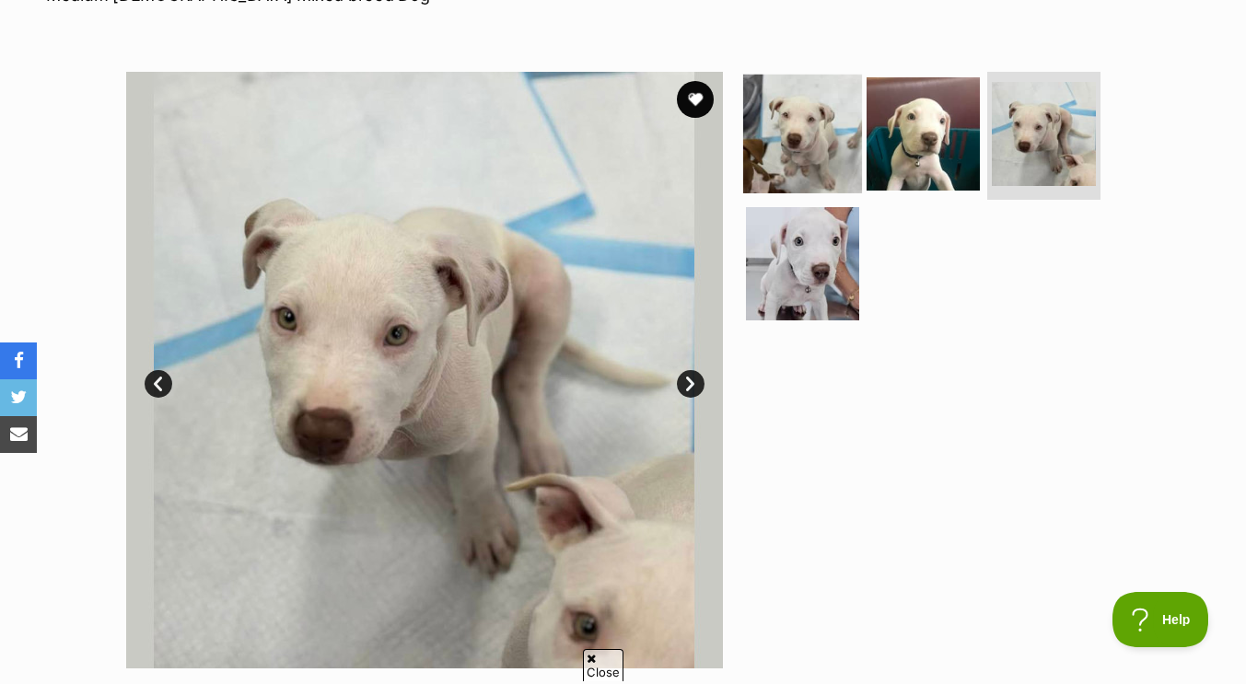
click at [777, 138] on img at bounding box center [802, 133] width 119 height 119
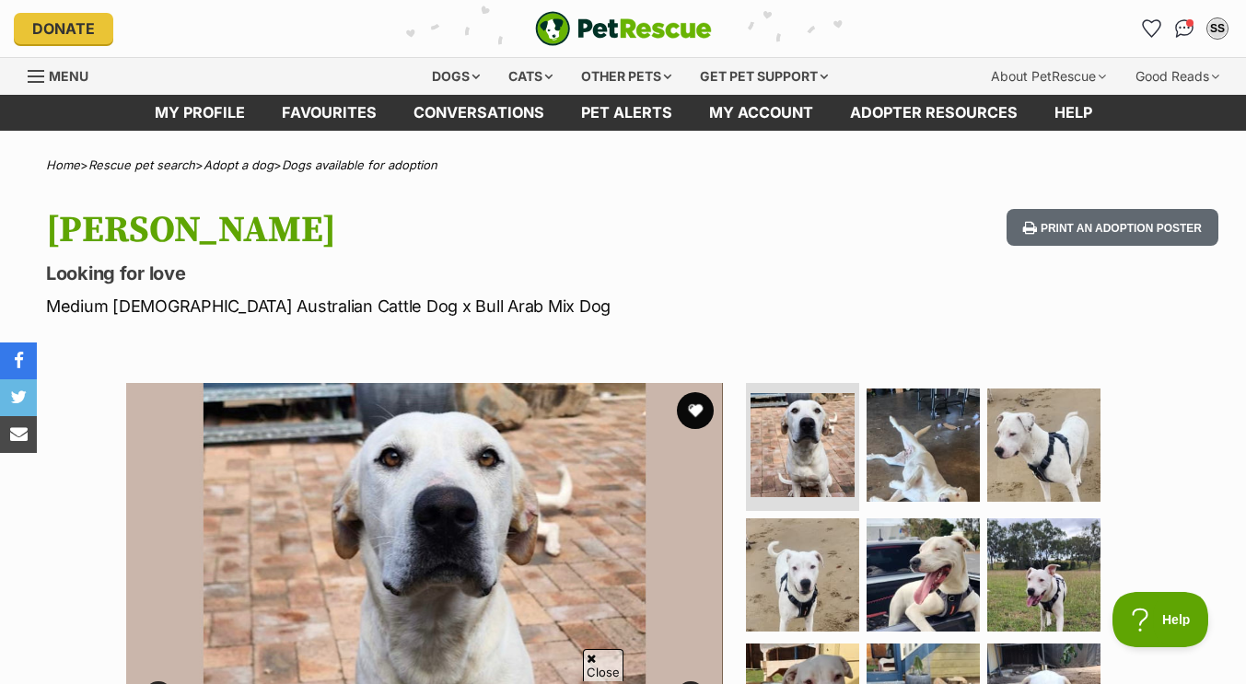
scroll to position [254, 0]
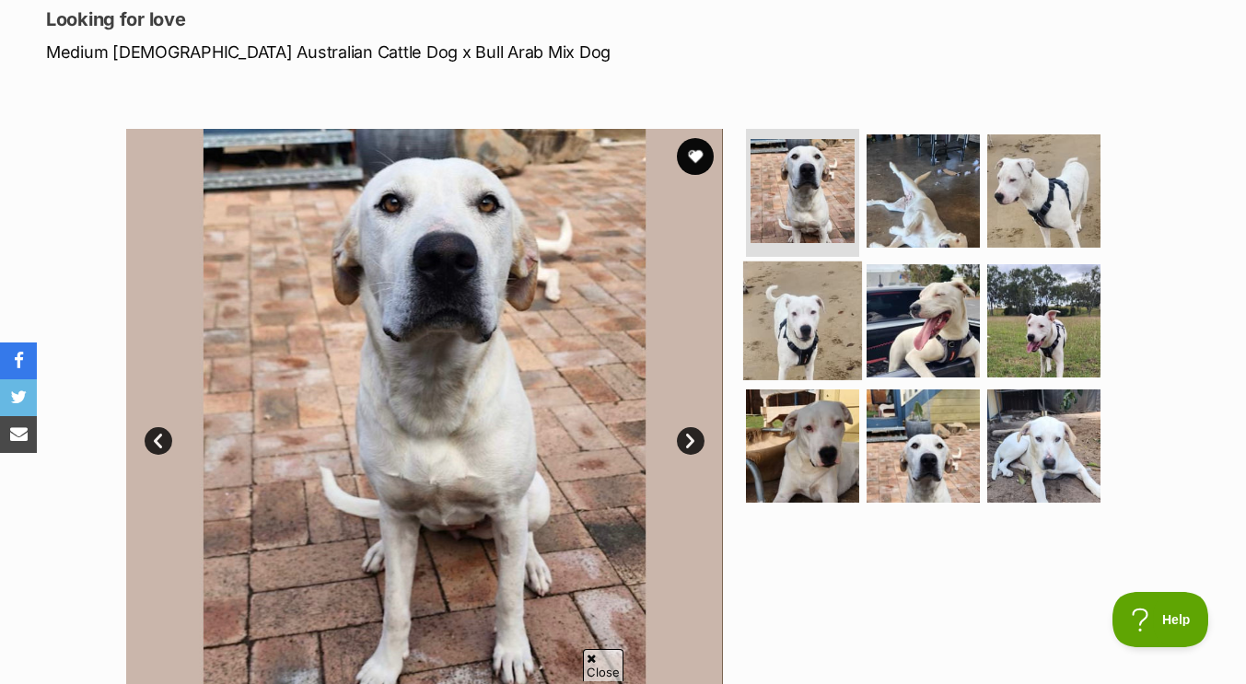
click at [821, 314] on img at bounding box center [802, 321] width 119 height 119
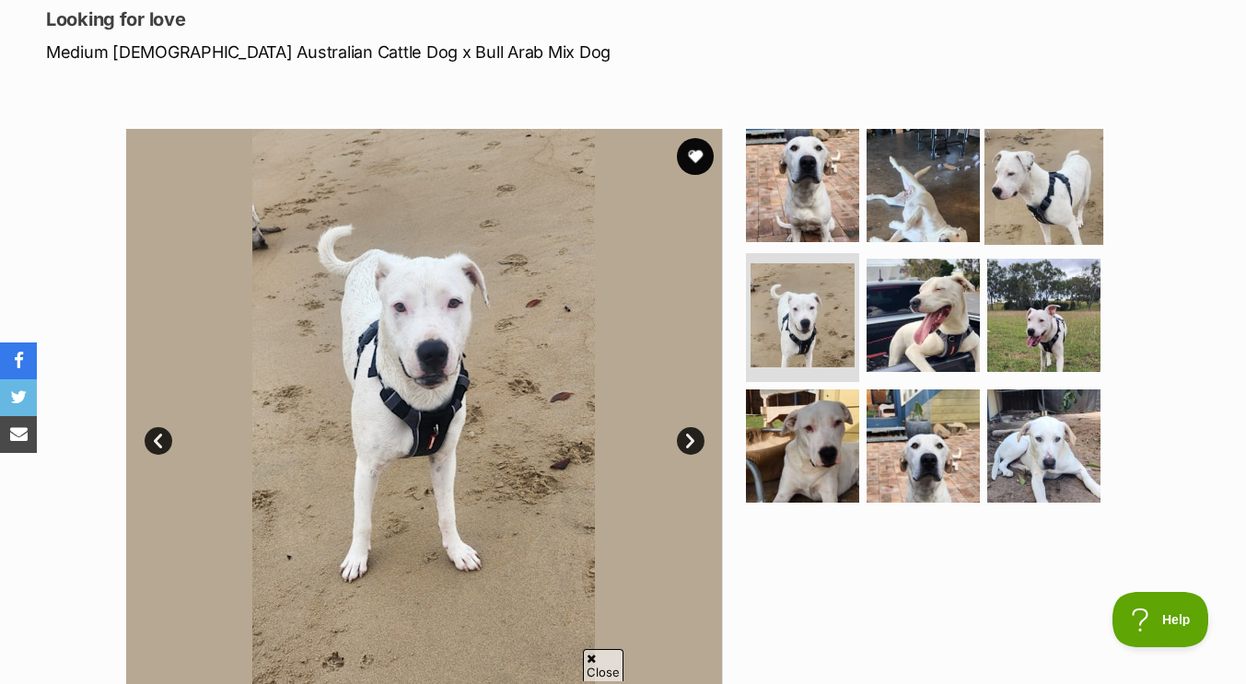
click at [1024, 186] on img at bounding box center [1044, 184] width 119 height 119
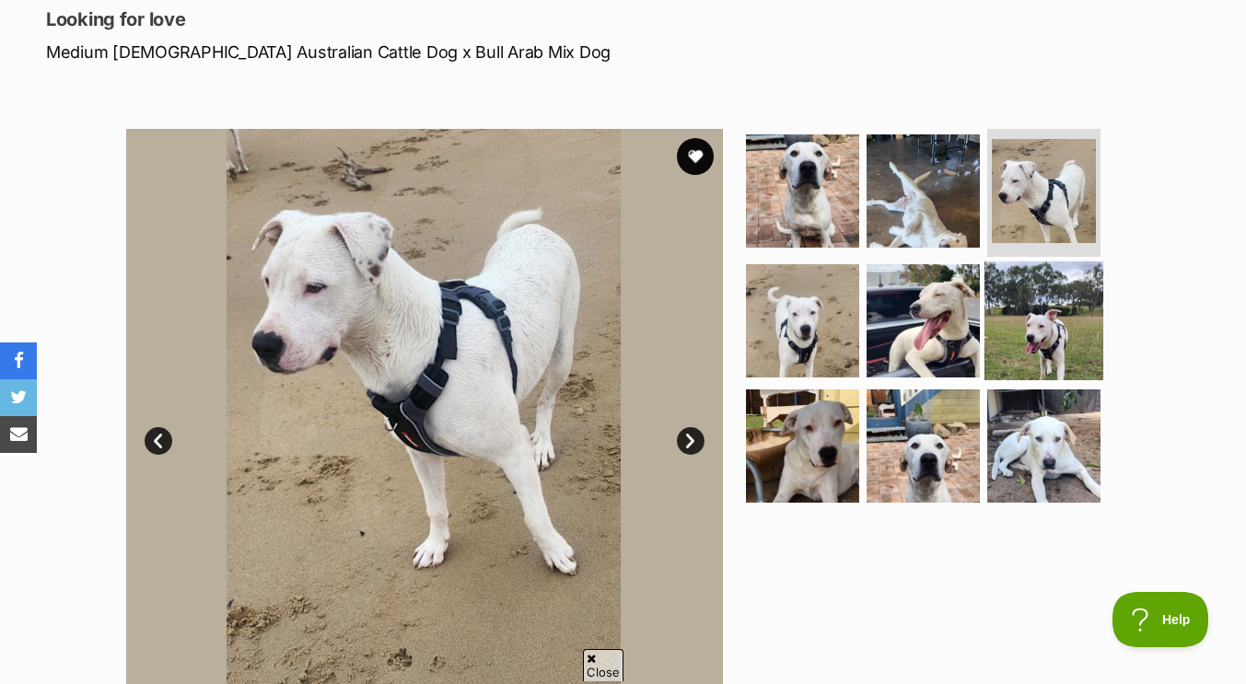
click at [1036, 322] on img at bounding box center [1044, 321] width 119 height 119
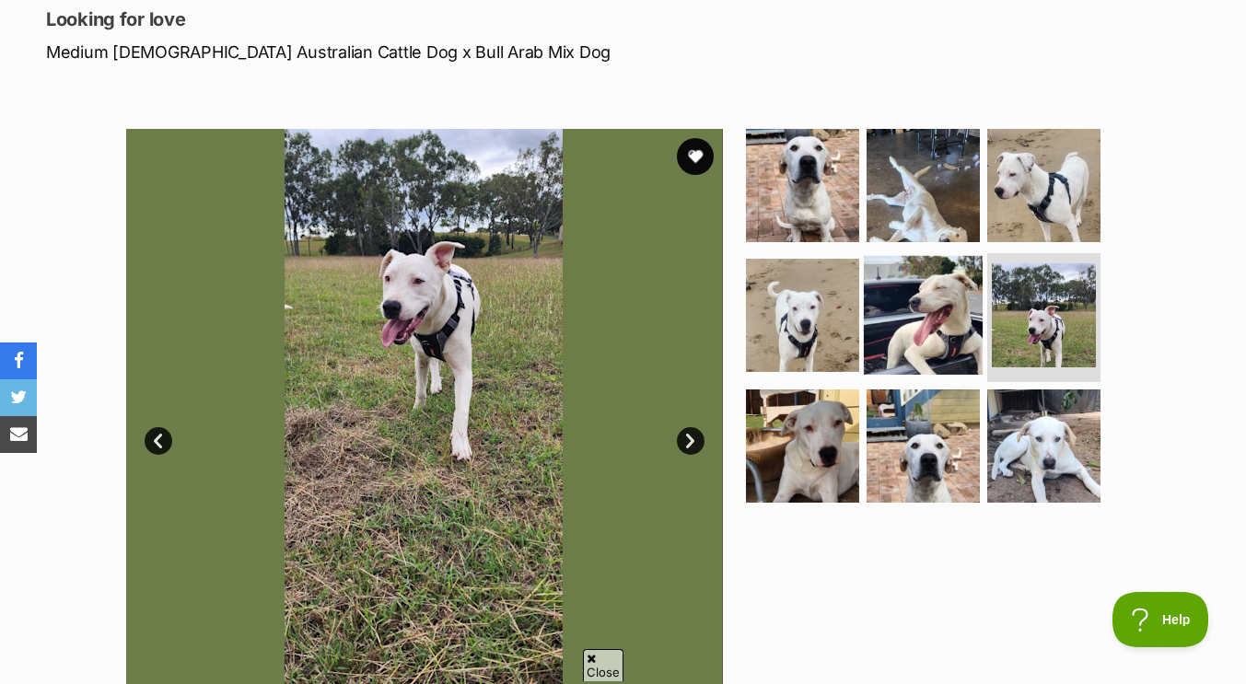
click at [930, 322] on img at bounding box center [923, 315] width 119 height 119
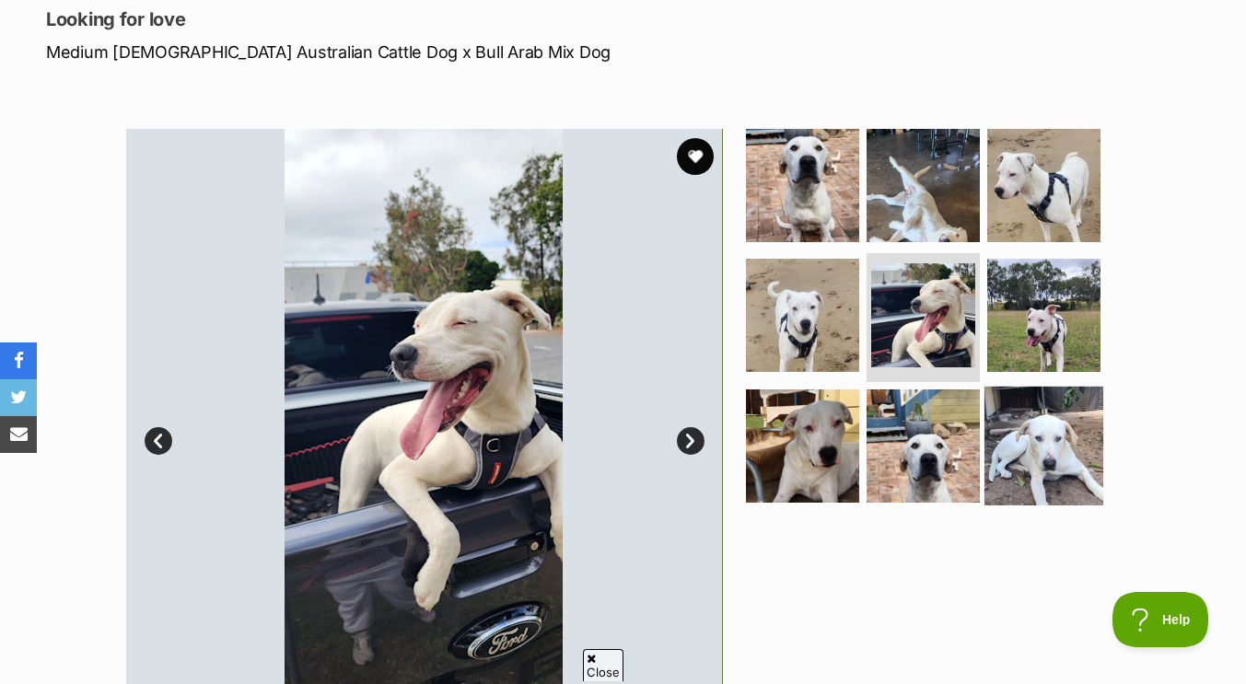
click at [1026, 458] on img at bounding box center [1044, 446] width 119 height 119
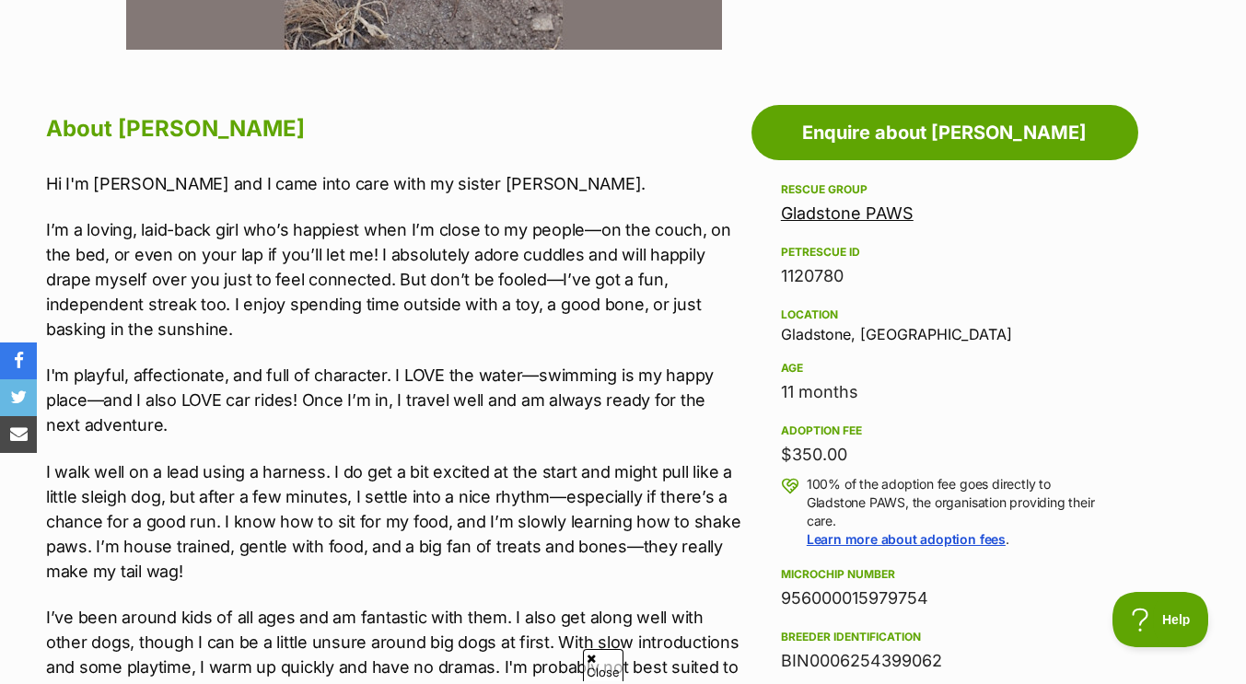
scroll to position [936, 0]
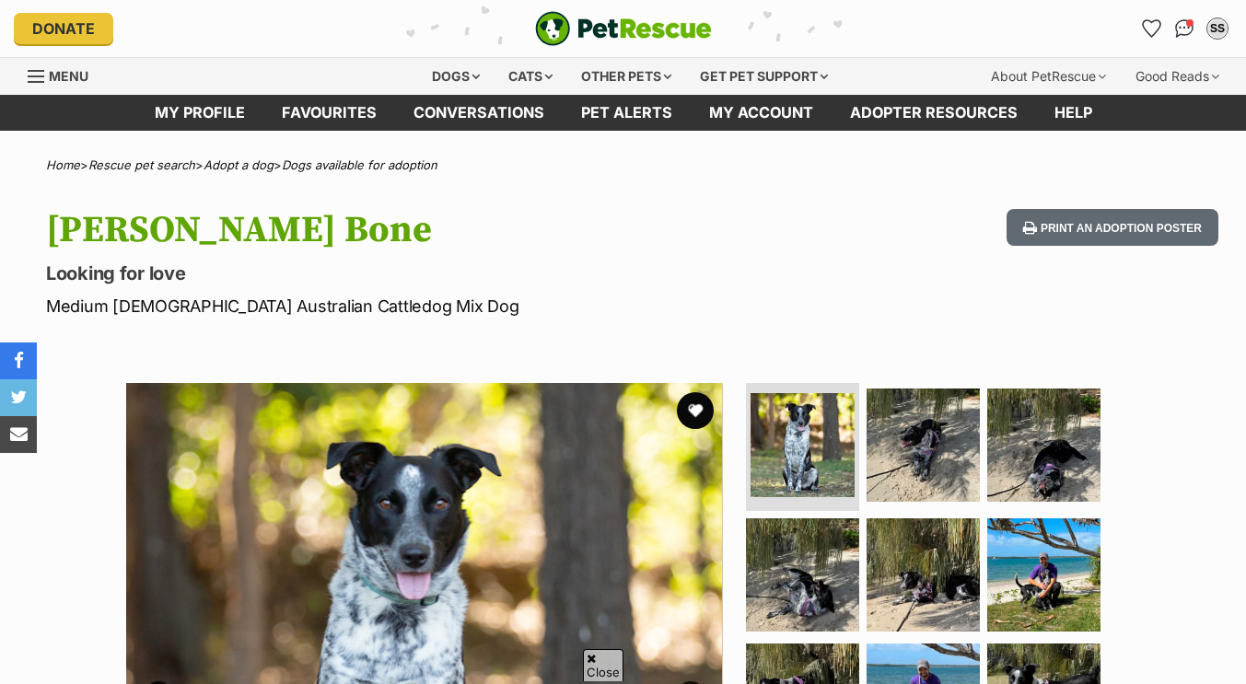
click at [832, 519] on img at bounding box center [802, 575] width 113 height 113
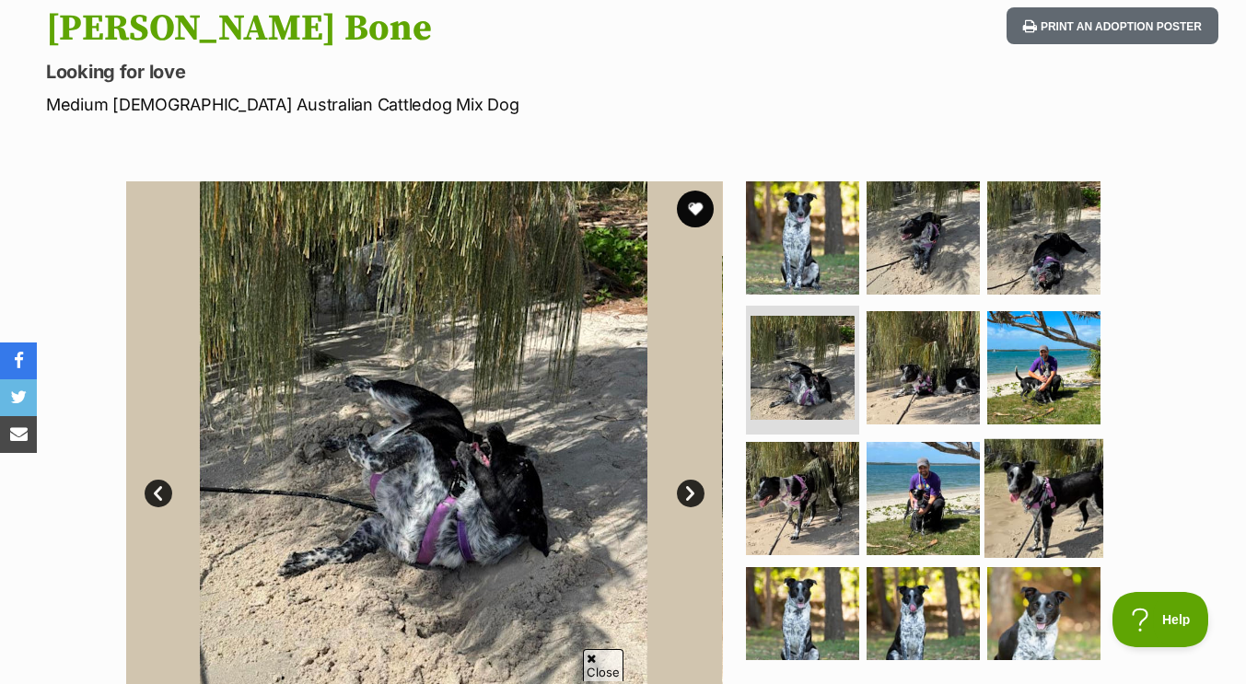
click at [1045, 457] on img at bounding box center [1044, 498] width 119 height 119
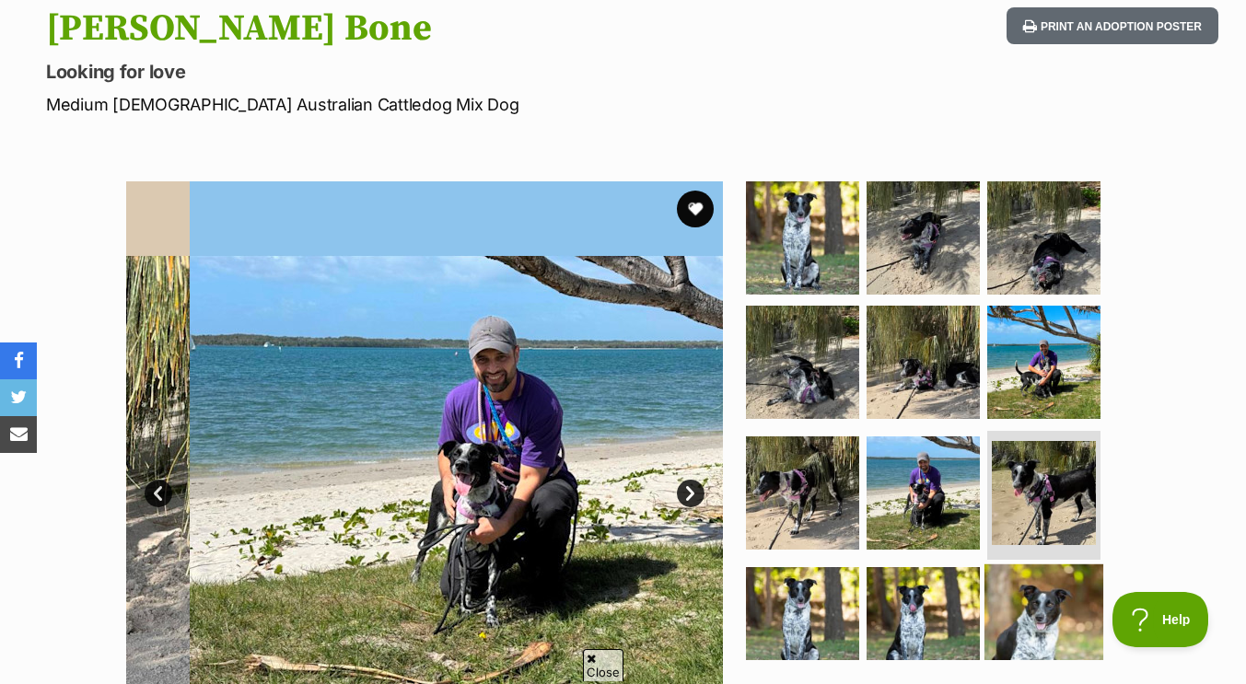
click at [1039, 596] on img at bounding box center [1044, 624] width 119 height 119
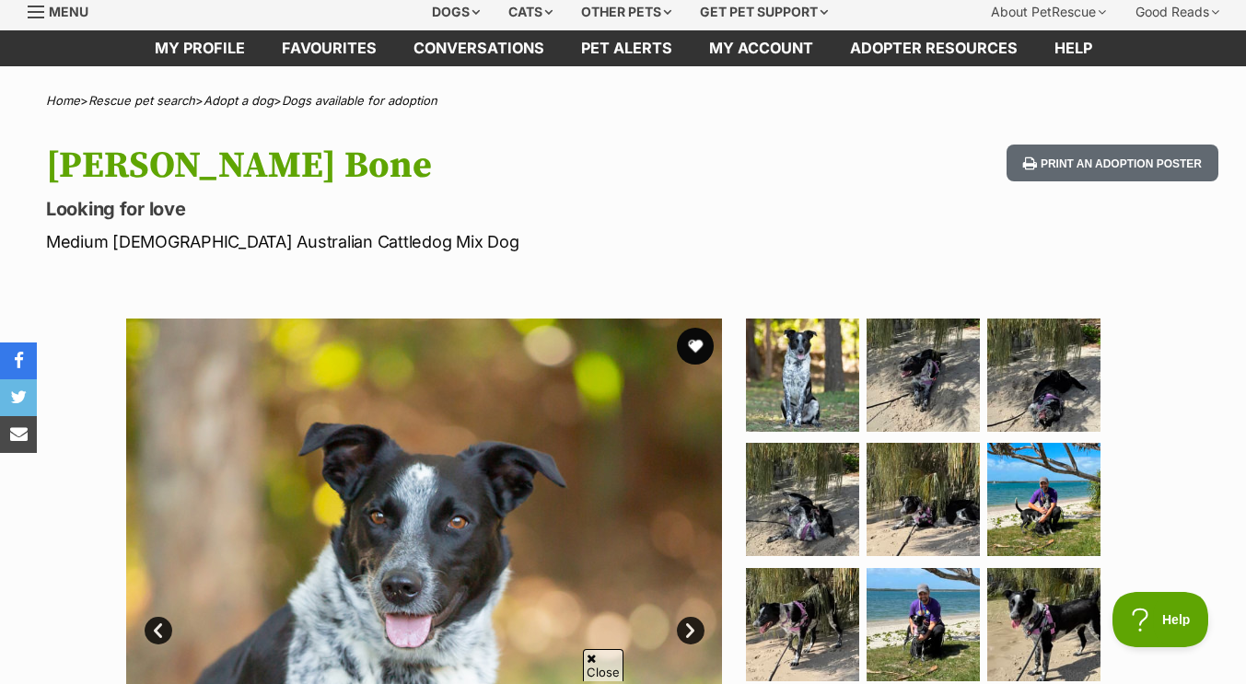
scroll to position [259, 0]
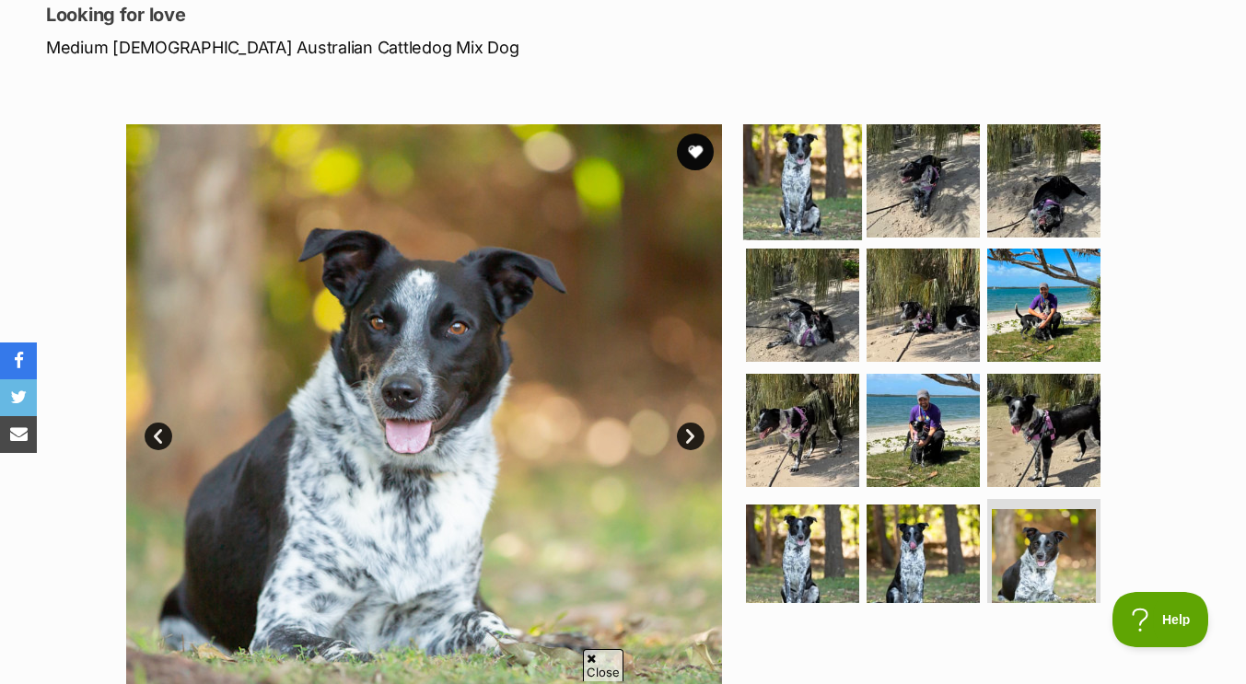
click at [776, 200] on img at bounding box center [802, 180] width 119 height 119
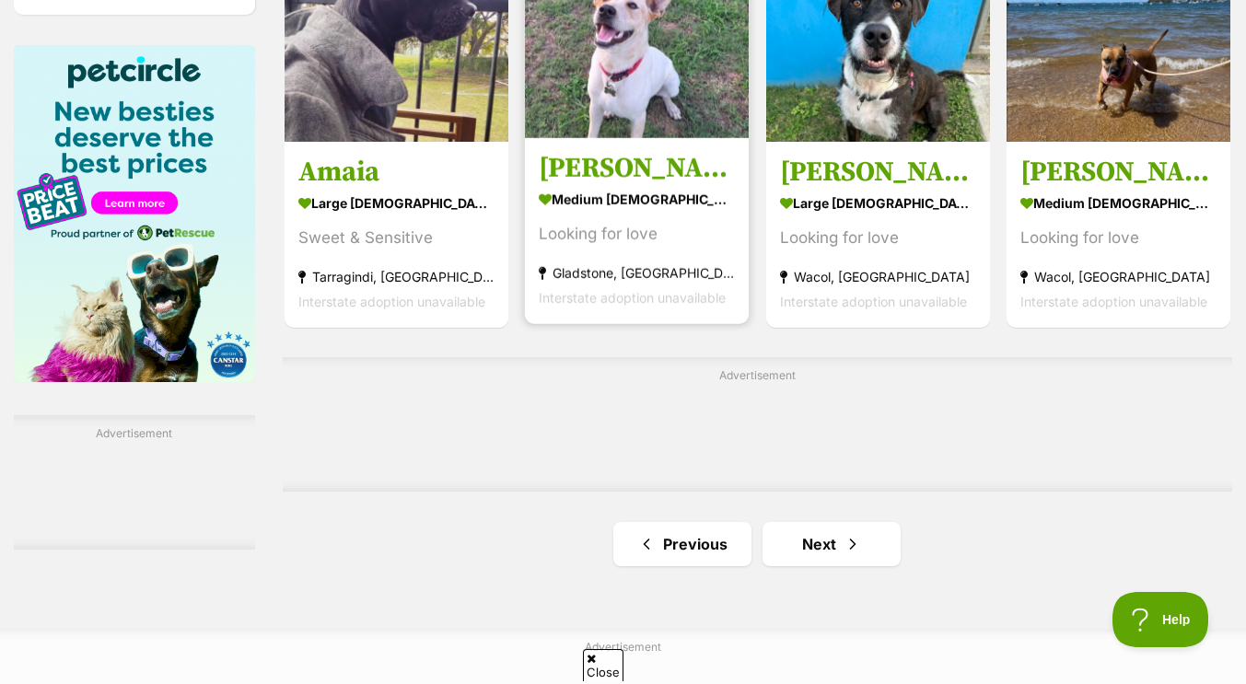
scroll to position [2871, 0]
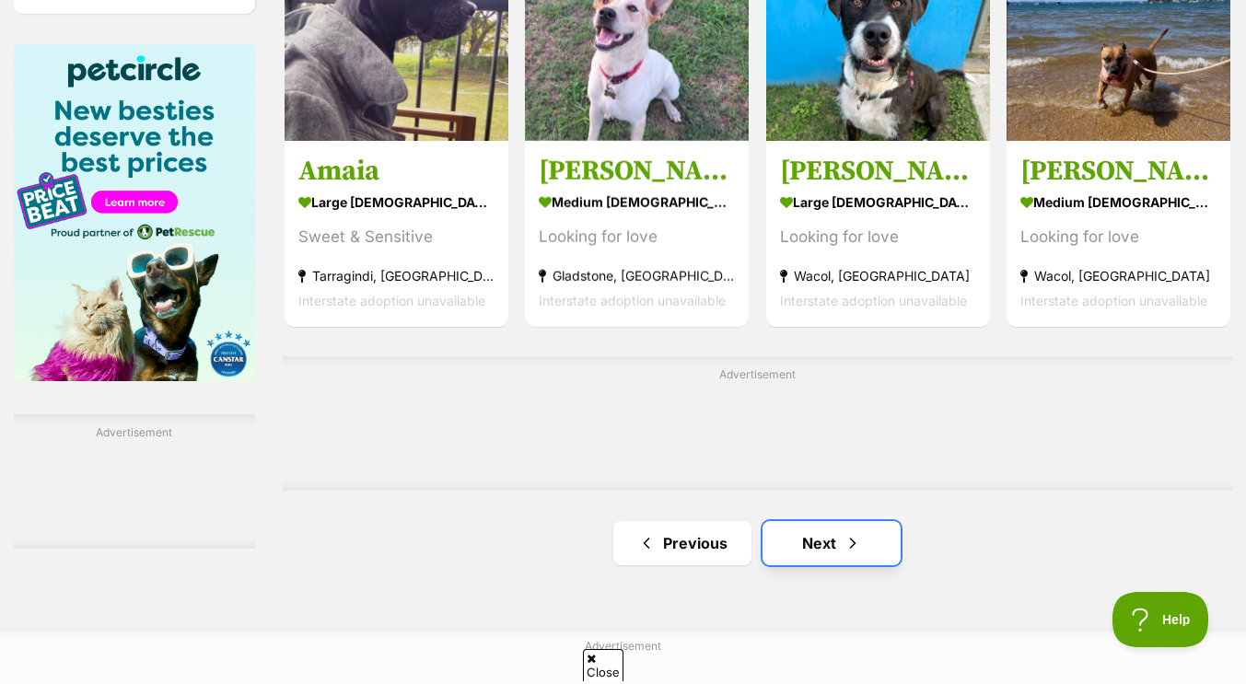
click at [800, 555] on link "Next" at bounding box center [832, 543] width 138 height 44
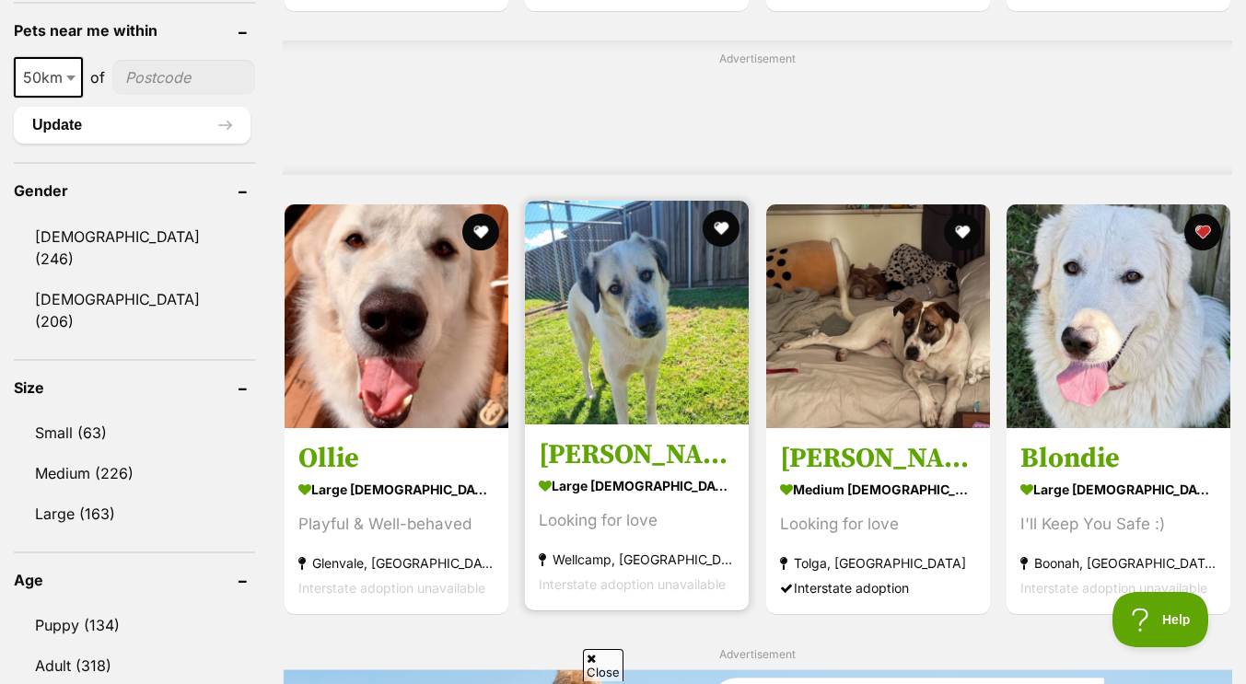
scroll to position [1432, 0]
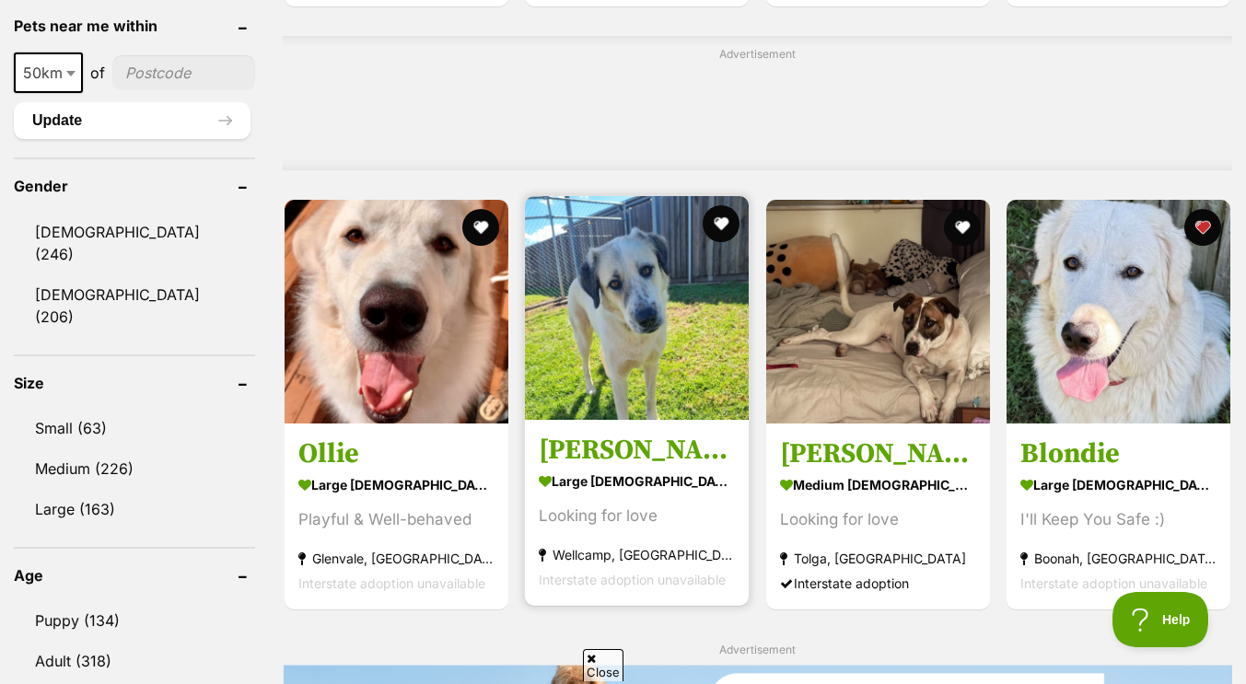
click at [689, 279] on img at bounding box center [637, 308] width 224 height 224
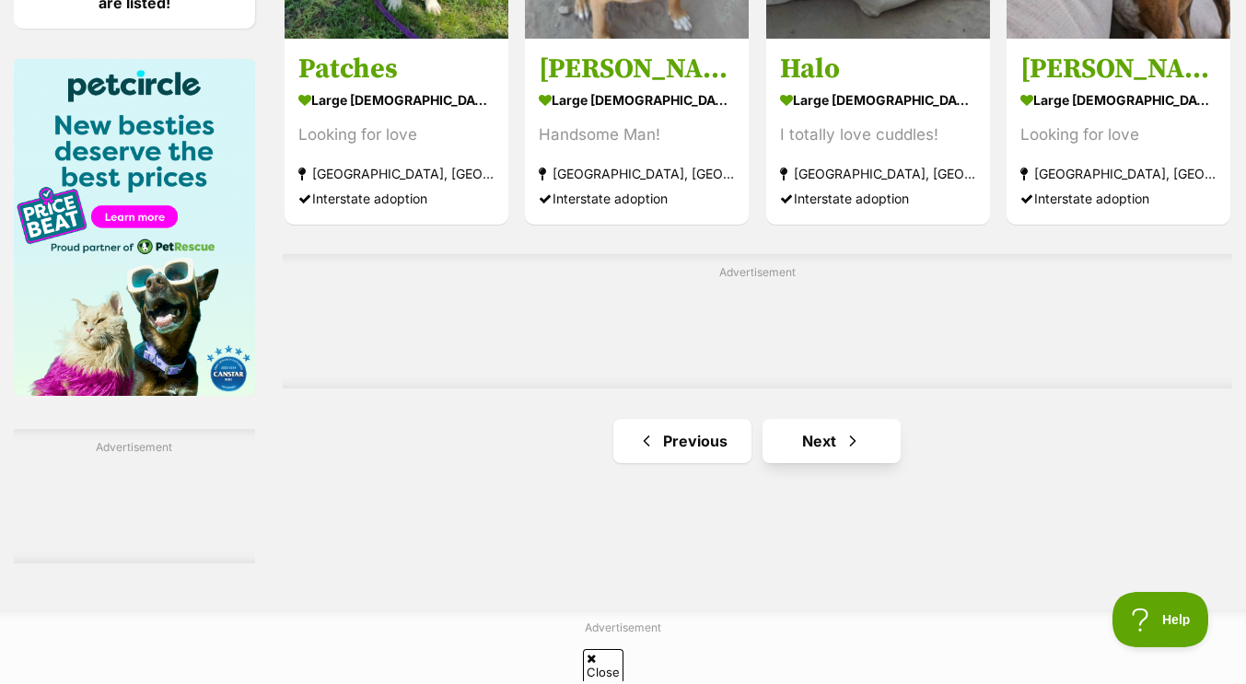
scroll to position [2857, 0]
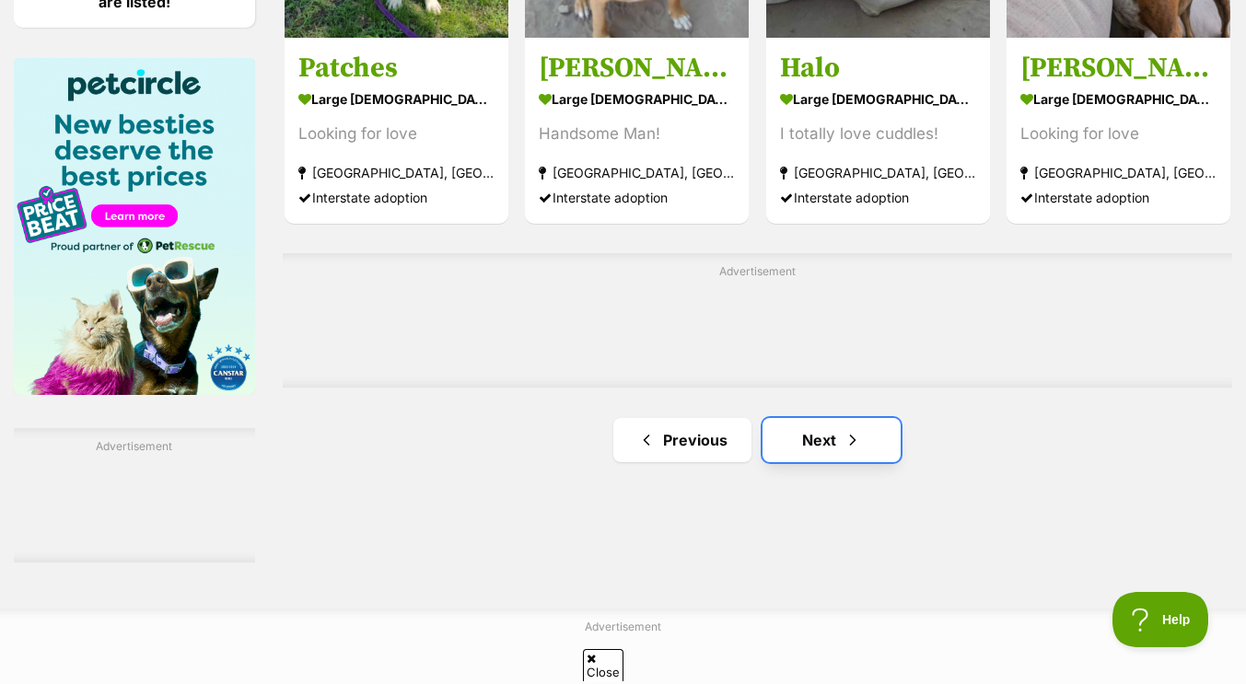
click at [788, 437] on link "Next" at bounding box center [832, 440] width 138 height 44
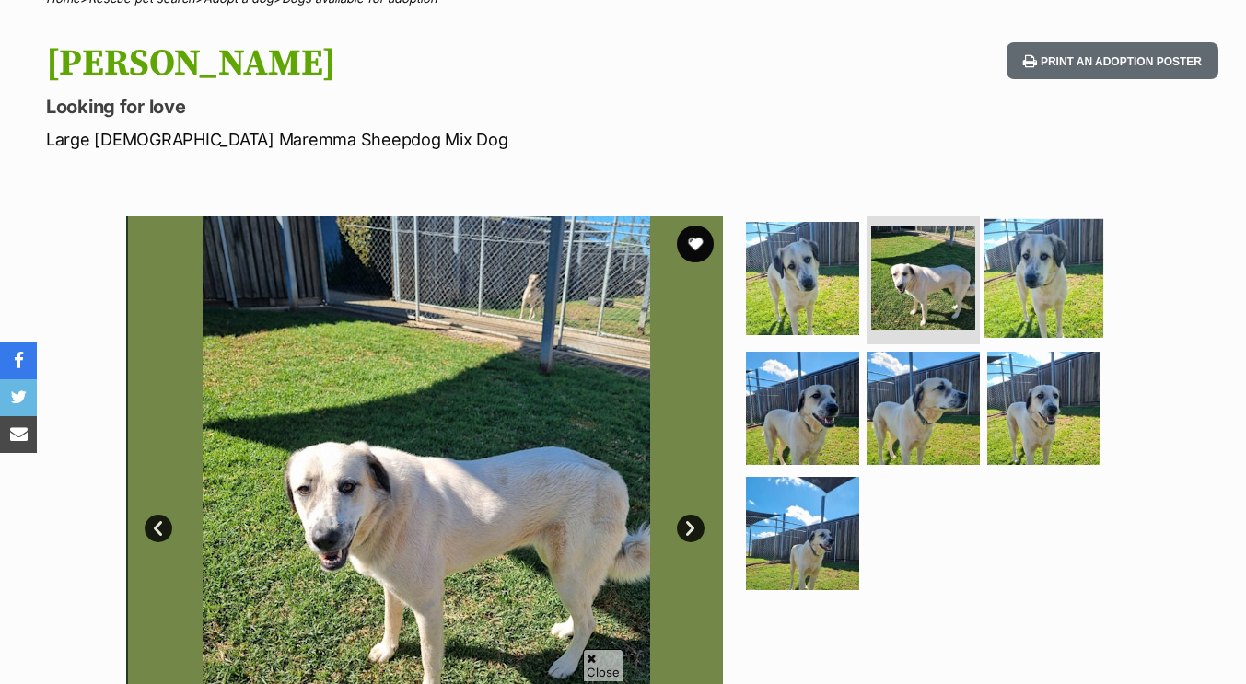
scroll to position [167, 0]
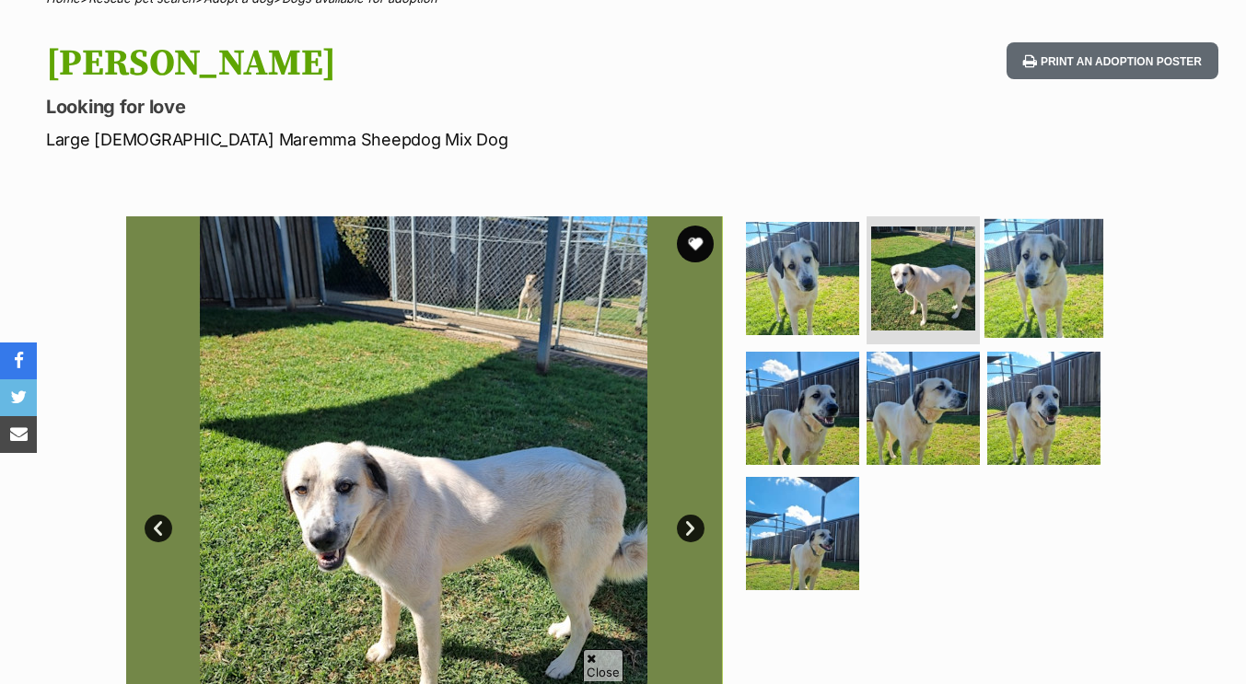
click at [1039, 268] on img at bounding box center [1044, 277] width 119 height 119
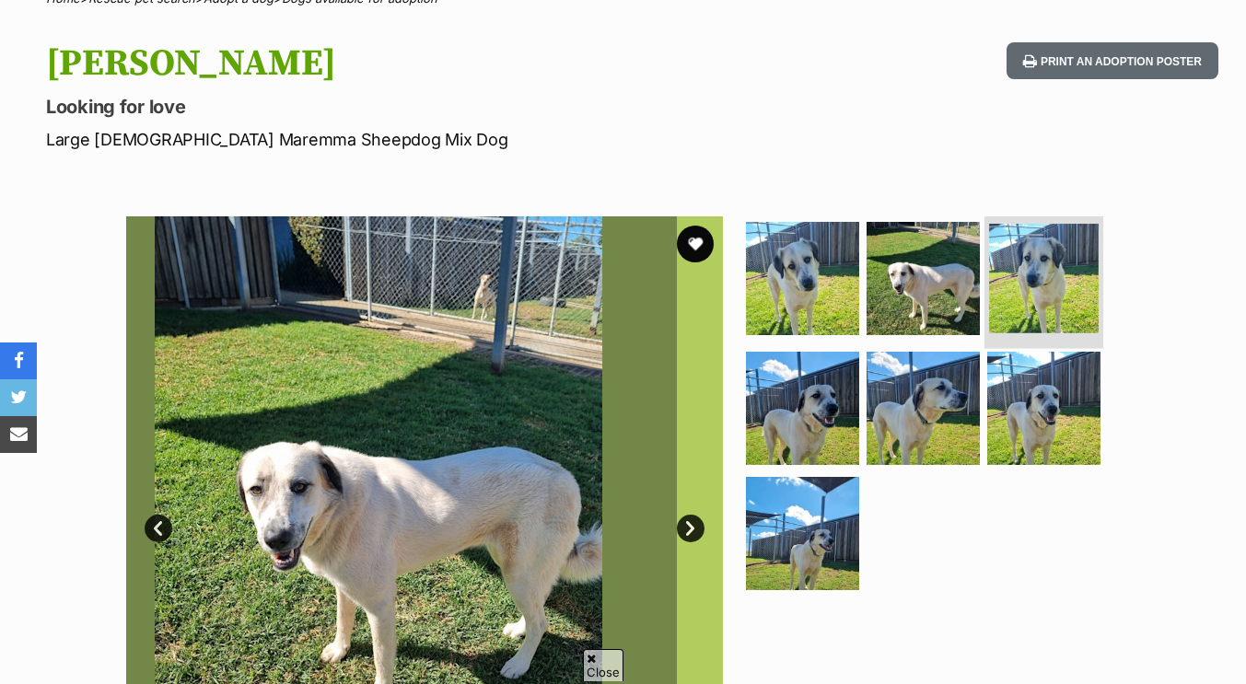
scroll to position [0, 0]
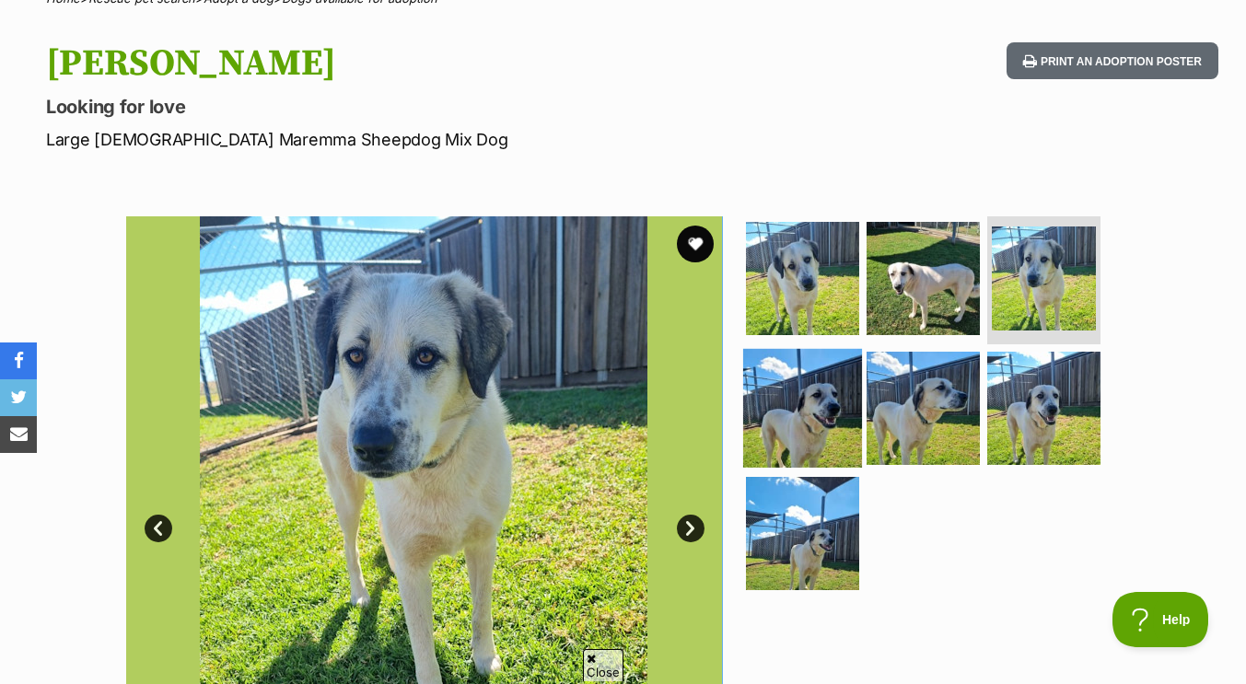
click at [819, 399] on img at bounding box center [802, 408] width 119 height 119
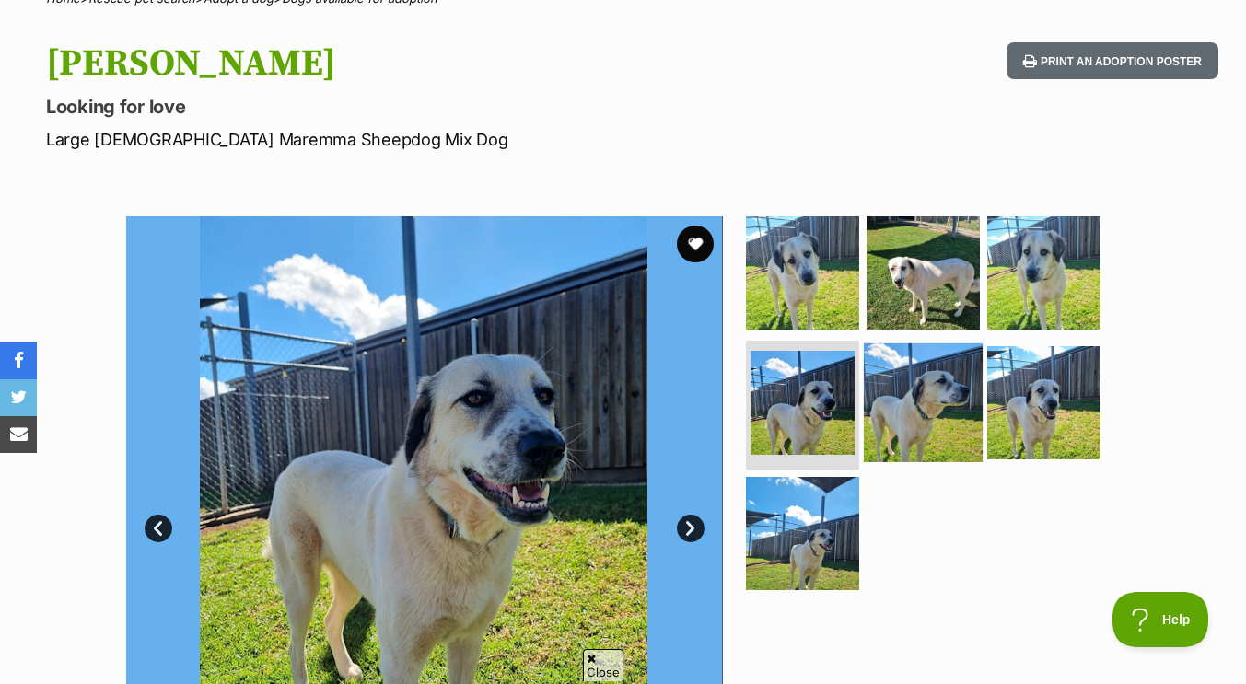
click at [918, 425] on img at bounding box center [923, 403] width 119 height 119
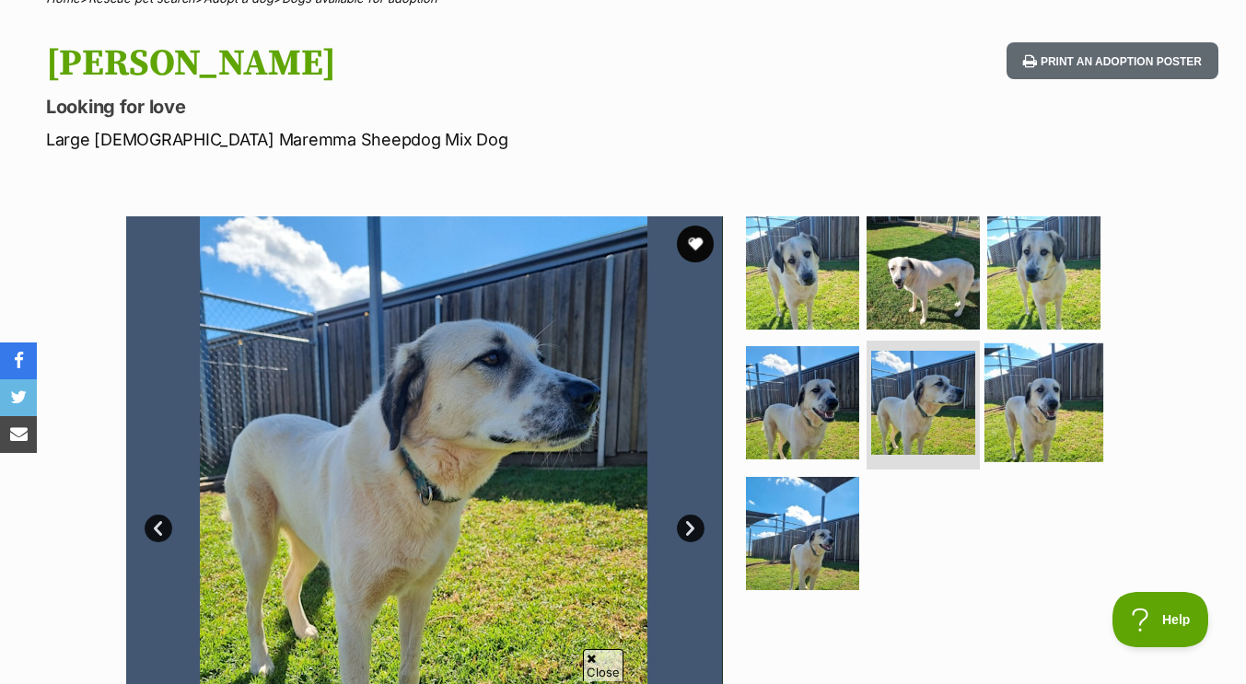
click at [1020, 410] on img at bounding box center [1044, 403] width 119 height 119
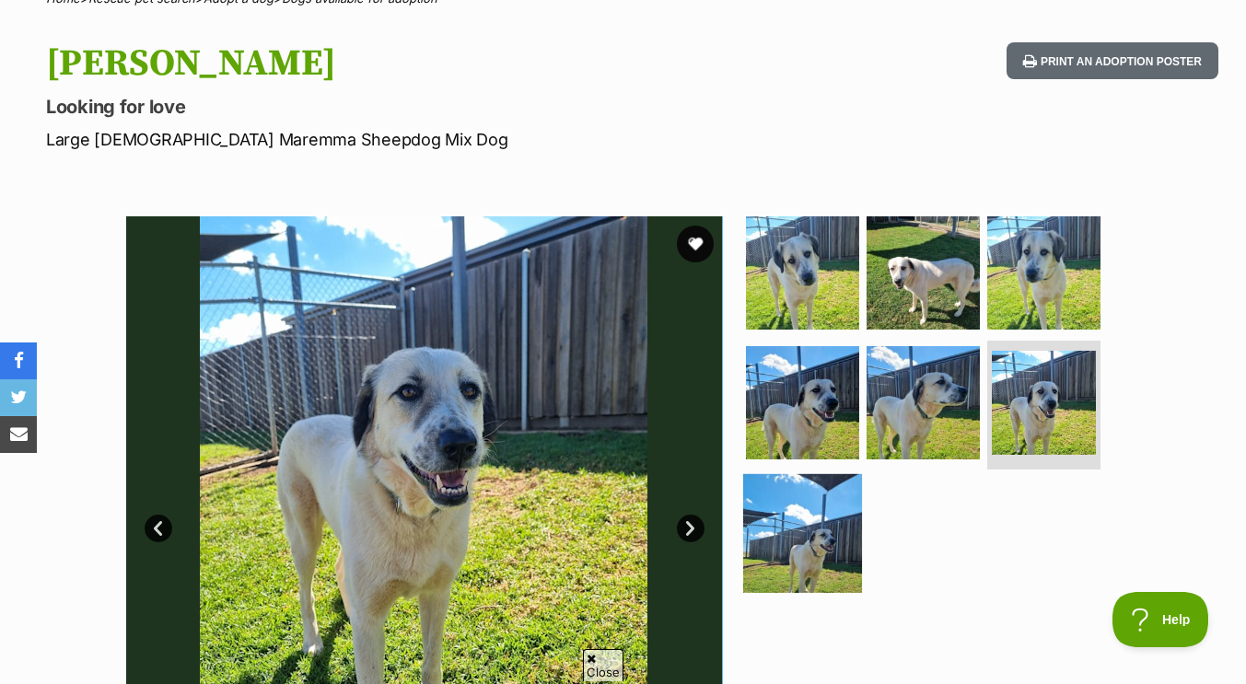
click at [805, 526] on img at bounding box center [802, 533] width 119 height 119
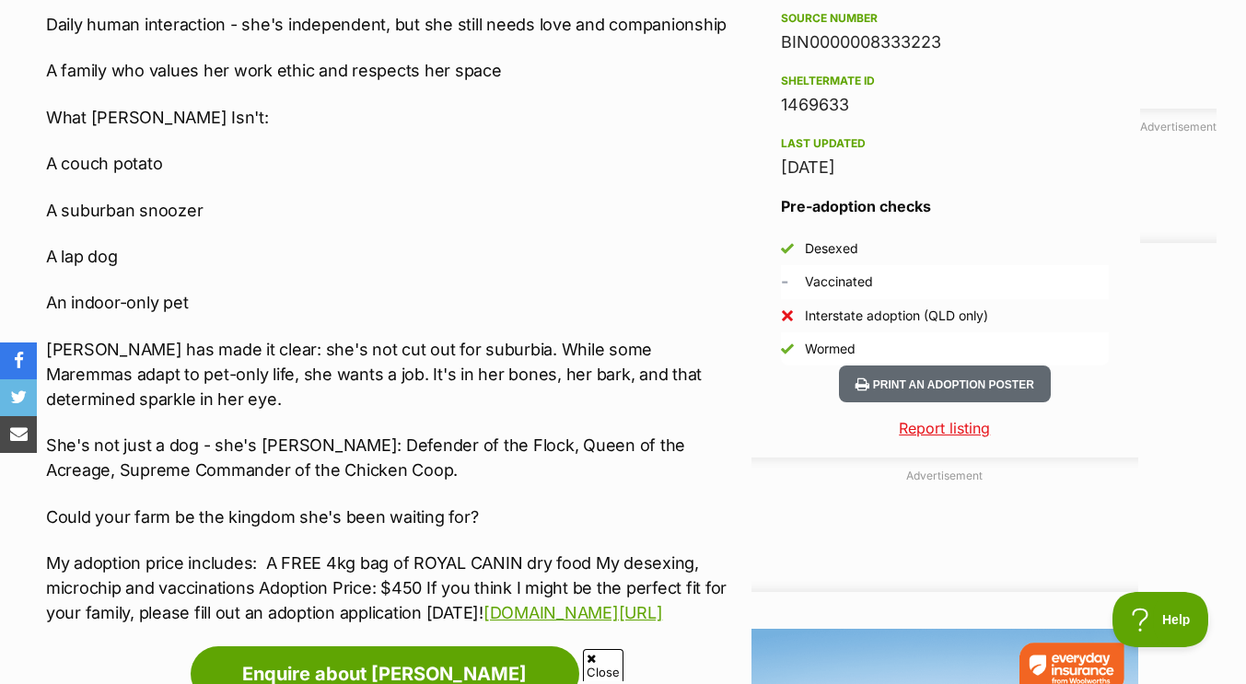
scroll to position [1657, 0]
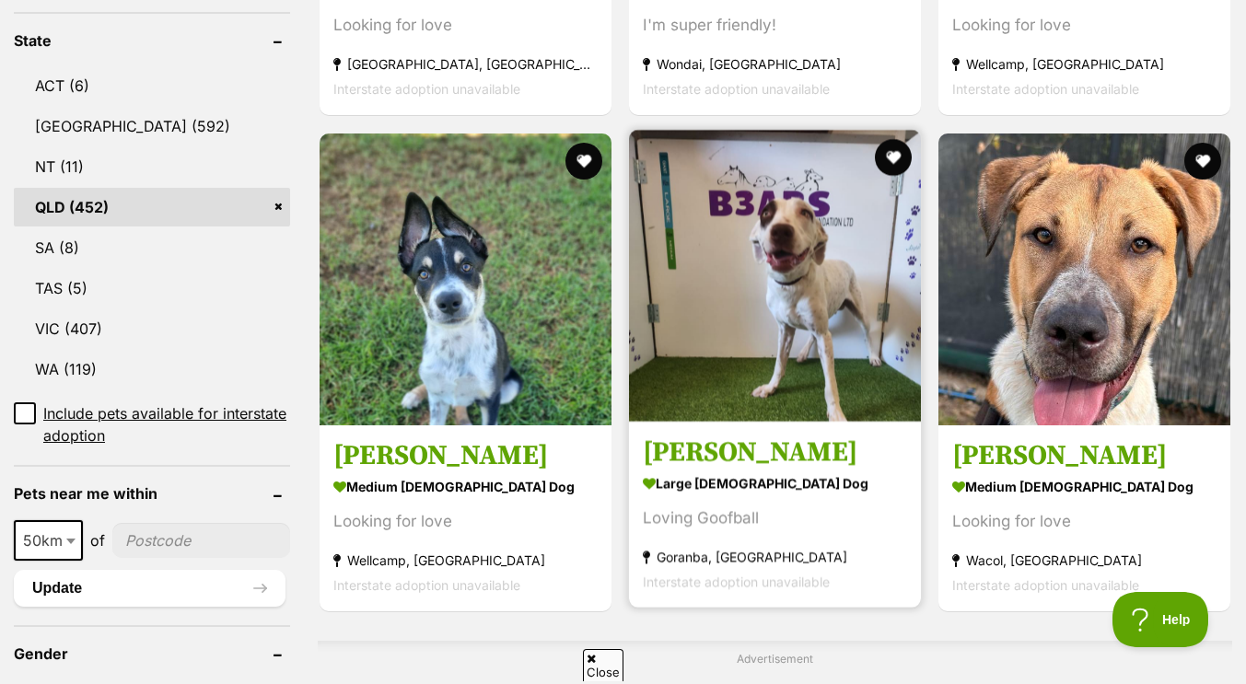
scroll to position [935, 0]
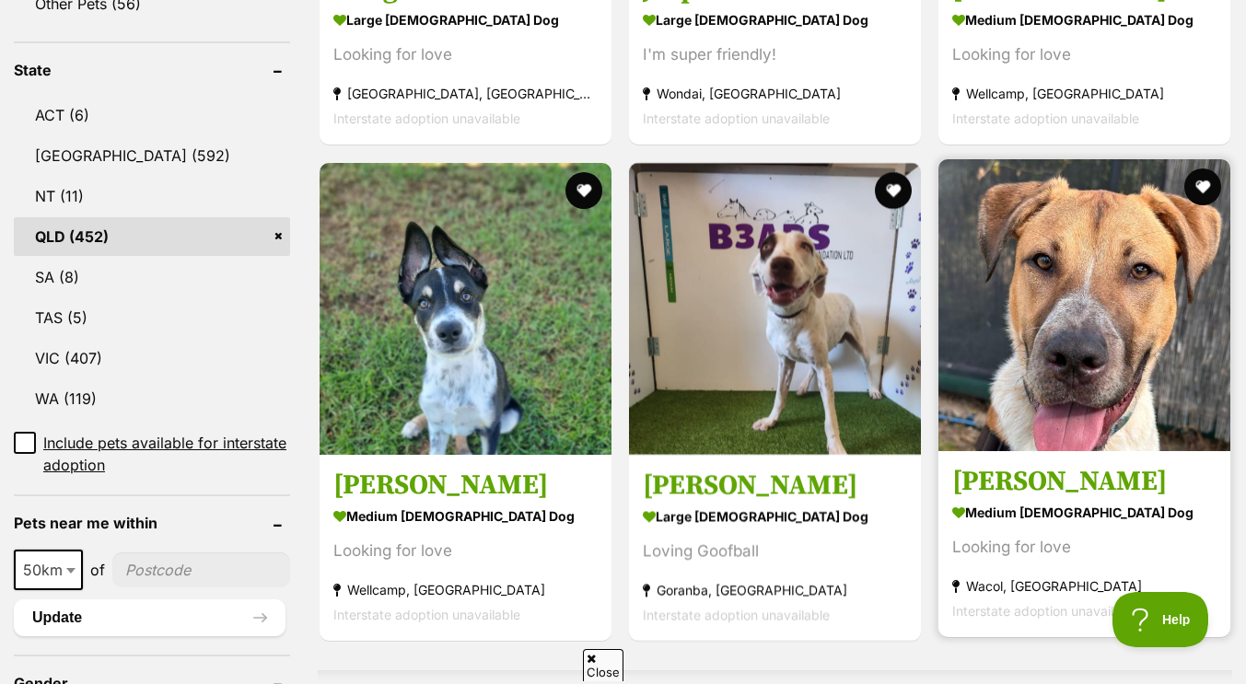
click at [962, 393] on img at bounding box center [1085, 305] width 292 height 292
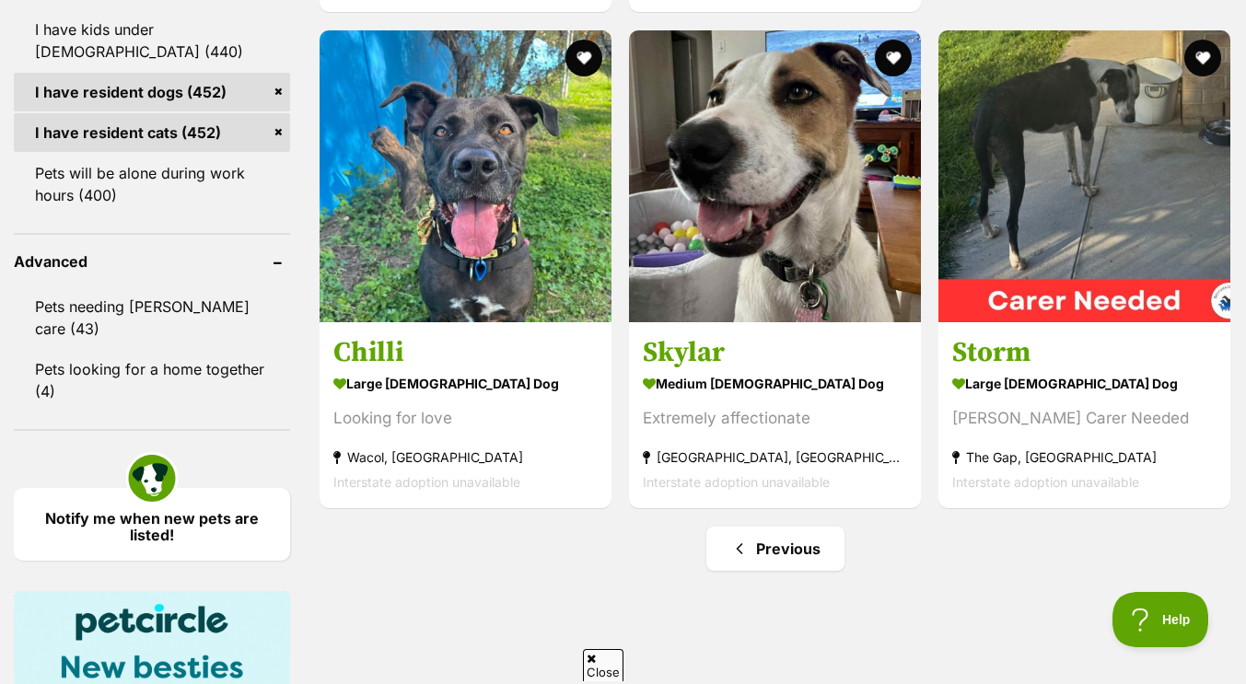
scroll to position [2236, 0]
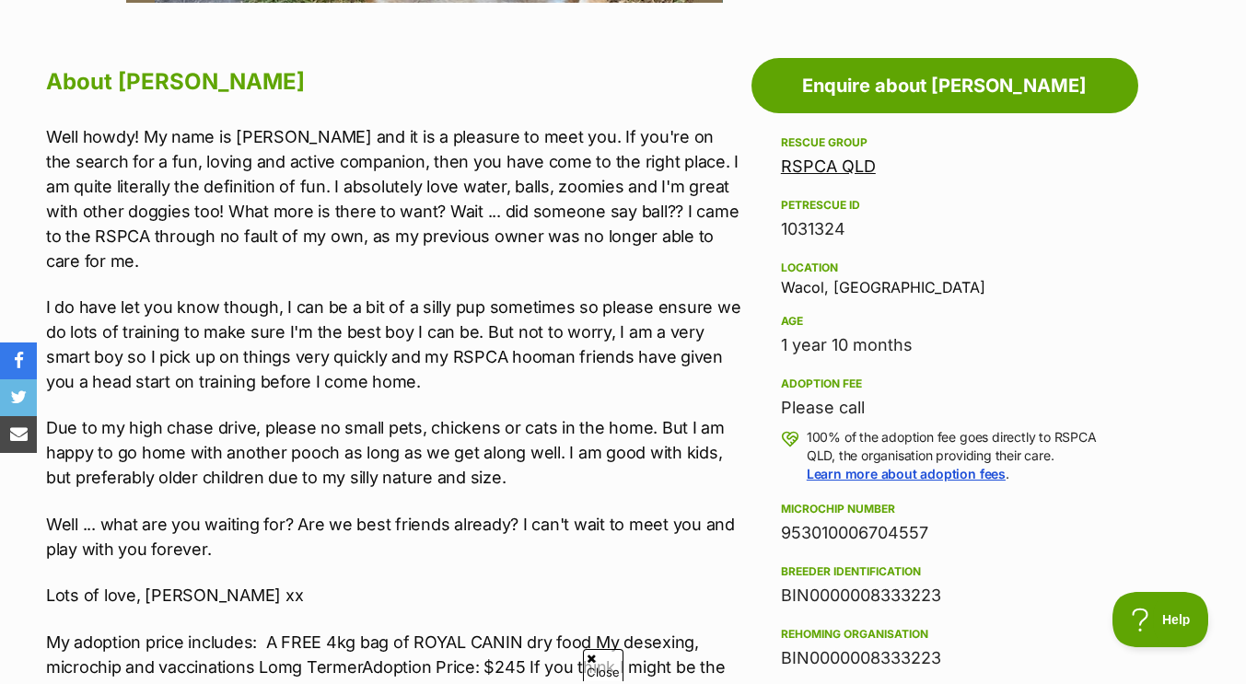
scroll to position [975, 0]
